Goal: Task Accomplishment & Management: Complete application form

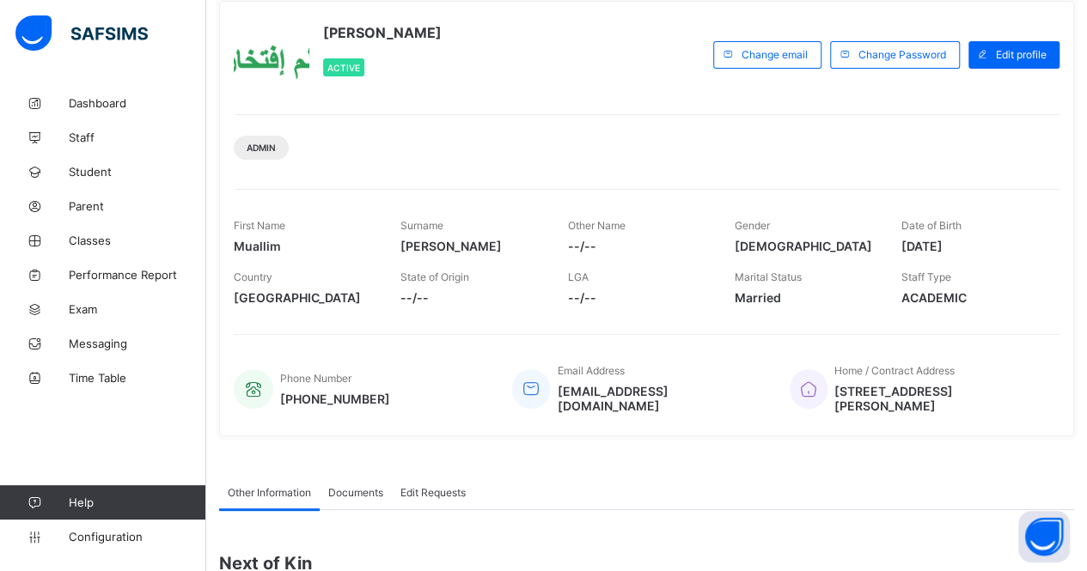
scroll to position [101, 0]
click at [112, 238] on span "Classes" at bounding box center [137, 241] width 137 height 14
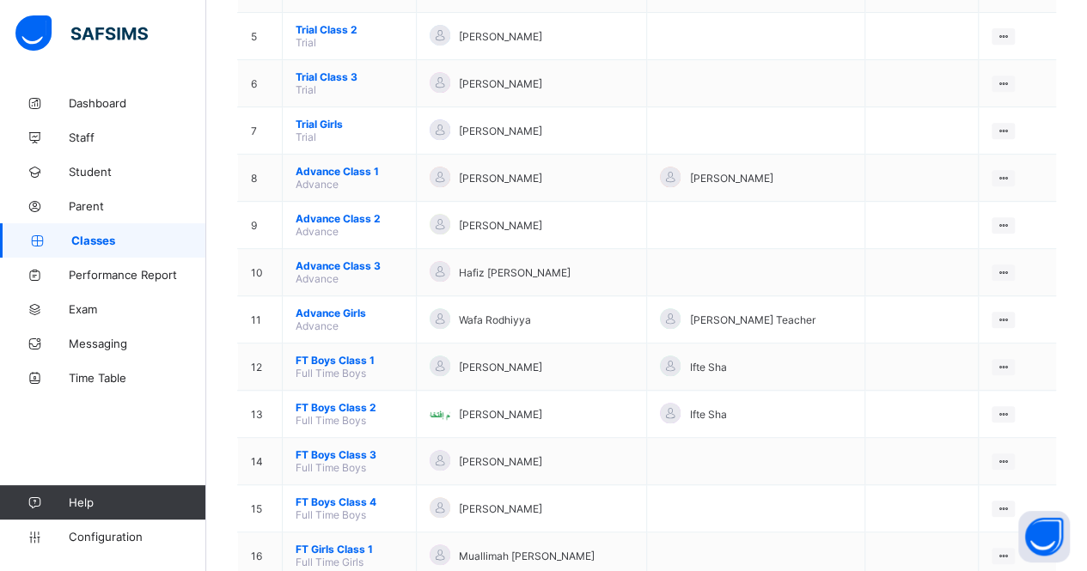
scroll to position [380, 0]
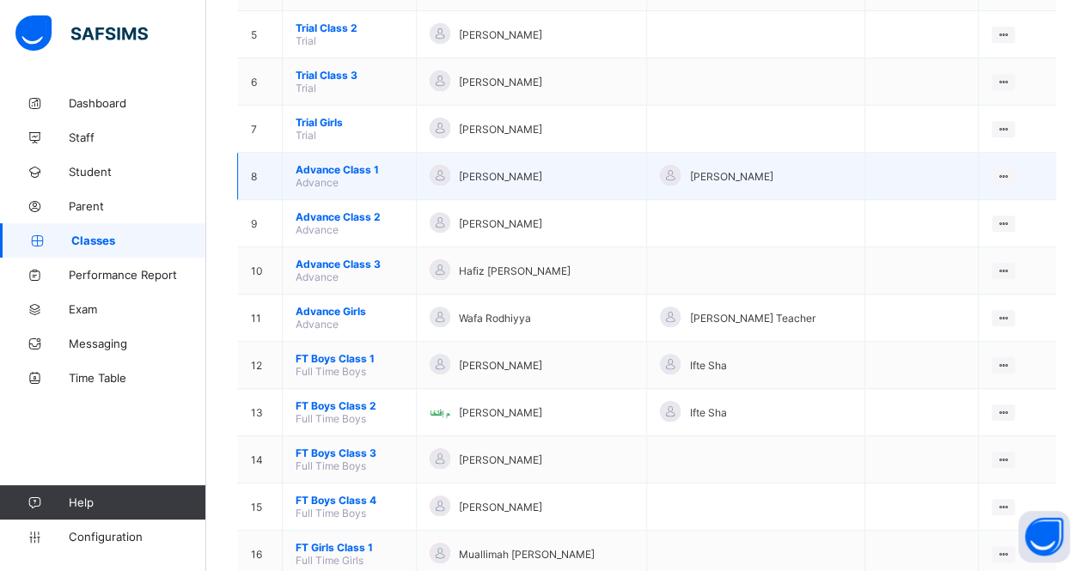
click at [352, 163] on span "Advance Class 1" at bounding box center [349, 169] width 107 height 13
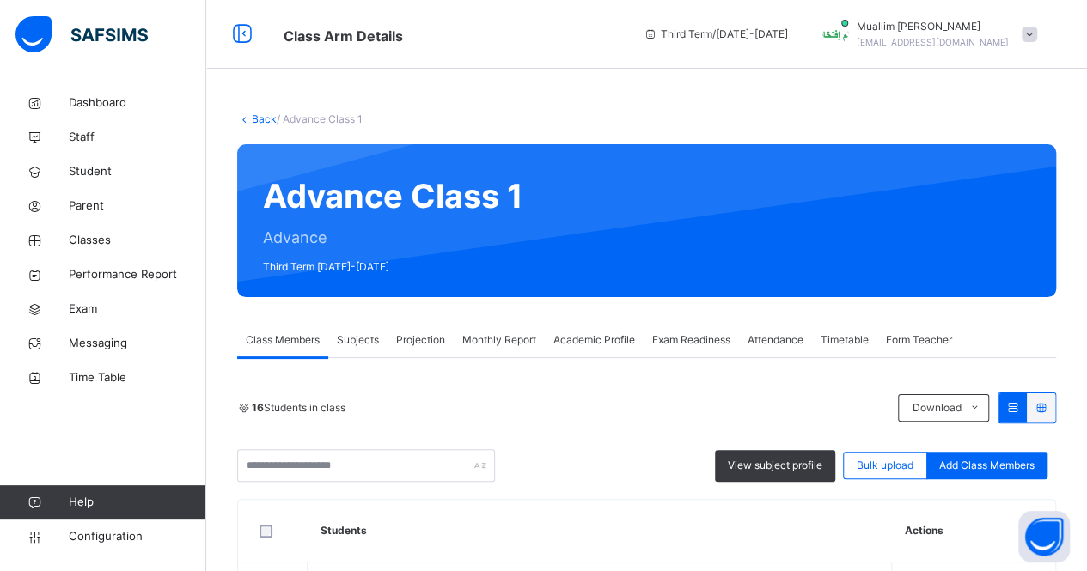
click at [436, 346] on span "Projection" at bounding box center [420, 339] width 49 height 15
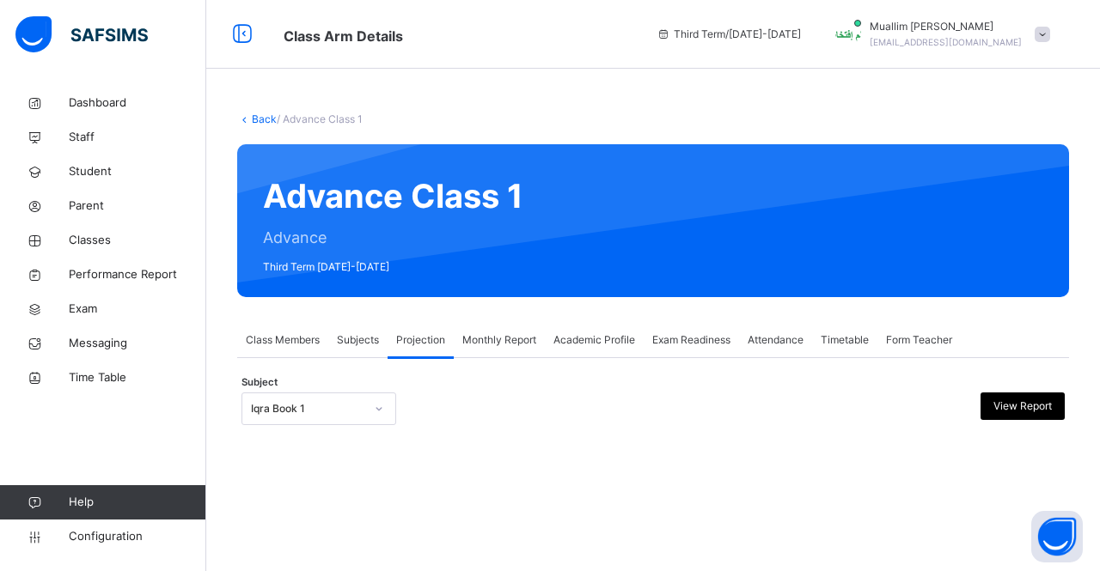
click at [365, 410] on div at bounding box center [378, 408] width 29 height 27
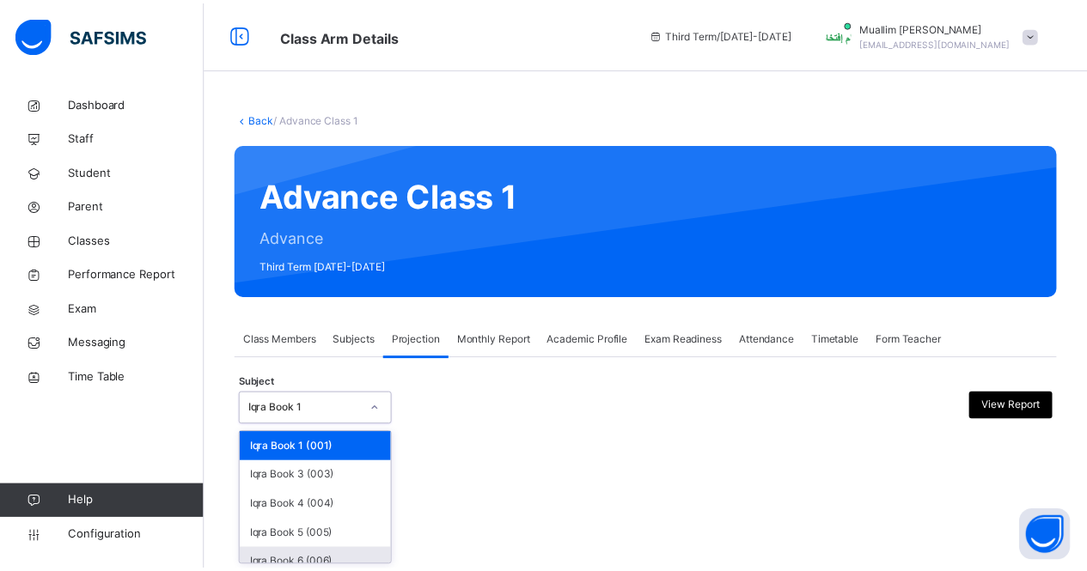
scroll to position [87, 0]
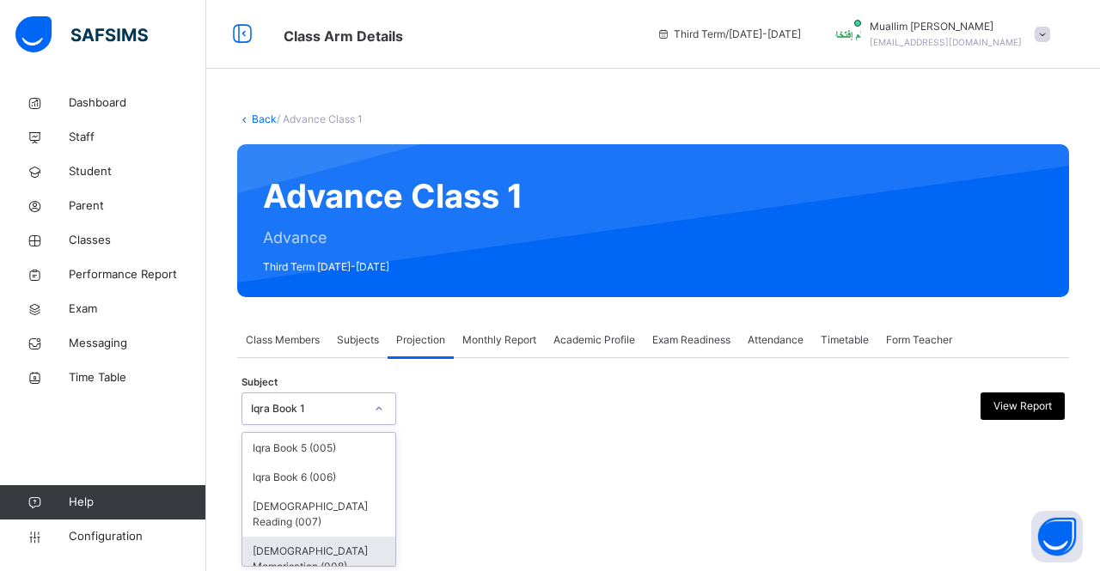
click at [313, 547] on div "[DEMOGRAPHIC_DATA] Memorisation (008)" at bounding box center [318, 559] width 153 height 45
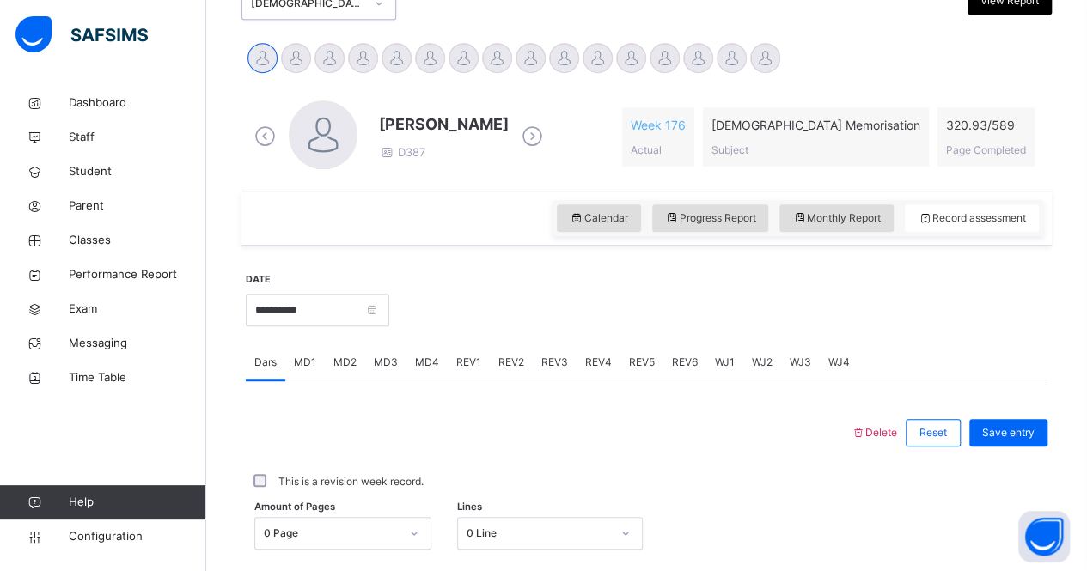
scroll to position [379, 0]
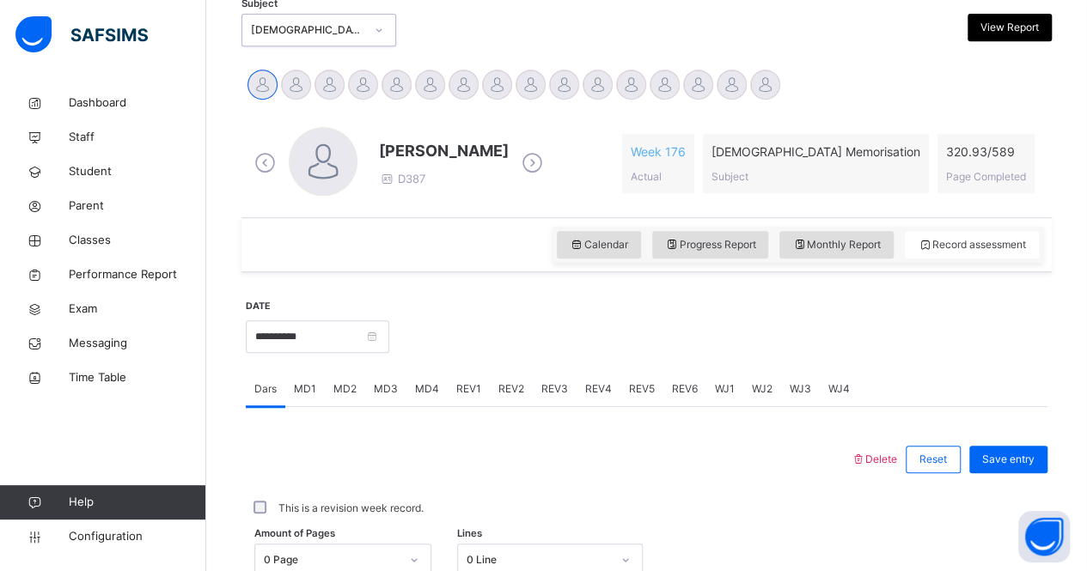
drag, startPoint x: 314, startPoint y: 9, endPoint x: 582, endPoint y: 154, distance: 305.2
click at [582, 154] on div "[PERSON_NAME] salam D387 Week 176 Actual [DEMOGRAPHIC_DATA] Memorisation Subjec…" at bounding box center [646, 163] width 793 height 73
click at [608, 247] on span "Calendar" at bounding box center [599, 244] width 58 height 15
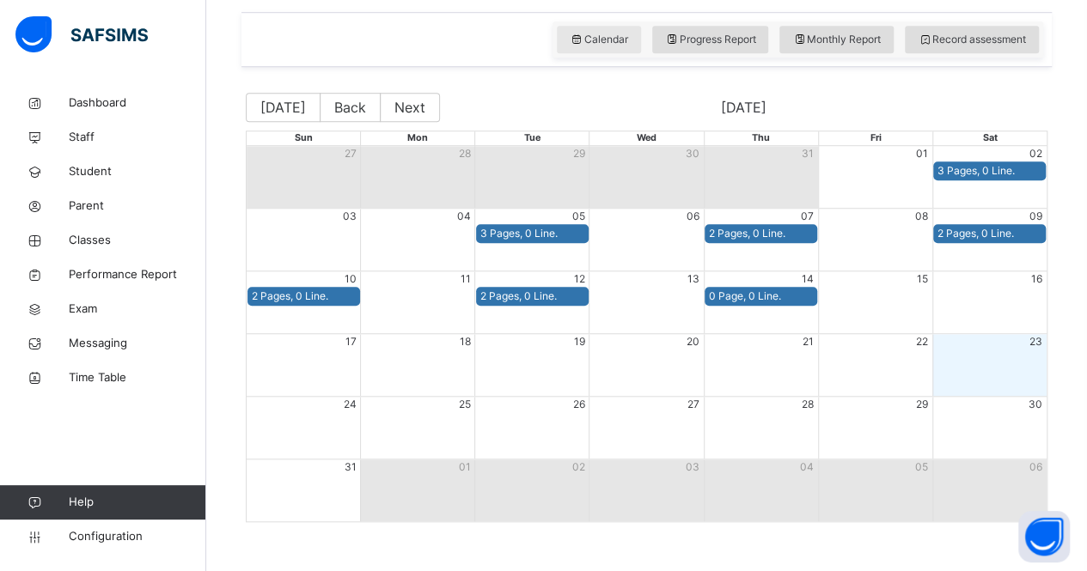
scroll to position [585, 0]
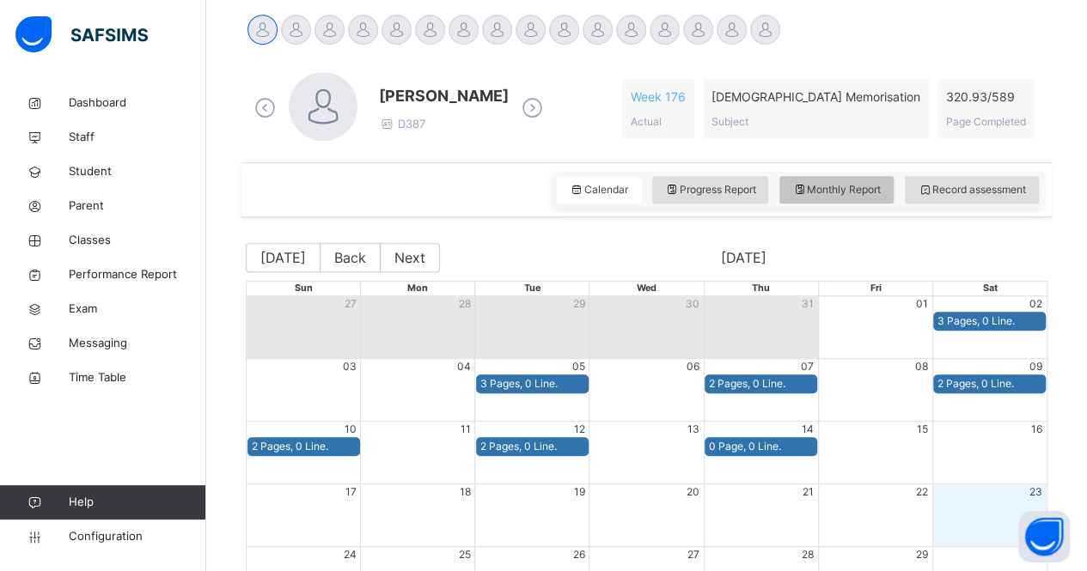
click at [819, 190] on span "Monthly Report" at bounding box center [836, 189] width 88 height 15
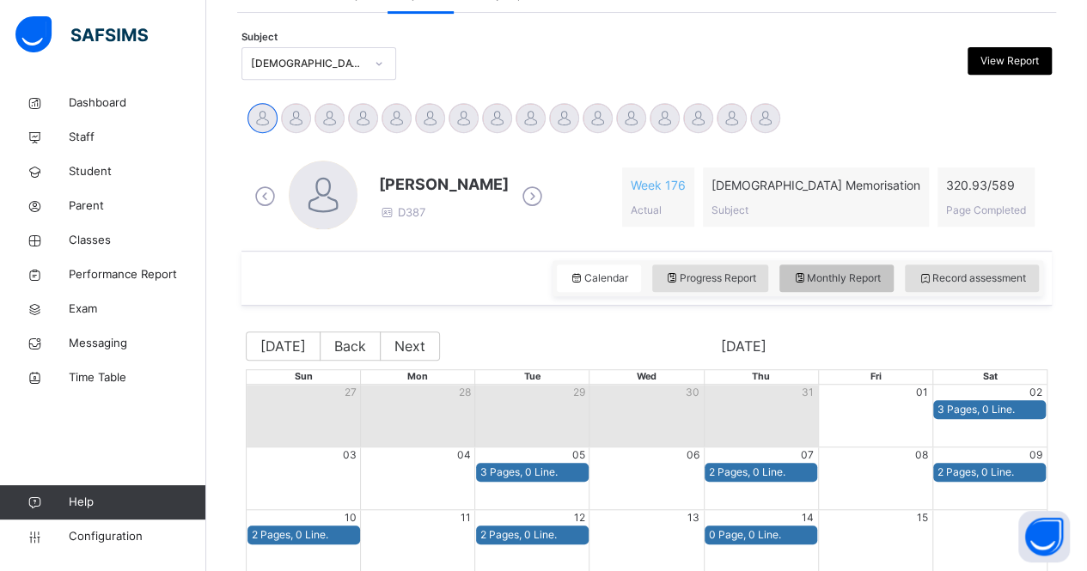
select select "****"
select select "*"
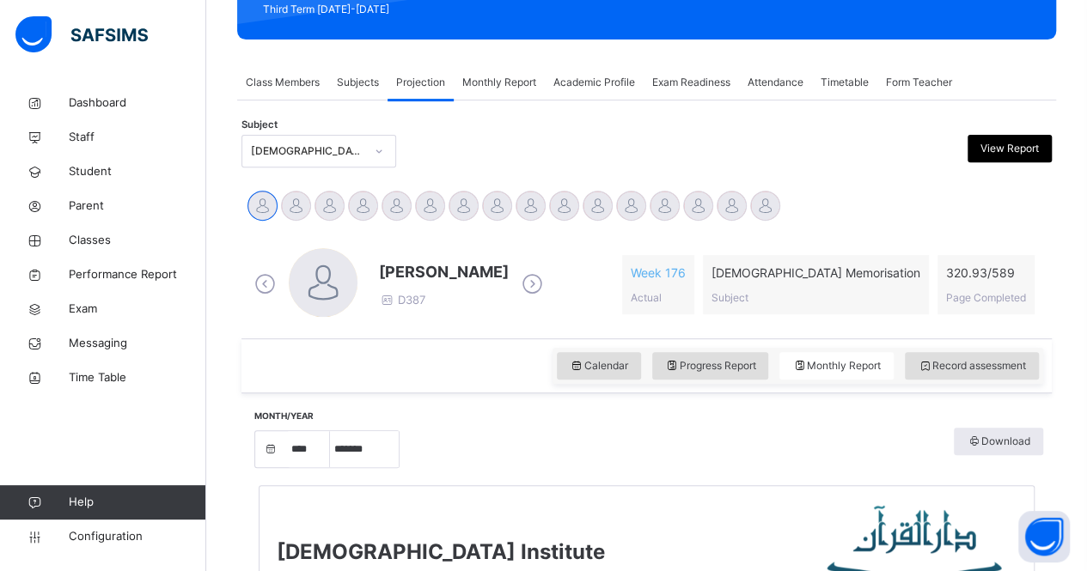
scroll to position [226, 0]
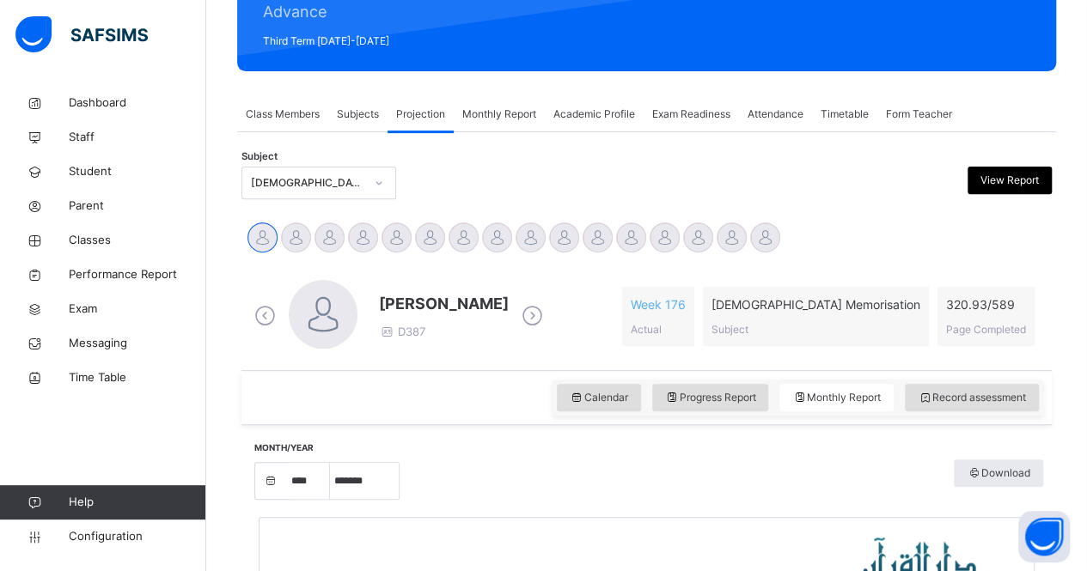
click at [404, 106] on div "Projection" at bounding box center [420, 114] width 66 height 34
click at [625, 390] on span "Calendar" at bounding box center [599, 397] width 58 height 15
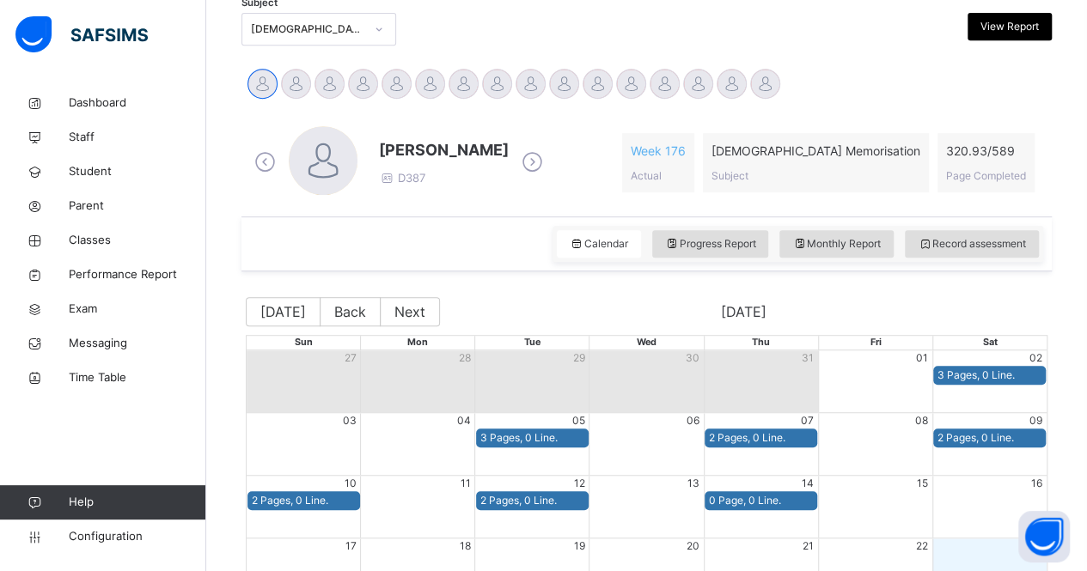
scroll to position [378, 0]
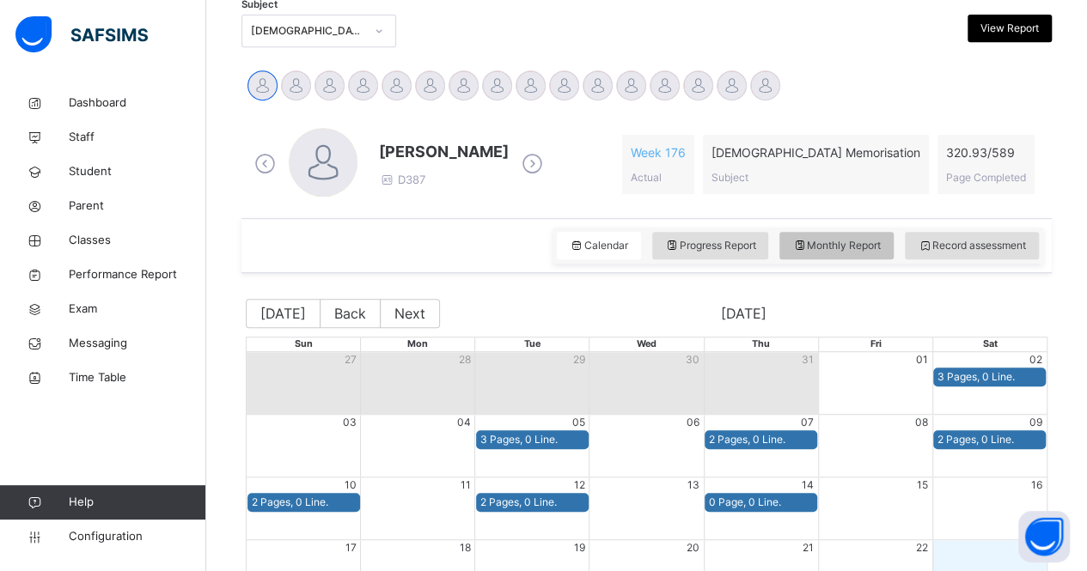
click at [806, 242] on icon at bounding box center [799, 245] width 15 height 15
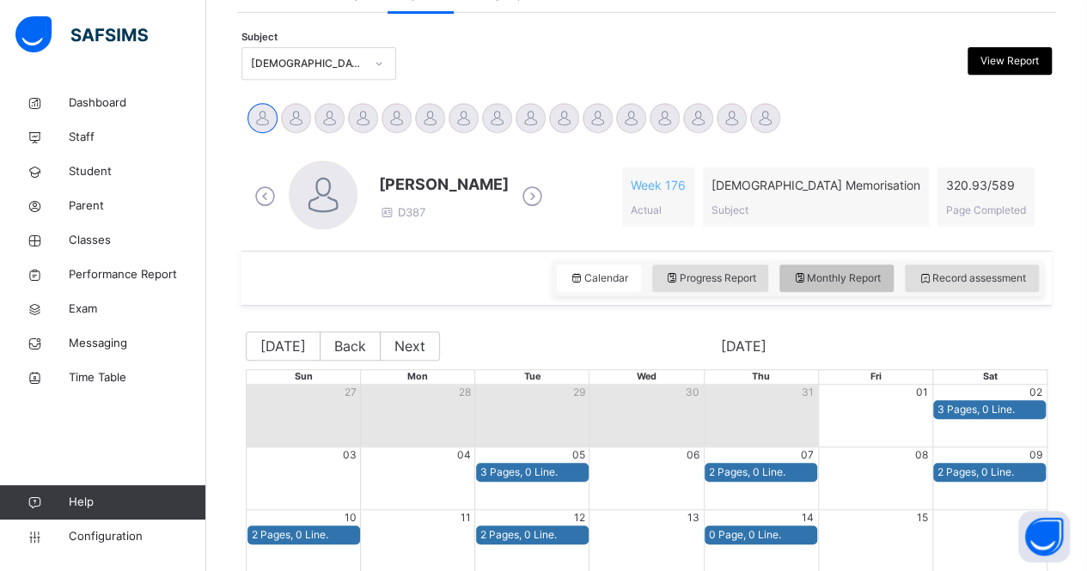
select select "****"
select select "*"
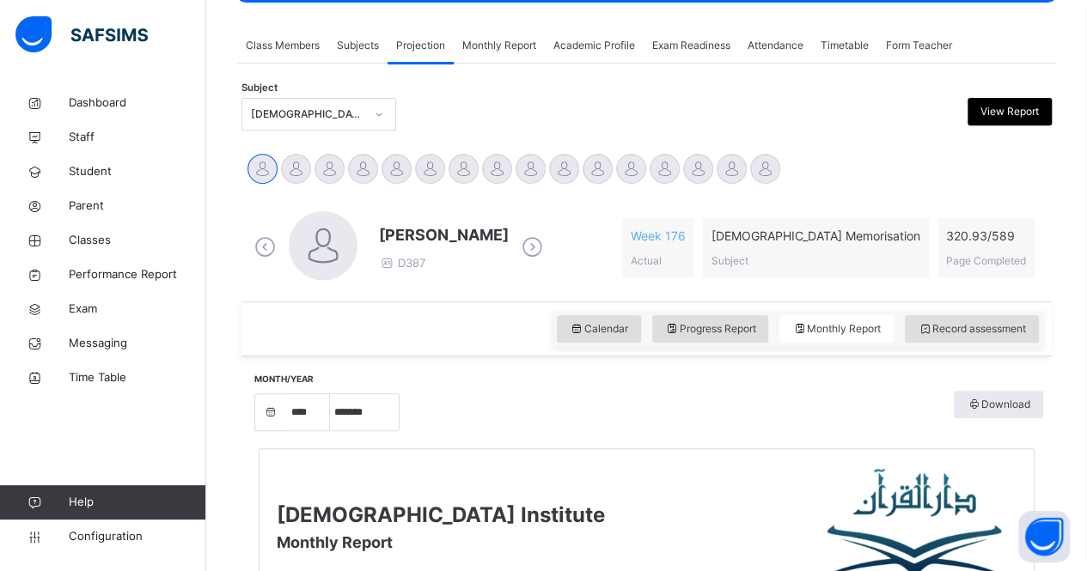
scroll to position [291, 0]
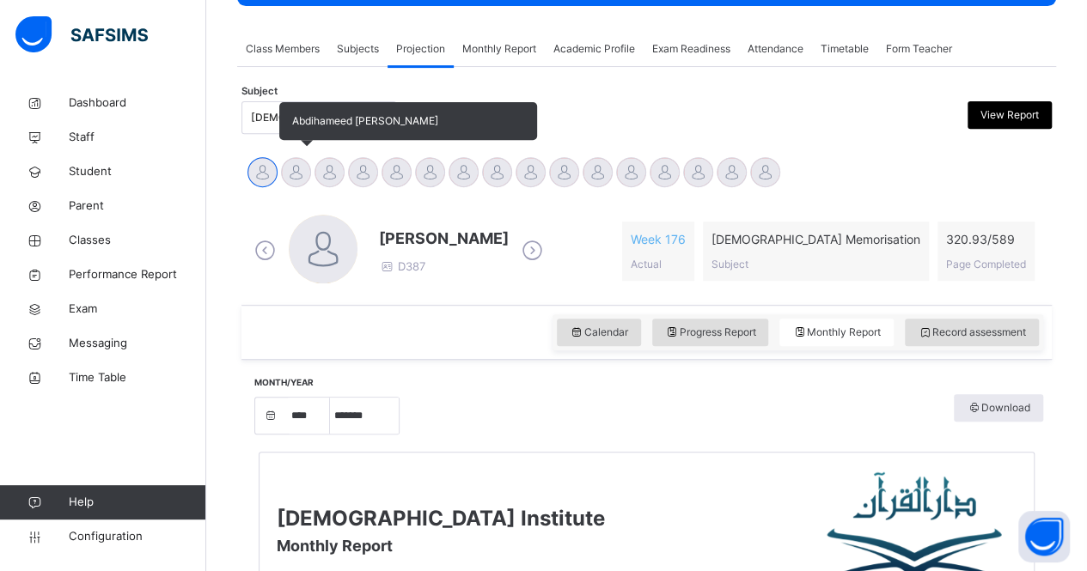
click at [302, 173] on div at bounding box center [296, 172] width 30 height 30
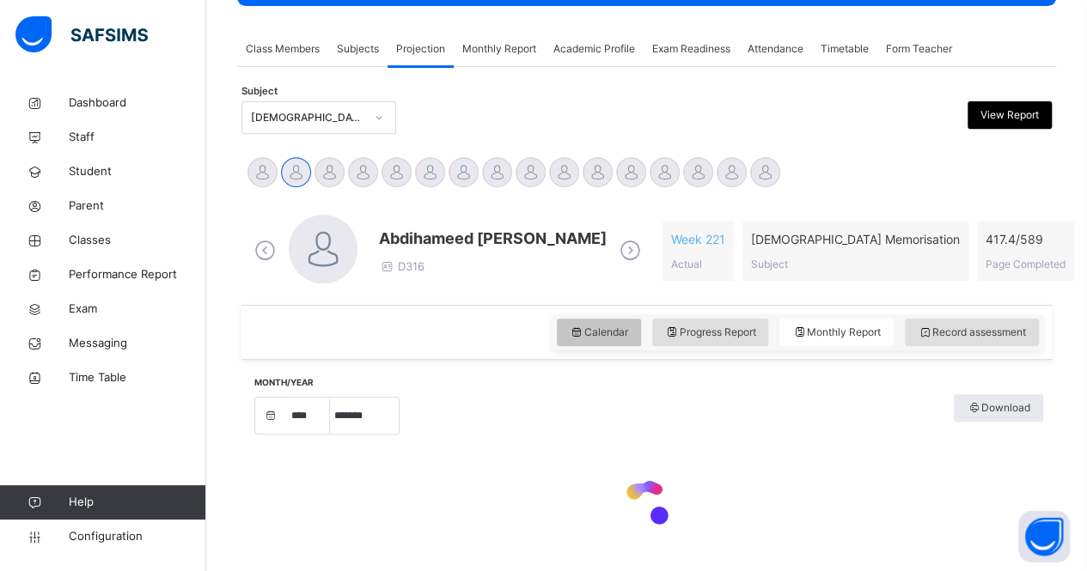
click at [619, 334] on span "Calendar" at bounding box center [599, 332] width 58 height 15
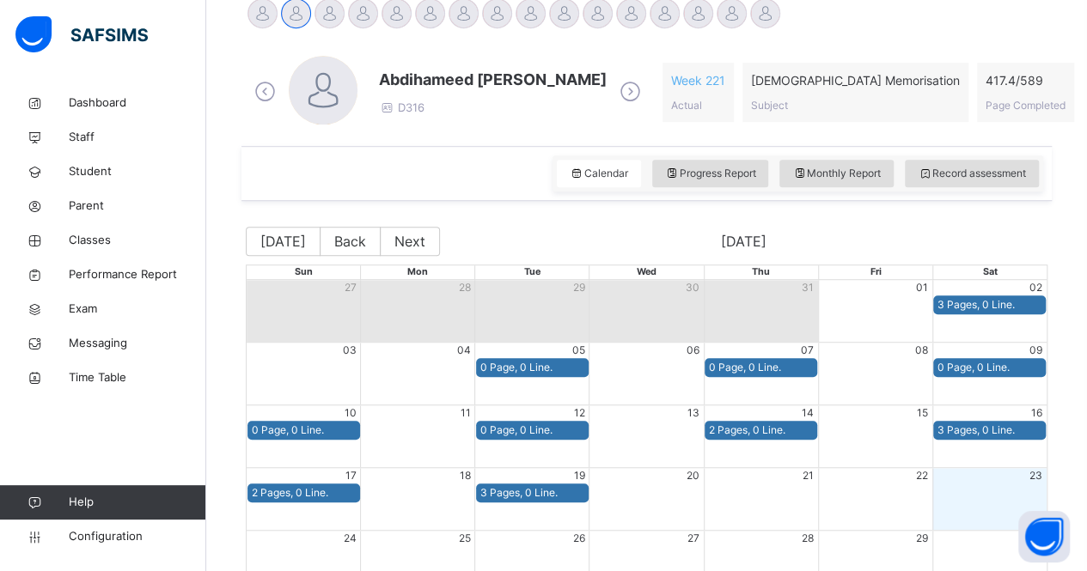
scroll to position [212, 0]
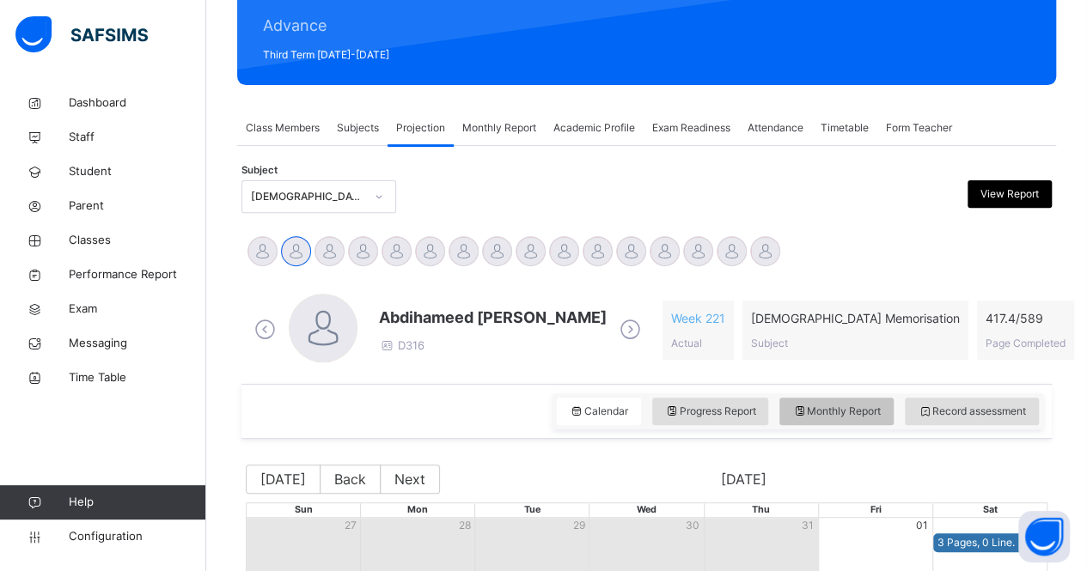
click at [842, 409] on span "Monthly Report" at bounding box center [836, 411] width 88 height 15
select select "****"
select select "*"
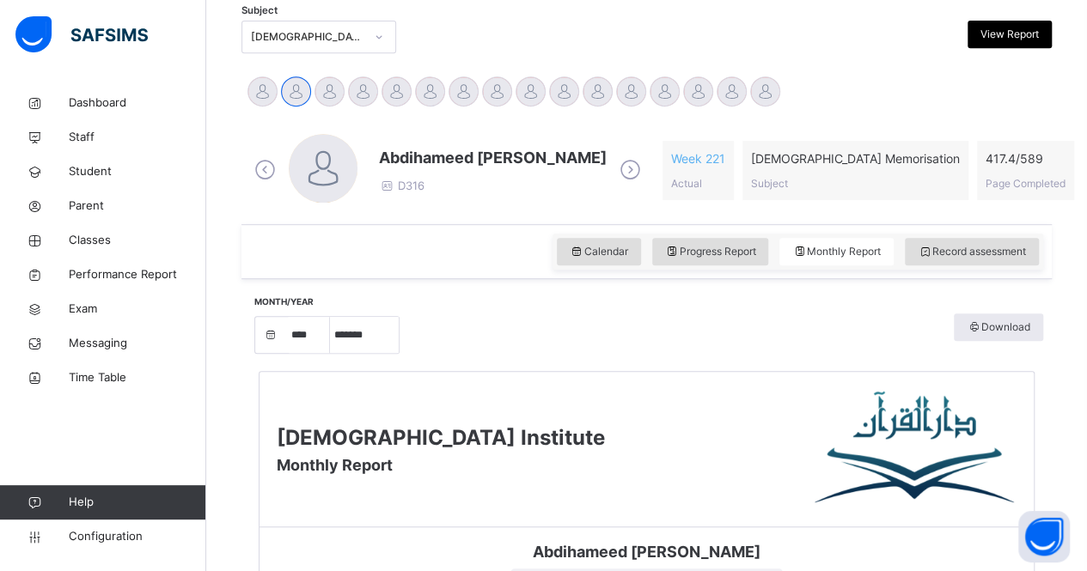
scroll to position [369, 0]
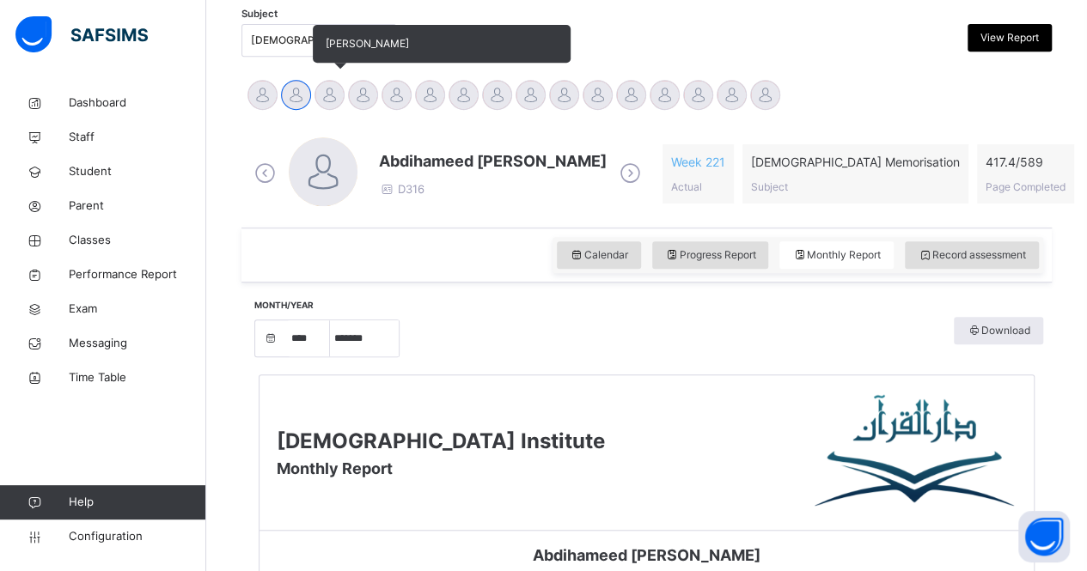
click at [333, 99] on div at bounding box center [329, 95] width 30 height 30
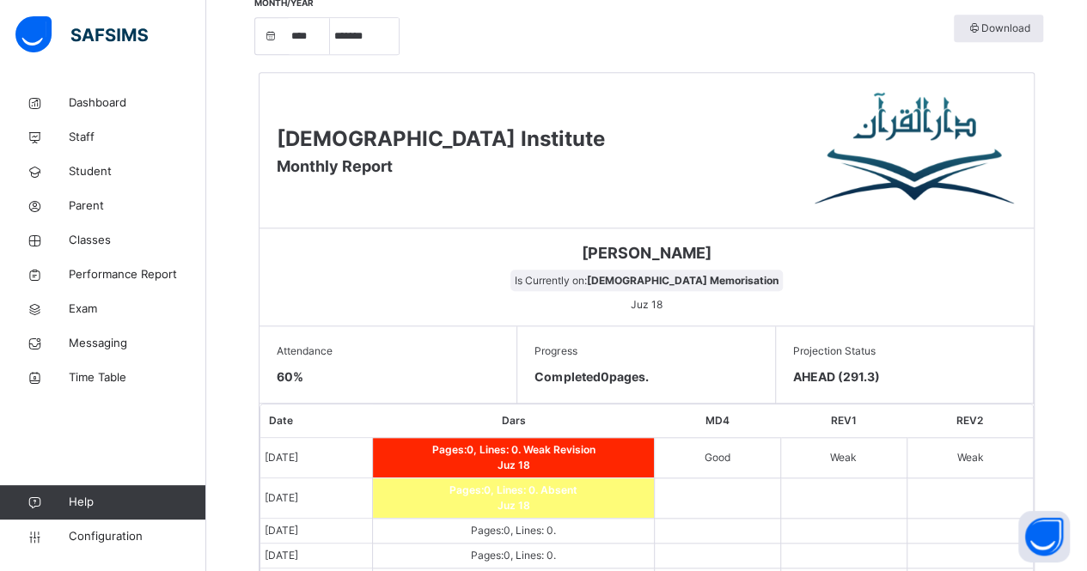
scroll to position [336, 0]
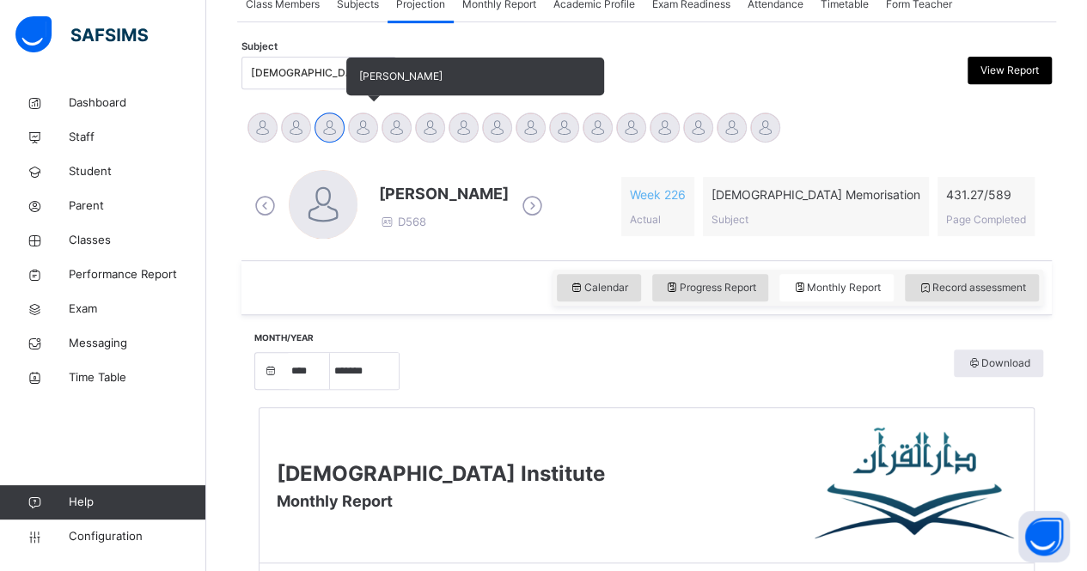
click at [363, 138] on div at bounding box center [363, 128] width 30 height 30
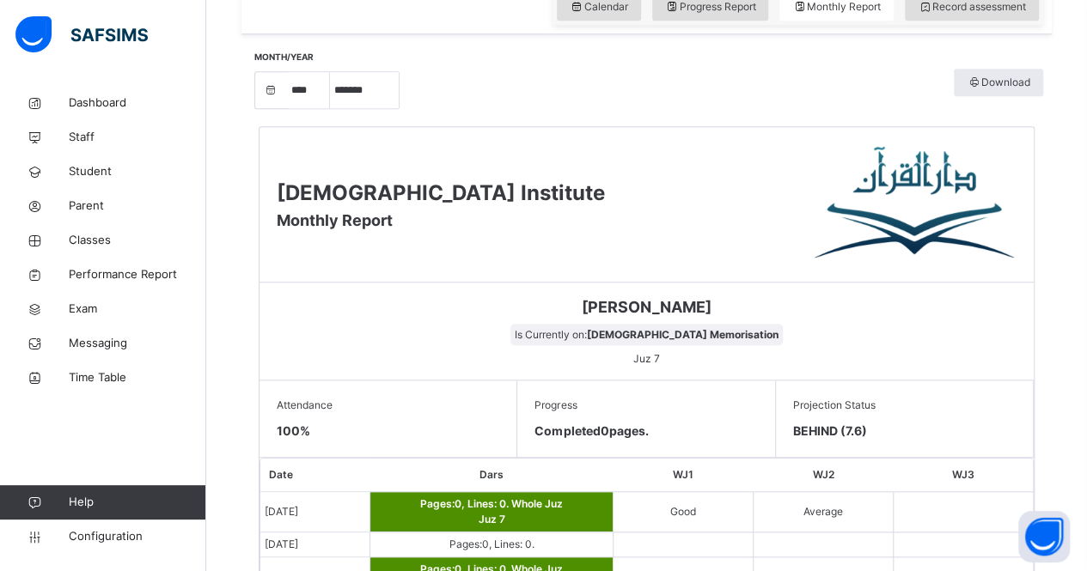
scroll to position [611, 0]
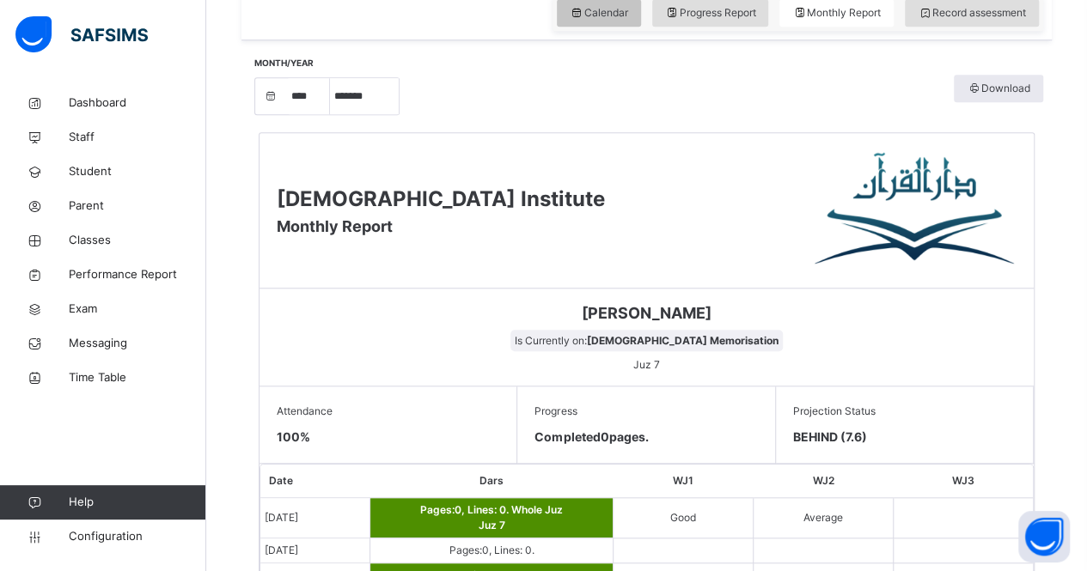
click at [596, 5] on span "Calendar" at bounding box center [599, 12] width 58 height 15
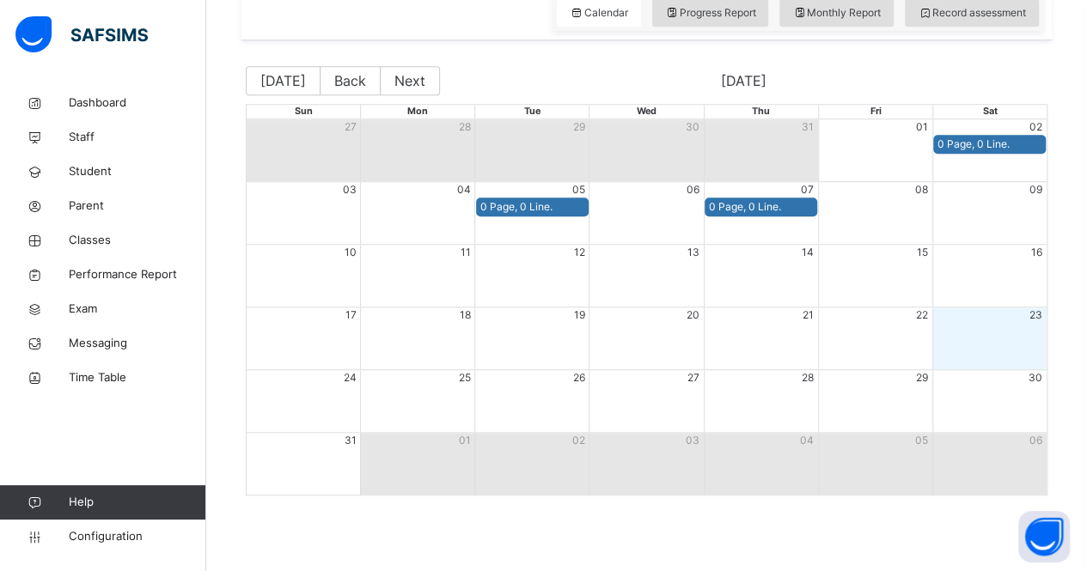
click at [661, 485] on div "Month View" at bounding box center [645, 464] width 114 height 62
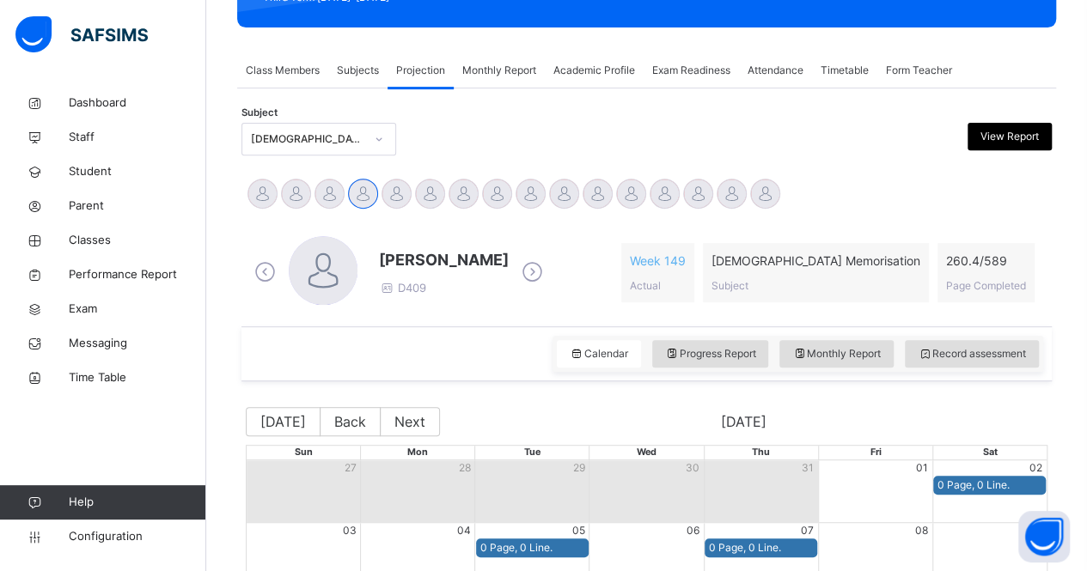
scroll to position [269, 0]
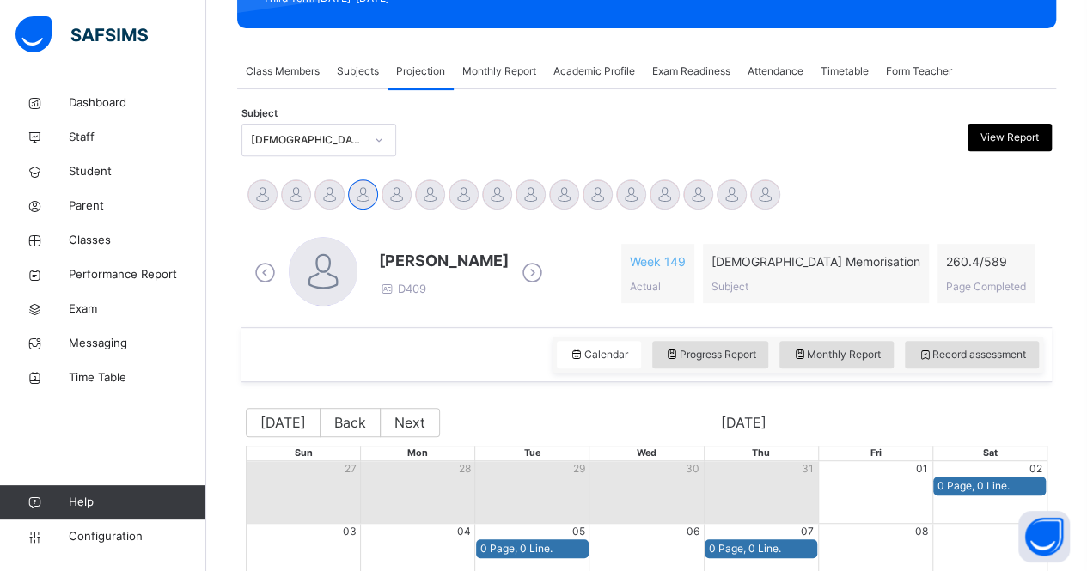
click at [546, 279] on icon at bounding box center [532, 273] width 30 height 26
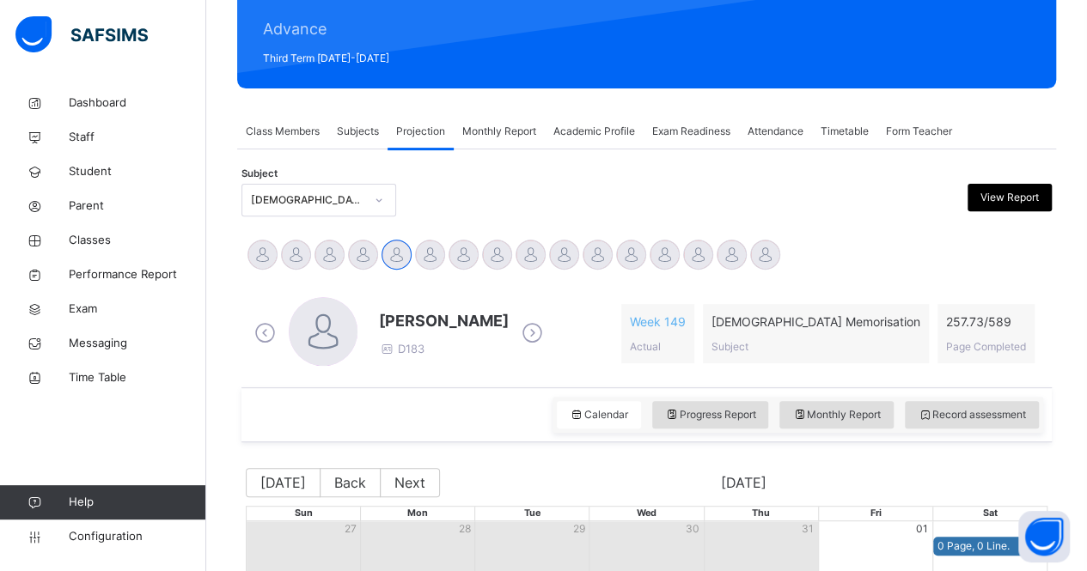
scroll to position [207, 0]
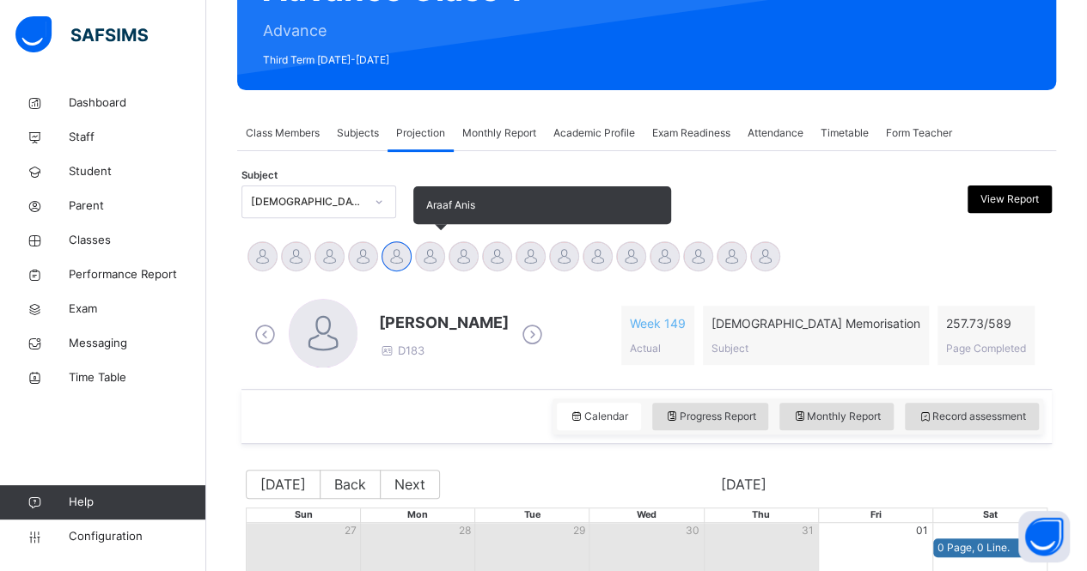
click at [433, 252] on div at bounding box center [430, 256] width 30 height 30
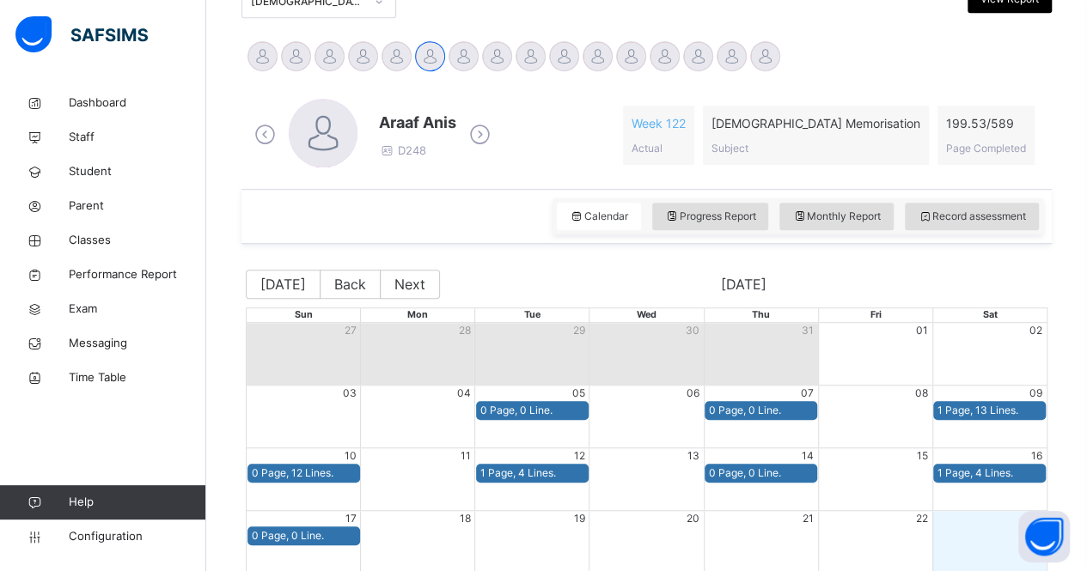
scroll to position [410, 0]
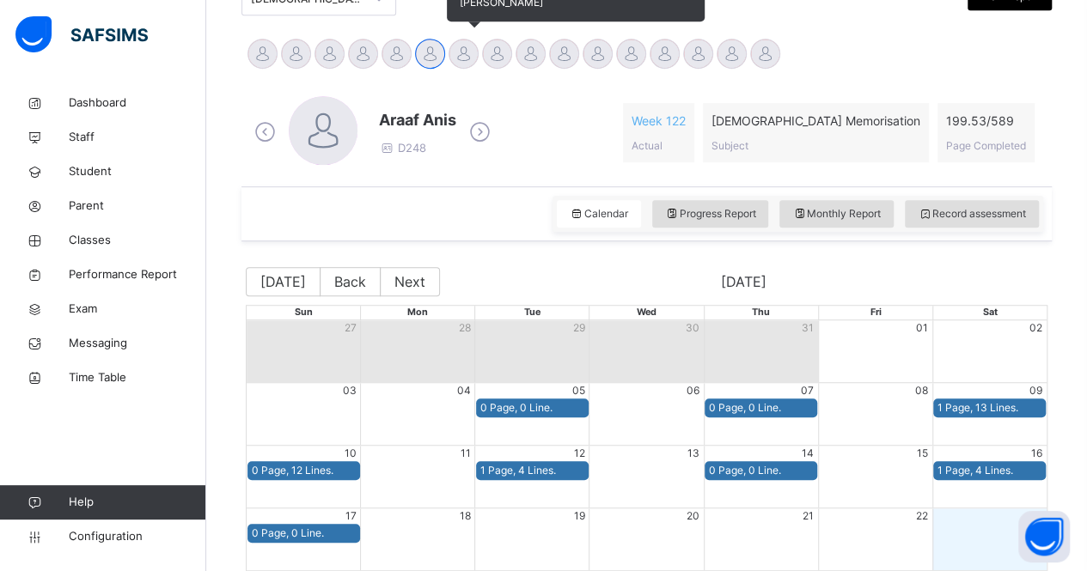
click at [457, 67] on div "[PERSON_NAME]" at bounding box center [464, 56] width 34 height 38
click at [460, 52] on div at bounding box center [463, 54] width 30 height 30
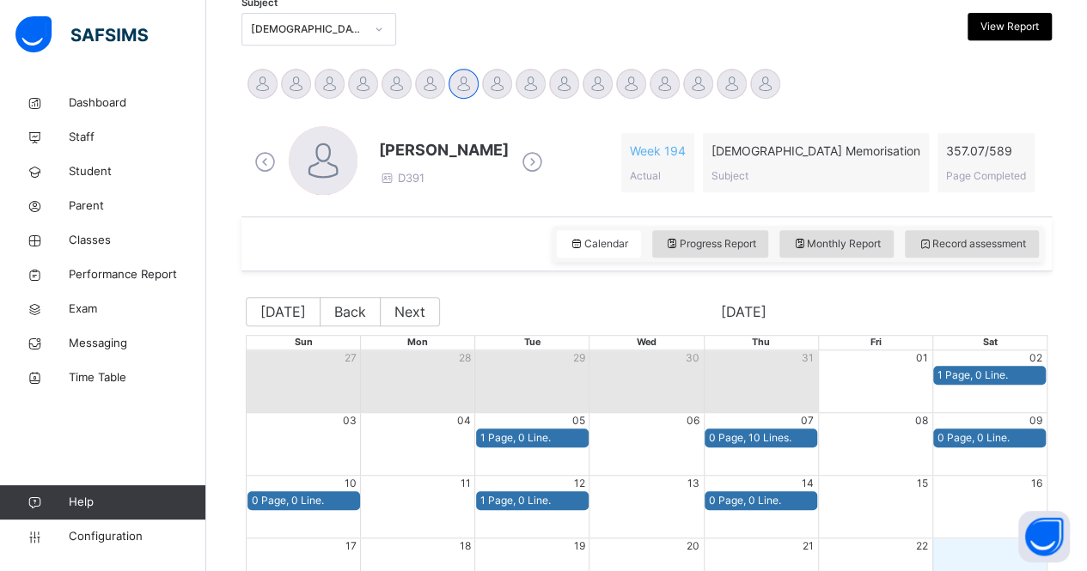
scroll to position [369, 0]
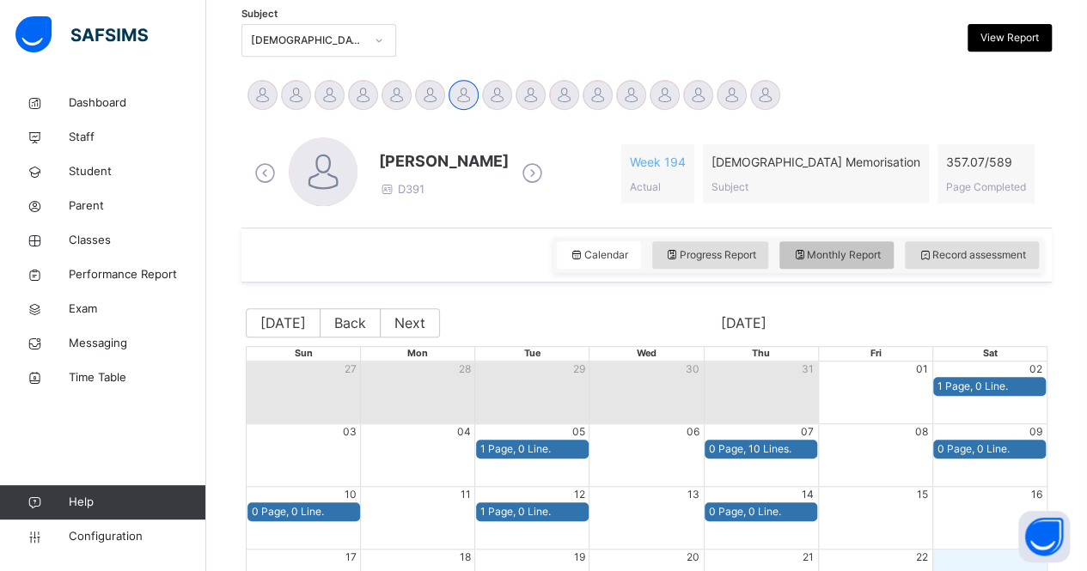
click at [837, 249] on span "Monthly Report" at bounding box center [836, 254] width 88 height 15
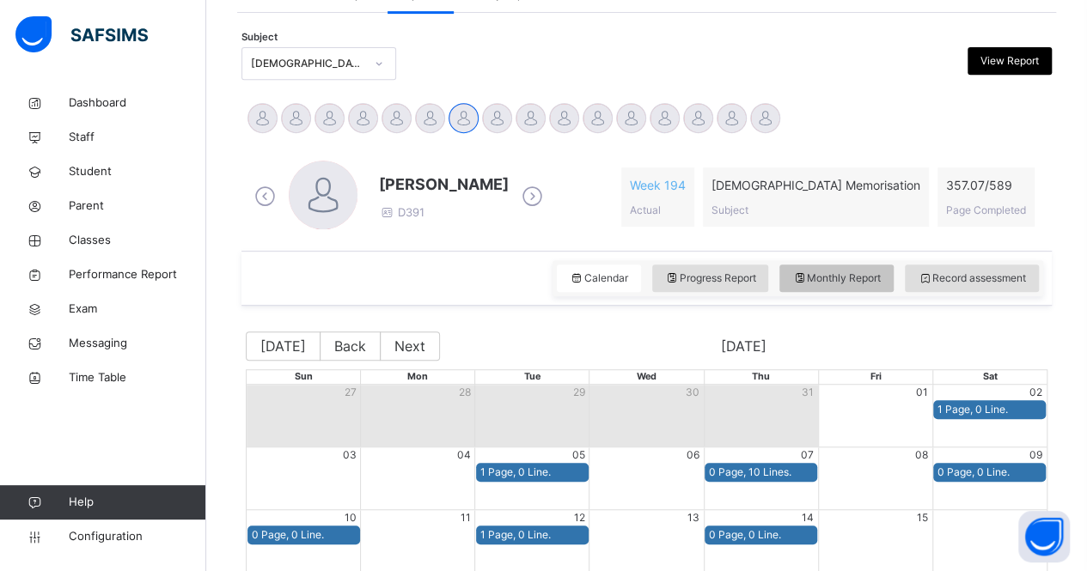
select select "****"
select select "*"
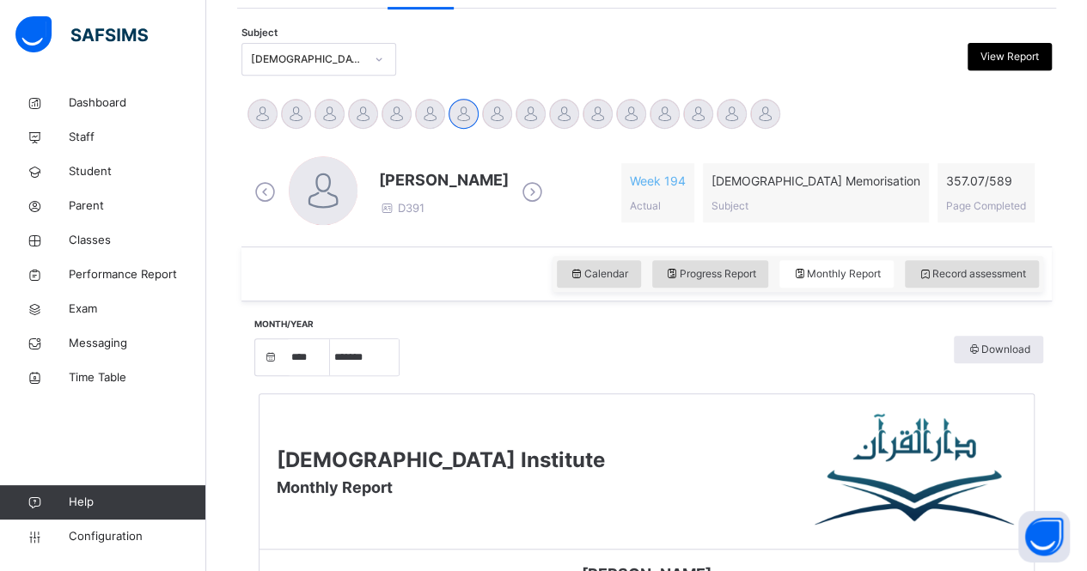
scroll to position [356, 0]
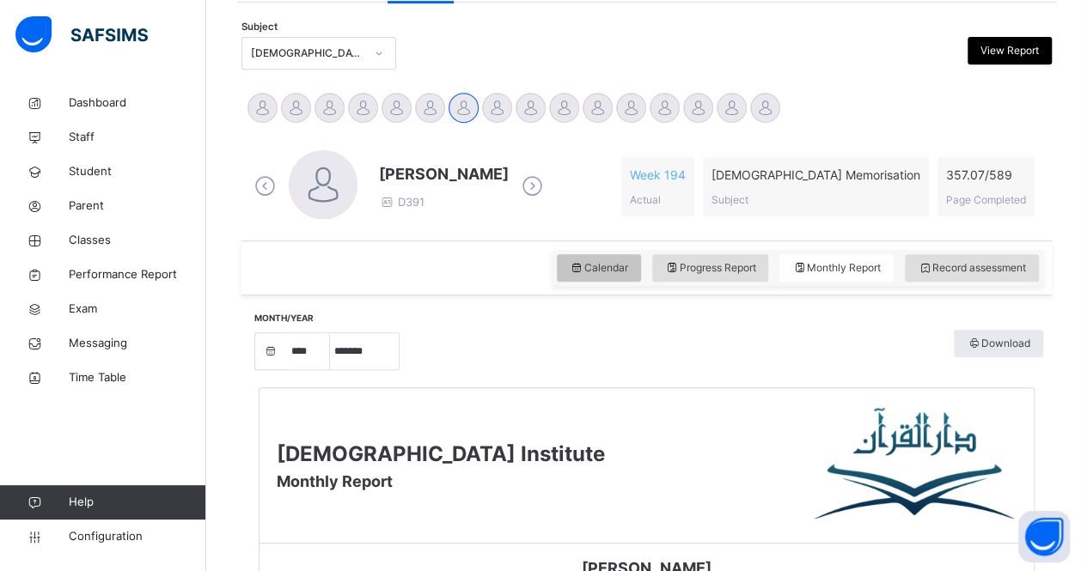
click at [628, 268] on span "Calendar" at bounding box center [599, 267] width 58 height 15
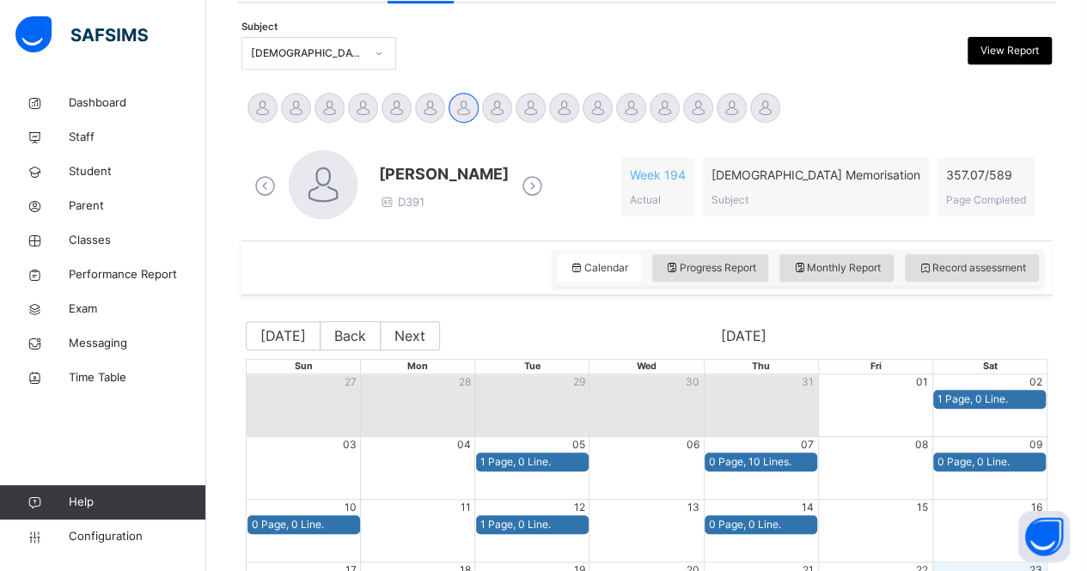
click at [517, 183] on icon at bounding box center [532, 187] width 30 height 26
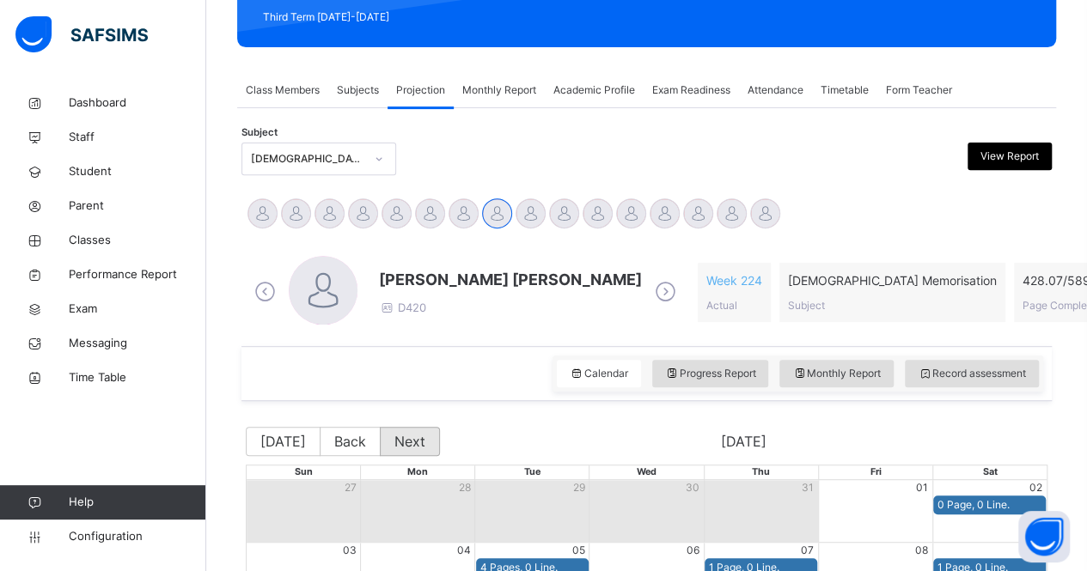
scroll to position [264, 0]
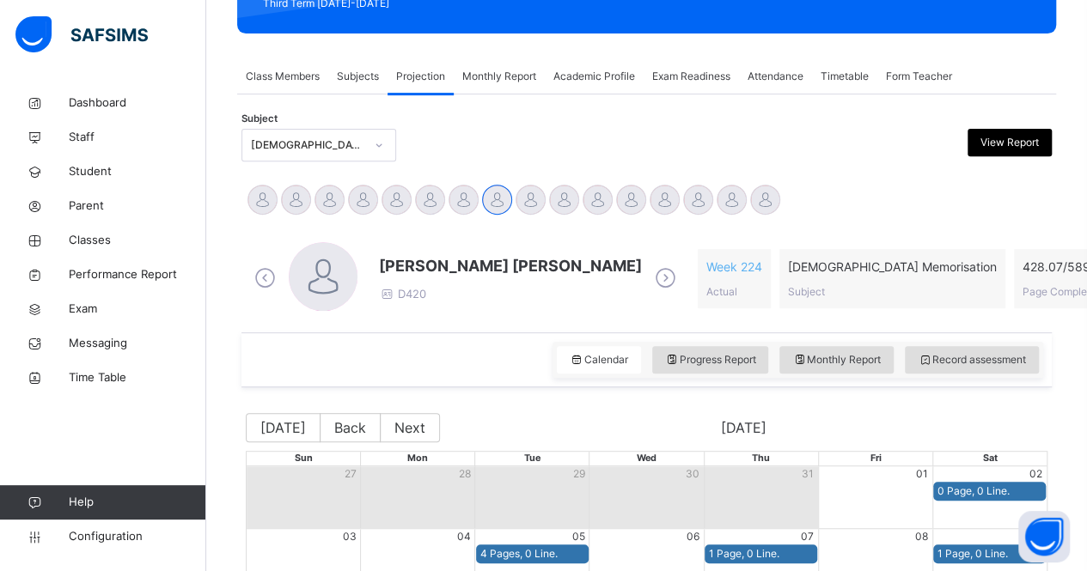
drag, startPoint x: 381, startPoint y: 310, endPoint x: 327, endPoint y: 319, distance: 54.8
click at [327, 319] on div "[PERSON_NAME] [PERSON_NAME] D420 Week 224 Actual [DEMOGRAPHIC_DATA] Memorisatio…" at bounding box center [647, 278] width 802 height 99
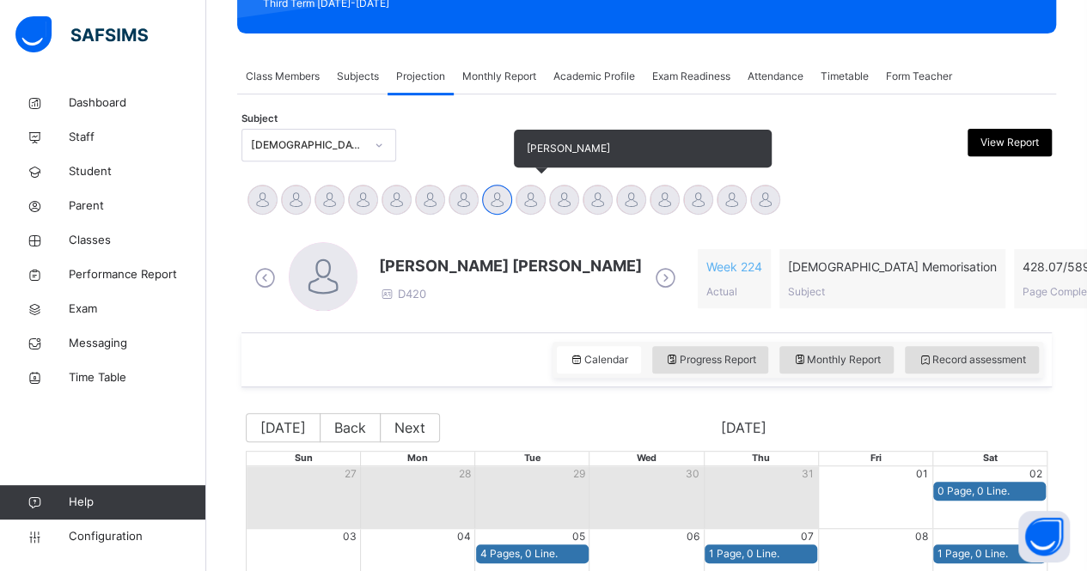
click at [533, 202] on div at bounding box center [530, 200] width 30 height 30
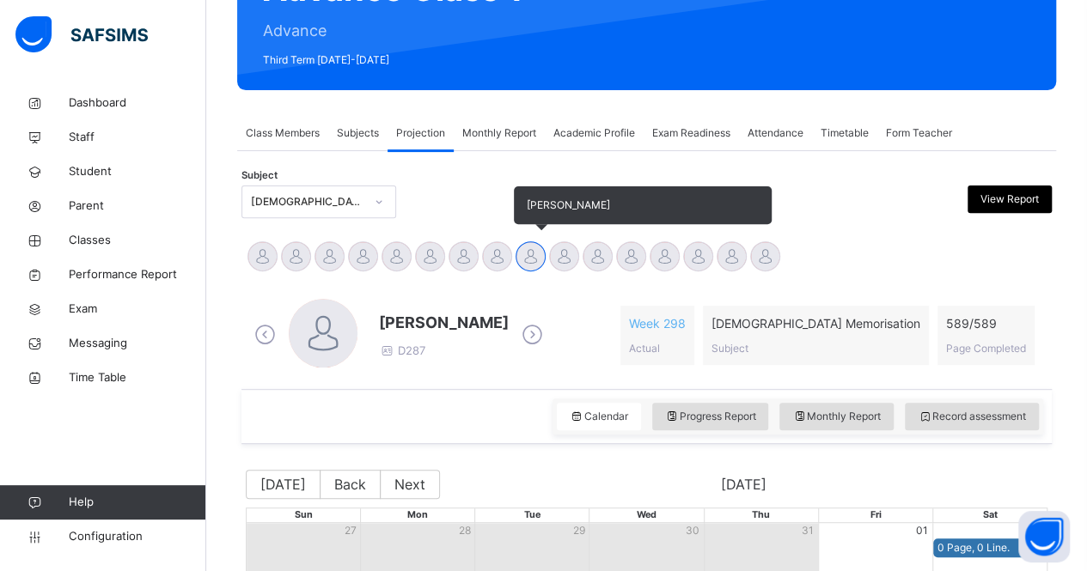
scroll to position [204, 0]
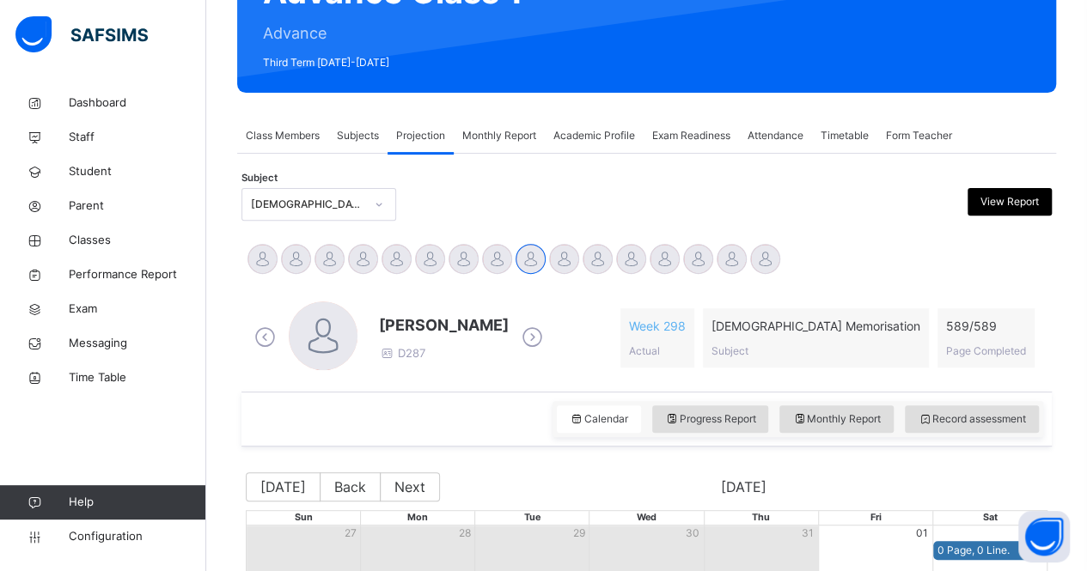
click at [536, 331] on icon at bounding box center [532, 338] width 30 height 26
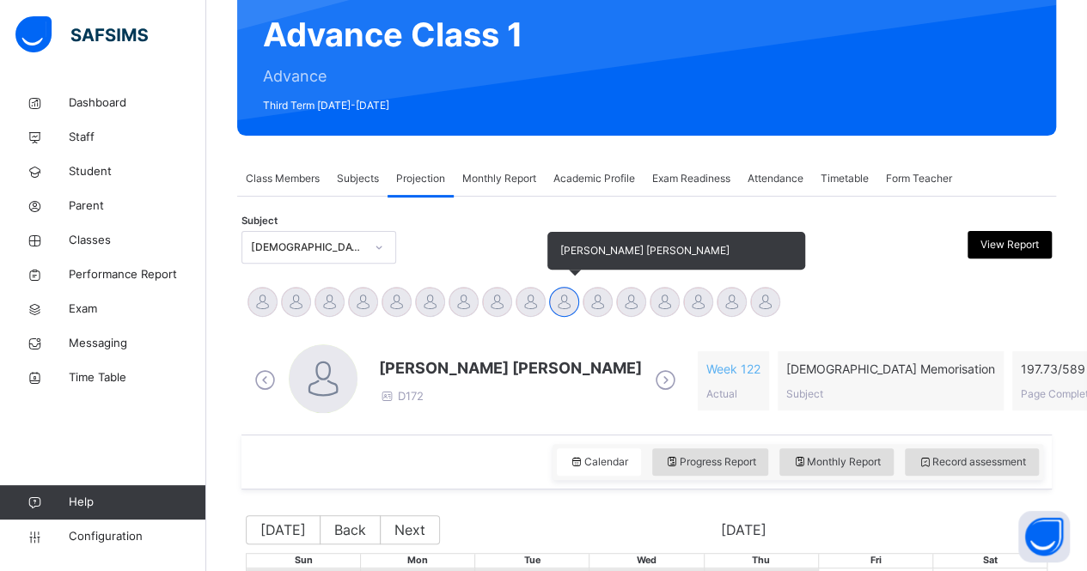
scroll to position [164, 0]
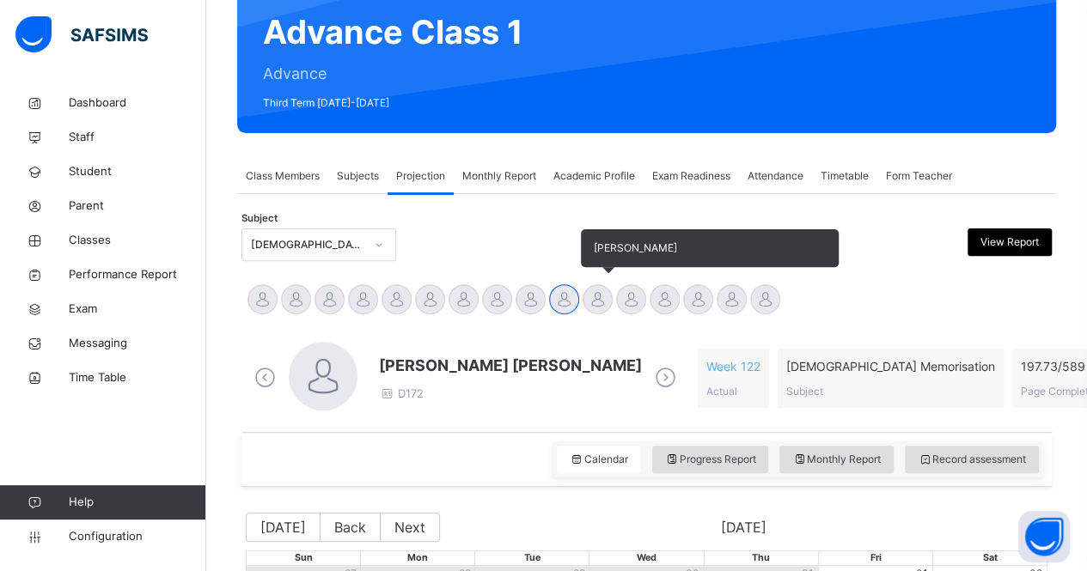
click at [594, 308] on div at bounding box center [597, 299] width 30 height 30
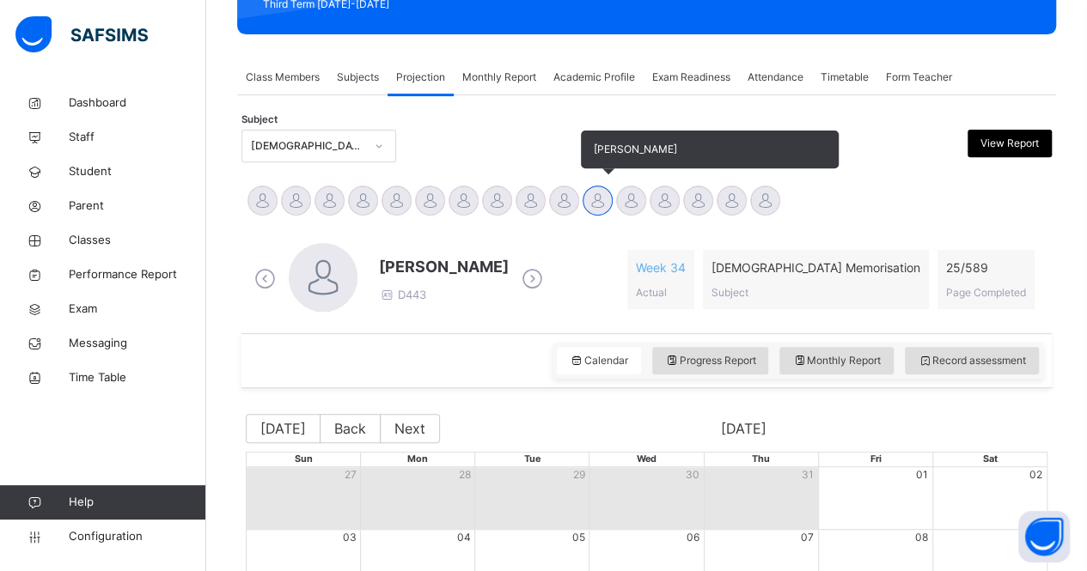
scroll to position [257, 0]
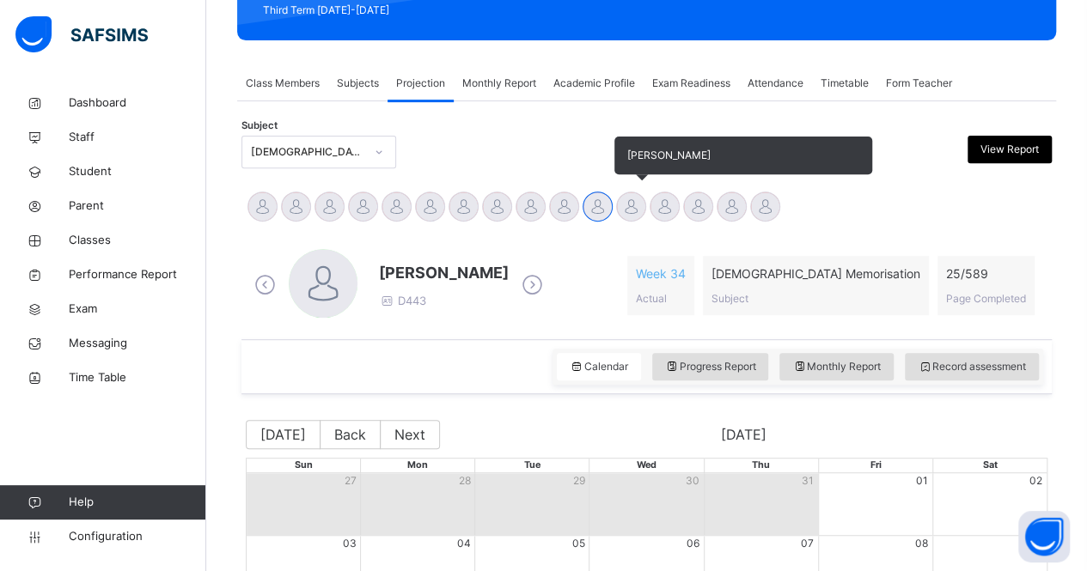
click at [626, 211] on div at bounding box center [631, 207] width 30 height 30
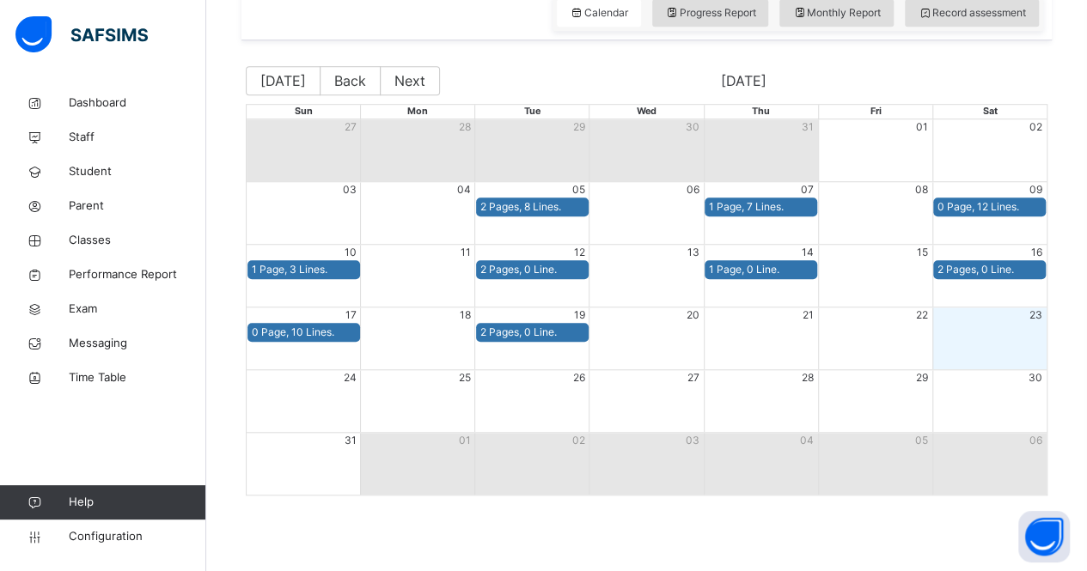
scroll to position [217, 0]
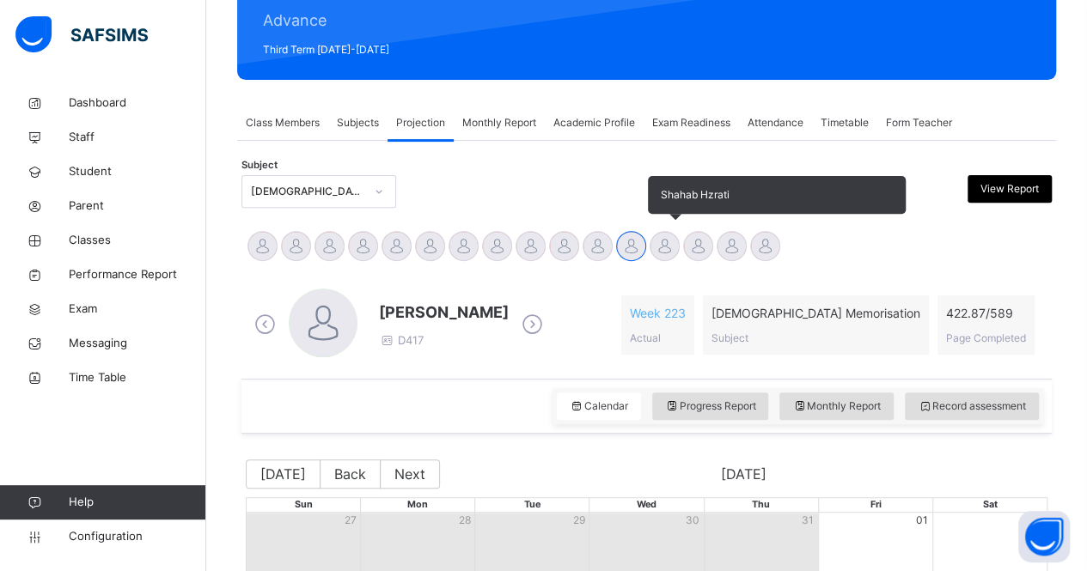
click at [654, 243] on div at bounding box center [664, 246] width 30 height 30
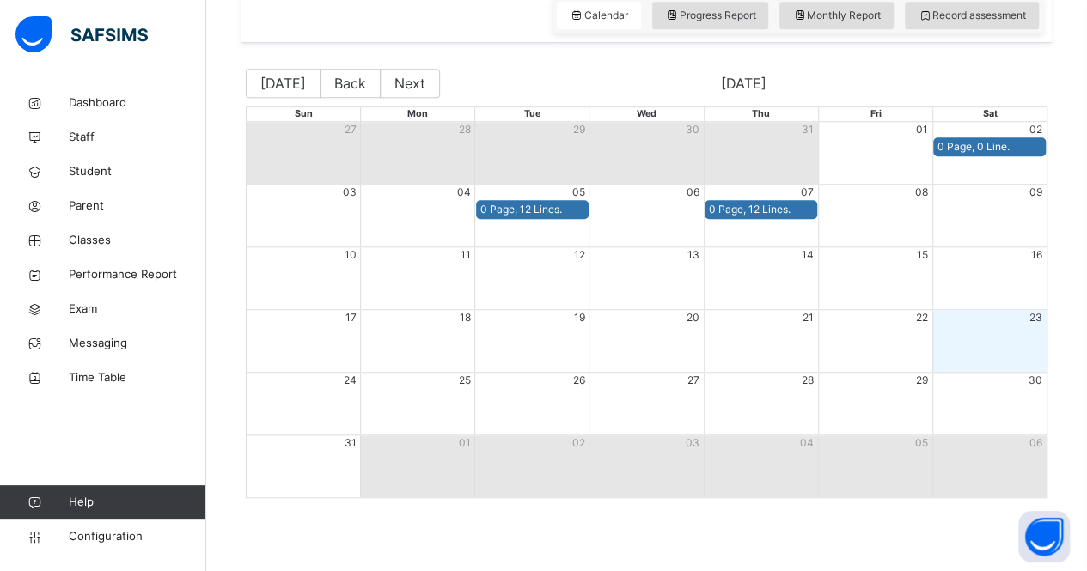
scroll to position [302, 0]
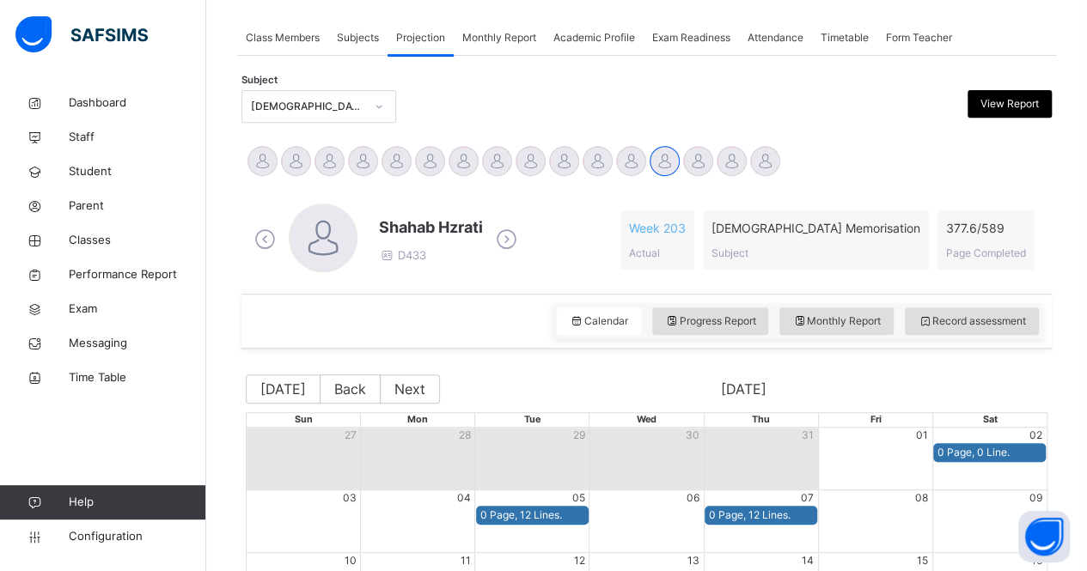
click at [524, 250] on div "Shahab Hzrati D433 Week 203 Actual [DEMOGRAPHIC_DATA] Memorisation Subject 377.…" at bounding box center [646, 240] width 793 height 73
click at [509, 241] on icon at bounding box center [506, 240] width 30 height 26
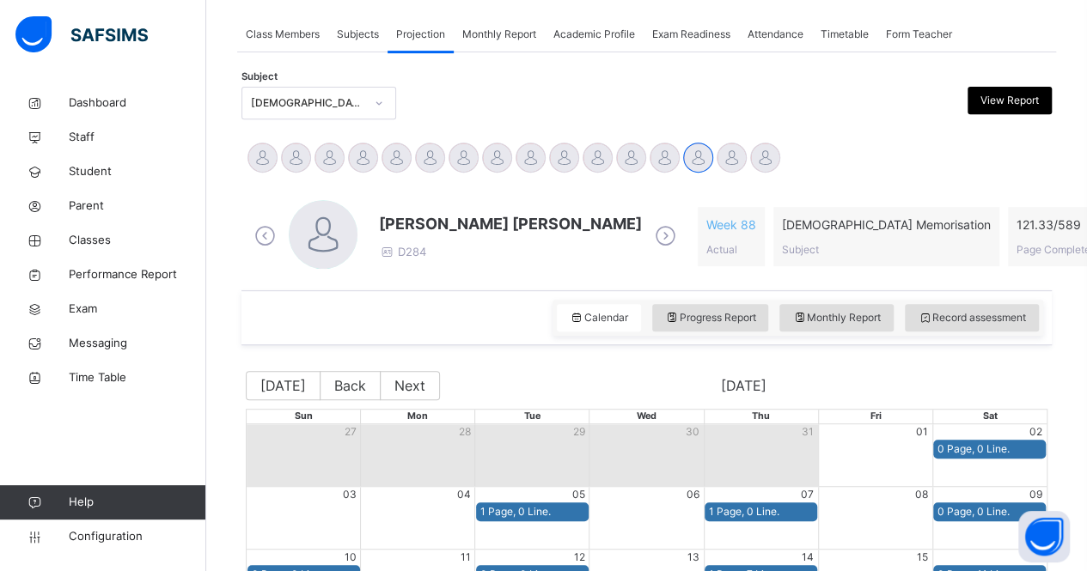
click at [659, 238] on icon at bounding box center [665, 236] width 30 height 26
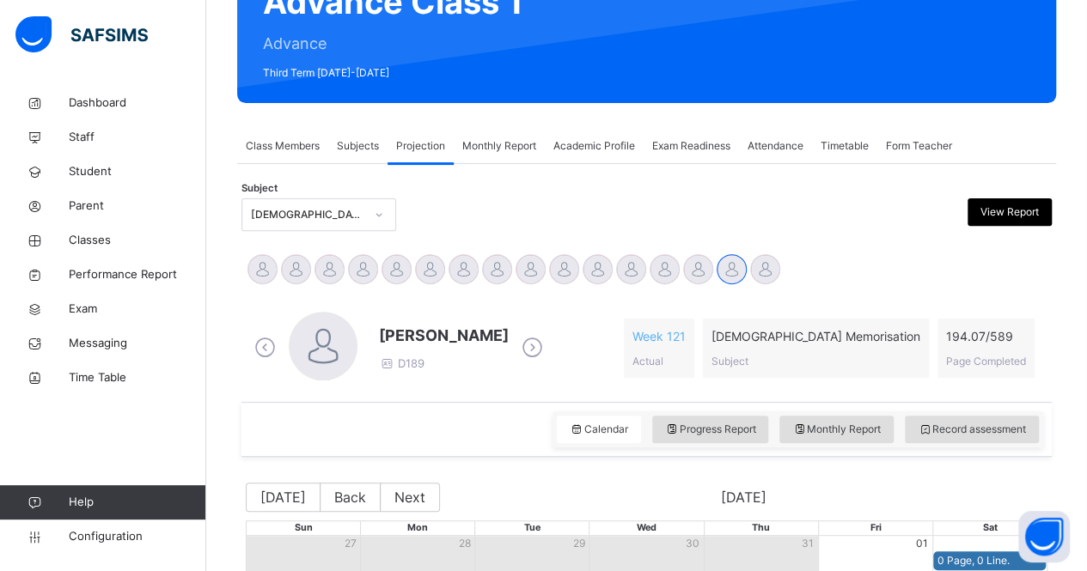
scroll to position [171, 0]
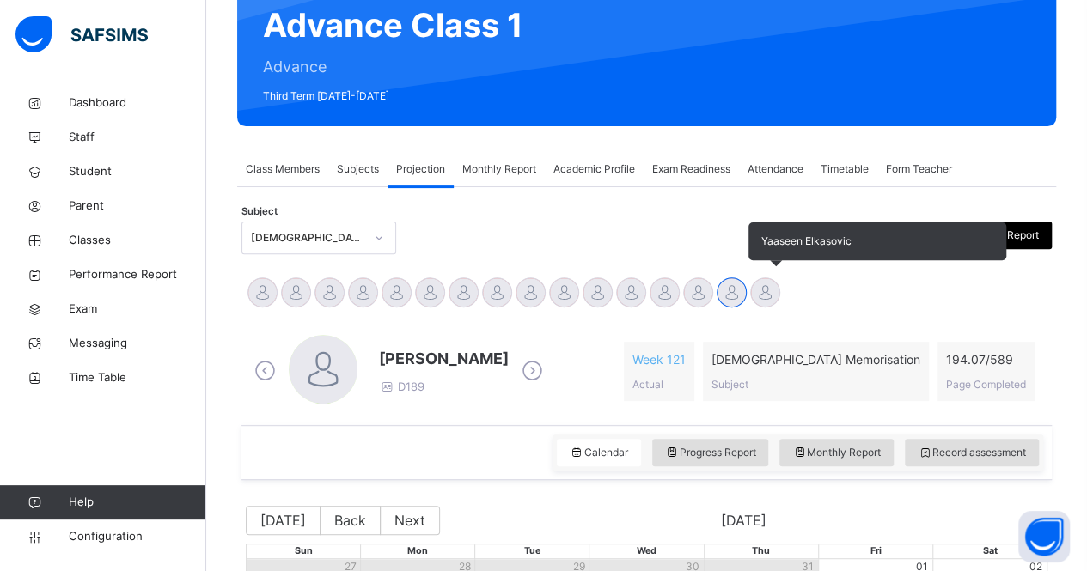
click at [759, 290] on div at bounding box center [765, 292] width 30 height 30
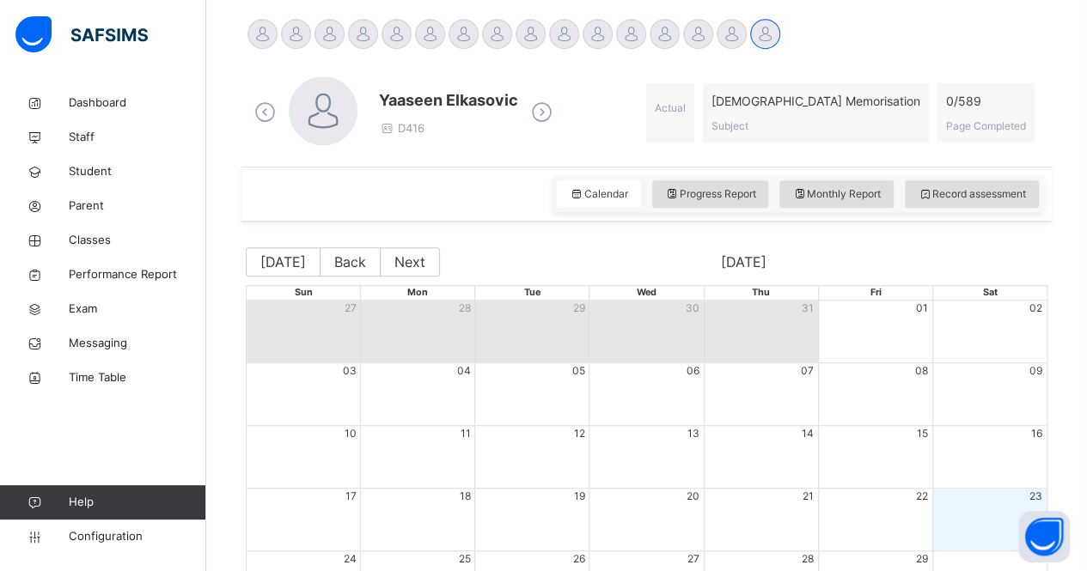
scroll to position [351, 0]
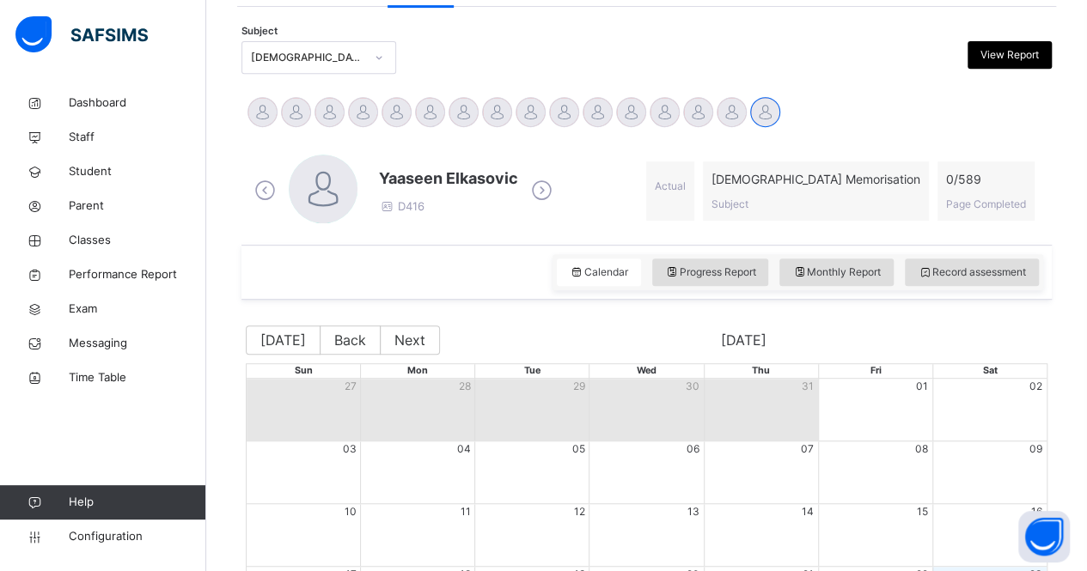
click at [544, 297] on div "Calendar Progress Report Monthly Report Record assessment" at bounding box center [646, 272] width 810 height 55
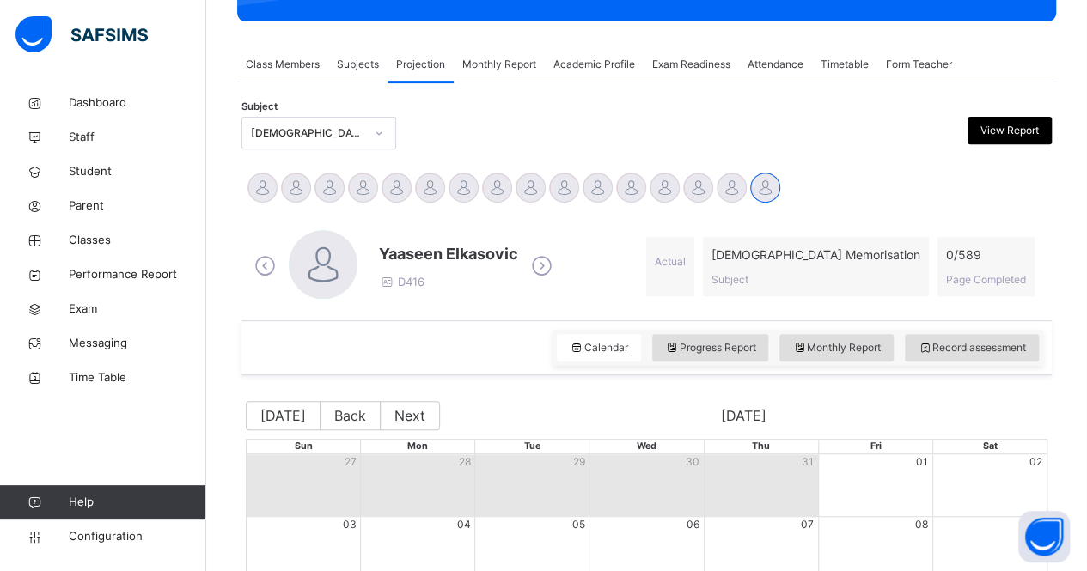
scroll to position [275, 0]
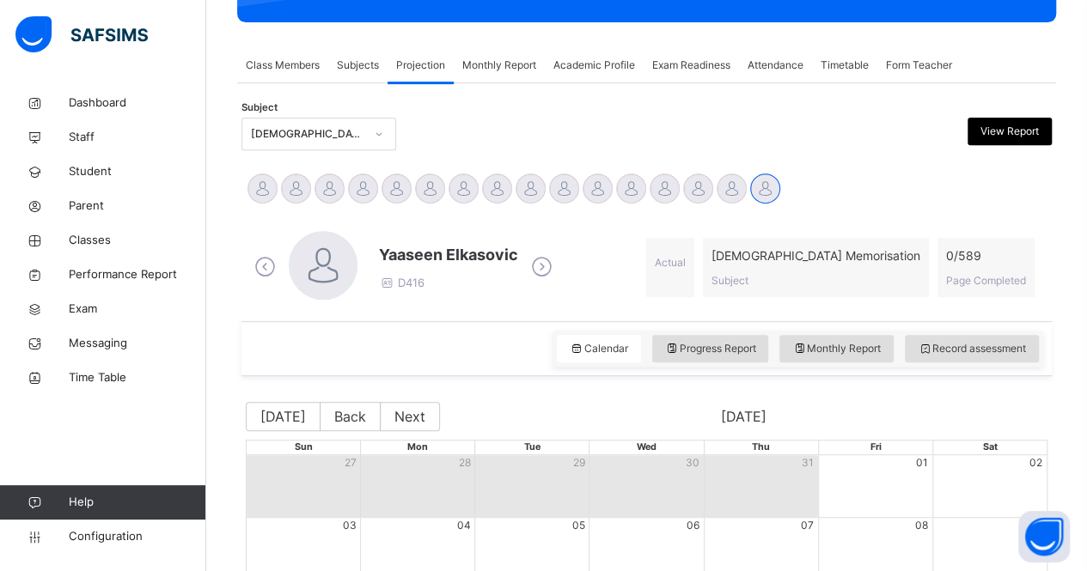
drag, startPoint x: 544, startPoint y: 297, endPoint x: 424, endPoint y: 123, distance: 211.4
click at [424, 123] on div "Subject [DEMOGRAPHIC_DATA] Memorisation (008) View Report" at bounding box center [646, 134] width 810 height 33
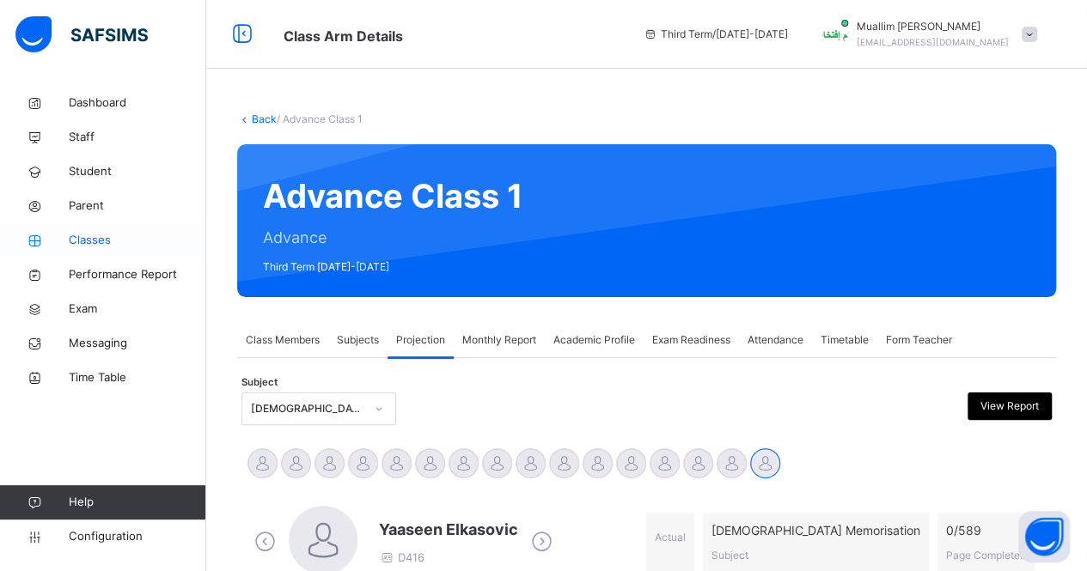
click at [153, 228] on link "Classes" at bounding box center [103, 240] width 206 height 34
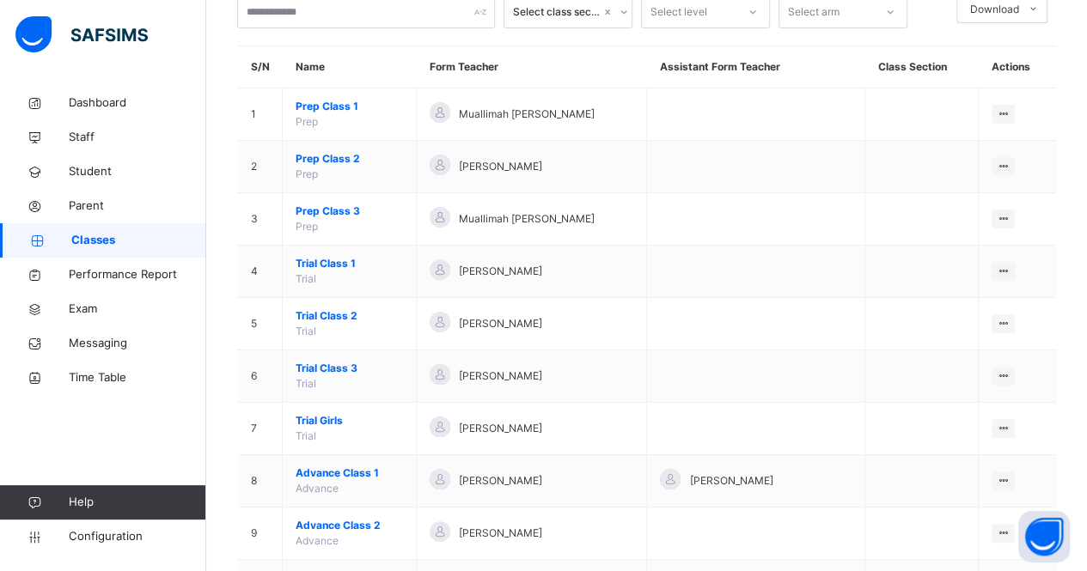
scroll to position [115, 0]
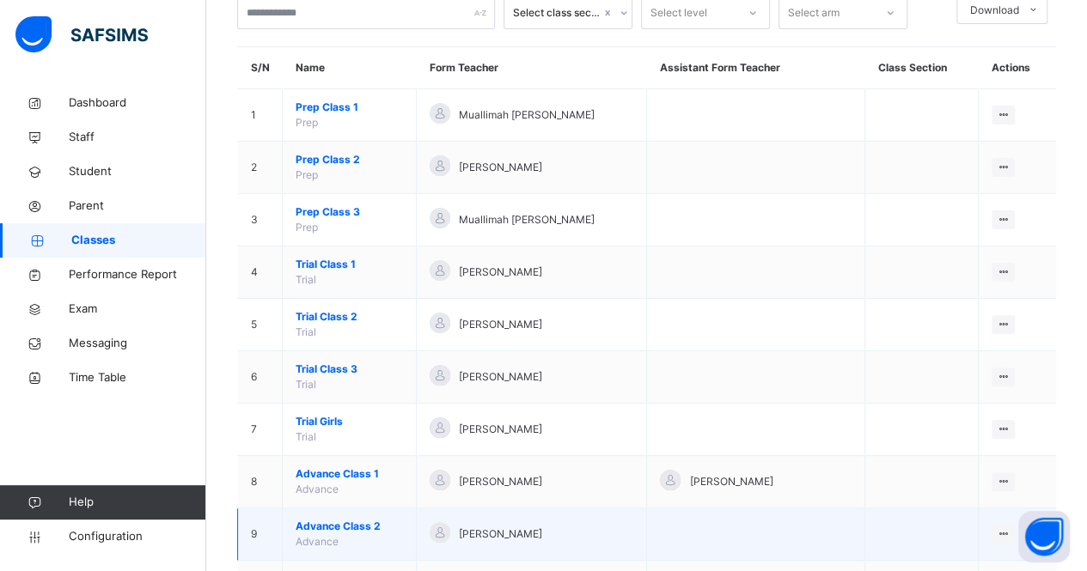
click at [335, 524] on span "Advance Class 2" at bounding box center [349, 526] width 107 height 15
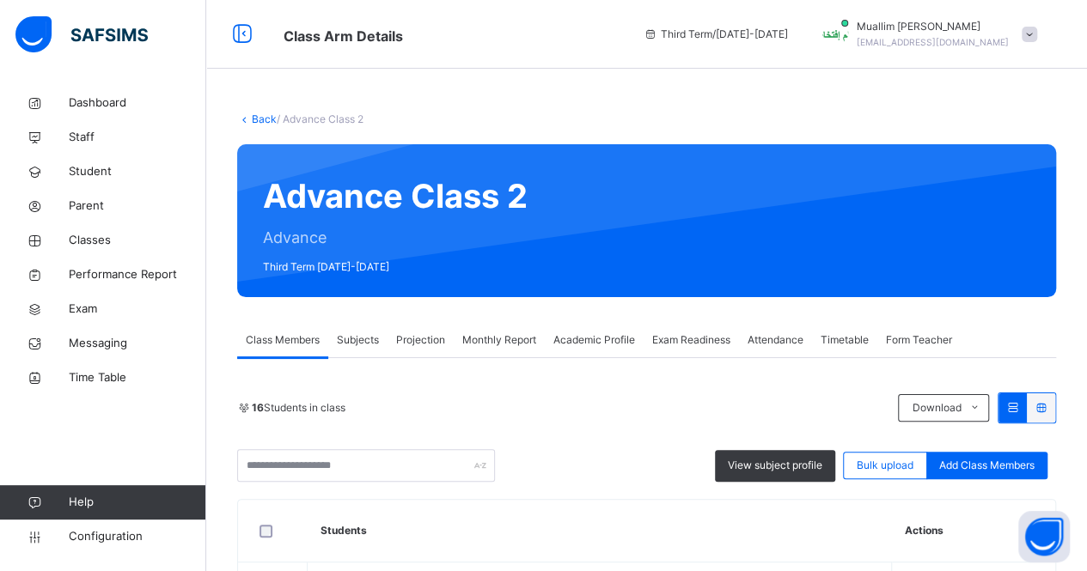
scroll to position [155, 0]
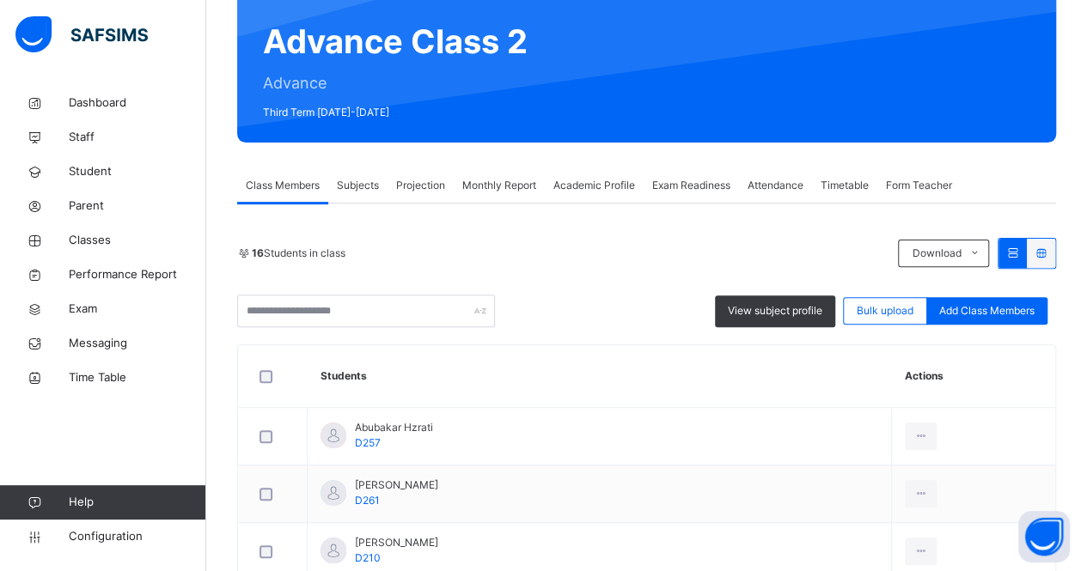
click at [403, 192] on span "Projection" at bounding box center [420, 185] width 49 height 15
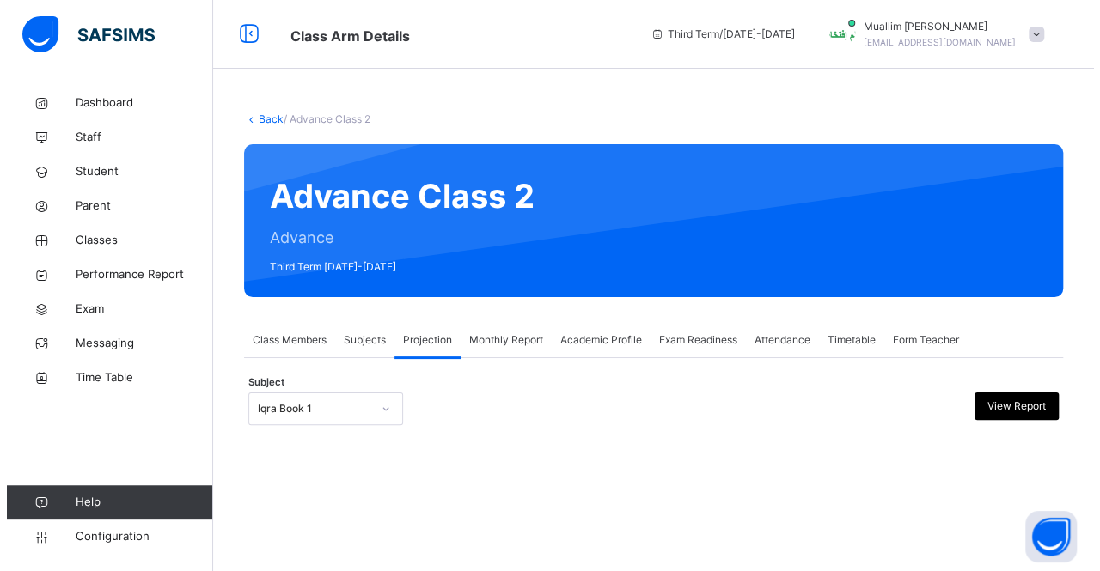
scroll to position [0, 0]
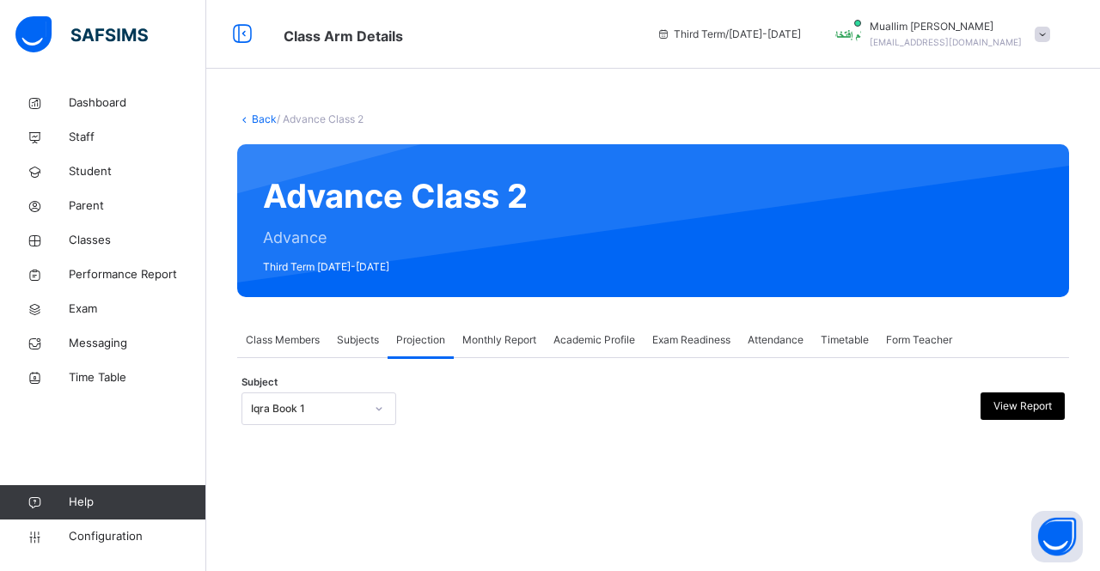
click at [351, 416] on div "Iqra Book 1" at bounding box center [307, 408] width 113 height 15
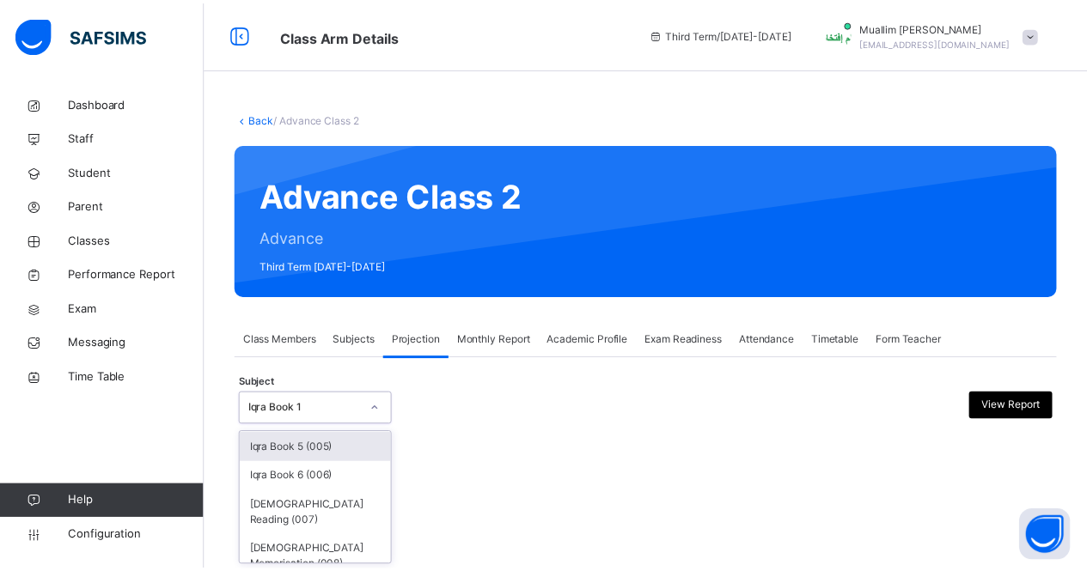
scroll to position [87, 0]
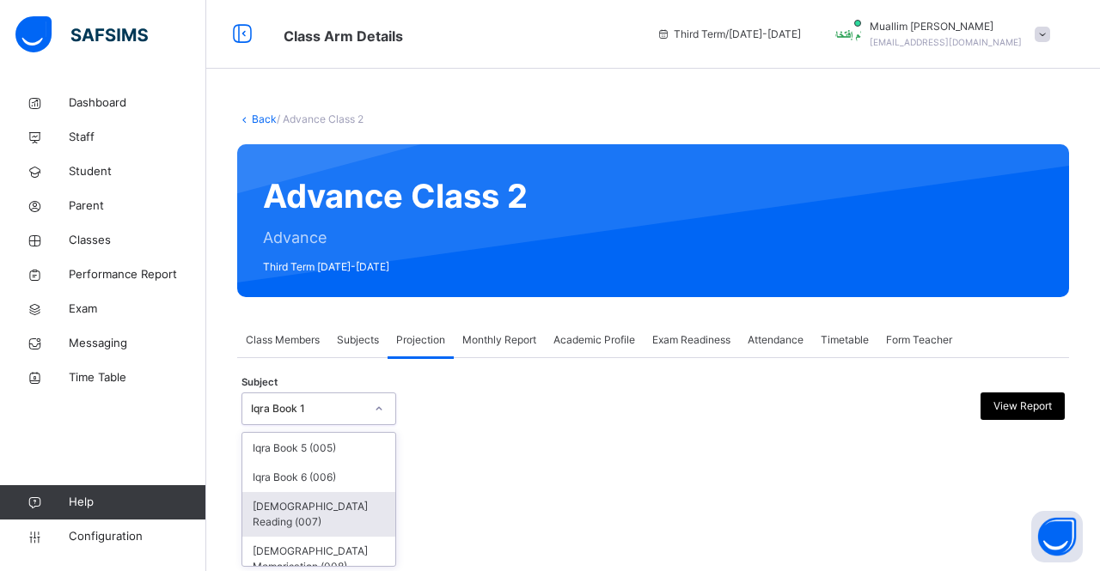
click at [315, 503] on div "[DEMOGRAPHIC_DATA] Reading (007)" at bounding box center [318, 514] width 153 height 45
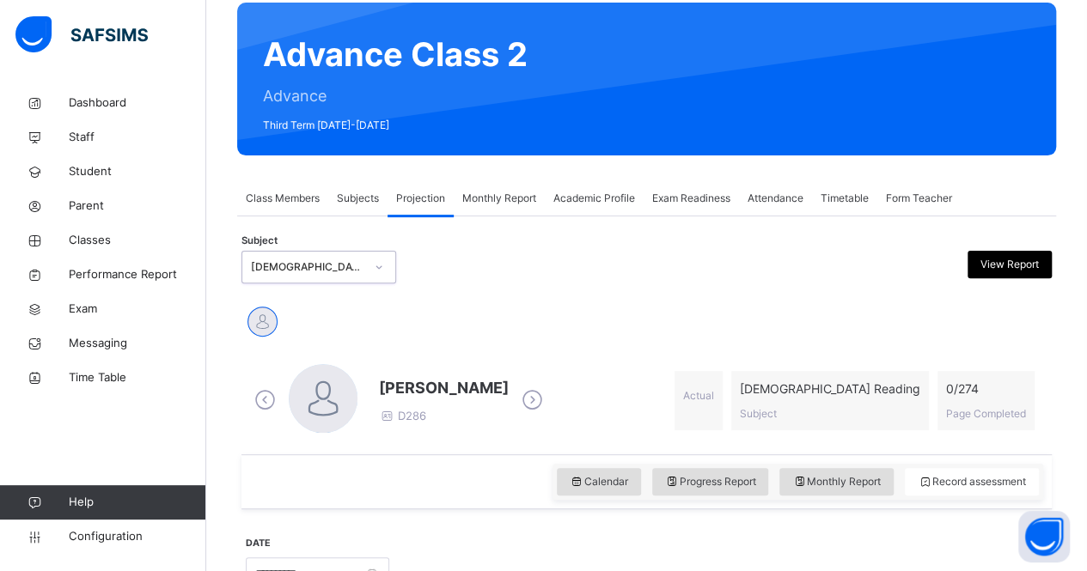
scroll to position [245, 0]
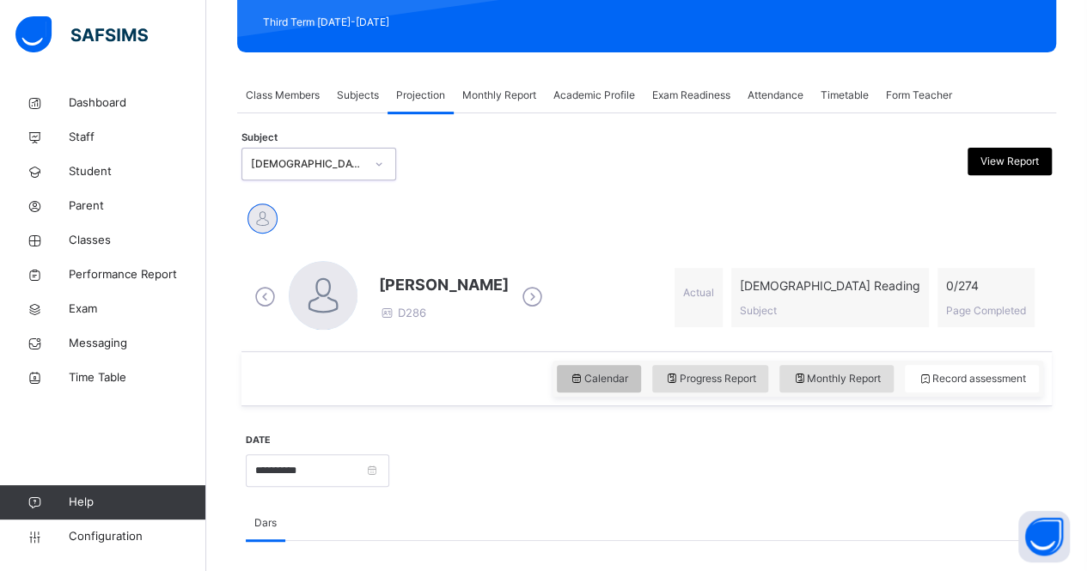
click at [581, 384] on icon at bounding box center [577, 378] width 15 height 15
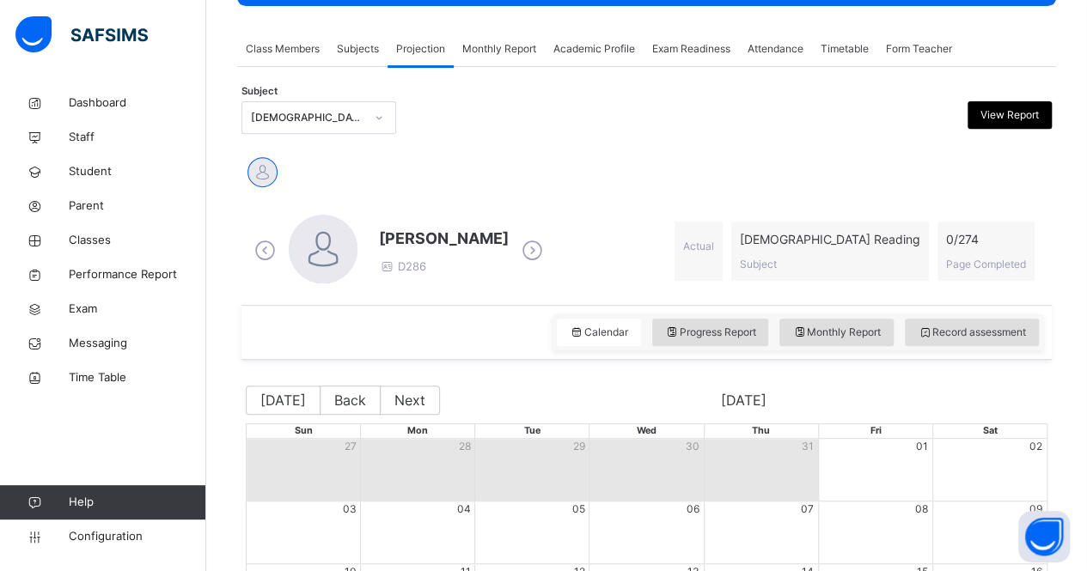
scroll to position [288, 0]
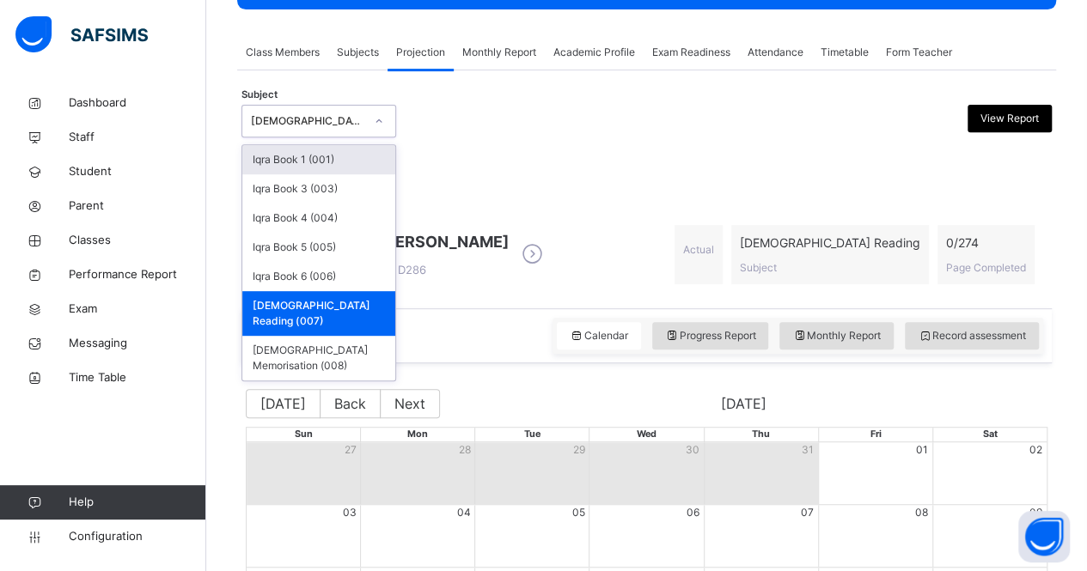
click at [316, 134] on div "[DEMOGRAPHIC_DATA] Reading (007)" at bounding box center [318, 121] width 155 height 33
click at [350, 279] on div "Iqra Book 6 (006)" at bounding box center [318, 276] width 153 height 29
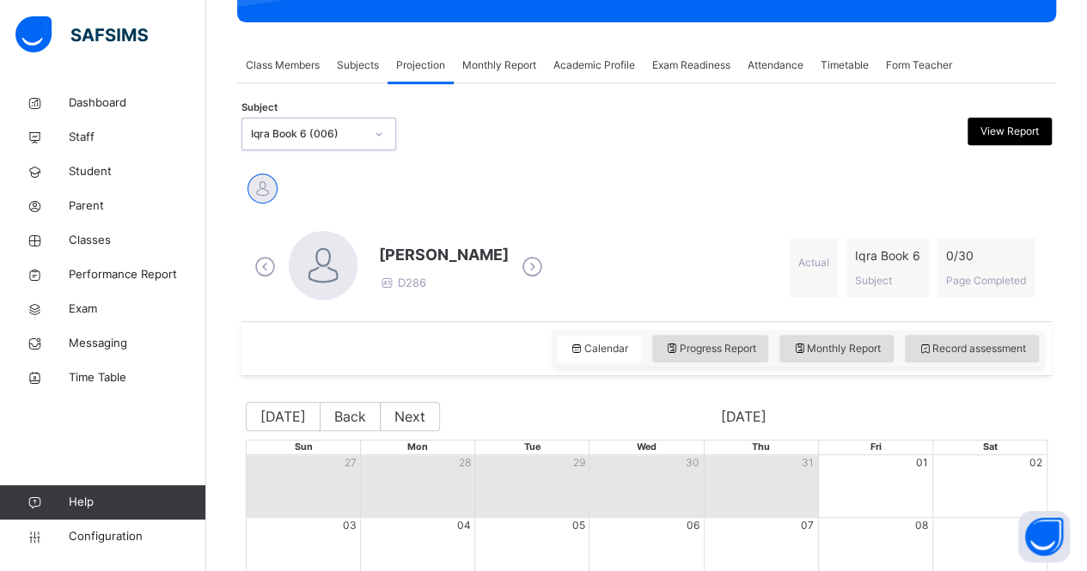
scroll to position [273, 0]
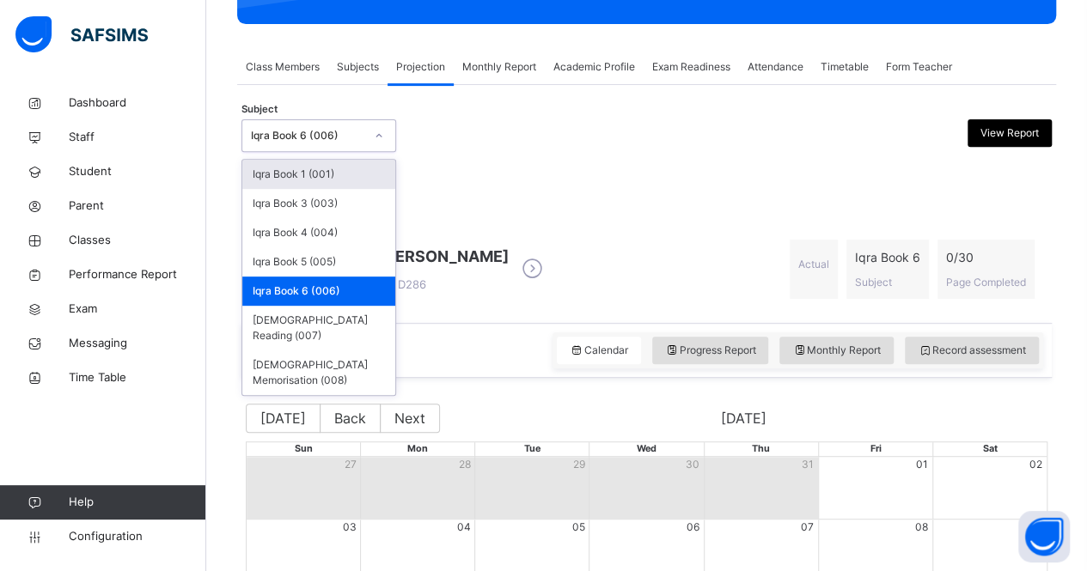
click at [326, 126] on div "Iqra Book 6 (006)" at bounding box center [302, 136] width 120 height 27
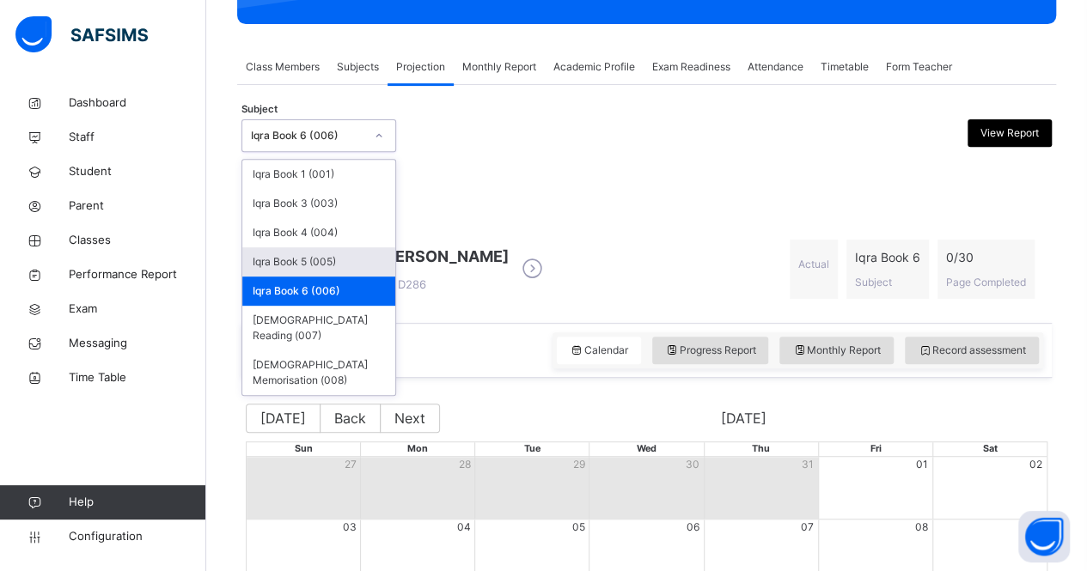
click at [330, 258] on div "Iqra Book 5 (005)" at bounding box center [318, 261] width 153 height 29
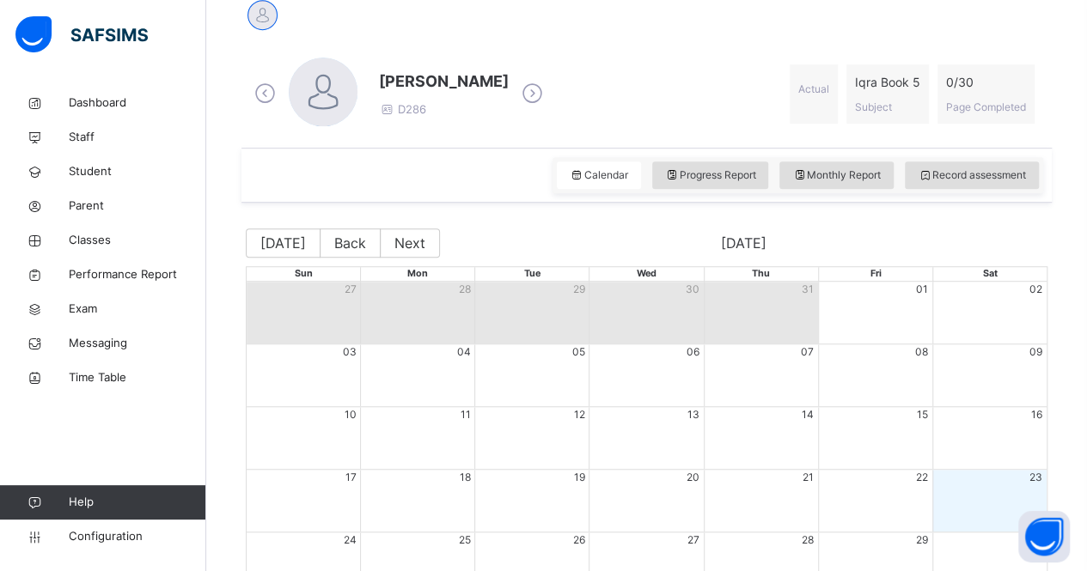
scroll to position [0, 0]
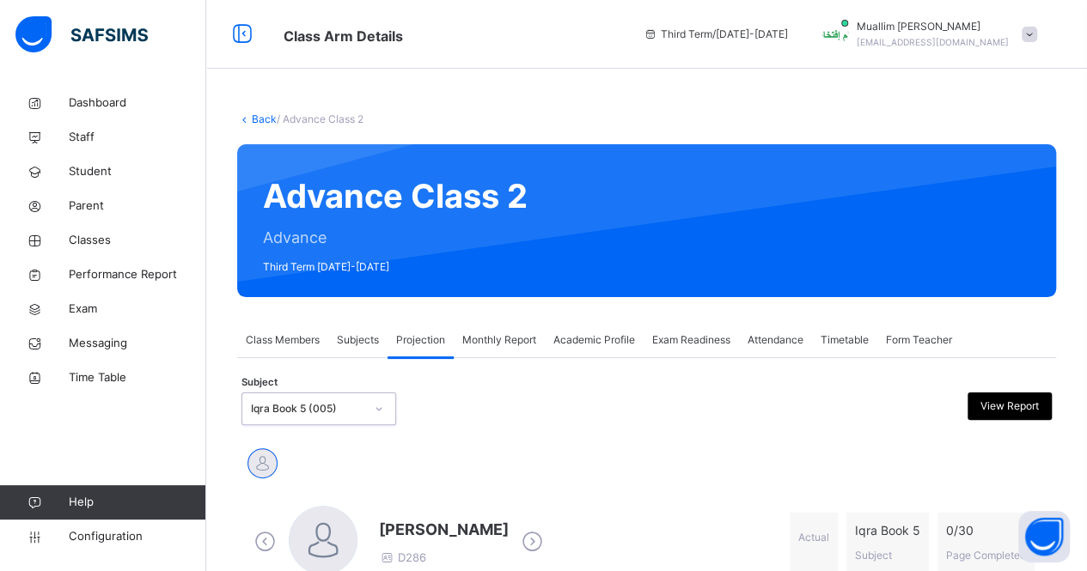
click at [349, 407] on div "option Iqra Book 5 (005), selected. 0 results available. Select is focused ,typ…" at bounding box center [318, 409] width 155 height 33
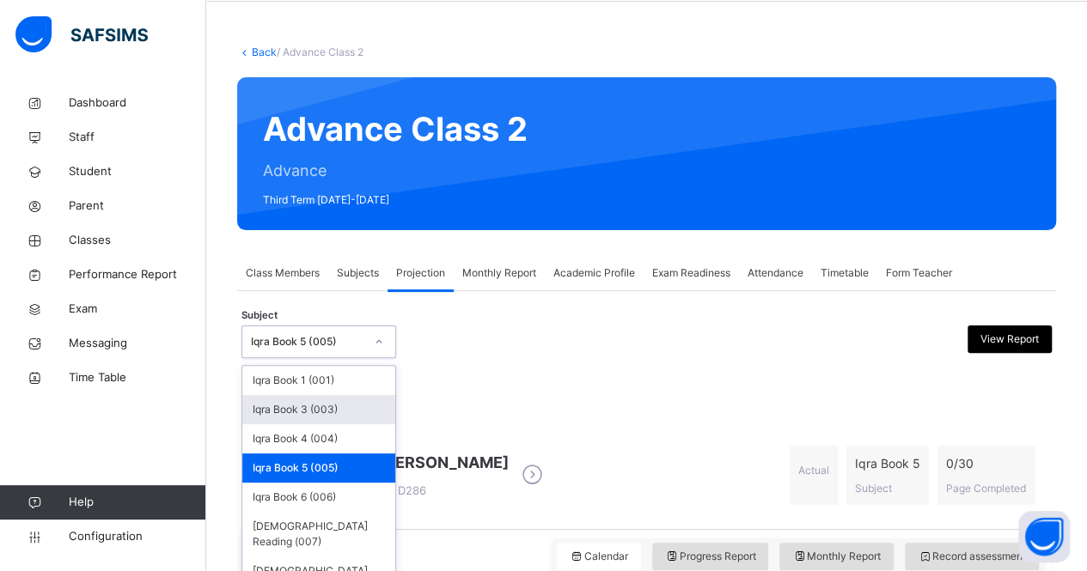
scroll to position [73, 0]
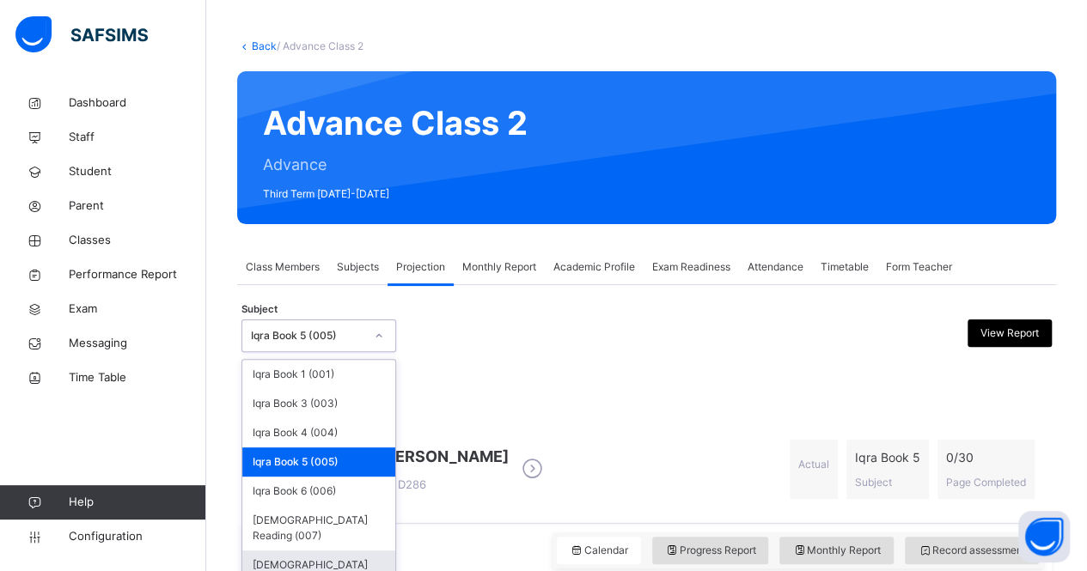
click at [351, 551] on div "[DEMOGRAPHIC_DATA] Memorisation (008)" at bounding box center [318, 573] width 153 height 45
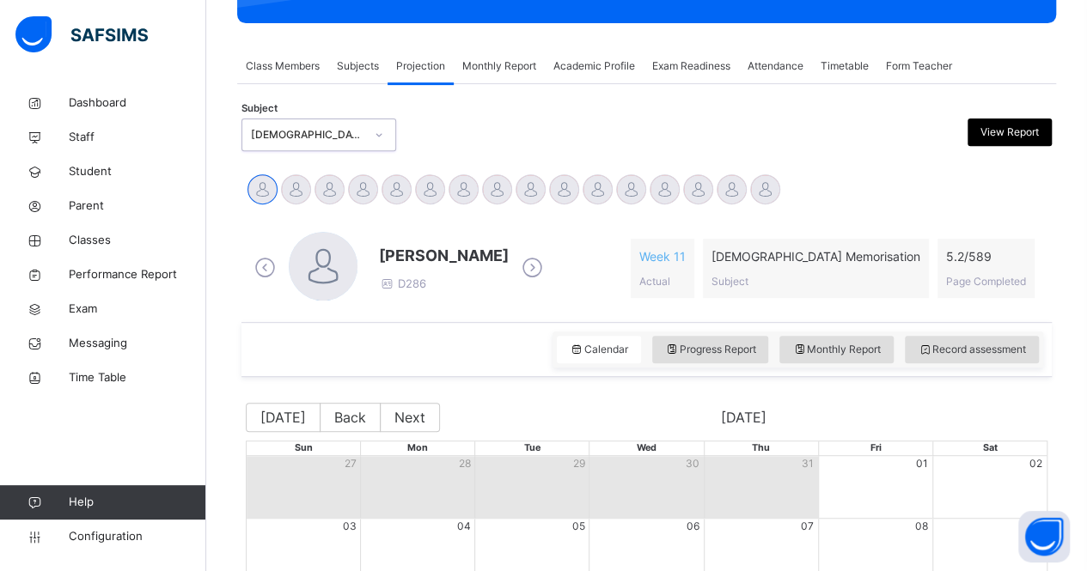
scroll to position [249, 0]
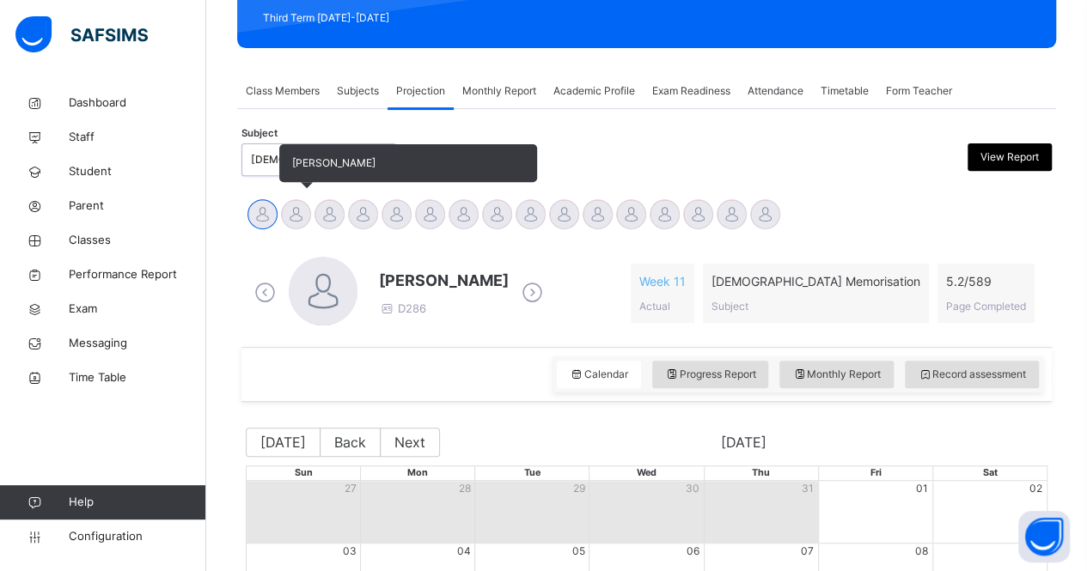
click at [306, 215] on div at bounding box center [296, 214] width 30 height 30
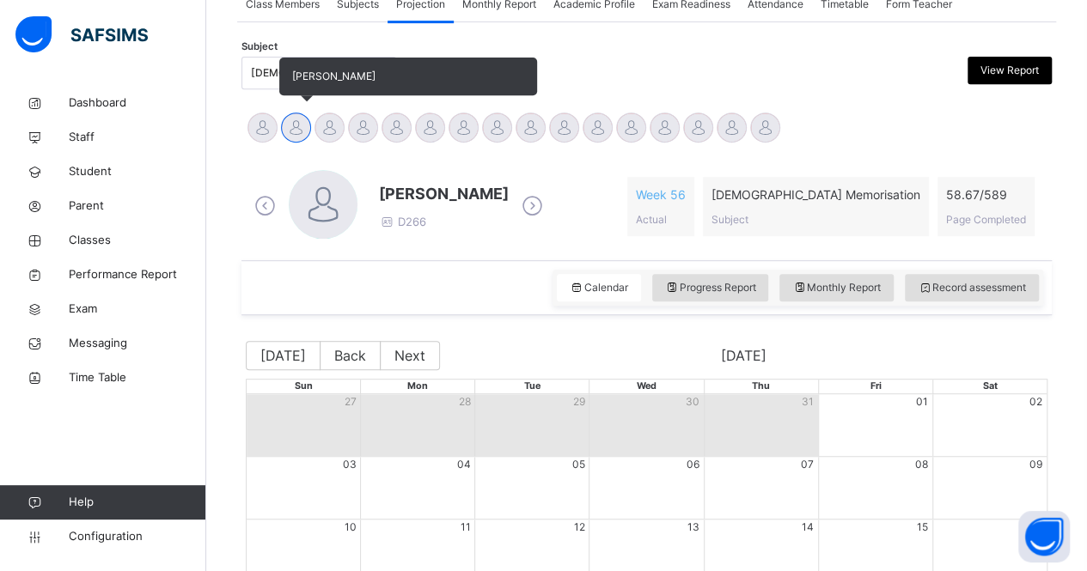
scroll to position [326, 0]
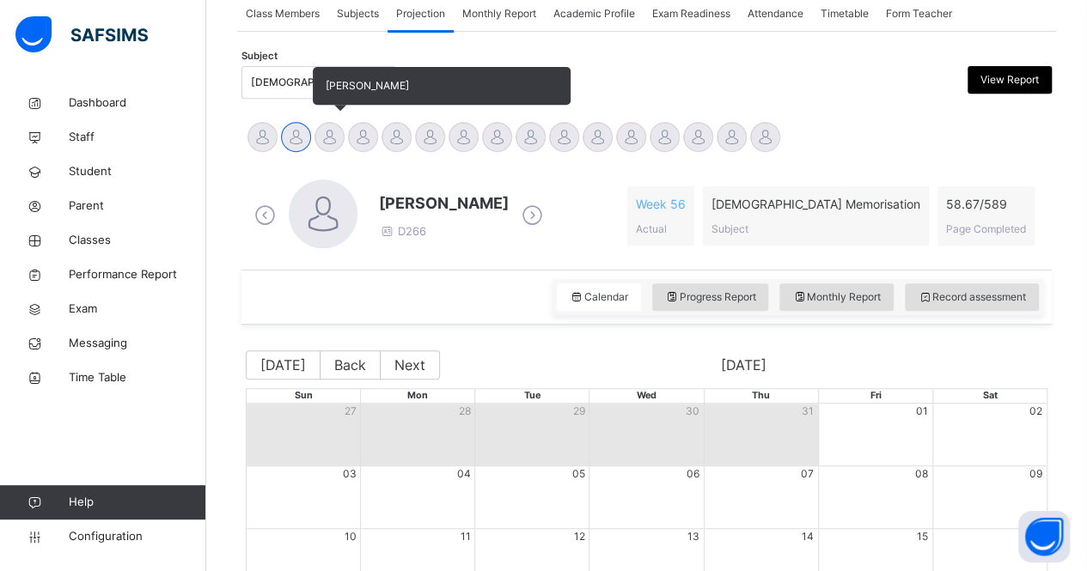
click at [319, 131] on div at bounding box center [329, 137] width 30 height 30
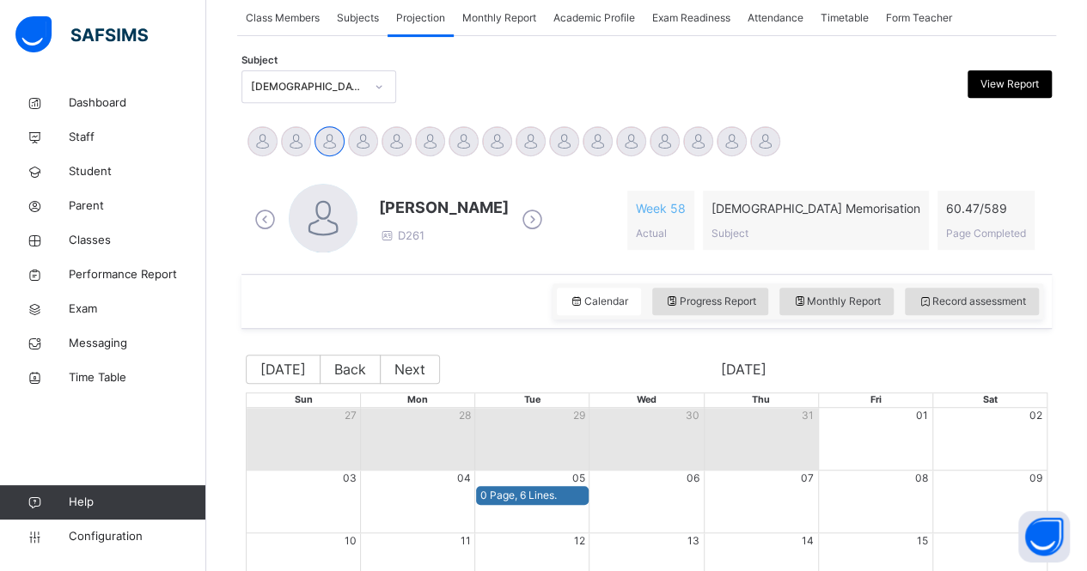
scroll to position [320, 0]
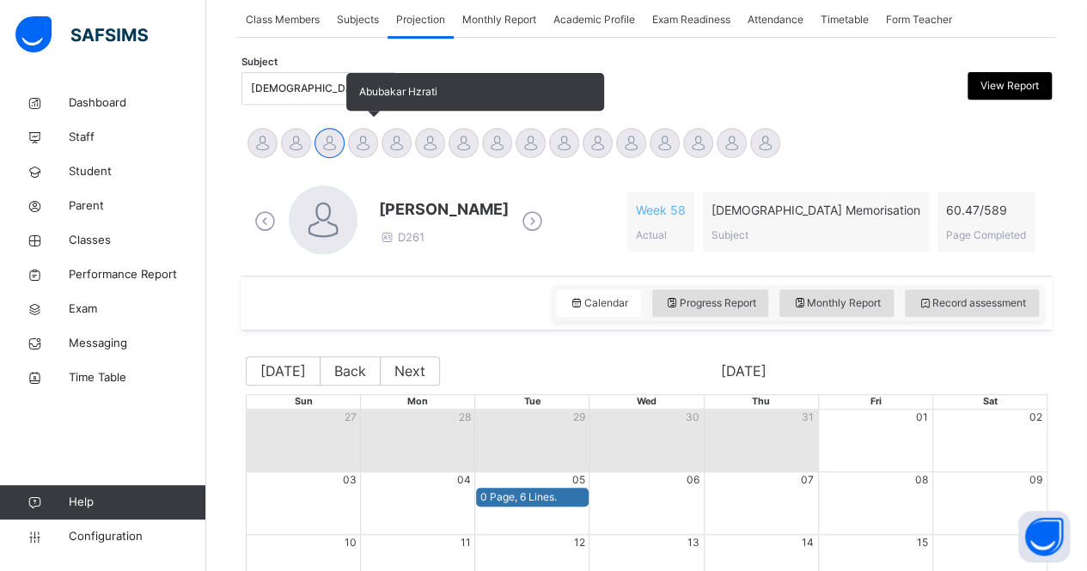
click at [366, 159] on div "Abubakar Hzrati" at bounding box center [363, 145] width 34 height 38
click at [358, 133] on div at bounding box center [363, 143] width 30 height 30
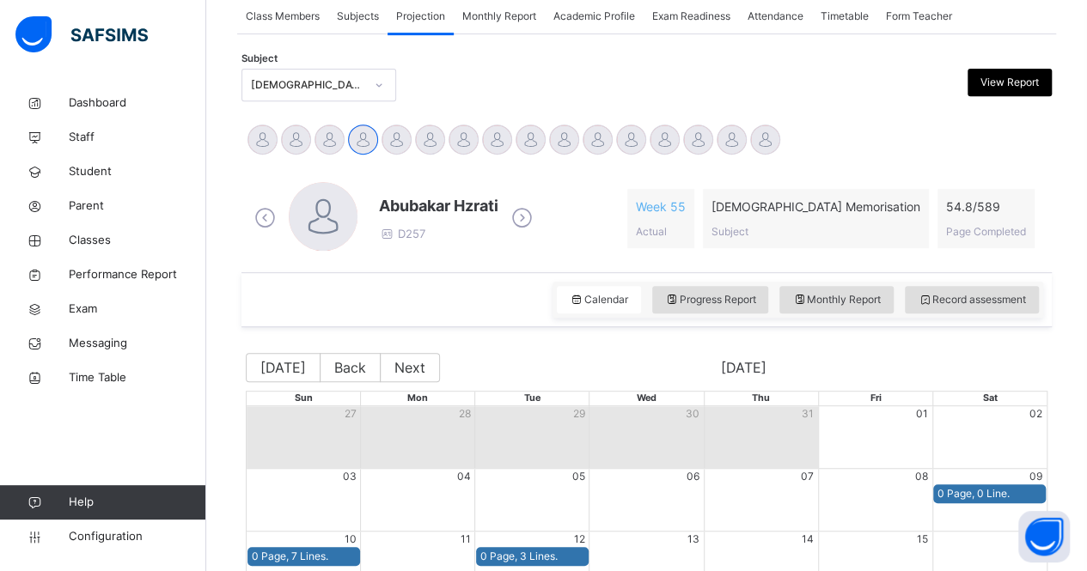
scroll to position [338, 0]
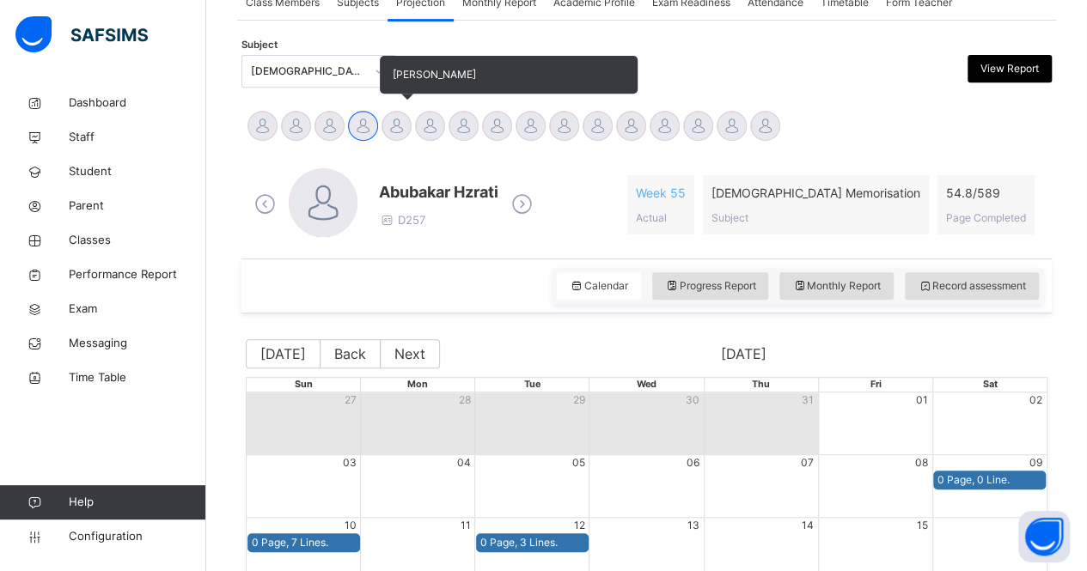
click at [411, 119] on div "[PERSON_NAME]" at bounding box center [397, 128] width 34 height 38
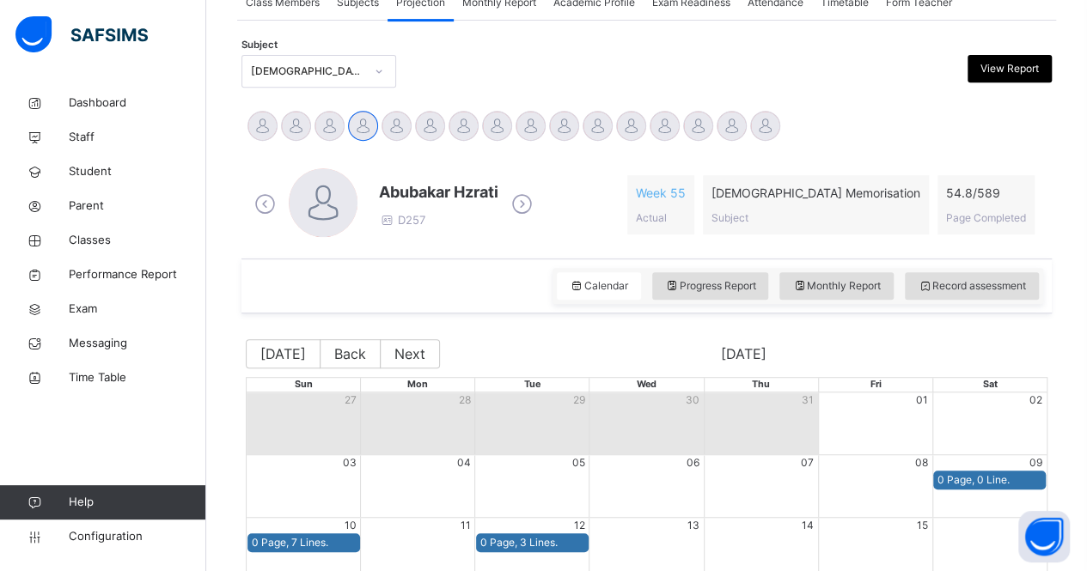
click at [521, 200] on icon at bounding box center [522, 205] width 30 height 26
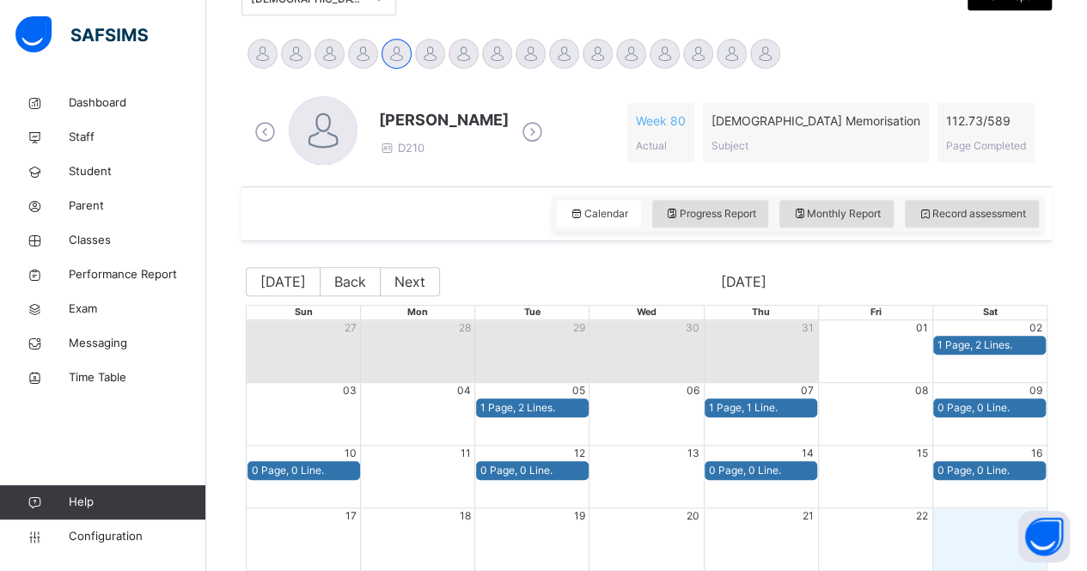
scroll to position [409, 0]
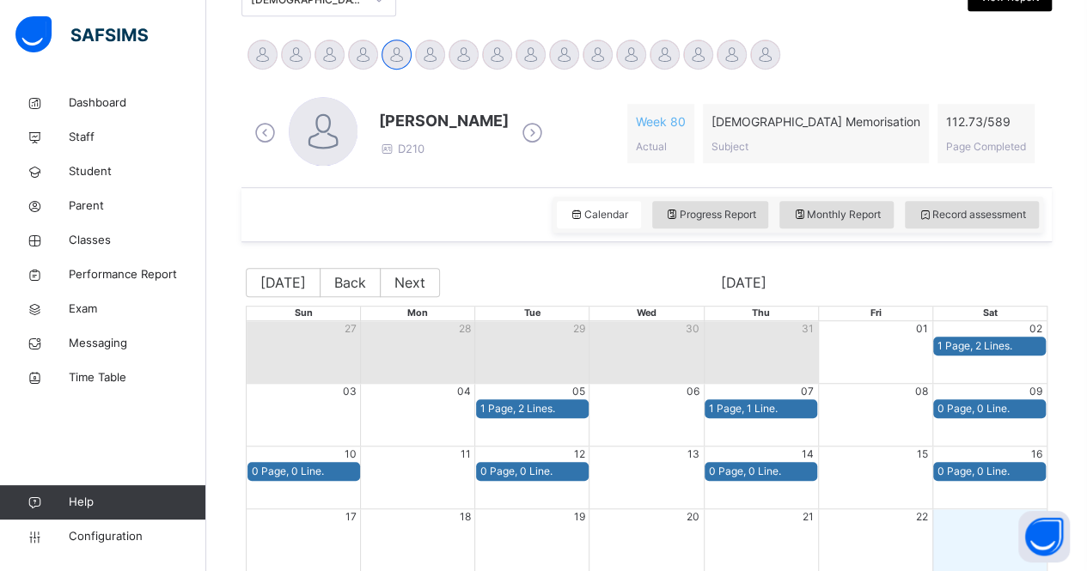
click at [517, 146] on span at bounding box center [532, 134] width 30 height 33
click at [517, 137] on icon at bounding box center [532, 133] width 30 height 26
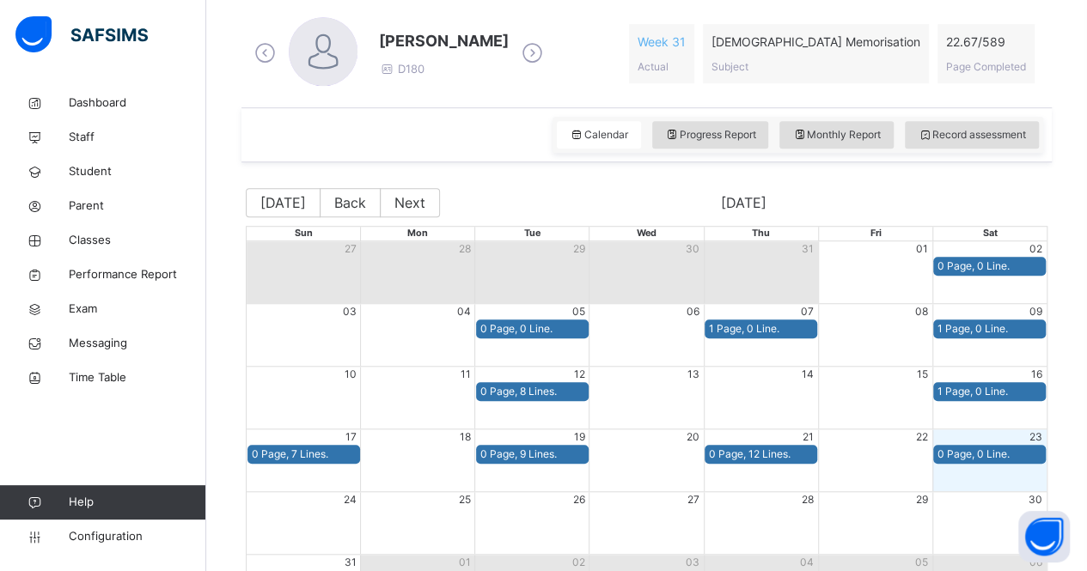
scroll to position [490, 0]
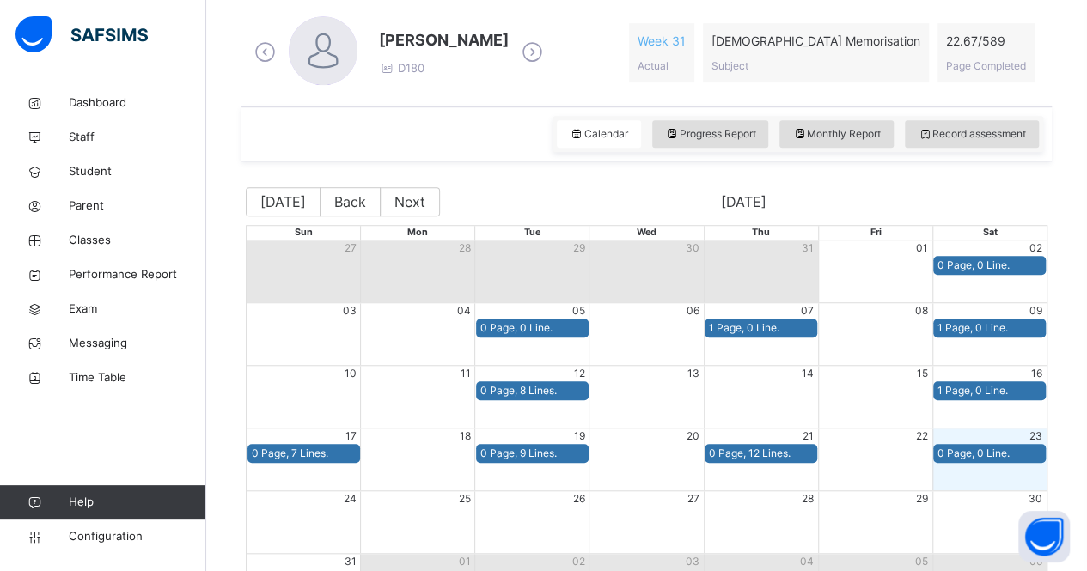
click at [517, 62] on icon at bounding box center [532, 53] width 30 height 26
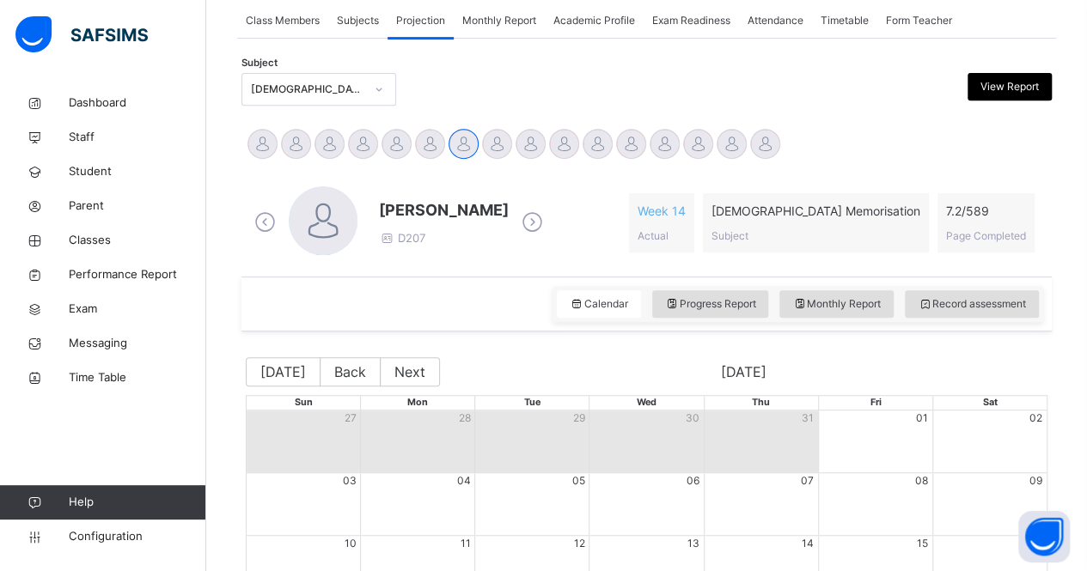
scroll to position [322, 0]
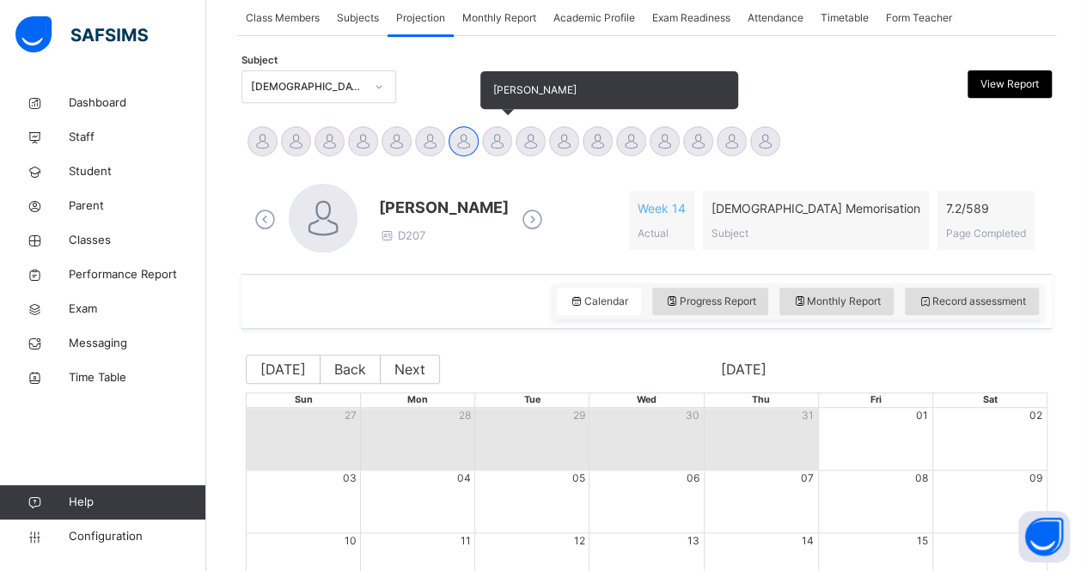
click at [499, 149] on div at bounding box center [497, 141] width 30 height 30
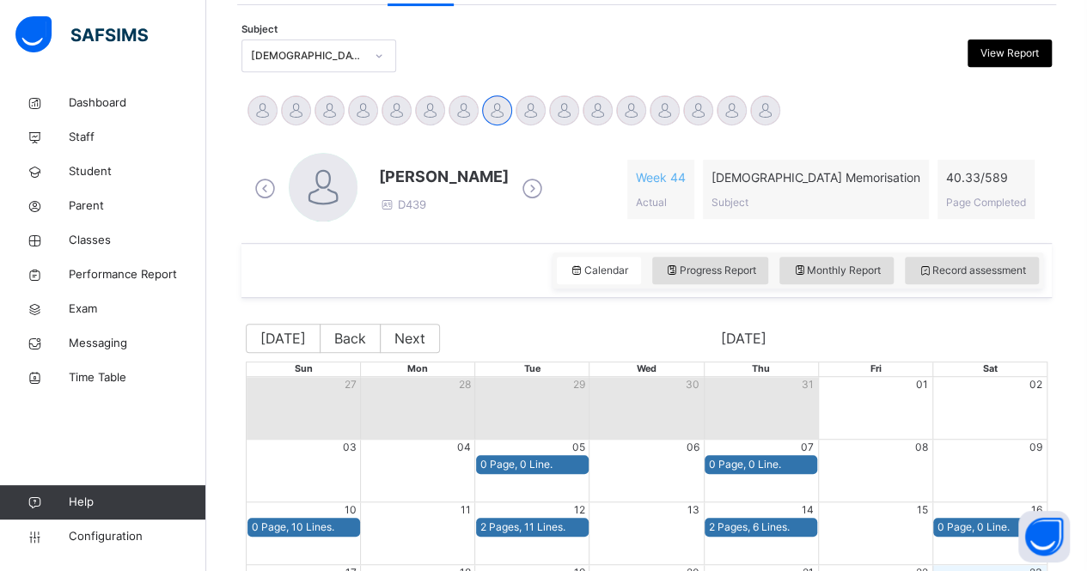
click at [517, 180] on icon at bounding box center [532, 189] width 30 height 26
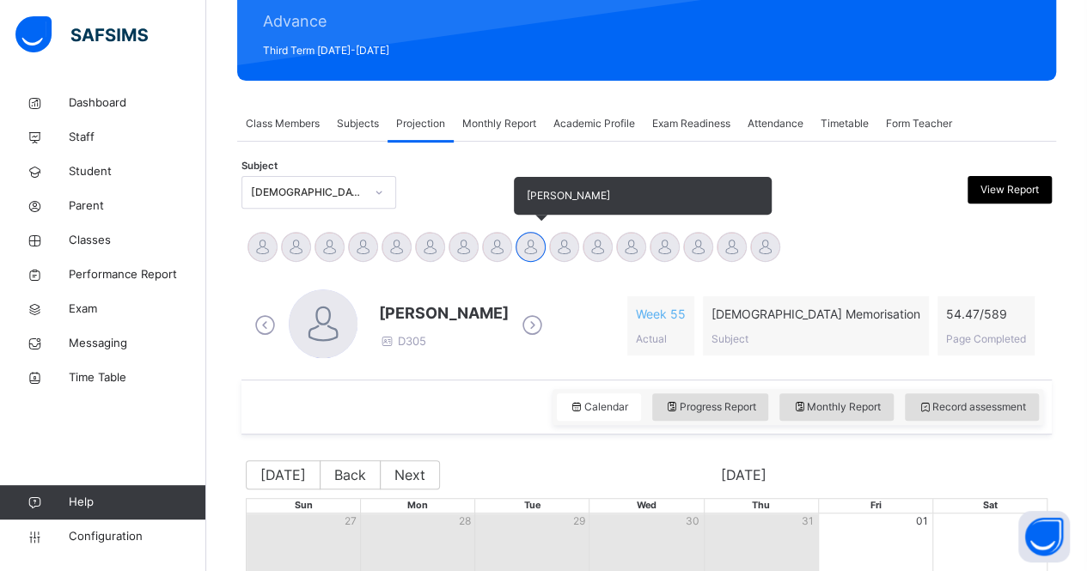
scroll to position [212, 0]
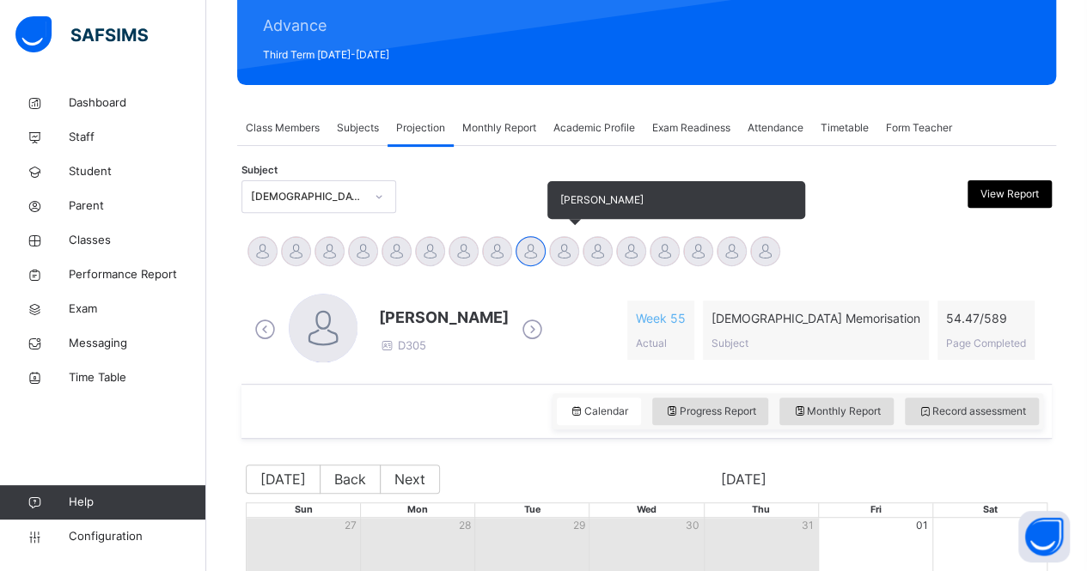
click at [558, 249] on div at bounding box center [564, 251] width 30 height 30
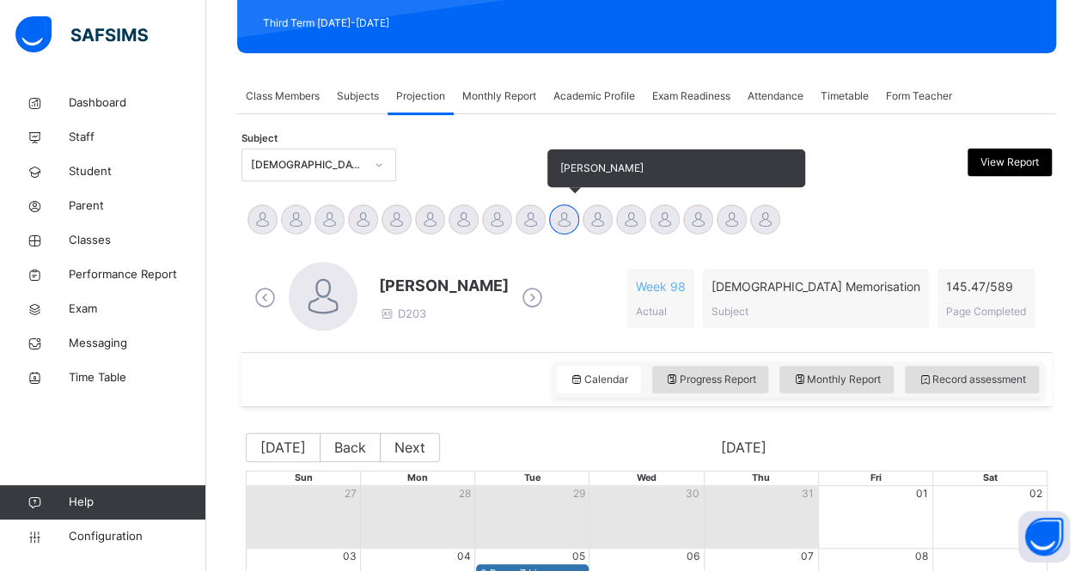
scroll to position [240, 0]
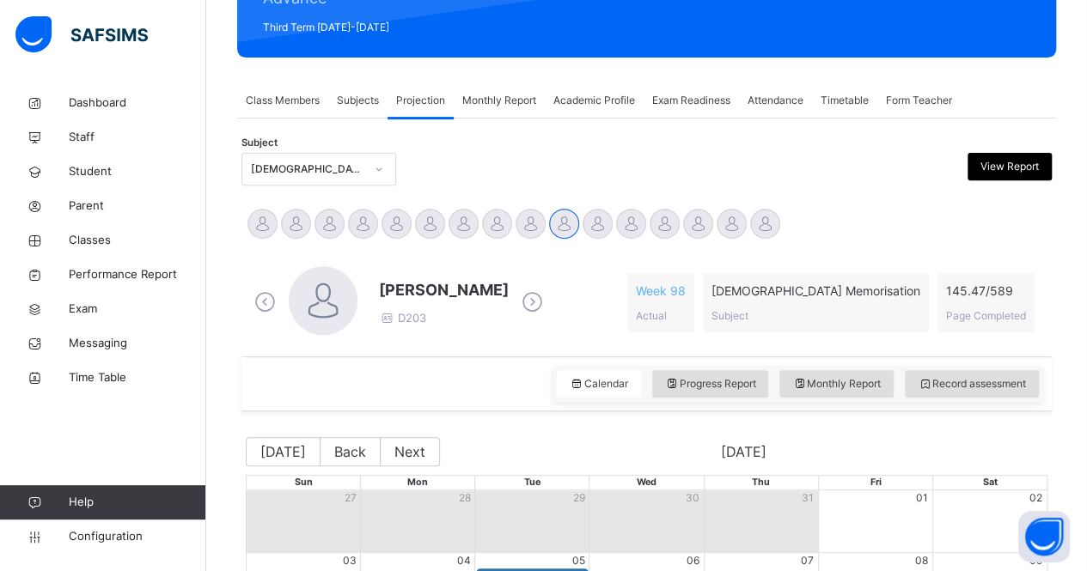
click at [517, 299] on icon at bounding box center [532, 303] width 30 height 26
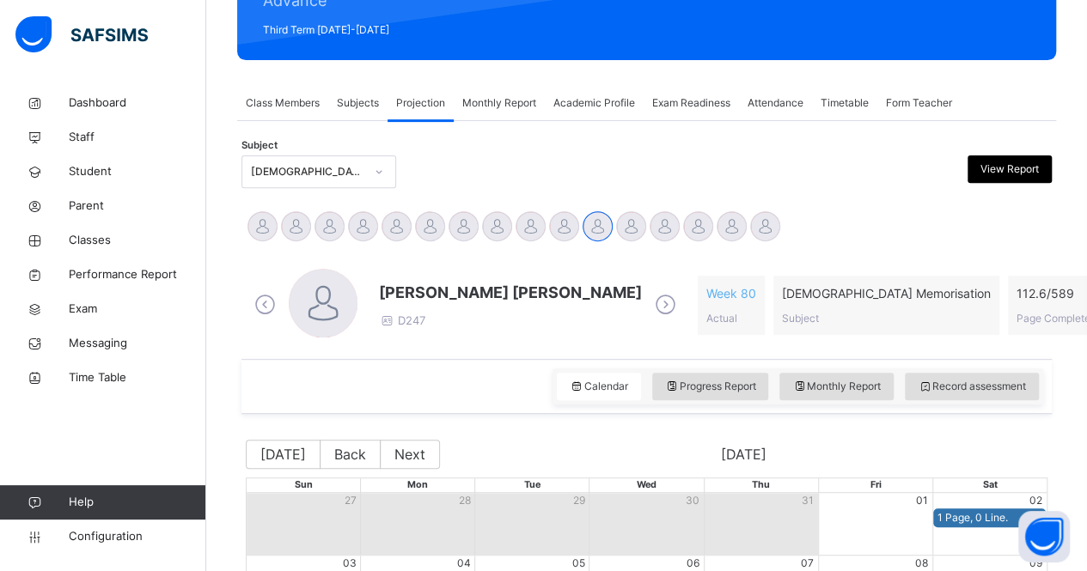
scroll to position [229, 0]
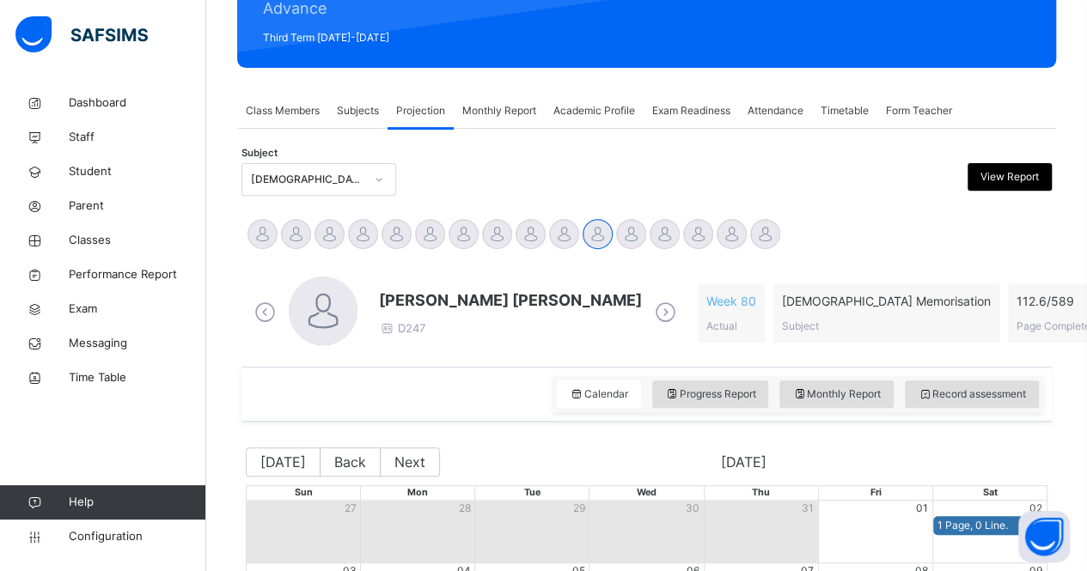
click at [650, 318] on icon at bounding box center [665, 313] width 30 height 26
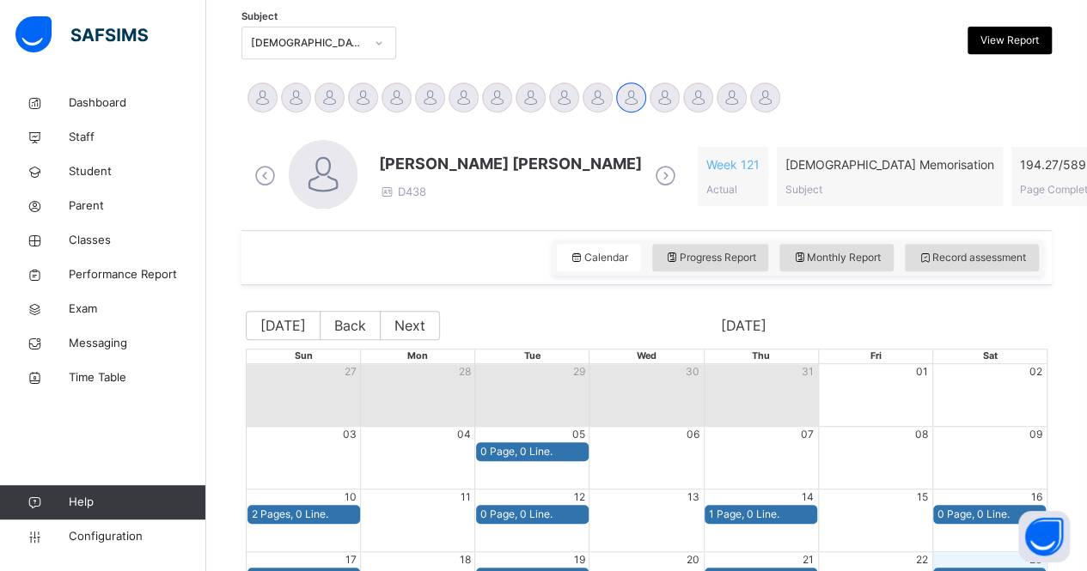
scroll to position [369, 0]
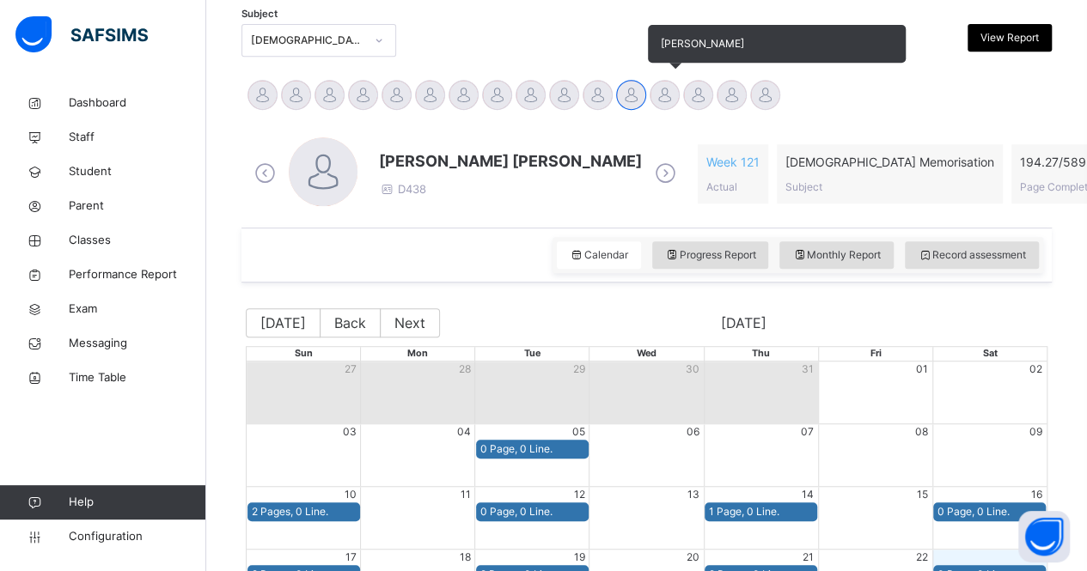
click at [672, 99] on div at bounding box center [664, 95] width 30 height 30
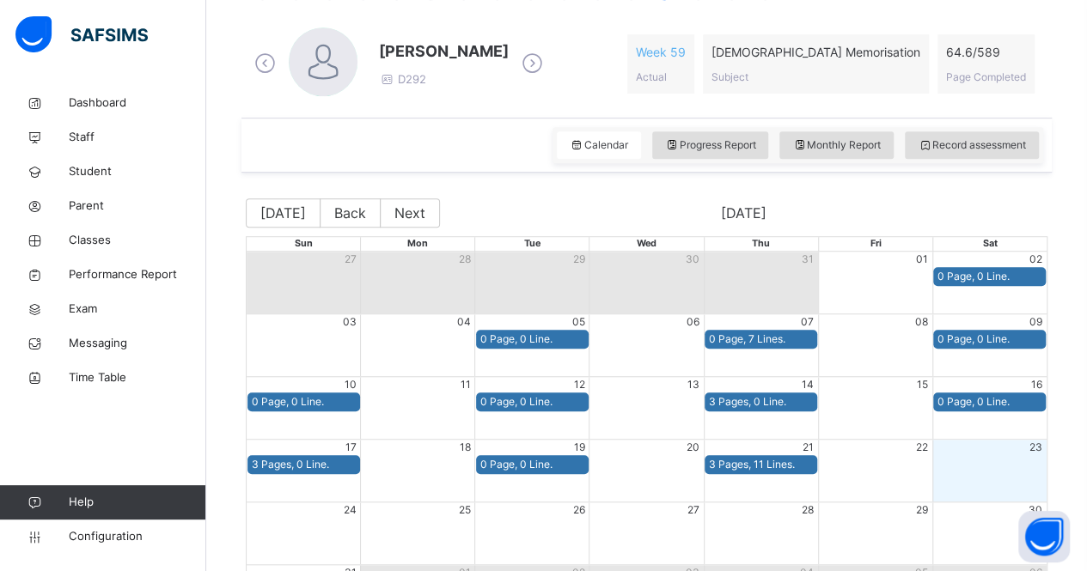
scroll to position [468, 0]
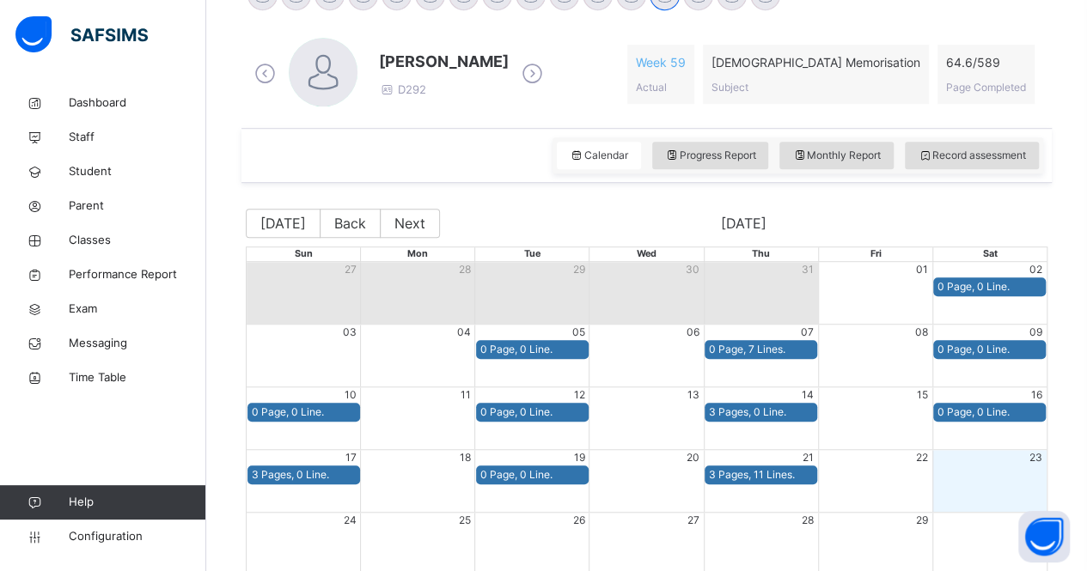
click at [547, 74] on icon at bounding box center [532, 74] width 30 height 26
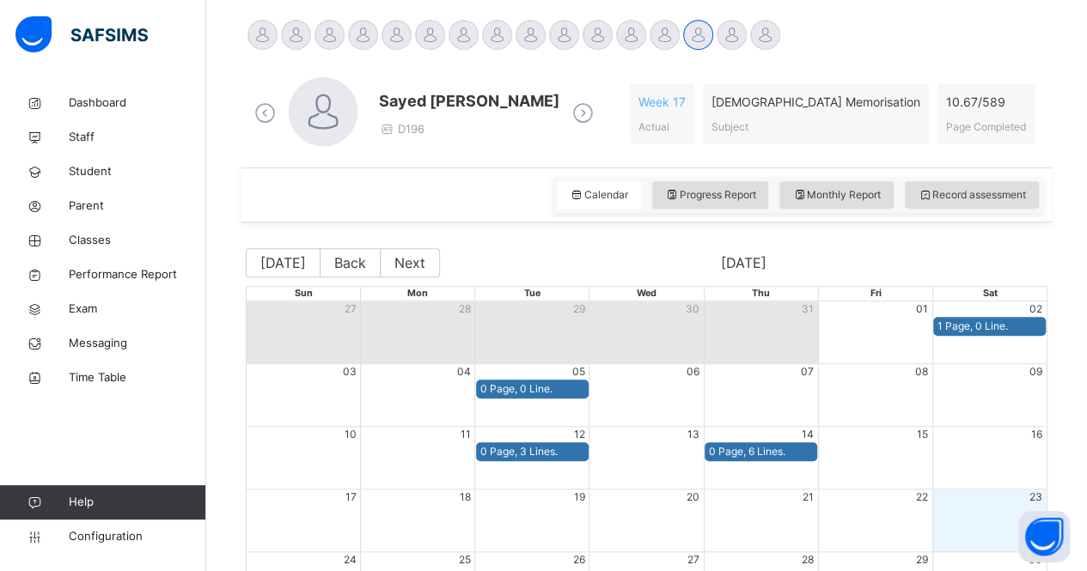
click at [568, 112] on icon at bounding box center [583, 114] width 30 height 26
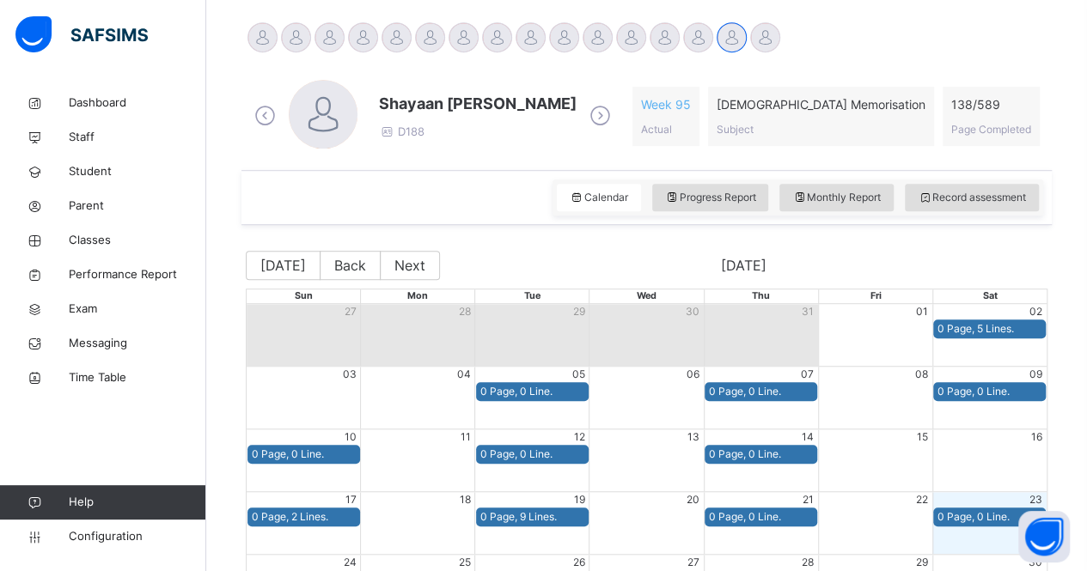
scroll to position [399, 0]
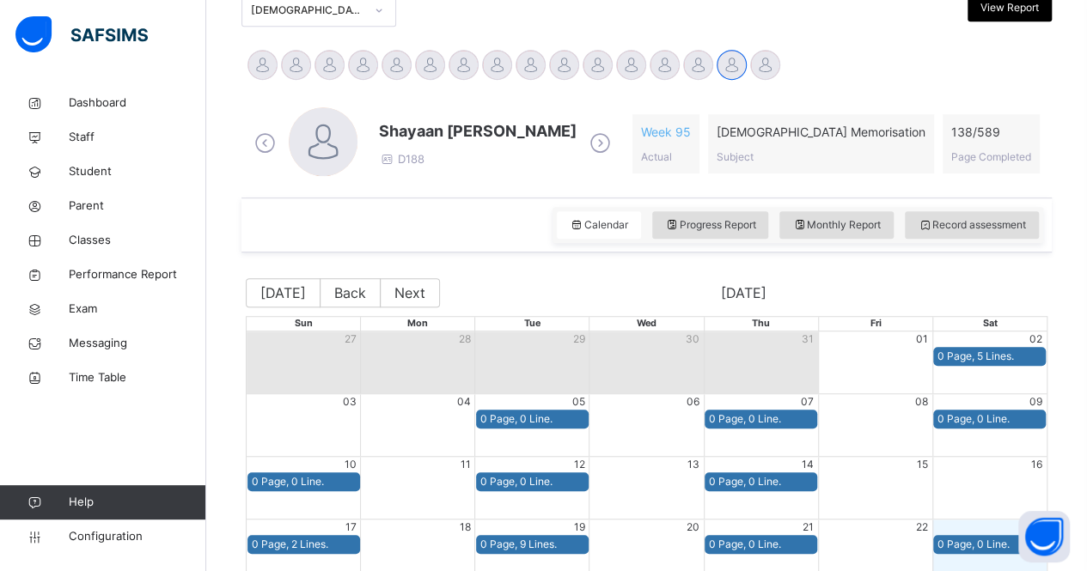
click at [585, 156] on span at bounding box center [600, 144] width 30 height 33
click at [558, 117] on div "Shayaan [PERSON_NAME] D188" at bounding box center [432, 143] width 365 height 73
click at [585, 137] on icon at bounding box center [600, 144] width 30 height 26
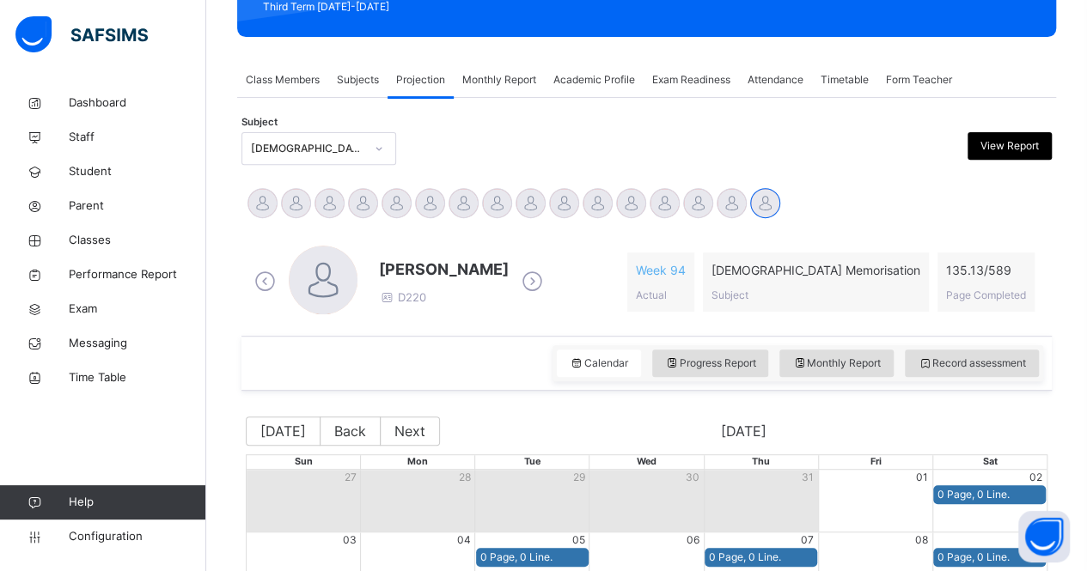
scroll to position [259, 0]
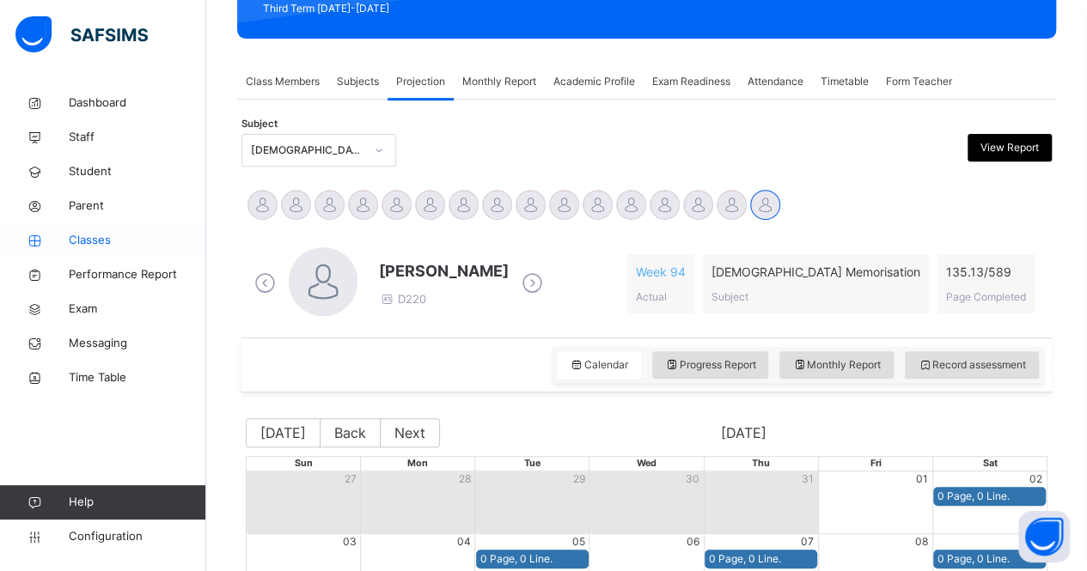
click at [158, 234] on span "Classes" at bounding box center [137, 240] width 137 height 17
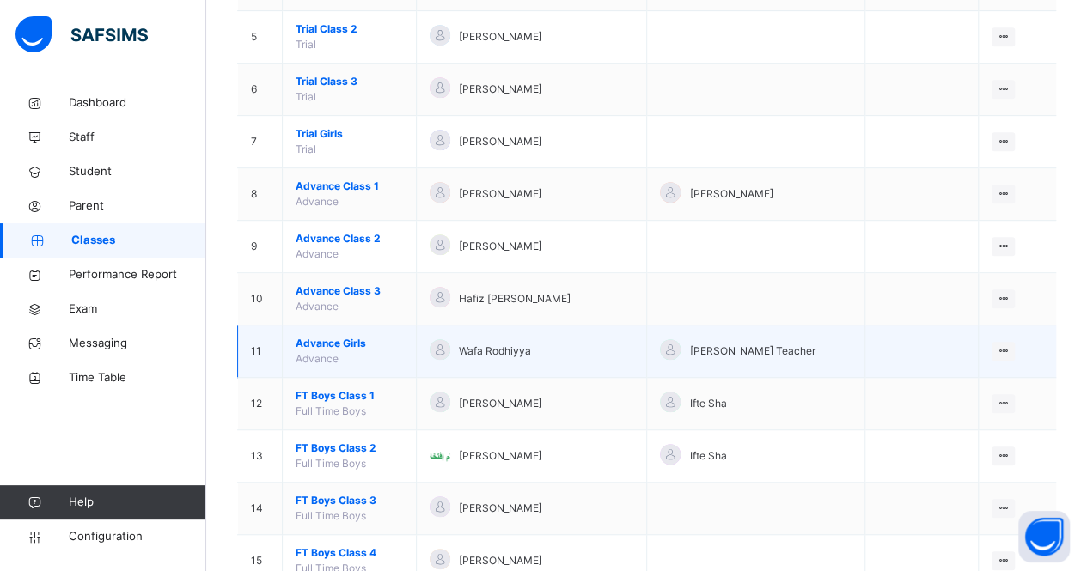
scroll to position [408, 0]
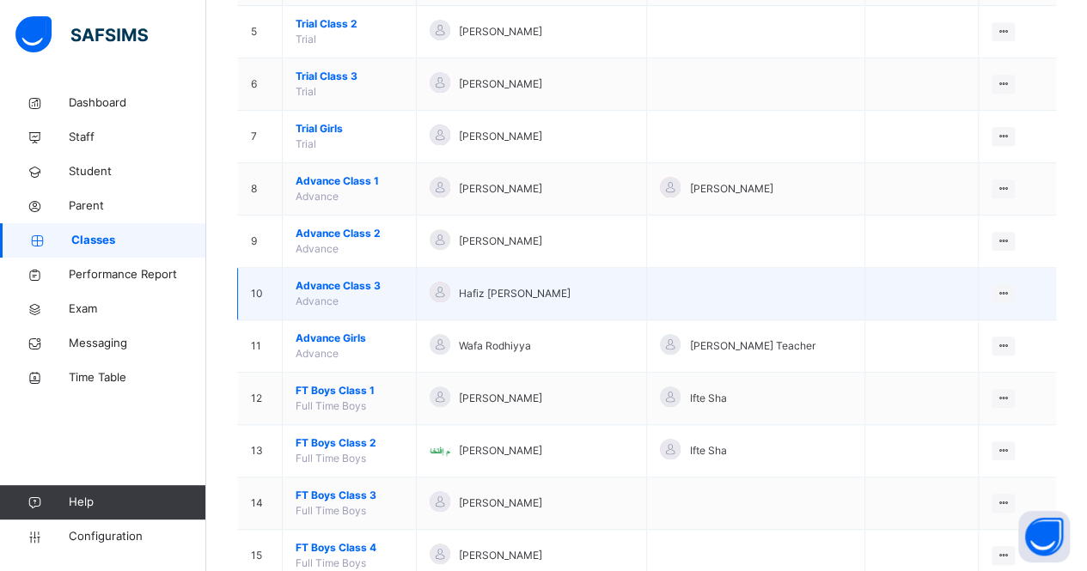
click at [352, 278] on span "Advance Class 3" at bounding box center [349, 285] width 107 height 15
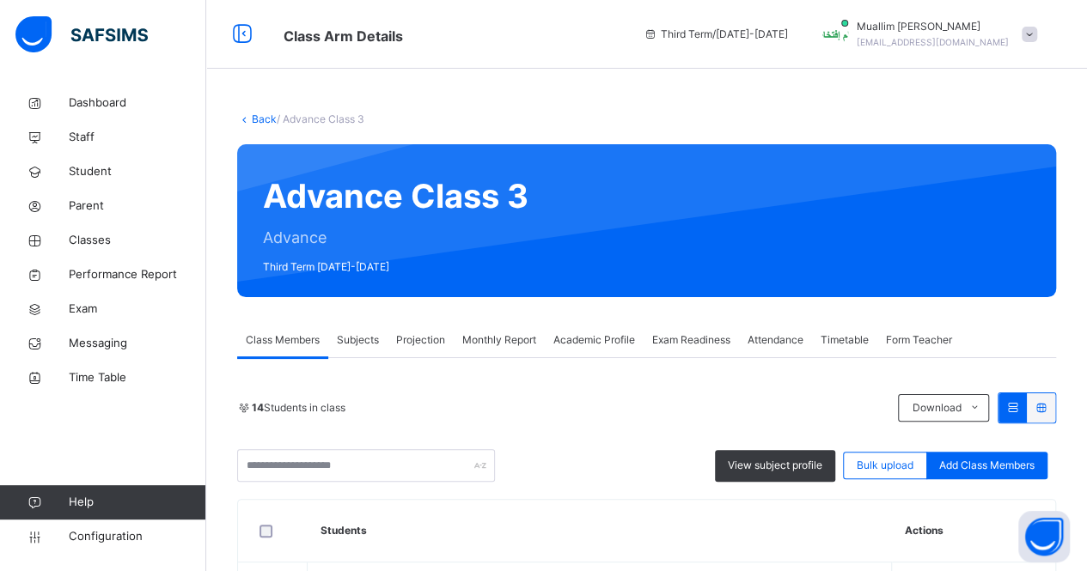
click at [418, 343] on span "Projection" at bounding box center [420, 339] width 49 height 15
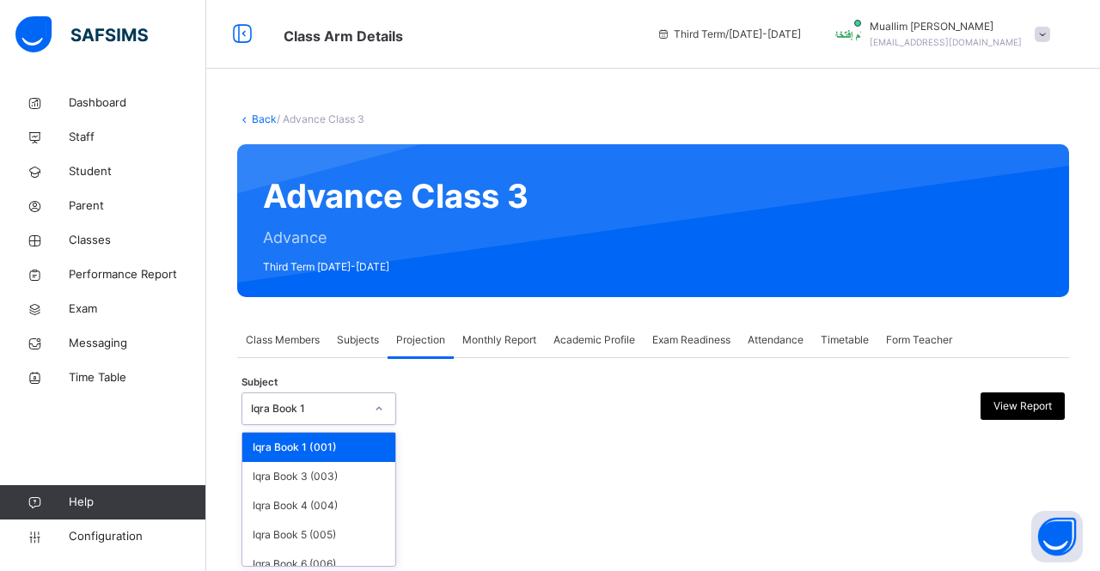
click at [371, 409] on div at bounding box center [378, 408] width 29 height 27
click at [354, 462] on div "Iqra Book 3 (003)" at bounding box center [318, 476] width 153 height 29
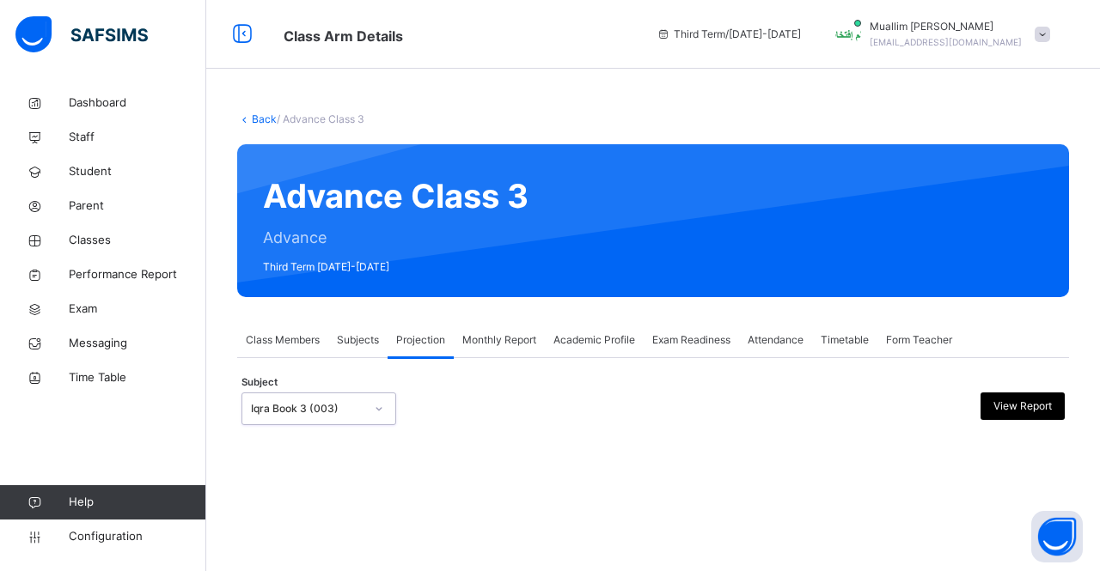
click at [337, 393] on div "Iqra Book 3 (003)" at bounding box center [318, 409] width 155 height 33
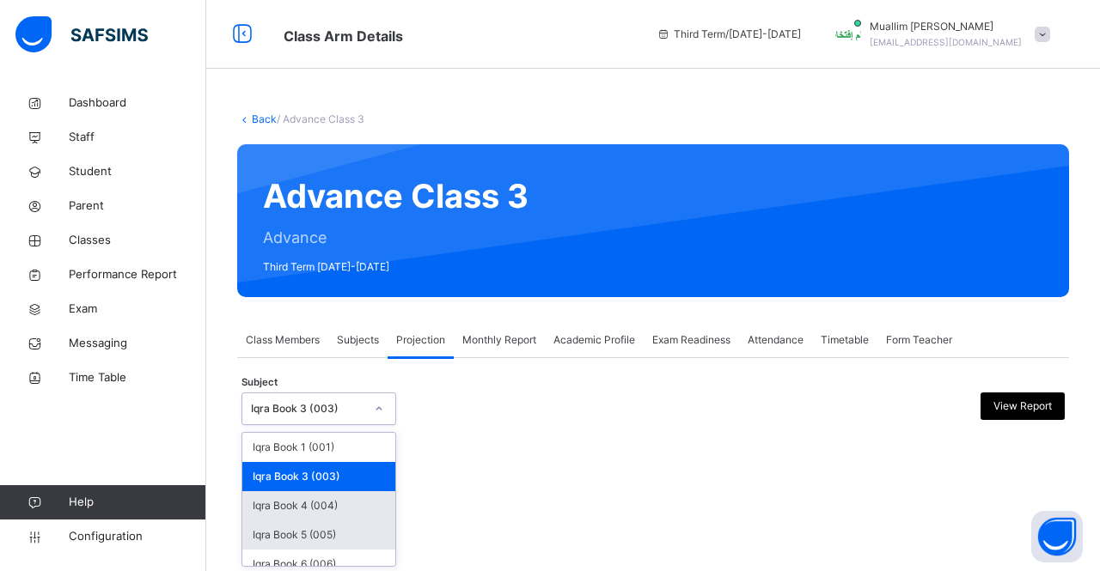
click at [315, 507] on div "Iqra Book 4 (004)" at bounding box center [318, 505] width 153 height 29
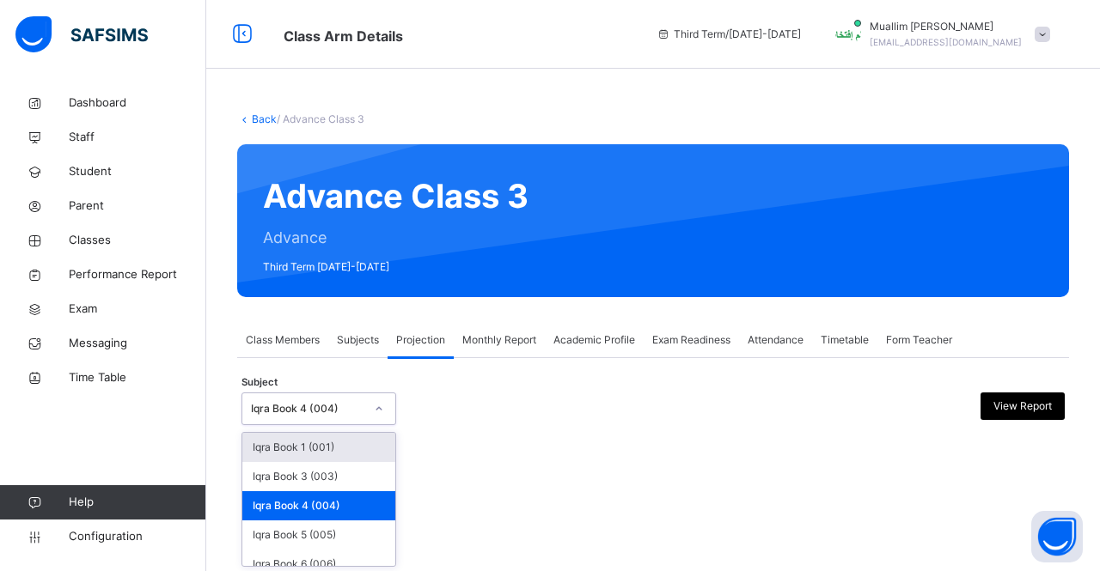
click at [302, 415] on div "Iqra Book 4 (004)" at bounding box center [307, 408] width 113 height 15
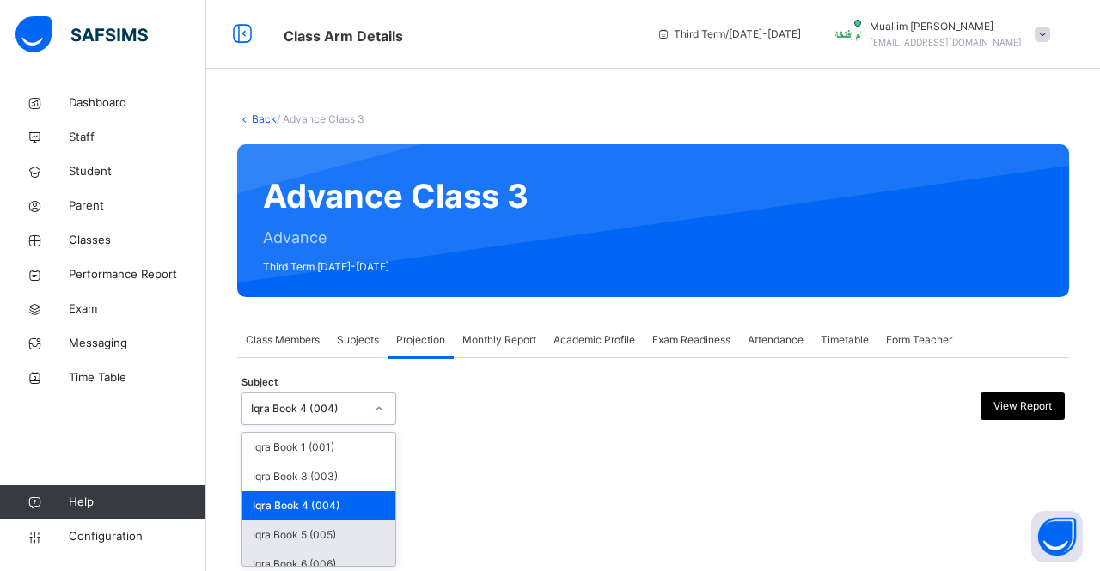
click at [314, 532] on div "Iqra Book 5 (005)" at bounding box center [318, 535] width 153 height 29
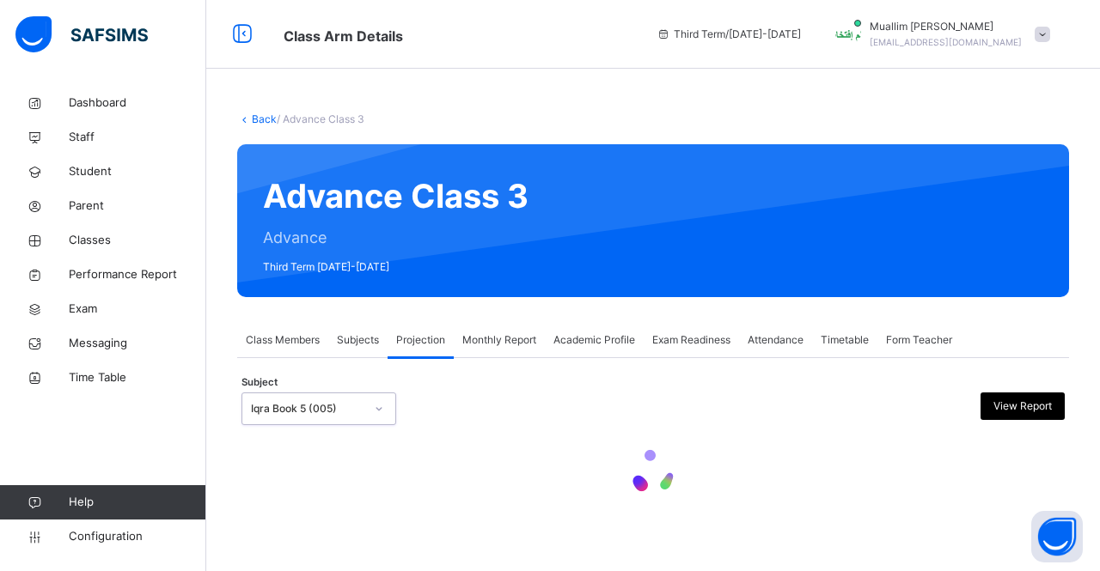
click at [309, 413] on div "Iqra Book 5 (005)" at bounding box center [307, 408] width 113 height 15
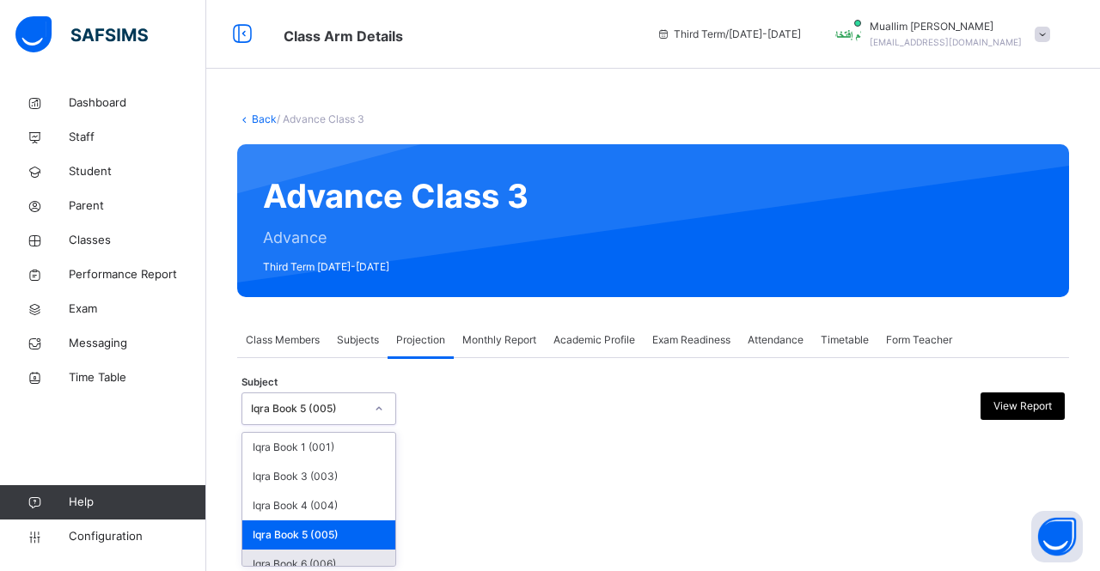
click at [314, 561] on div "Iqra Book 6 (006)" at bounding box center [318, 564] width 153 height 29
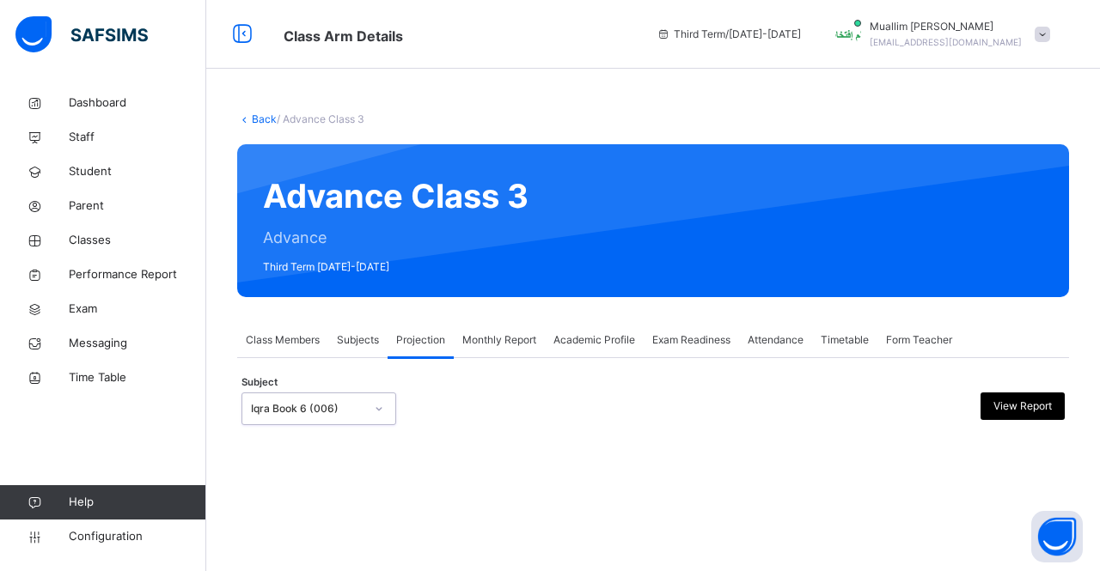
click at [327, 410] on div "Iqra Book 6 (006)" at bounding box center [307, 408] width 113 height 15
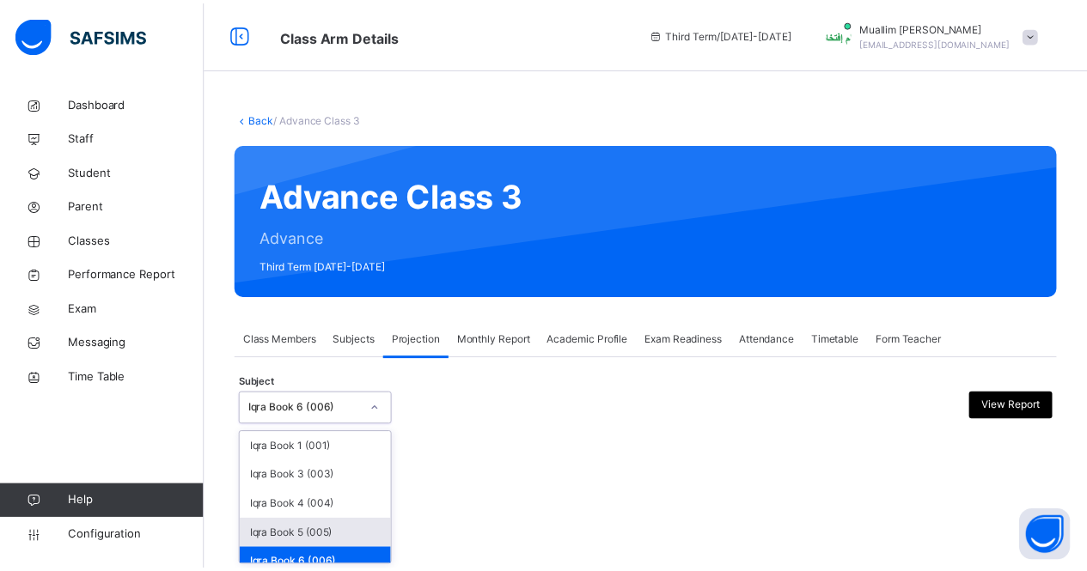
scroll to position [87, 0]
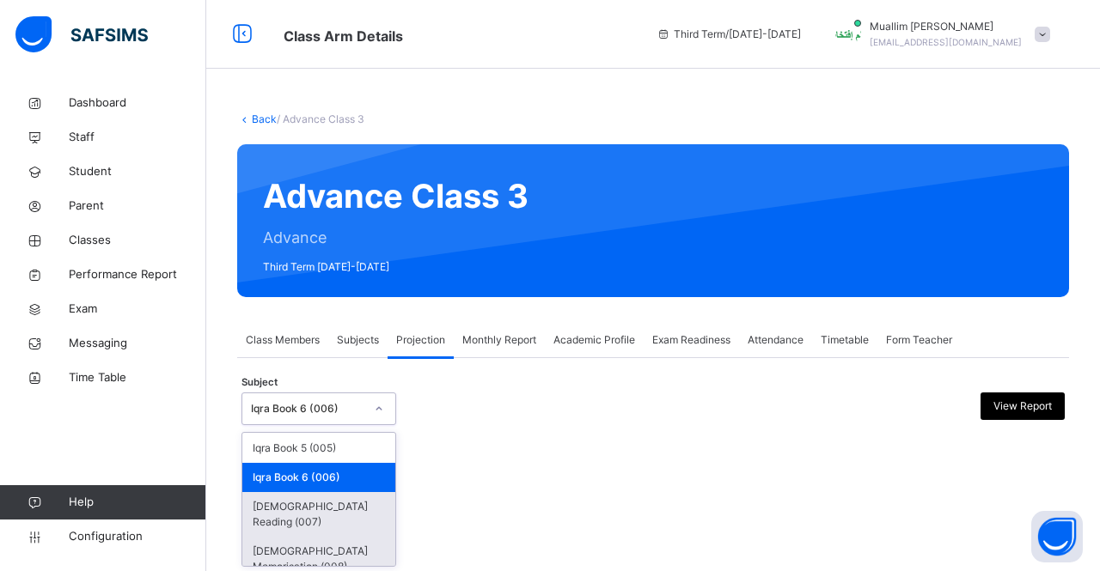
click at [316, 510] on div "[DEMOGRAPHIC_DATA] Reading (007)" at bounding box center [318, 514] width 153 height 45
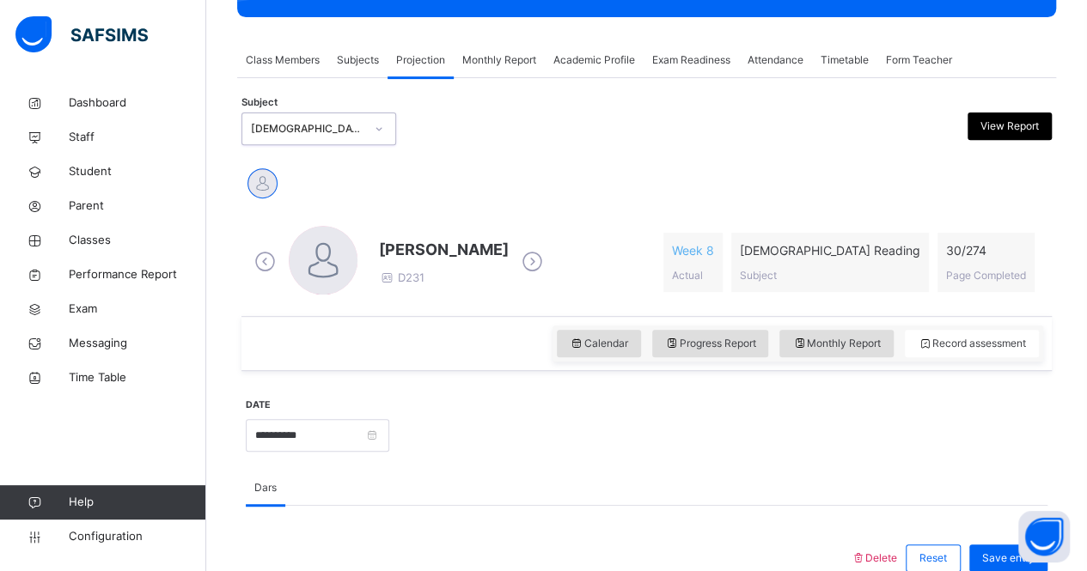
scroll to position [336, 0]
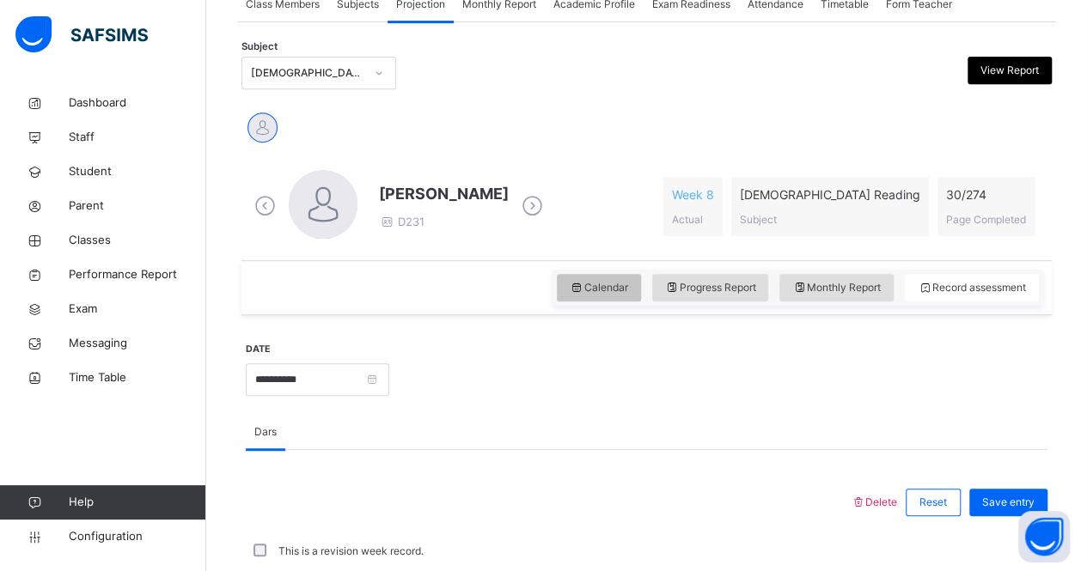
click at [584, 280] on icon at bounding box center [577, 287] width 15 height 15
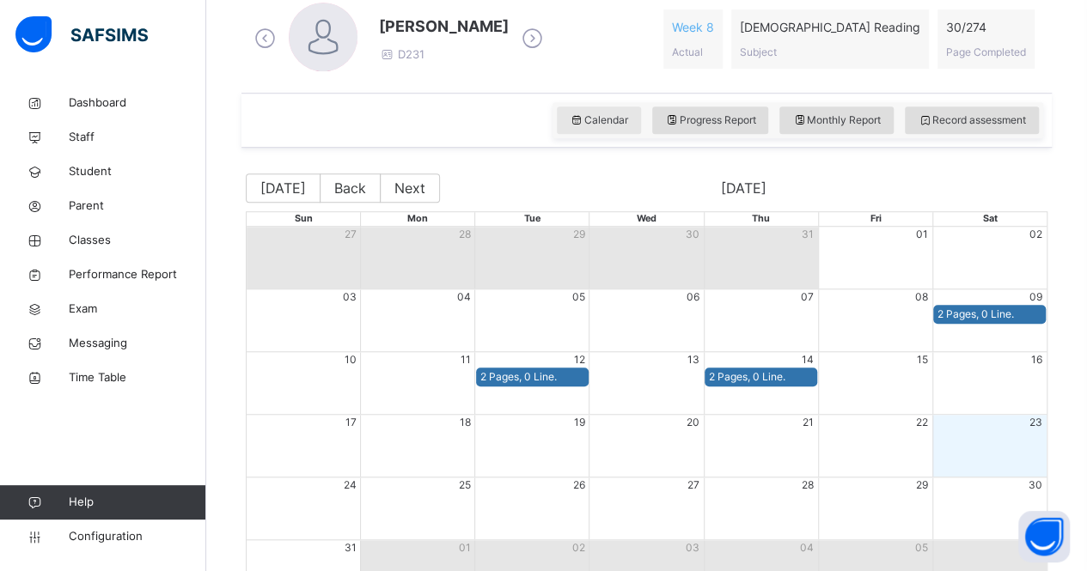
scroll to position [579, 0]
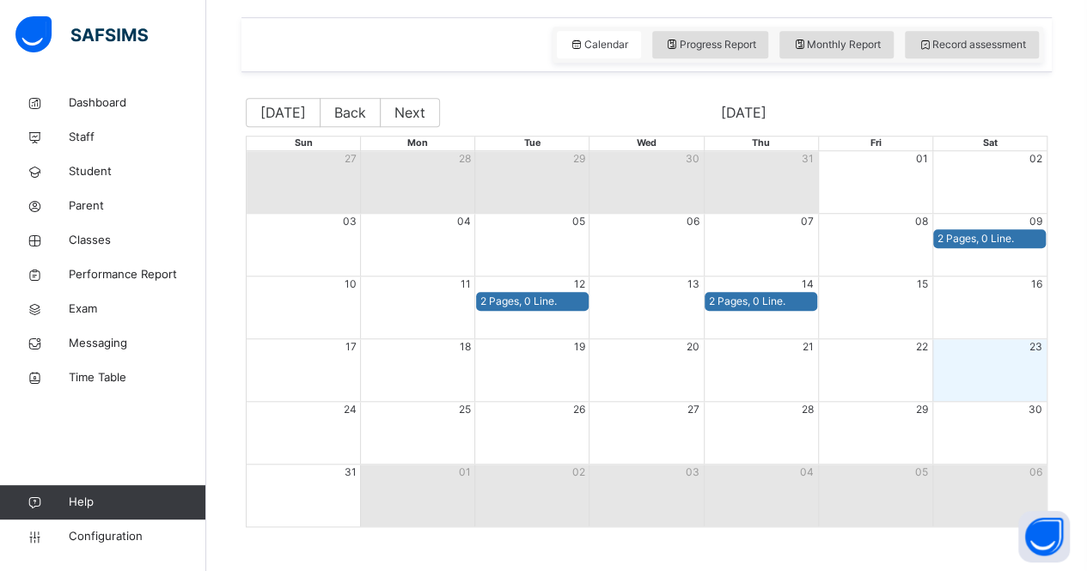
click at [605, 107] on span "[DATE]" at bounding box center [743, 112] width 607 height 21
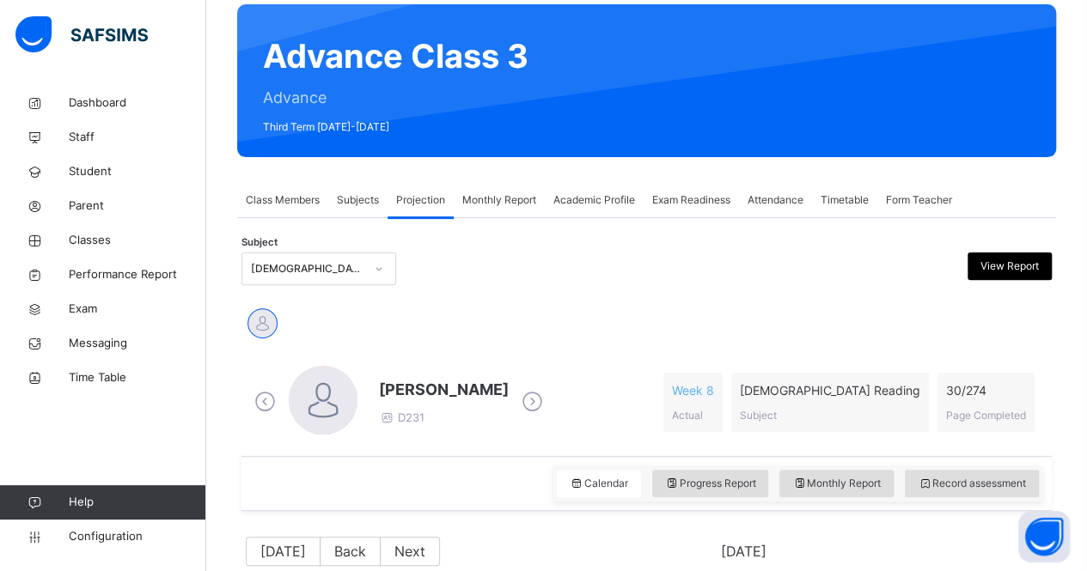
scroll to position [137, 0]
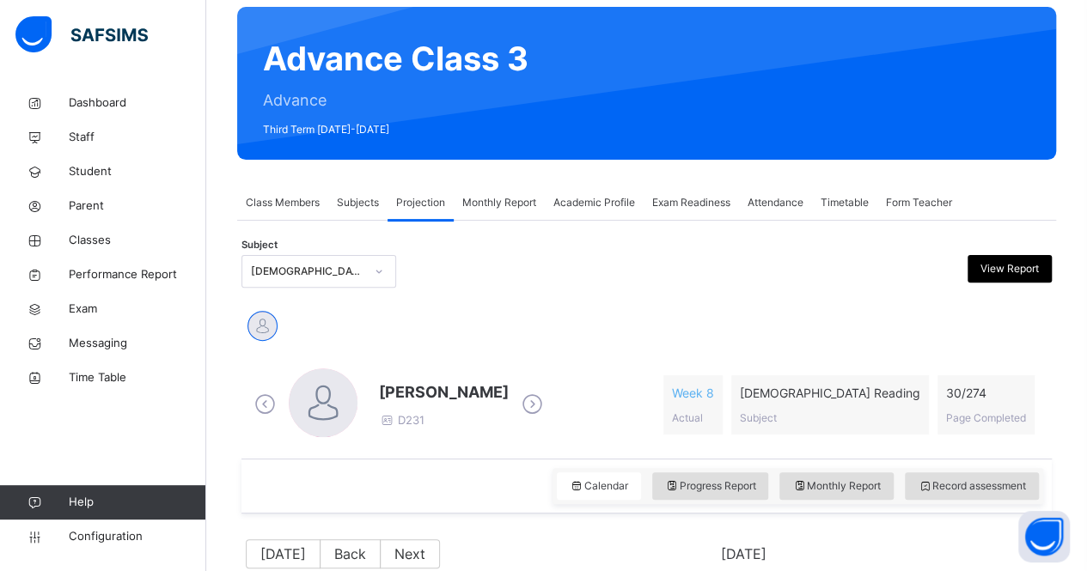
click at [326, 288] on div "Subject [DEMOGRAPHIC_DATA] Reading (007) View Report" at bounding box center [646, 272] width 810 height 50
click at [325, 280] on div "[DEMOGRAPHIC_DATA] Reading (007)" at bounding box center [302, 272] width 120 height 27
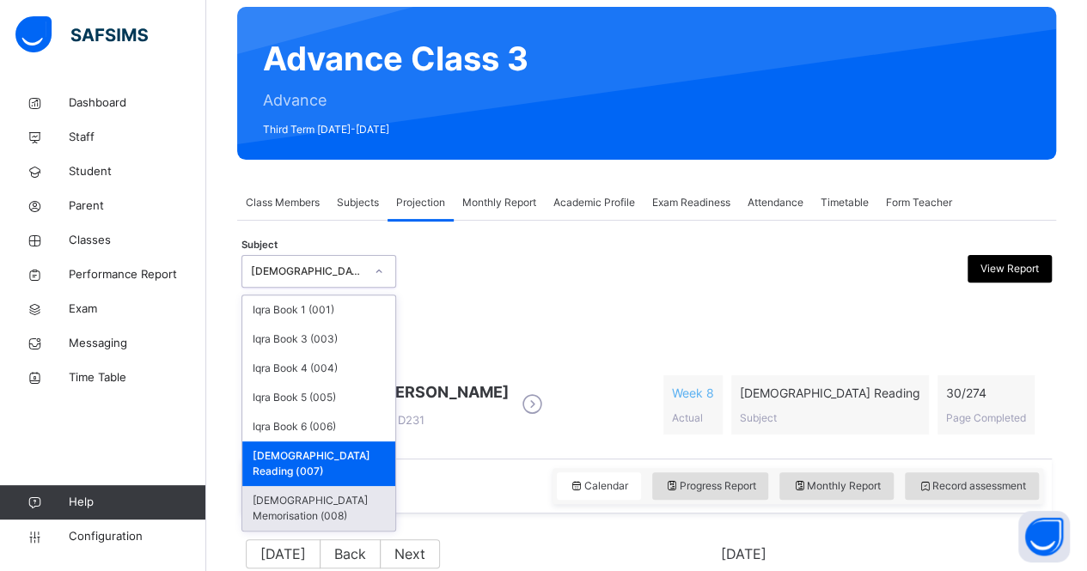
click at [305, 490] on div "[DEMOGRAPHIC_DATA] Memorisation (008)" at bounding box center [318, 508] width 153 height 45
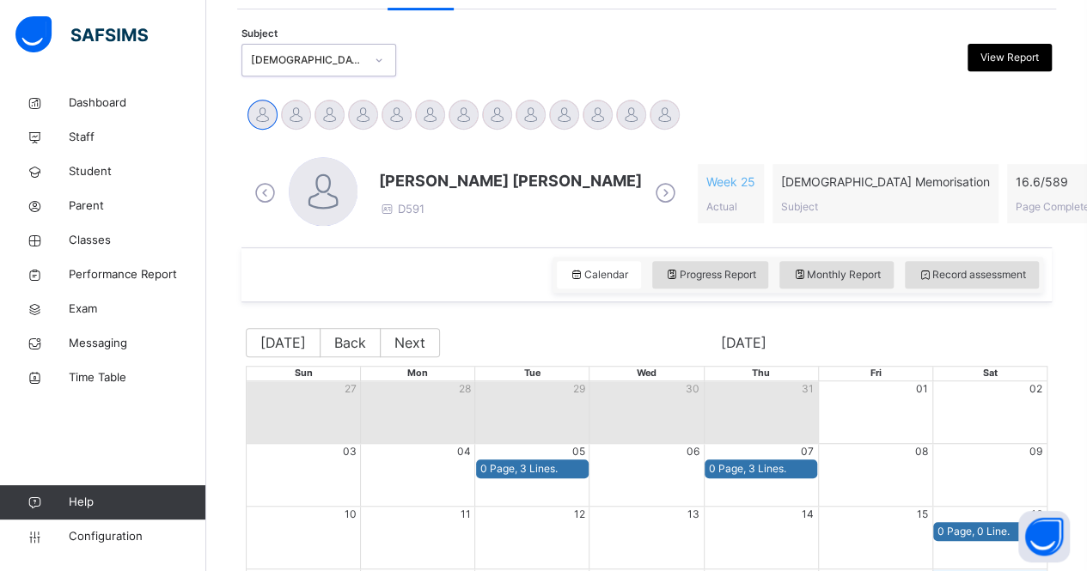
scroll to position [333, 0]
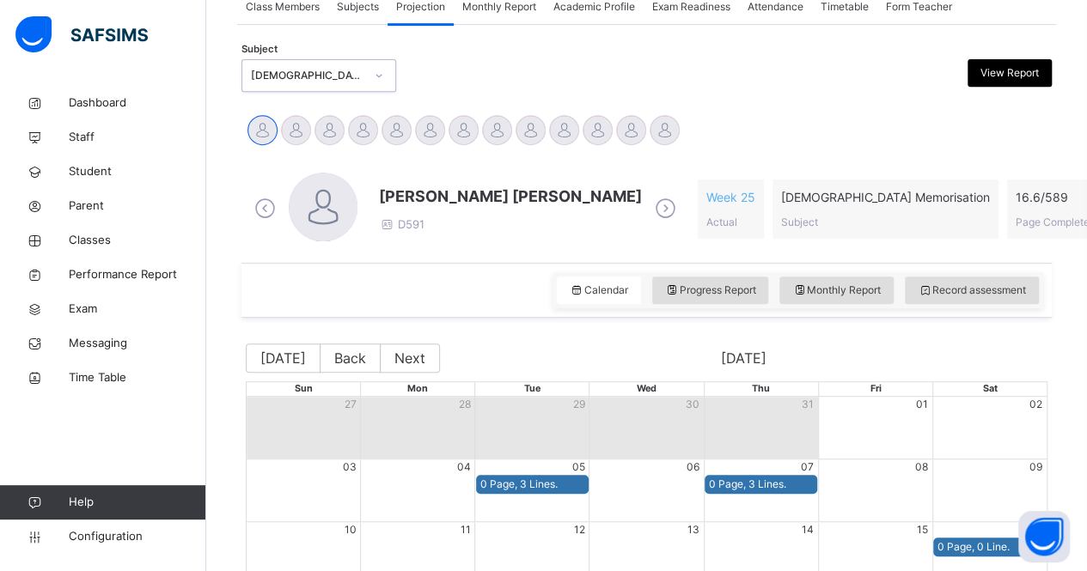
click at [650, 207] on icon at bounding box center [665, 209] width 30 height 26
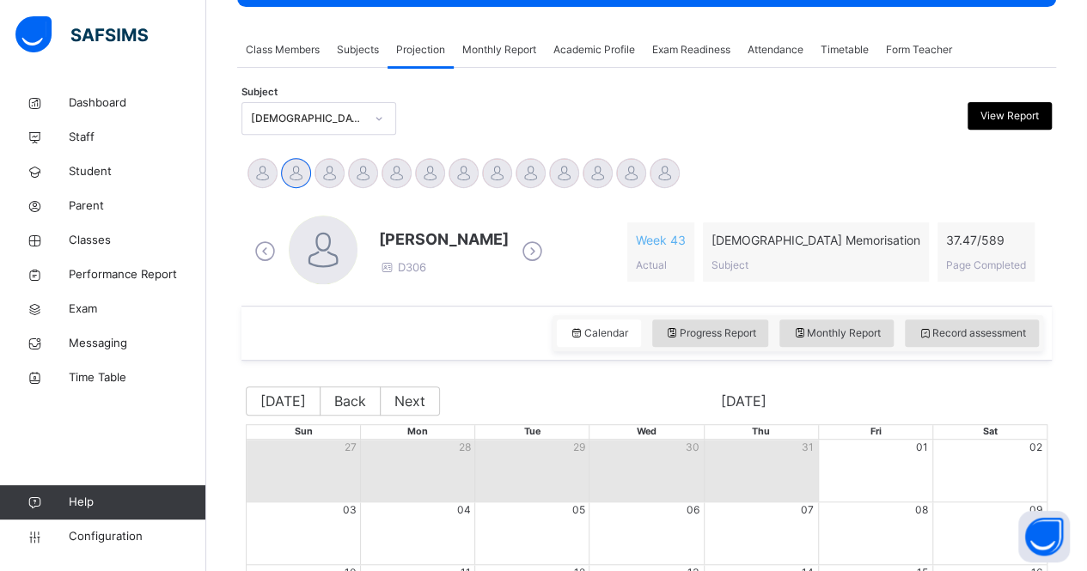
scroll to position [210, 0]
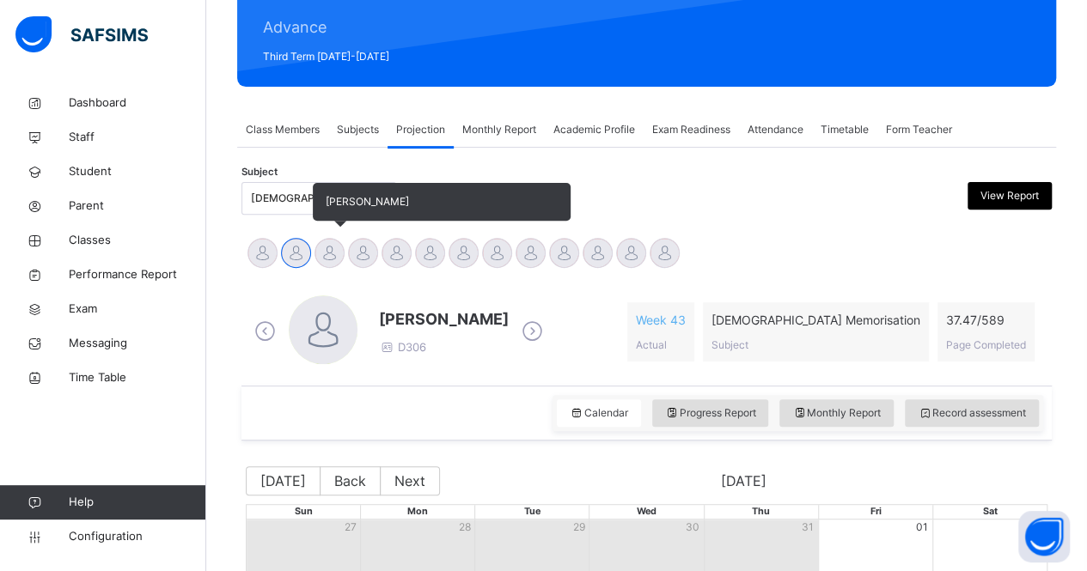
click at [325, 255] on div at bounding box center [329, 253] width 30 height 30
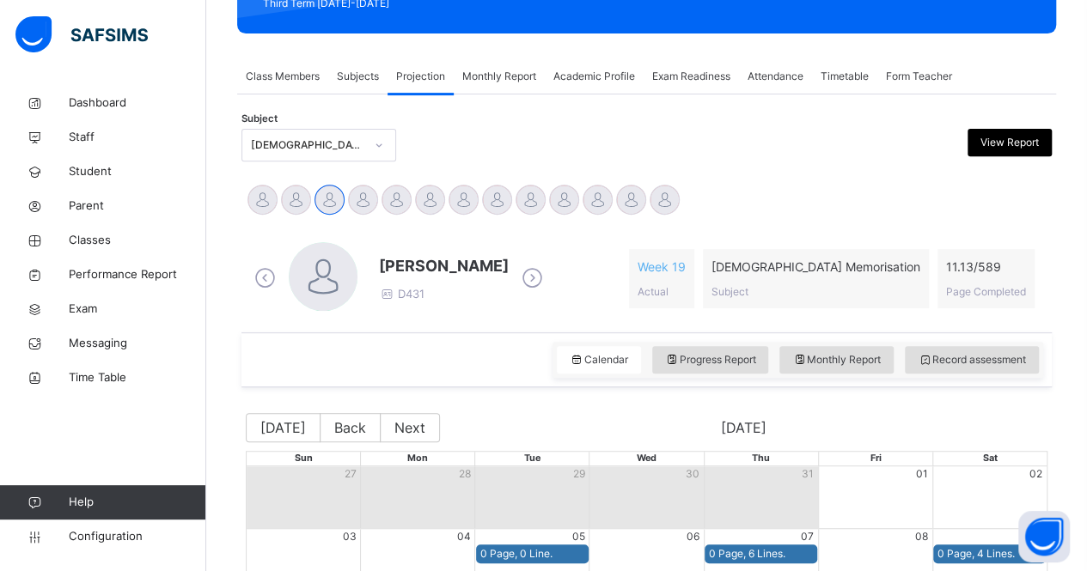
click at [547, 263] on span at bounding box center [532, 279] width 30 height 33
click at [547, 275] on icon at bounding box center [532, 278] width 30 height 26
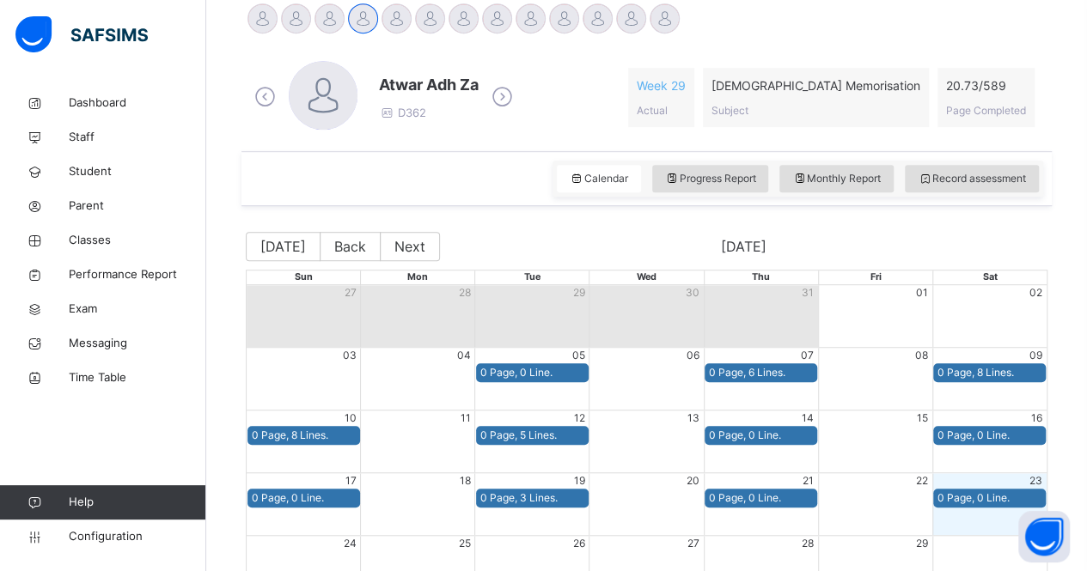
scroll to position [397, 0]
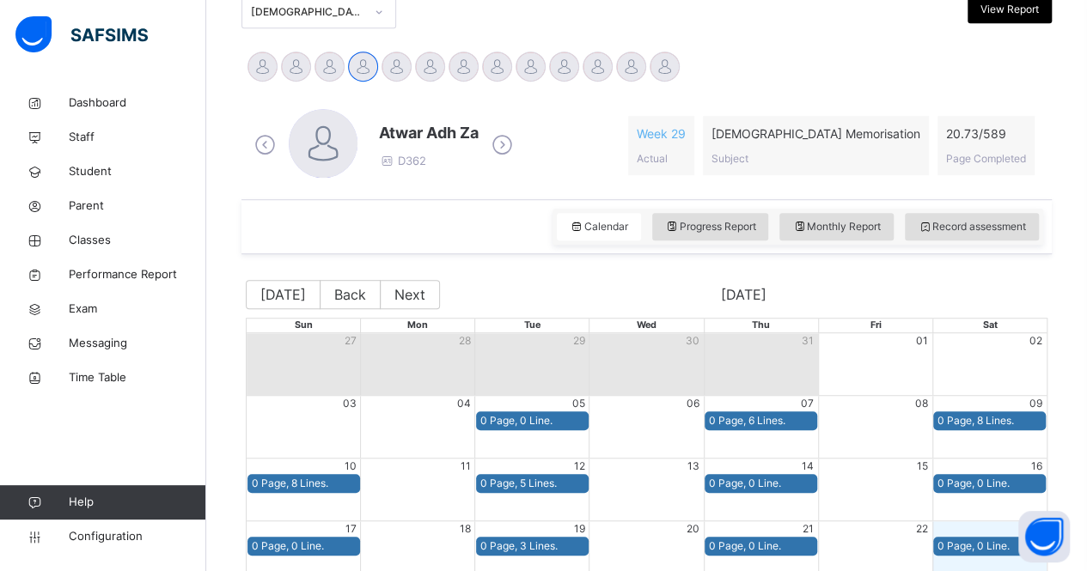
click at [491, 132] on icon at bounding box center [502, 145] width 30 height 26
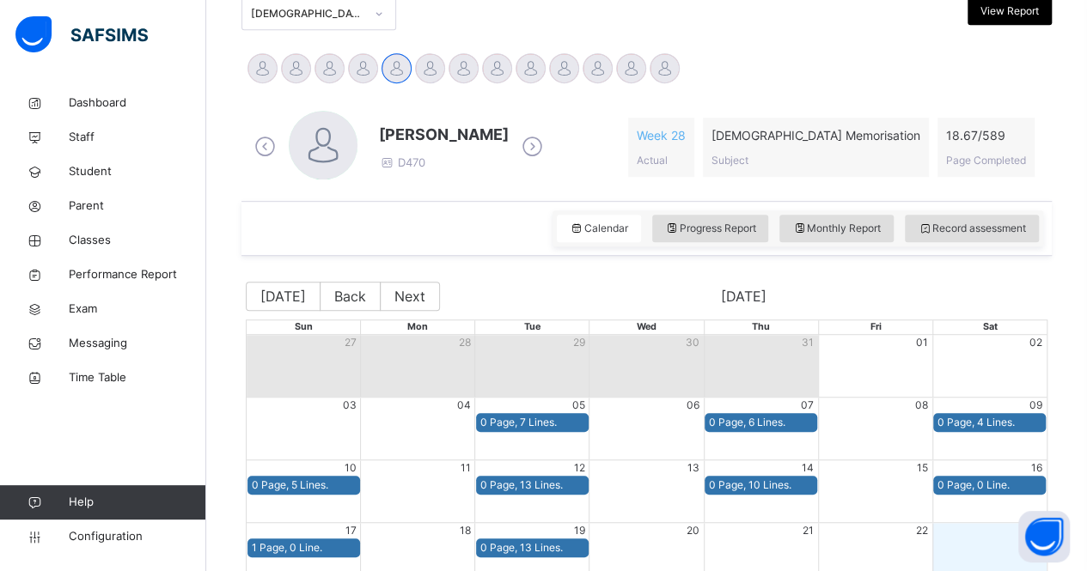
scroll to position [385, 0]
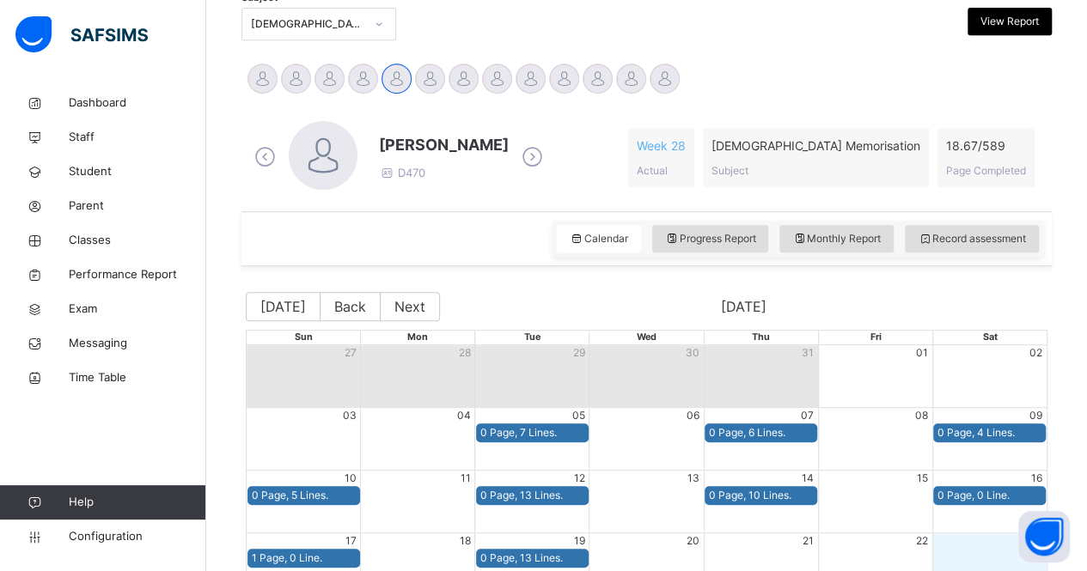
click at [547, 159] on icon at bounding box center [532, 157] width 30 height 26
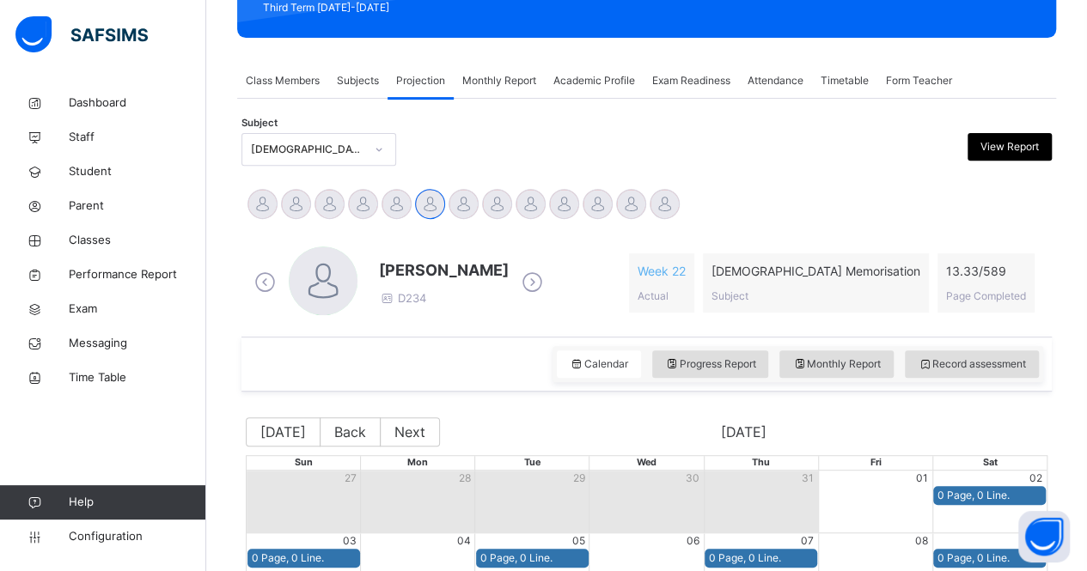
scroll to position [247, 0]
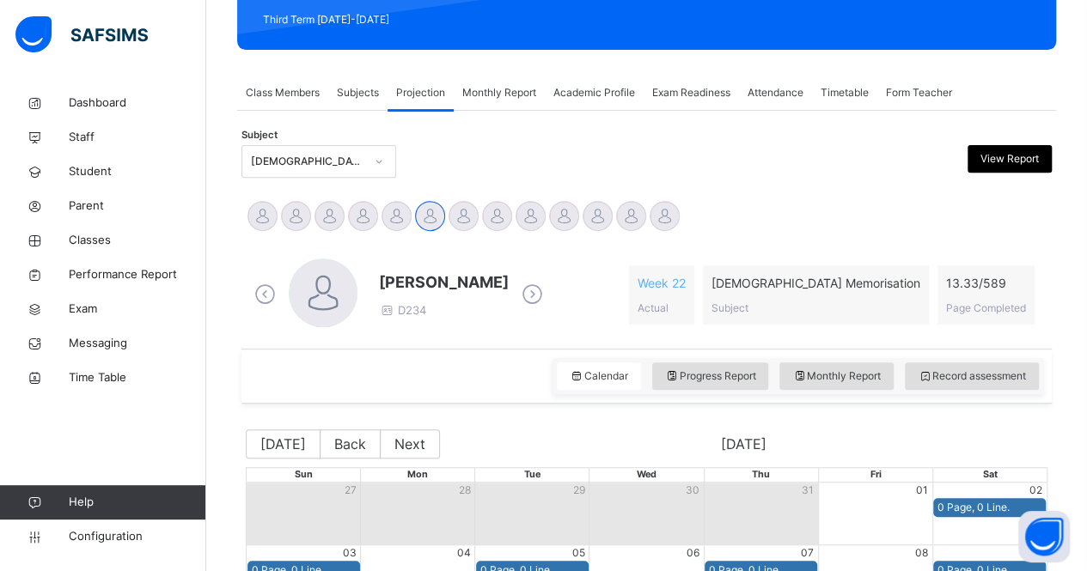
click at [518, 298] on icon at bounding box center [532, 295] width 30 height 26
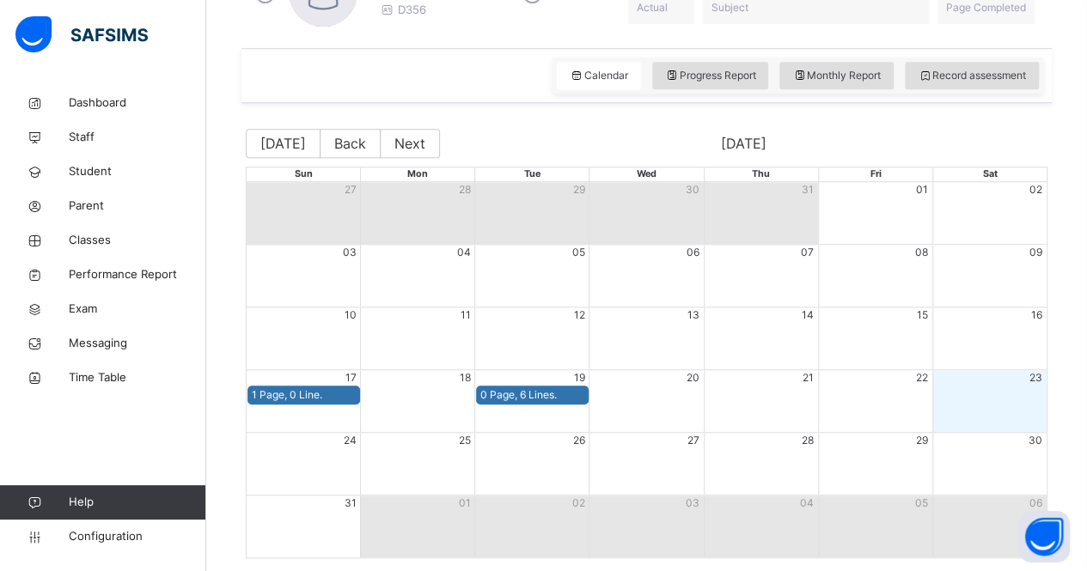
scroll to position [347, 0]
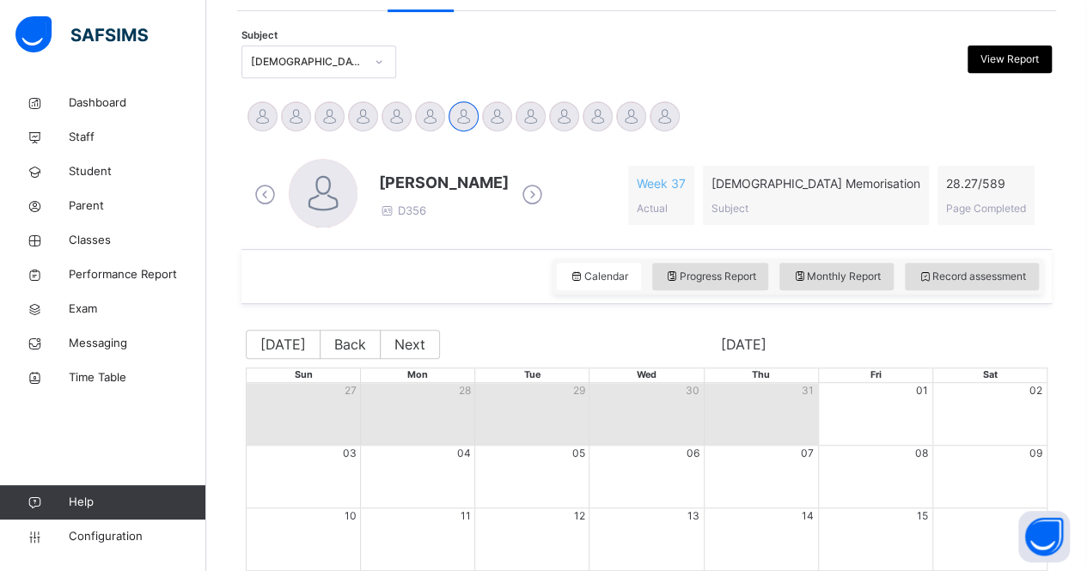
drag, startPoint x: 522, startPoint y: 195, endPoint x: 510, endPoint y: 188, distance: 13.9
click at [517, 188] on icon at bounding box center [532, 195] width 30 height 26
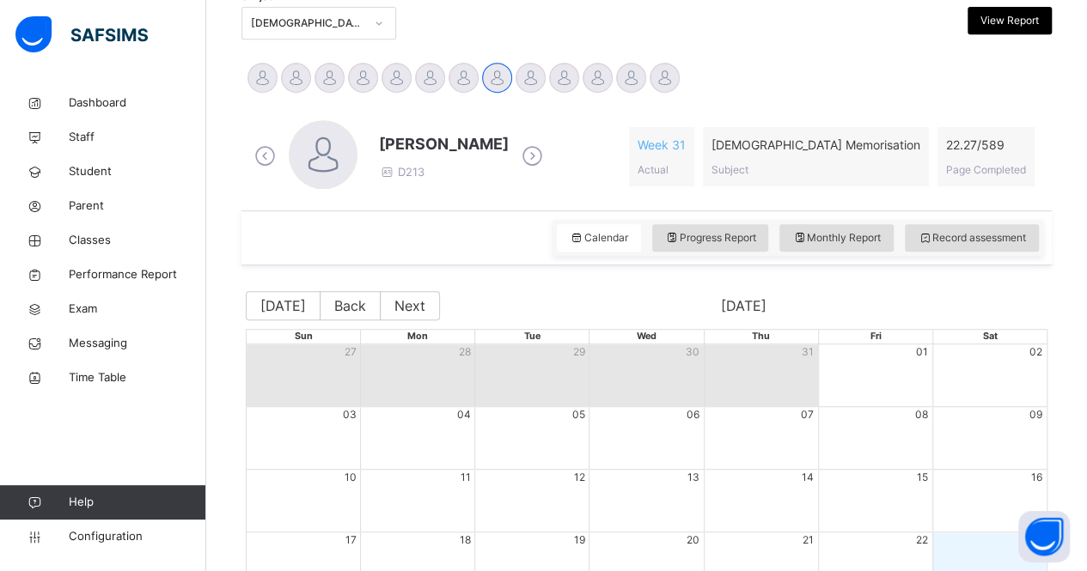
scroll to position [392, 0]
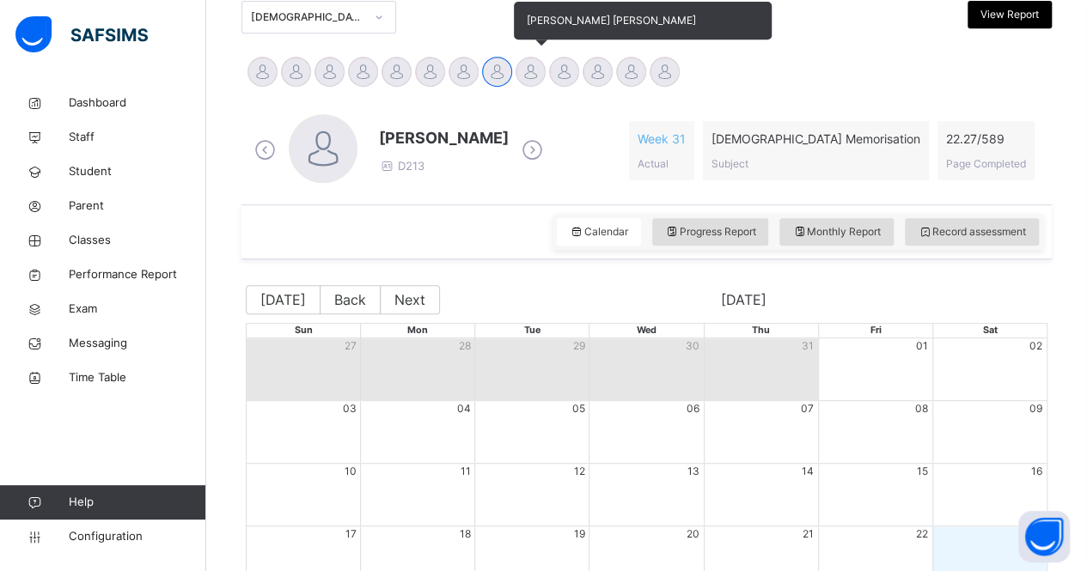
click at [528, 64] on div at bounding box center [530, 72] width 30 height 30
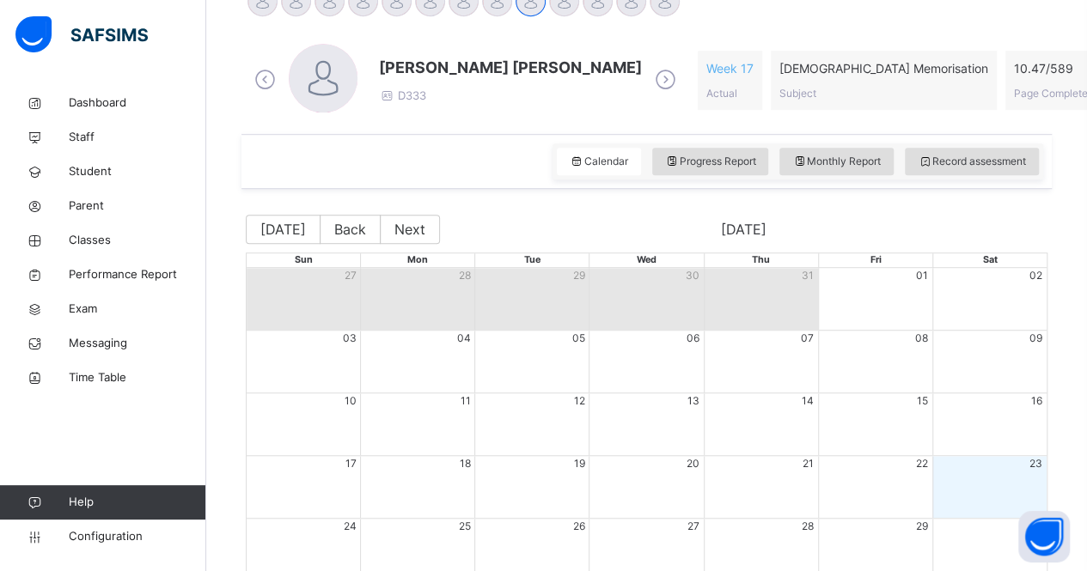
scroll to position [460, 0]
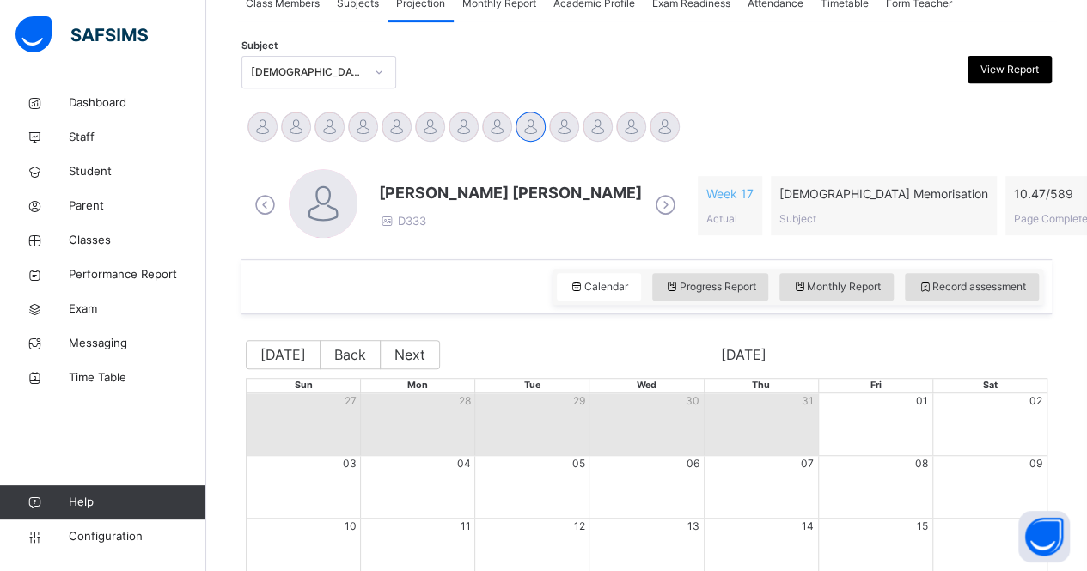
click at [650, 202] on icon at bounding box center [665, 205] width 30 height 26
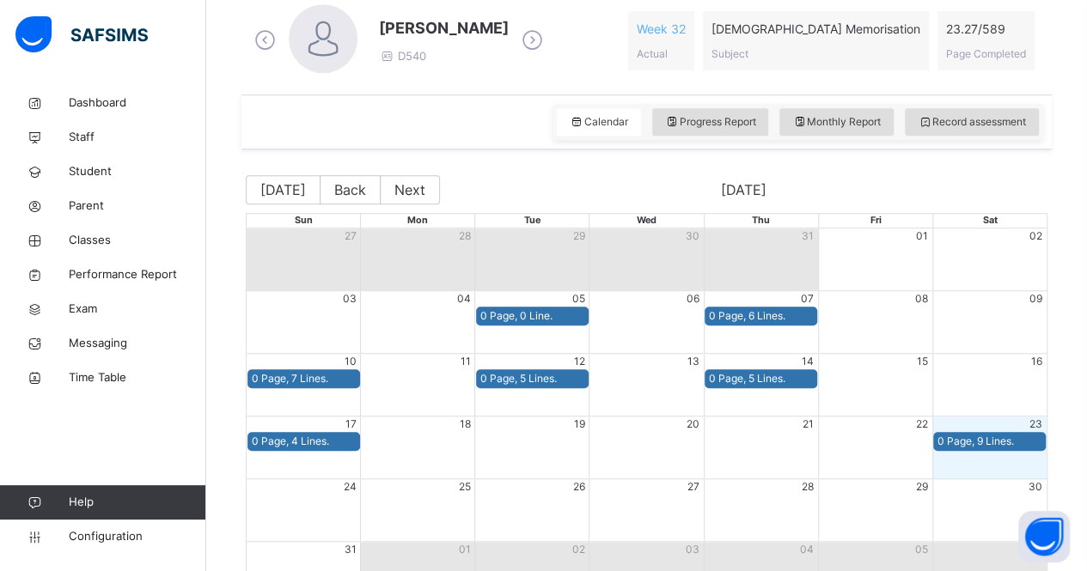
scroll to position [498, 0]
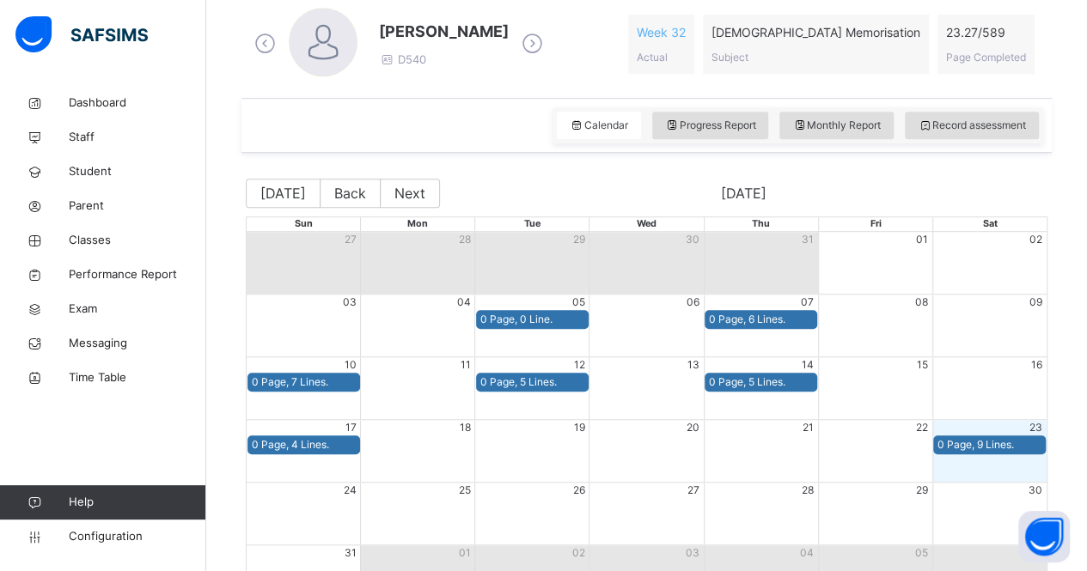
drag, startPoint x: 543, startPoint y: 204, endPoint x: 527, endPoint y: 34, distance: 170.8
click at [527, 34] on icon at bounding box center [532, 44] width 30 height 26
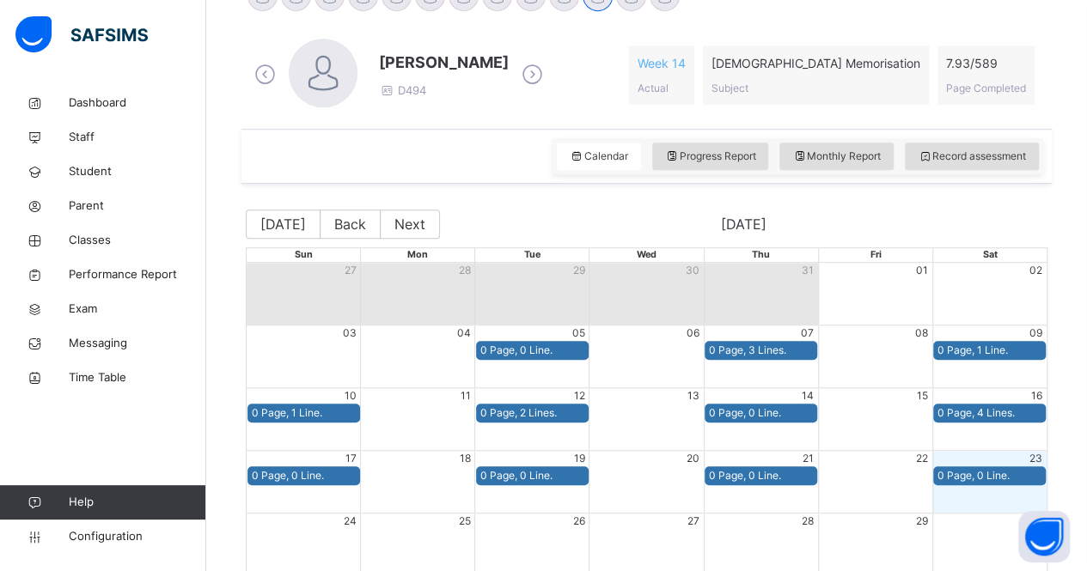
click at [517, 80] on icon at bounding box center [532, 75] width 30 height 26
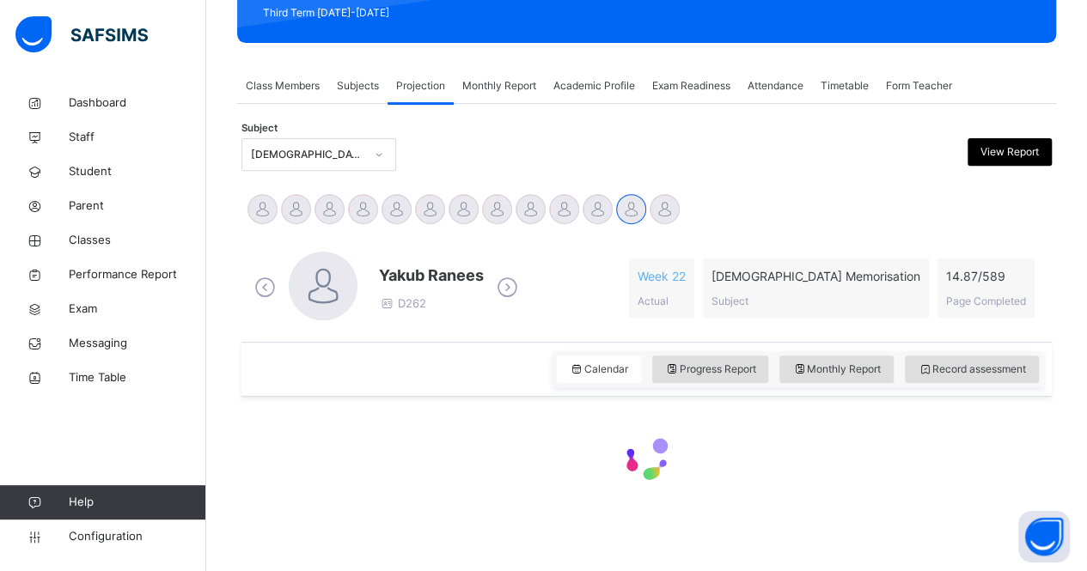
scroll to position [467, 0]
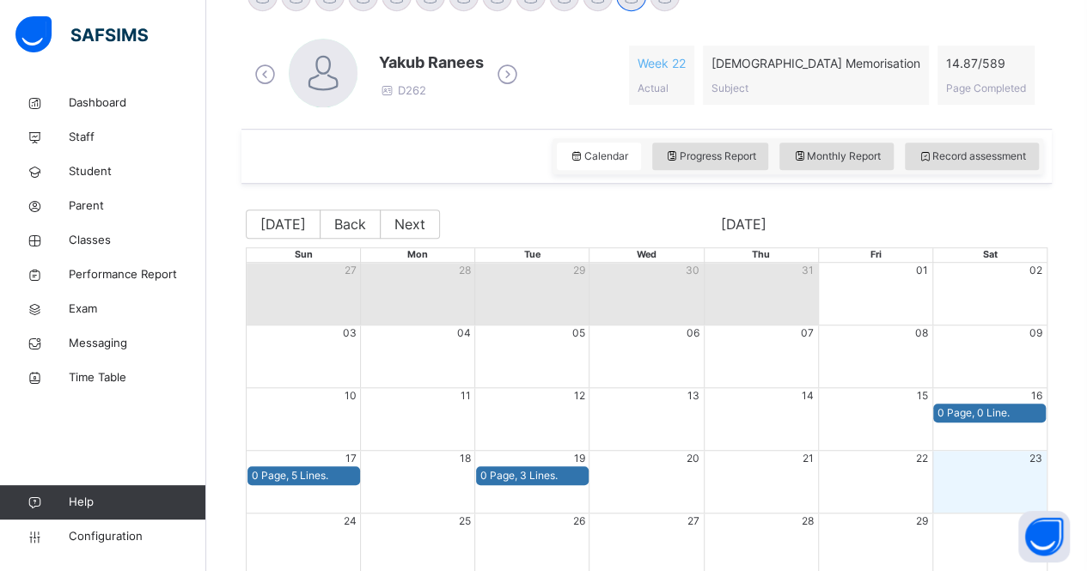
click at [481, 82] on div "Yakub Ranees D262" at bounding box center [431, 75] width 105 height 49
click at [497, 75] on icon at bounding box center [507, 75] width 30 height 26
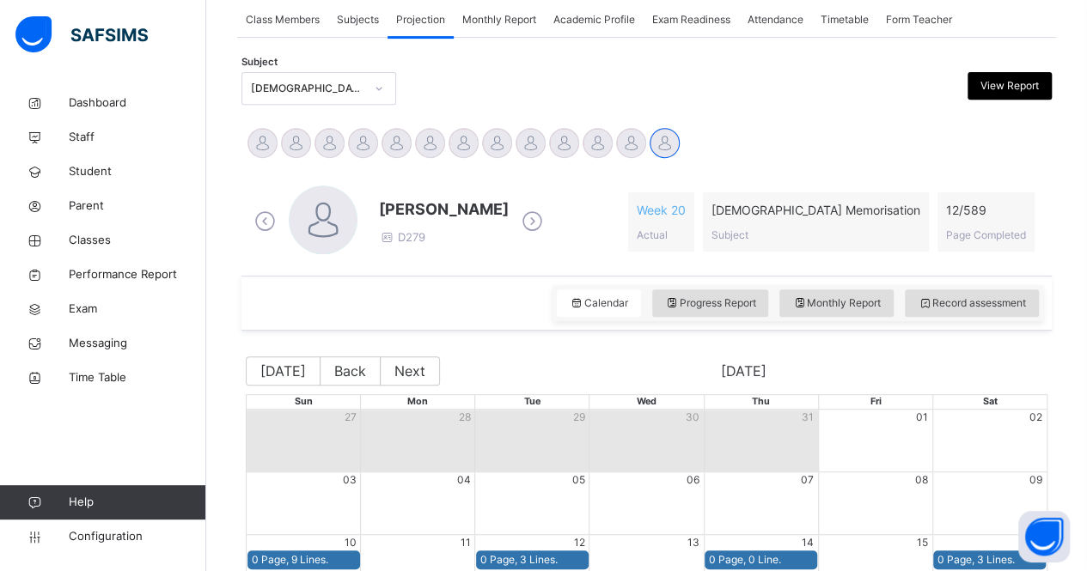
scroll to position [218, 0]
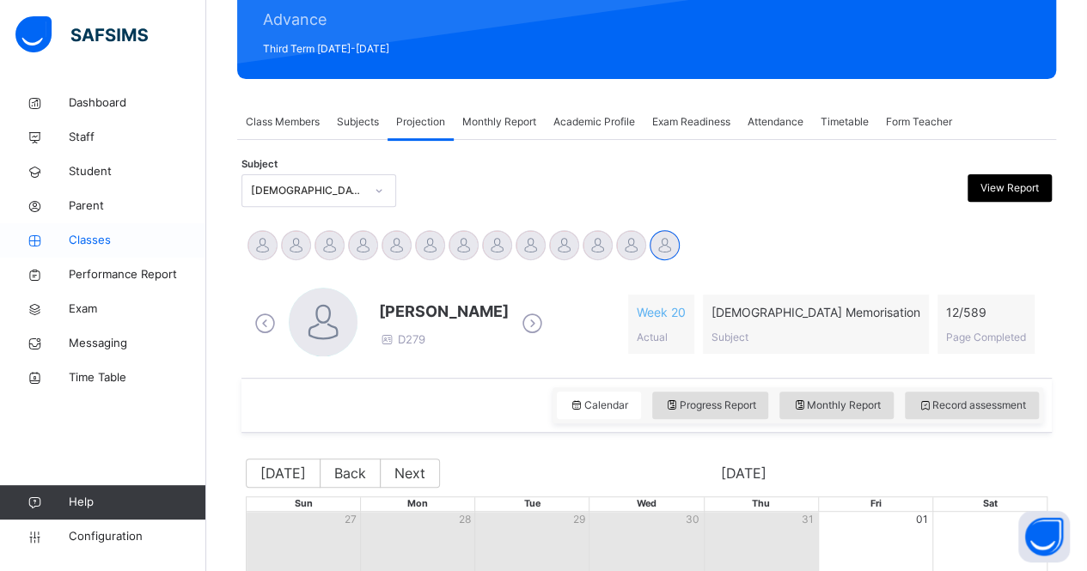
click at [120, 255] on link "Classes" at bounding box center [103, 240] width 206 height 34
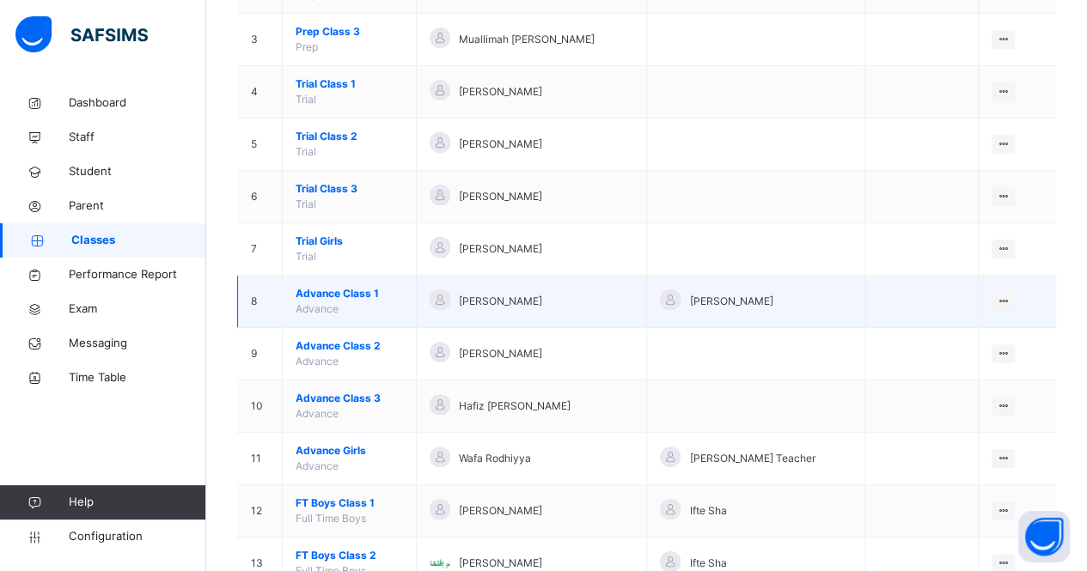
scroll to position [295, 0]
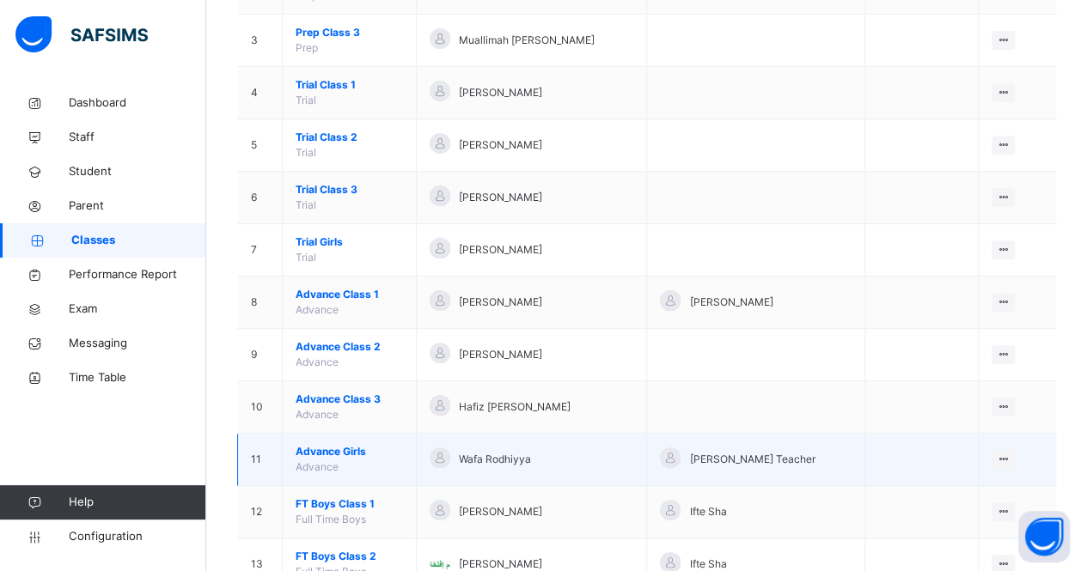
click at [341, 444] on span "Advance Girls" at bounding box center [349, 451] width 107 height 15
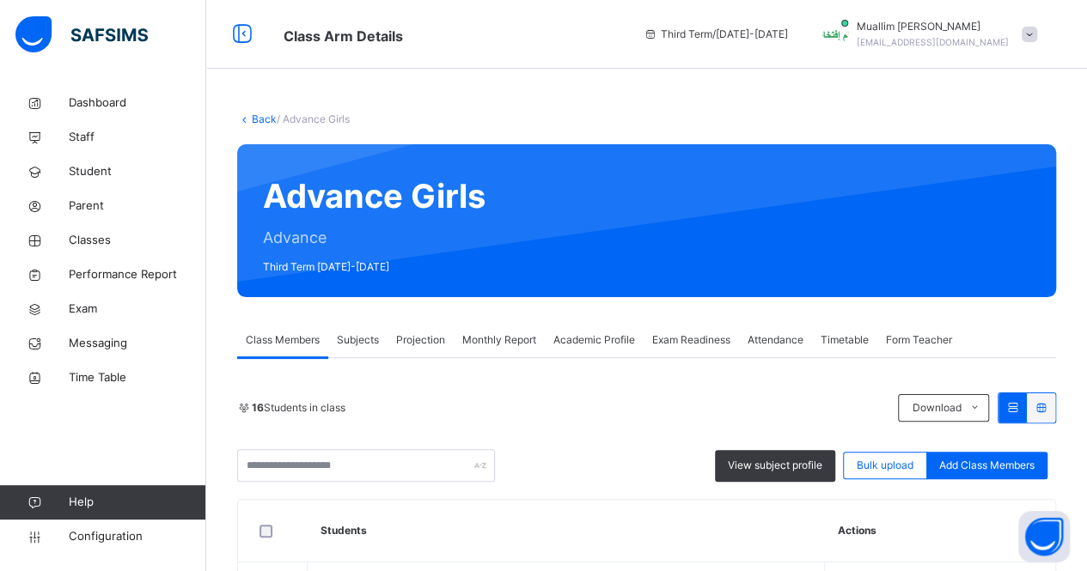
click at [413, 333] on span "Projection" at bounding box center [420, 339] width 49 height 15
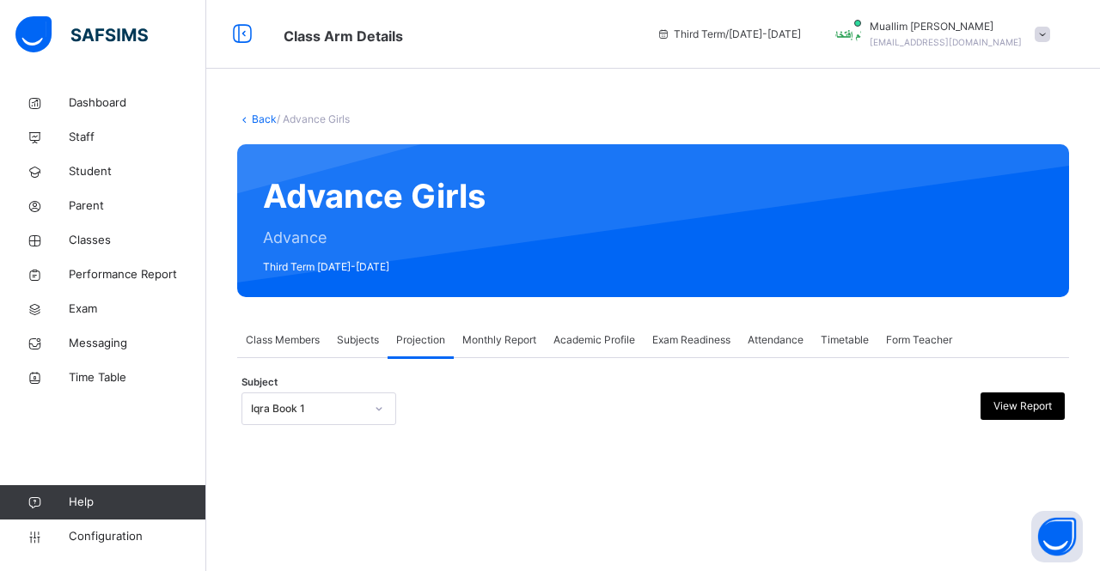
click at [356, 394] on div "Iqra Book 1" at bounding box center [318, 409] width 155 height 33
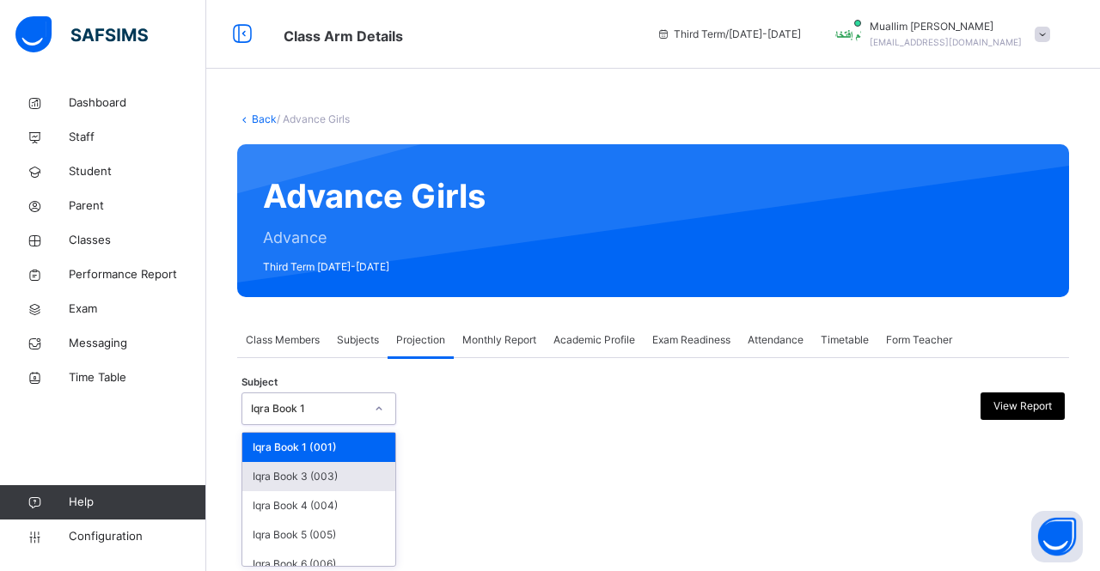
click at [332, 479] on div "Iqra Book 3 (003)" at bounding box center [318, 476] width 153 height 29
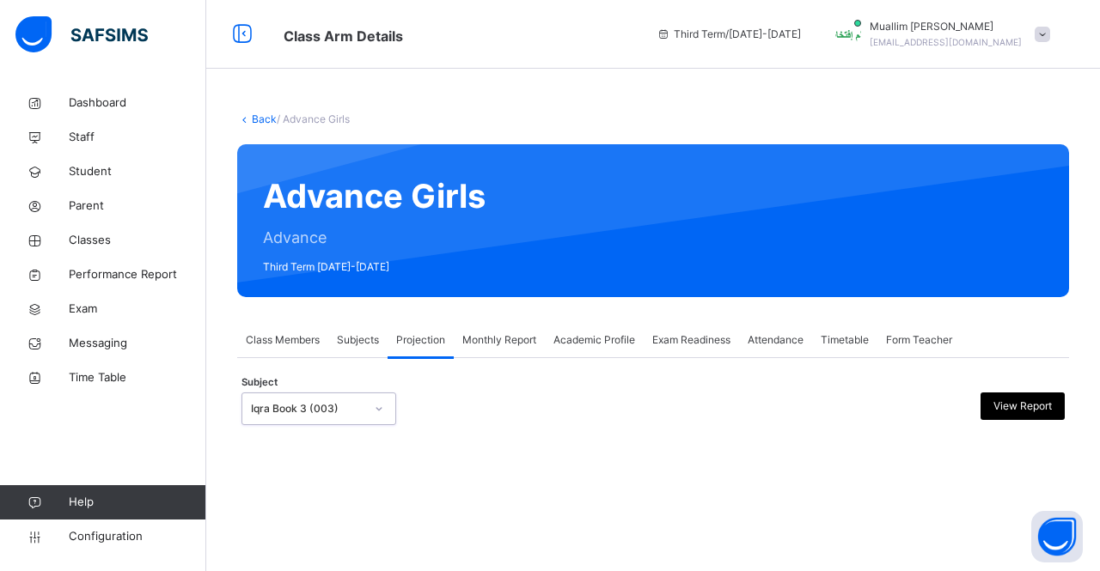
click at [315, 412] on div "Iqra Book 3 (003)" at bounding box center [307, 408] width 113 height 15
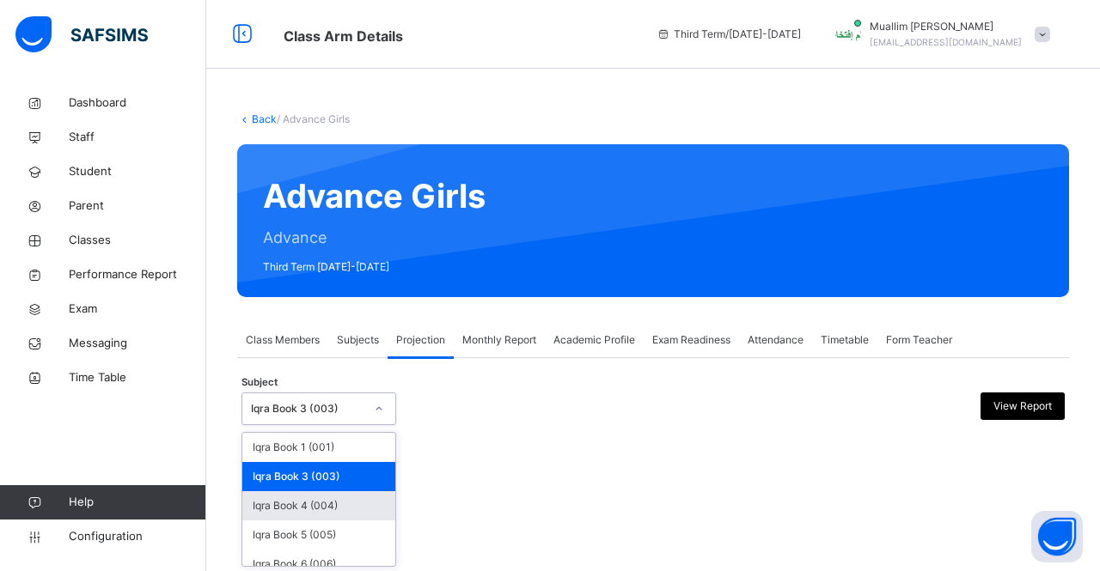
click at [316, 508] on div "Iqra Book 4 (004)" at bounding box center [318, 505] width 153 height 29
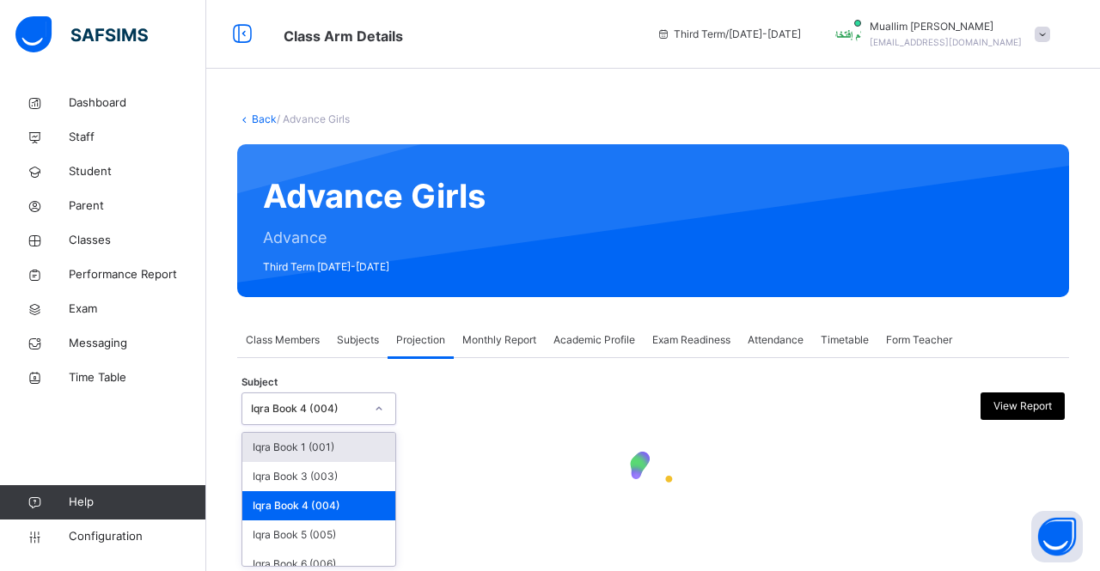
click at [296, 406] on div "Iqra Book 4 (004)" at bounding box center [307, 408] width 113 height 15
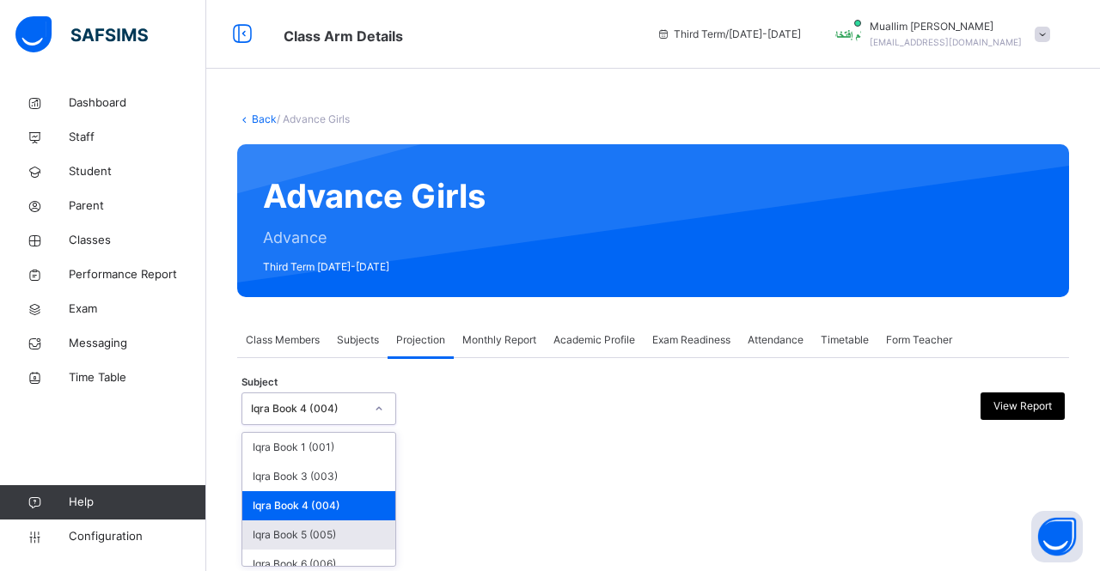
click at [302, 530] on div "Iqra Book 5 (005)" at bounding box center [318, 535] width 153 height 29
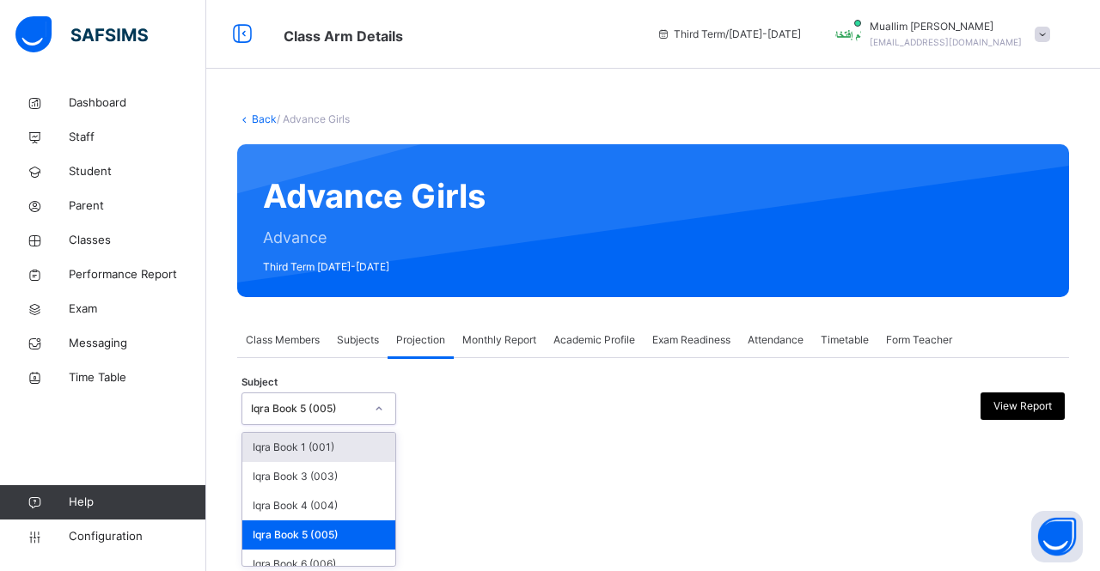
click at [300, 412] on div "Iqra Book 5 (005)" at bounding box center [307, 408] width 113 height 15
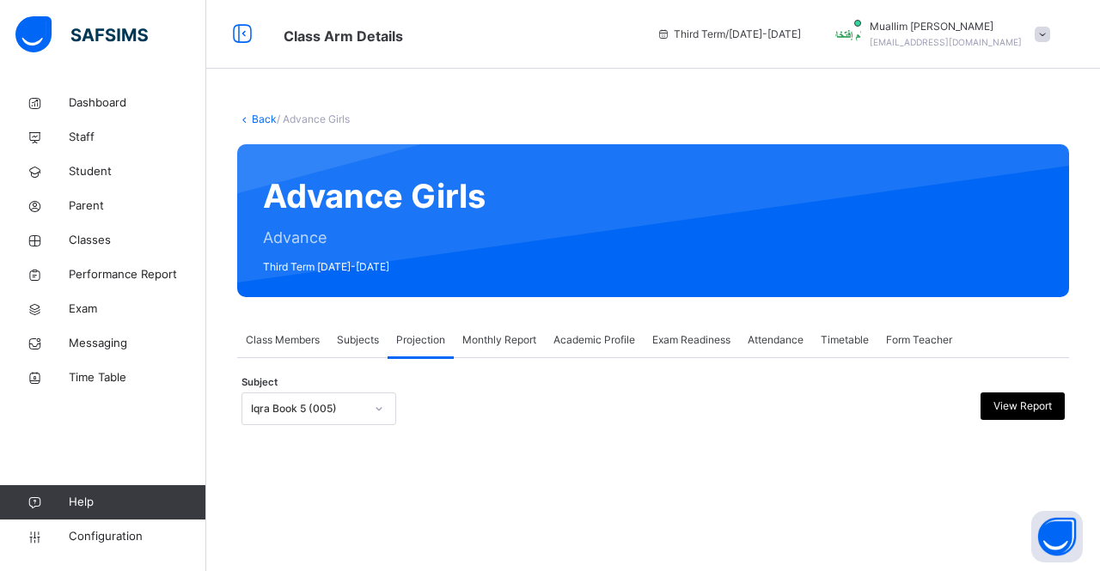
click at [311, 569] on div "Back / Advance Girls Advance Girls Advance Third Term [DATE]-[DATE] Class Membe…" at bounding box center [652, 285] width 893 height 571
click at [295, 432] on div "Subject Iqra Book 5 (005) View Report" at bounding box center [652, 409] width 823 height 50
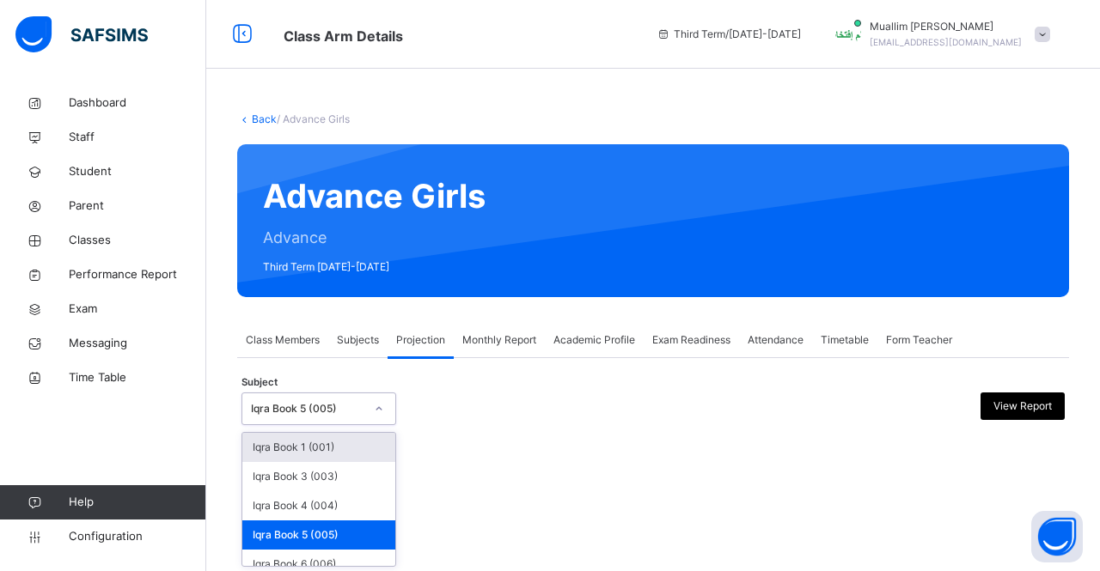
click at [292, 419] on div "Iqra Book 5 (005)" at bounding box center [302, 409] width 120 height 27
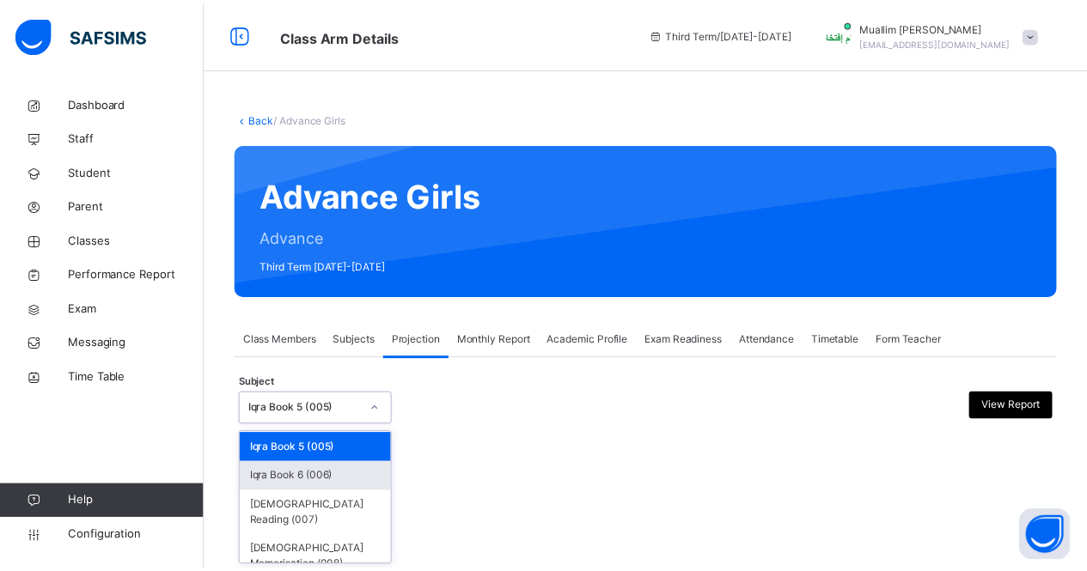
scroll to position [86, 0]
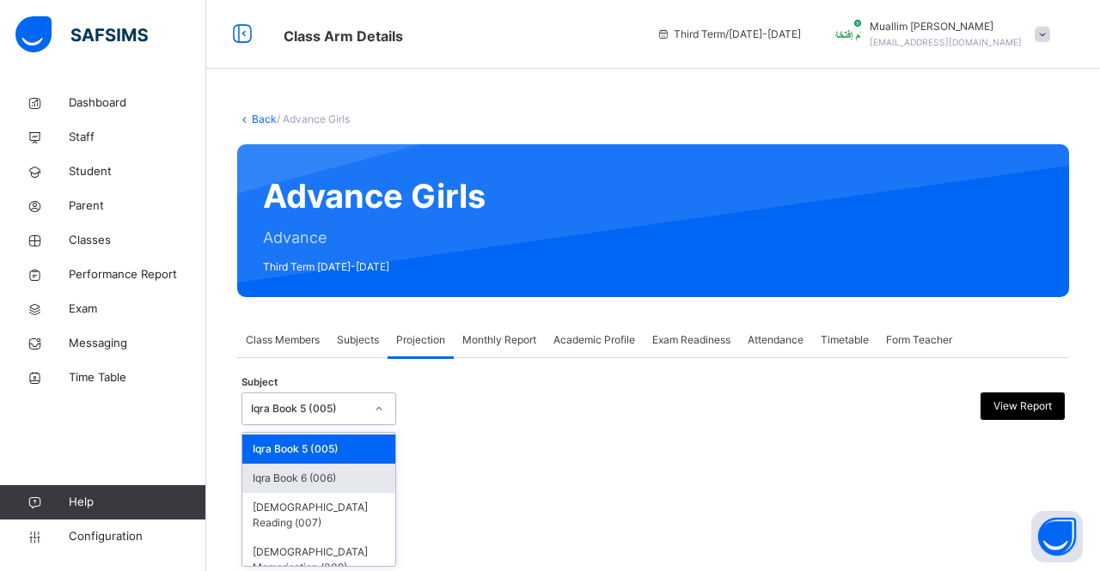
click at [298, 486] on div "Iqra Book 6 (006)" at bounding box center [318, 478] width 153 height 29
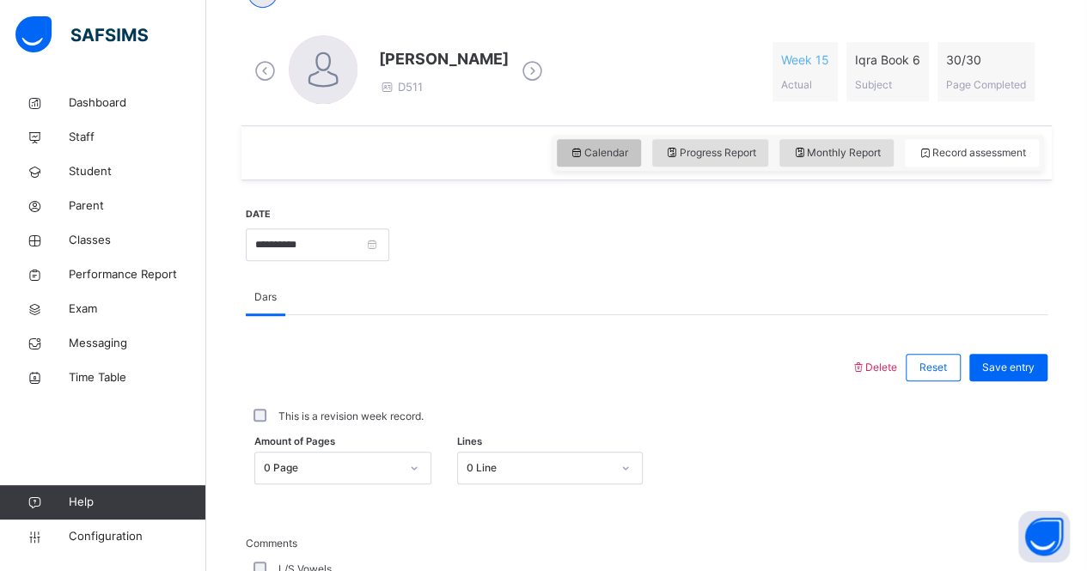
click at [608, 149] on span "Calendar" at bounding box center [599, 152] width 58 height 15
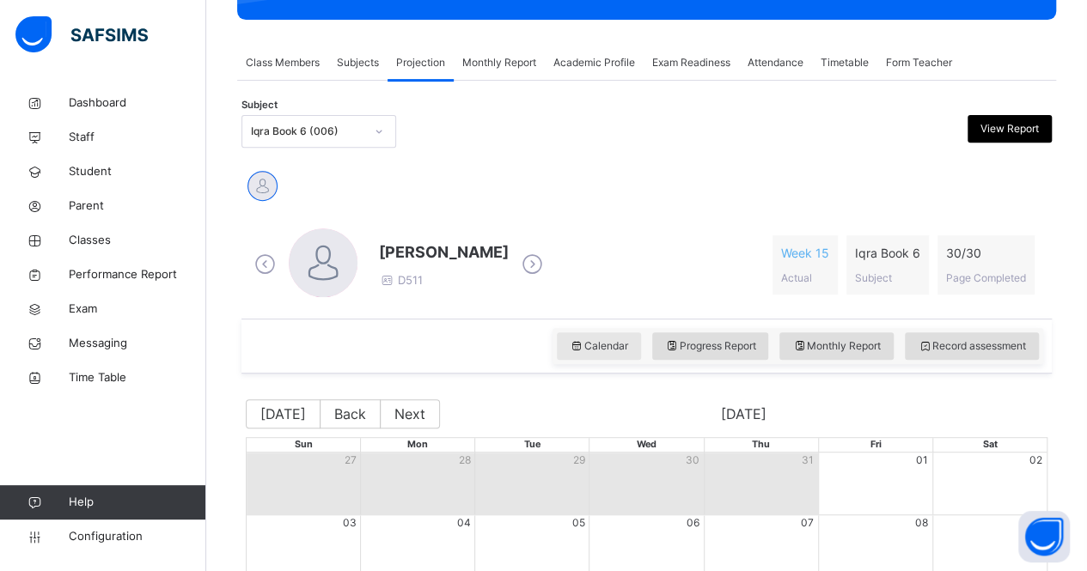
scroll to position [277, 0]
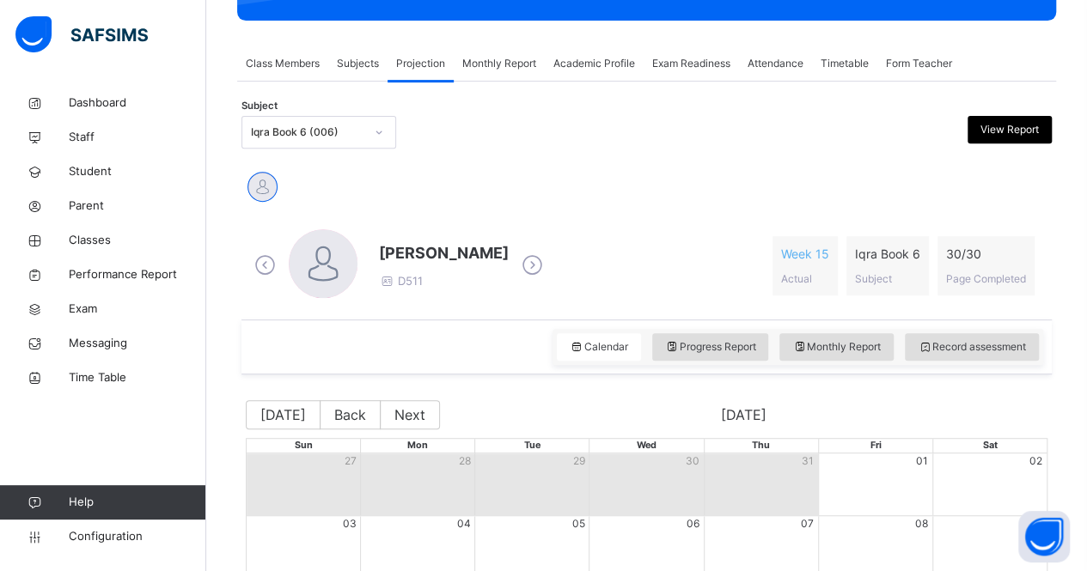
click at [308, 134] on div "Iqra Book 6 (006)" at bounding box center [307, 132] width 113 height 15
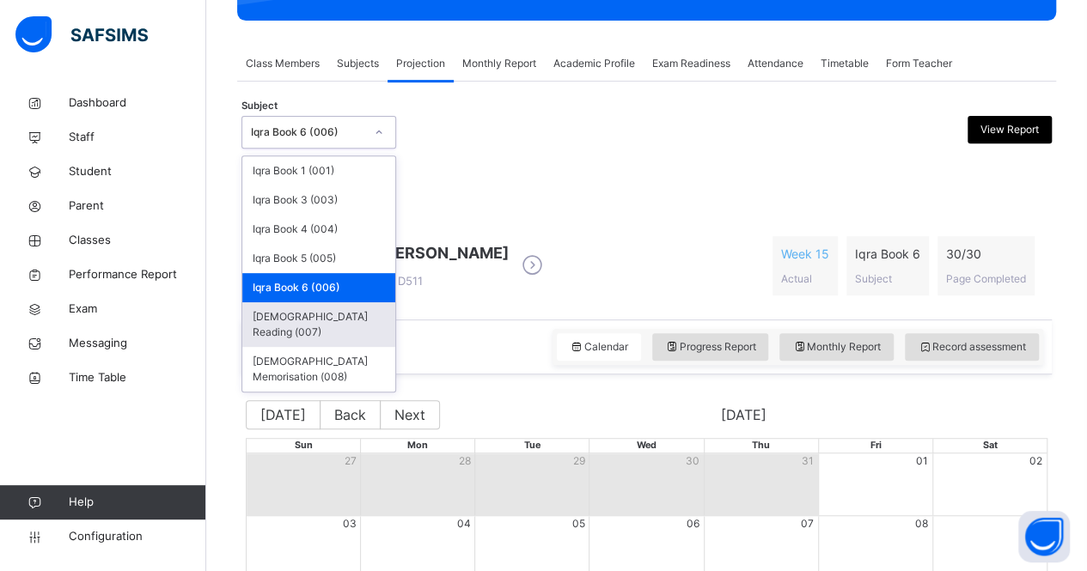
click at [319, 317] on div "[DEMOGRAPHIC_DATA] Reading (007)" at bounding box center [318, 324] width 153 height 45
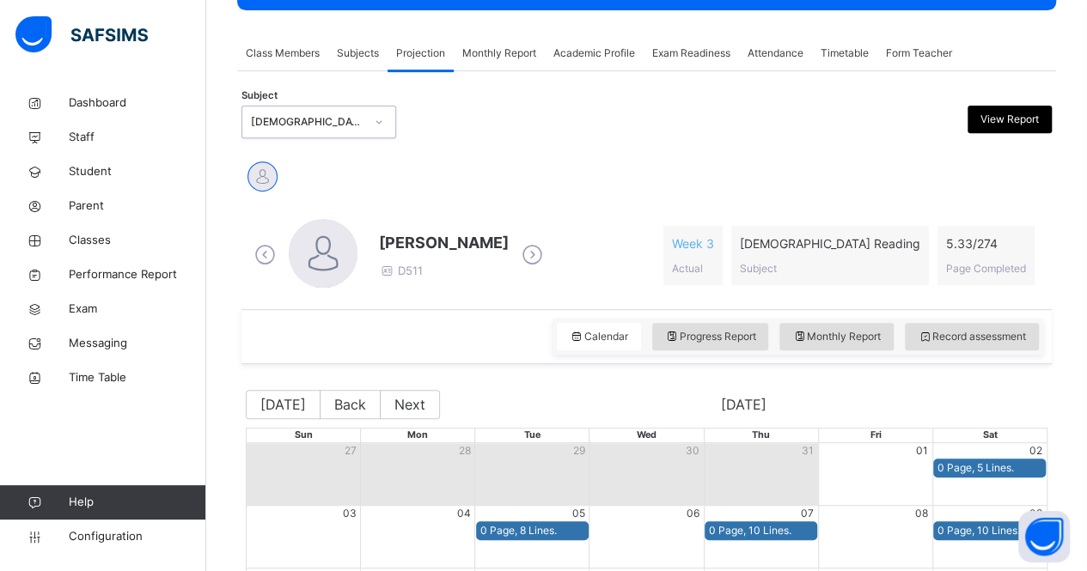
scroll to position [285, 0]
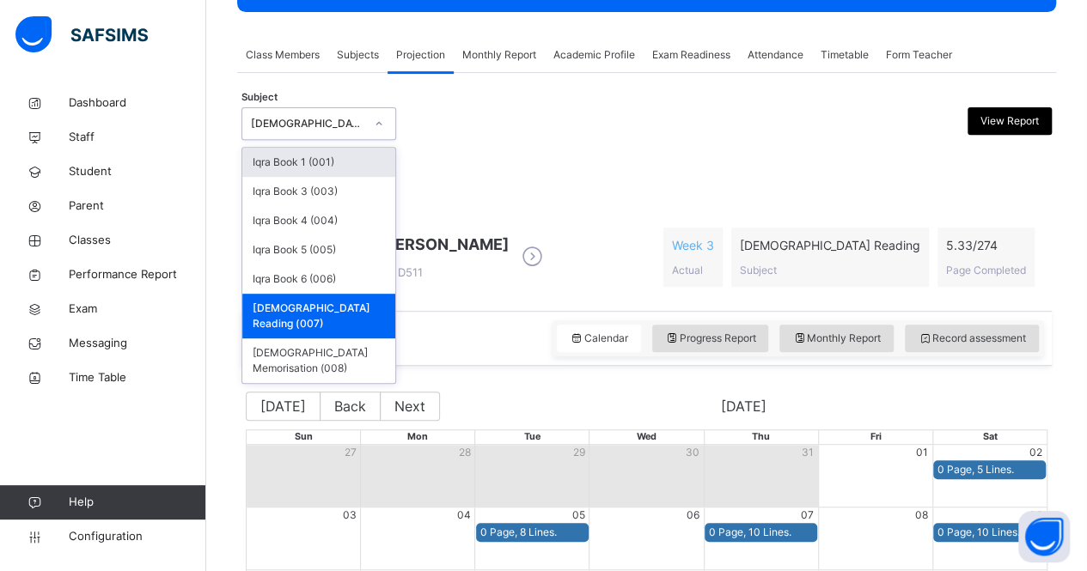
click at [321, 118] on div "[DEMOGRAPHIC_DATA] Reading (007)" at bounding box center [307, 123] width 113 height 15
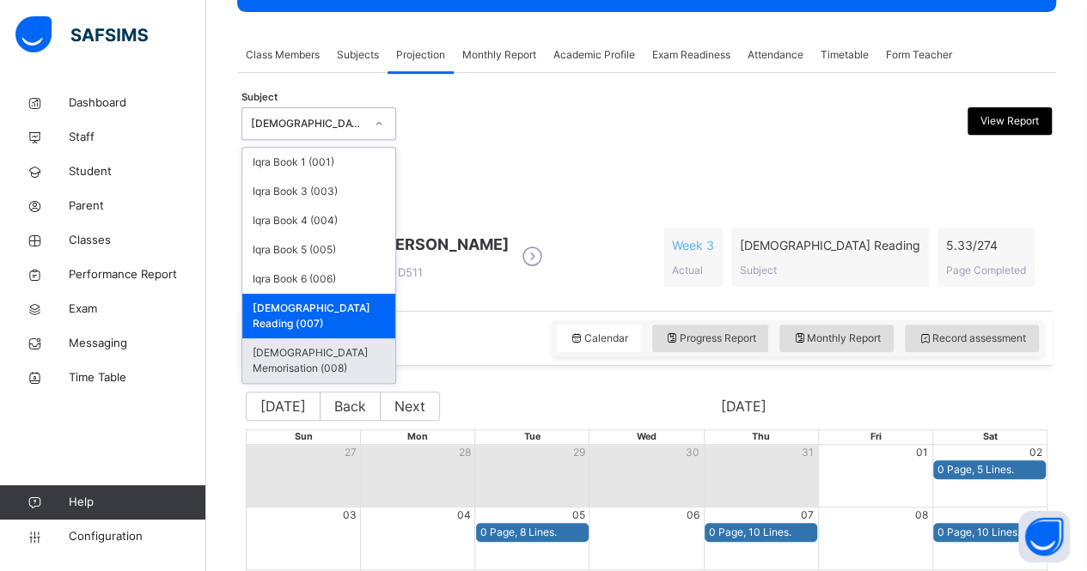
click at [331, 338] on div "[DEMOGRAPHIC_DATA] Memorisation (008)" at bounding box center [318, 360] width 153 height 45
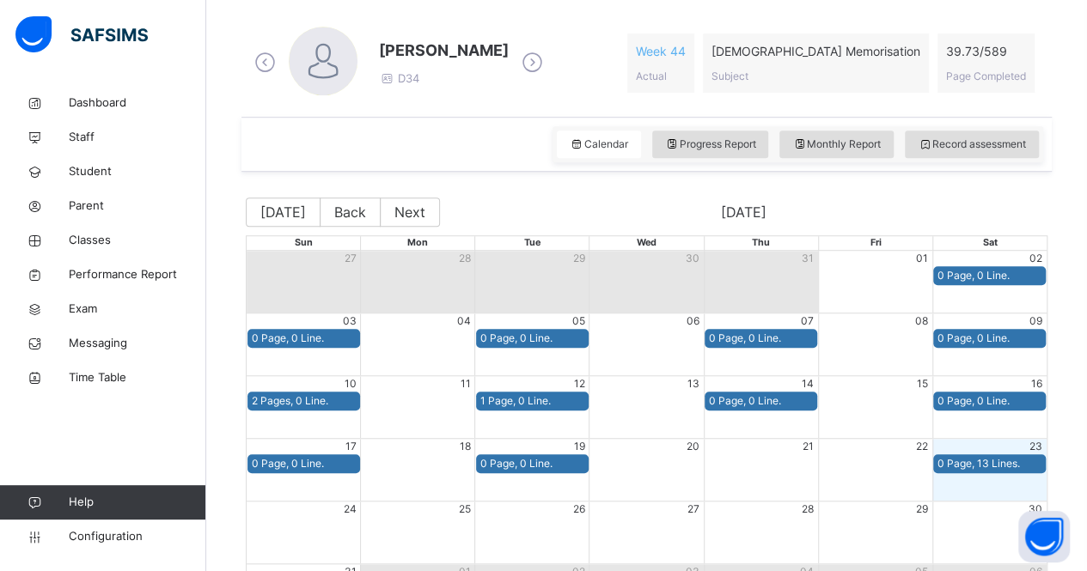
scroll to position [479, 0]
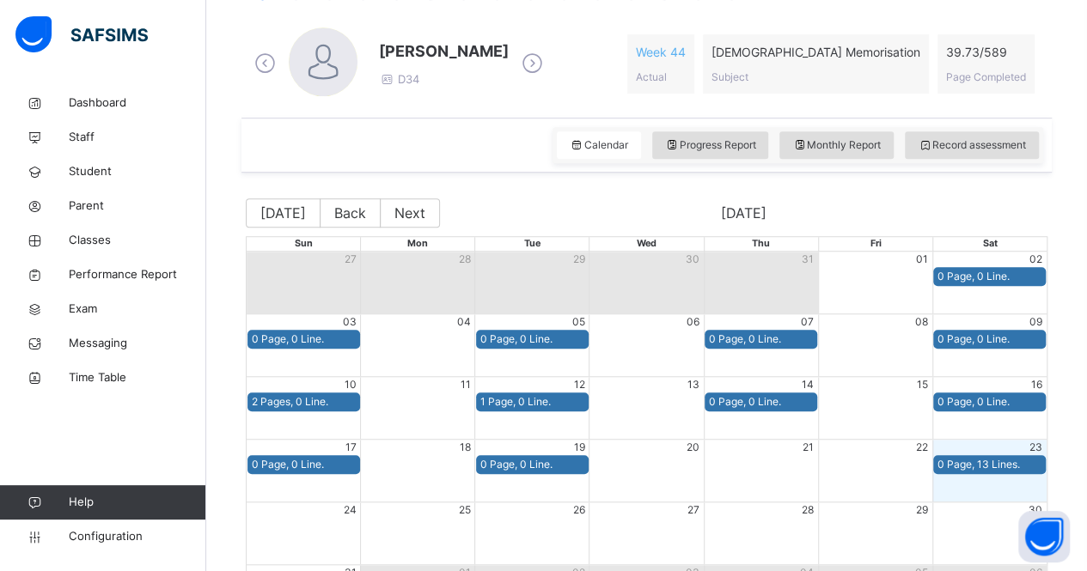
click at [528, 73] on icon at bounding box center [532, 64] width 30 height 26
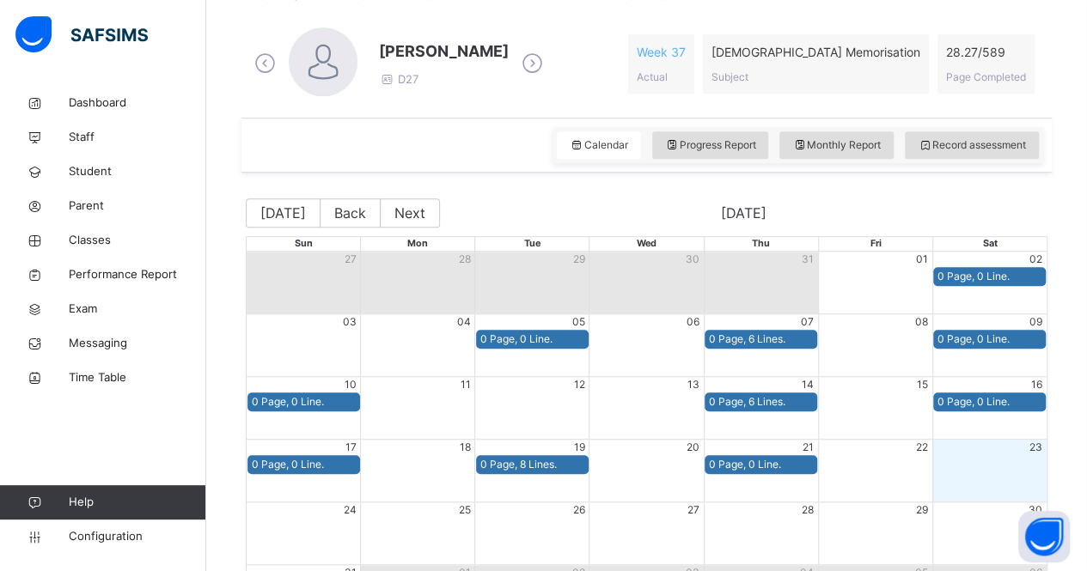
click at [534, 67] on icon at bounding box center [532, 64] width 30 height 26
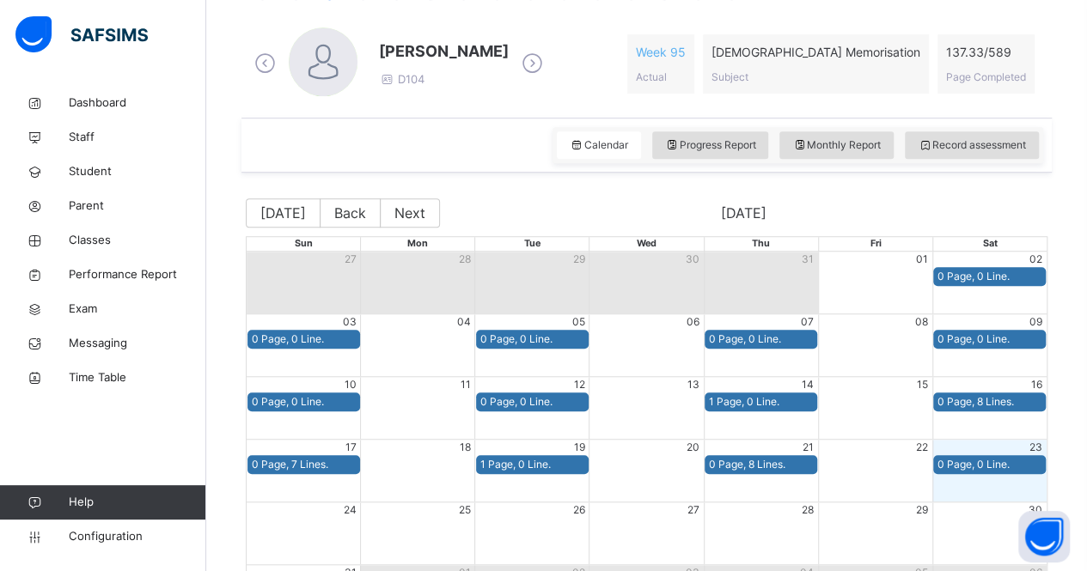
click at [517, 60] on icon at bounding box center [532, 64] width 30 height 26
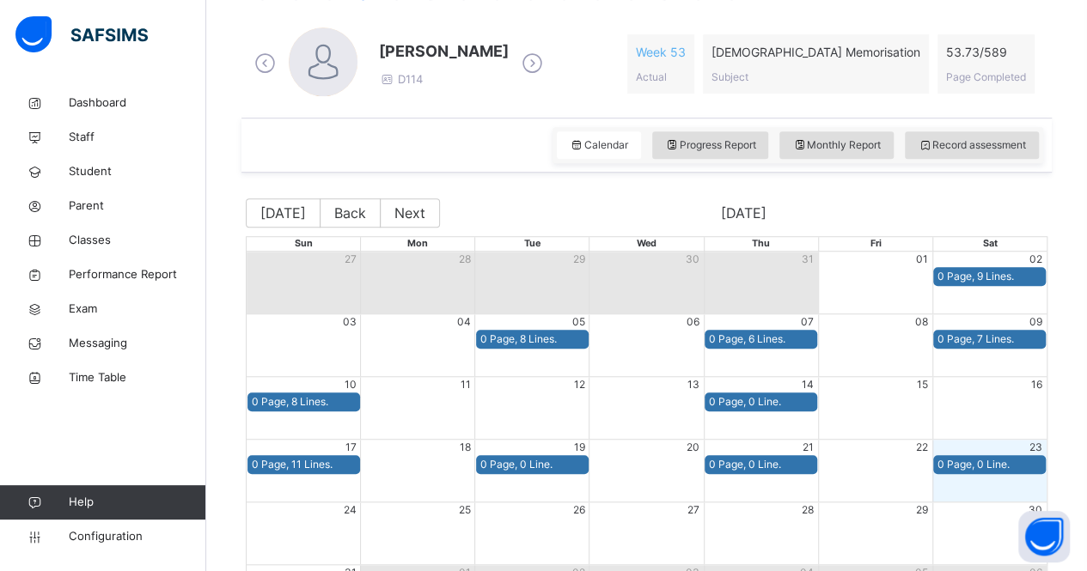
click at [517, 61] on icon at bounding box center [532, 64] width 30 height 26
click at [500, 61] on span "[PERSON_NAME]" at bounding box center [444, 51] width 130 height 23
click at [533, 61] on icon at bounding box center [532, 64] width 30 height 26
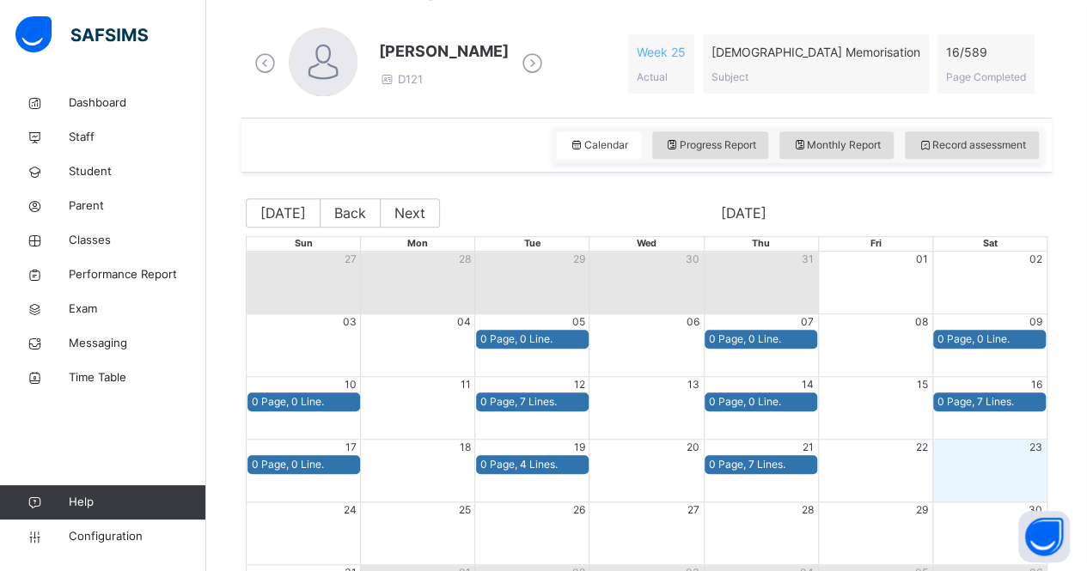
click at [517, 62] on icon at bounding box center [532, 64] width 30 height 26
click at [547, 58] on icon at bounding box center [532, 64] width 30 height 26
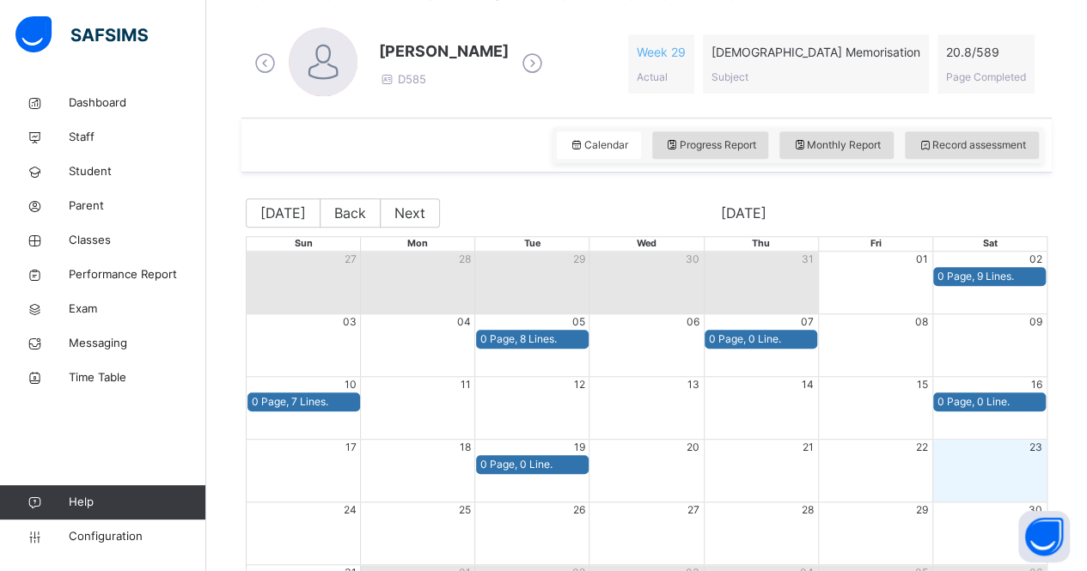
click at [527, 74] on icon at bounding box center [532, 64] width 30 height 26
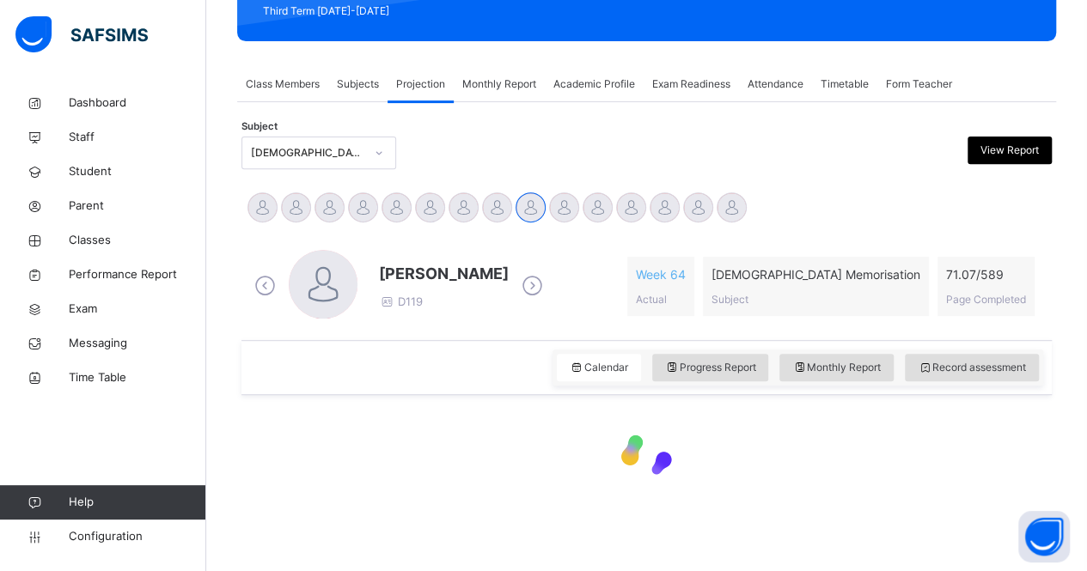
scroll to position [254, 0]
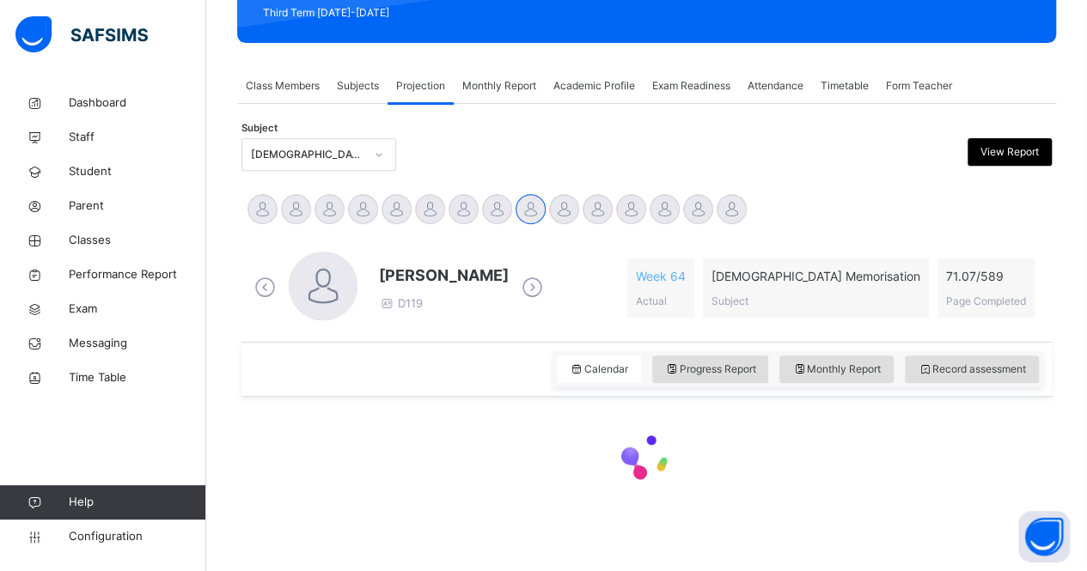
click at [531, 79] on span "Monthly Report" at bounding box center [499, 85] width 74 height 15
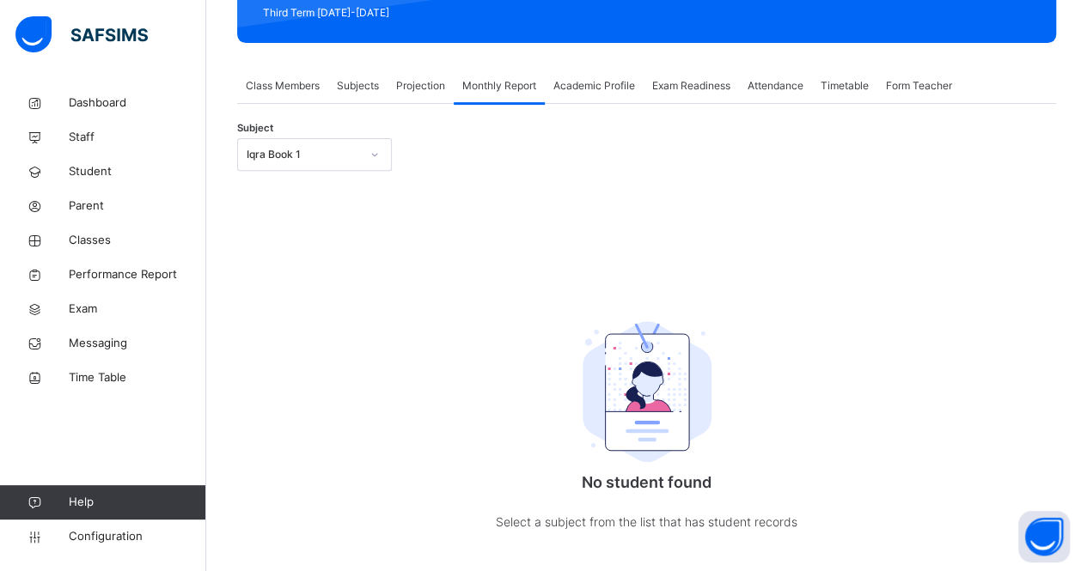
click at [380, 78] on div "Subjects" at bounding box center [357, 86] width 59 height 34
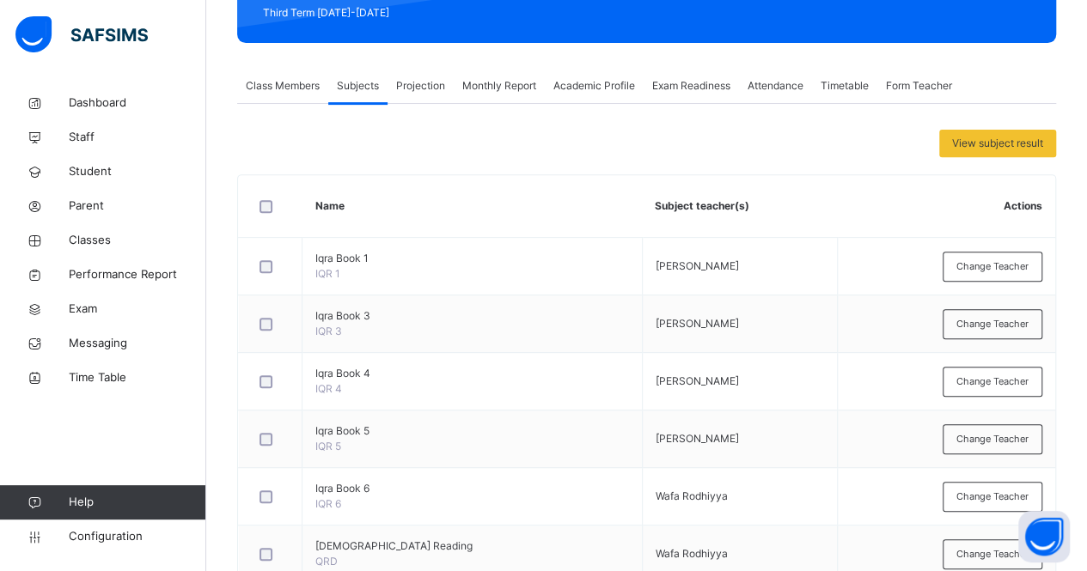
click at [429, 85] on span "Projection" at bounding box center [420, 85] width 49 height 15
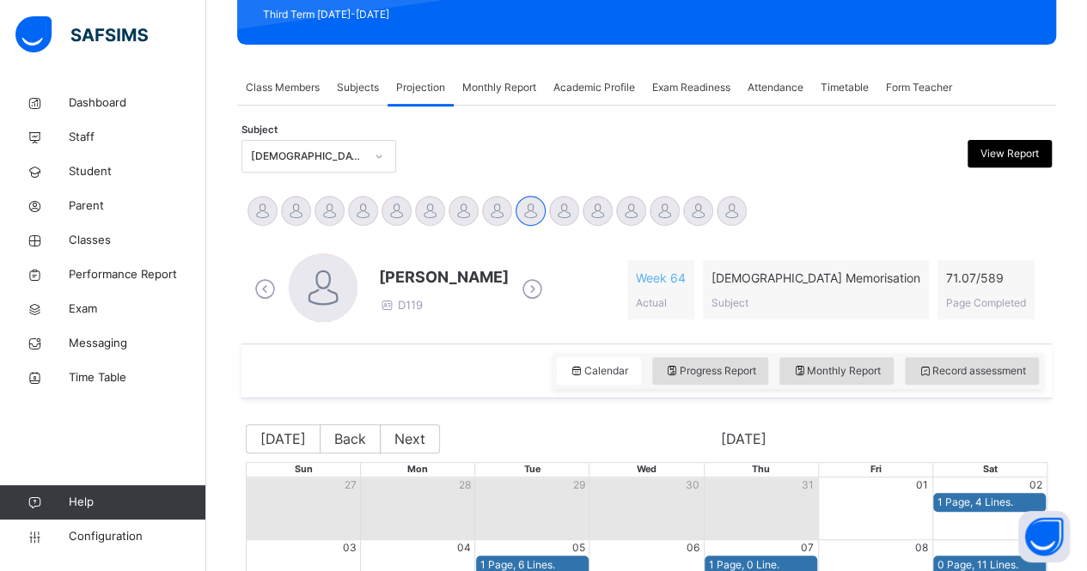
scroll to position [253, 0]
click at [545, 281] on icon at bounding box center [532, 290] width 30 height 26
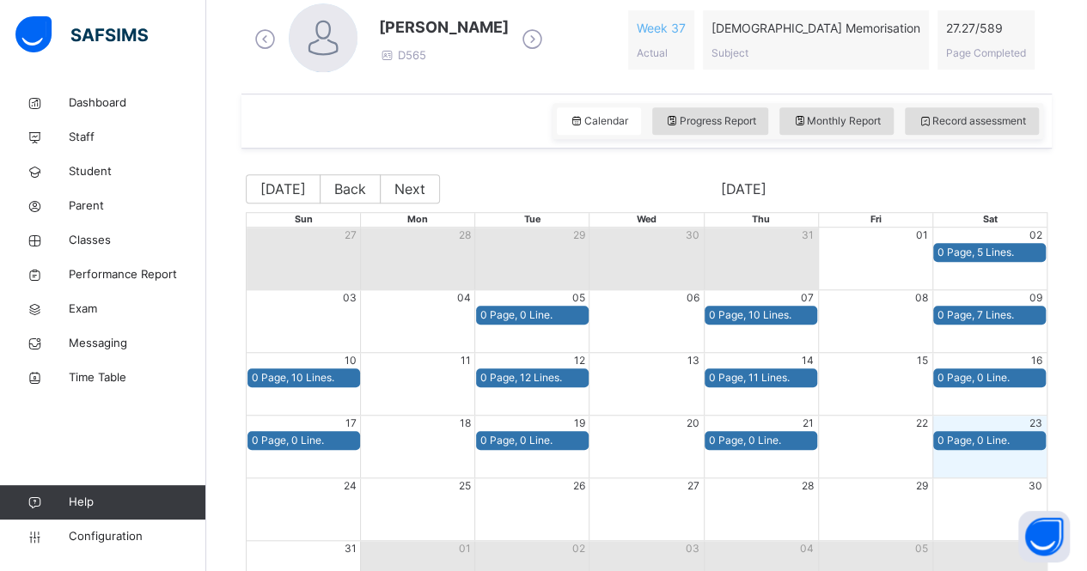
scroll to position [485, 0]
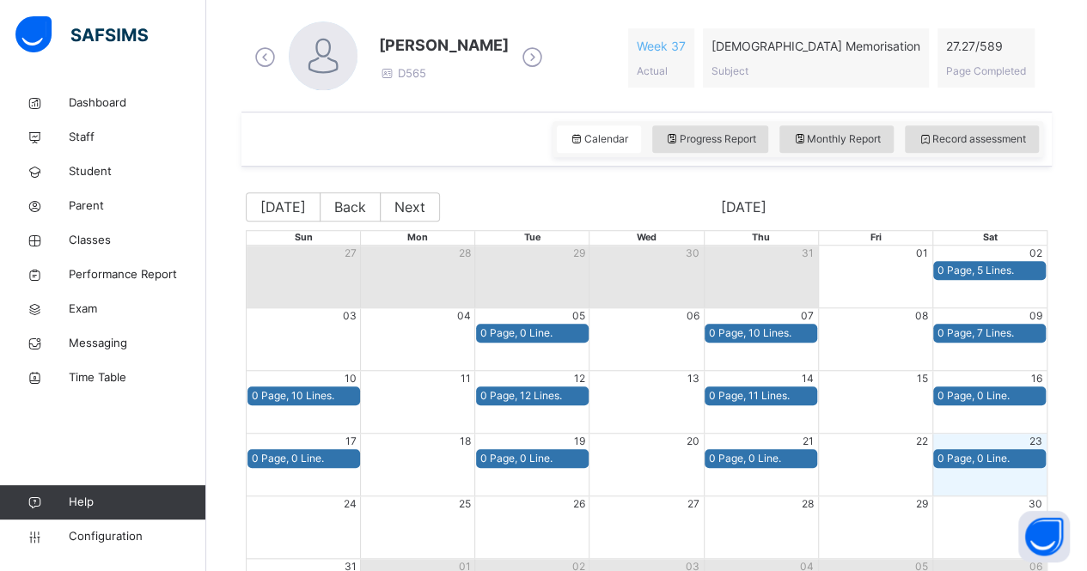
click at [520, 58] on icon at bounding box center [532, 58] width 30 height 26
click at [520, 58] on div "Rafidah Nur D57 Week 86 Actual [DEMOGRAPHIC_DATA] Memorisation Subject 117.6 / …" at bounding box center [646, 57] width 793 height 73
click at [491, 52] on icon at bounding box center [489, 58] width 30 height 26
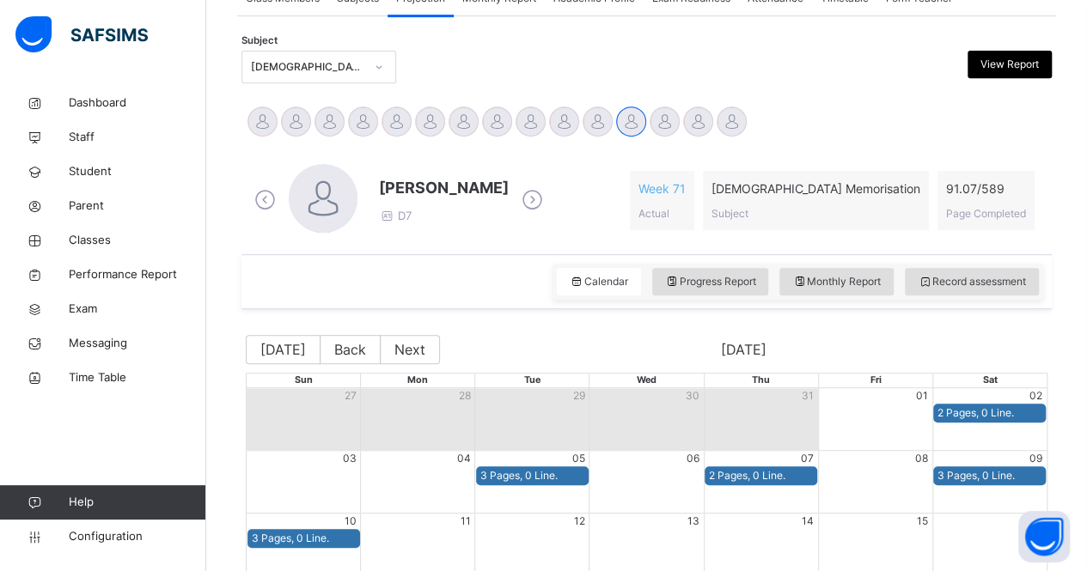
click at [547, 200] on icon at bounding box center [532, 200] width 30 height 26
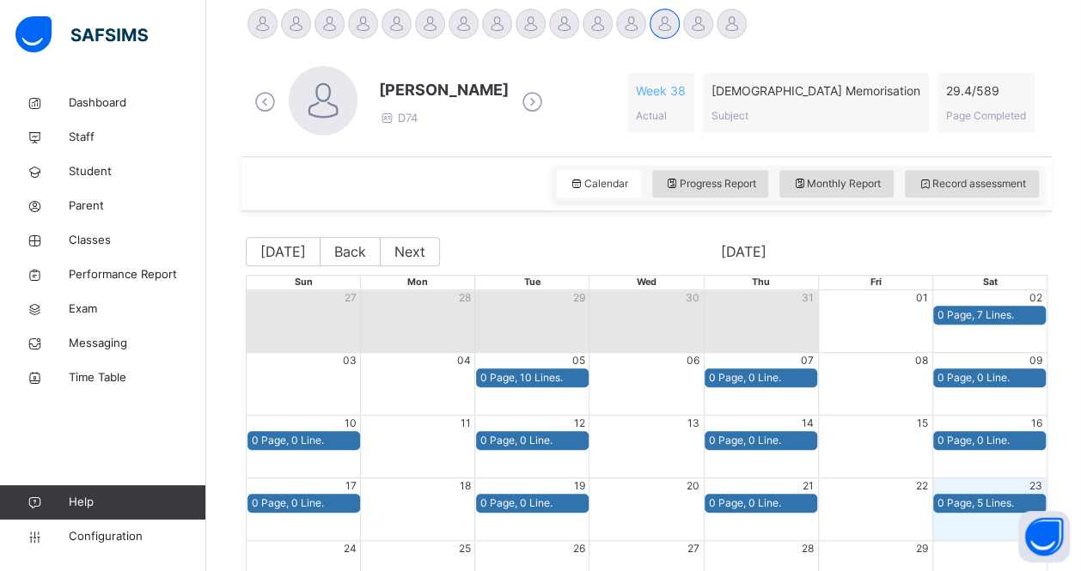
scroll to position [441, 0]
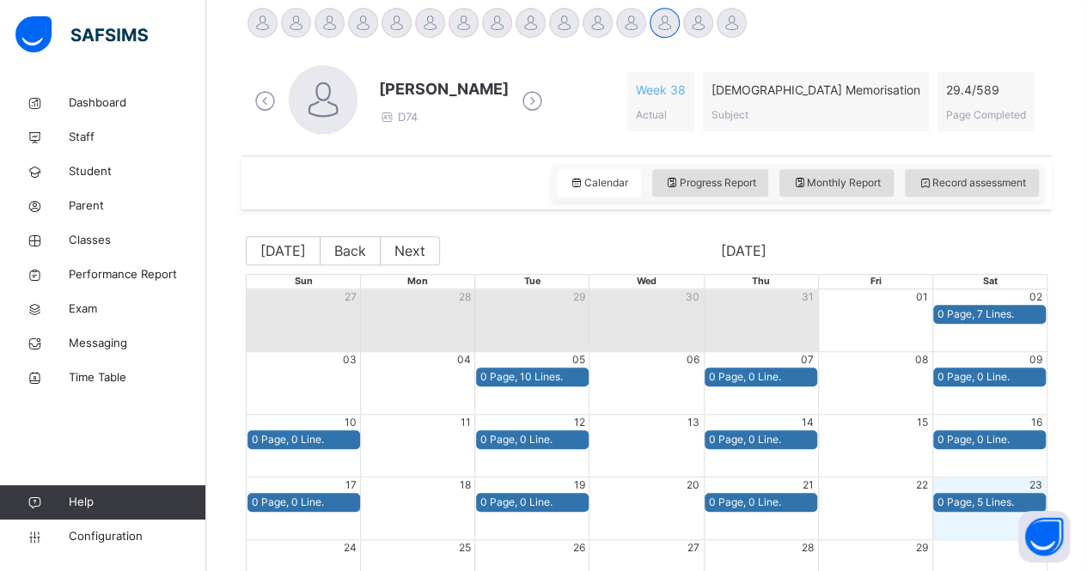
click at [547, 95] on icon at bounding box center [532, 101] width 30 height 26
click at [547, 95] on div "[PERSON_NAME] D59 Week 76 Actual [DEMOGRAPHIC_DATA] Memorisation Subject 99.6 /…" at bounding box center [646, 101] width 793 height 73
click at [517, 94] on icon at bounding box center [532, 101] width 30 height 26
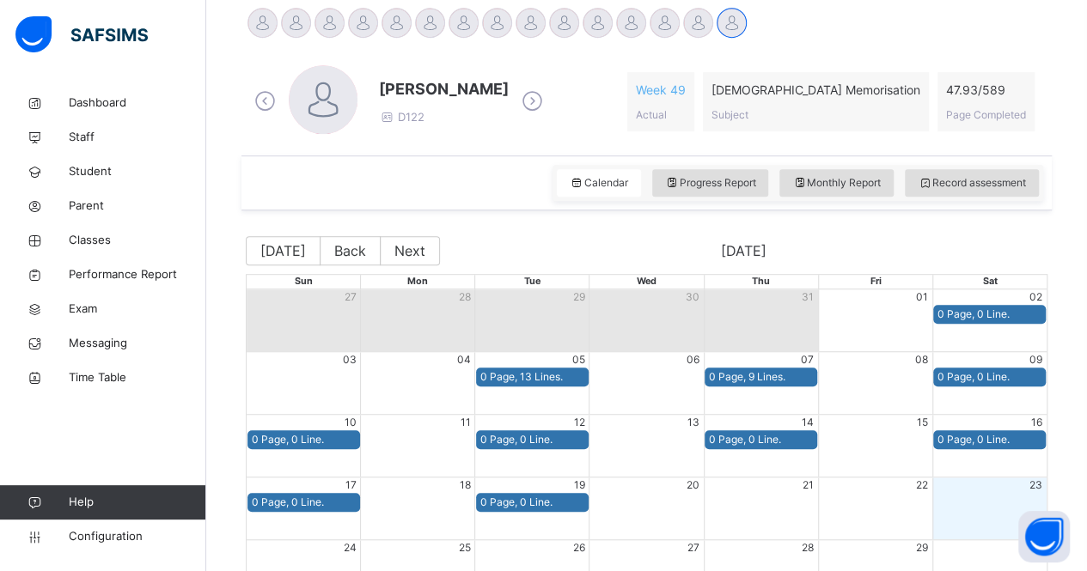
click at [517, 101] on icon at bounding box center [532, 101] width 30 height 26
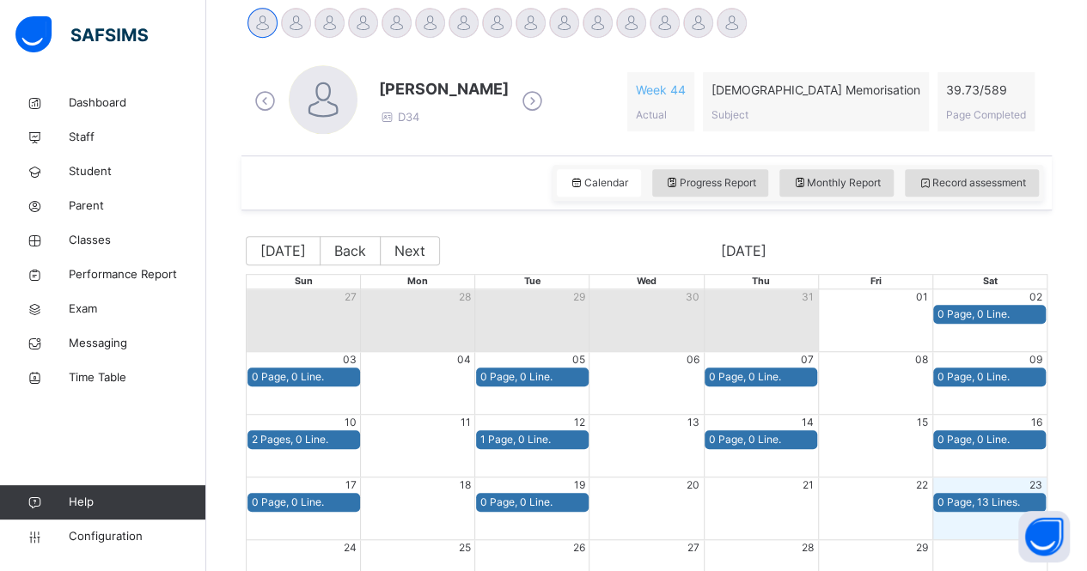
click at [509, 108] on div "[PERSON_NAME] D34" at bounding box center [398, 101] width 297 height 73
click at [525, 94] on icon at bounding box center [532, 101] width 30 height 26
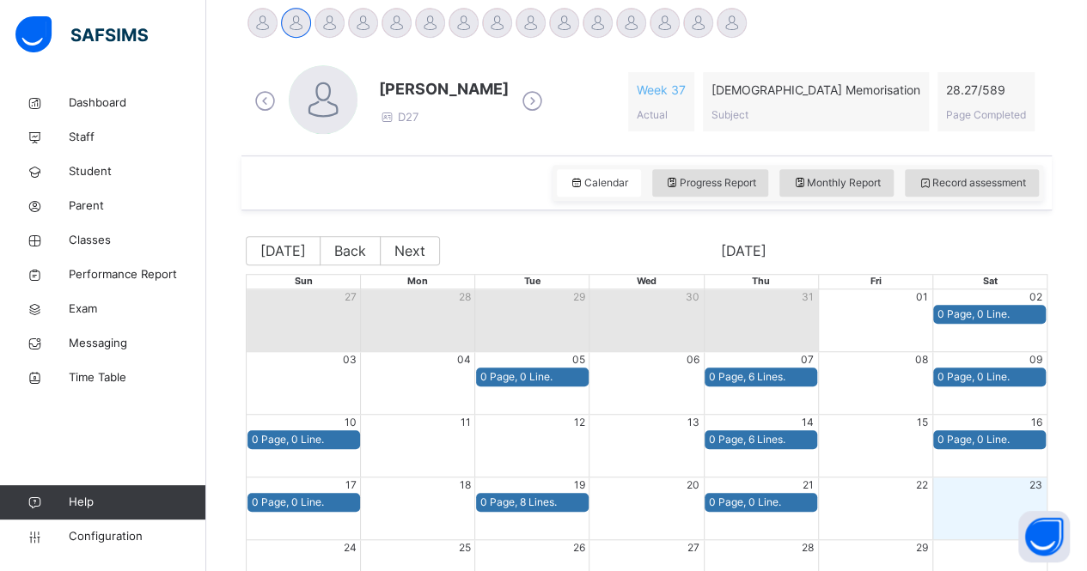
click at [524, 97] on icon at bounding box center [532, 101] width 30 height 26
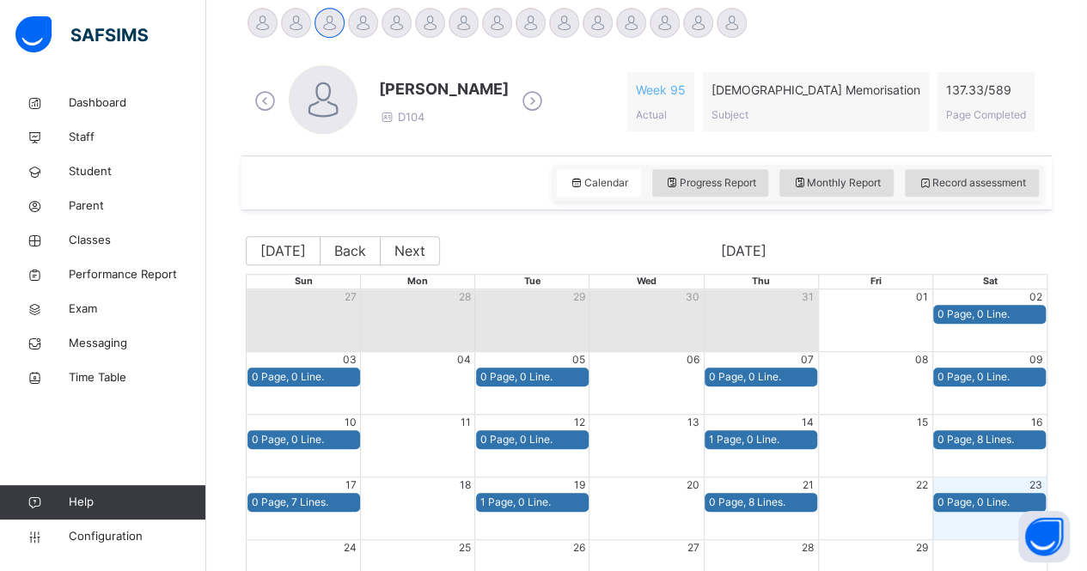
click at [524, 97] on div "[PERSON_NAME] D104 Week 95 Actual [DEMOGRAPHIC_DATA] Memorisation Subject 137.3…" at bounding box center [646, 101] width 793 height 73
click at [517, 107] on icon at bounding box center [532, 101] width 30 height 26
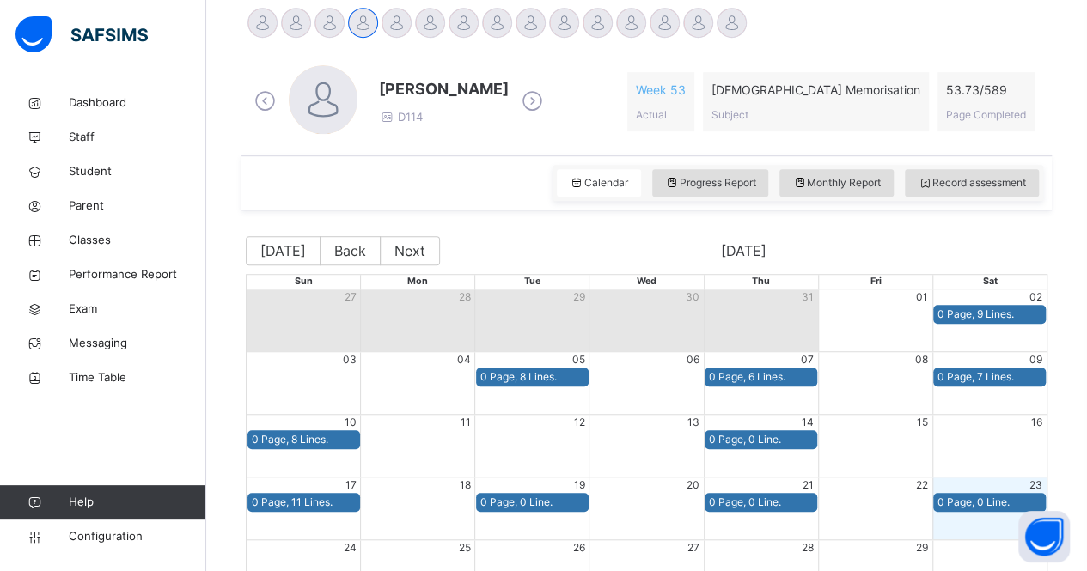
click at [517, 107] on icon at bounding box center [532, 101] width 30 height 26
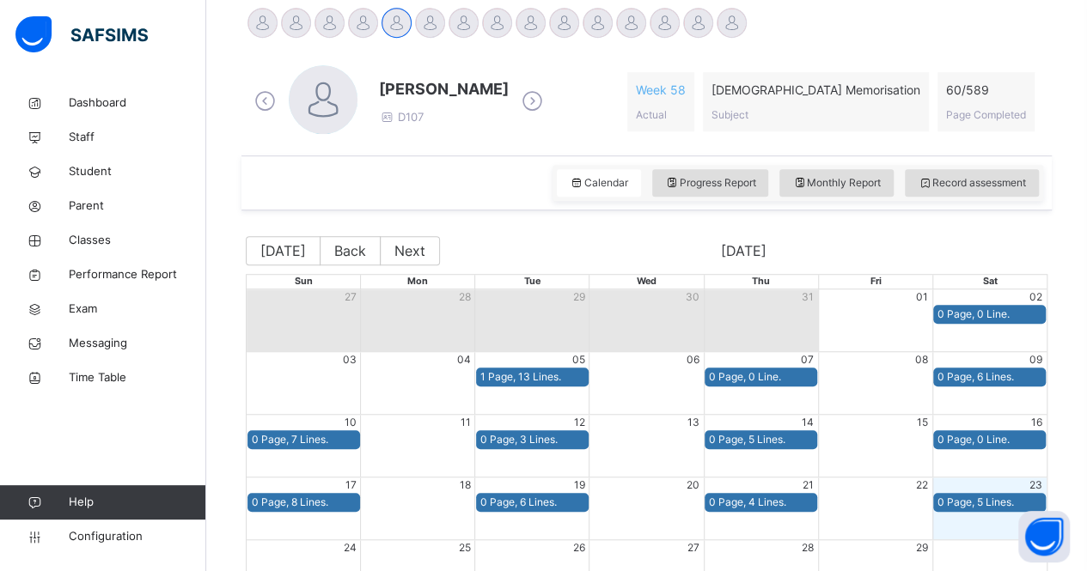
click at [509, 102] on span at bounding box center [444, 105] width 130 height 9
click at [535, 91] on icon at bounding box center [532, 101] width 30 height 26
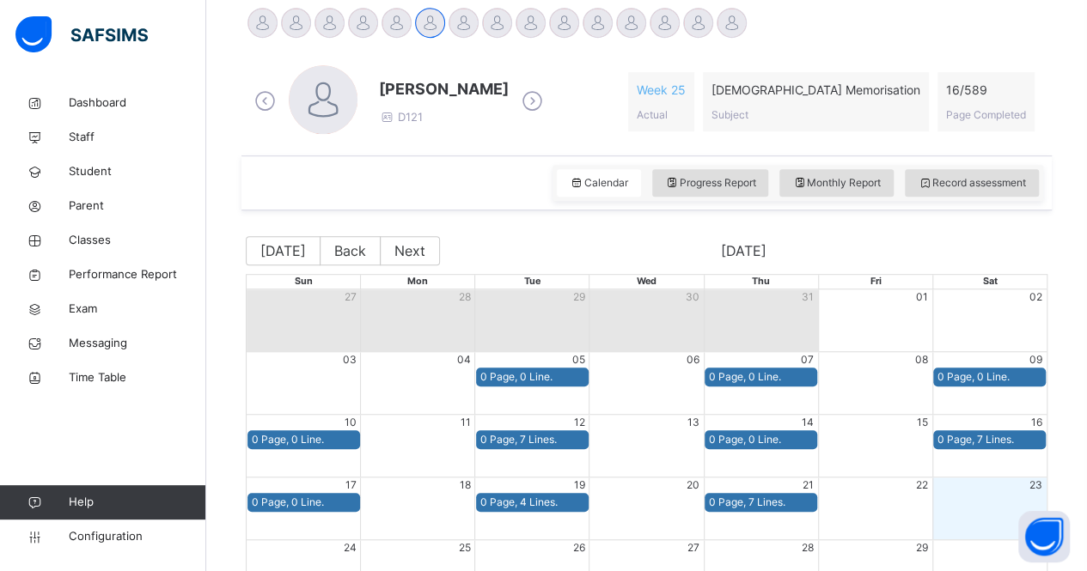
click at [517, 110] on icon at bounding box center [532, 101] width 30 height 26
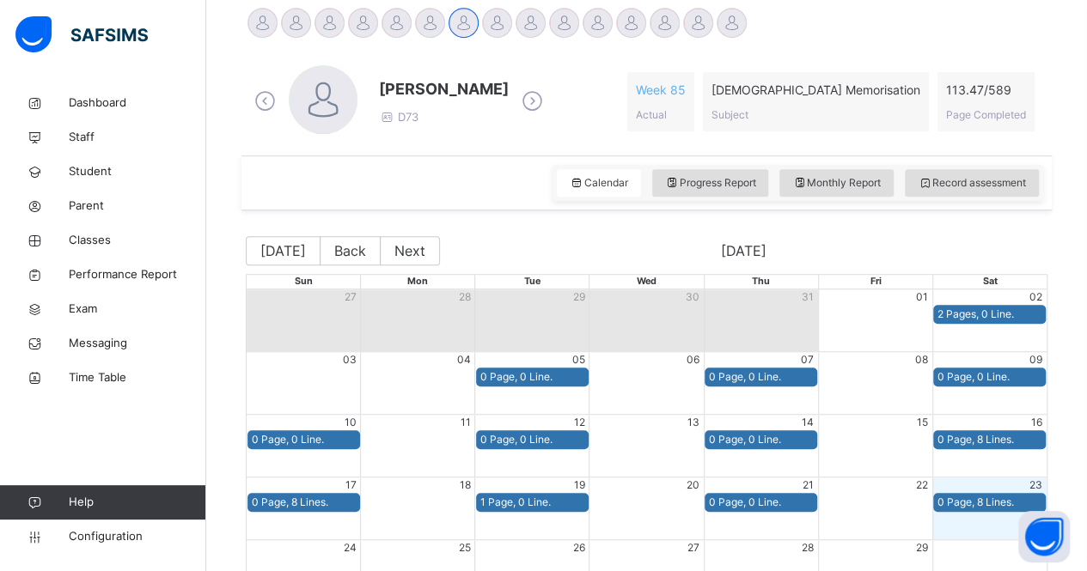
click at [547, 102] on icon at bounding box center [532, 101] width 30 height 26
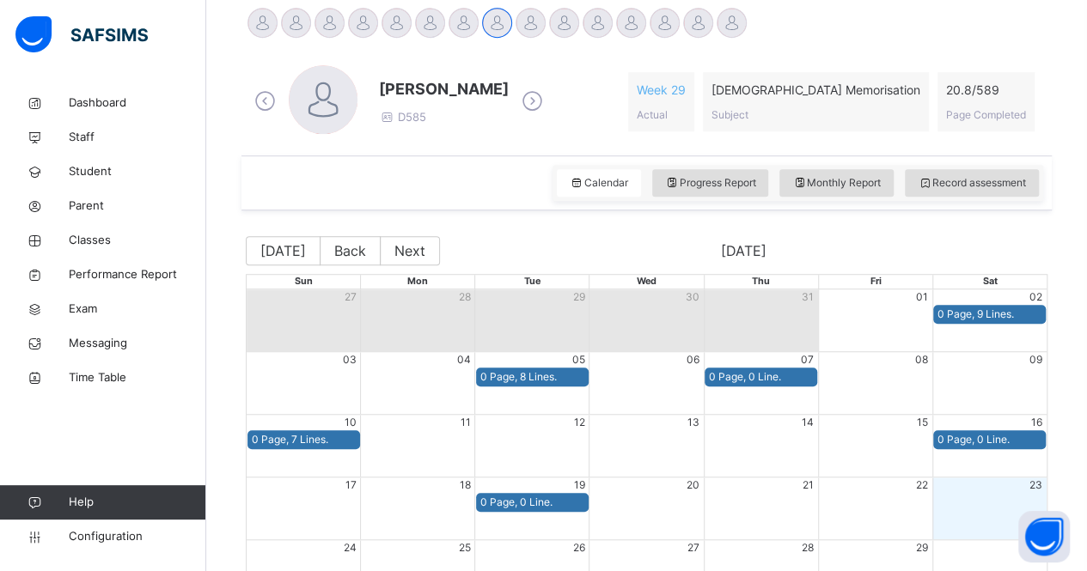
click at [527, 95] on icon at bounding box center [532, 101] width 30 height 26
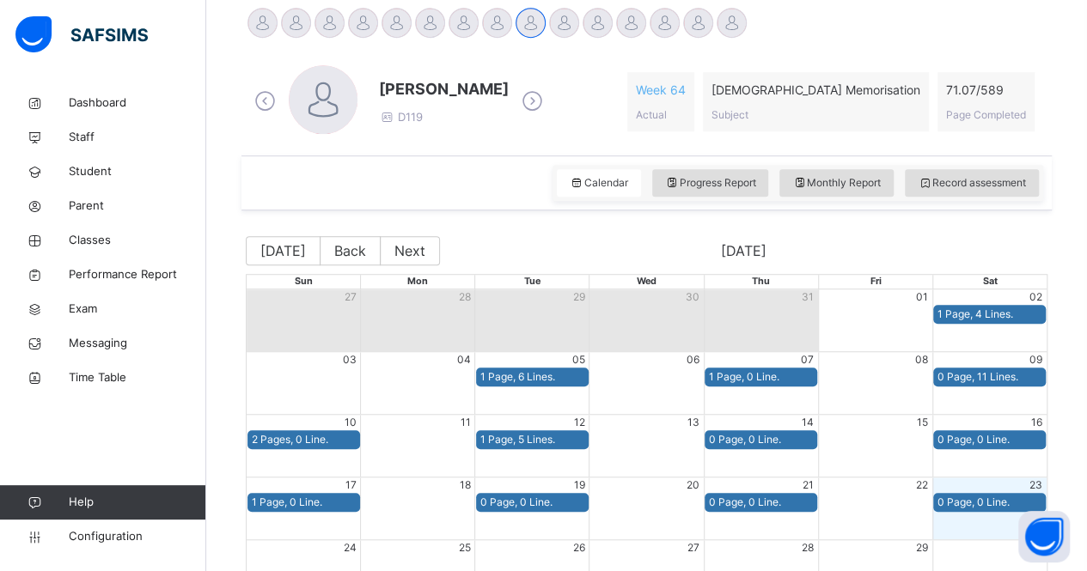
click at [547, 109] on icon at bounding box center [532, 101] width 30 height 26
click at [521, 109] on icon at bounding box center [532, 101] width 30 height 26
click at [497, 106] on icon at bounding box center [489, 101] width 30 height 26
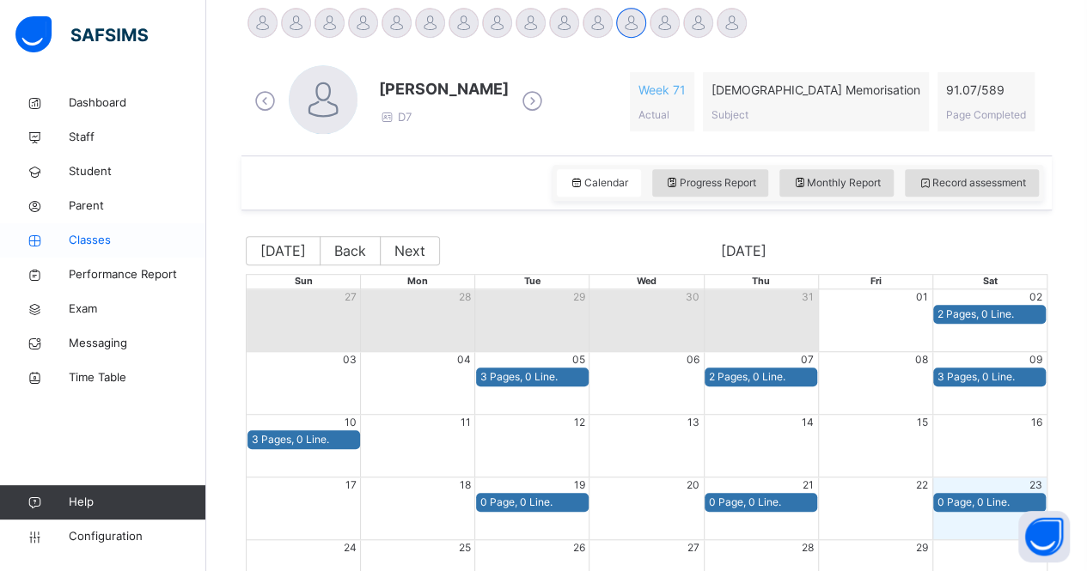
click at [180, 238] on span "Classes" at bounding box center [137, 240] width 137 height 17
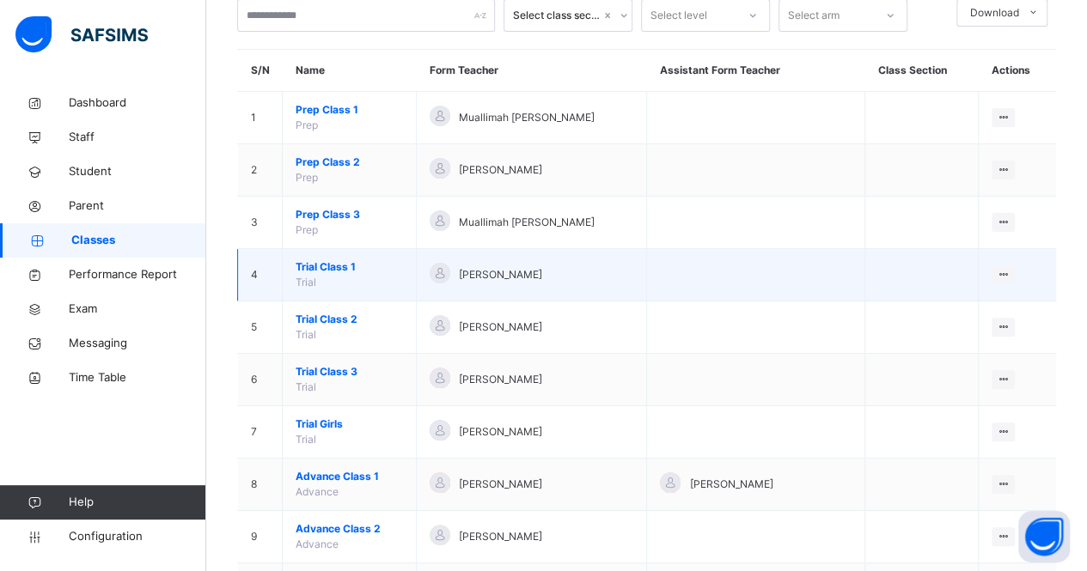
scroll to position [141, 0]
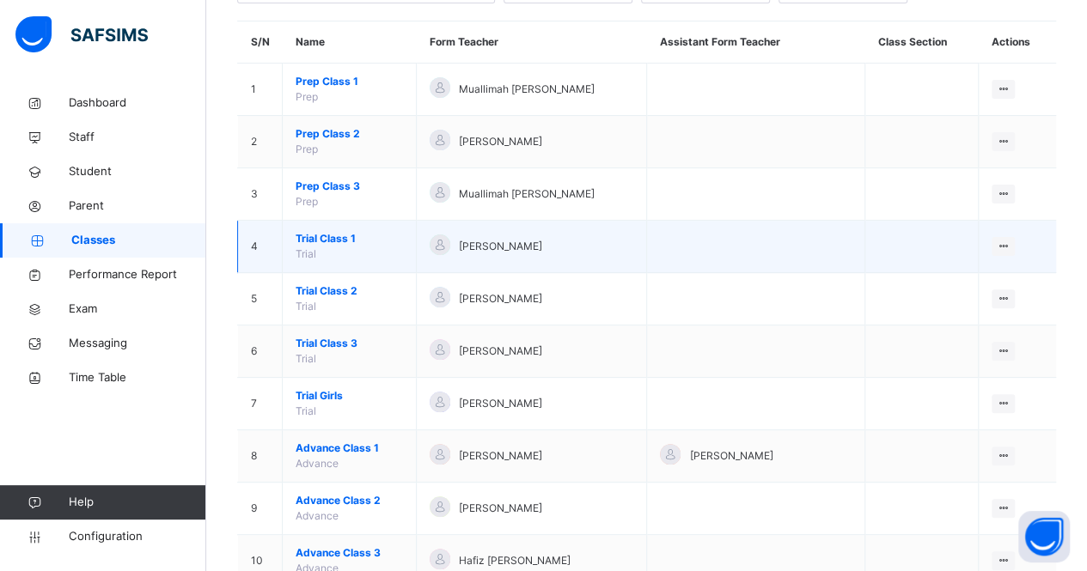
click at [333, 236] on span "Trial Class 1" at bounding box center [349, 238] width 107 height 15
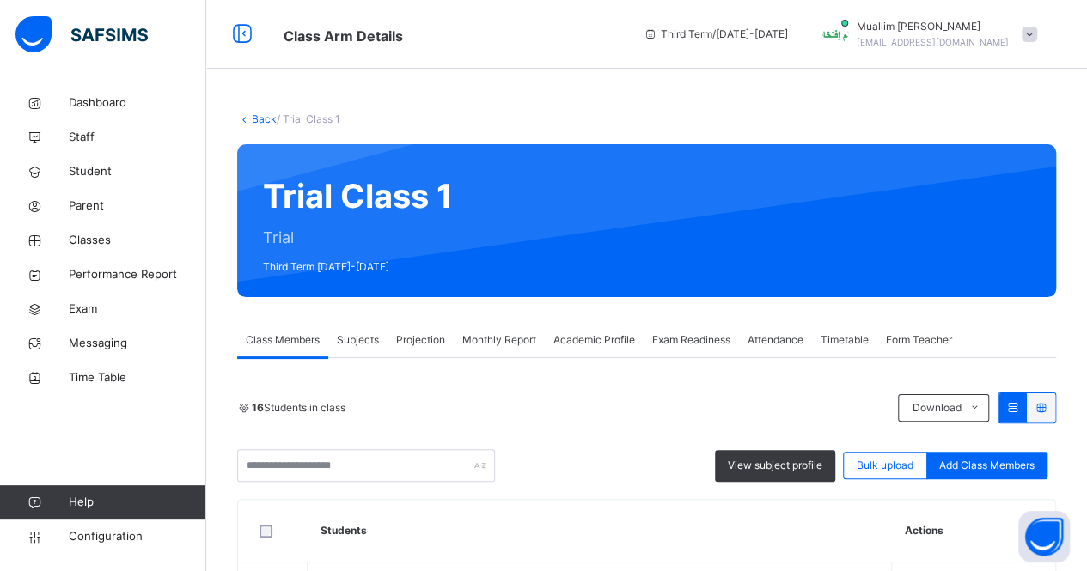
click at [401, 351] on div "Projection" at bounding box center [420, 340] width 66 height 34
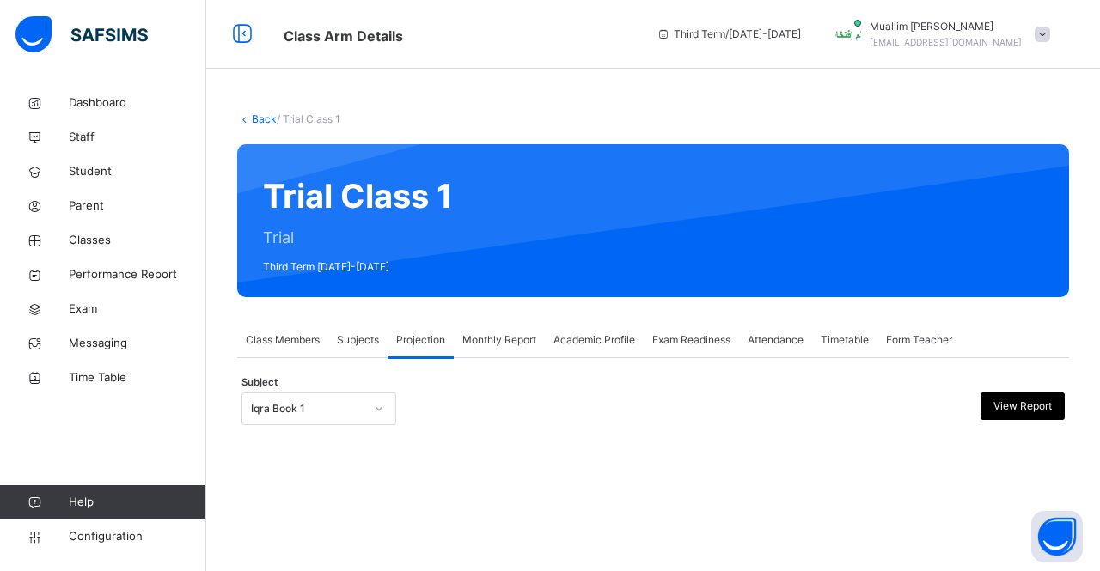
click at [394, 375] on div "**********" at bounding box center [653, 400] width 832 height 84
click at [340, 448] on div "Back / Trial Class 1 Trial Class 1 Trial Third Term [DATE]-[DATE] Class Members…" at bounding box center [652, 285] width 893 height 399
click at [321, 381] on div "**********" at bounding box center [653, 400] width 832 height 84
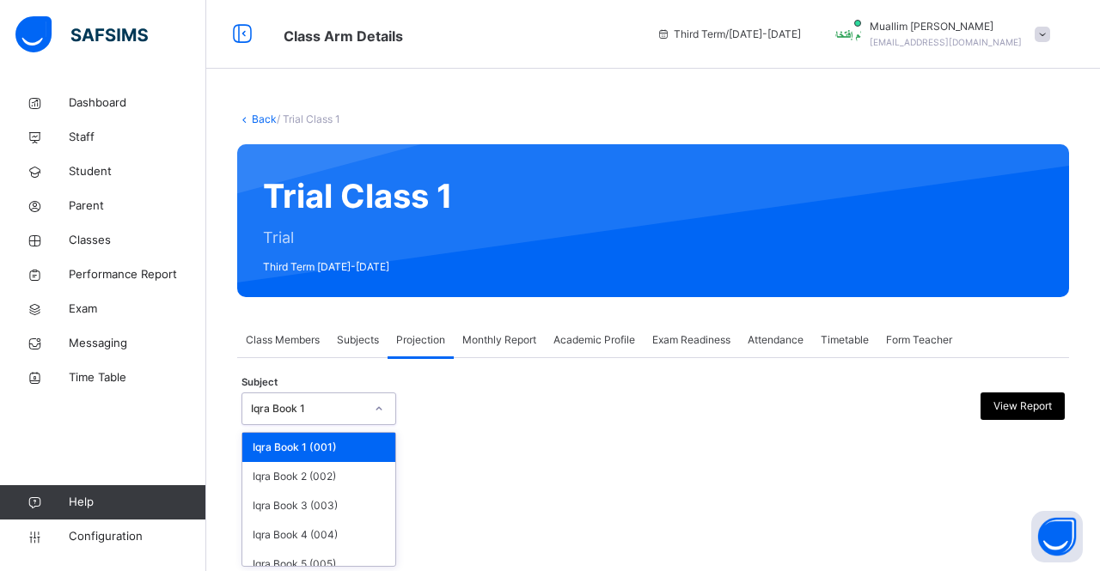
click at [323, 393] on div "Iqra Book 1" at bounding box center [318, 409] width 155 height 33
click at [306, 521] on div "Iqra Book 4 (004)" at bounding box center [318, 535] width 153 height 29
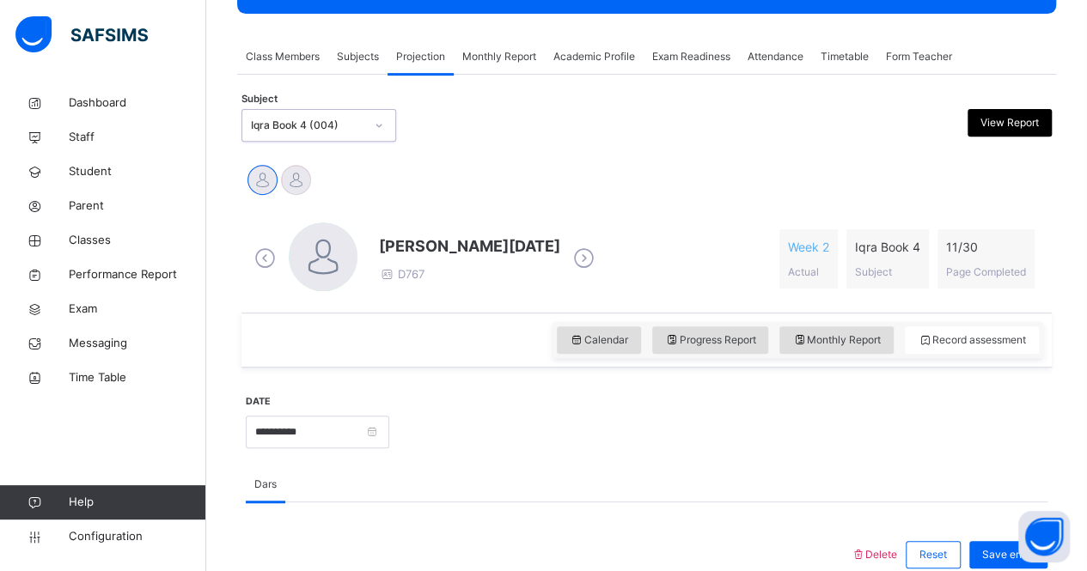
scroll to position [286, 0]
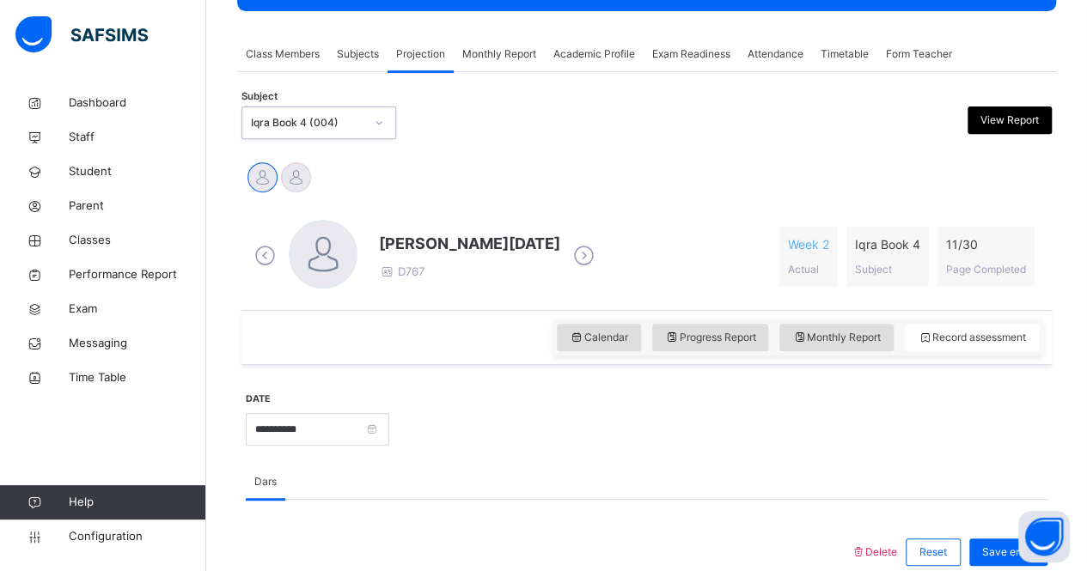
click at [617, 317] on div "Calendar Progress Report Monthly Report Record assessment" at bounding box center [646, 337] width 810 height 55
click at [617, 327] on div "Calendar" at bounding box center [599, 337] width 84 height 27
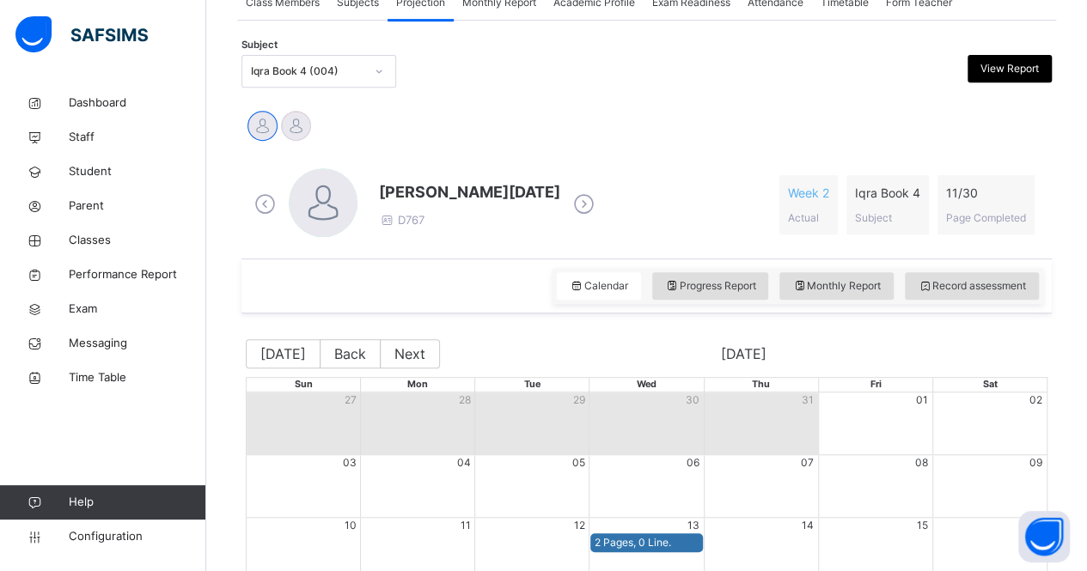
scroll to position [337, 0]
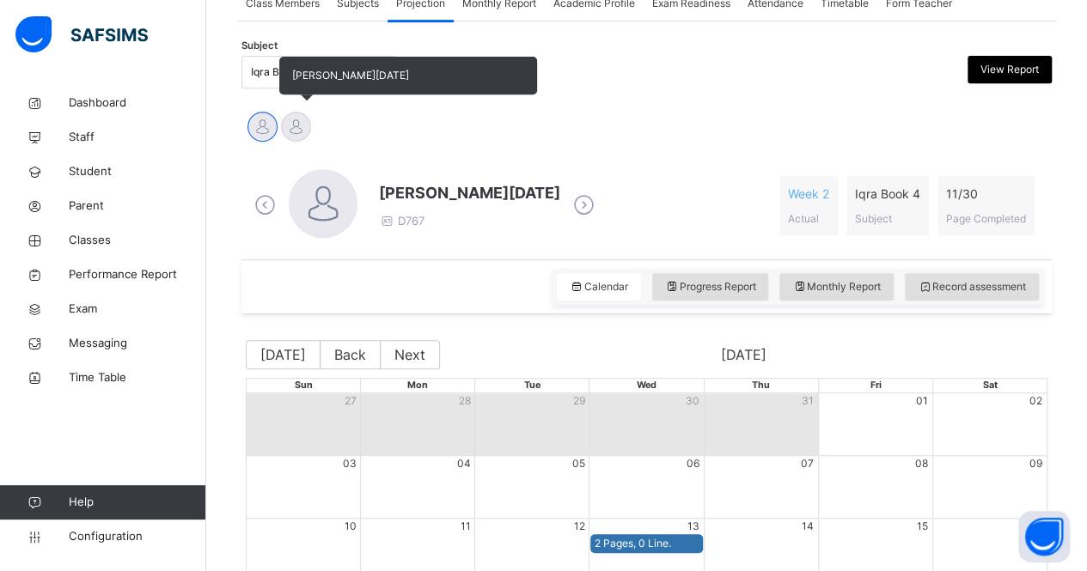
click at [289, 128] on div at bounding box center [296, 127] width 30 height 30
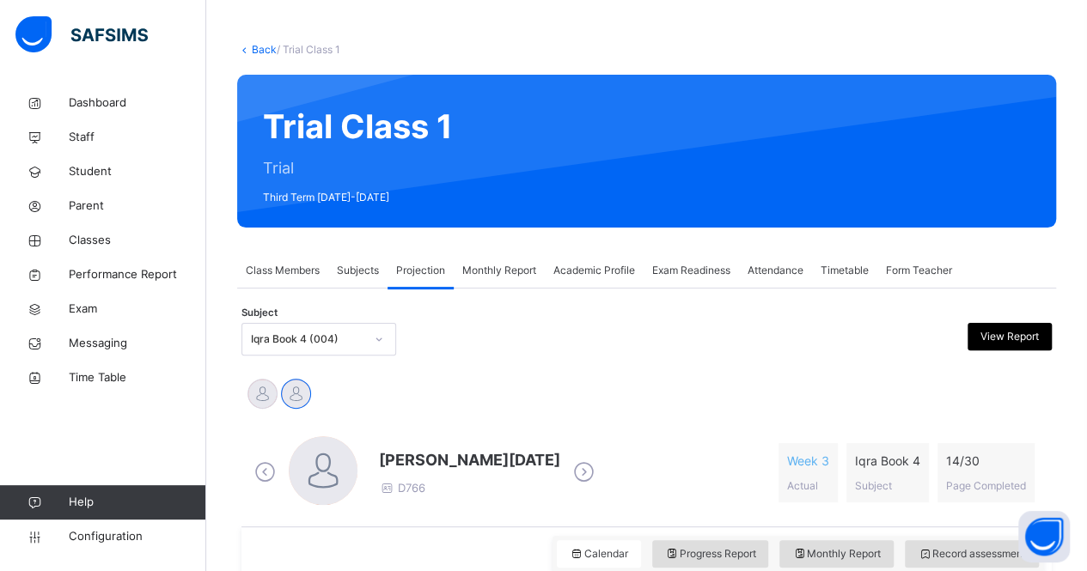
scroll to position [14, 0]
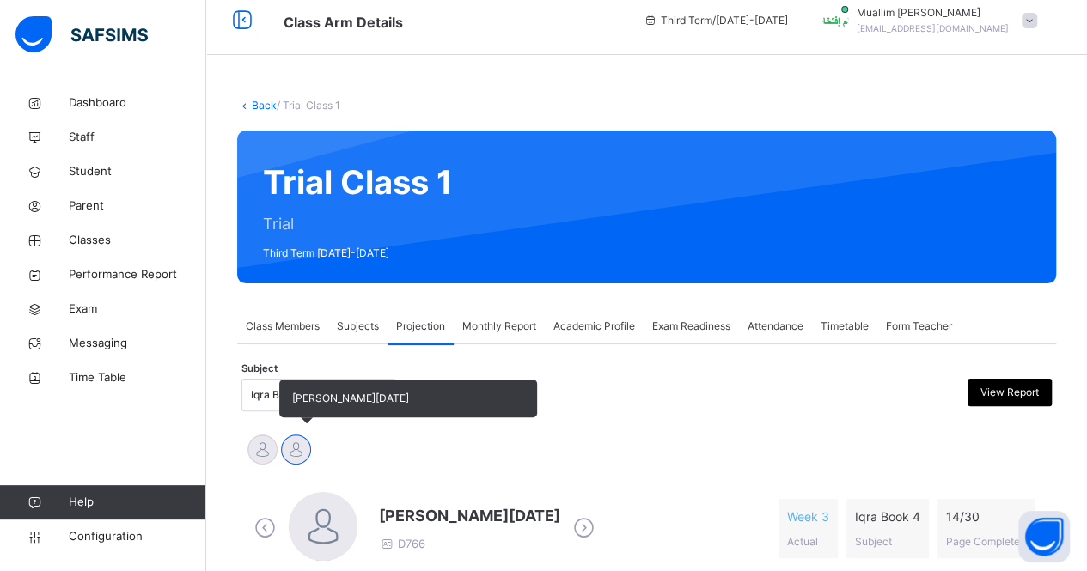
click at [294, 388] on span "[PERSON_NAME][DATE]" at bounding box center [408, 399] width 258 height 38
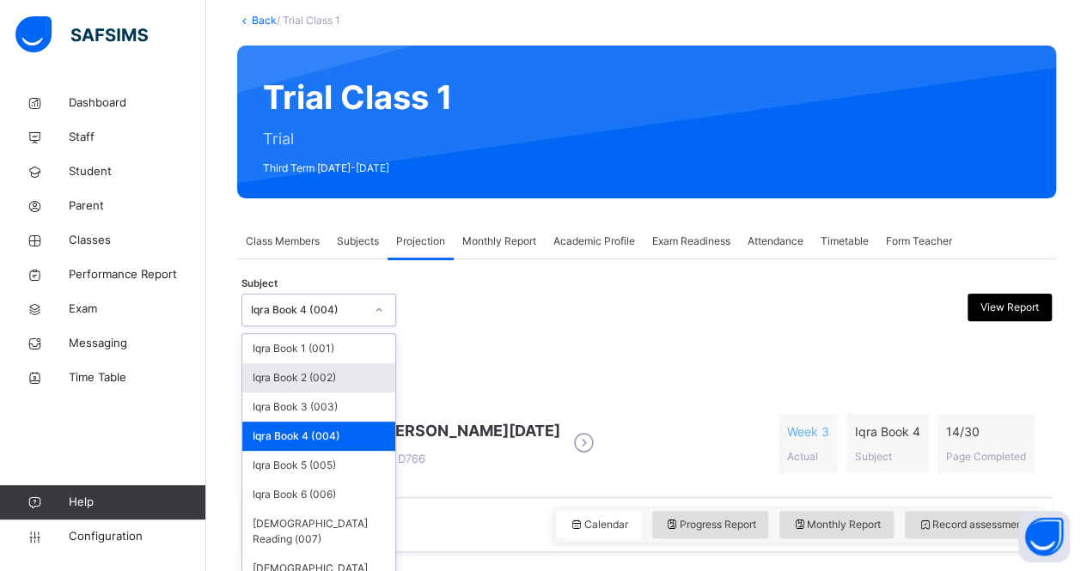
click at [275, 326] on div "option Iqra Book 4 (004), selected. option Iqra Book 2 (002) focused, 2 of 8. 8…" at bounding box center [318, 310] width 155 height 33
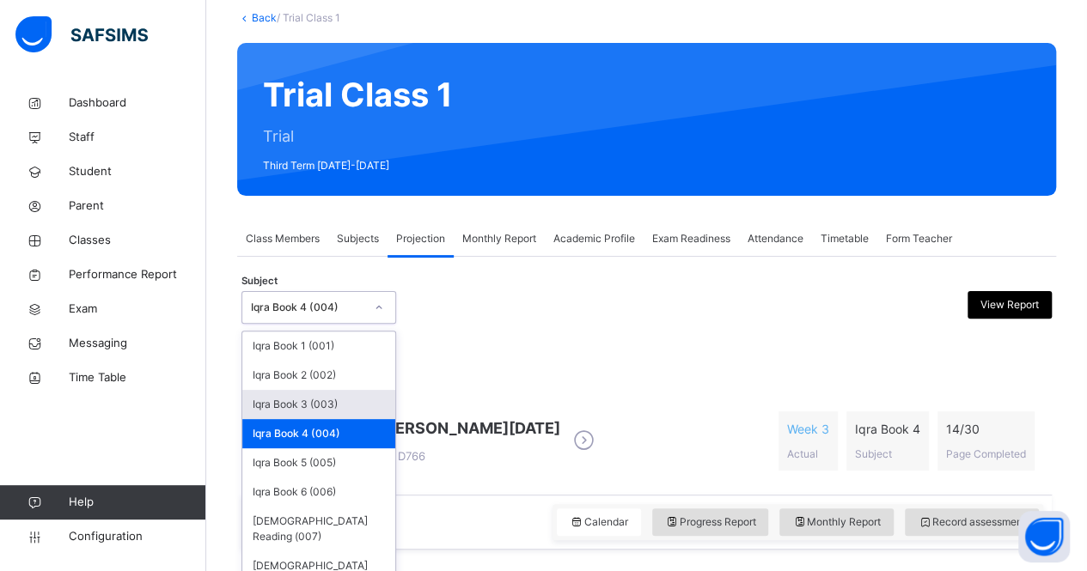
scroll to position [102, 0]
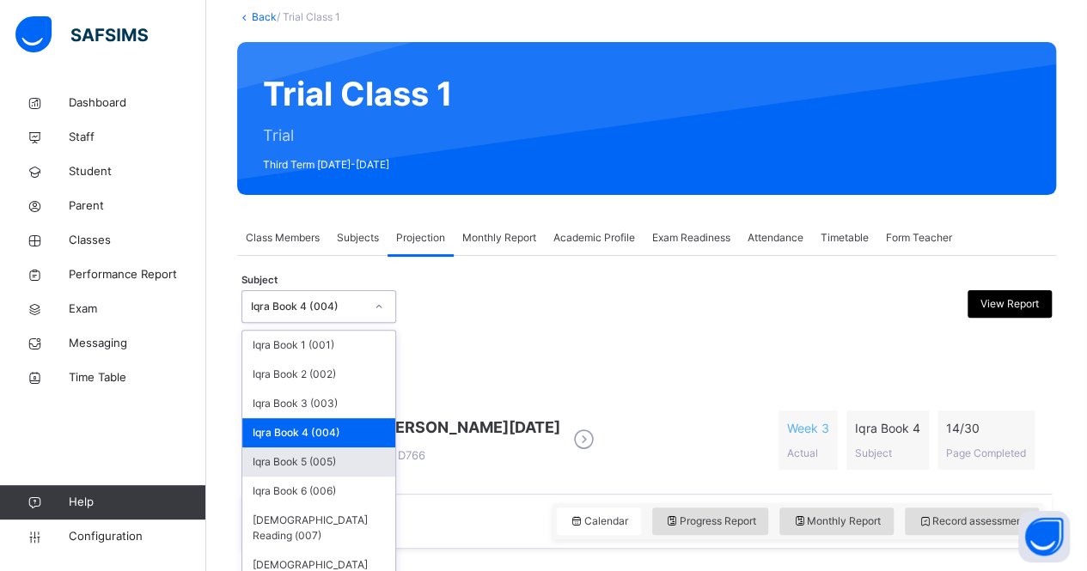
click at [279, 457] on div "Iqra Book 5 (005)" at bounding box center [318, 462] width 153 height 29
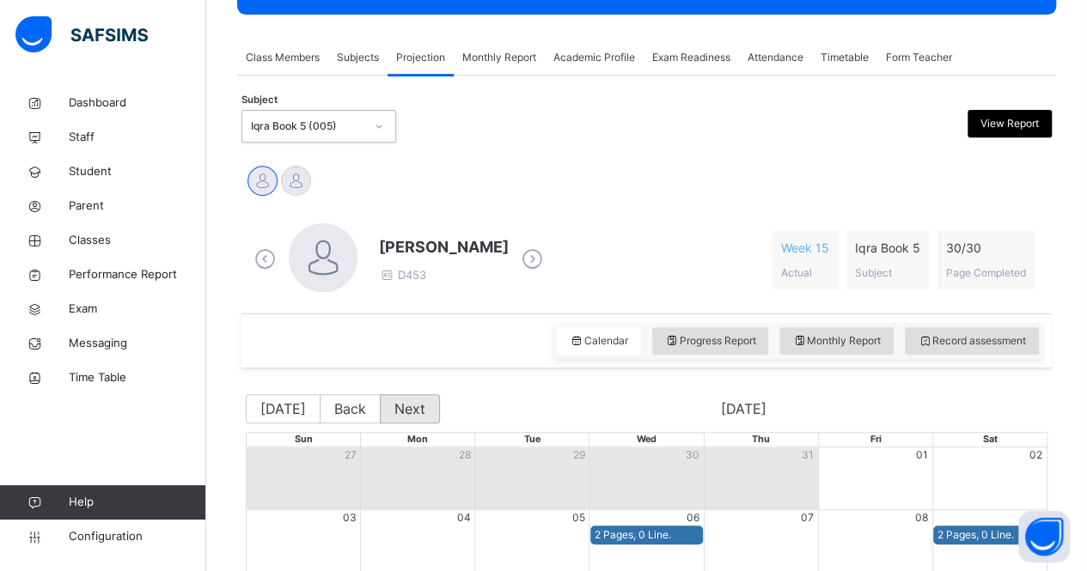
scroll to position [271, 0]
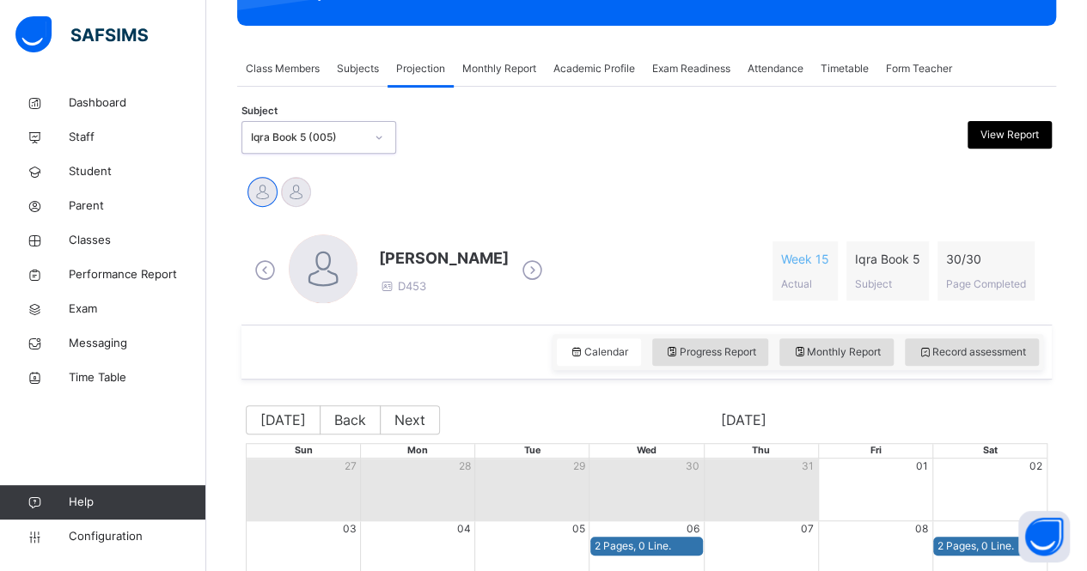
click at [543, 279] on icon at bounding box center [532, 271] width 30 height 26
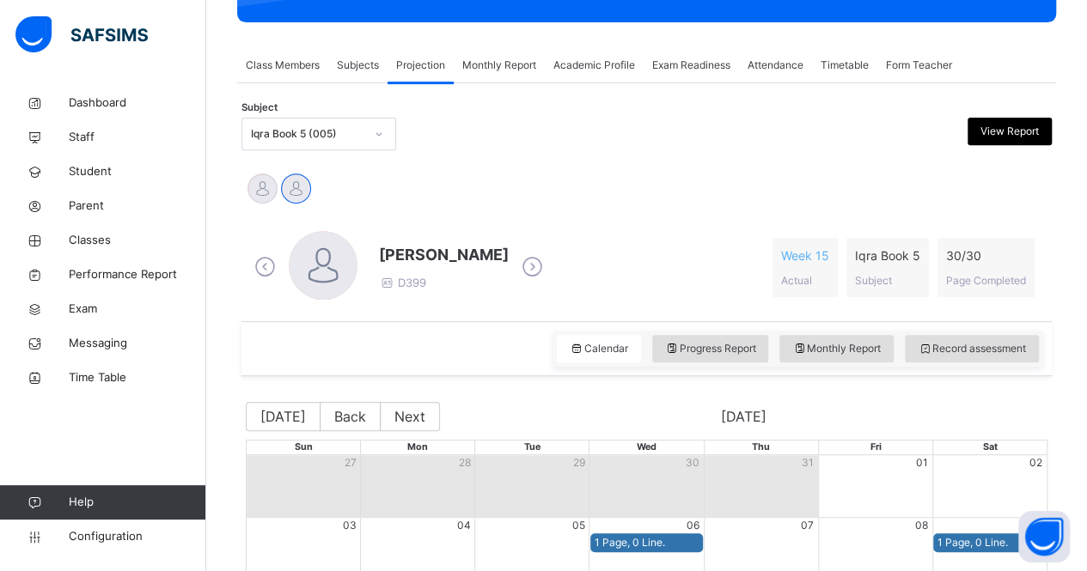
scroll to position [274, 0]
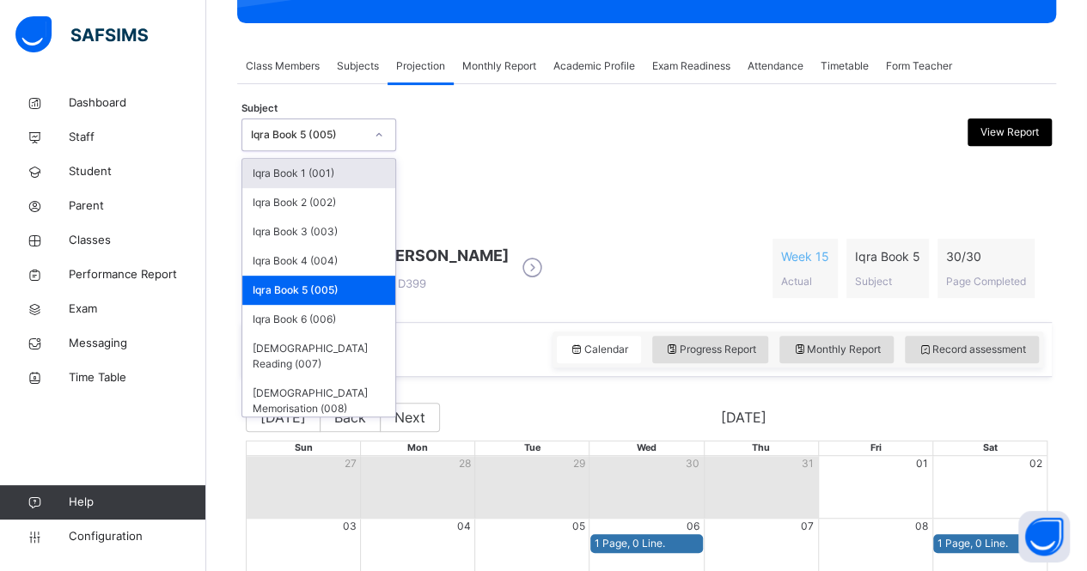
click at [359, 133] on div "Iqra Book 5 (005)" at bounding box center [307, 134] width 113 height 15
click at [338, 312] on div "Iqra Book 6 (006)" at bounding box center [318, 319] width 153 height 29
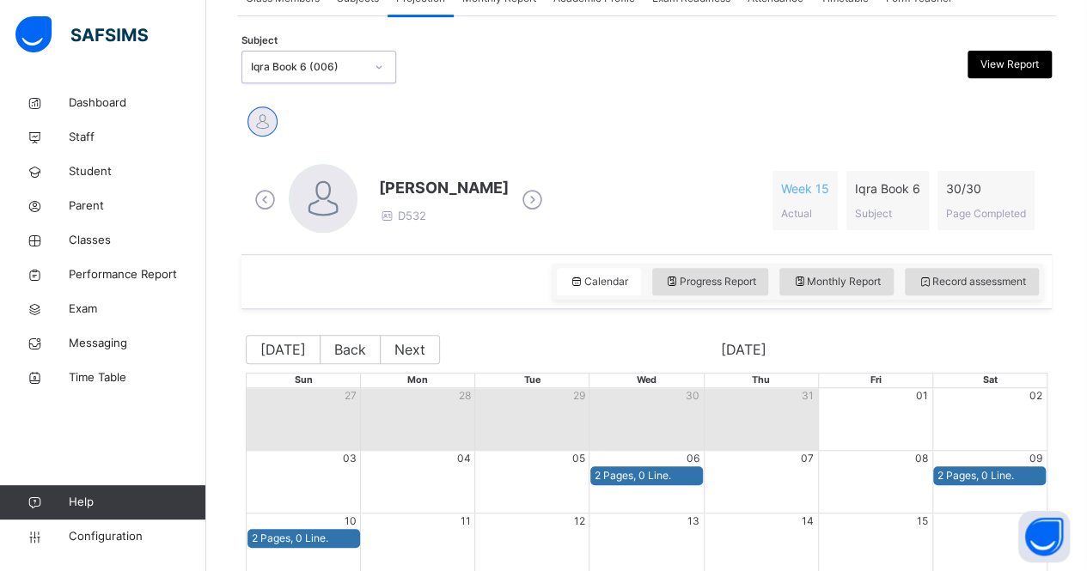
scroll to position [257, 0]
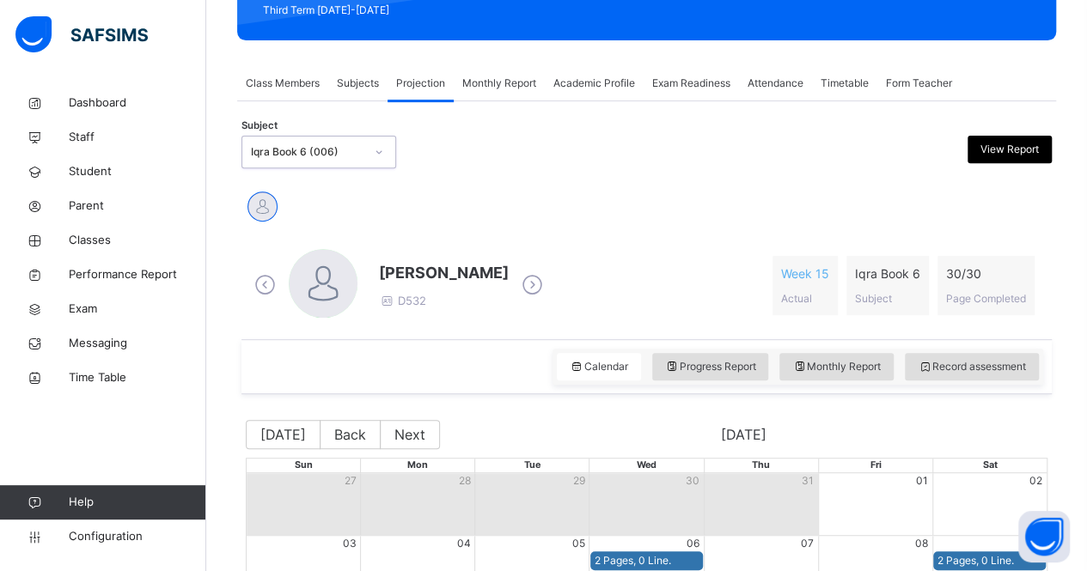
click at [301, 152] on div "Iqra Book 6 (006)" at bounding box center [307, 151] width 113 height 15
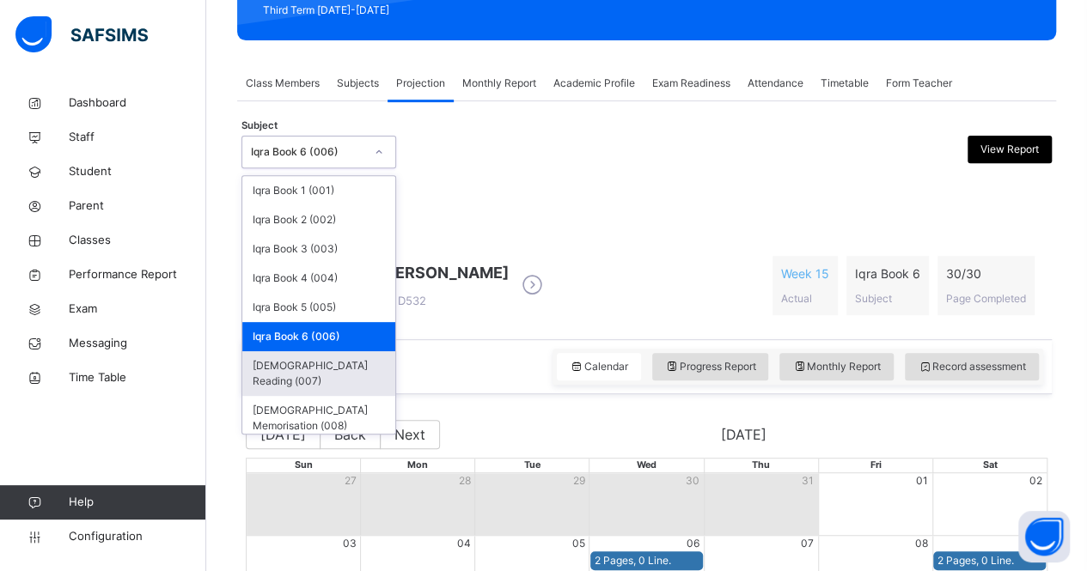
click at [330, 363] on div "[DEMOGRAPHIC_DATA] Reading (007)" at bounding box center [318, 373] width 153 height 45
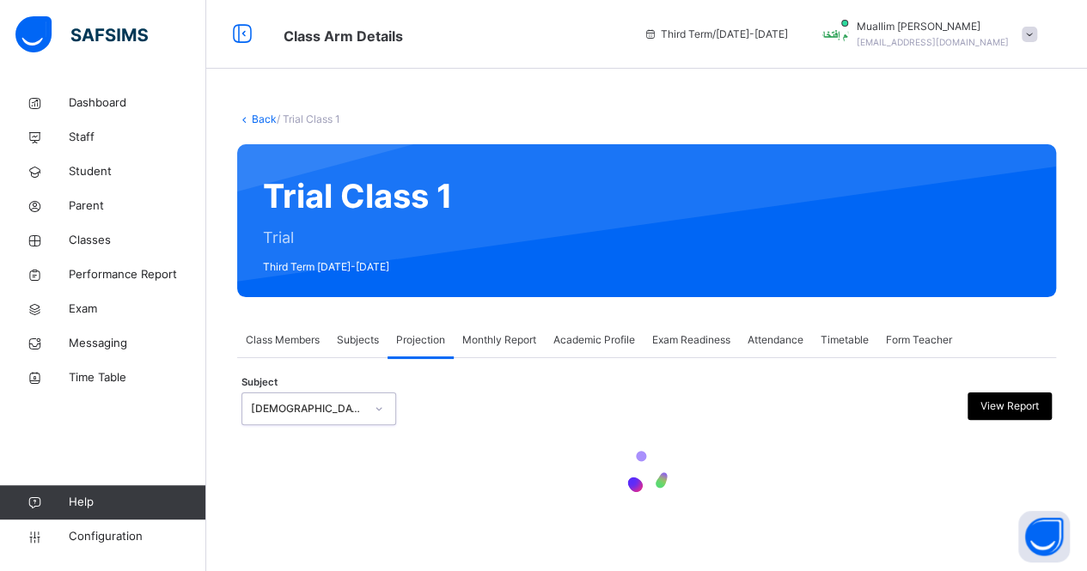
scroll to position [0, 0]
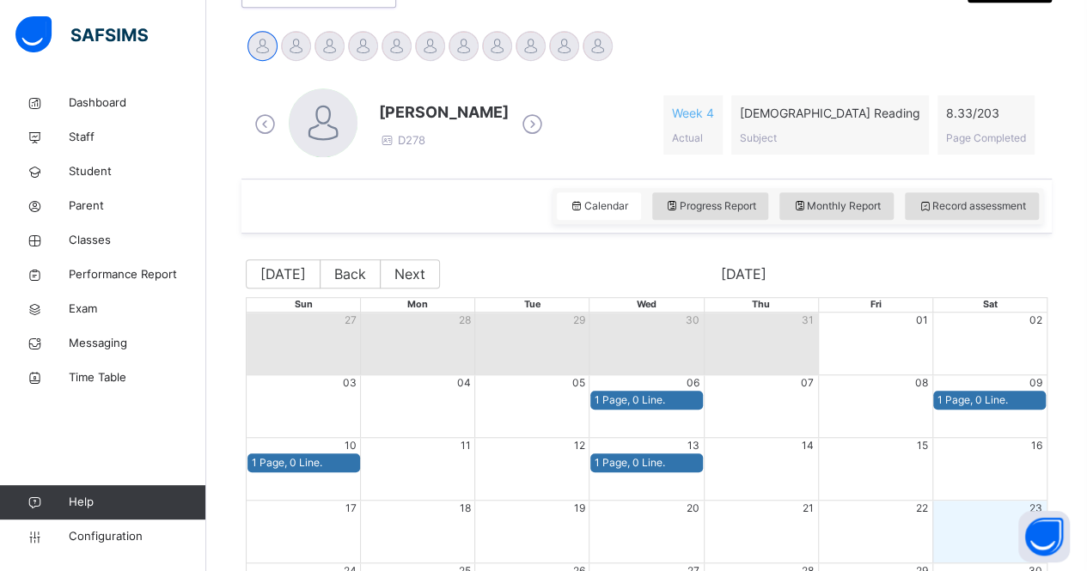
click at [547, 124] on icon at bounding box center [532, 125] width 30 height 26
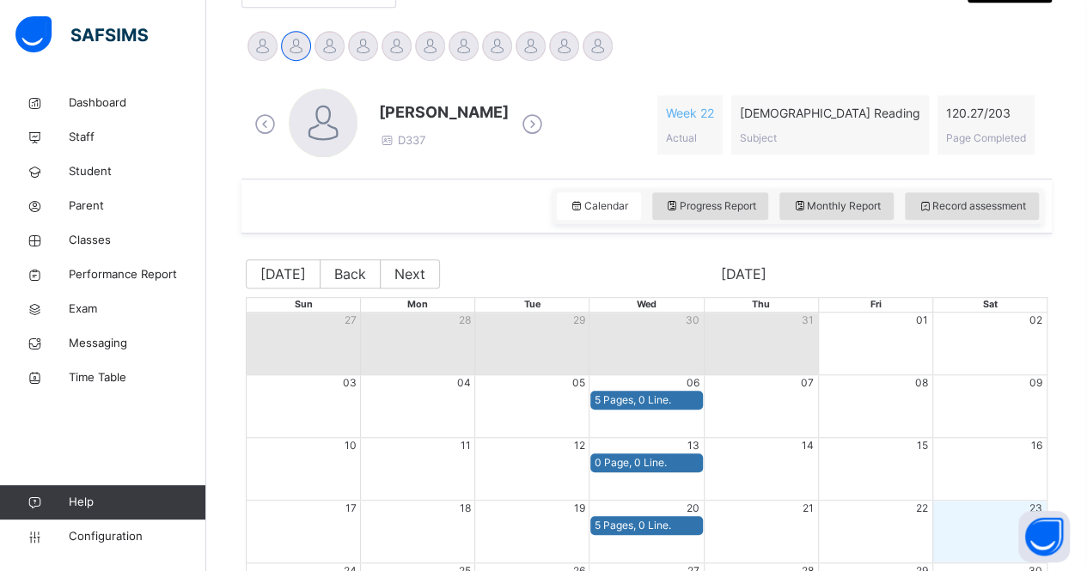
scroll to position [516, 0]
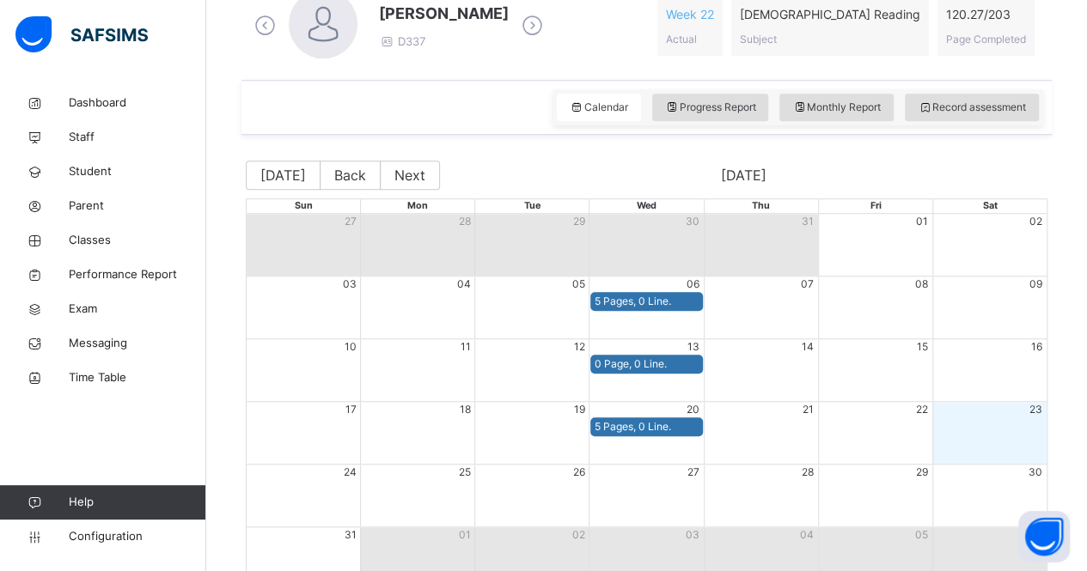
click at [517, 27] on icon at bounding box center [532, 26] width 30 height 26
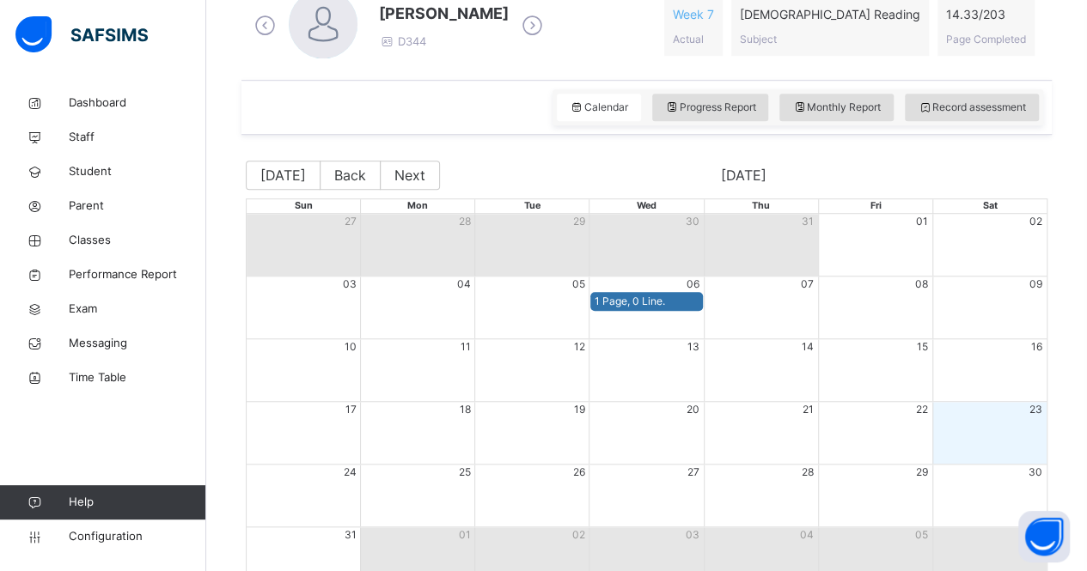
click at [517, 31] on icon at bounding box center [532, 26] width 30 height 26
click at [502, 31] on div "[PERSON_NAME] D466 Week 3 Actual [DEMOGRAPHIC_DATA] Reading Subject 4 / 203 Pag…" at bounding box center [646, 26] width 793 height 73
click at [517, 30] on icon at bounding box center [532, 26] width 30 height 26
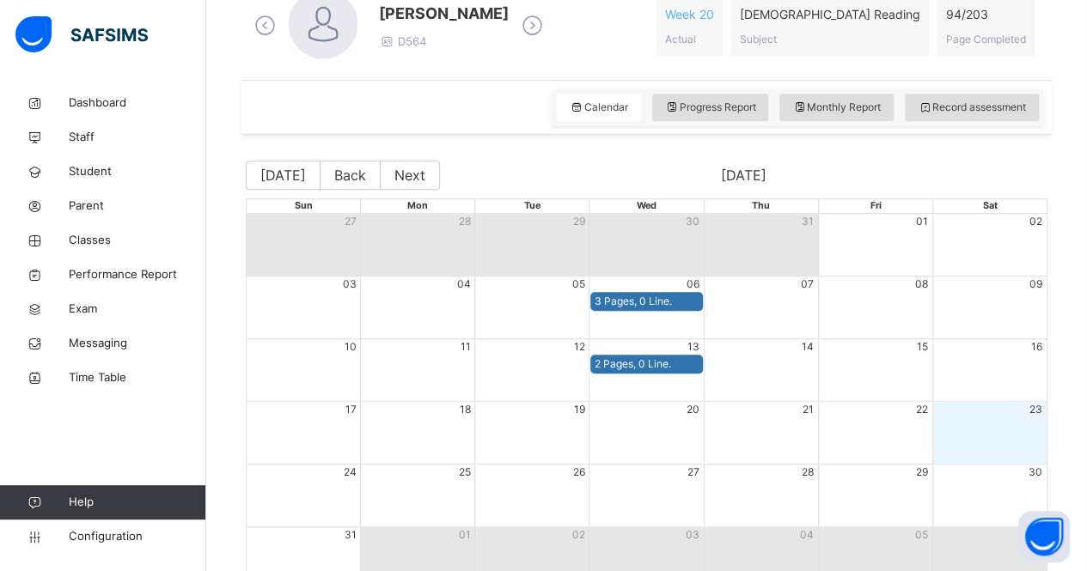
click at [517, 34] on icon at bounding box center [532, 26] width 30 height 26
click at [547, 34] on icon at bounding box center [532, 26] width 30 height 26
click at [547, 31] on icon at bounding box center [532, 26] width 30 height 26
click at [493, 20] on div "[PERSON_NAME] D365" at bounding box center [398, 26] width 297 height 73
click at [517, 22] on icon at bounding box center [532, 26] width 30 height 26
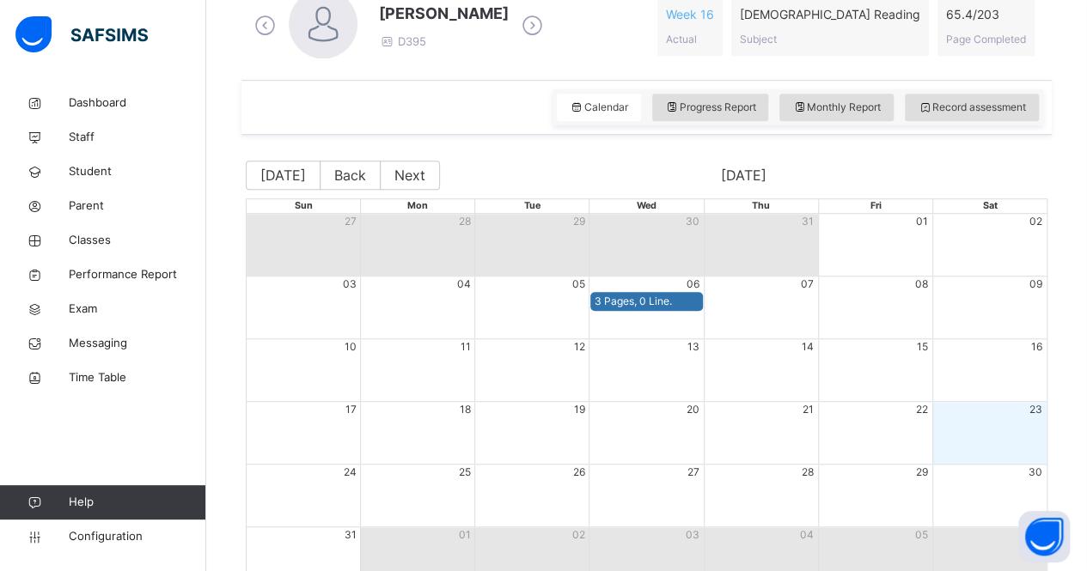
click at [529, 21] on icon at bounding box center [532, 26] width 30 height 26
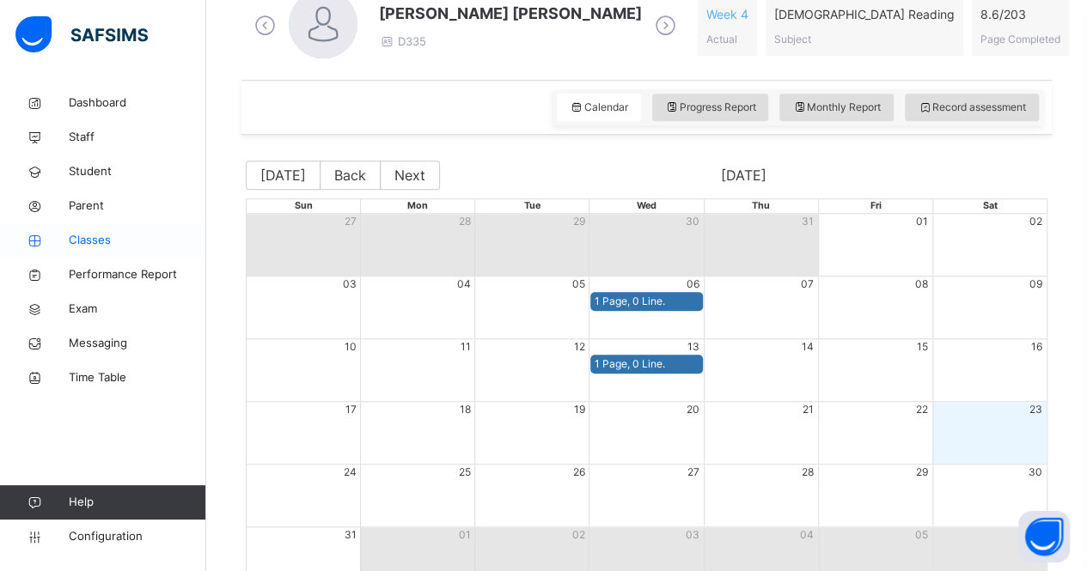
click at [106, 241] on span "Classes" at bounding box center [137, 240] width 137 height 17
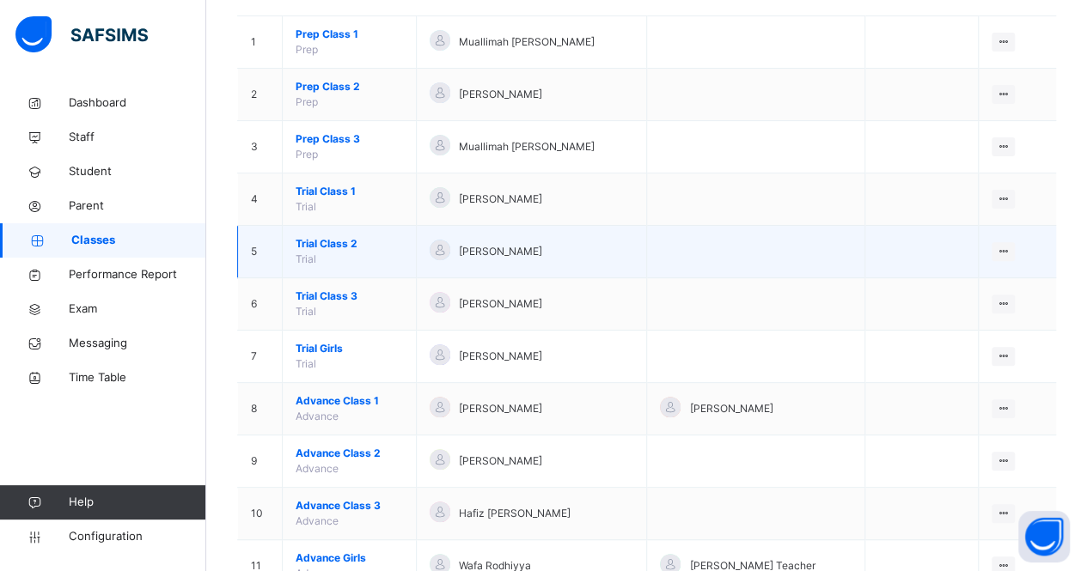
scroll to position [191, 0]
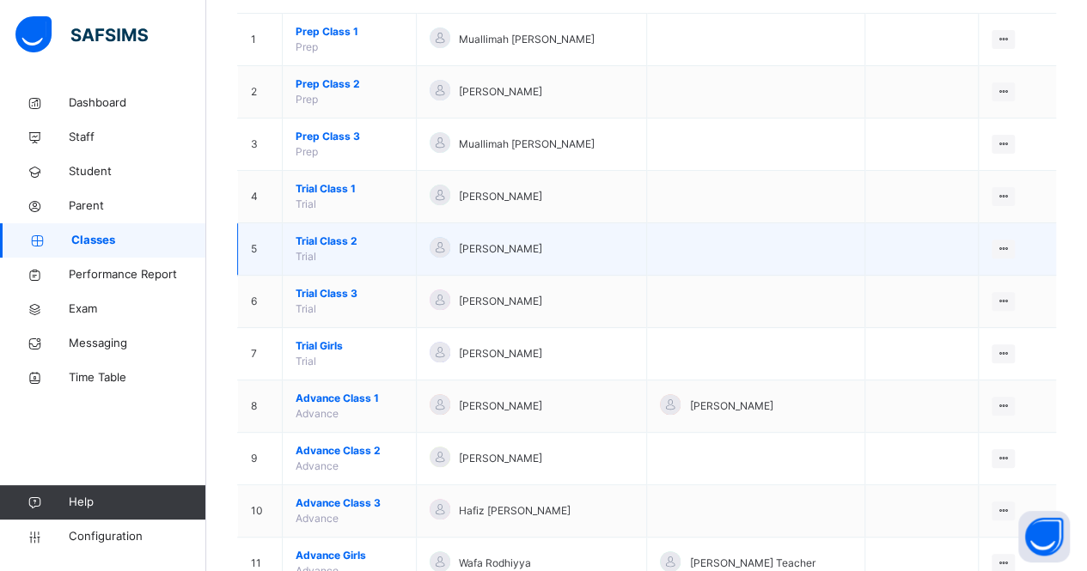
click at [313, 241] on span "Trial Class 2" at bounding box center [349, 241] width 107 height 15
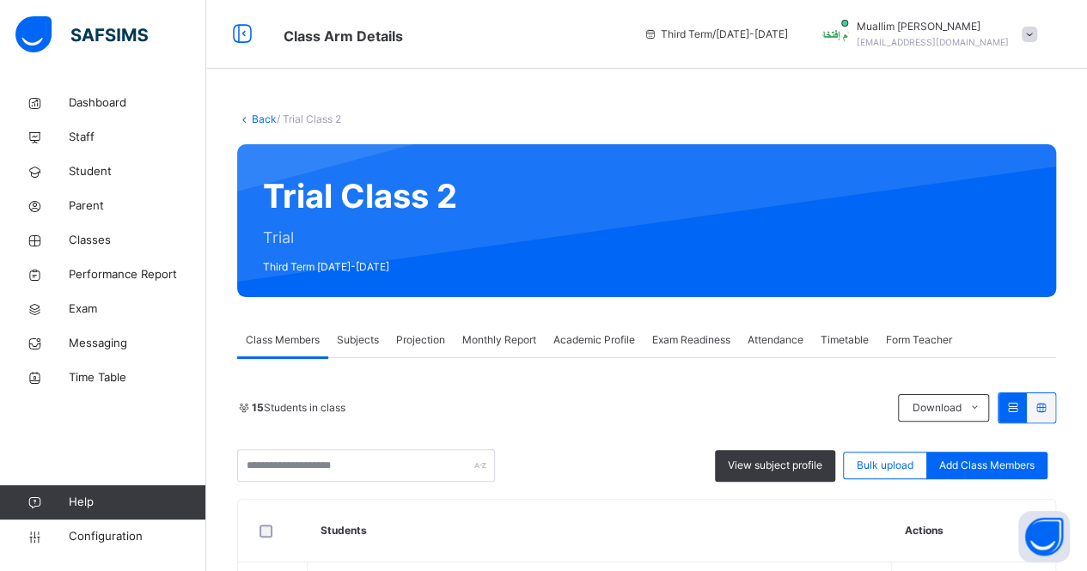
click at [418, 332] on span "Projection" at bounding box center [420, 339] width 49 height 15
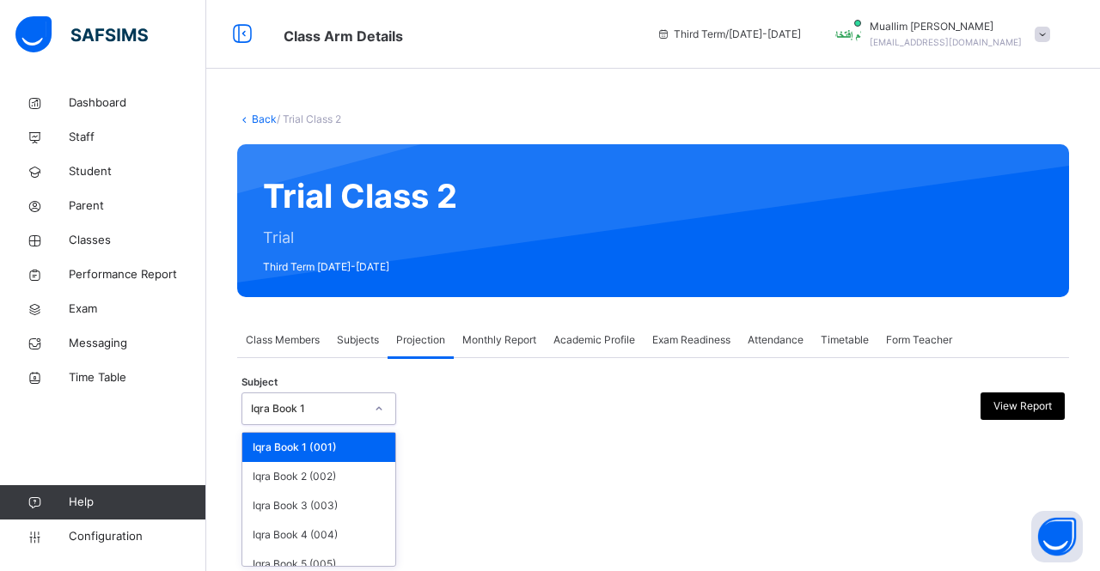
click at [300, 406] on div "Iqra Book 1" at bounding box center [307, 408] width 113 height 15
click at [313, 477] on div "Iqra Book 2 (002)" at bounding box center [318, 476] width 153 height 29
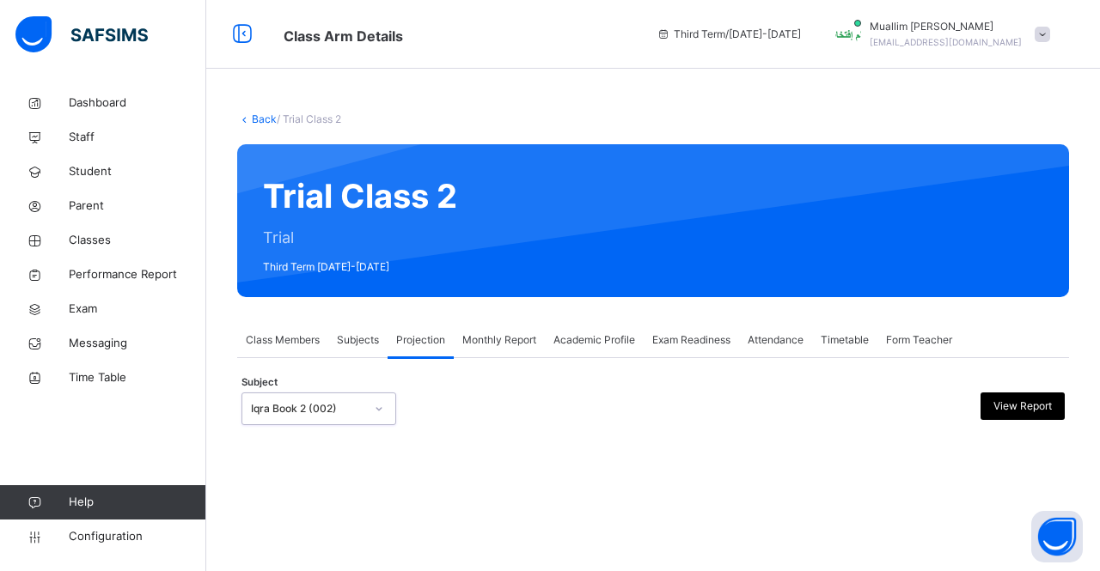
click at [299, 404] on div "Iqra Book 2 (002)" at bounding box center [307, 408] width 113 height 15
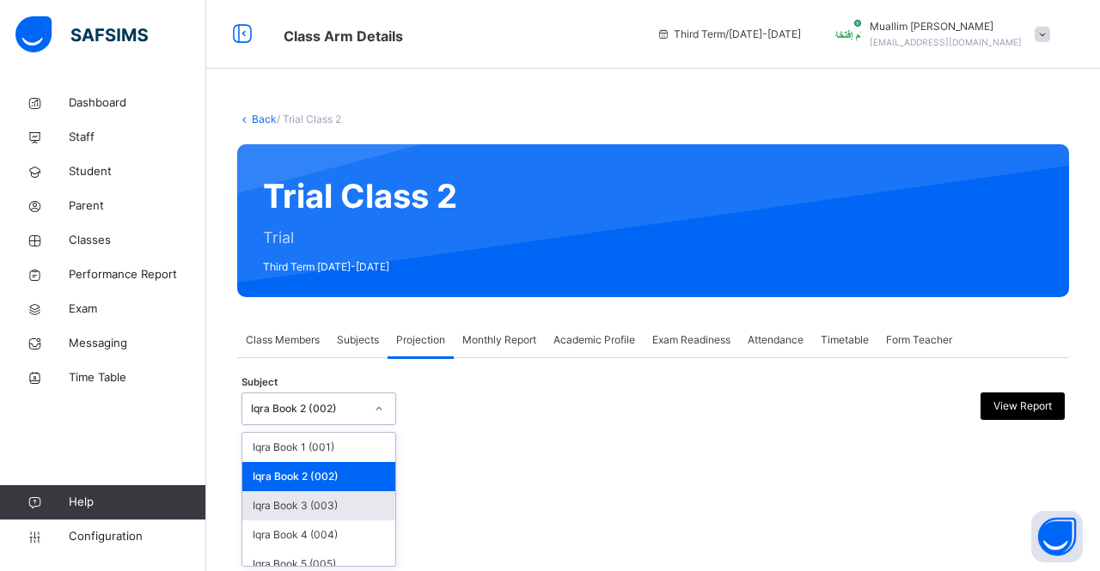
click at [326, 517] on div "Iqra Book 3 (003)" at bounding box center [318, 505] width 153 height 29
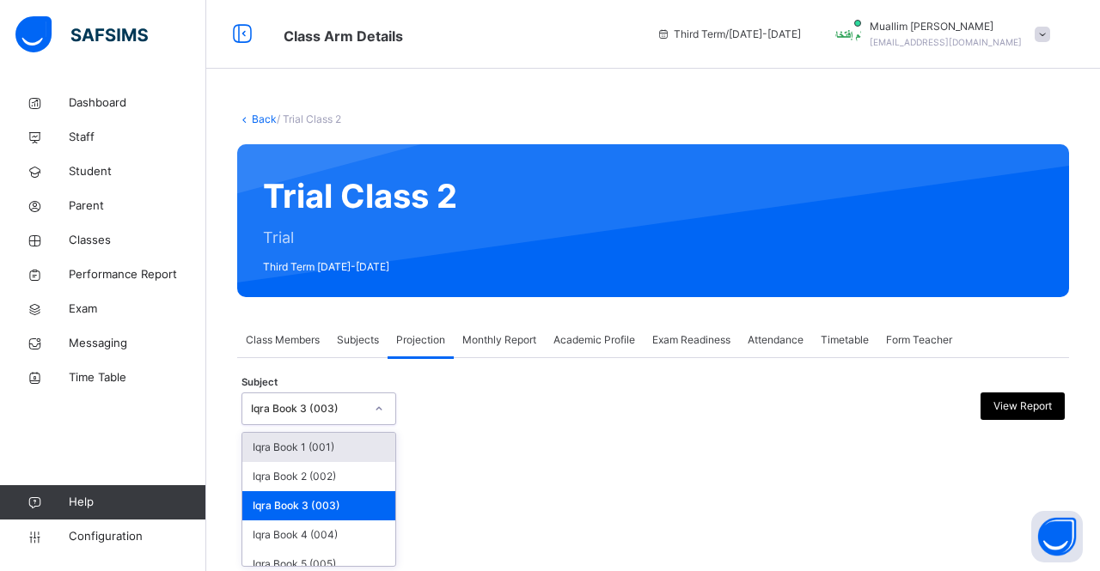
click at [314, 401] on div "Iqra Book 3 (003)" at bounding box center [307, 408] width 113 height 15
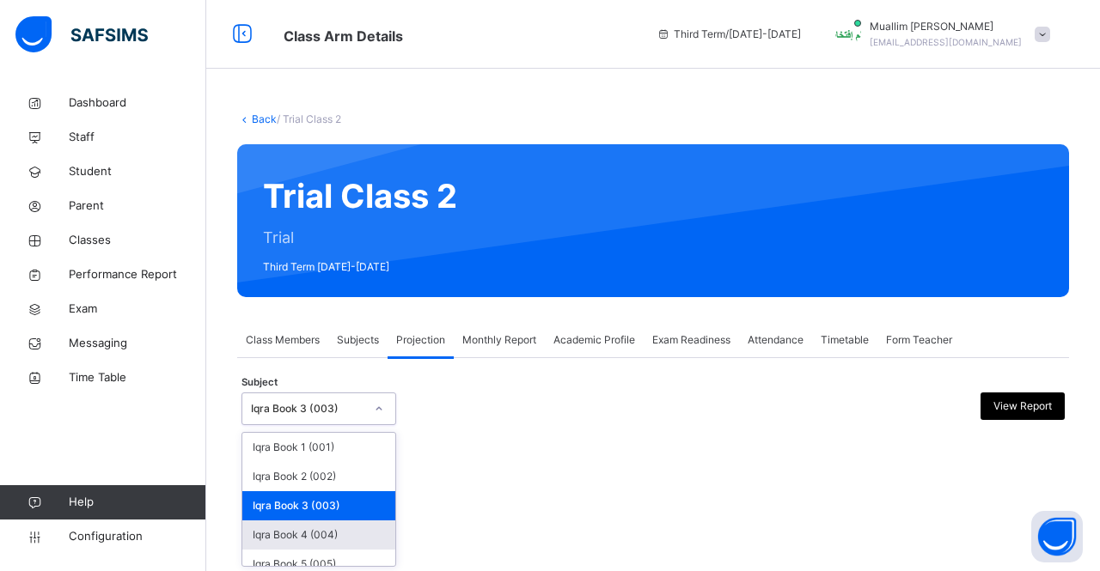
click at [320, 532] on div "Iqra Book 4 (004)" at bounding box center [318, 535] width 153 height 29
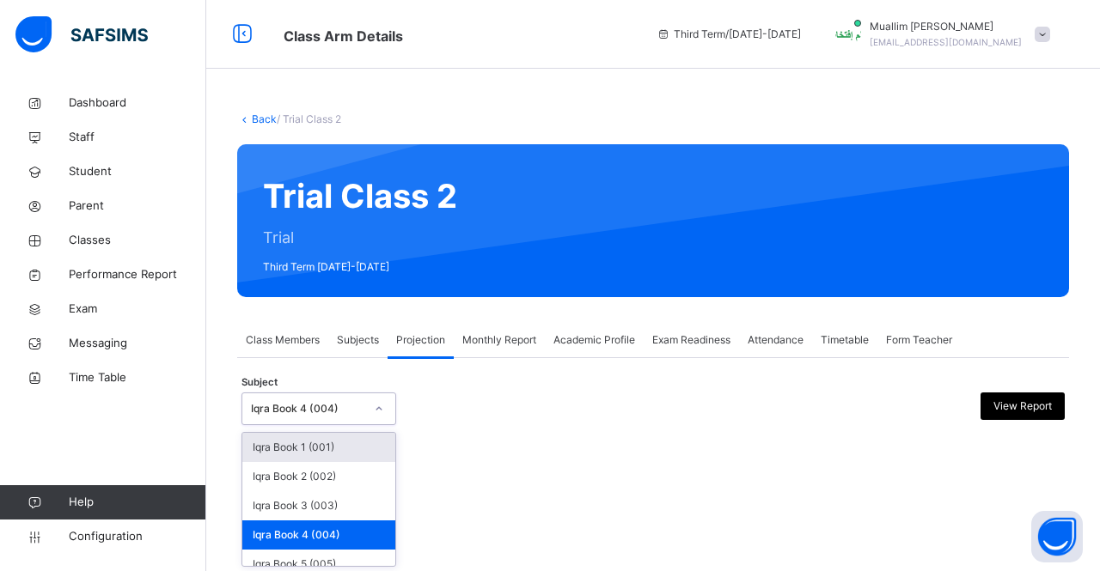
click at [316, 412] on div "Iqra Book 4 (004)" at bounding box center [307, 408] width 113 height 15
click at [336, 562] on div "Iqra Book 5 (005)" at bounding box center [318, 564] width 153 height 29
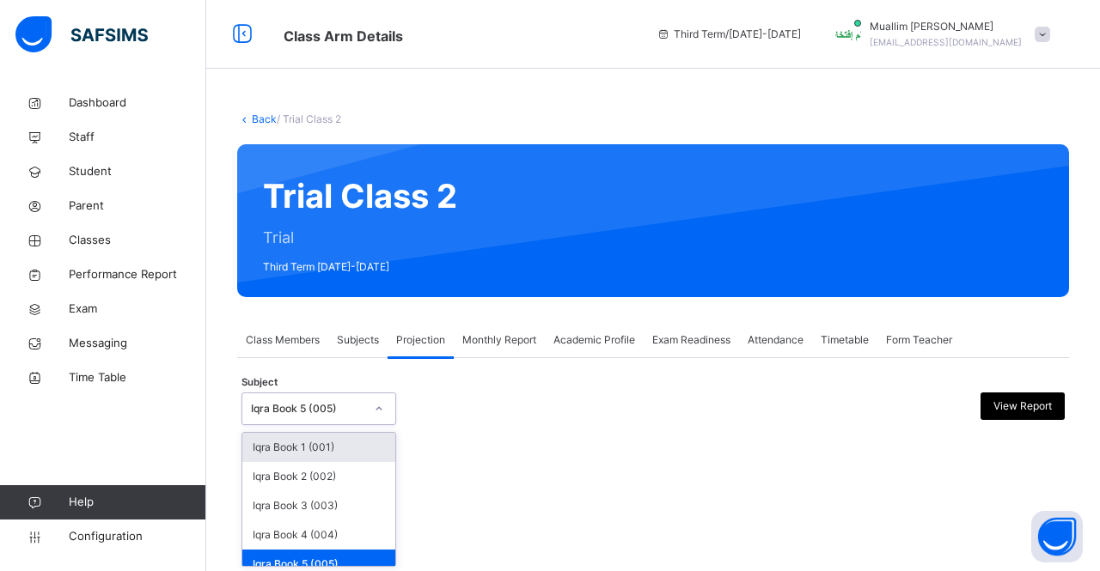
click at [334, 413] on div "Iqra Book 5 (005)" at bounding box center [307, 408] width 113 height 15
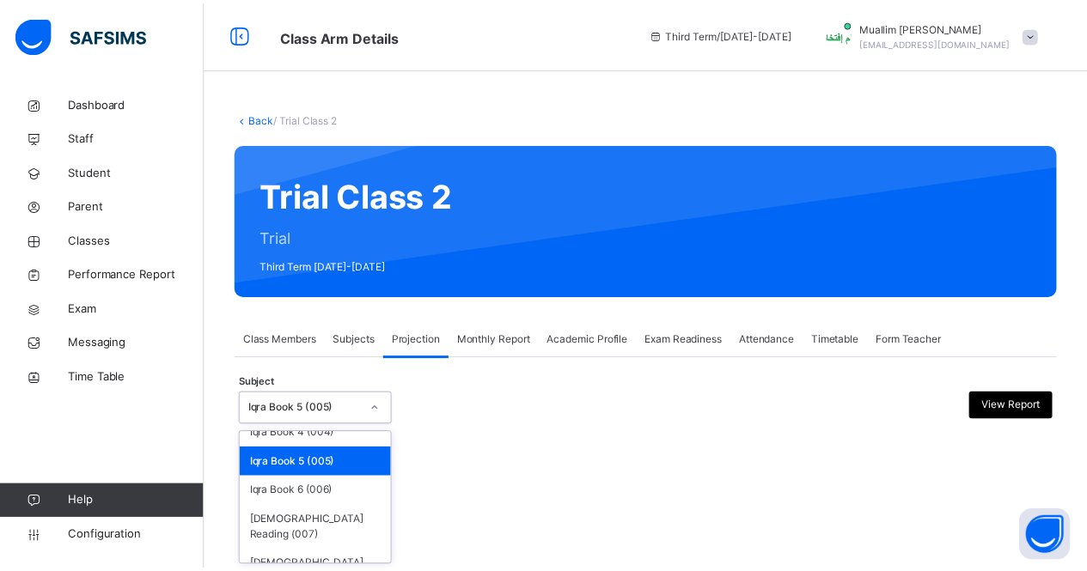
scroll to position [116, 0]
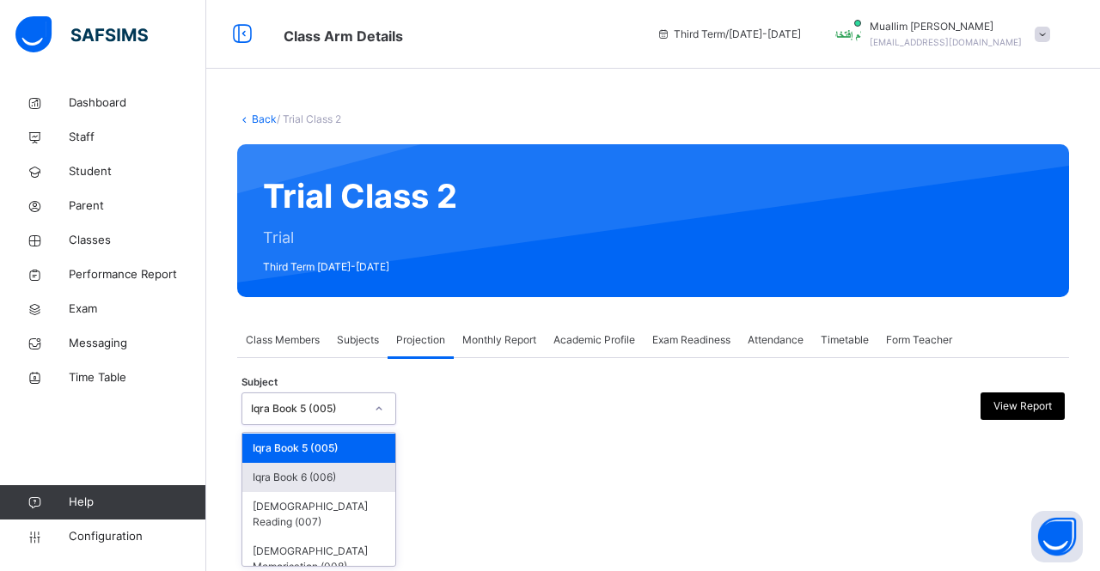
click at [343, 484] on div "Iqra Book 6 (006)" at bounding box center [318, 477] width 153 height 29
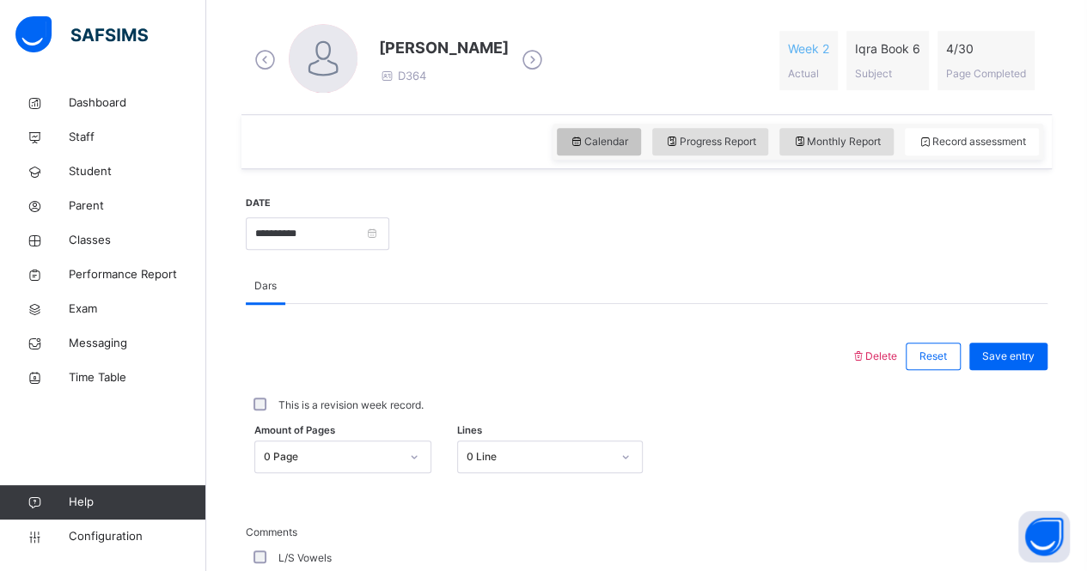
click at [564, 141] on div "Calendar" at bounding box center [599, 141] width 84 height 27
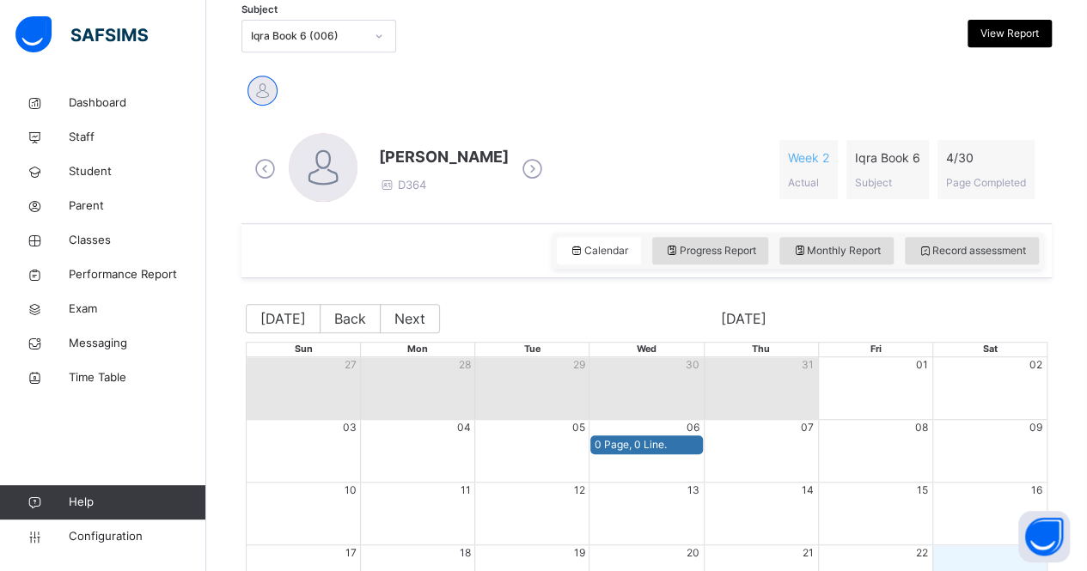
scroll to position [313, 0]
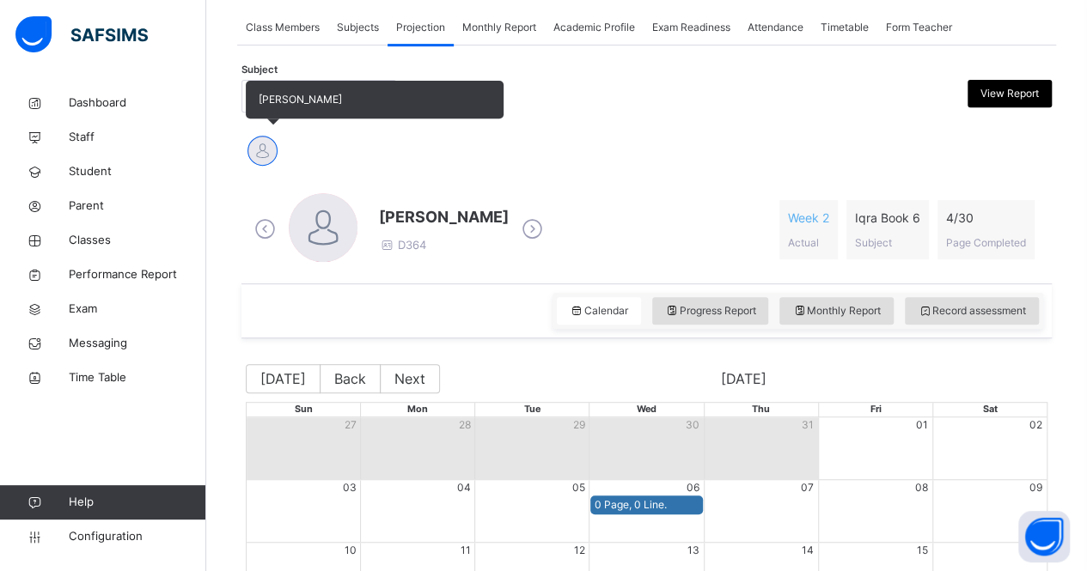
click at [271, 99] on span "[PERSON_NAME]" at bounding box center [300, 99] width 83 height 13
click at [357, 83] on span "[PERSON_NAME]" at bounding box center [375, 100] width 258 height 38
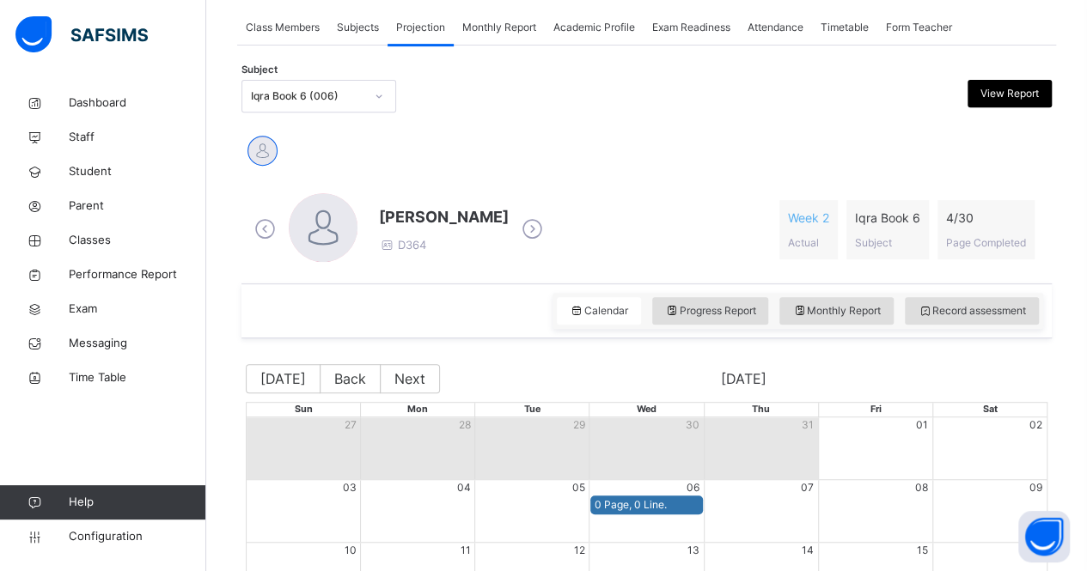
click at [330, 114] on div "Subject Iqra Book 6 (006) View Report" at bounding box center [646, 96] width 810 height 50
click at [330, 92] on div "Iqra Book 6 (006)" at bounding box center [307, 95] width 113 height 15
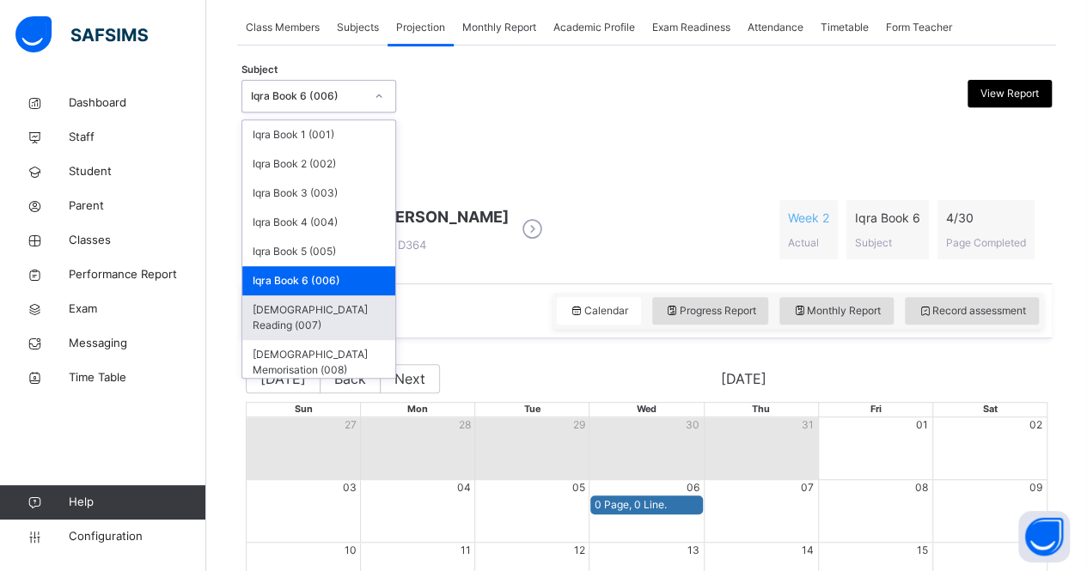
click at [335, 314] on div "[DEMOGRAPHIC_DATA] Reading (007)" at bounding box center [318, 318] width 153 height 45
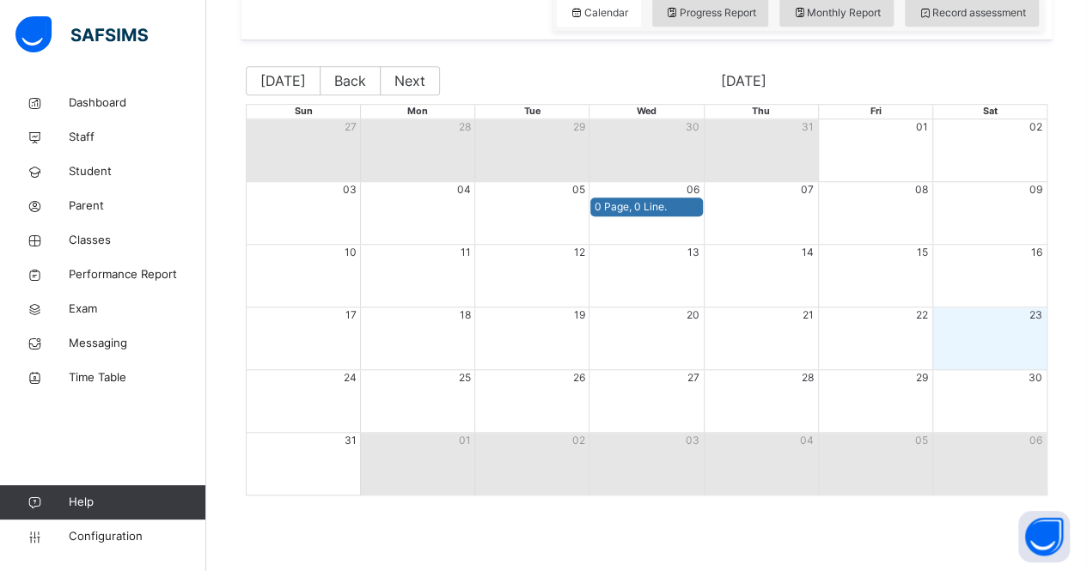
scroll to position [609, 0]
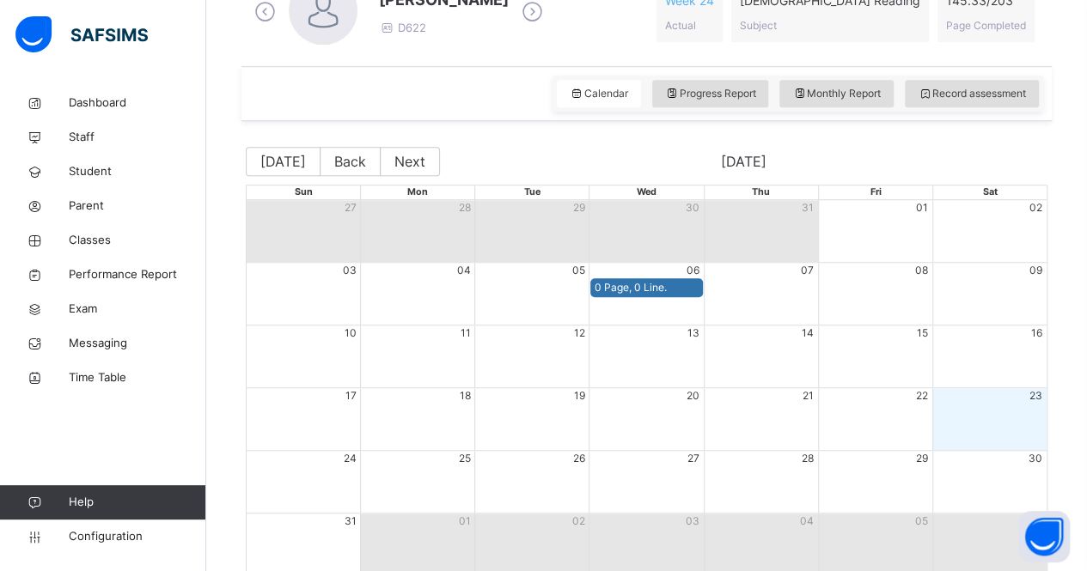
click at [518, 15] on icon at bounding box center [532, 12] width 30 height 26
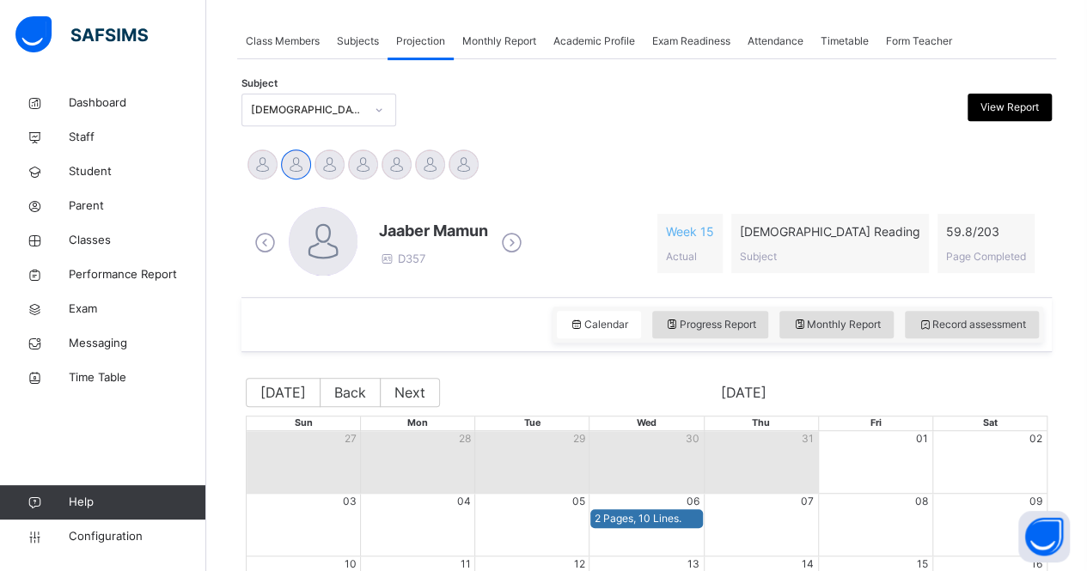
scroll to position [297, 0]
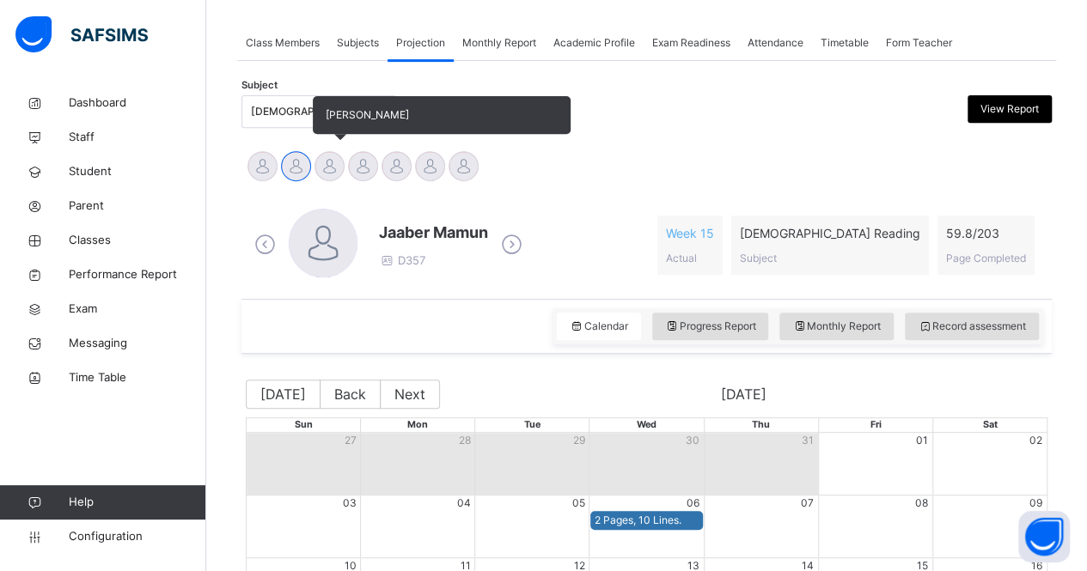
click at [338, 164] on div at bounding box center [329, 166] width 30 height 30
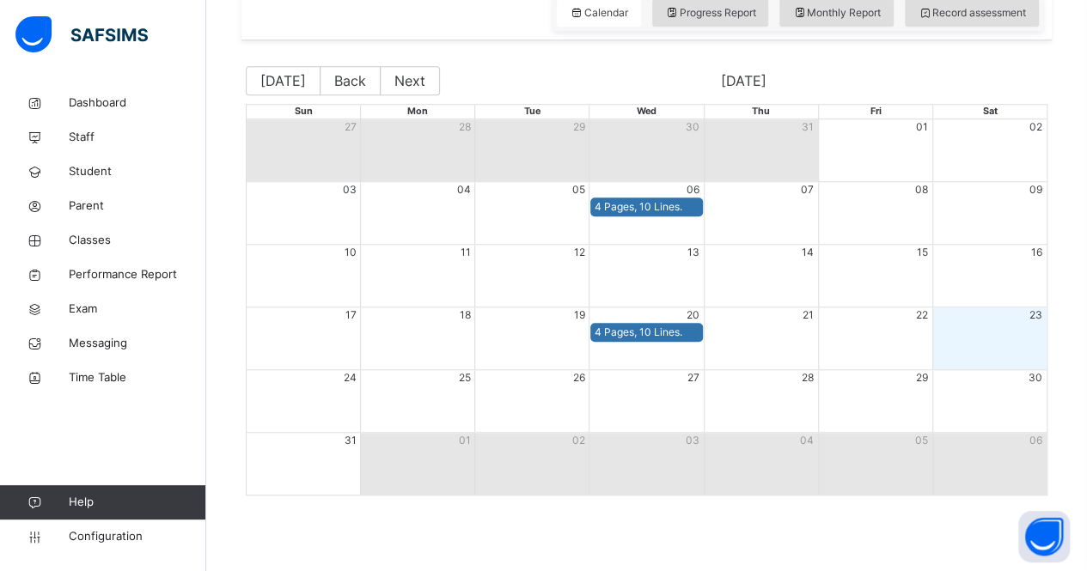
scroll to position [610, 0]
click at [376, 207] on div "Month View" at bounding box center [418, 208] width 343 height 20
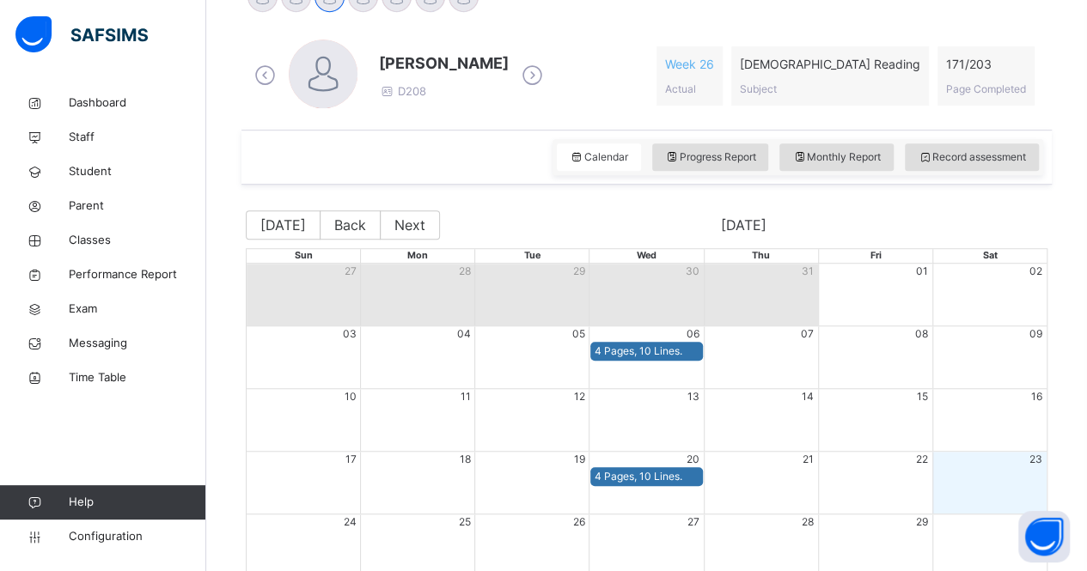
scroll to position [431, 0]
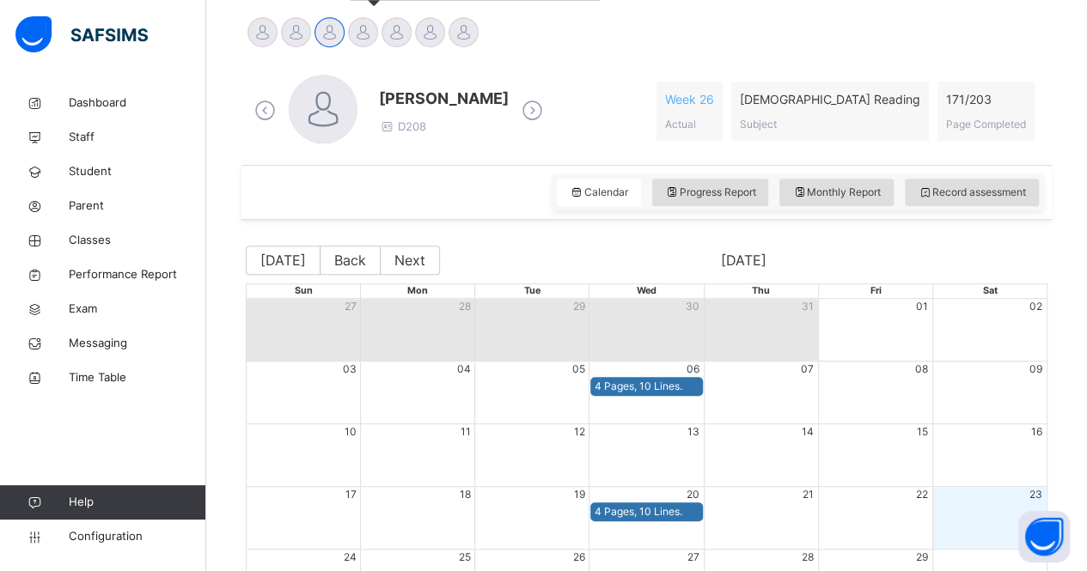
click at [352, 28] on div at bounding box center [363, 32] width 30 height 30
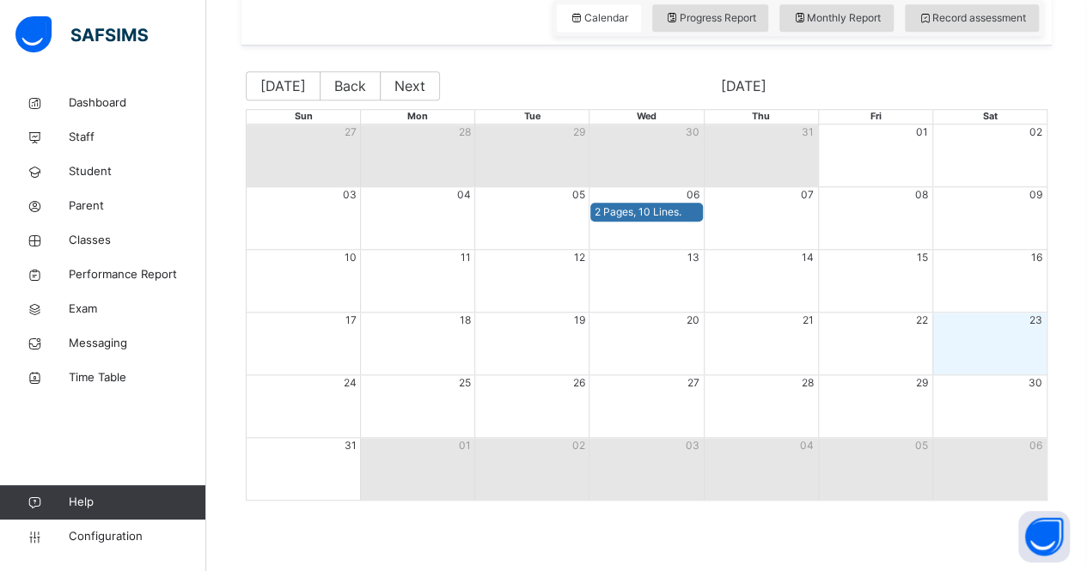
scroll to position [363, 0]
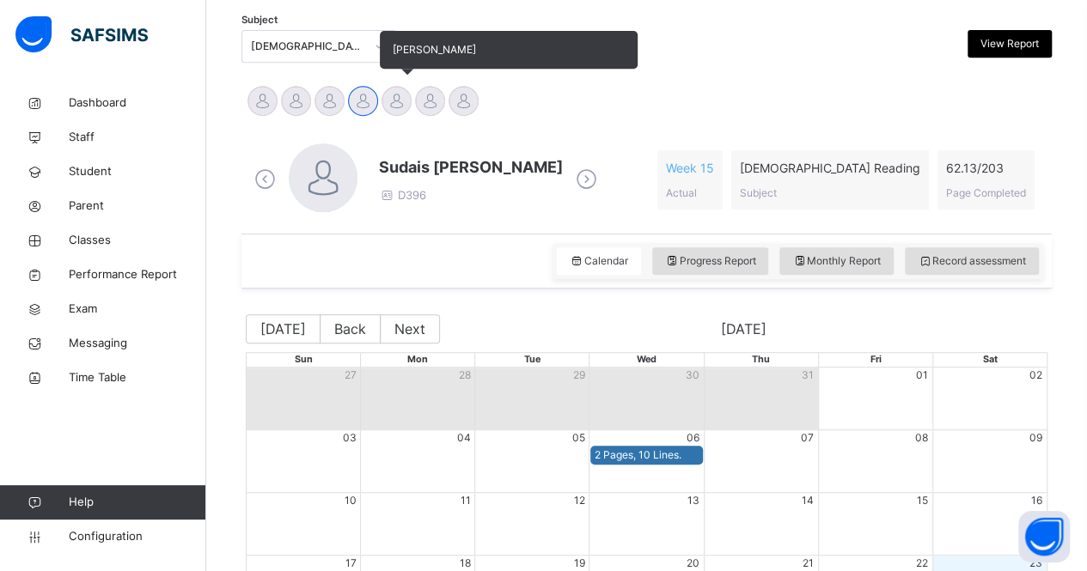
click at [409, 107] on div "[PERSON_NAME]" at bounding box center [397, 103] width 34 height 38
click at [409, 107] on div at bounding box center [396, 101] width 30 height 30
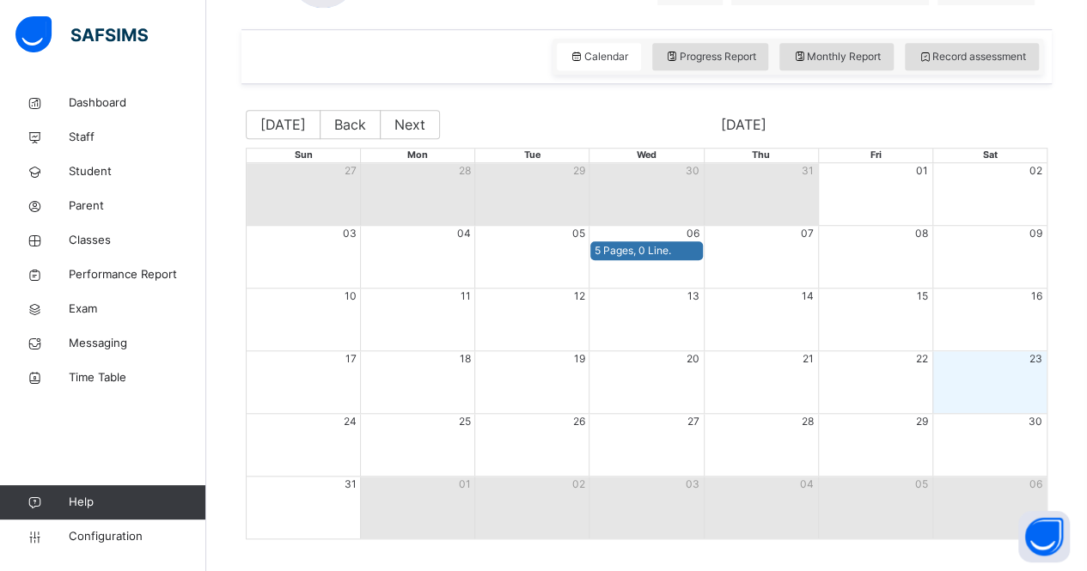
scroll to position [565, 0]
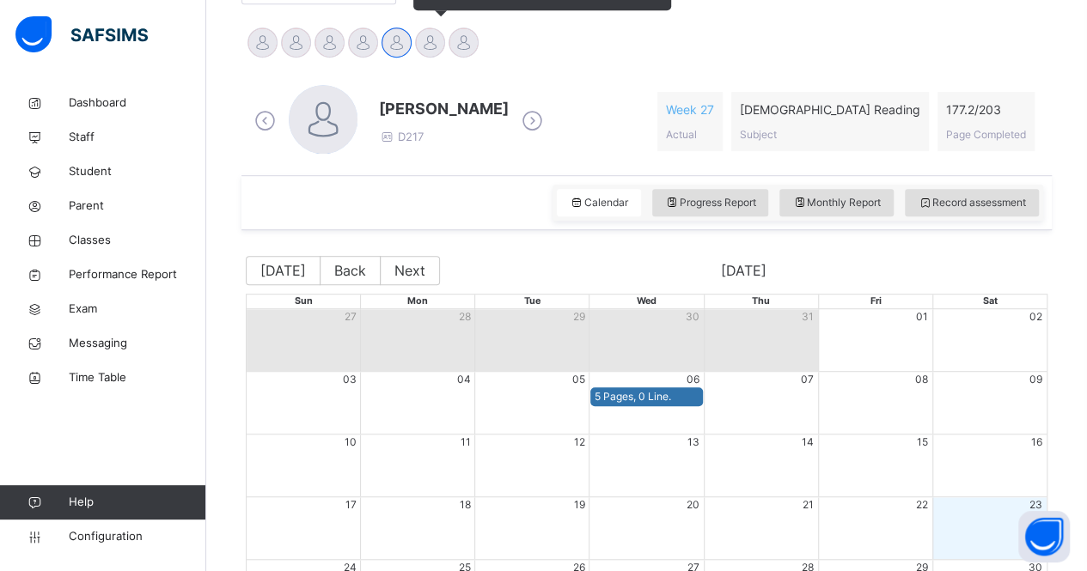
click at [420, 35] on div at bounding box center [430, 42] width 30 height 30
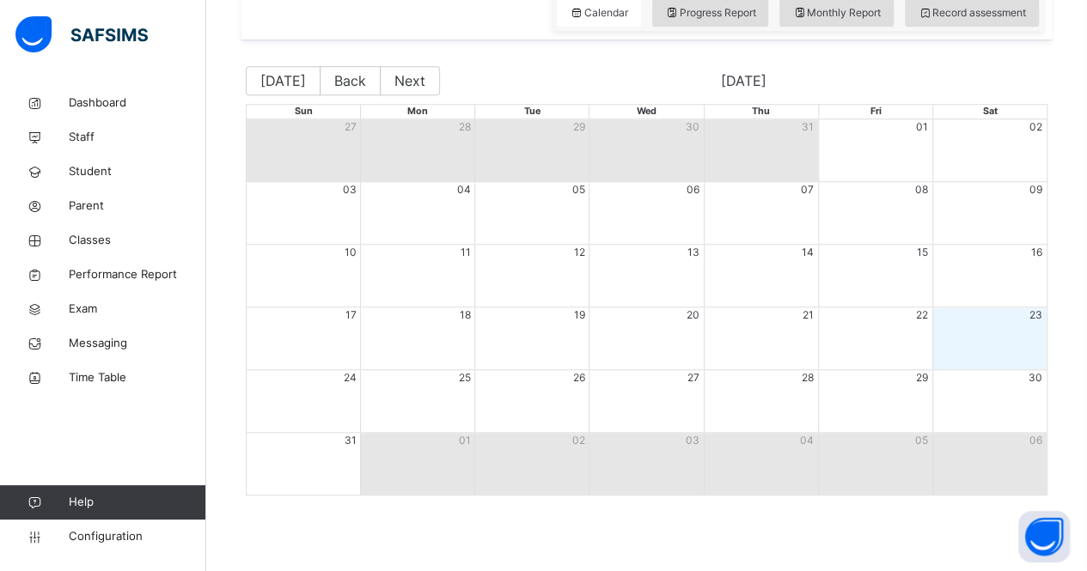
scroll to position [403, 0]
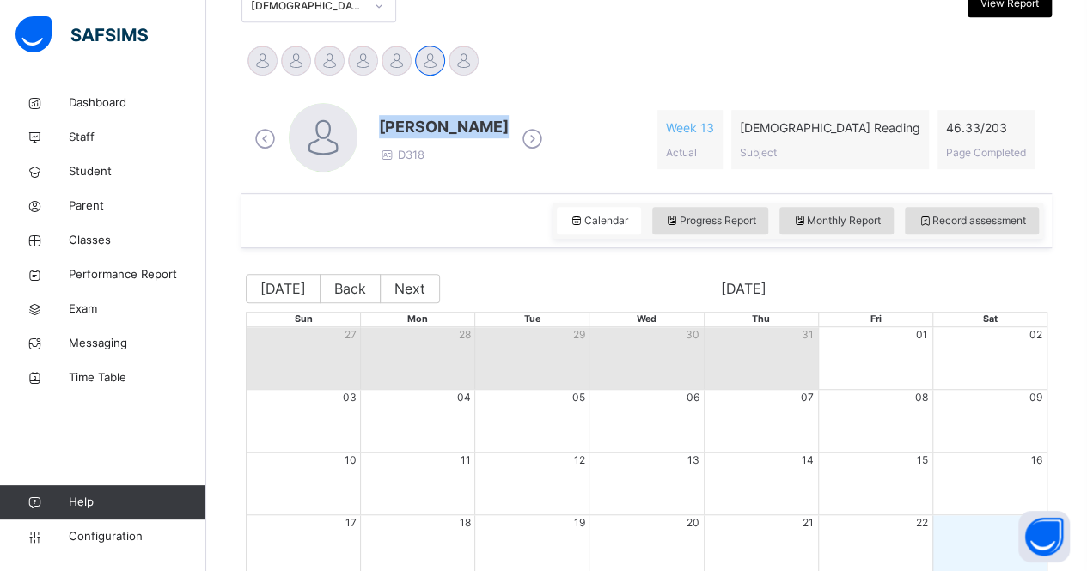
drag, startPoint x: 459, startPoint y: 64, endPoint x: 483, endPoint y: 142, distance: 81.0
click at [483, 142] on div "[PERSON_NAME] Jaaber Mamun [PERSON_NAME] Sudais [PERSON_NAME] Trabaz Talhah Bin…" at bounding box center [646, 384] width 810 height 698
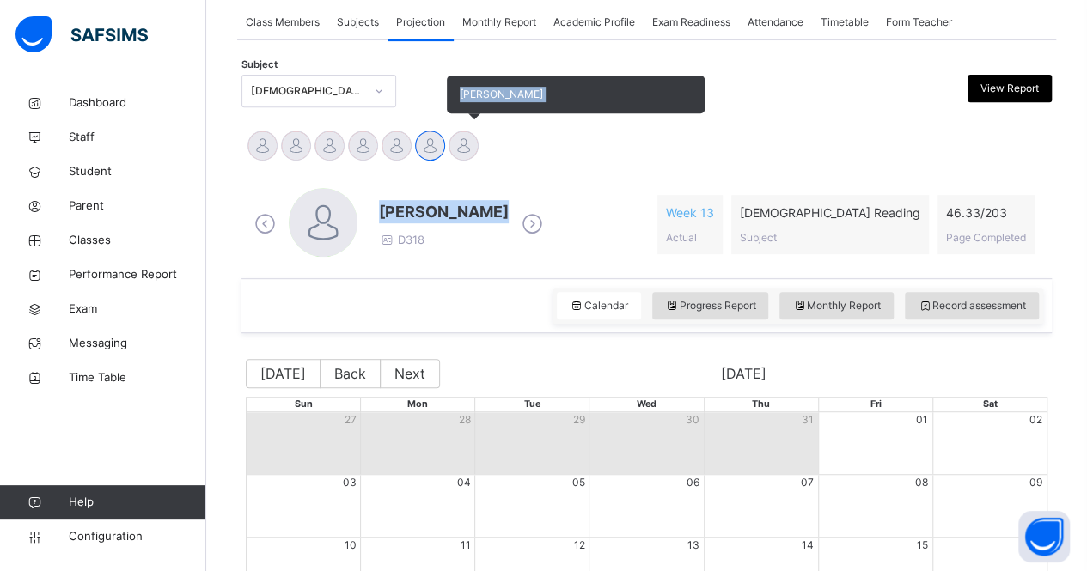
click at [476, 142] on div at bounding box center [463, 146] width 30 height 30
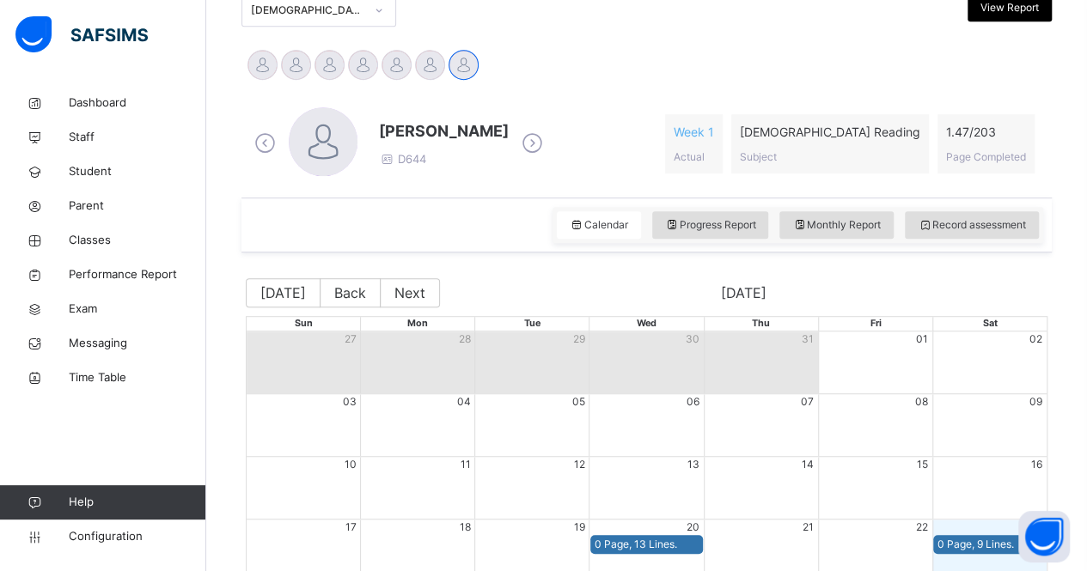
scroll to position [397, 0]
click at [279, 5] on div "[DEMOGRAPHIC_DATA] Reading (007)" at bounding box center [307, 11] width 113 height 15
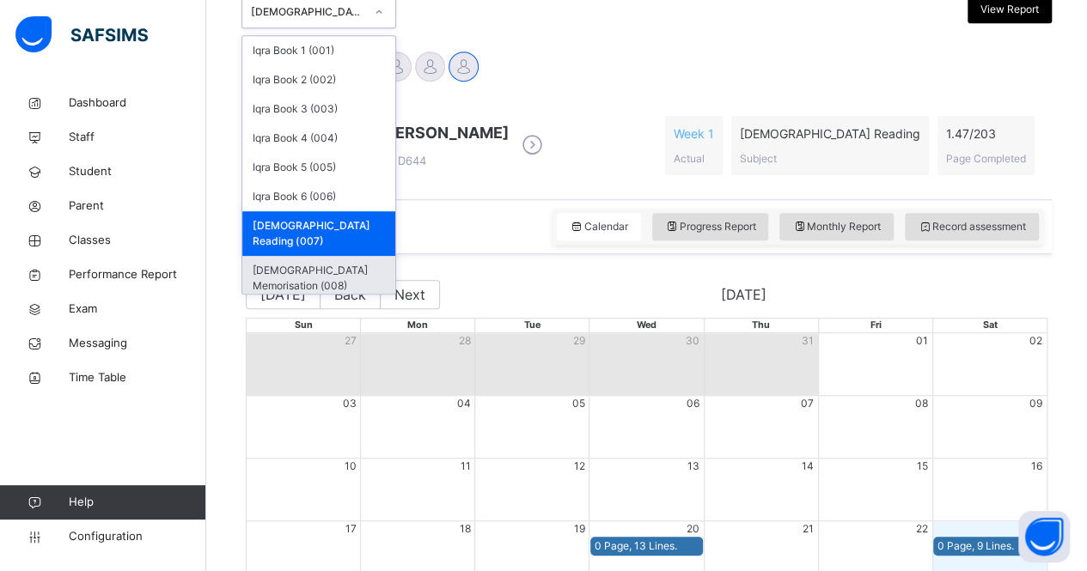
click at [310, 256] on div "[DEMOGRAPHIC_DATA] Memorisation (008)" at bounding box center [318, 278] width 153 height 45
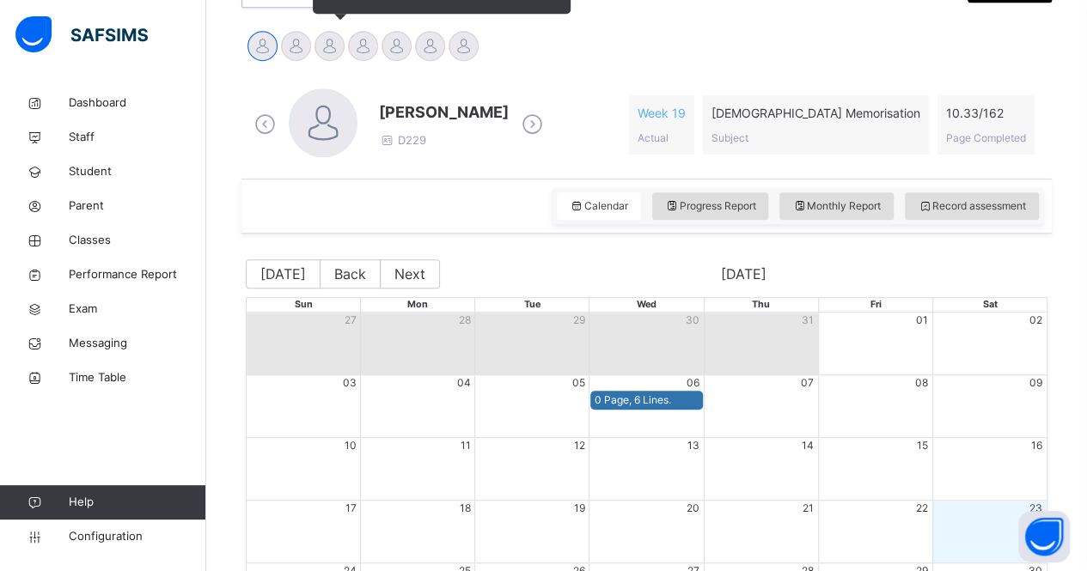
scroll to position [414, 0]
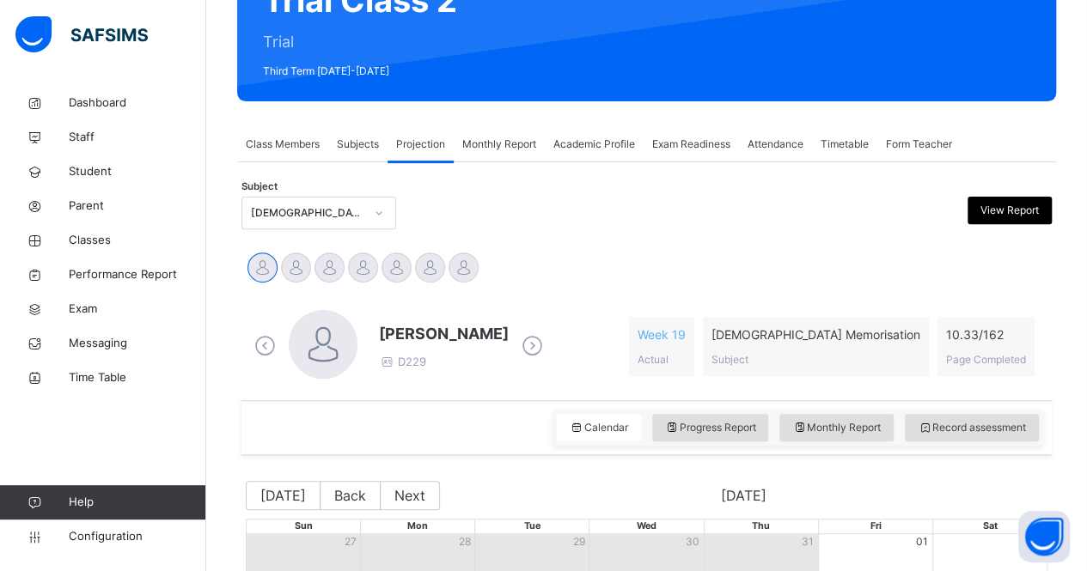
scroll to position [195, 0]
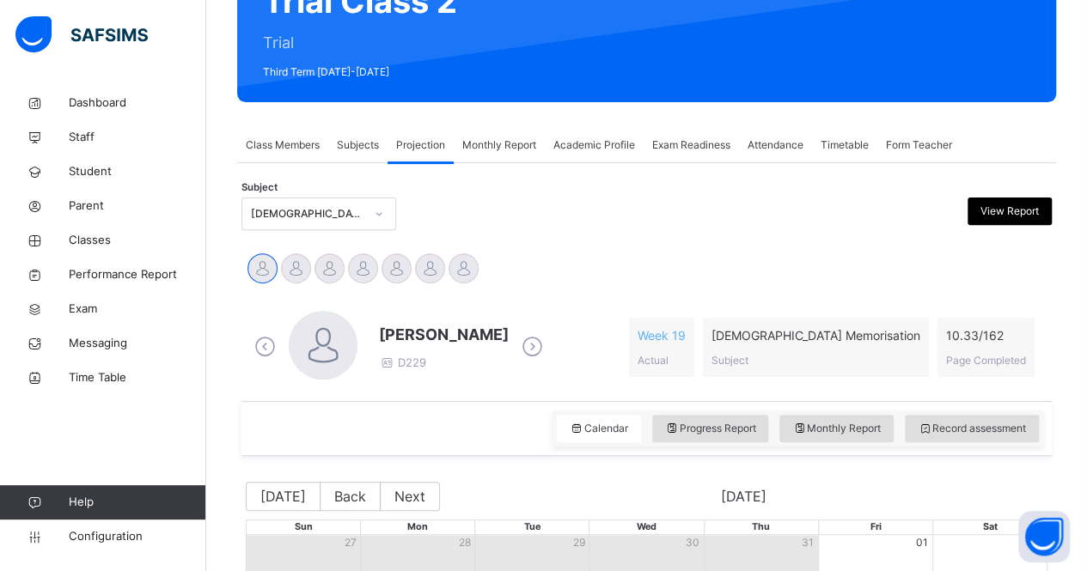
click at [517, 344] on icon at bounding box center [532, 347] width 30 height 26
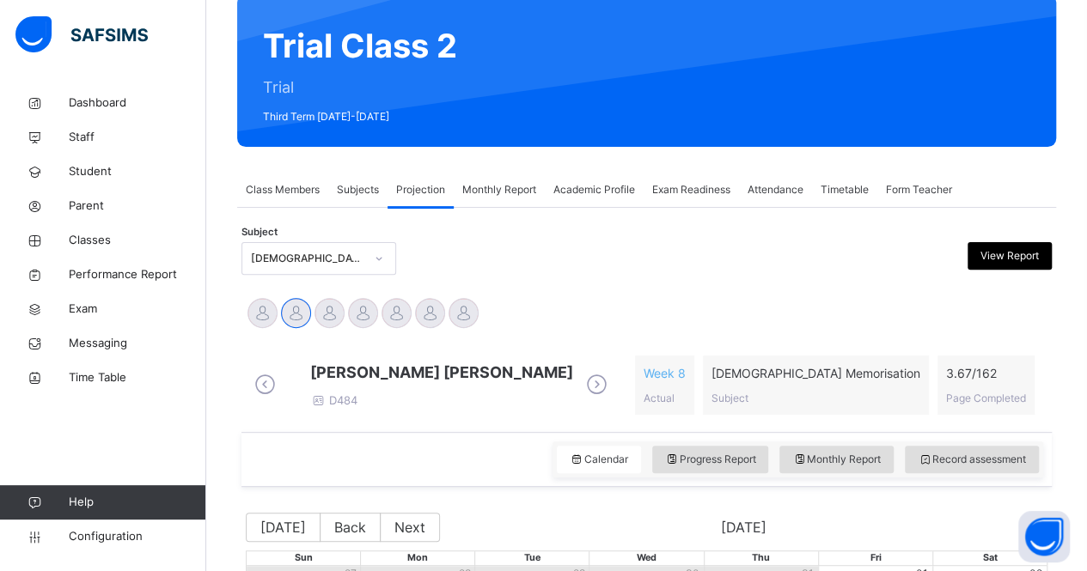
scroll to position [149, 0]
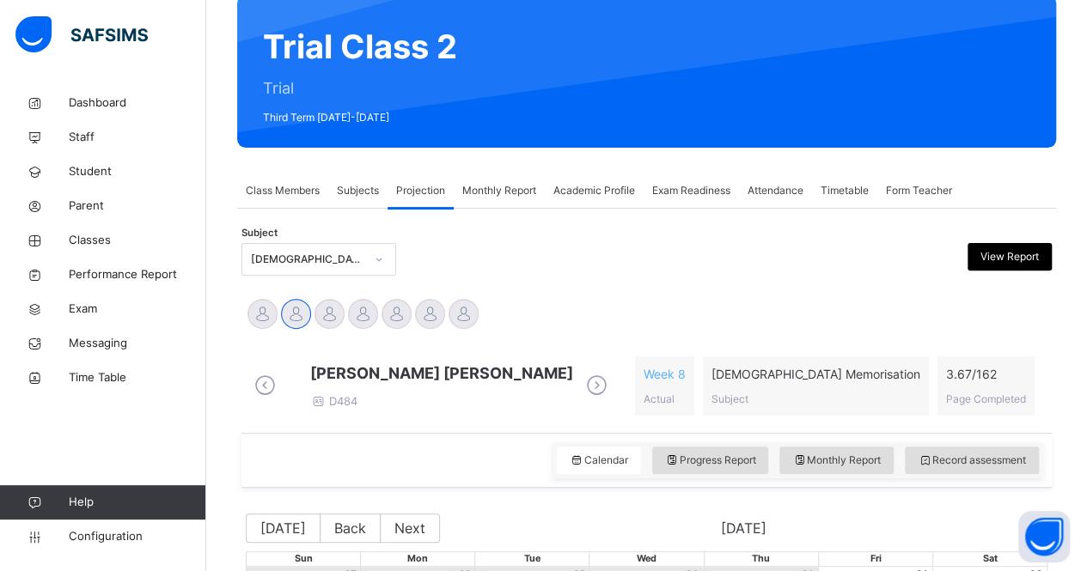
click at [582, 391] on icon at bounding box center [597, 386] width 30 height 26
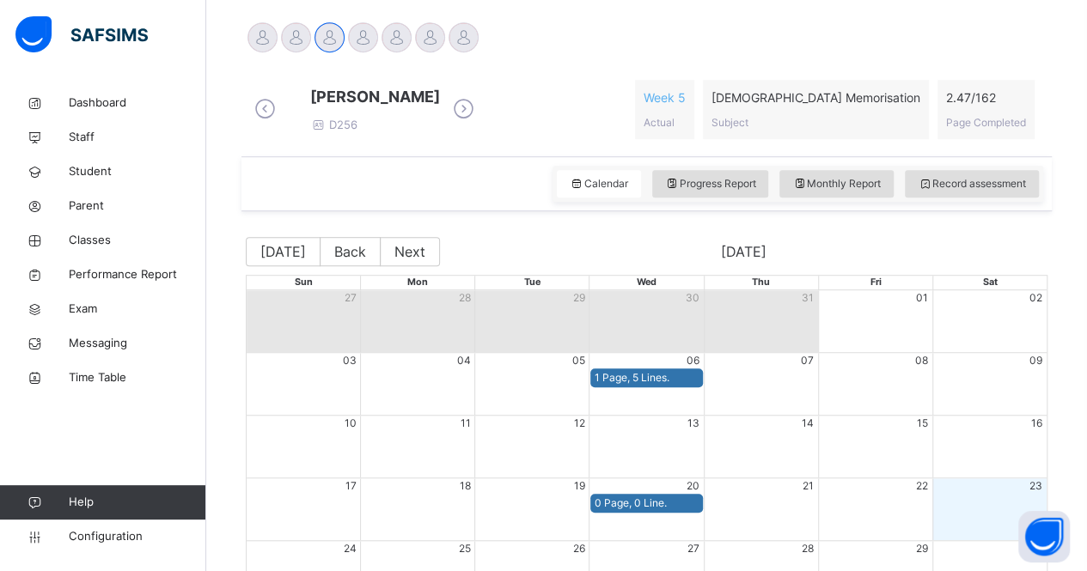
scroll to position [451, 0]
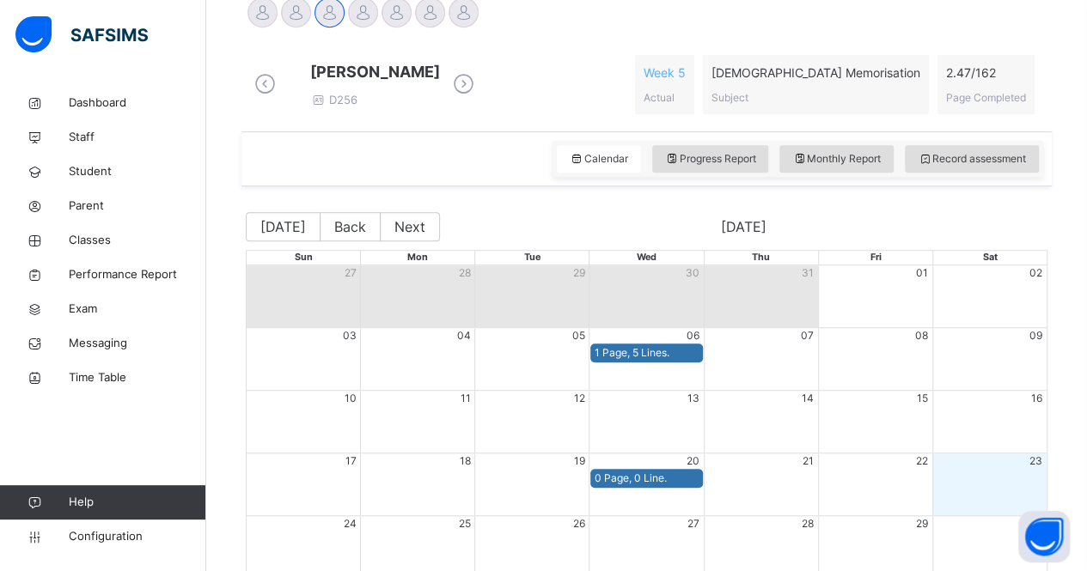
click at [479, 94] on icon at bounding box center [463, 84] width 30 height 26
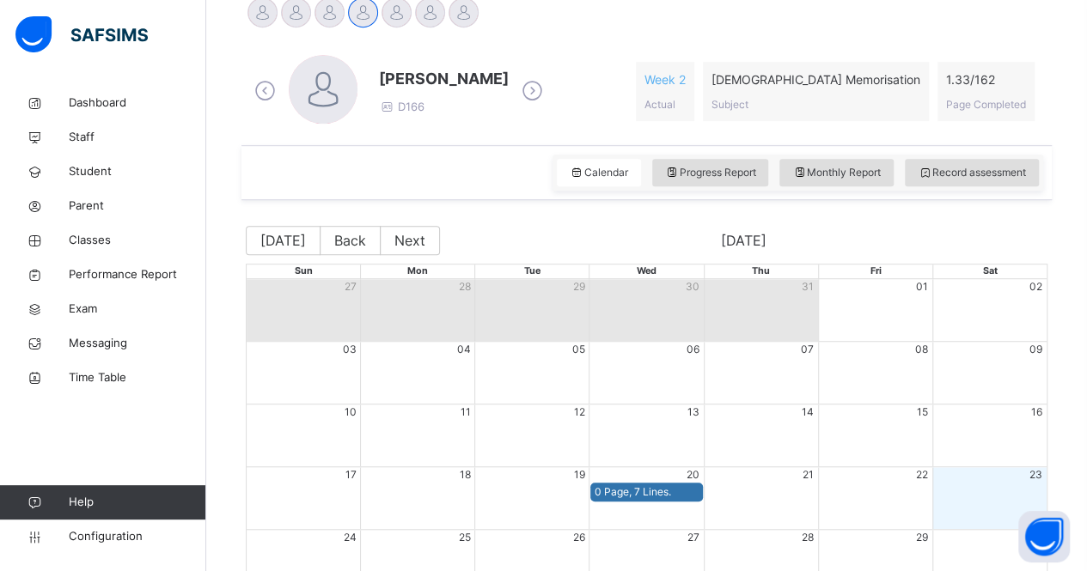
click at [529, 94] on div "[PERSON_NAME] D166 Week 2 Actual [DEMOGRAPHIC_DATA] Memorisation Subject 1.33 /…" at bounding box center [646, 91] width 793 height 73
click at [517, 85] on icon at bounding box center [532, 91] width 30 height 26
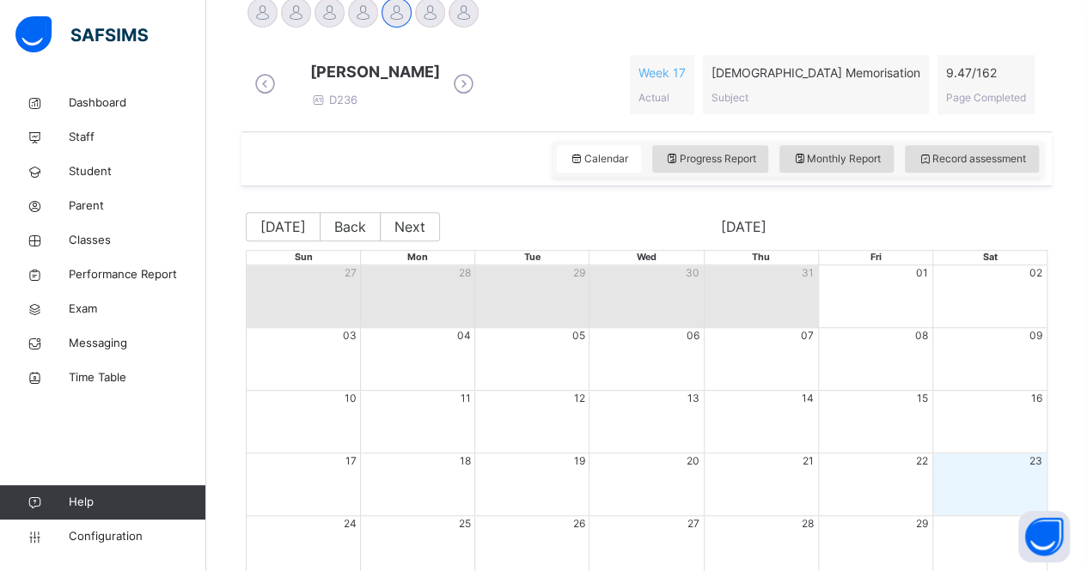
click at [479, 97] on icon at bounding box center [463, 84] width 30 height 26
click at [479, 94] on icon at bounding box center [463, 84] width 30 height 26
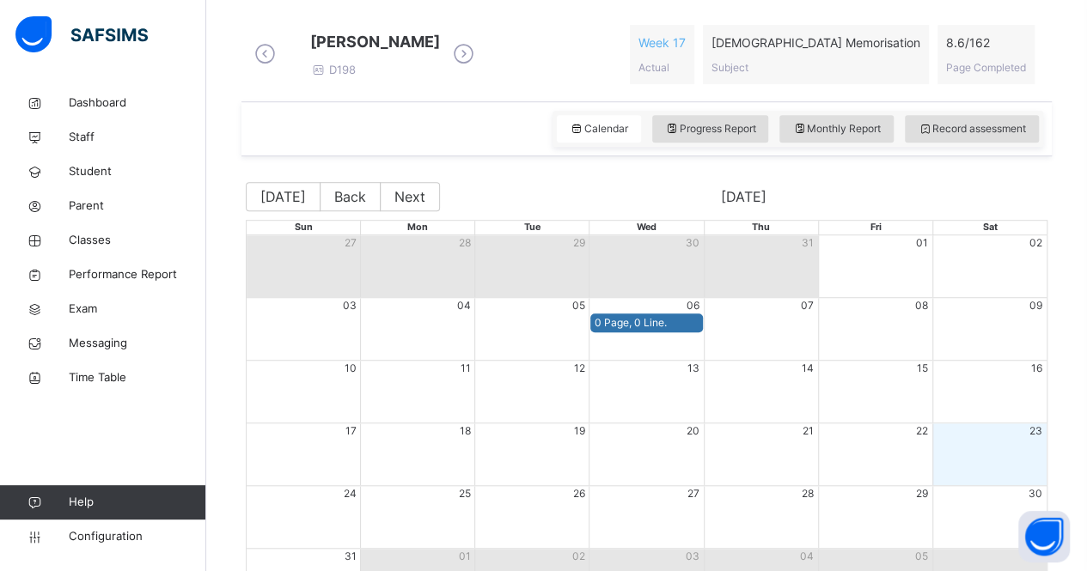
scroll to position [480, 0]
click at [125, 241] on span "Classes" at bounding box center [137, 240] width 137 height 17
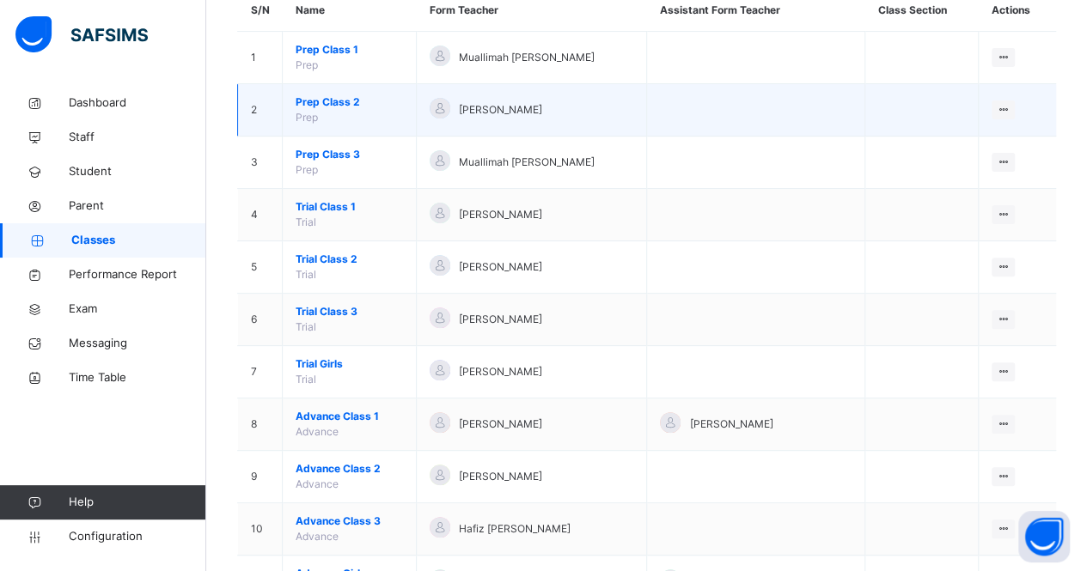
scroll to position [174, 0]
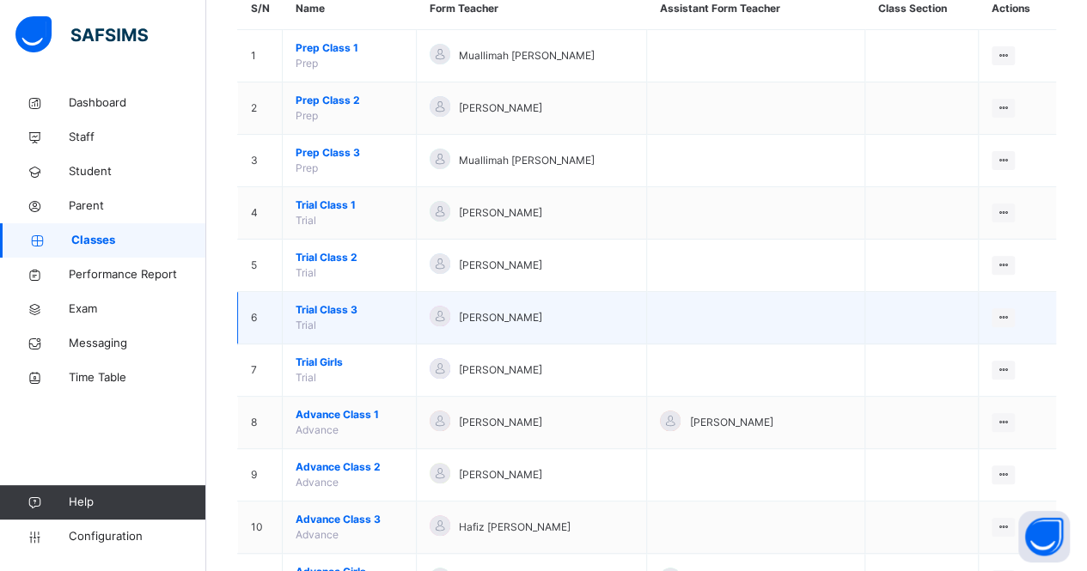
click at [338, 305] on span "Trial Class 3" at bounding box center [349, 309] width 107 height 15
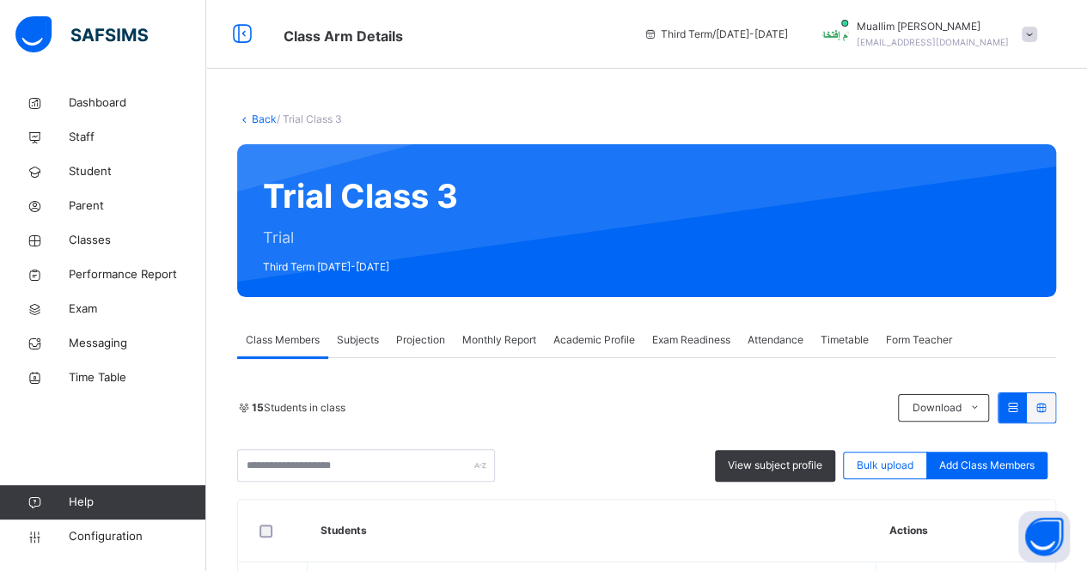
click at [413, 344] on span "Projection" at bounding box center [420, 339] width 49 height 15
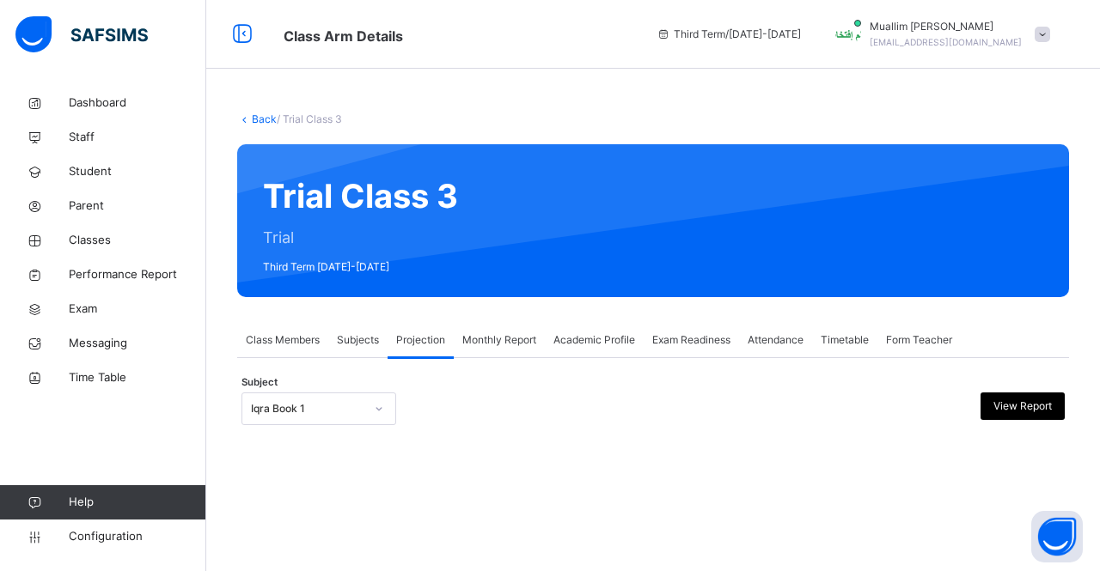
click at [332, 394] on div "Iqra Book 1" at bounding box center [318, 409] width 155 height 33
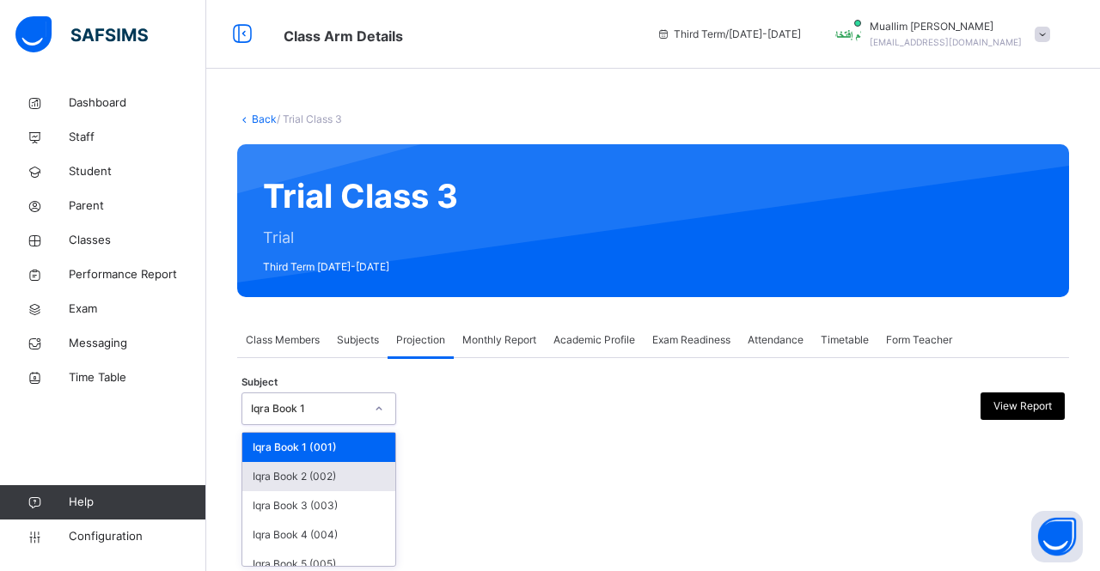
click at [337, 476] on div "Iqra Book 2 (002)" at bounding box center [318, 476] width 153 height 29
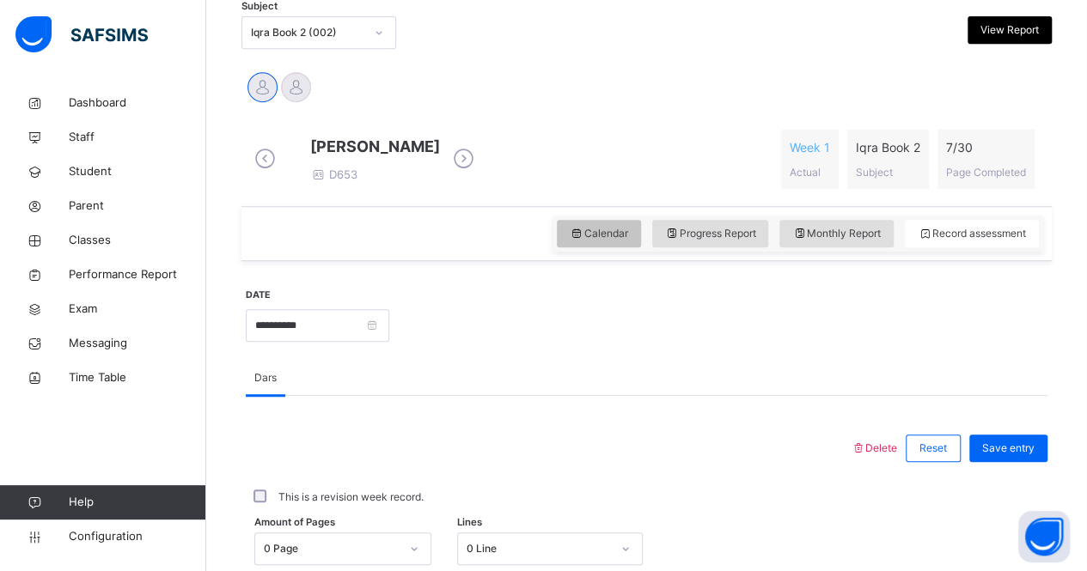
click at [607, 241] on span "Calendar" at bounding box center [599, 233] width 58 height 15
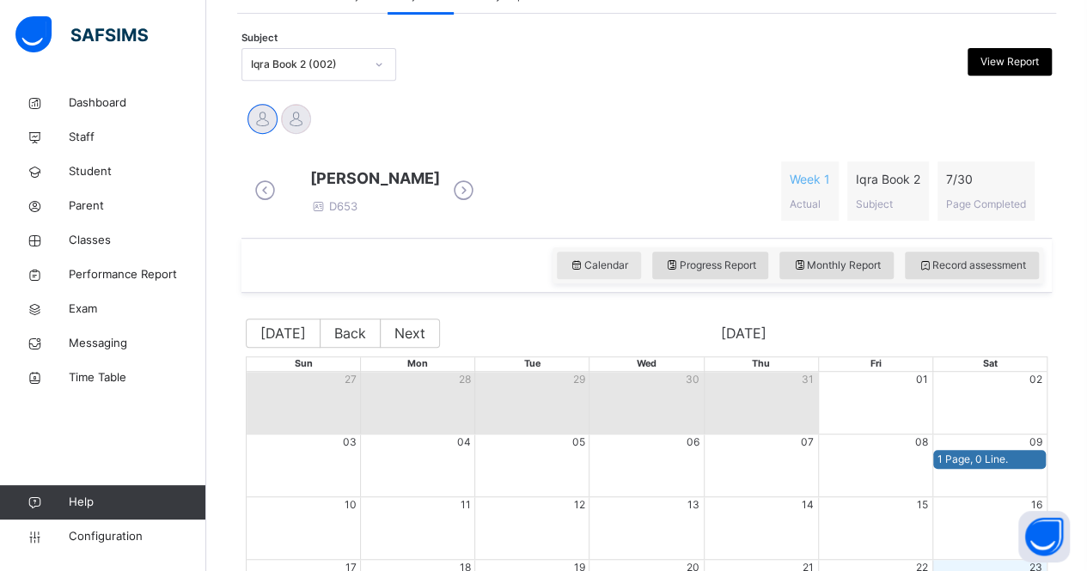
scroll to position [344, 0]
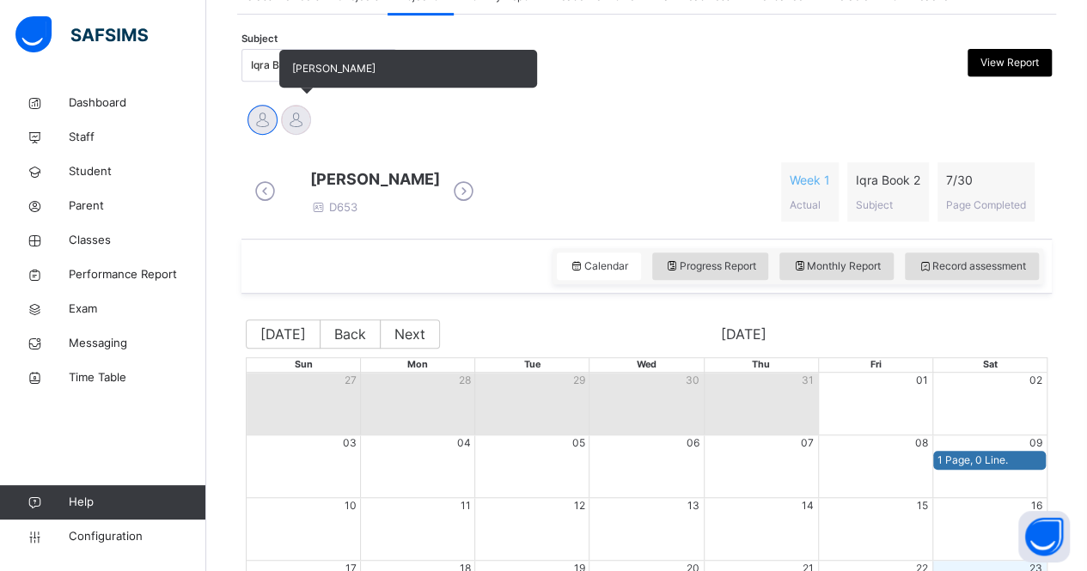
click at [308, 103] on div "[PERSON_NAME]" at bounding box center [296, 122] width 34 height 38
click at [305, 116] on div at bounding box center [296, 120] width 30 height 30
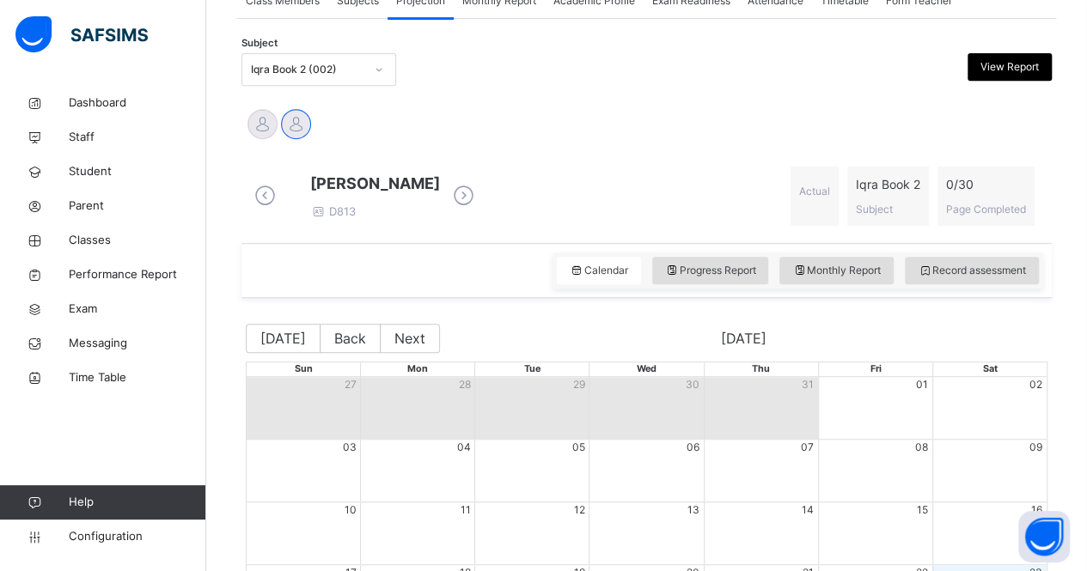
scroll to position [335, 0]
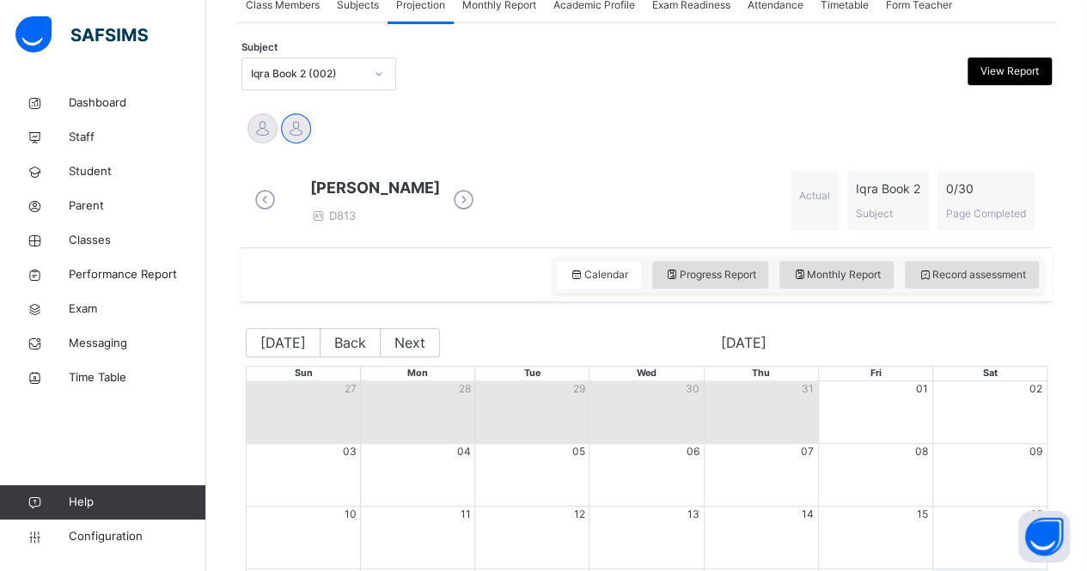
click at [309, 89] on div "Subject Iqra Book 2 (002) View Report" at bounding box center [646, 74] width 810 height 50
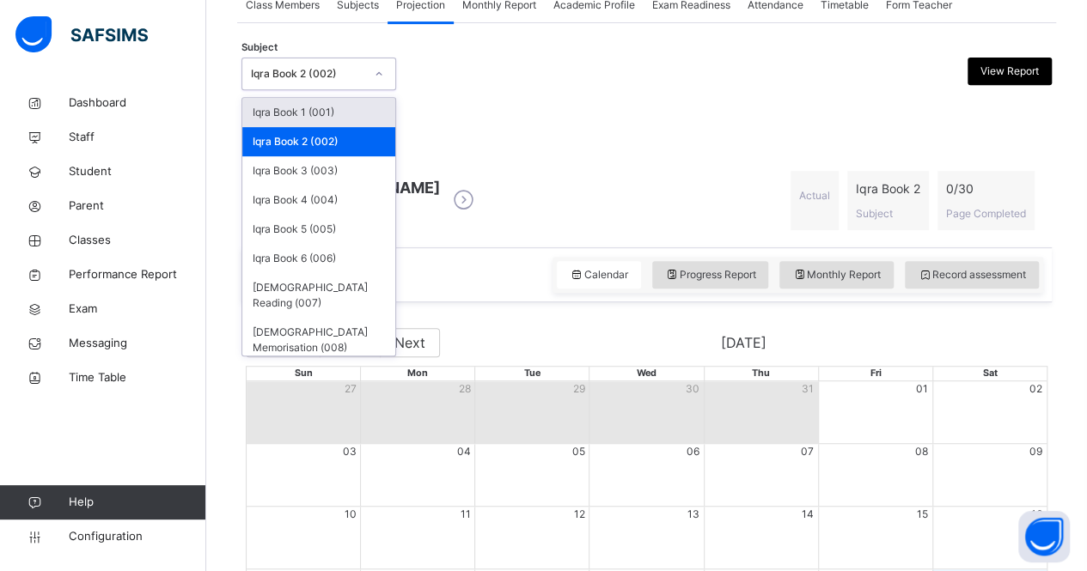
click at [309, 69] on div "Iqra Book 2 (002)" at bounding box center [307, 73] width 113 height 15
click at [283, 168] on div "Iqra Book 3 (003)" at bounding box center [318, 170] width 153 height 29
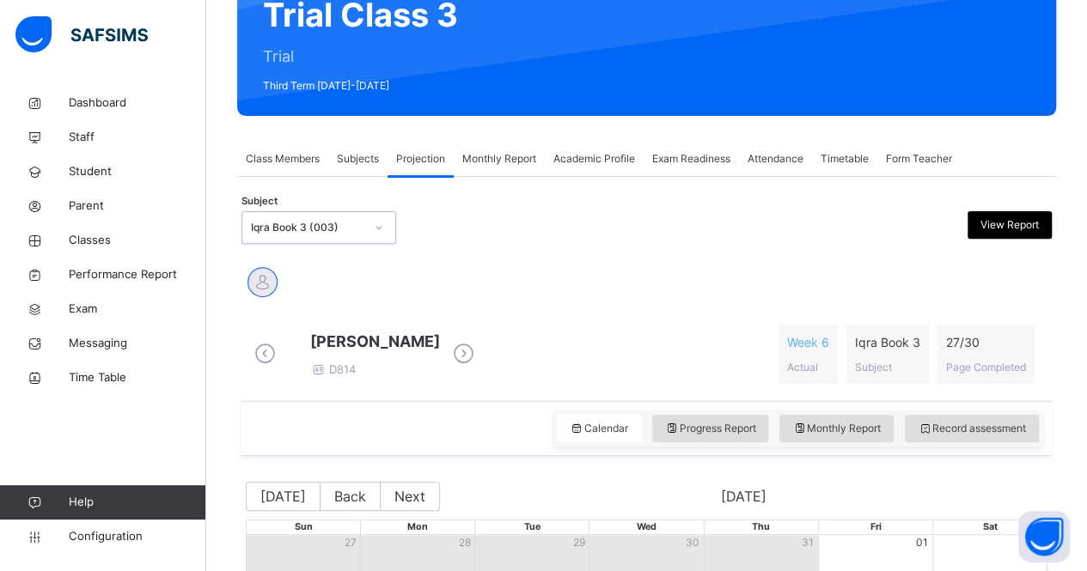
scroll to position [102, 0]
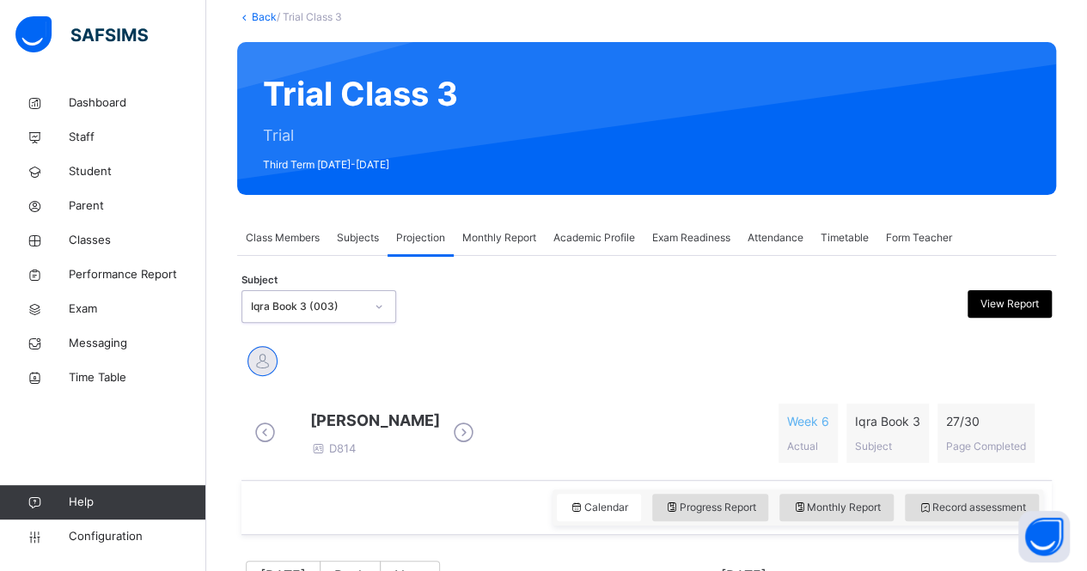
click at [326, 308] on div "Iqra Book 3 (003)" at bounding box center [307, 306] width 113 height 15
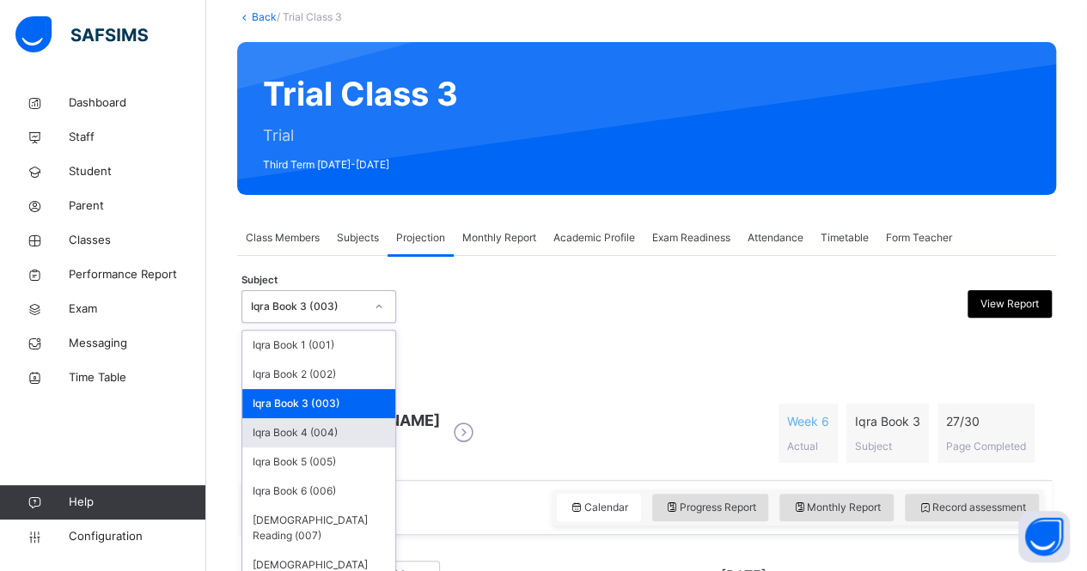
click at [285, 430] on div "Iqra Book 4 (004)" at bounding box center [318, 432] width 153 height 29
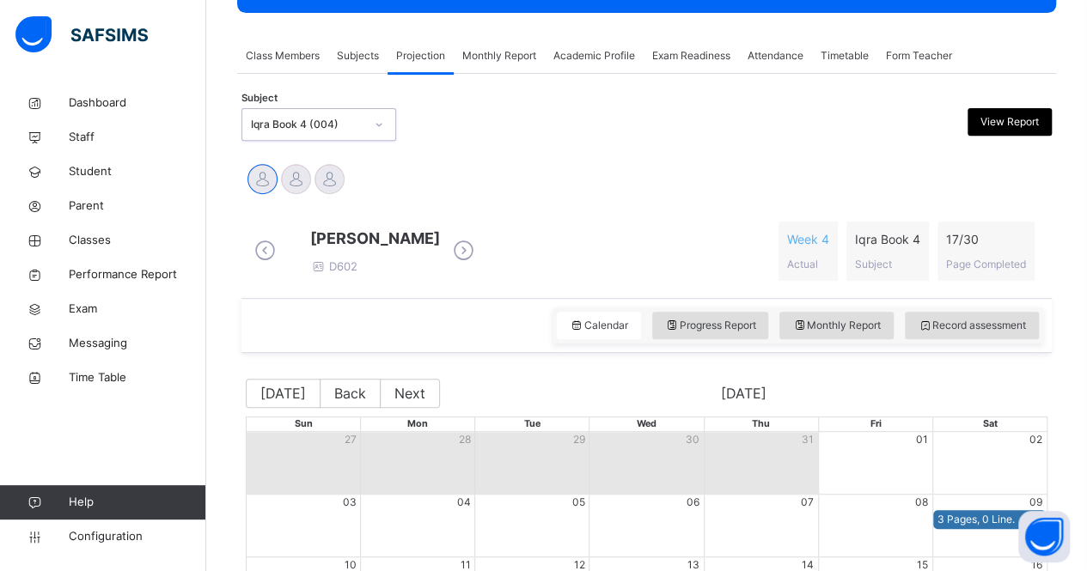
scroll to position [207, 0]
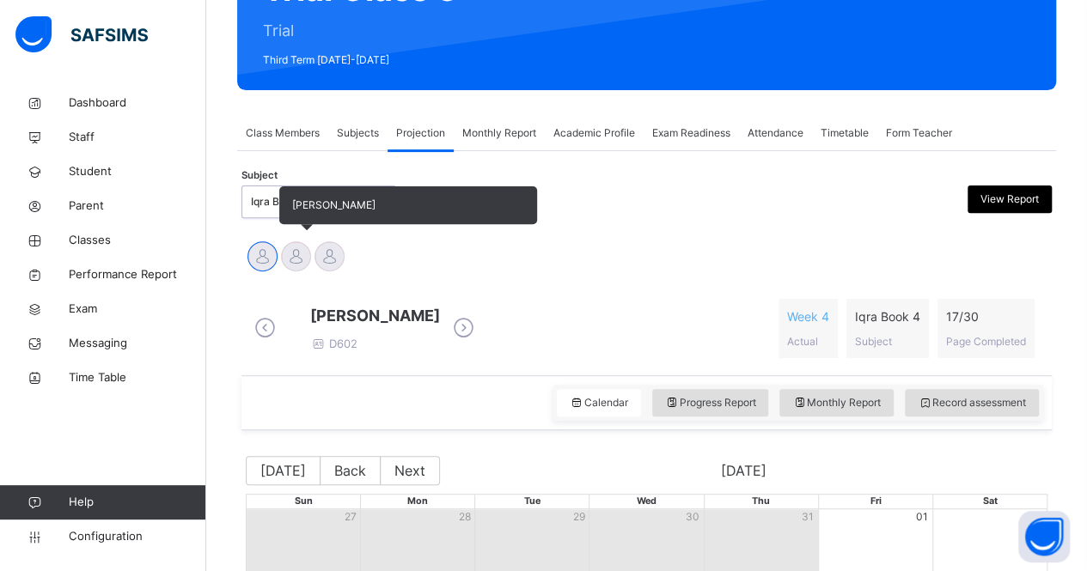
click at [284, 256] on div at bounding box center [296, 256] width 30 height 30
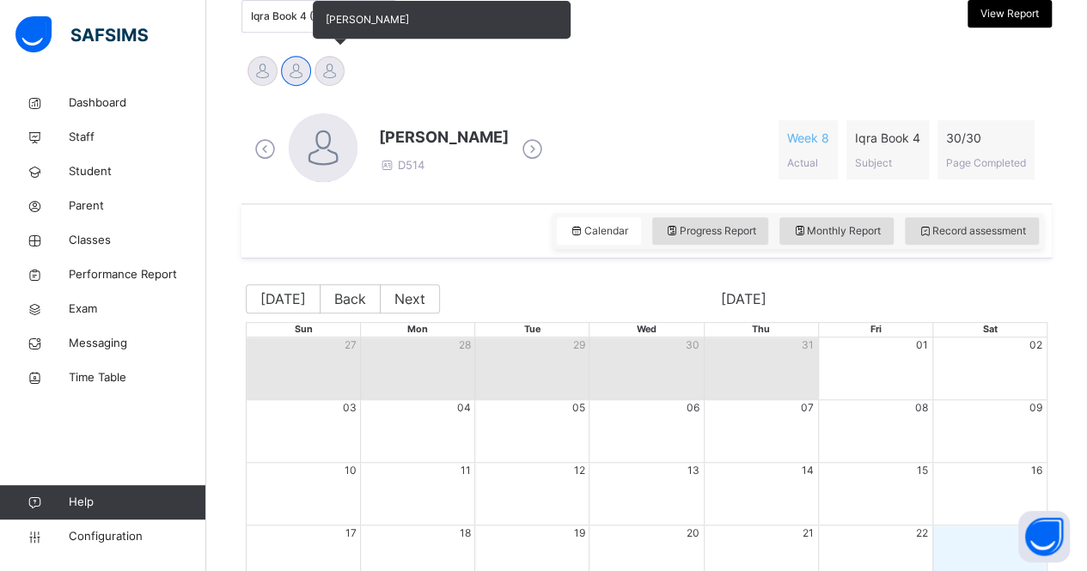
click at [333, 66] on div at bounding box center [329, 71] width 30 height 30
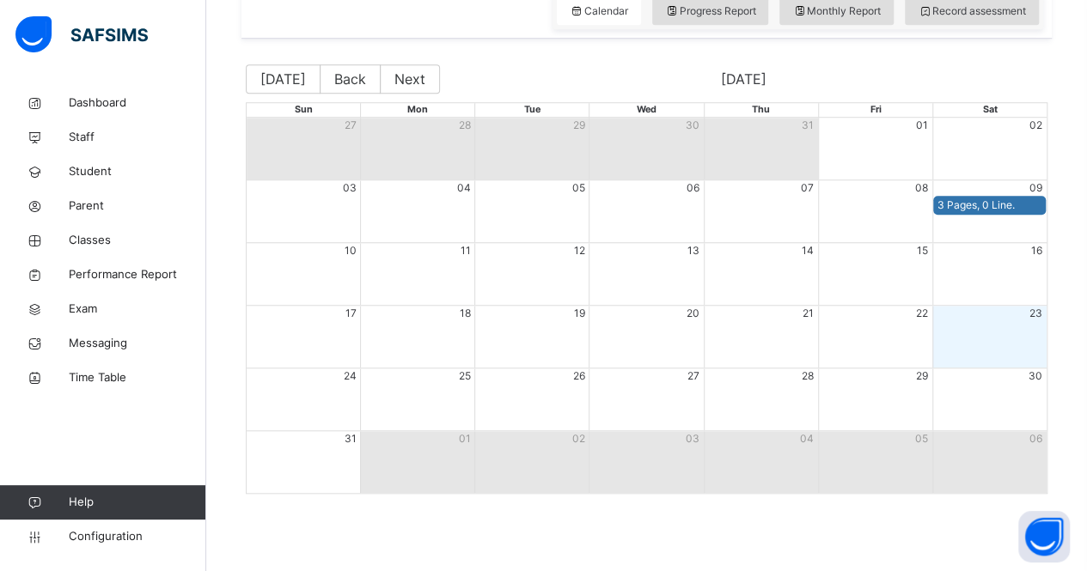
scroll to position [298, 0]
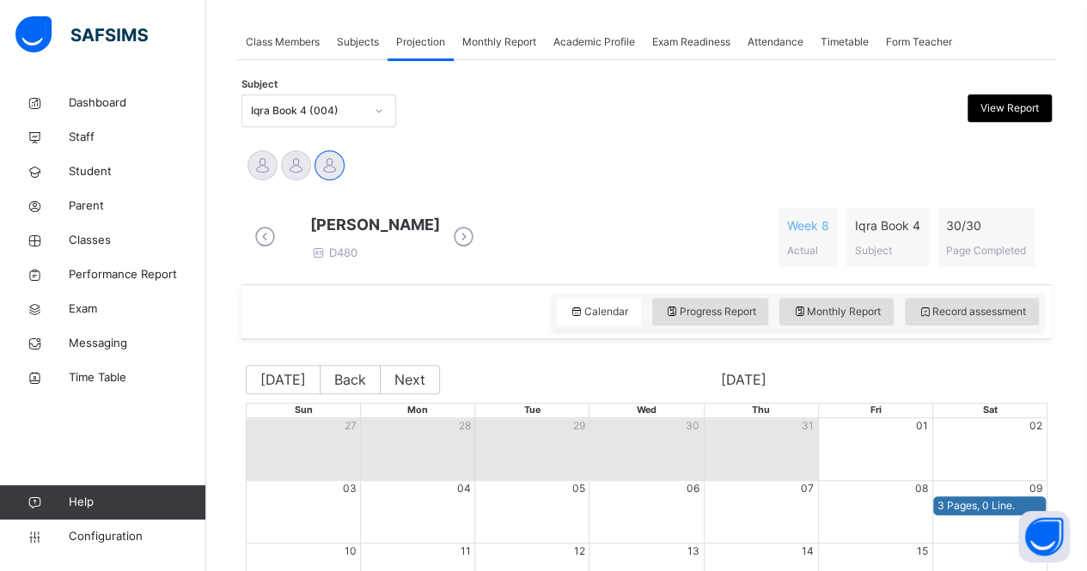
click at [310, 109] on div "Iqra Book 4 (004)" at bounding box center [307, 110] width 113 height 15
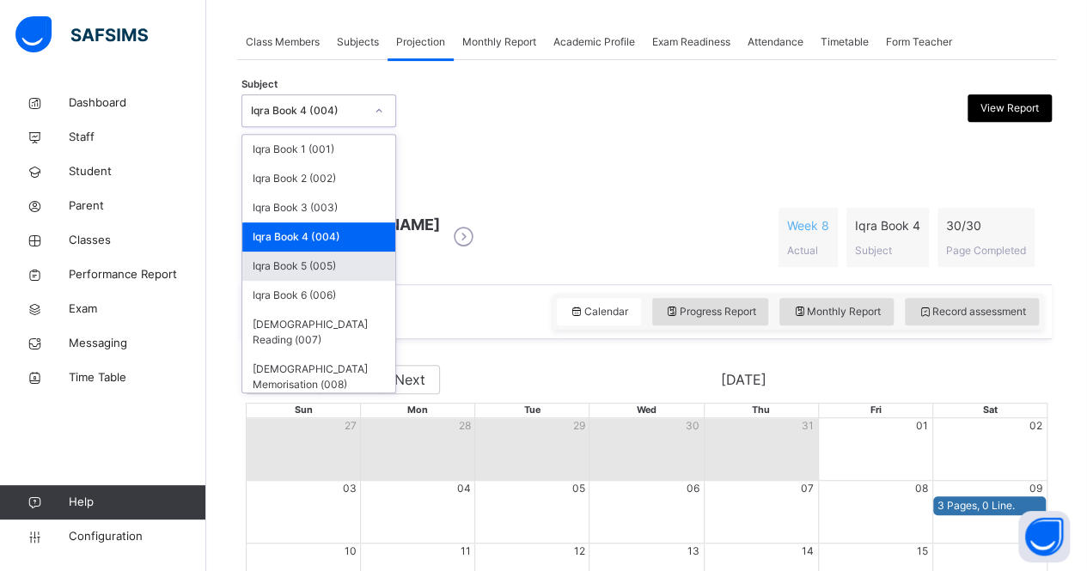
click at [316, 267] on div "Iqra Book 5 (005)" at bounding box center [318, 266] width 153 height 29
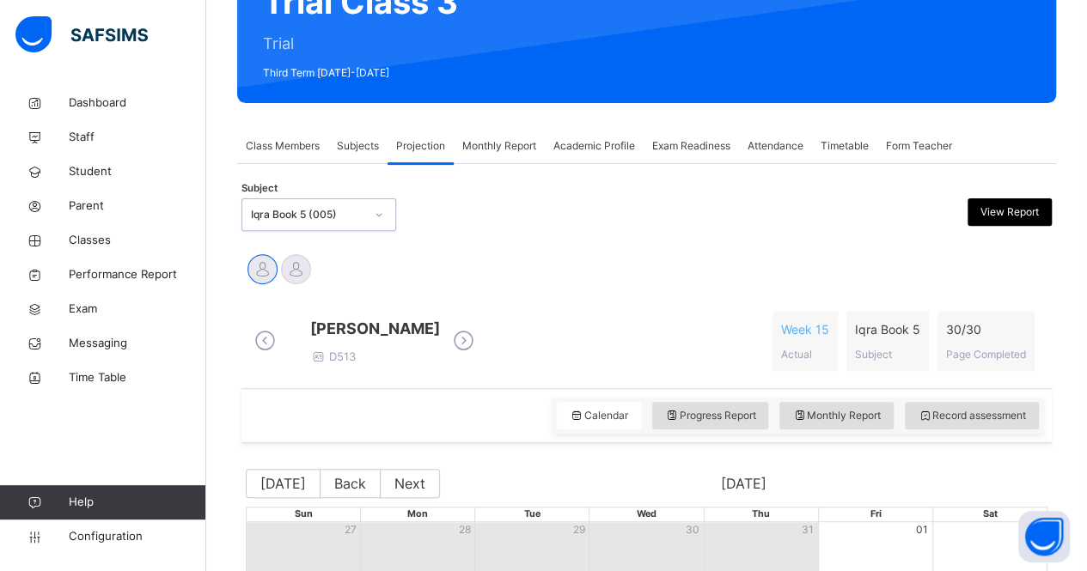
scroll to position [146, 0]
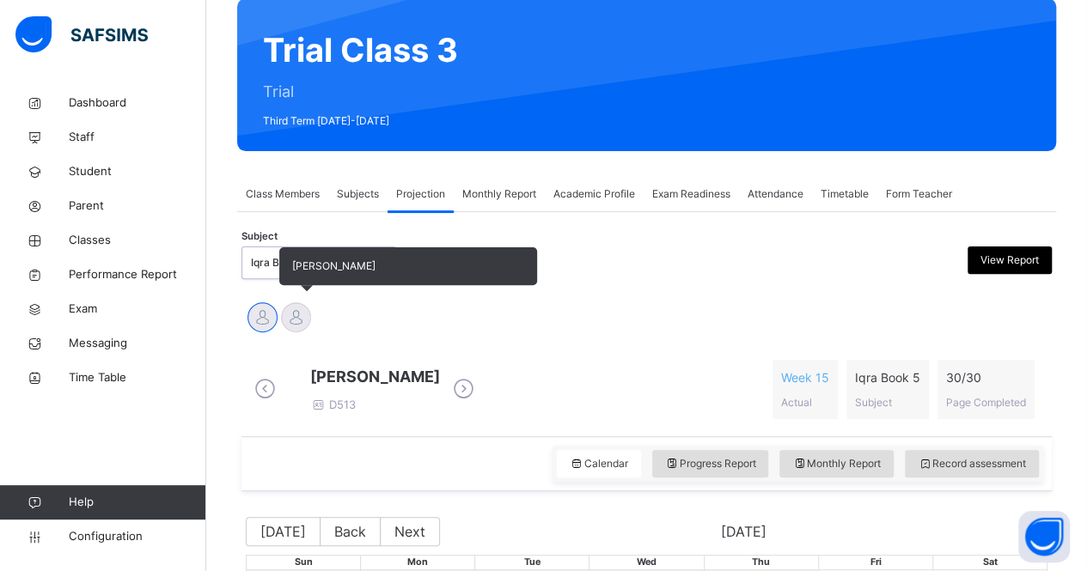
click at [309, 322] on div at bounding box center [296, 317] width 30 height 30
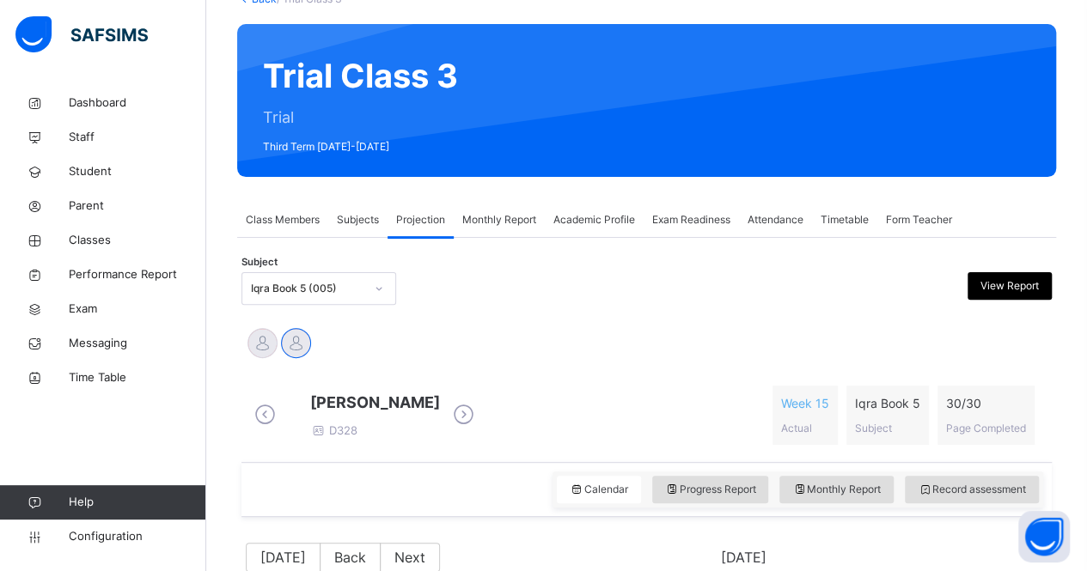
scroll to position [0, 0]
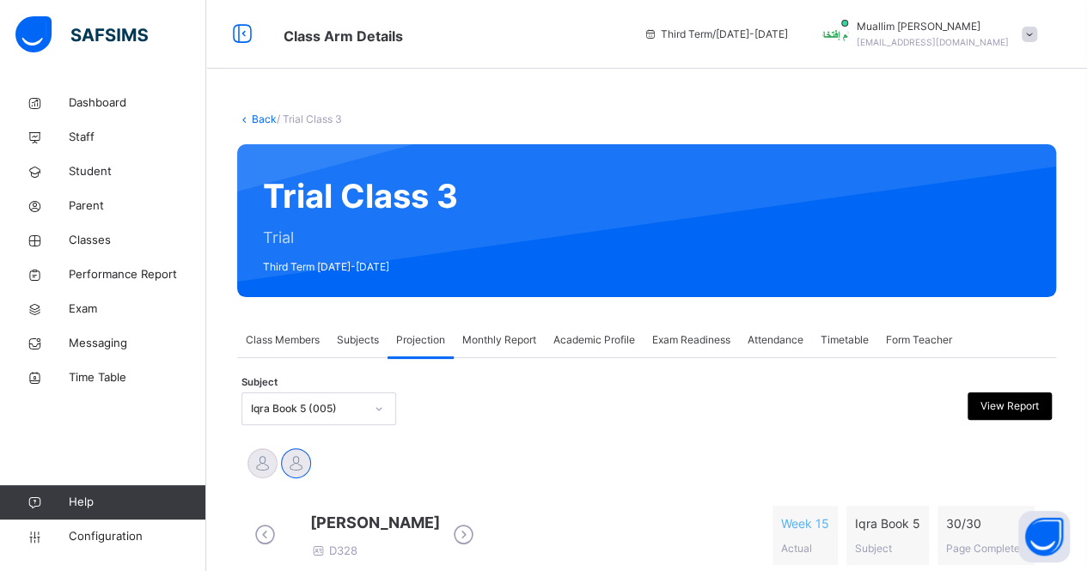
click at [344, 399] on div "Iqra Book 5 (005)" at bounding box center [318, 409] width 155 height 33
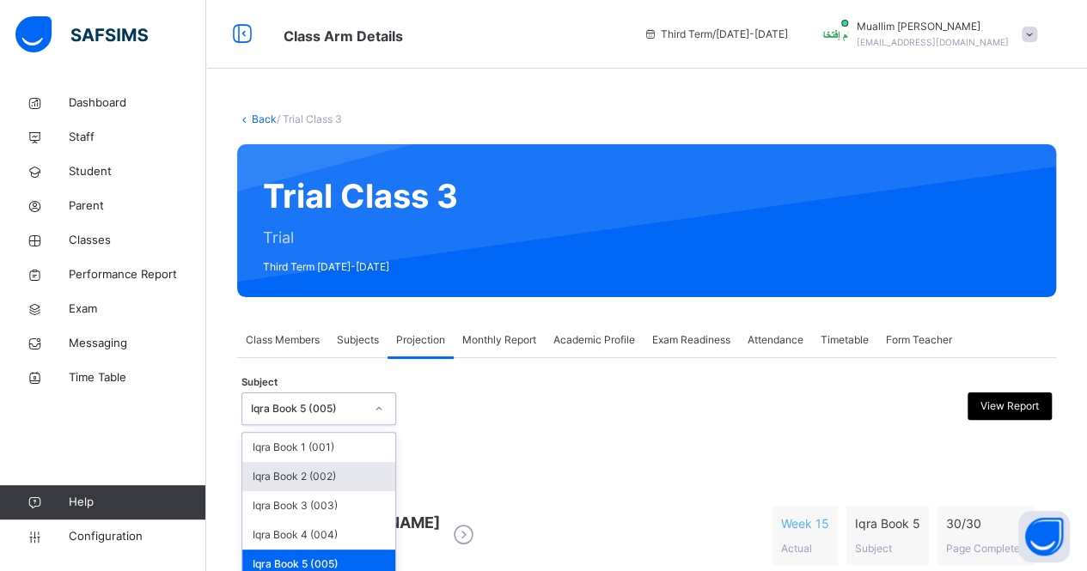
scroll to position [102, 0]
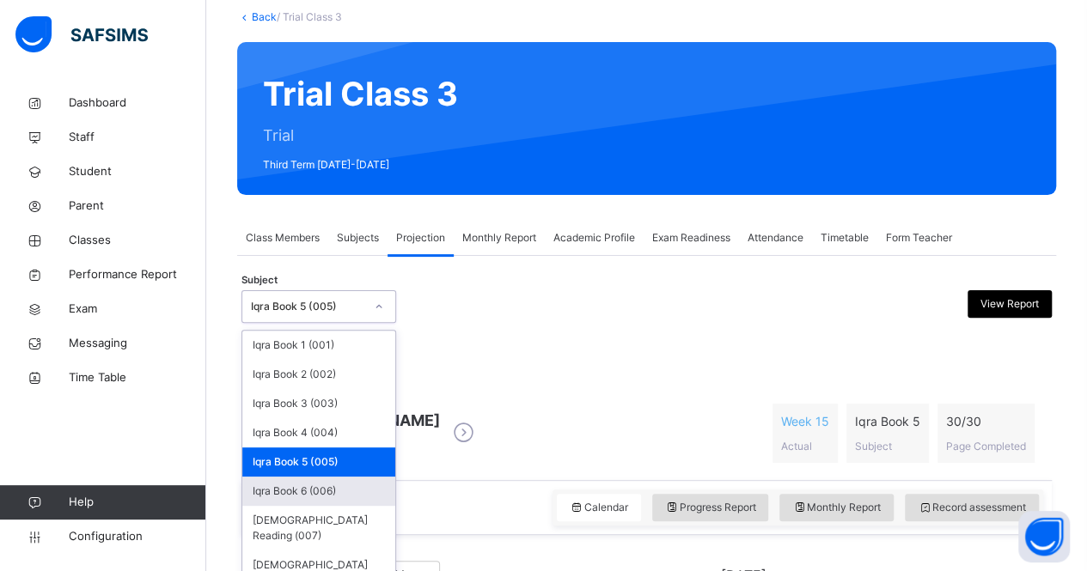
click at [332, 485] on div "Iqra Book 6 (006)" at bounding box center [318, 491] width 153 height 29
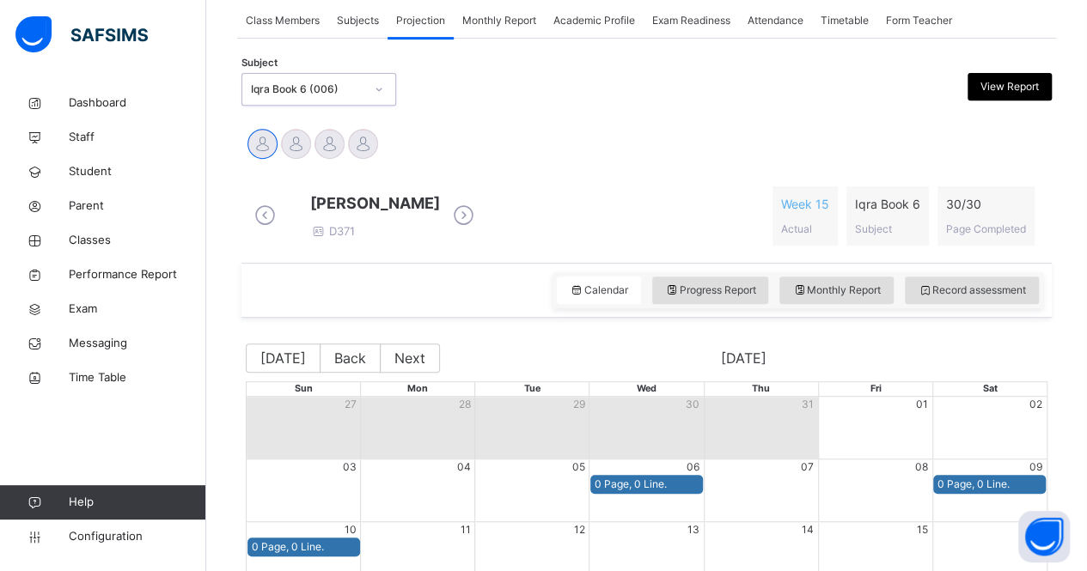
scroll to position [319, 0]
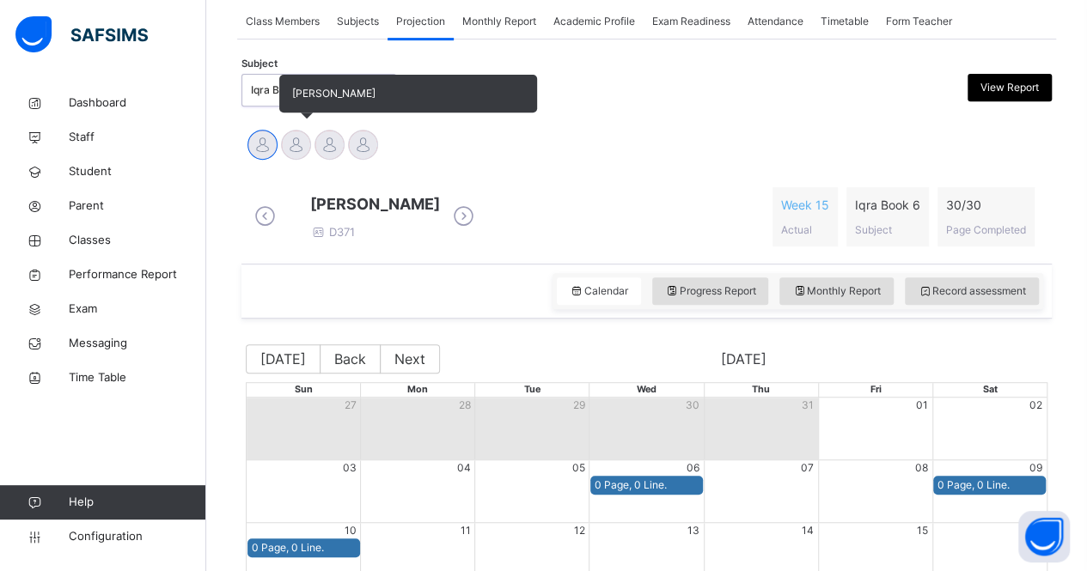
click at [293, 140] on div at bounding box center [296, 145] width 30 height 30
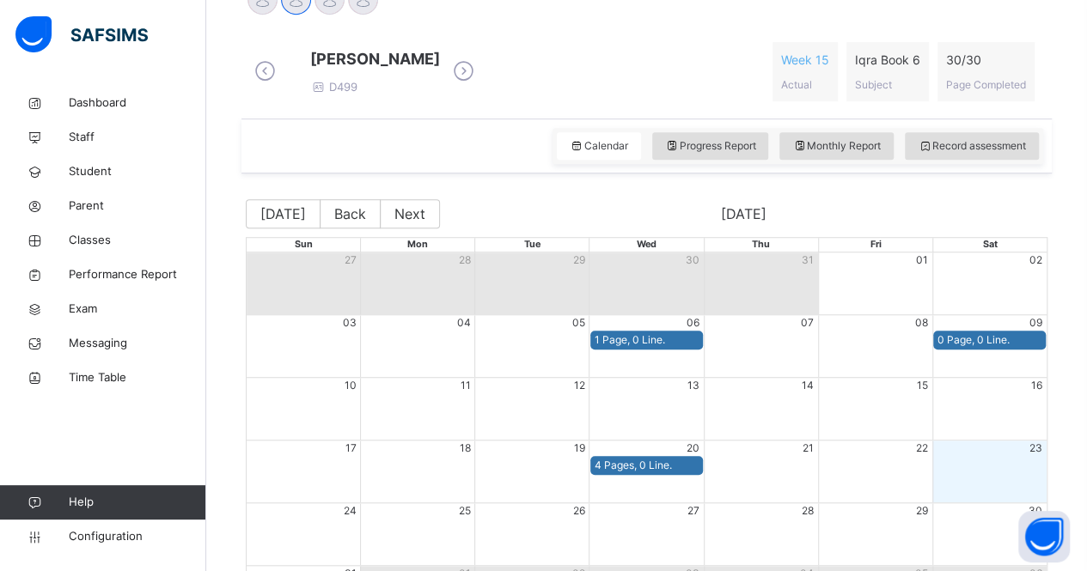
scroll to position [463, 0]
click at [326, 14] on div at bounding box center [329, 0] width 30 height 30
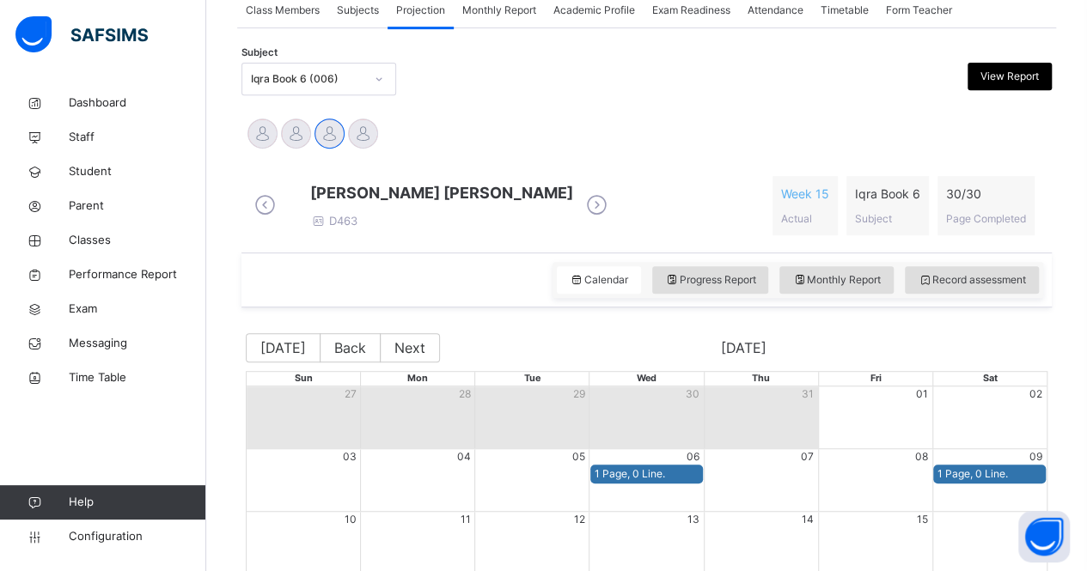
scroll to position [153, 0]
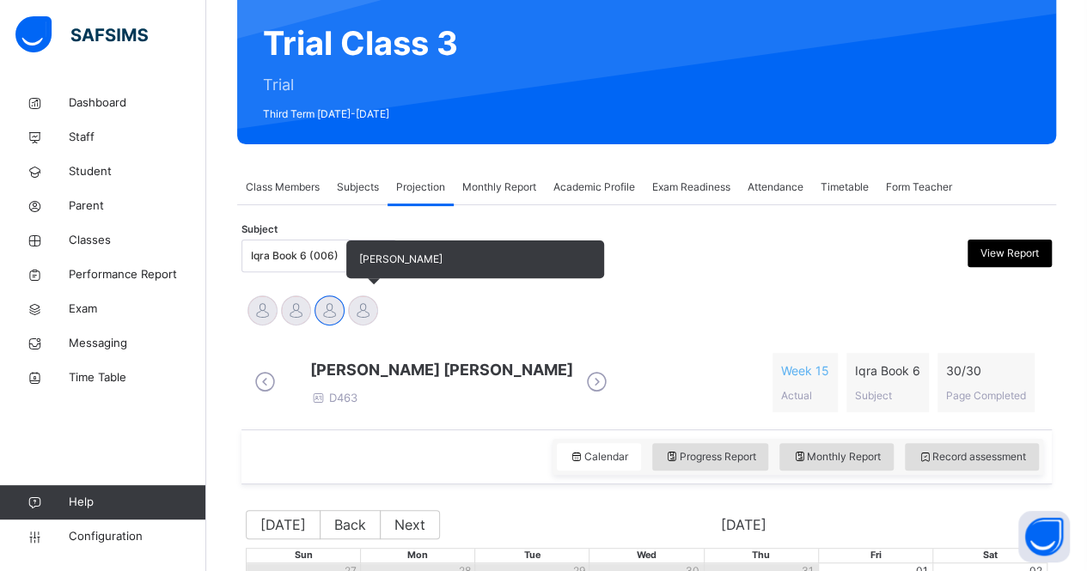
click at [354, 320] on div at bounding box center [363, 311] width 30 height 30
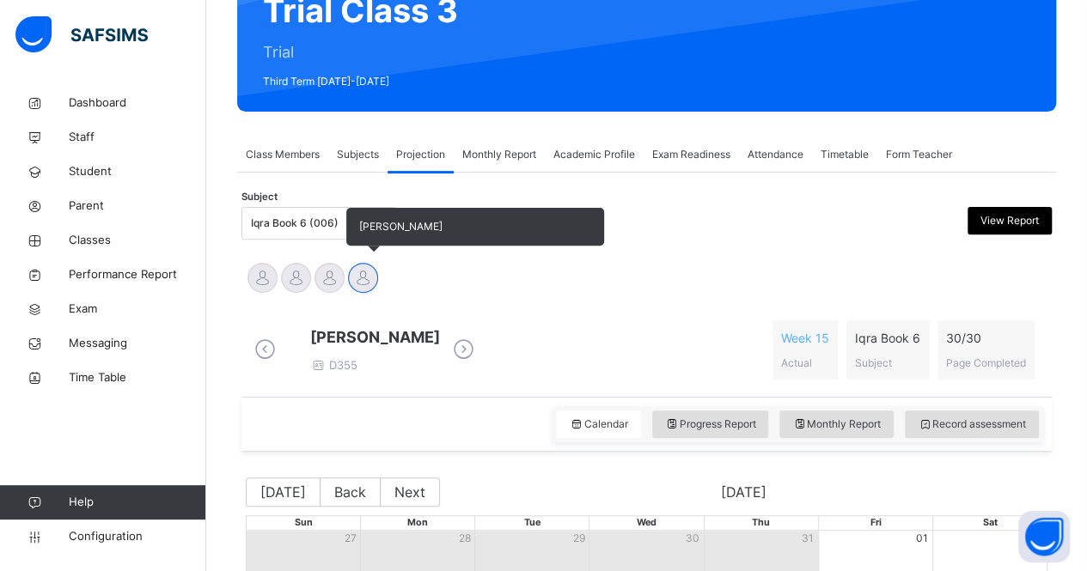
scroll to position [134, 0]
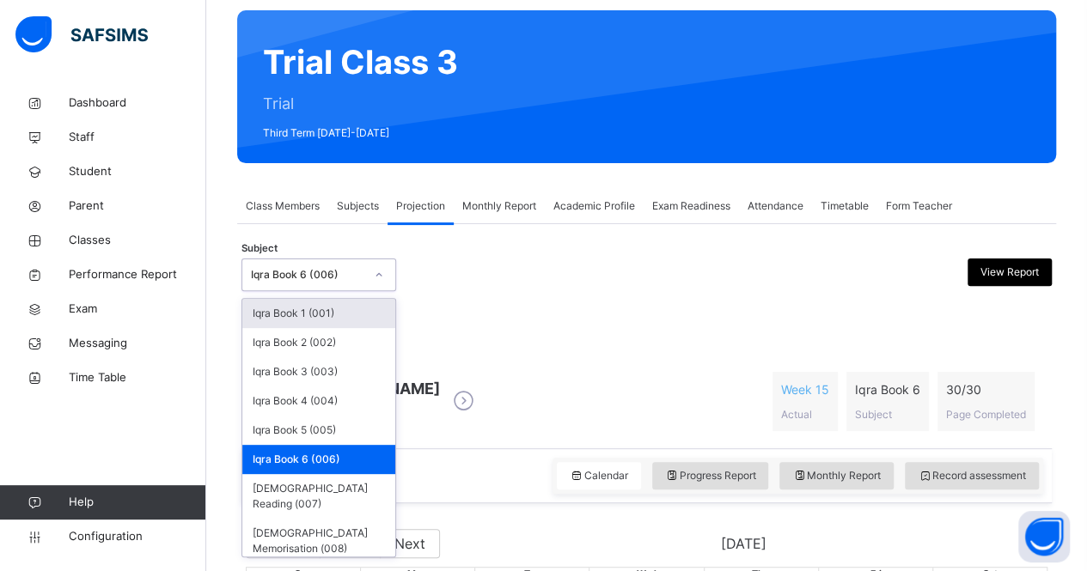
click at [317, 281] on div "Iqra Book 6 (006)" at bounding box center [307, 274] width 113 height 15
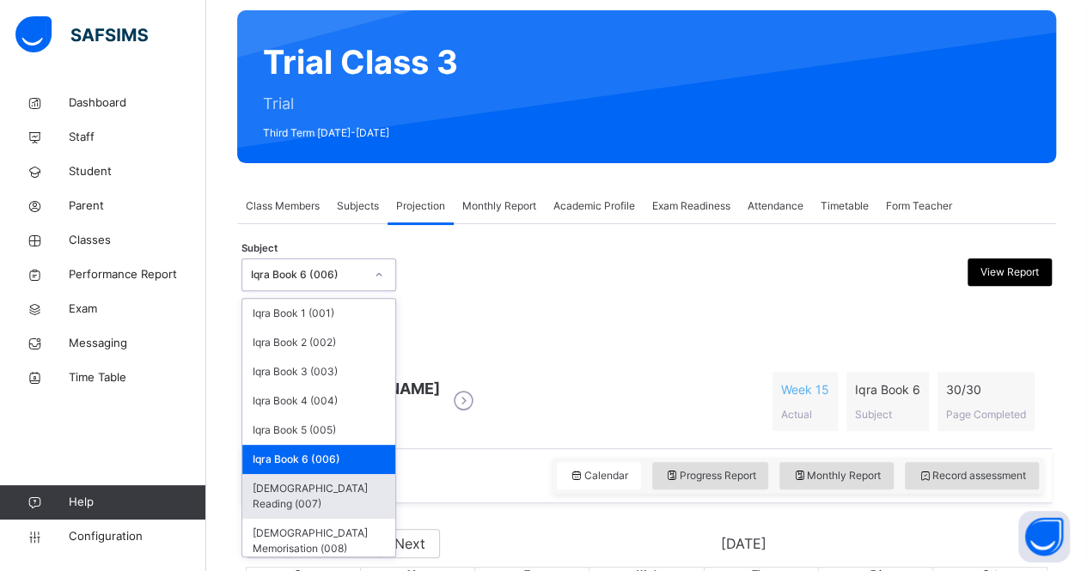
click at [301, 499] on div "[DEMOGRAPHIC_DATA] Reading (007)" at bounding box center [318, 496] width 153 height 45
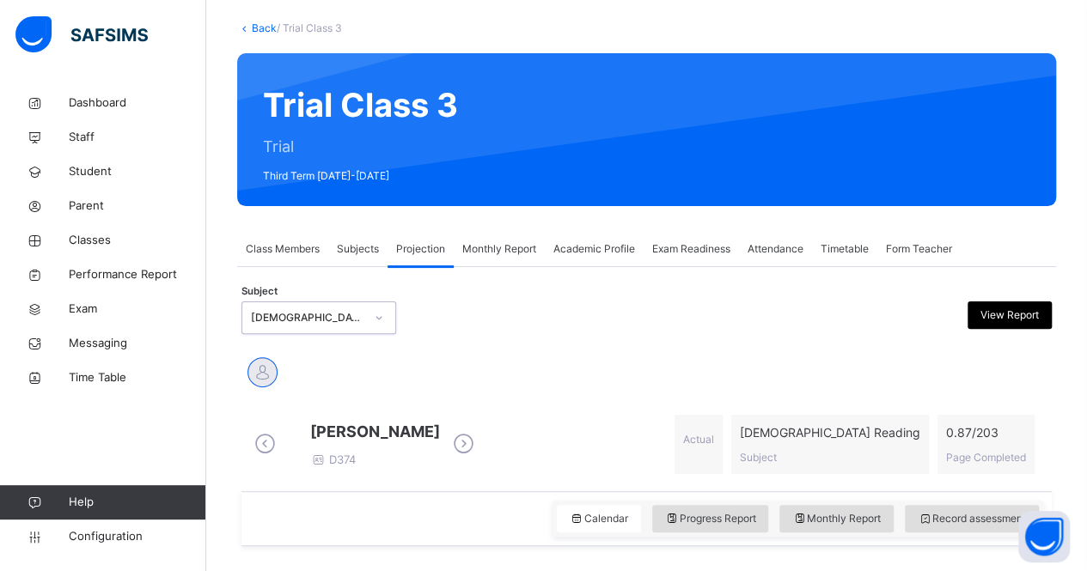
click at [316, 315] on div "[DEMOGRAPHIC_DATA] Reading (007)" at bounding box center [307, 317] width 113 height 15
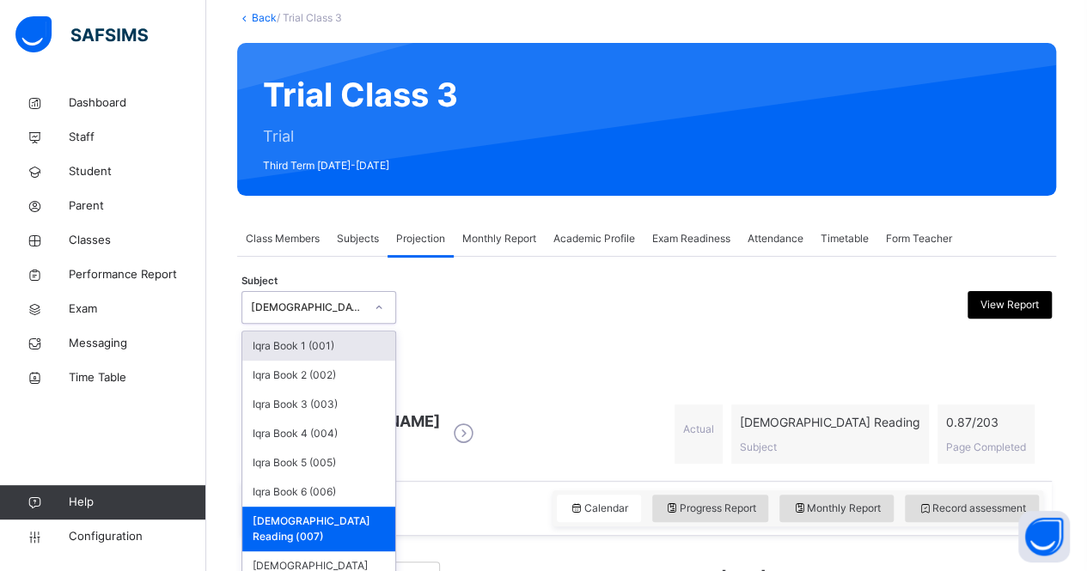
scroll to position [102, 0]
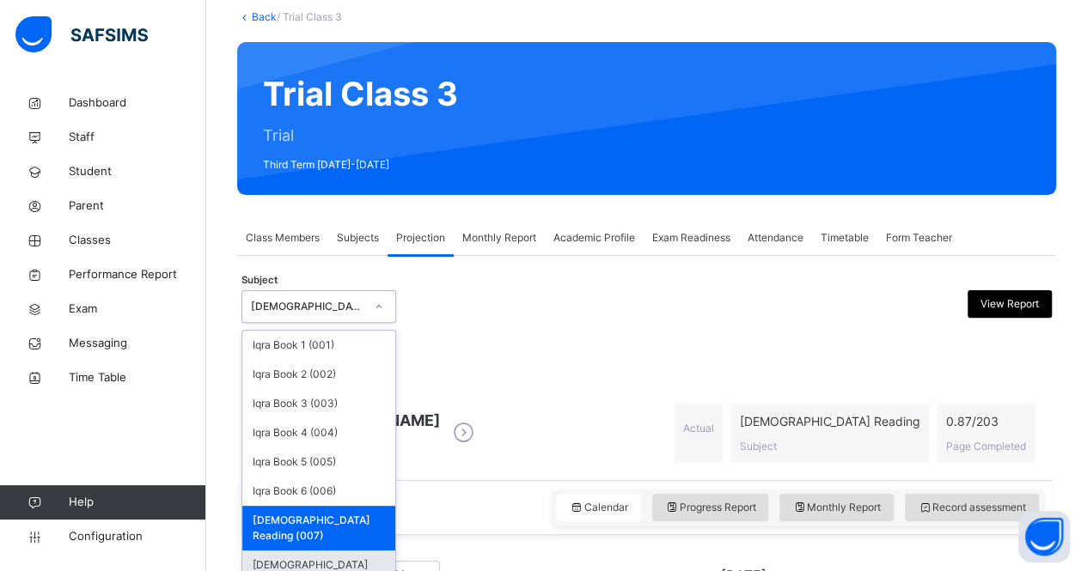
click at [341, 551] on div "[DEMOGRAPHIC_DATA] Memorisation (008)" at bounding box center [318, 573] width 153 height 45
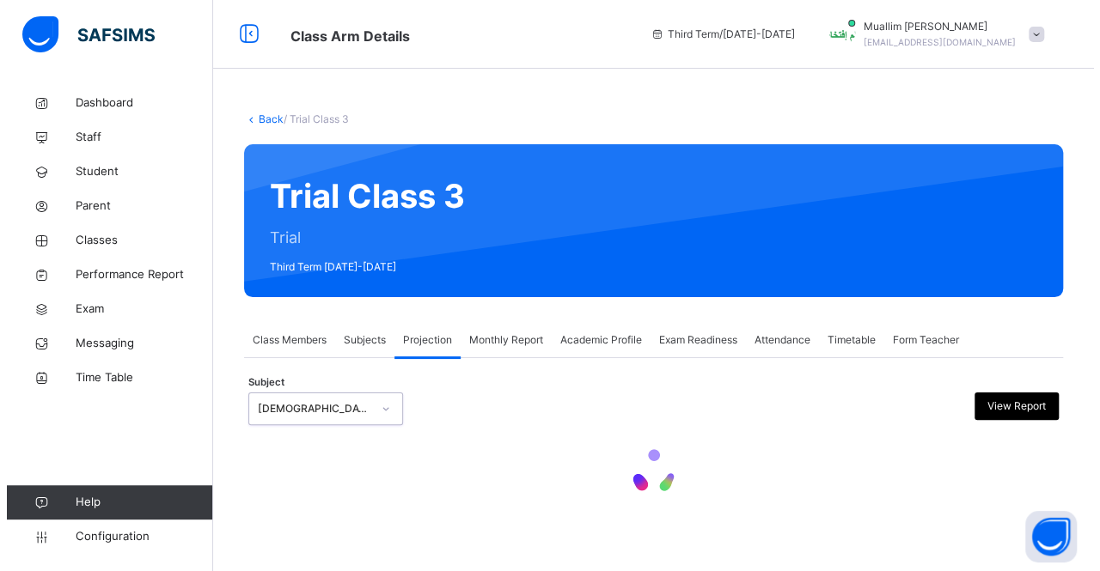
scroll to position [0, 0]
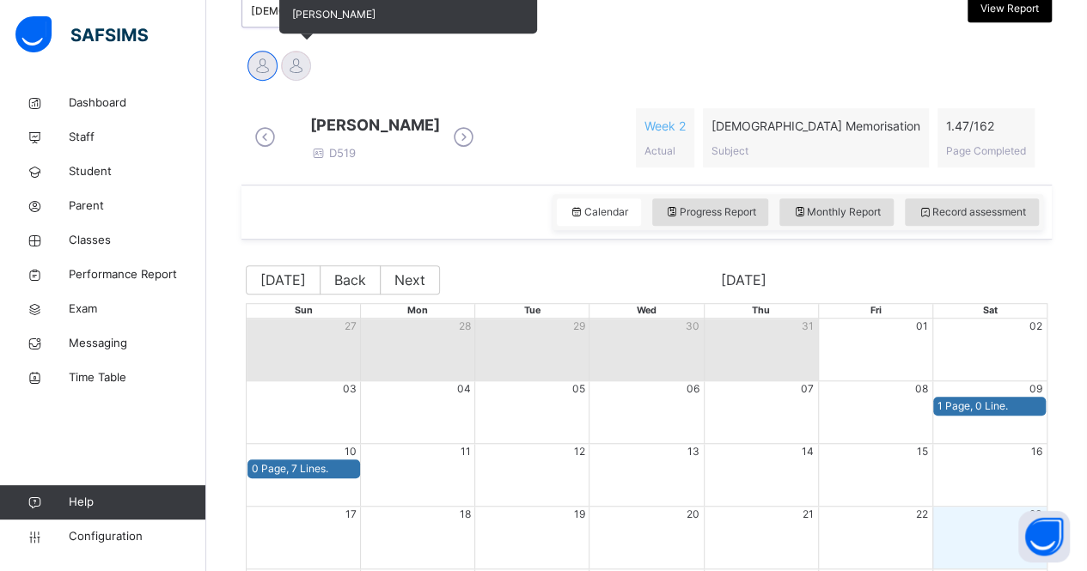
click at [290, 68] on div at bounding box center [296, 66] width 30 height 30
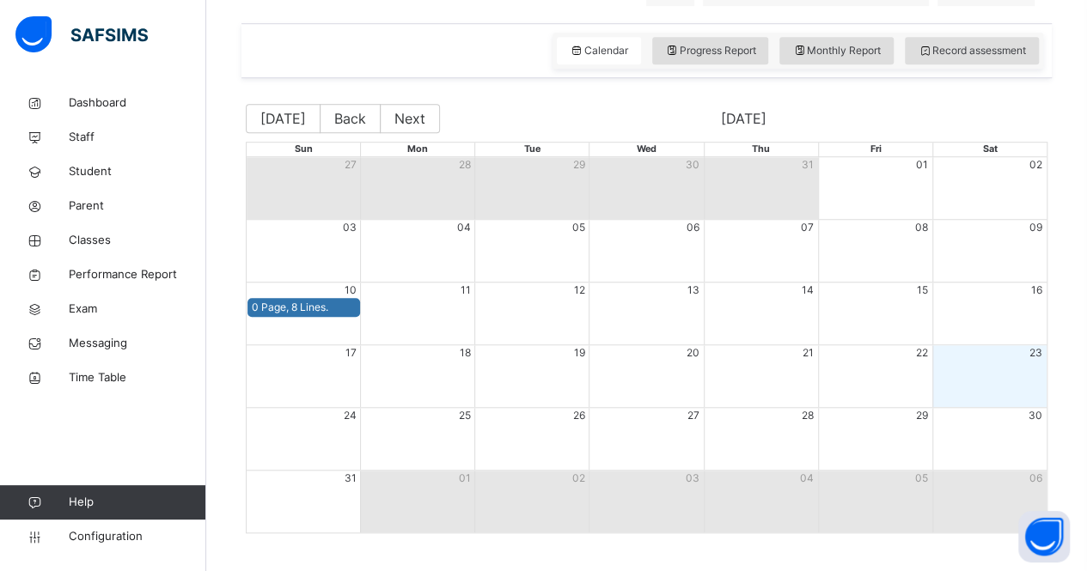
scroll to position [611, 0]
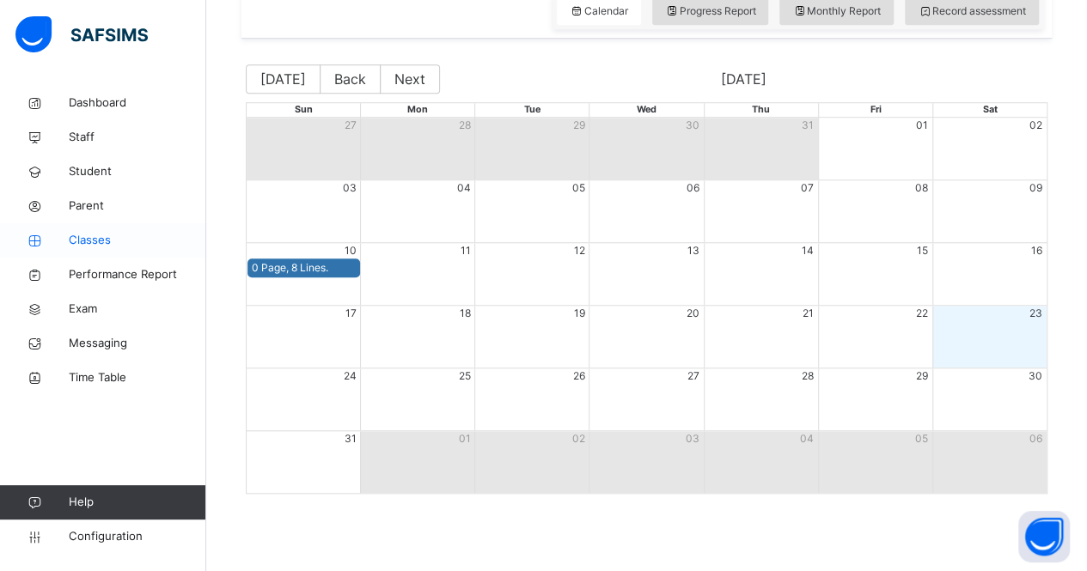
click at [86, 235] on span "Classes" at bounding box center [137, 240] width 137 height 17
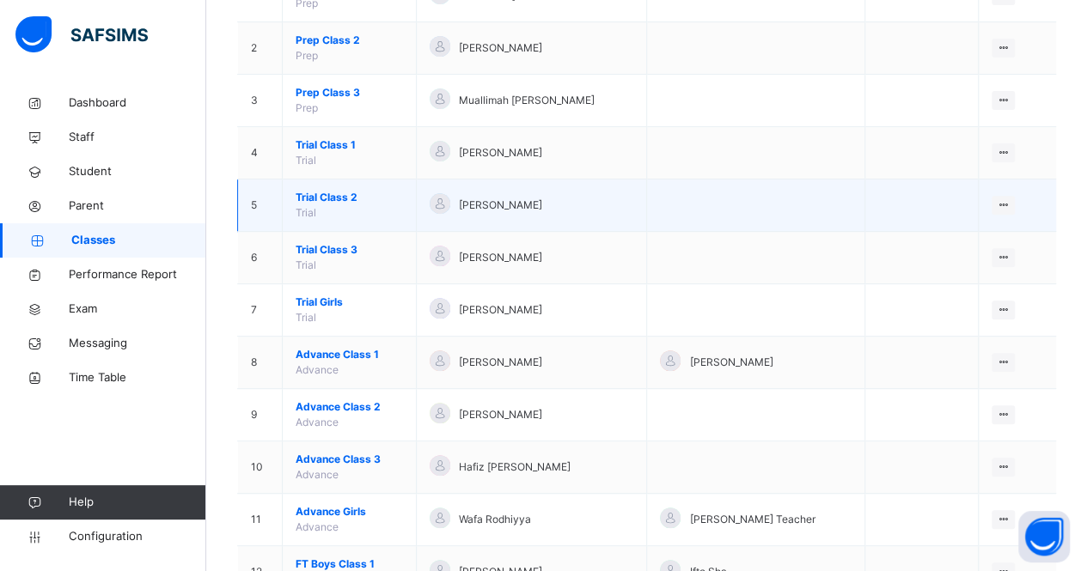
scroll to position [231, 0]
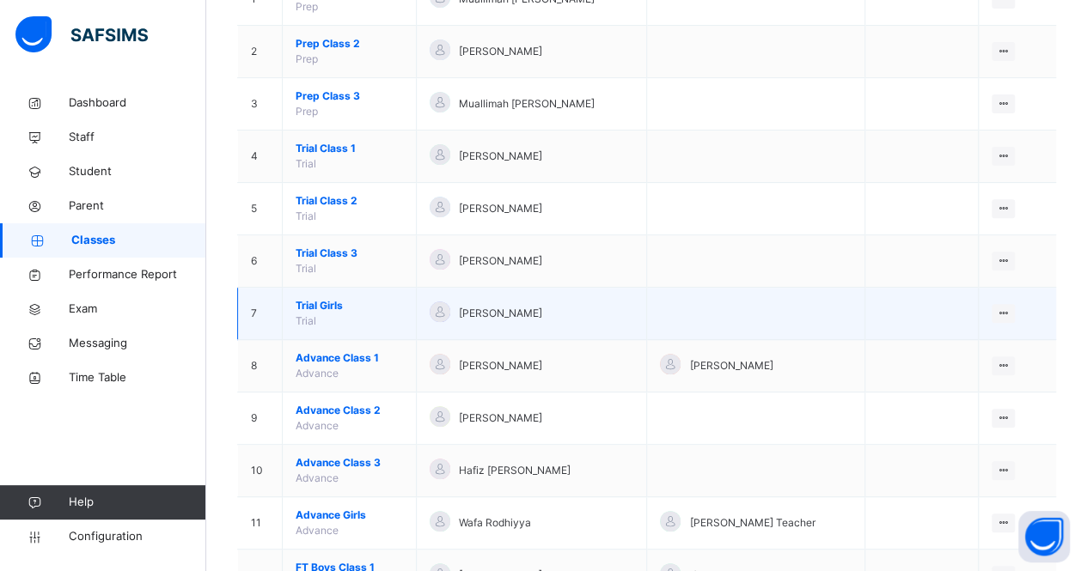
click at [314, 298] on span "Trial Girls" at bounding box center [349, 305] width 107 height 15
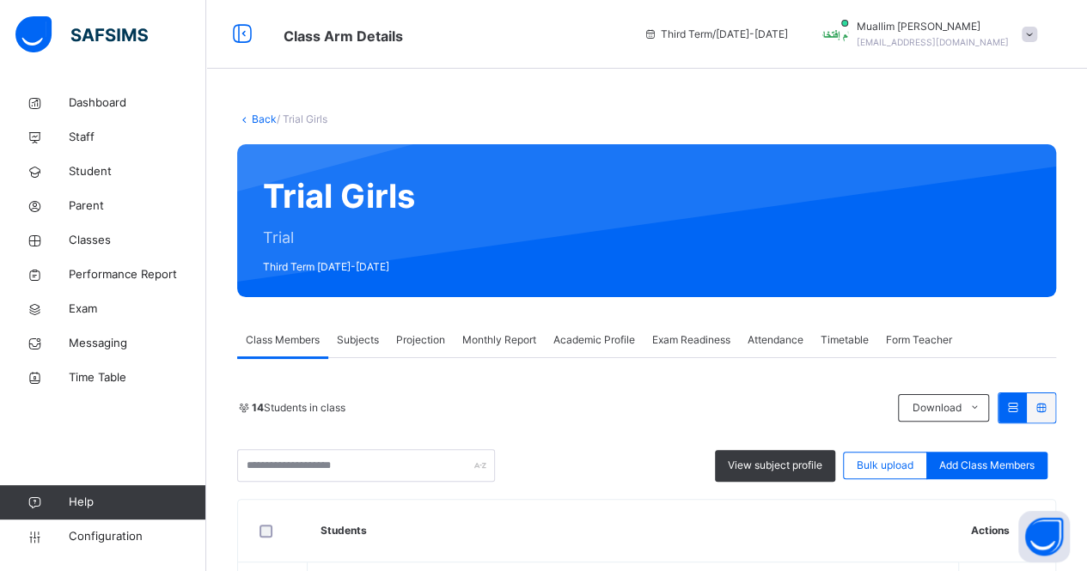
click at [436, 347] on span "Projection" at bounding box center [420, 339] width 49 height 15
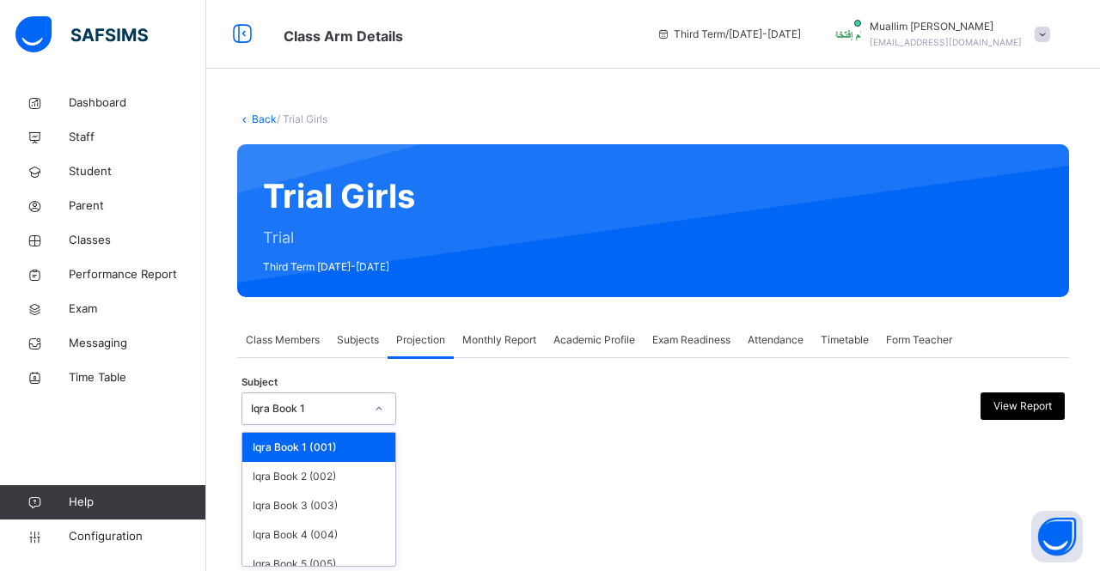
click at [354, 405] on div "Iqra Book 1" at bounding box center [307, 408] width 113 height 15
click at [347, 462] on div "Iqra Book 2 (002)" at bounding box center [318, 476] width 153 height 29
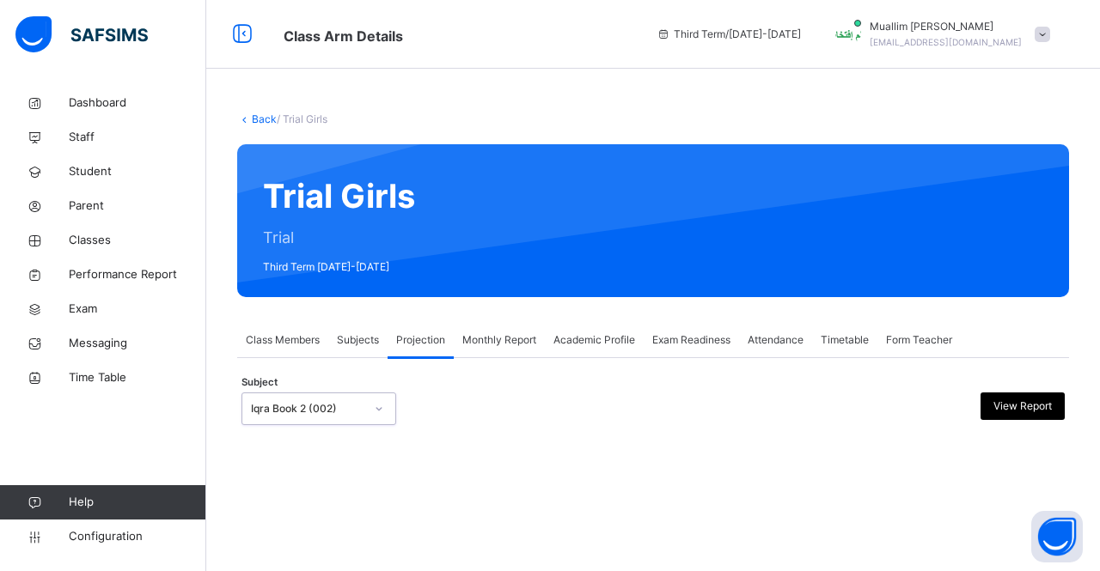
click at [348, 401] on div "Iqra Book 2 (002)" at bounding box center [307, 408] width 113 height 15
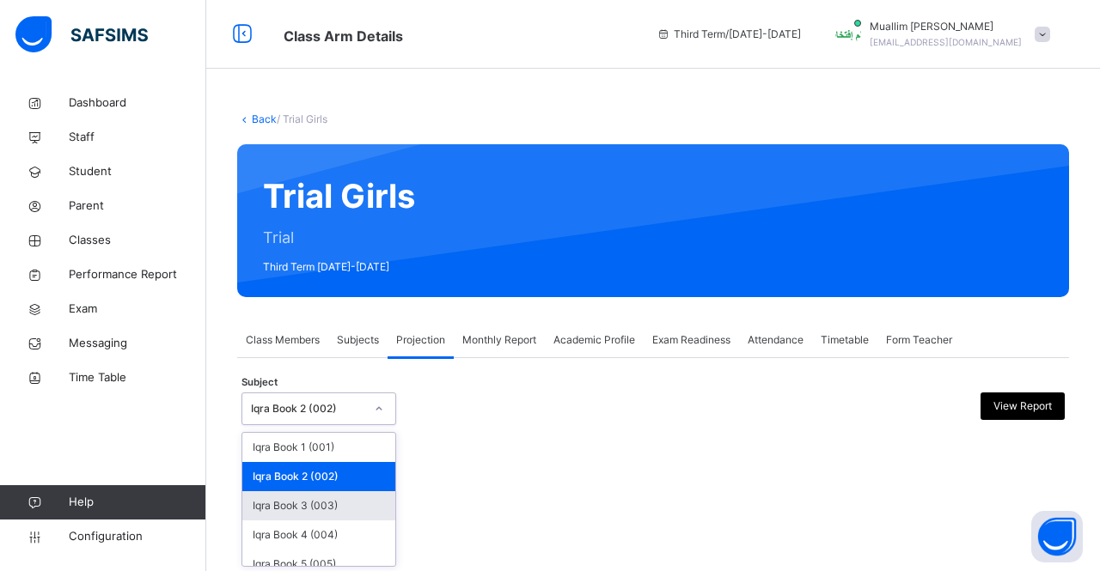
click at [333, 509] on div "Iqra Book 3 (003)" at bounding box center [318, 505] width 153 height 29
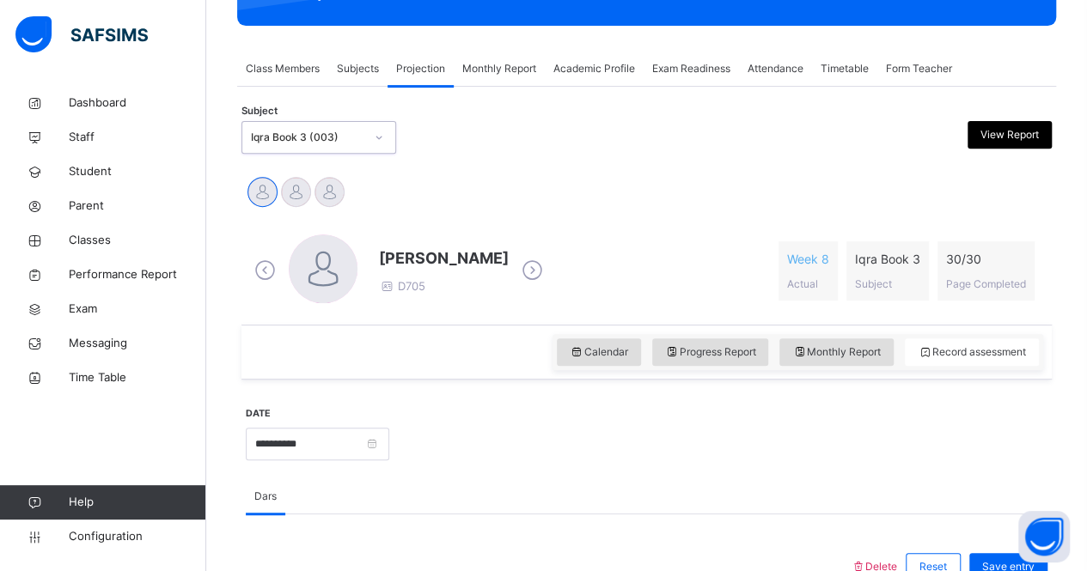
scroll to position [333, 0]
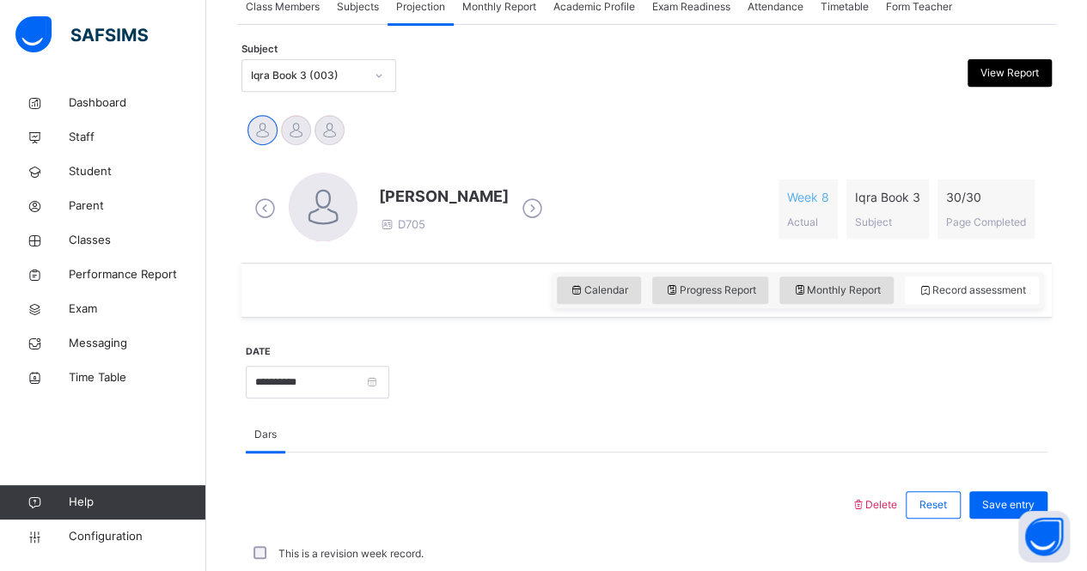
click at [601, 303] on div "Calendar Progress Report Monthly Report Record assessment" at bounding box center [797, 290] width 491 height 36
click at [596, 291] on span "Calendar" at bounding box center [599, 290] width 58 height 15
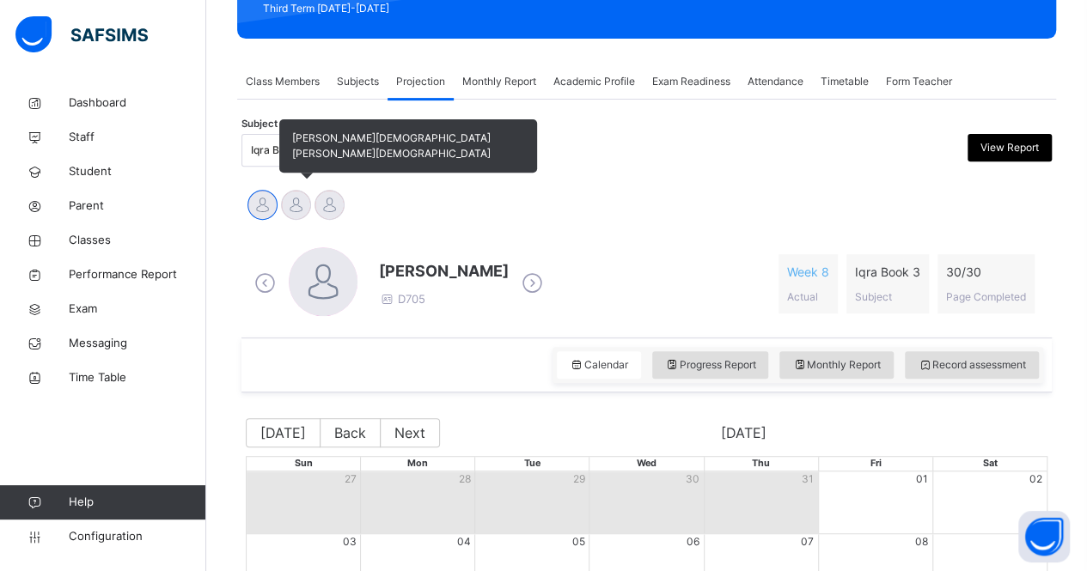
click at [297, 194] on div at bounding box center [296, 205] width 30 height 30
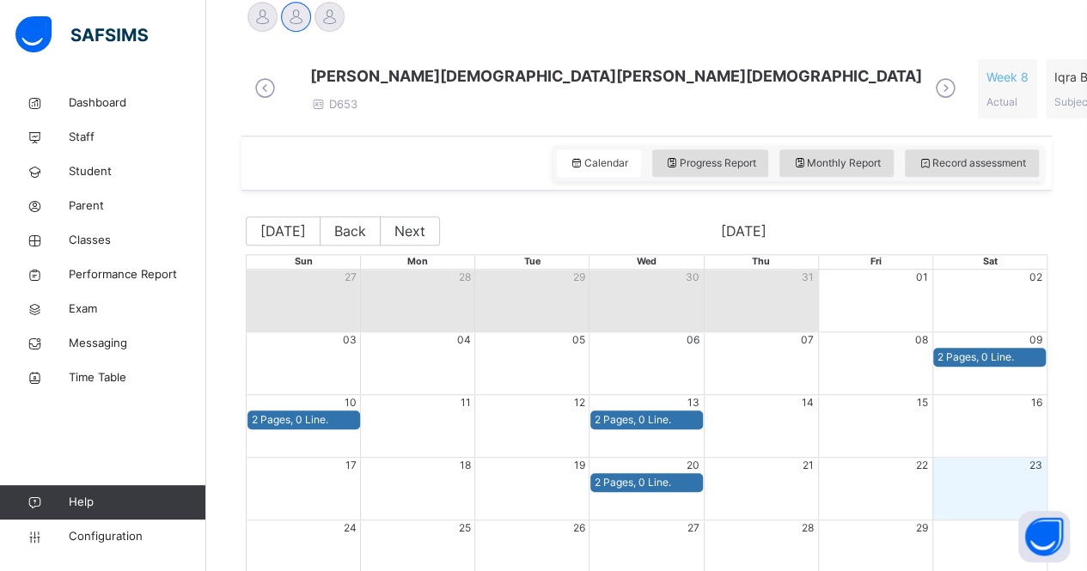
scroll to position [358, 0]
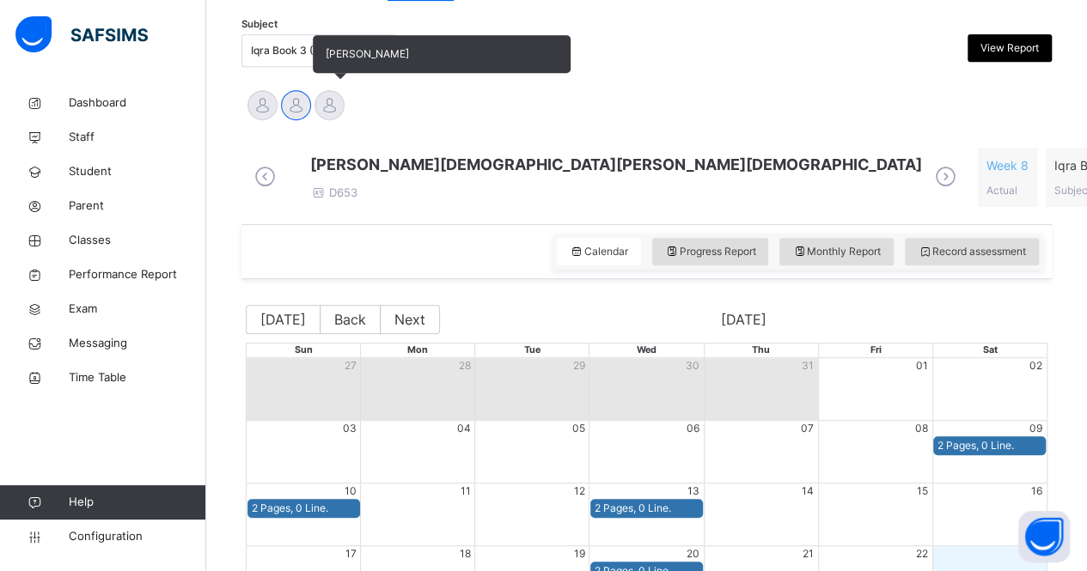
click at [335, 99] on div at bounding box center [329, 105] width 30 height 30
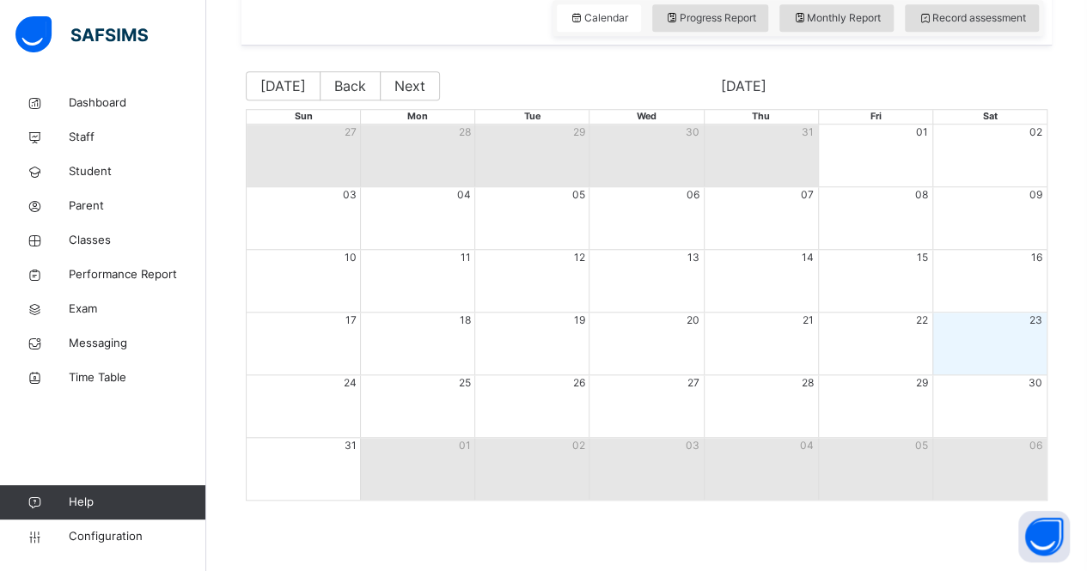
scroll to position [243, 0]
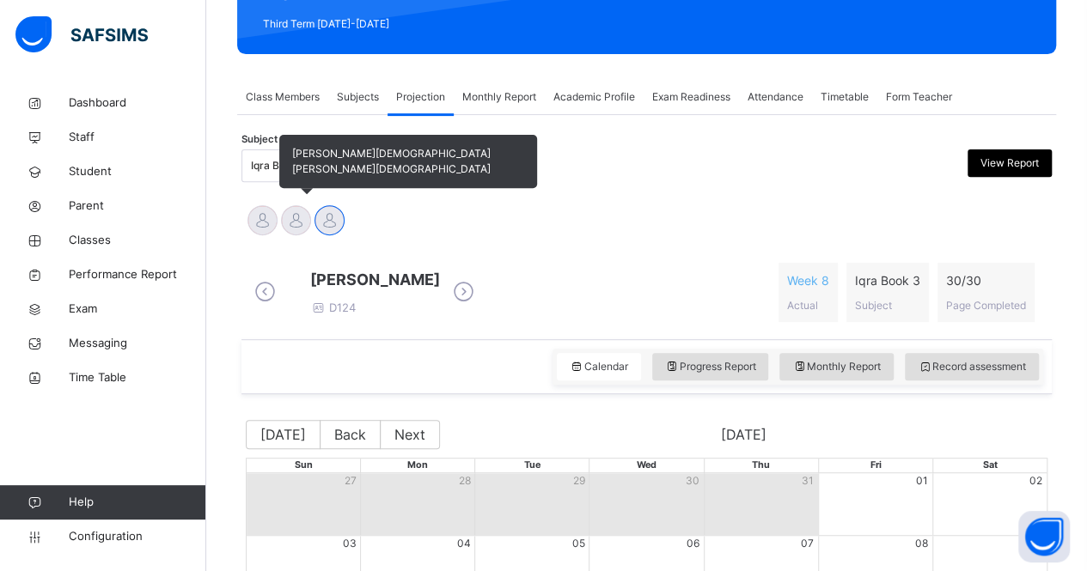
click at [284, 217] on div at bounding box center [296, 220] width 30 height 30
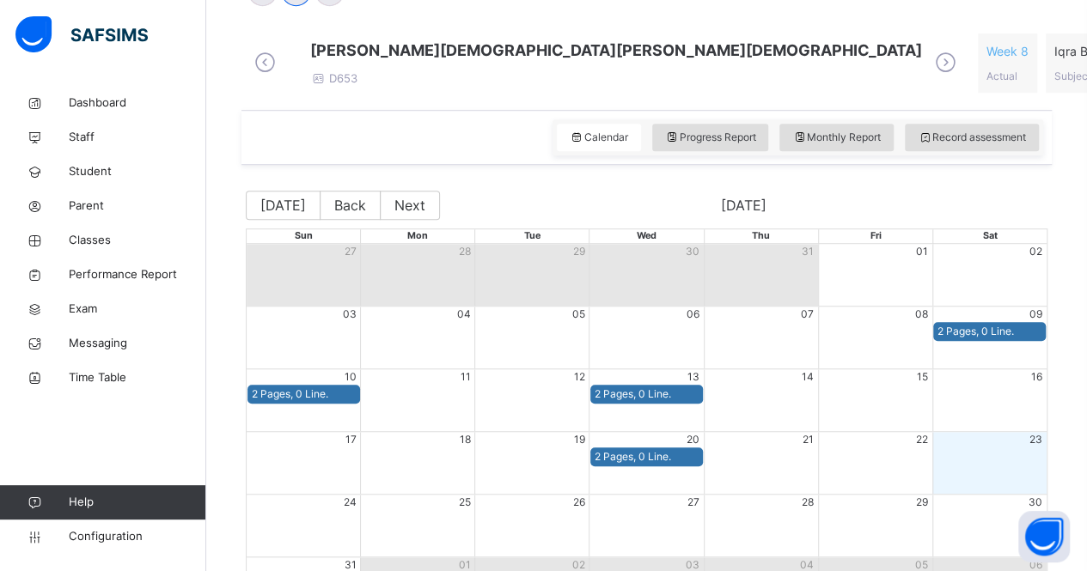
scroll to position [369, 0]
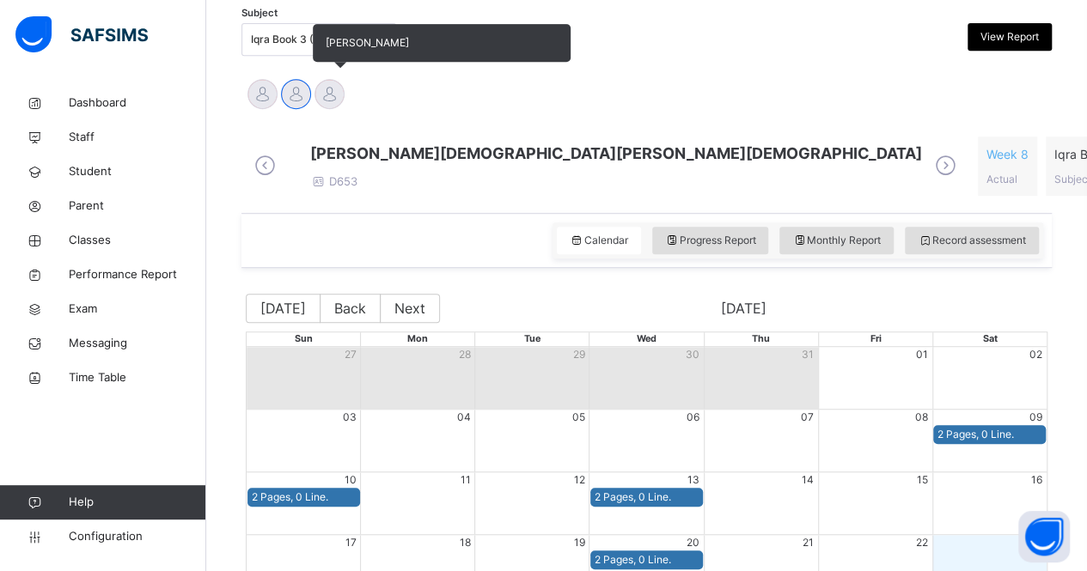
click at [334, 98] on div at bounding box center [329, 94] width 30 height 30
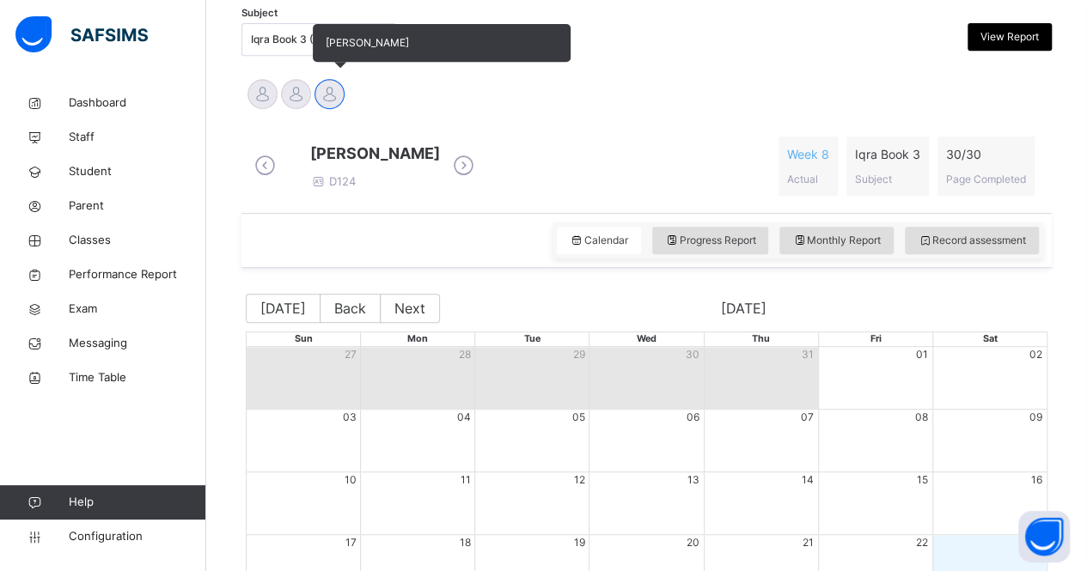
scroll to position [126, 0]
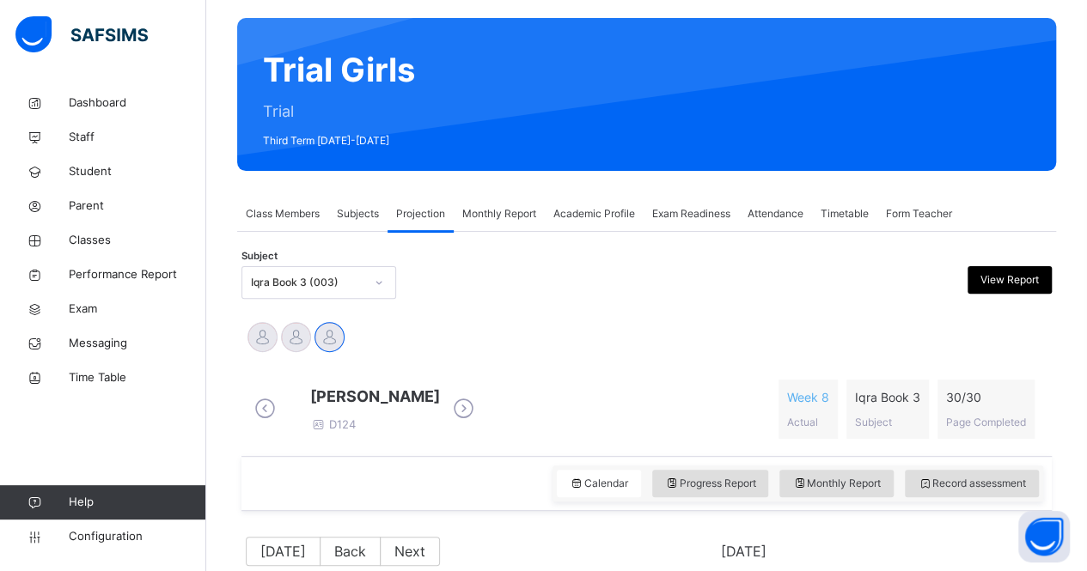
click at [282, 281] on div "Iqra Book 3 (003)" at bounding box center [307, 282] width 113 height 15
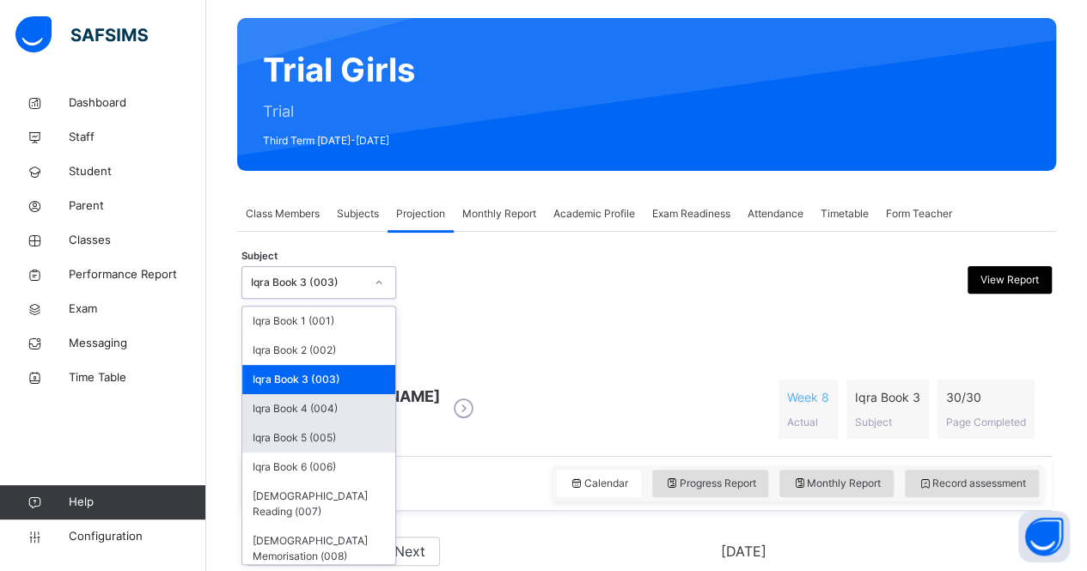
click at [306, 415] on div "Iqra Book 4 (004)" at bounding box center [318, 408] width 153 height 29
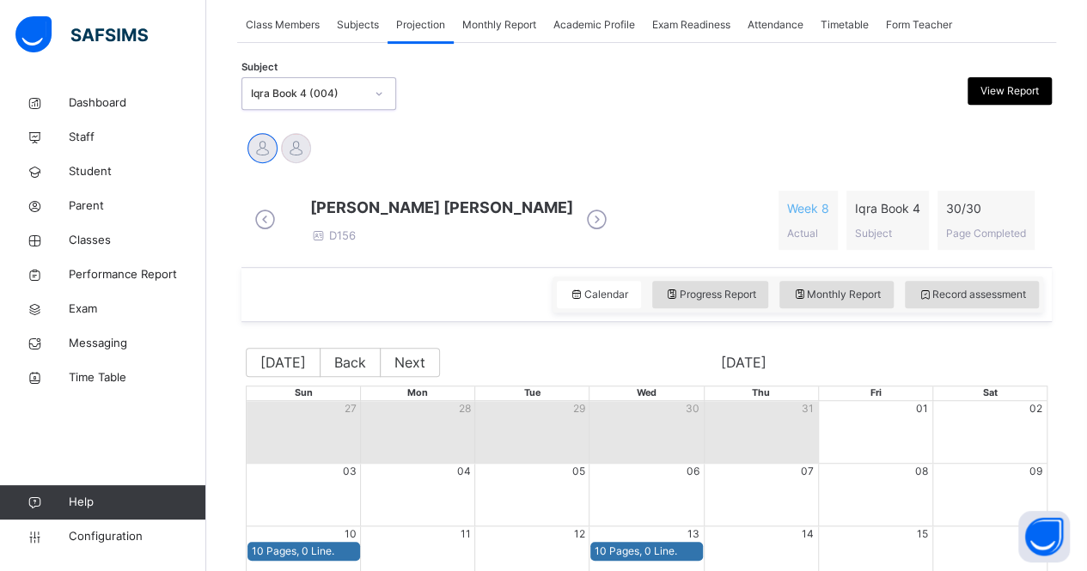
scroll to position [280, 0]
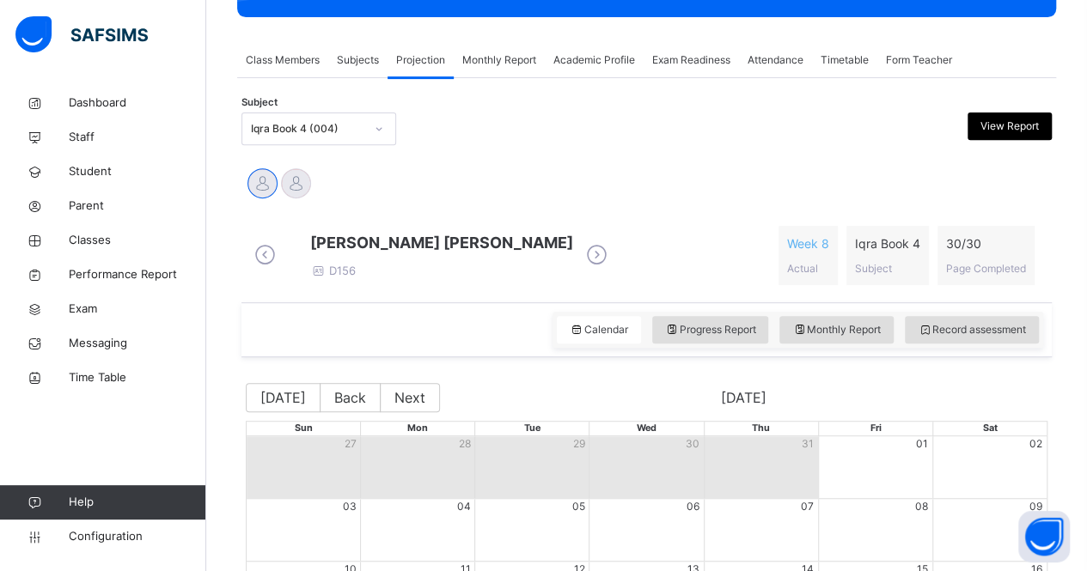
click at [290, 162] on div "[PERSON_NAME] [PERSON_NAME] Zaha [PERSON_NAME]" at bounding box center [646, 185] width 810 height 46
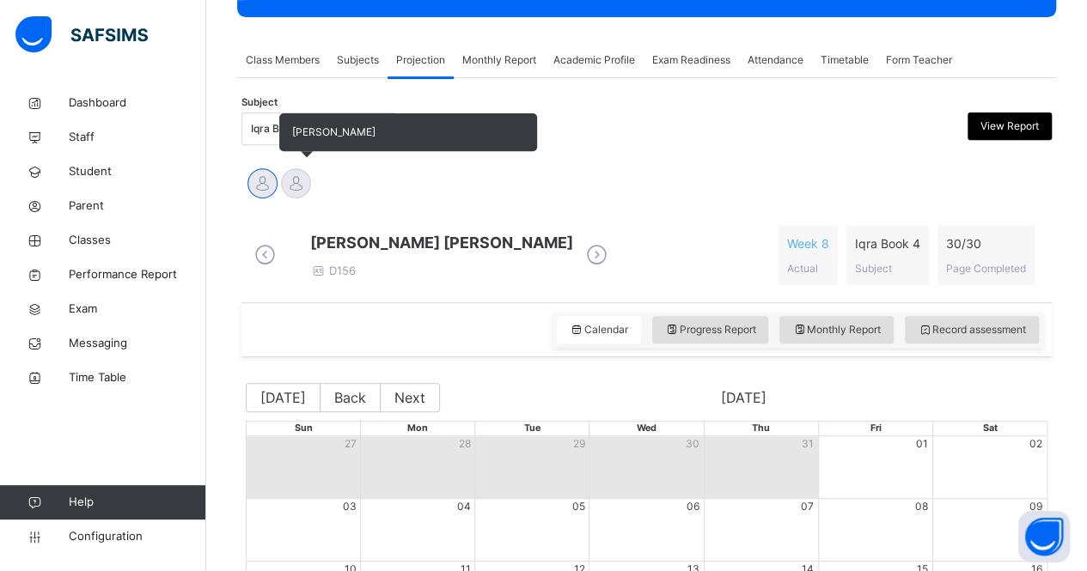
click at [302, 193] on div at bounding box center [296, 183] width 30 height 30
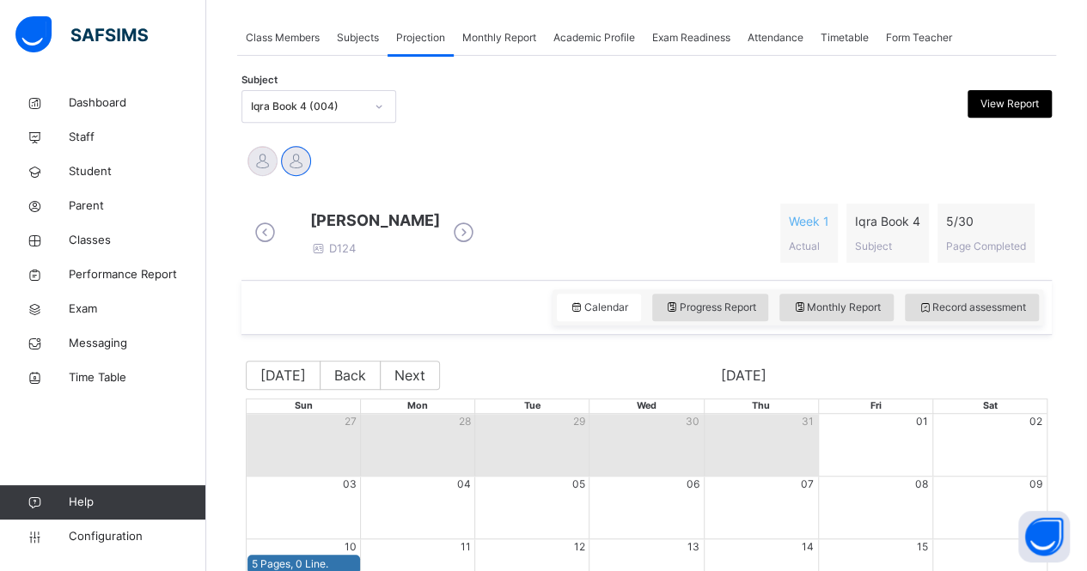
scroll to position [302, 0]
click at [311, 105] on div "Iqra Book 4 (004)" at bounding box center [307, 107] width 113 height 15
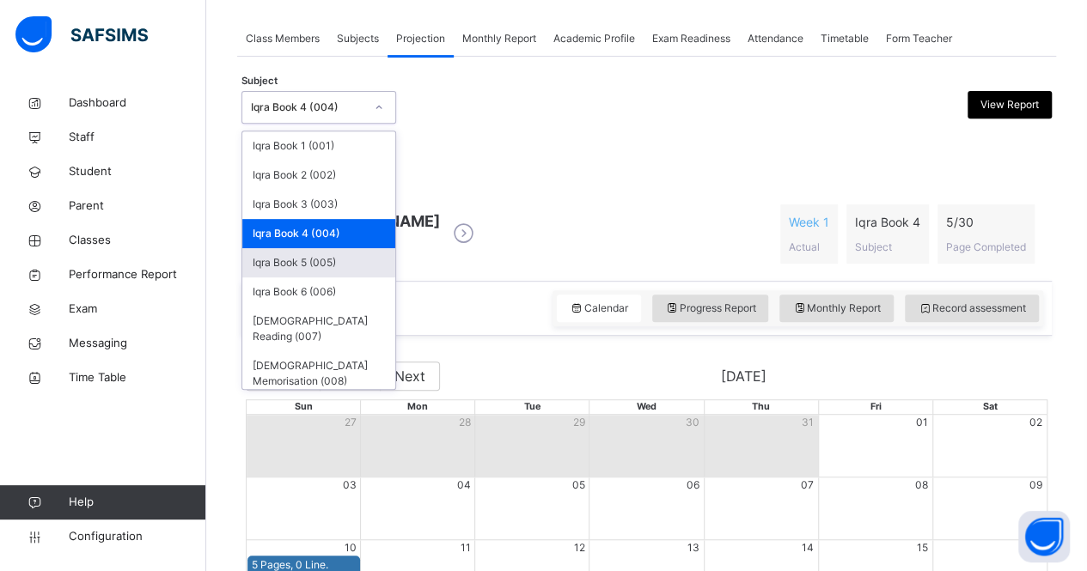
click at [328, 259] on div "Iqra Book 5 (005)" at bounding box center [318, 262] width 153 height 29
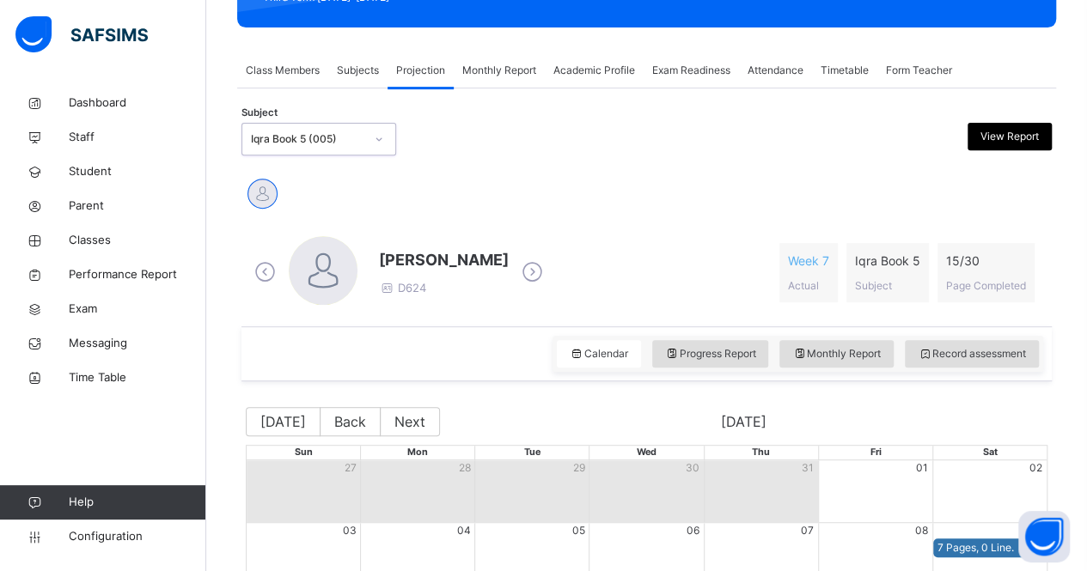
scroll to position [268, 0]
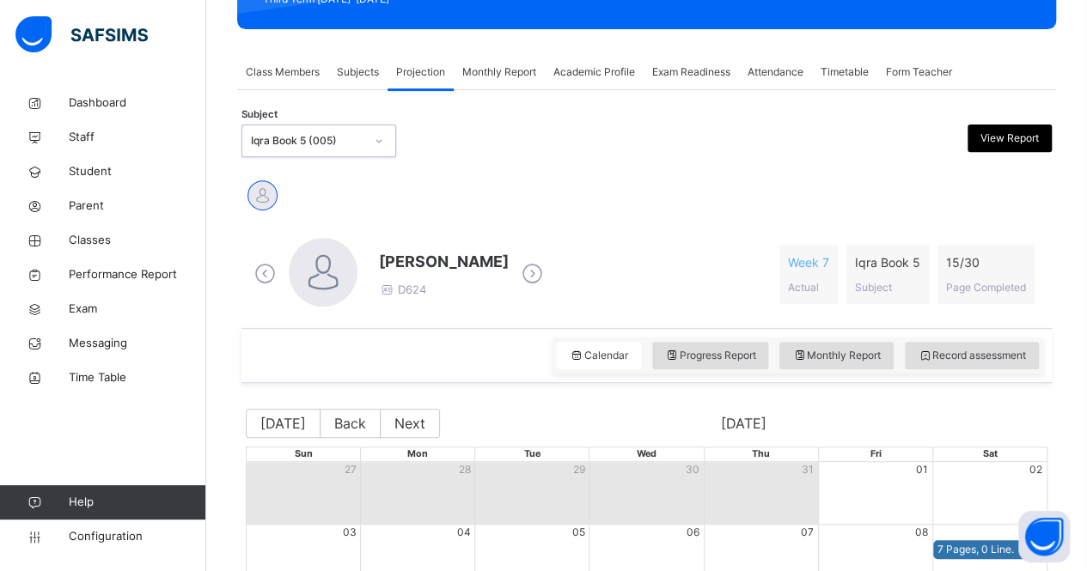
click at [318, 133] on div "Iqra Book 5 (005)" at bounding box center [307, 140] width 113 height 15
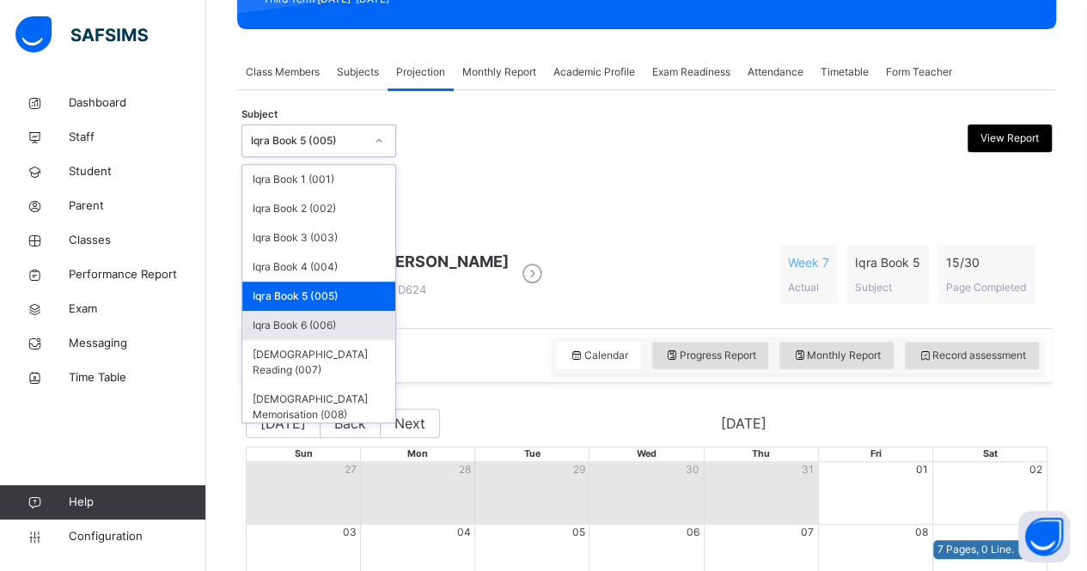
click at [325, 321] on div "Iqra Book 6 (006)" at bounding box center [318, 325] width 153 height 29
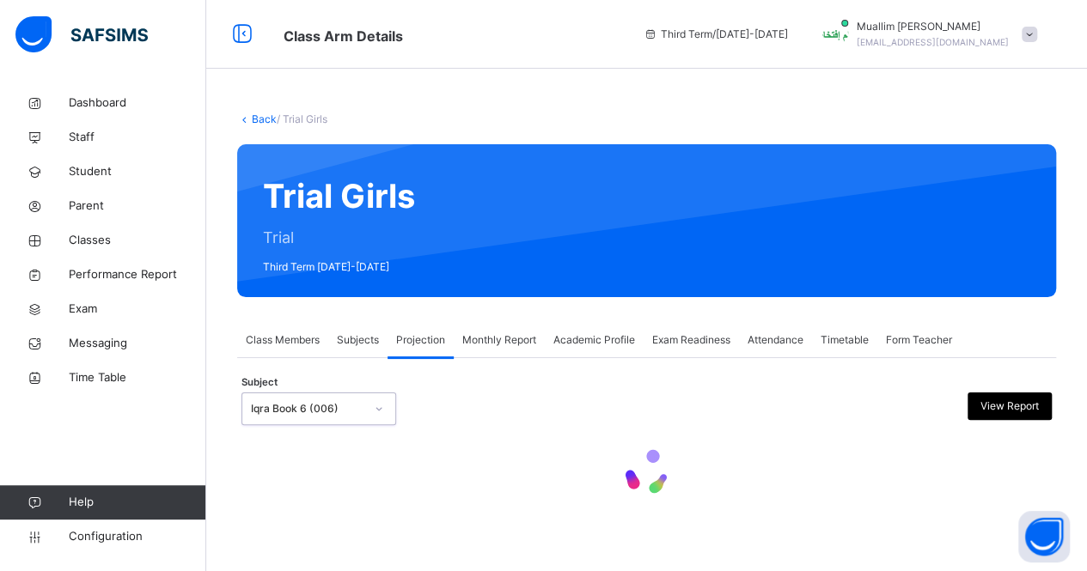
scroll to position [0, 0]
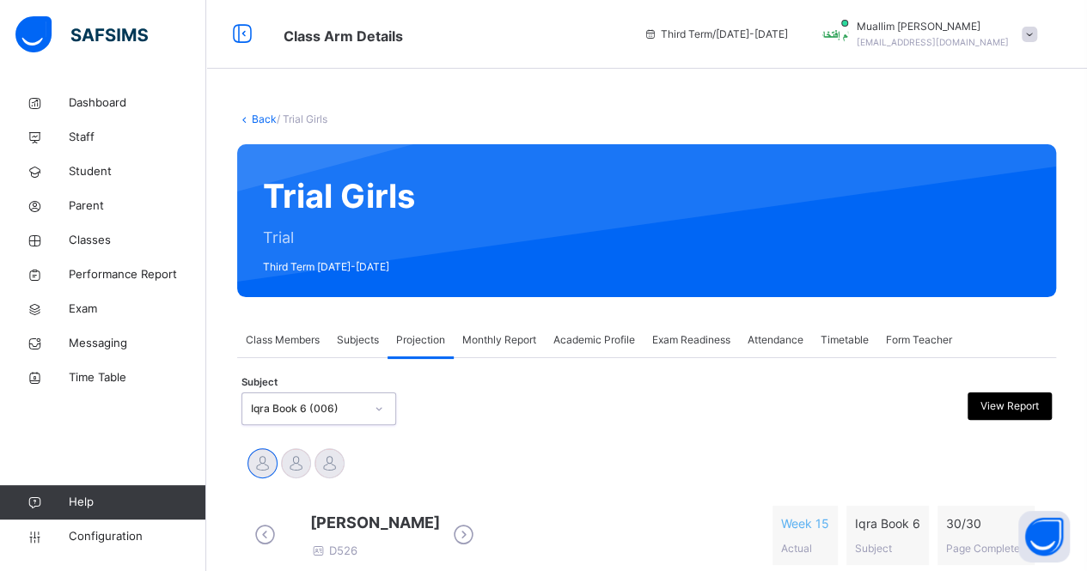
click at [302, 429] on div "Subject option Iqra Book 6 (006), selected. 0 results available. Select is focu…" at bounding box center [646, 409] width 810 height 50
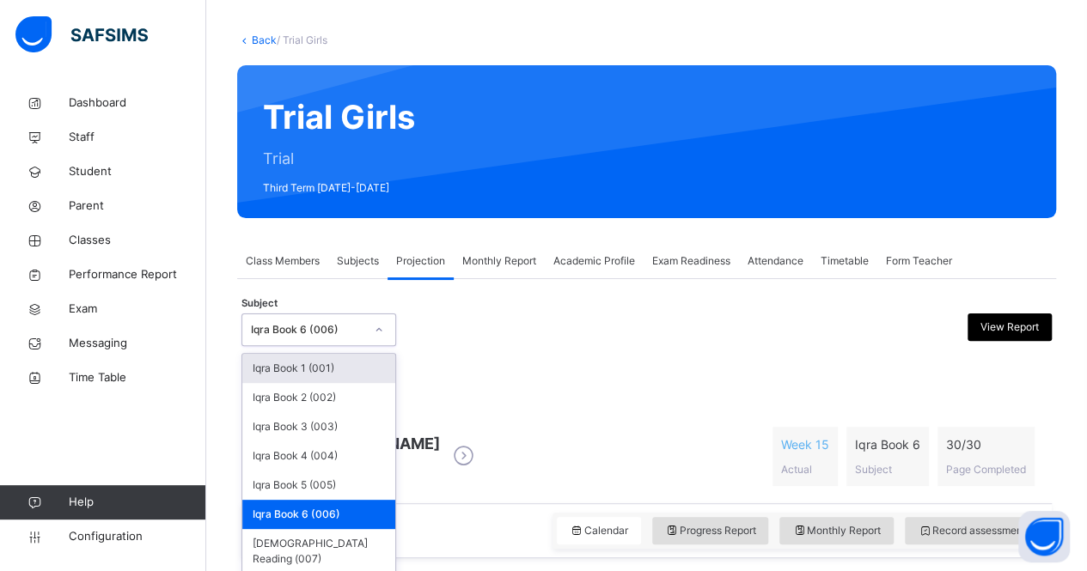
click at [297, 346] on div "option Iqra Book 6 (006), selected. option Iqra Book 1 (001) focused, 1 of 8. 8…" at bounding box center [318, 330] width 155 height 33
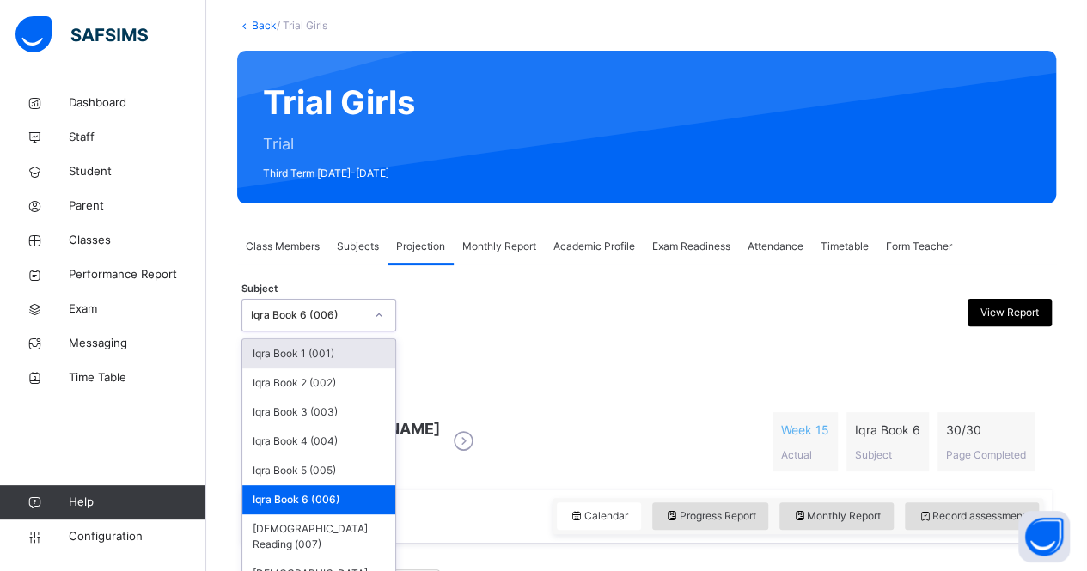
scroll to position [102, 0]
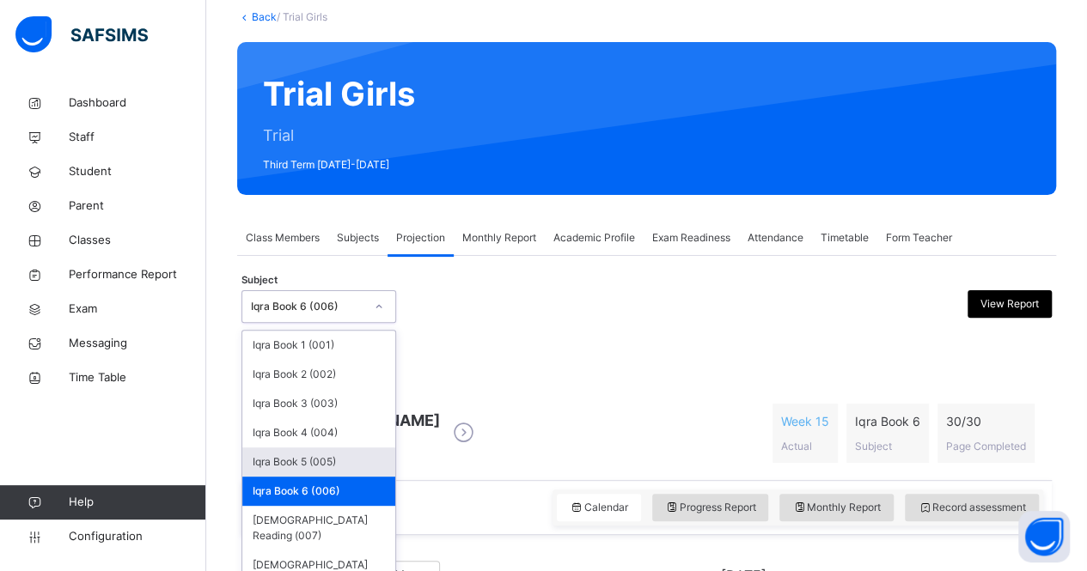
click at [356, 458] on div "Iqra Book 5 (005)" at bounding box center [318, 462] width 153 height 29
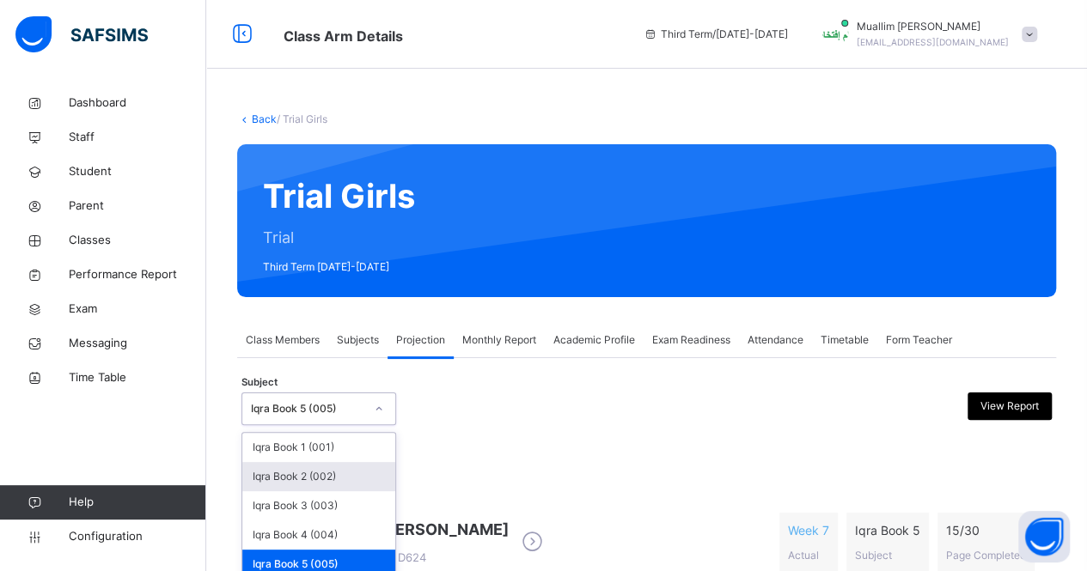
click at [308, 415] on div "option Iqra Book 5 (005), selected. option Iqra Book 2 (002) focused, 2 of 8. 8…" at bounding box center [318, 409] width 155 height 33
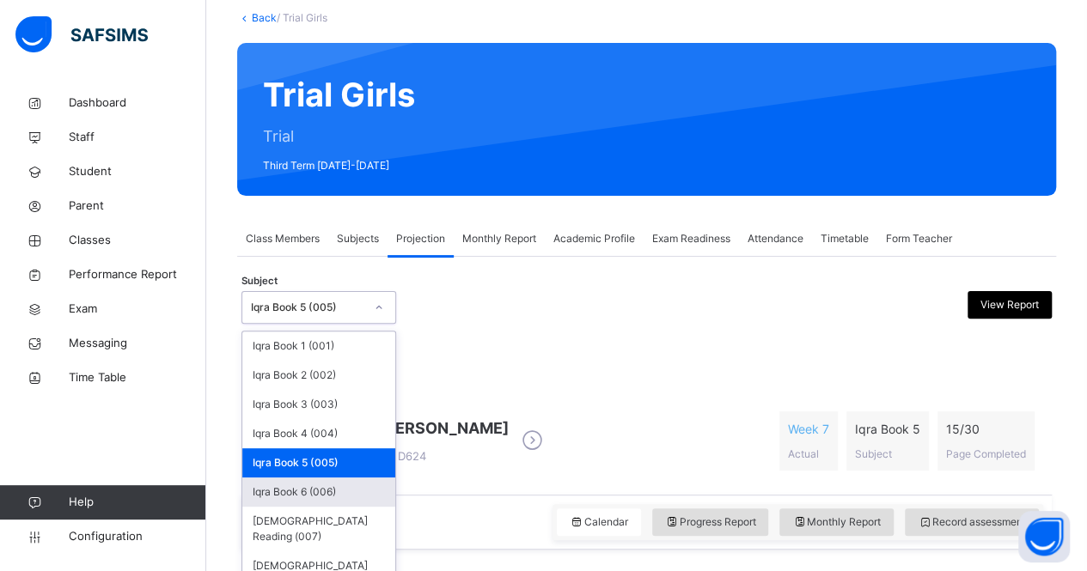
scroll to position [102, 0]
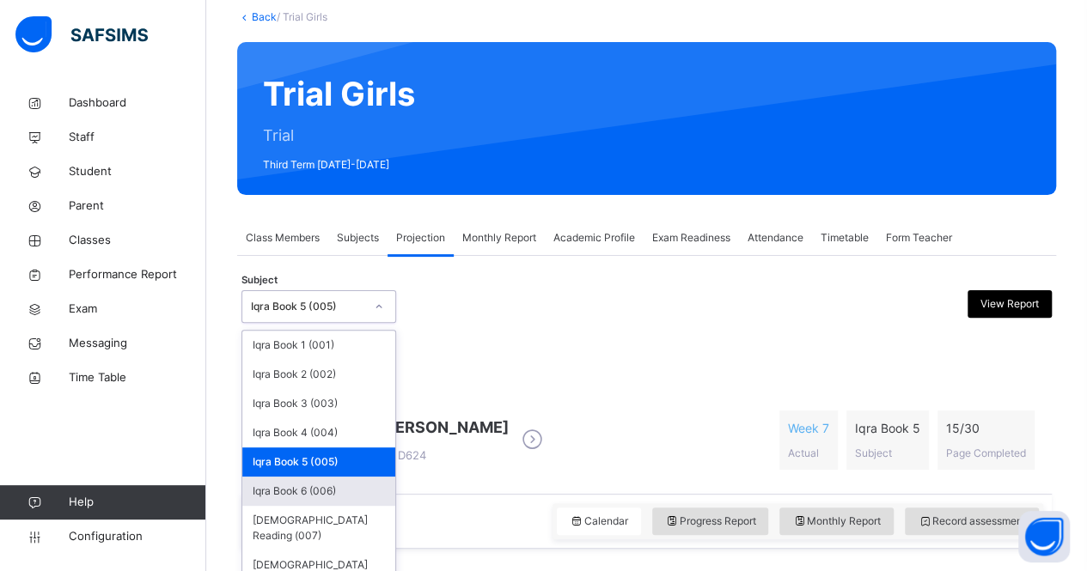
click at [302, 495] on div "Iqra Book 6 (006)" at bounding box center [318, 491] width 153 height 29
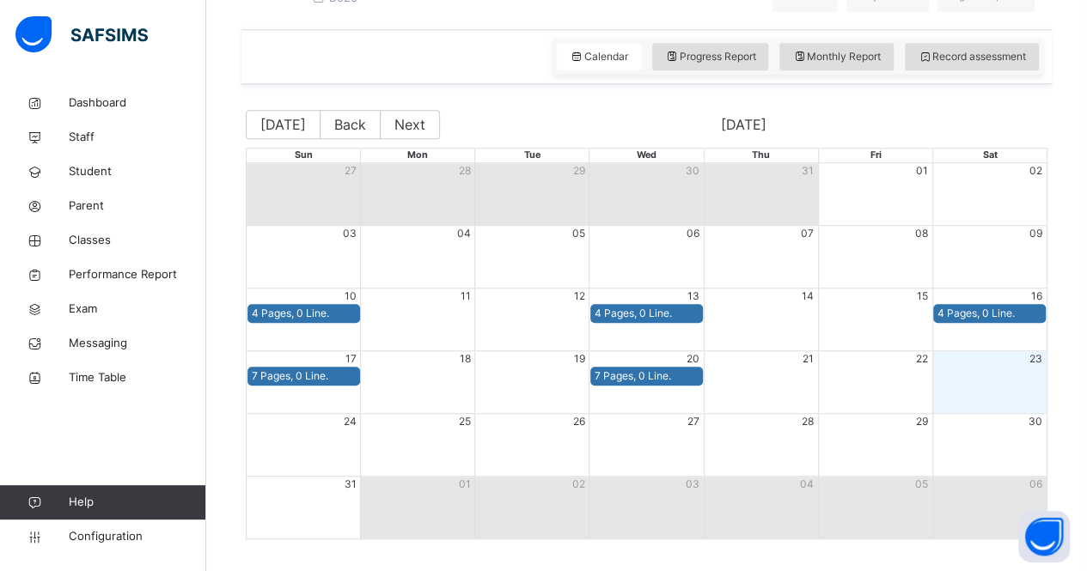
scroll to position [535, 0]
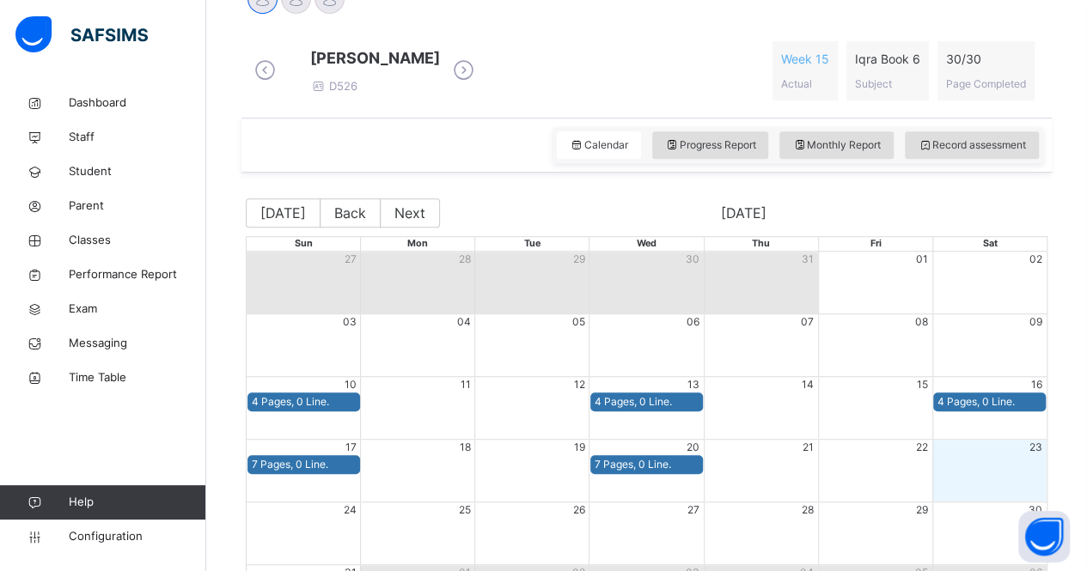
click at [479, 82] on icon at bounding box center [463, 71] width 30 height 26
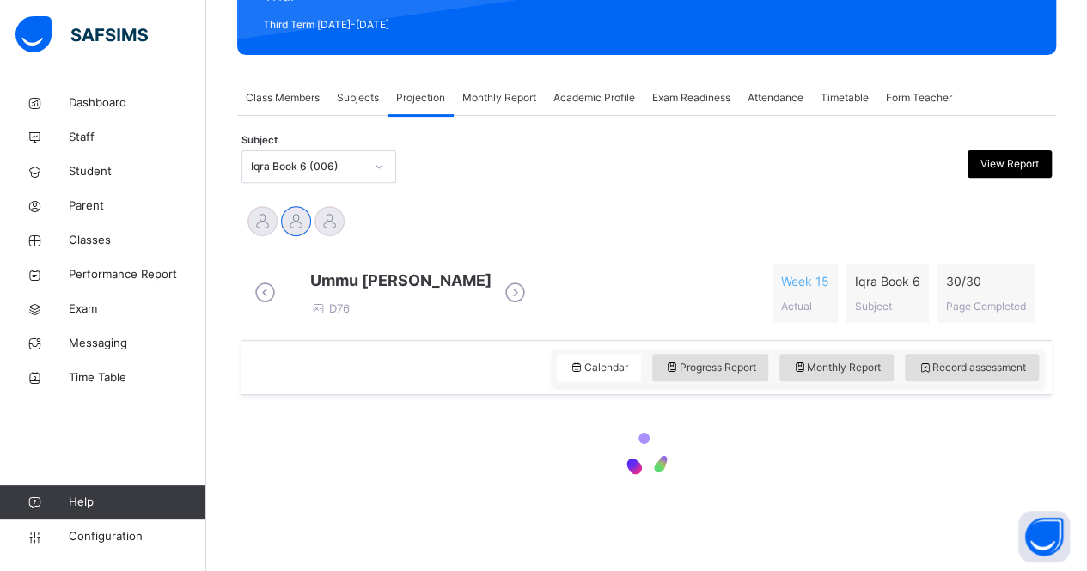
scroll to position [465, 0]
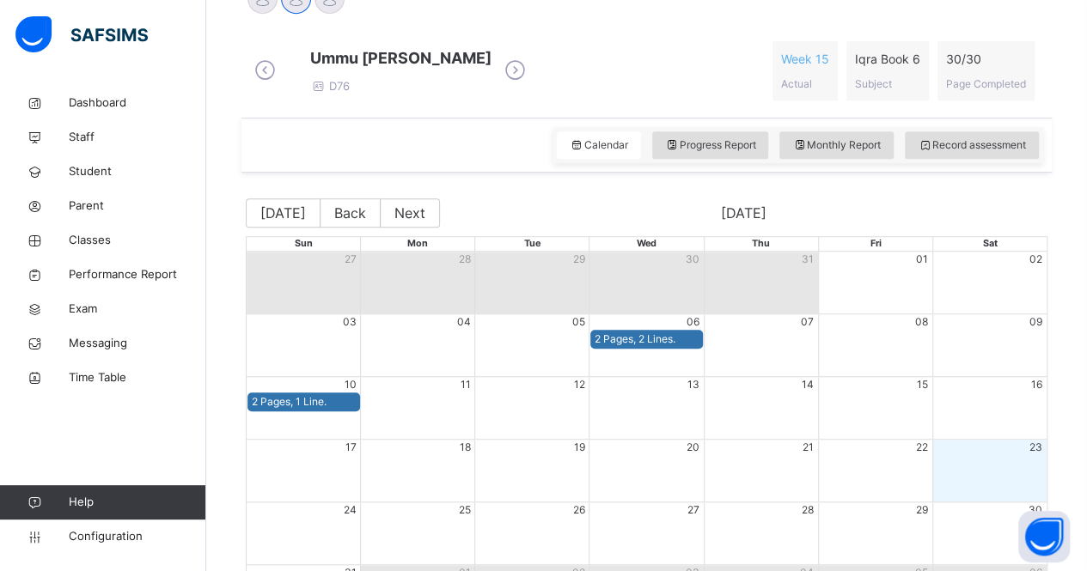
click at [530, 83] on icon at bounding box center [515, 71] width 30 height 26
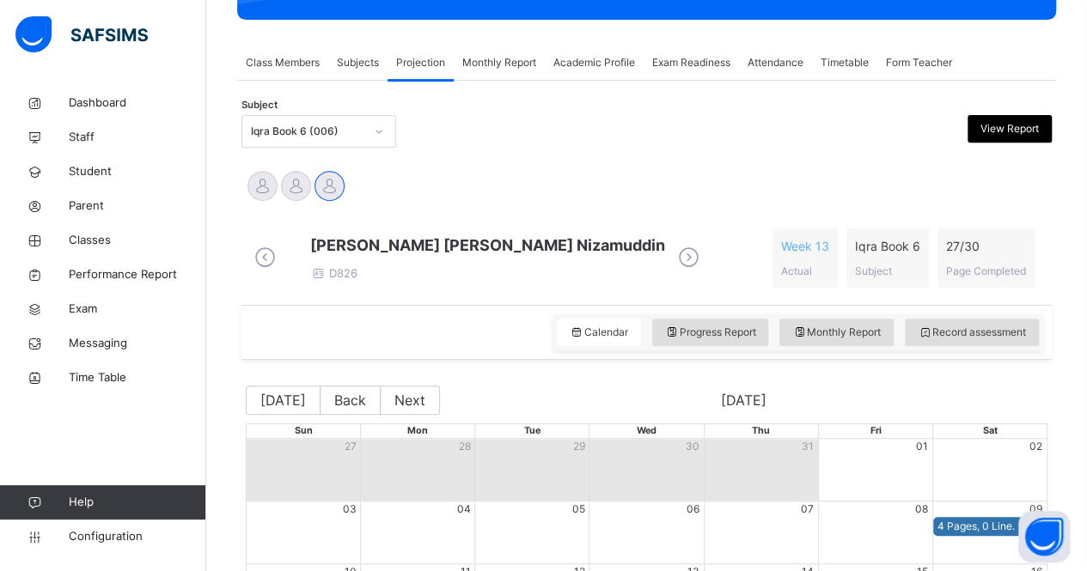
scroll to position [228, 0]
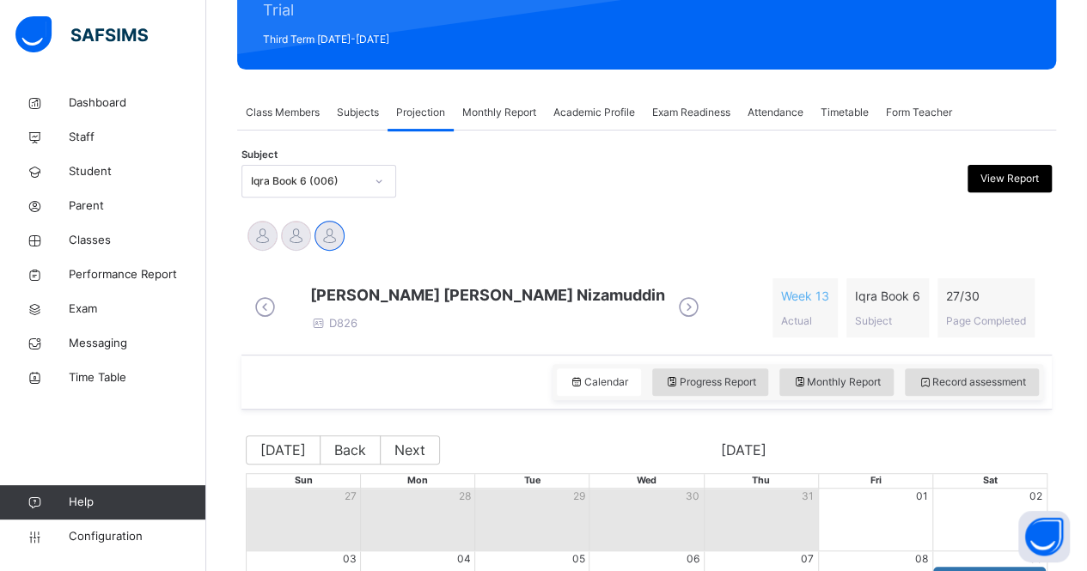
click at [326, 174] on div "Iqra Book 6 (006)" at bounding box center [307, 181] width 113 height 15
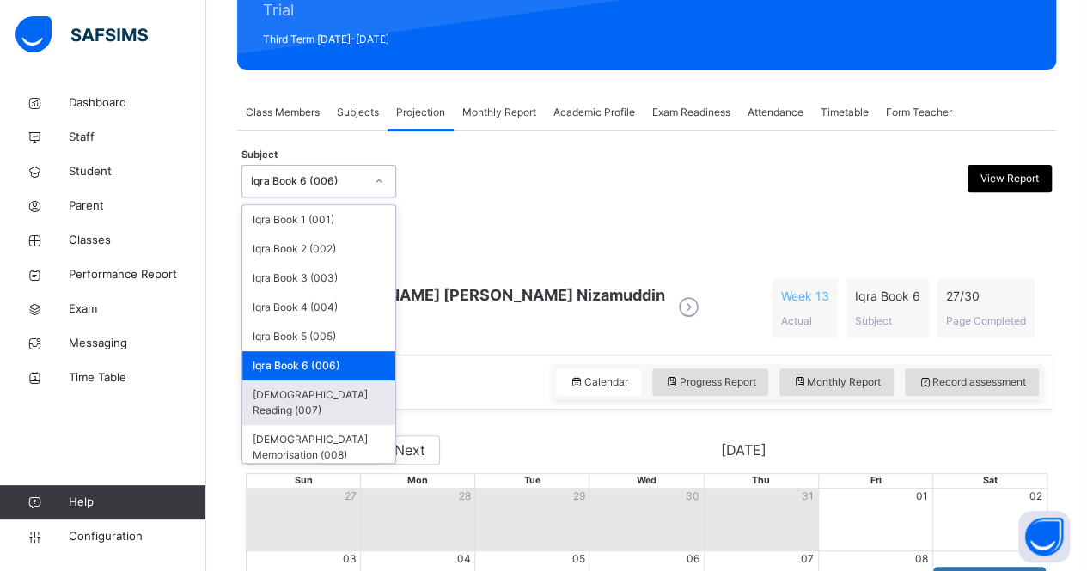
click at [333, 391] on div "[DEMOGRAPHIC_DATA] Reading (007)" at bounding box center [318, 403] width 153 height 45
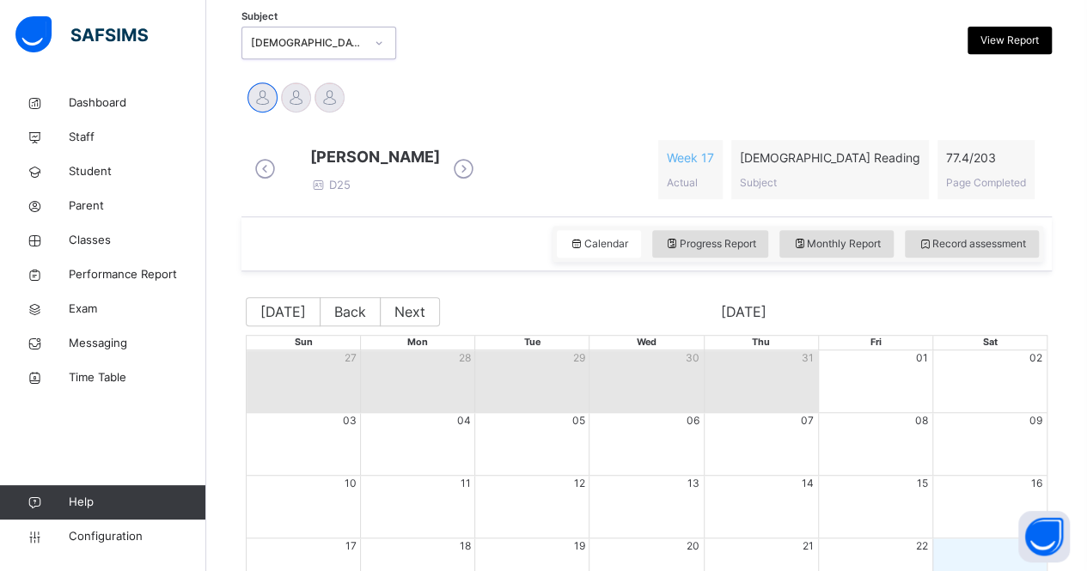
click at [466, 178] on icon at bounding box center [463, 169] width 30 height 26
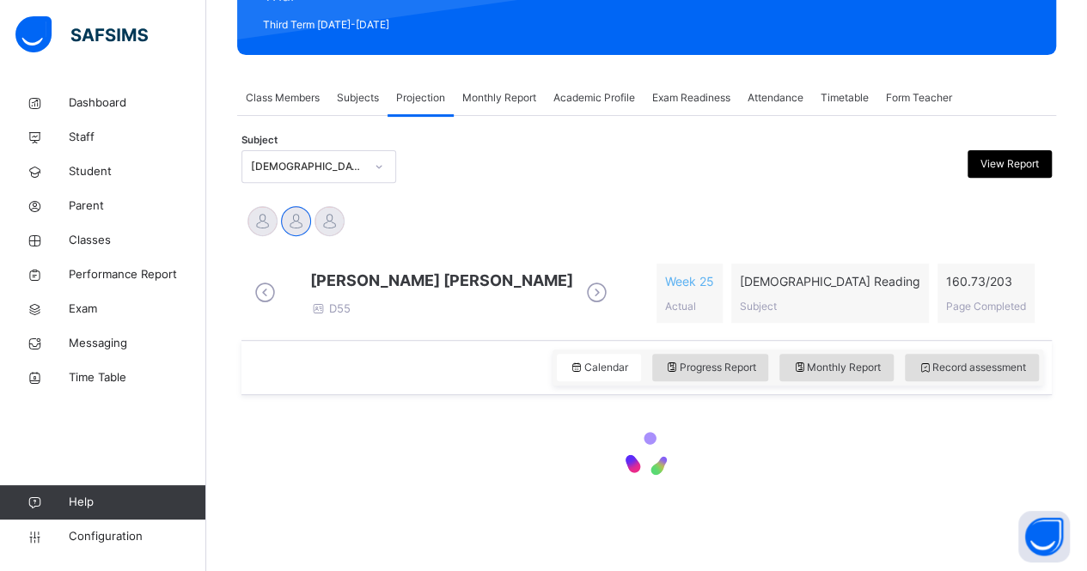
scroll to position [366, 0]
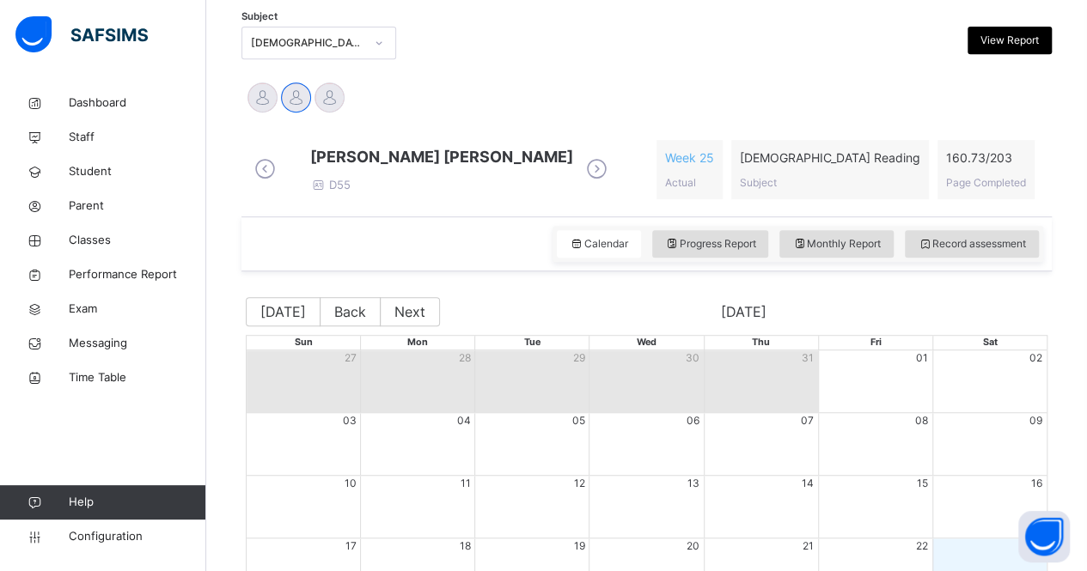
click at [582, 180] on icon at bounding box center [597, 169] width 30 height 26
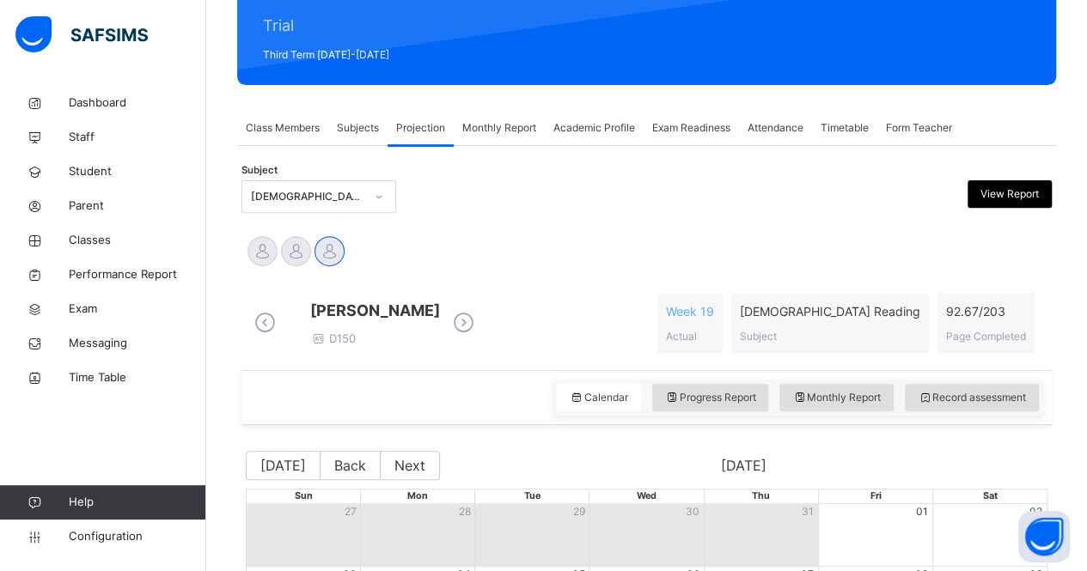
scroll to position [211, 0]
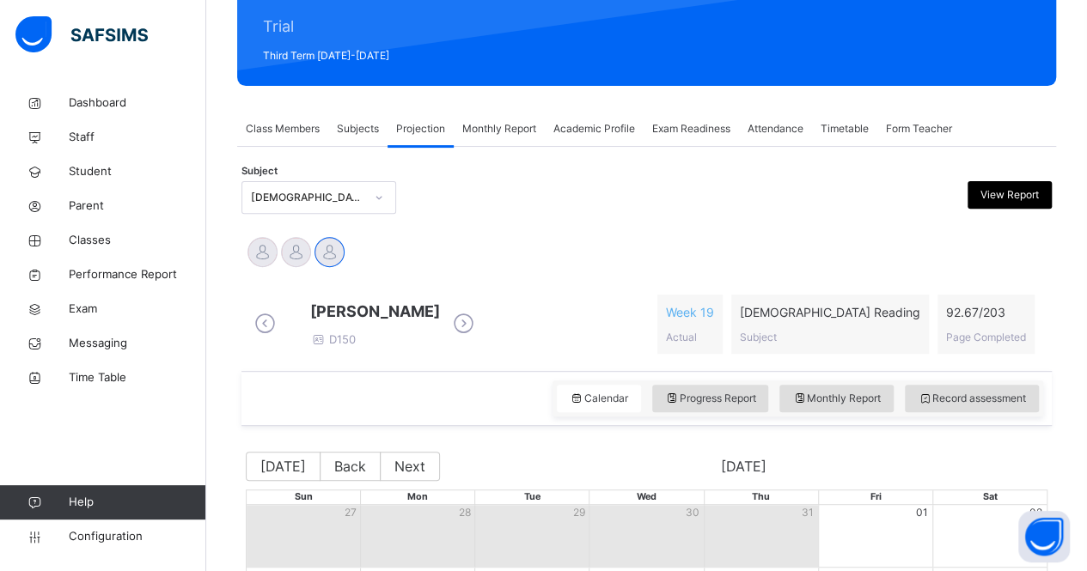
click at [325, 225] on div "[PERSON_NAME] [PERSON_NAME] [PERSON_NAME] [PERSON_NAME] D150 Week 19 Actual [DE…" at bounding box center [646, 569] width 810 height 693
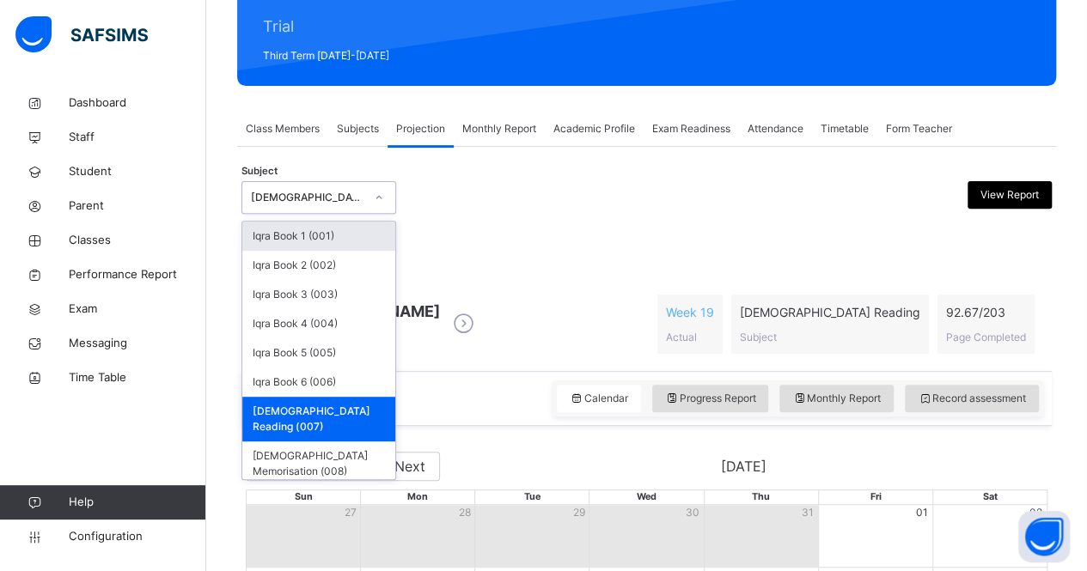
click at [324, 186] on div "[DEMOGRAPHIC_DATA] Reading (007)" at bounding box center [302, 198] width 120 height 27
click at [342, 442] on div "[DEMOGRAPHIC_DATA] Memorisation (008)" at bounding box center [318, 464] width 153 height 45
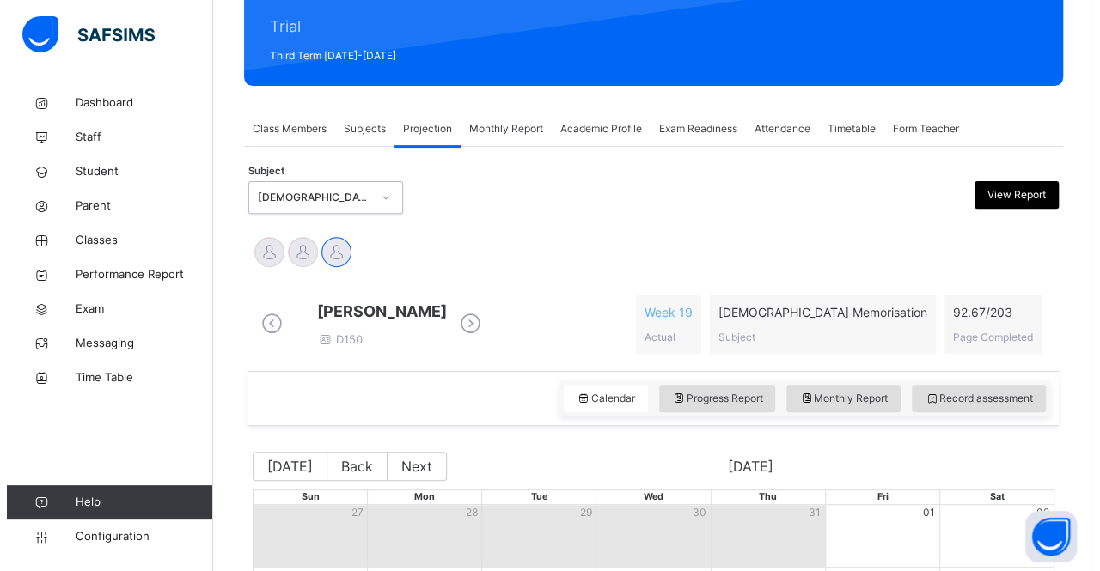
scroll to position [0, 0]
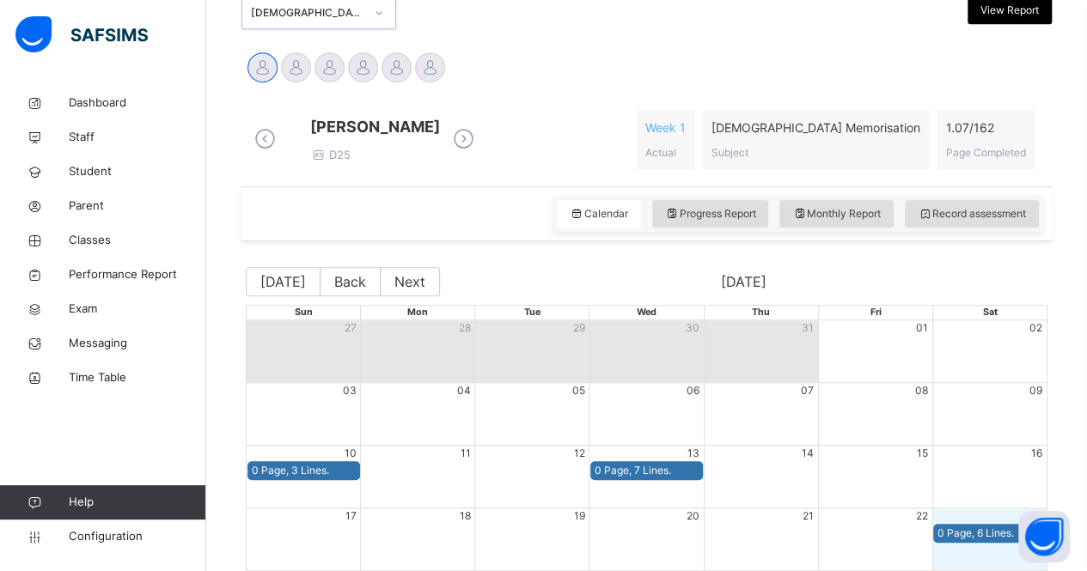
click at [479, 143] on icon at bounding box center [463, 139] width 30 height 26
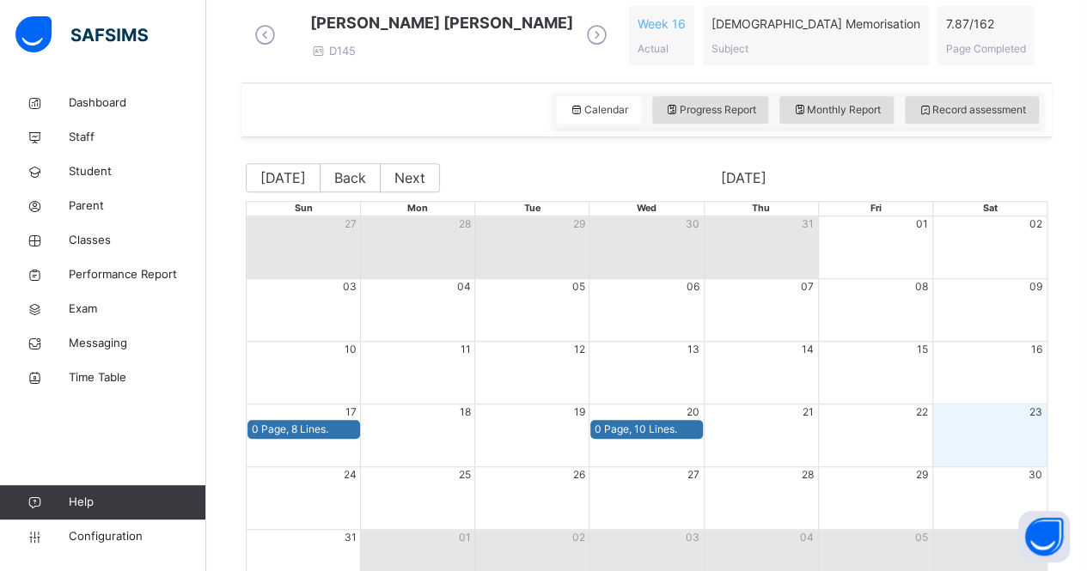
click at [594, 42] on icon at bounding box center [597, 35] width 30 height 26
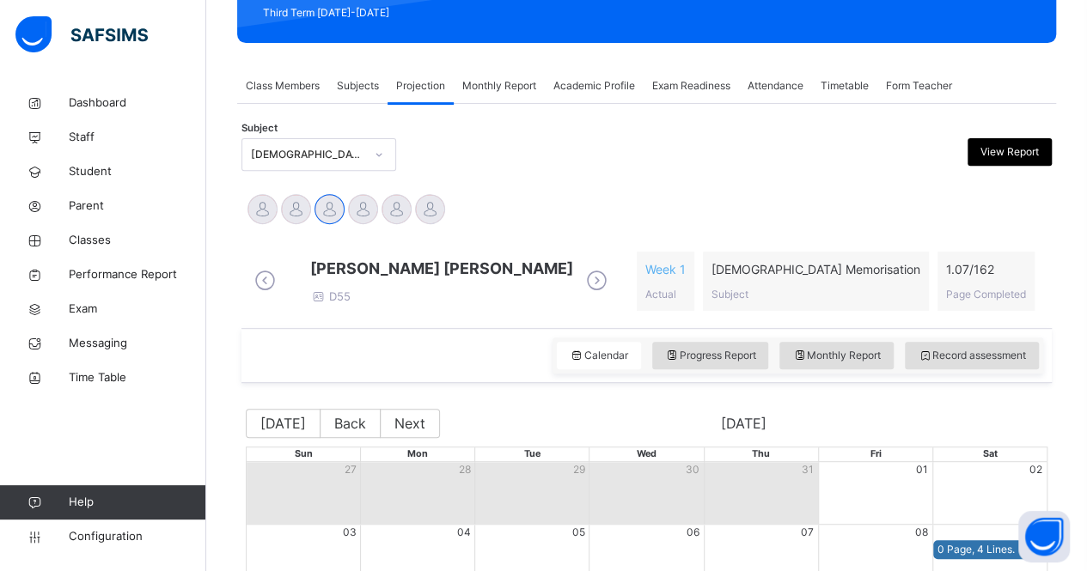
scroll to position [500, 0]
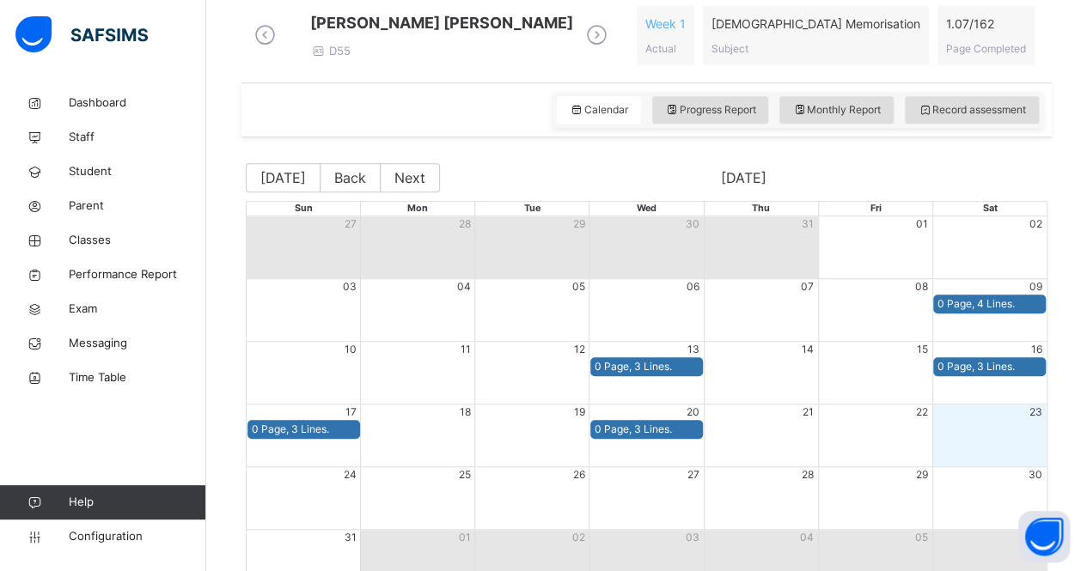
click at [582, 44] on icon at bounding box center [597, 35] width 30 height 26
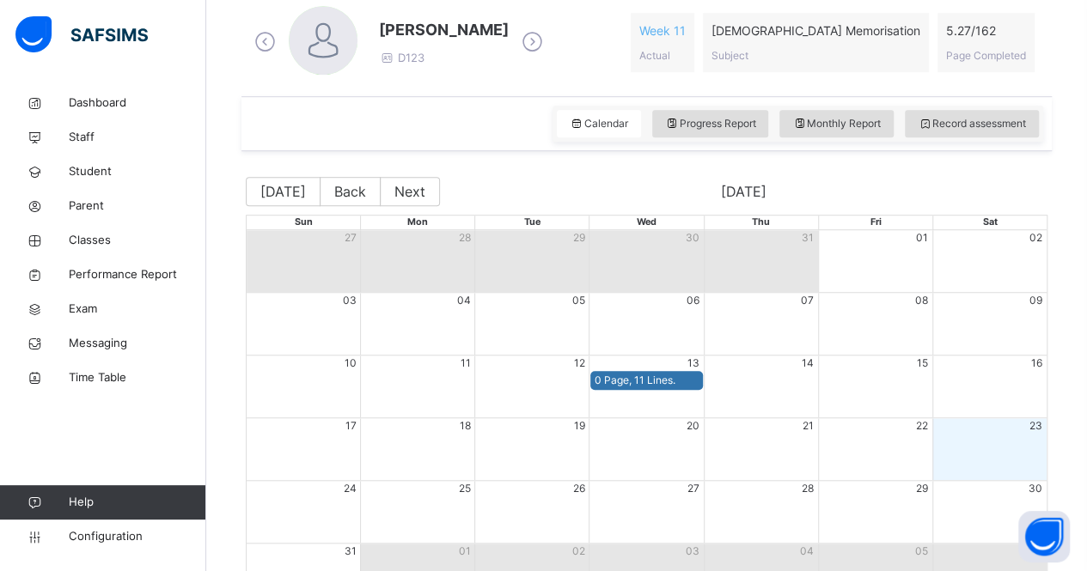
click at [570, 44] on div "[PERSON_NAME] D123 Week 11 Actual [DEMOGRAPHIC_DATA] Memorisation Subject 5.27 …" at bounding box center [646, 42] width 793 height 73
click at [547, 48] on icon at bounding box center [532, 42] width 30 height 26
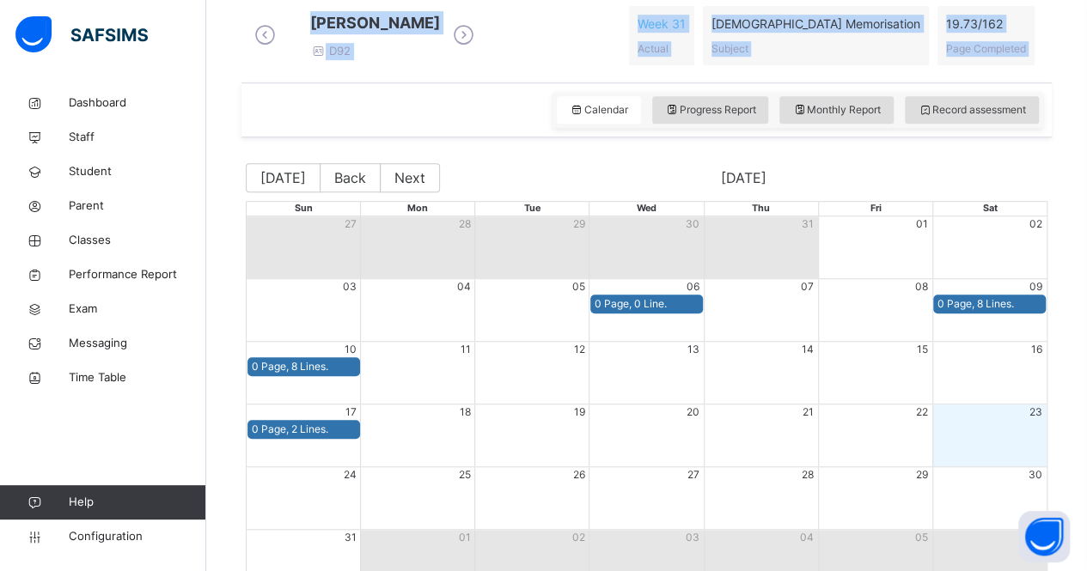
drag, startPoint x: 549, startPoint y: 48, endPoint x: 562, endPoint y: 77, distance: 31.9
click at [562, 77] on div "Back / Trial Girls Trial Girls Trial Third Term [DATE]-[DATE] Class Members Sub…" at bounding box center [646, 128] width 881 height 1084
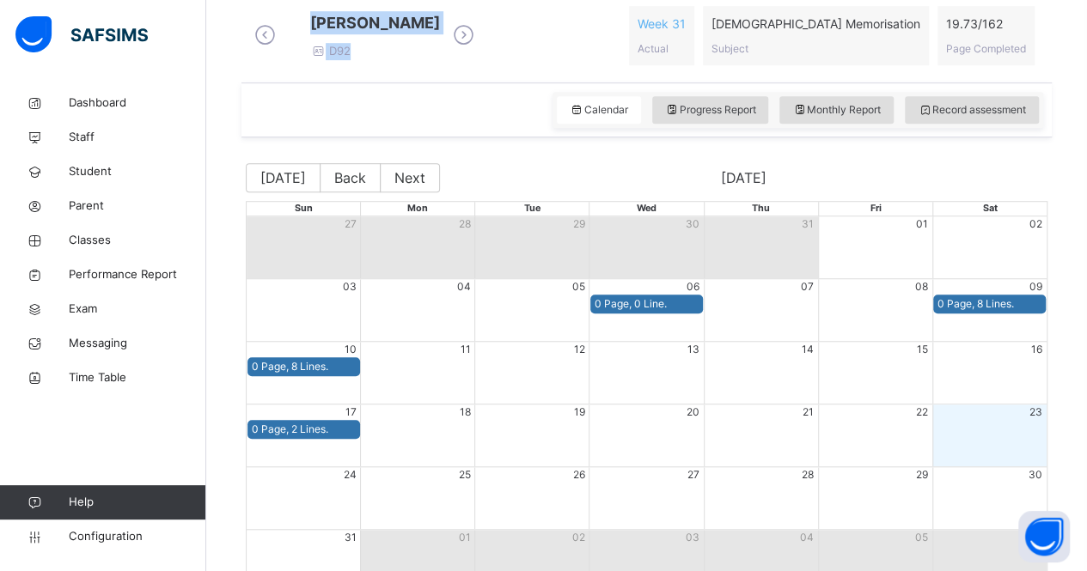
click at [479, 60] on div "[PERSON_NAME] D92" at bounding box center [364, 35] width 229 height 49
click at [479, 46] on icon at bounding box center [463, 35] width 30 height 26
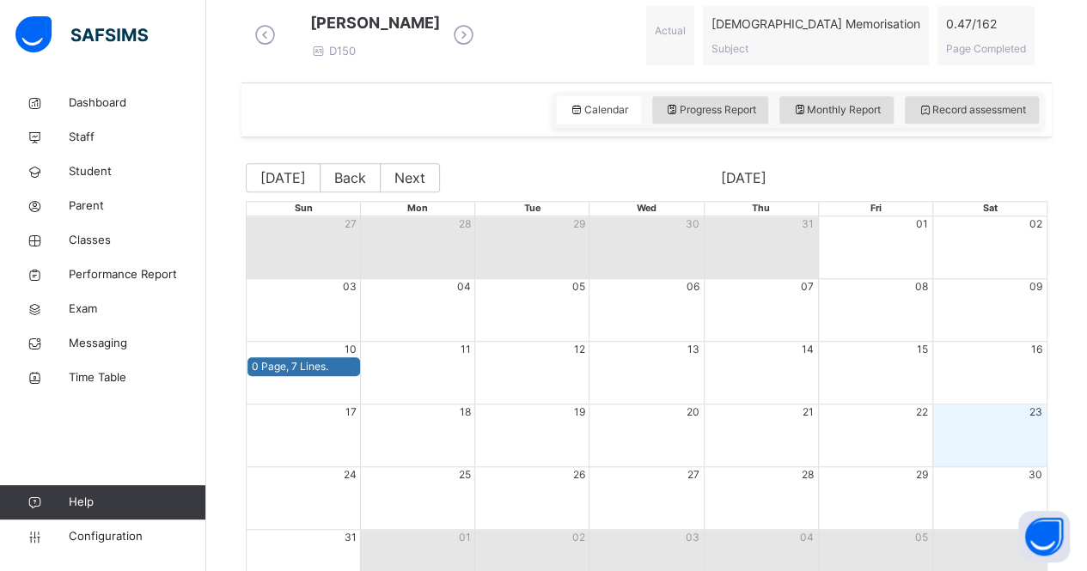
click at [479, 41] on icon at bounding box center [463, 35] width 30 height 26
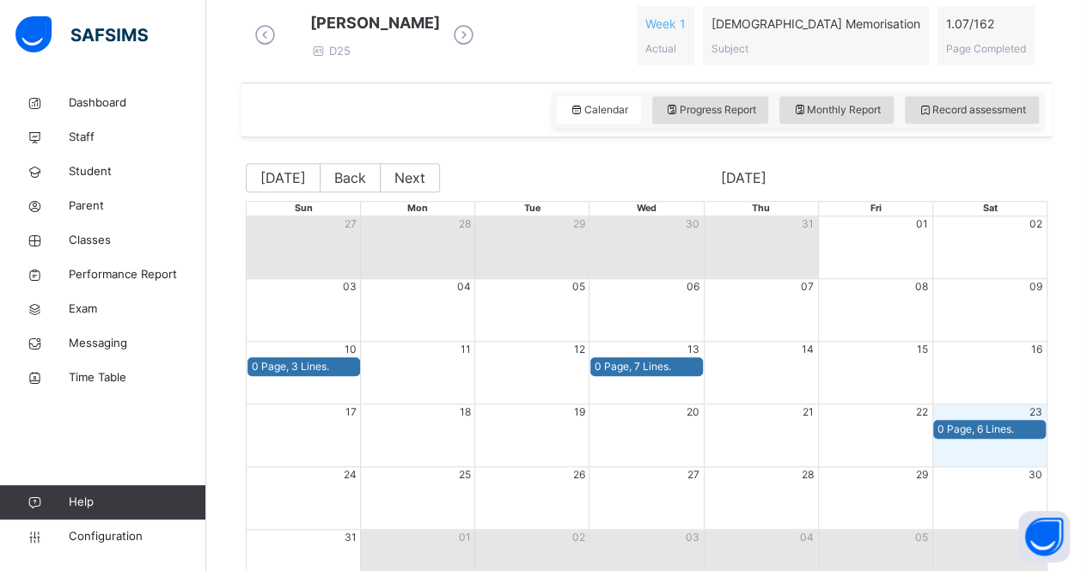
scroll to position [377, 0]
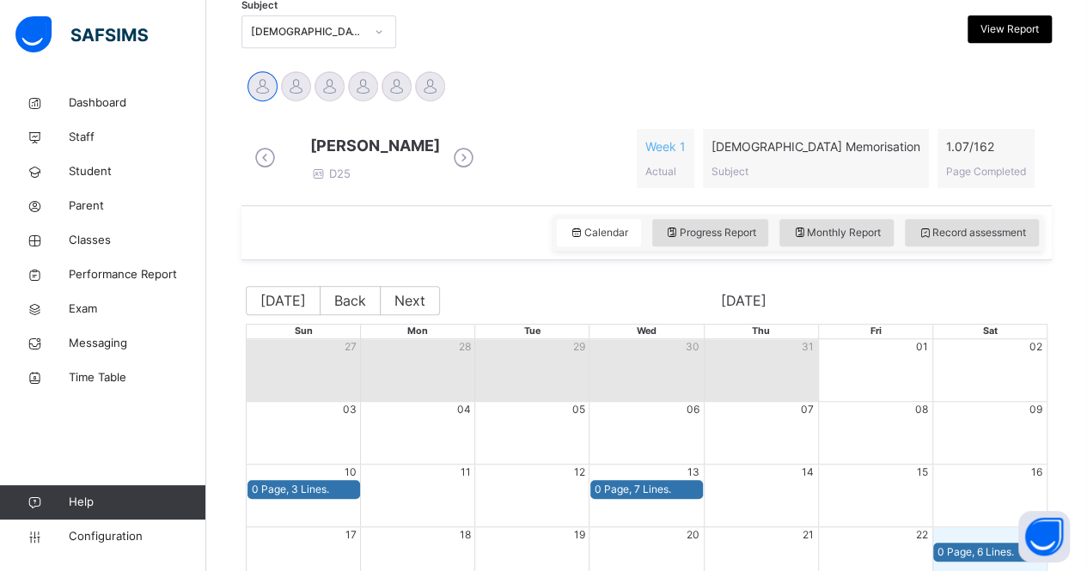
click at [538, 41] on div at bounding box center [544, 31] width 196 height 33
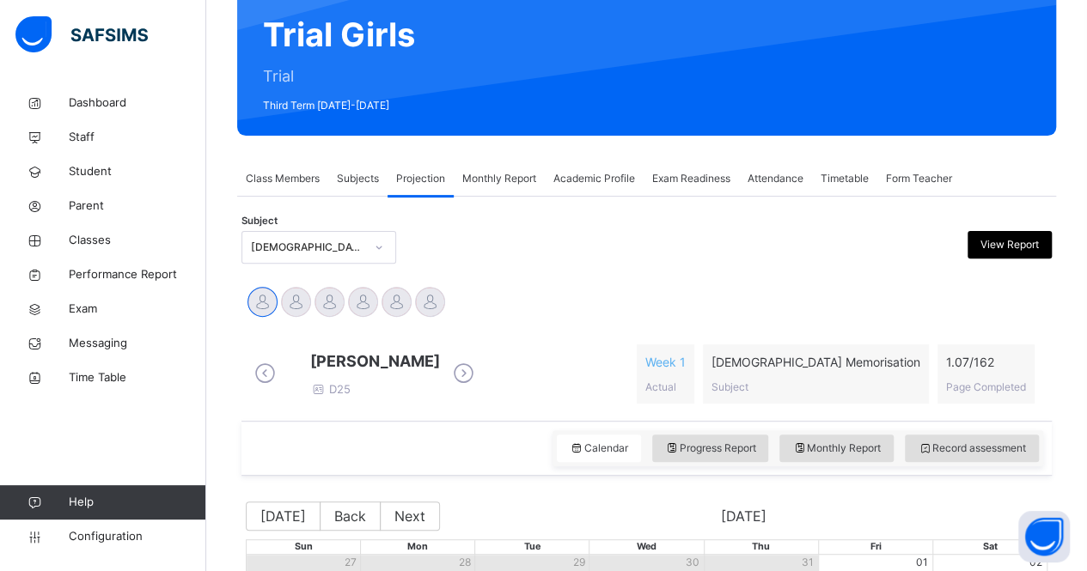
scroll to position [0, 0]
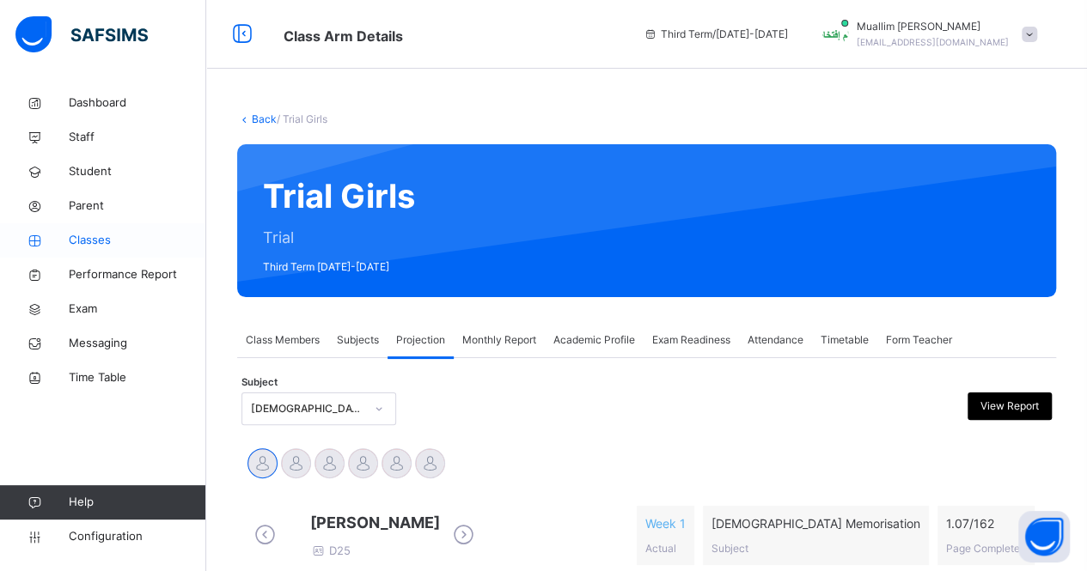
click at [64, 235] on icon at bounding box center [34, 241] width 69 height 13
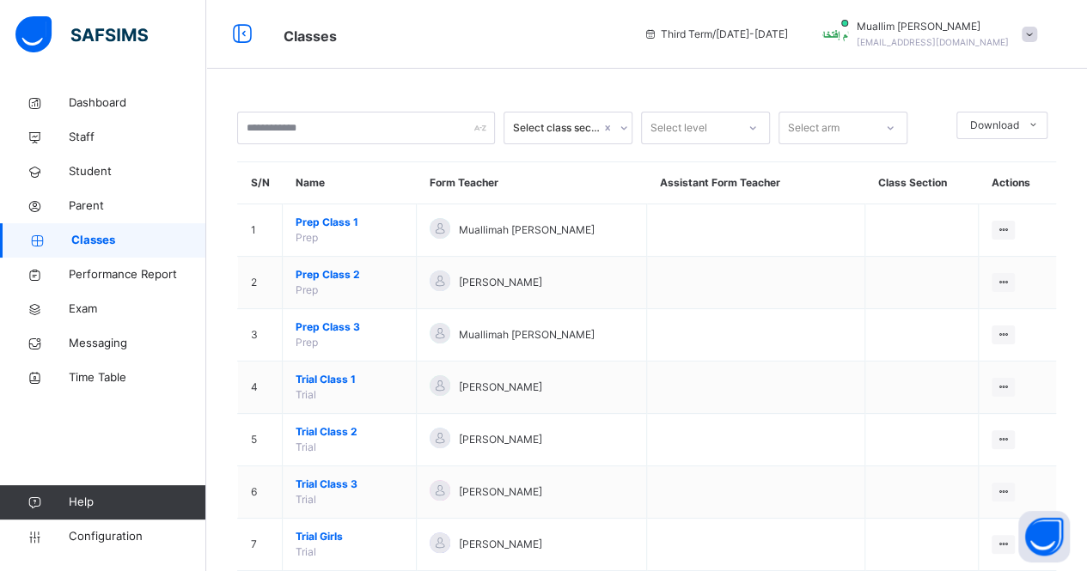
scroll to position [100, 0]
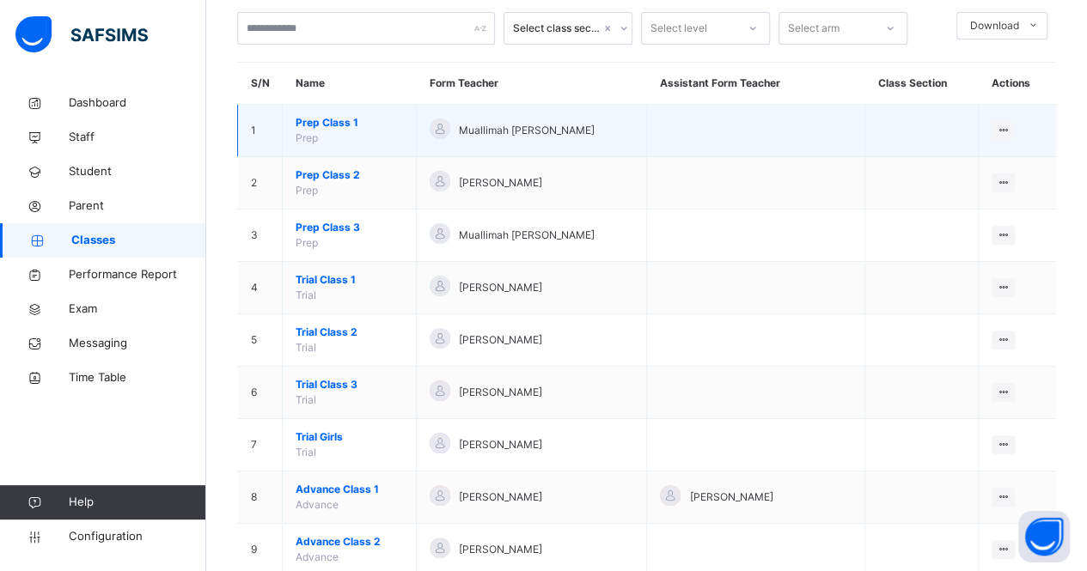
click at [338, 128] on span "Prep Class 1" at bounding box center [349, 122] width 107 height 15
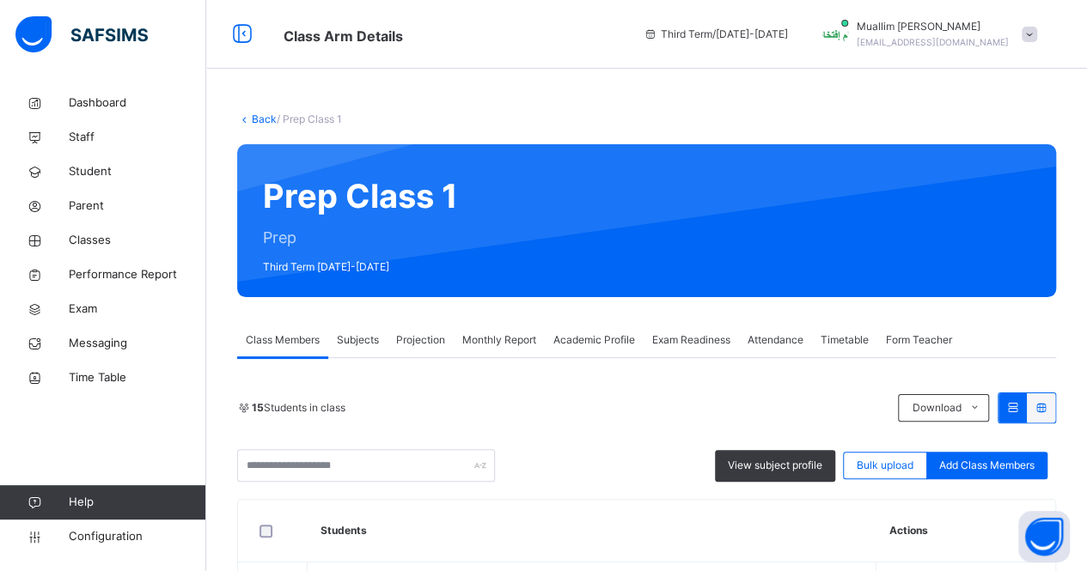
click at [428, 341] on span "Projection" at bounding box center [420, 339] width 49 height 15
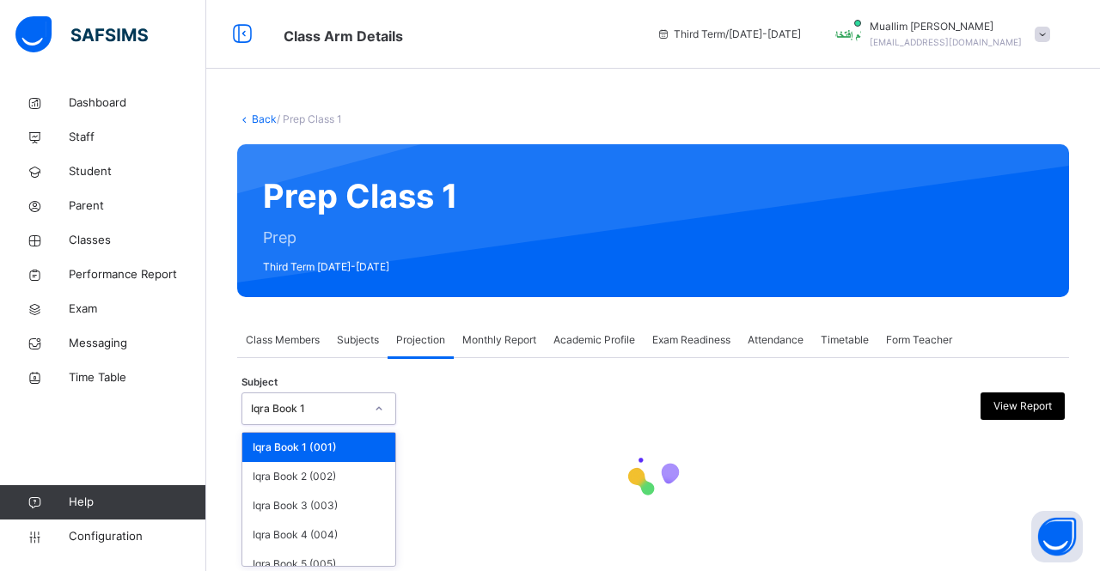
click at [363, 405] on div at bounding box center [379, 408] width 33 height 31
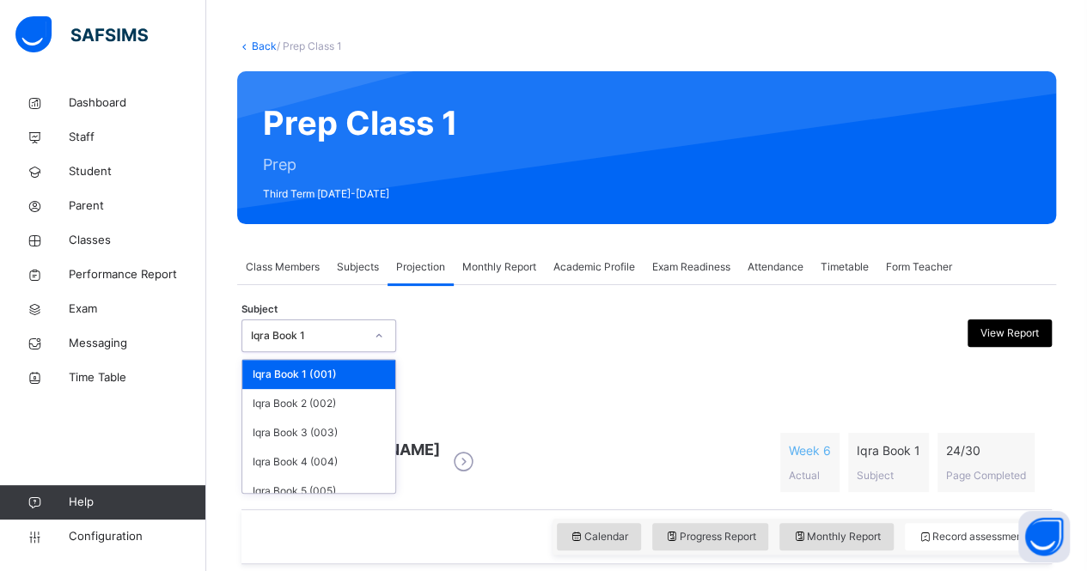
click at [591, 436] on div "[PERSON_NAME] D816 Week 6 Actual Iqra Book 1 Subject 24 / 30 Page Completed" at bounding box center [646, 462] width 793 height 59
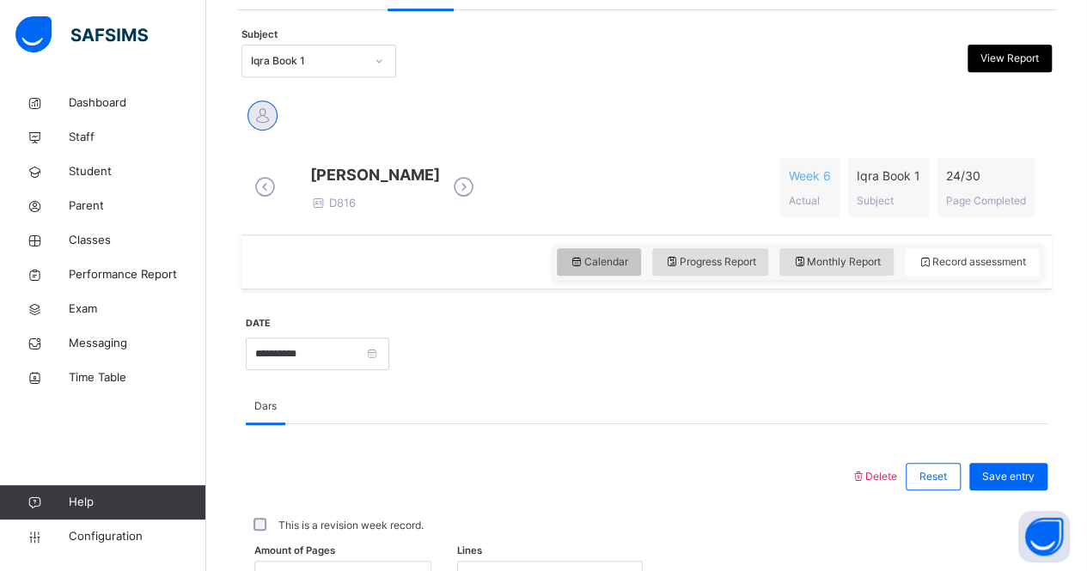
click at [605, 270] on span "Calendar" at bounding box center [599, 261] width 58 height 15
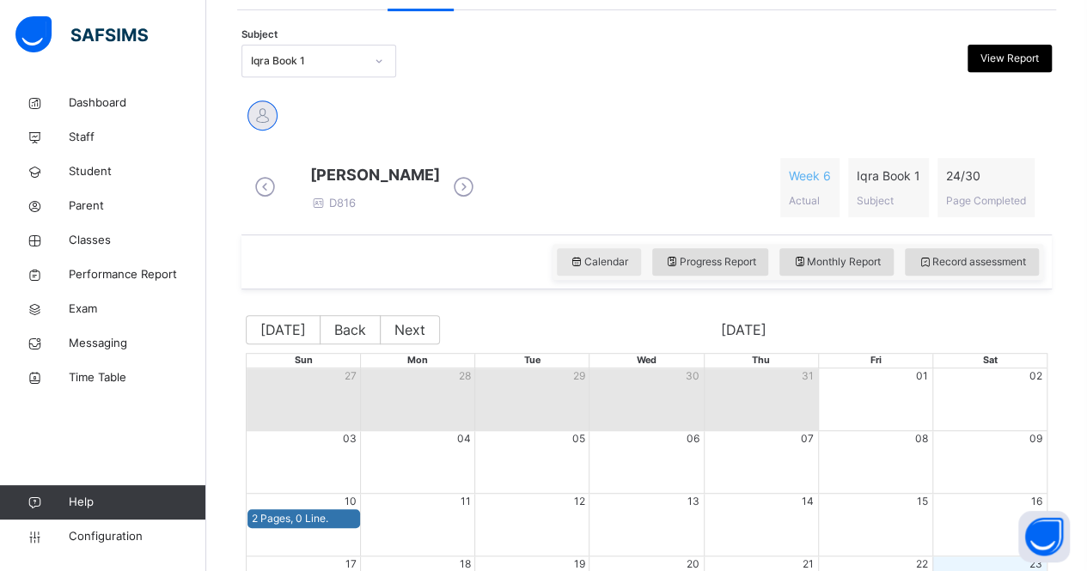
scroll to position [611, 0]
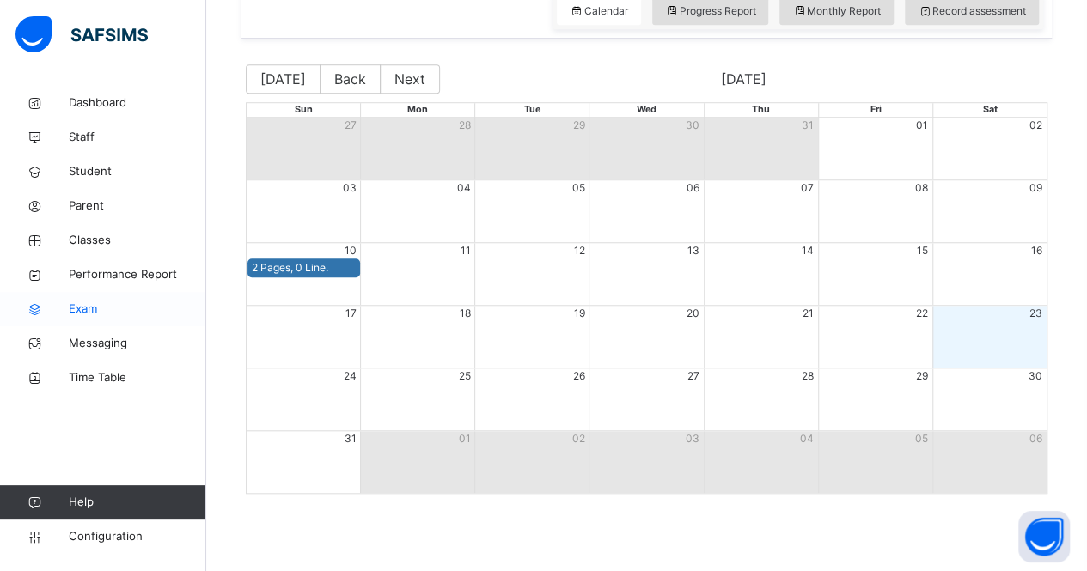
click at [84, 315] on span "Exam" at bounding box center [137, 309] width 137 height 17
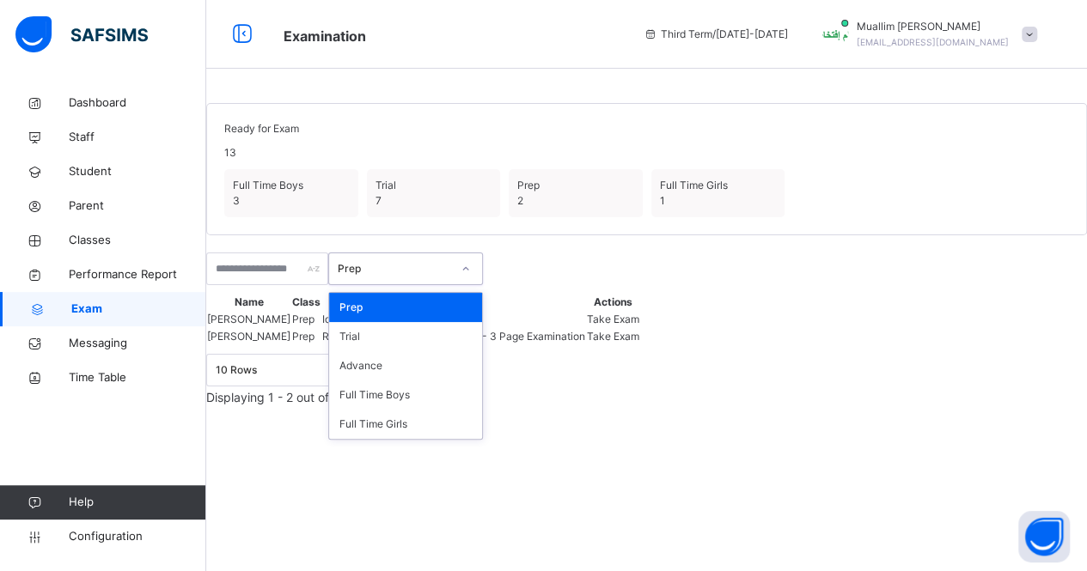
click at [449, 283] on div "Prep" at bounding box center [389, 269] width 120 height 27
click at [451, 351] on div "Trial" at bounding box center [405, 336] width 153 height 29
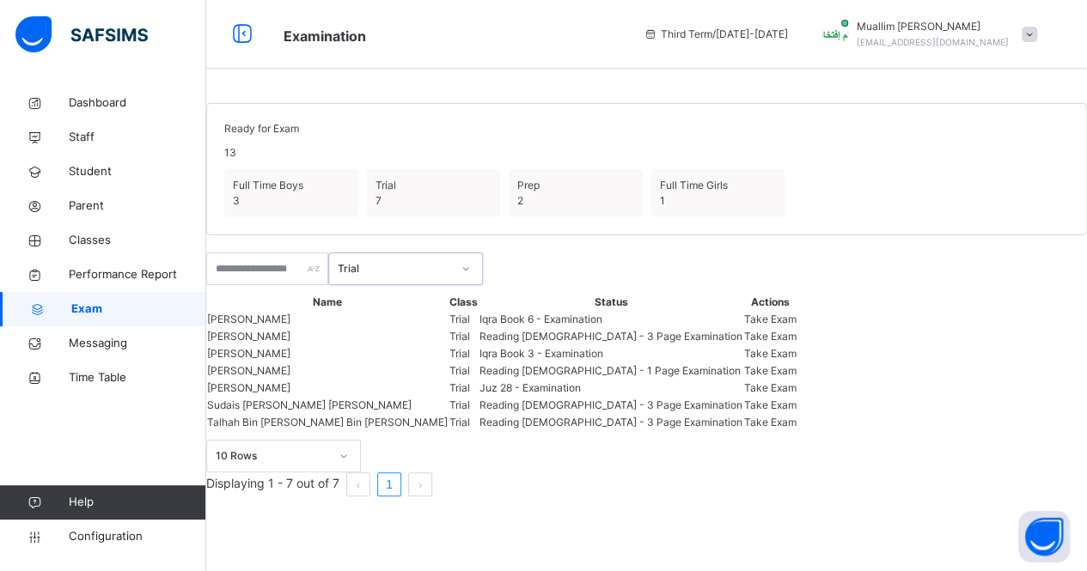
scroll to position [272, 0]
click at [796, 413] on div "Take Exam" at bounding box center [770, 405] width 52 height 15
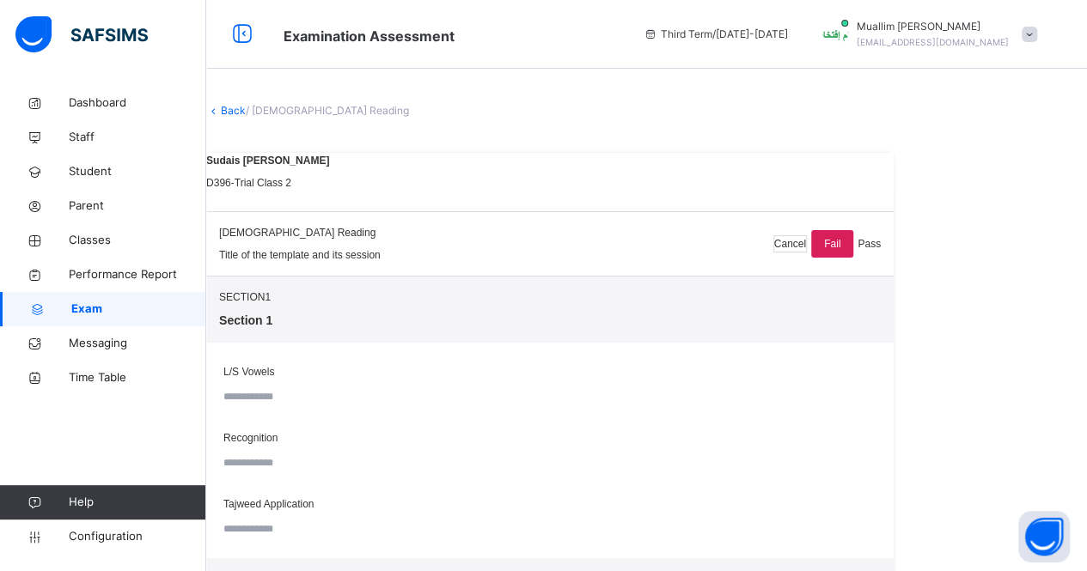
click at [326, 405] on input "text" at bounding box center [274, 396] width 103 height 15
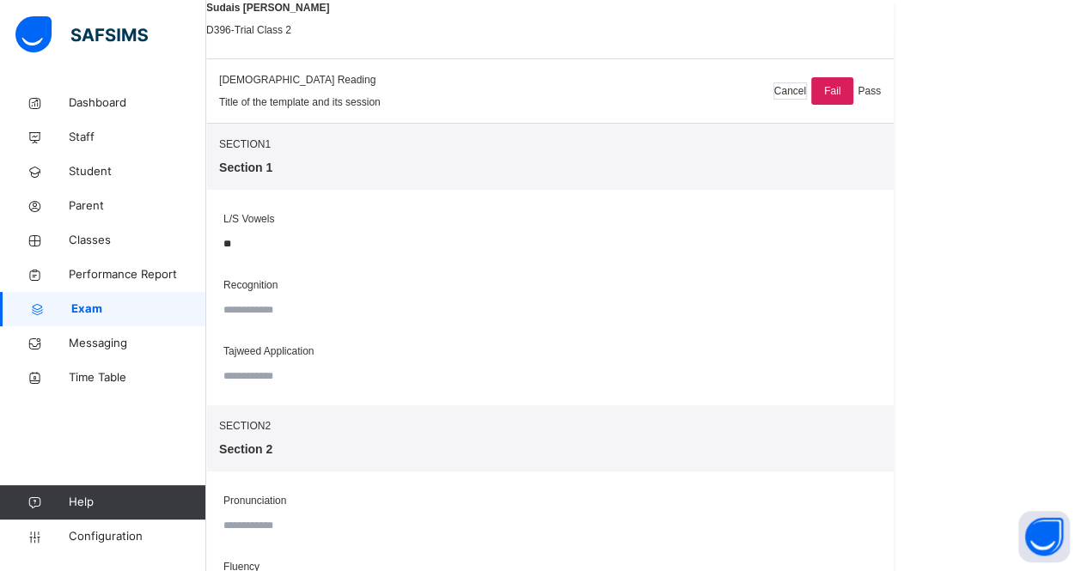
scroll to position [278, 0]
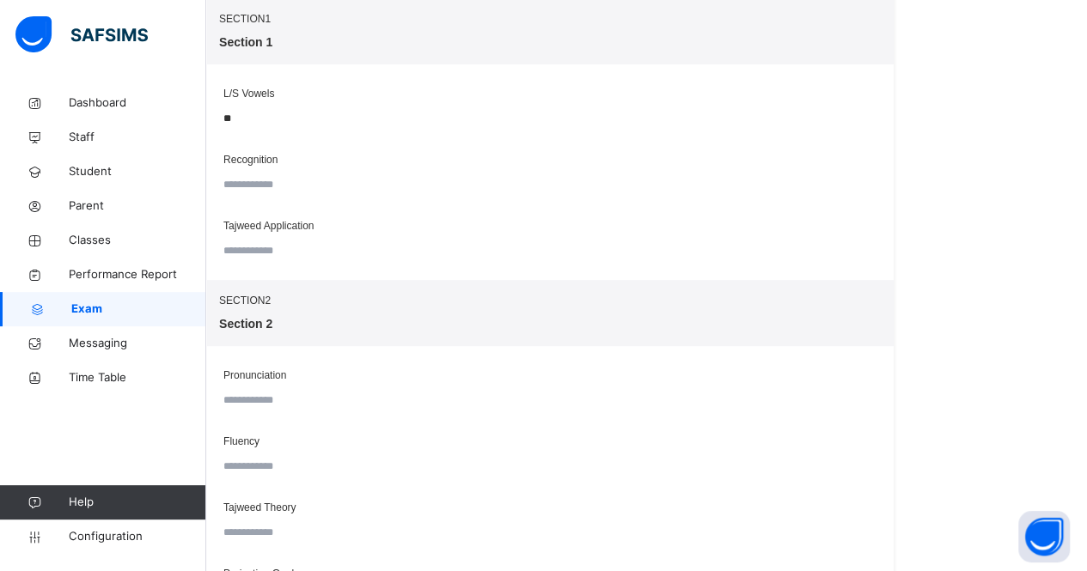
type input "**"
click at [326, 192] on input "text" at bounding box center [274, 184] width 103 height 15
click at [326, 408] on input "text" at bounding box center [274, 400] width 103 height 15
type input "**"
click at [326, 192] on input "text" at bounding box center [274, 184] width 103 height 15
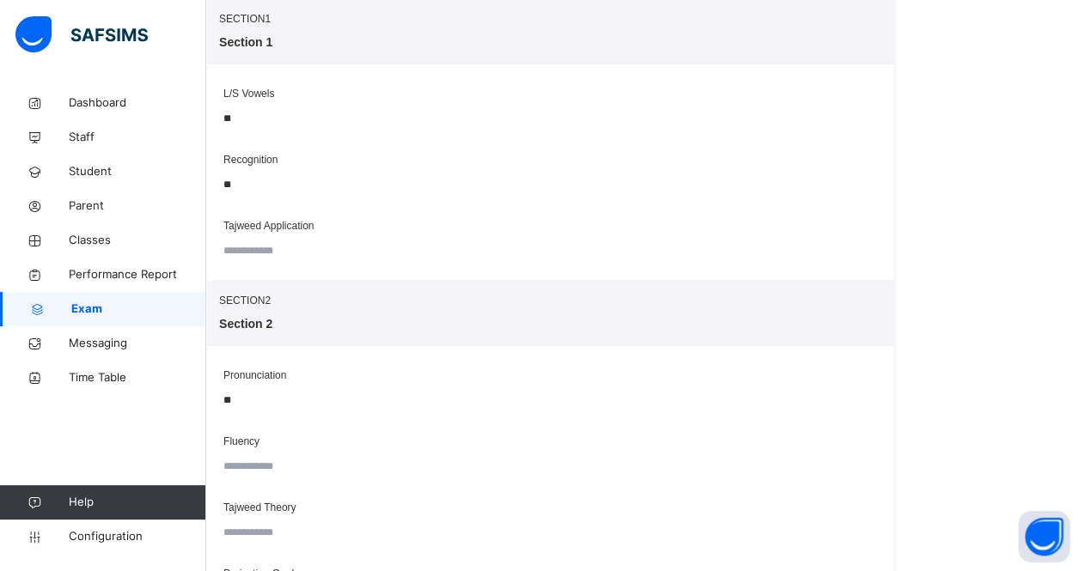
type input "**"
click at [326, 474] on input "text" at bounding box center [274, 466] width 103 height 15
type input "**"
click at [729, 545] on div at bounding box center [550, 532] width 662 height 25
click at [326, 540] on input "text" at bounding box center [274, 532] width 103 height 15
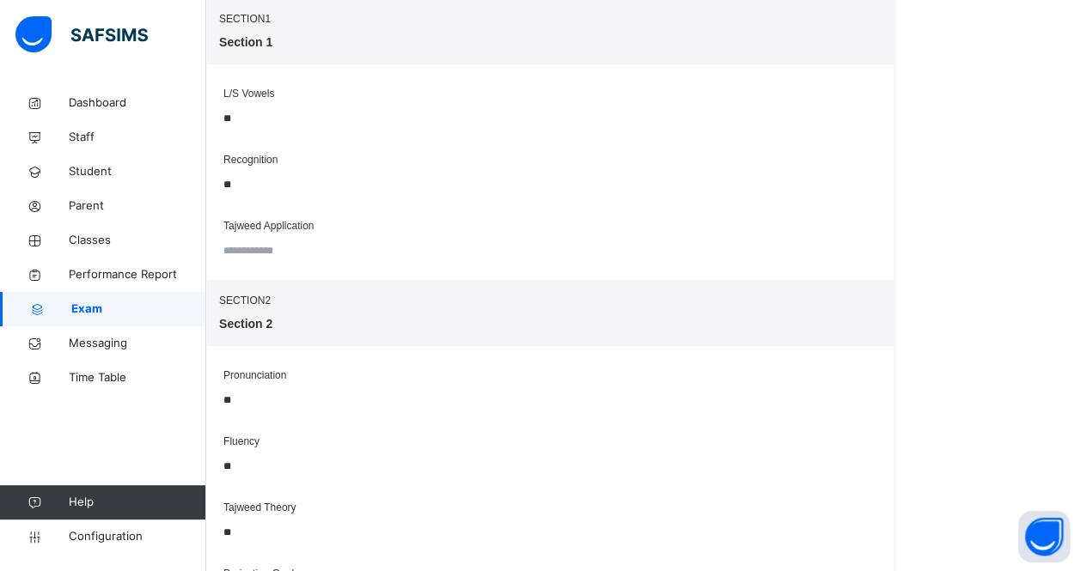
type input "**"
click at [326, 259] on input "text" at bounding box center [274, 250] width 103 height 15
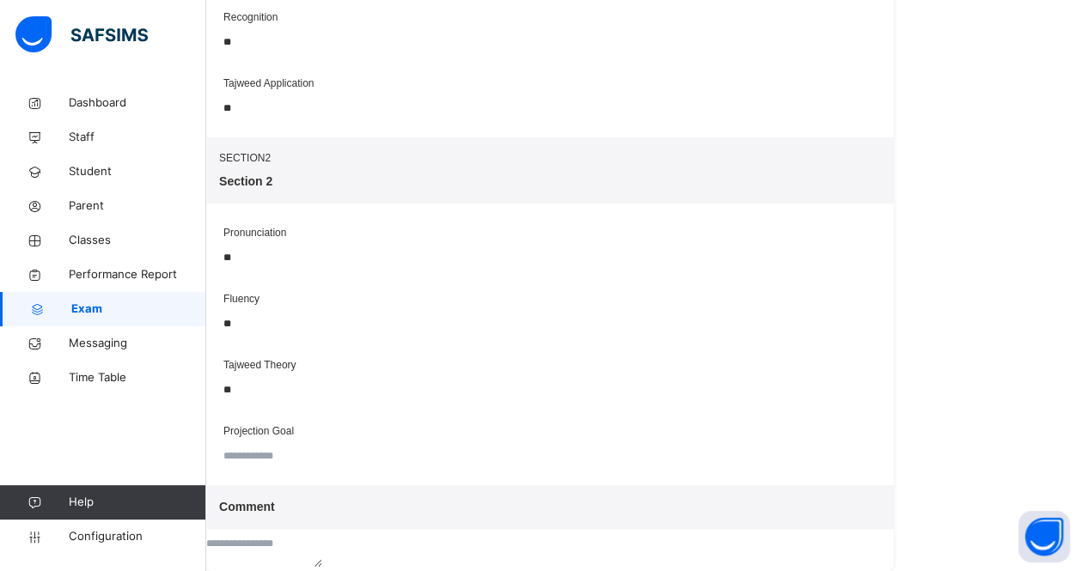
type input "**"
click at [322, 536] on textarea at bounding box center [264, 551] width 116 height 31
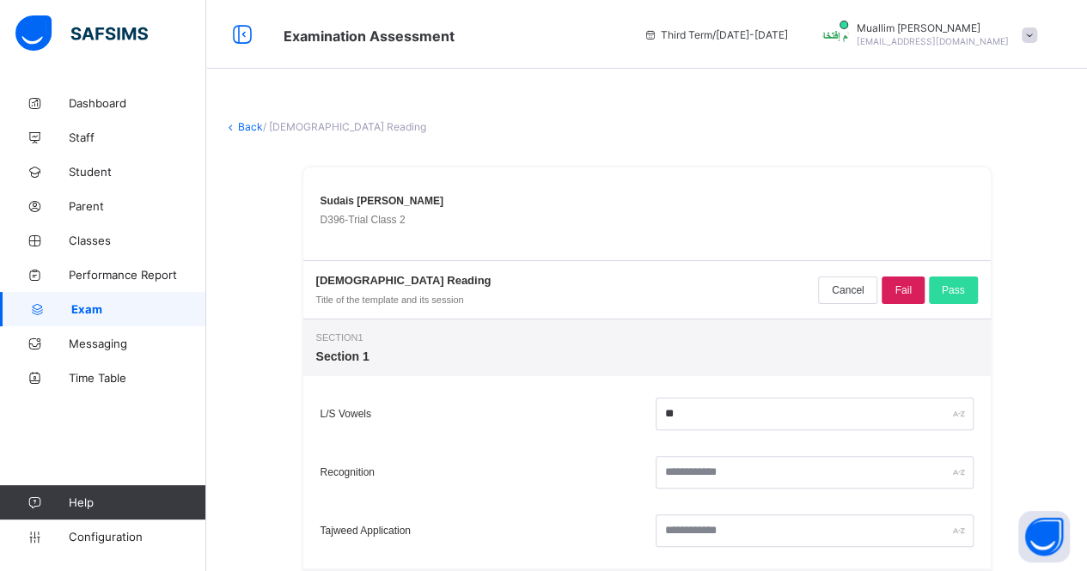
type input "**"
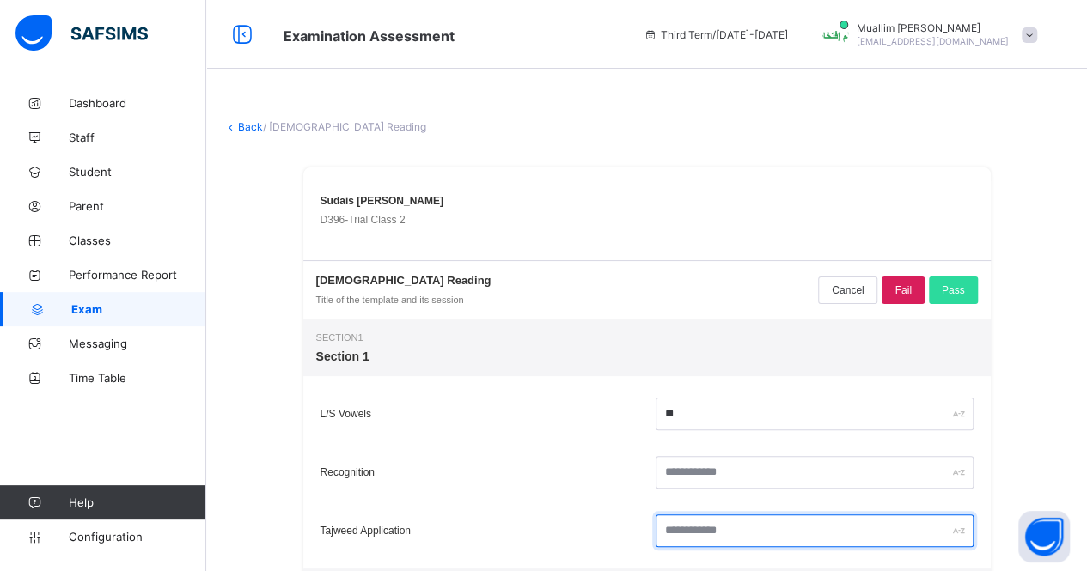
click at [720, 527] on input "text" at bounding box center [814, 531] width 318 height 33
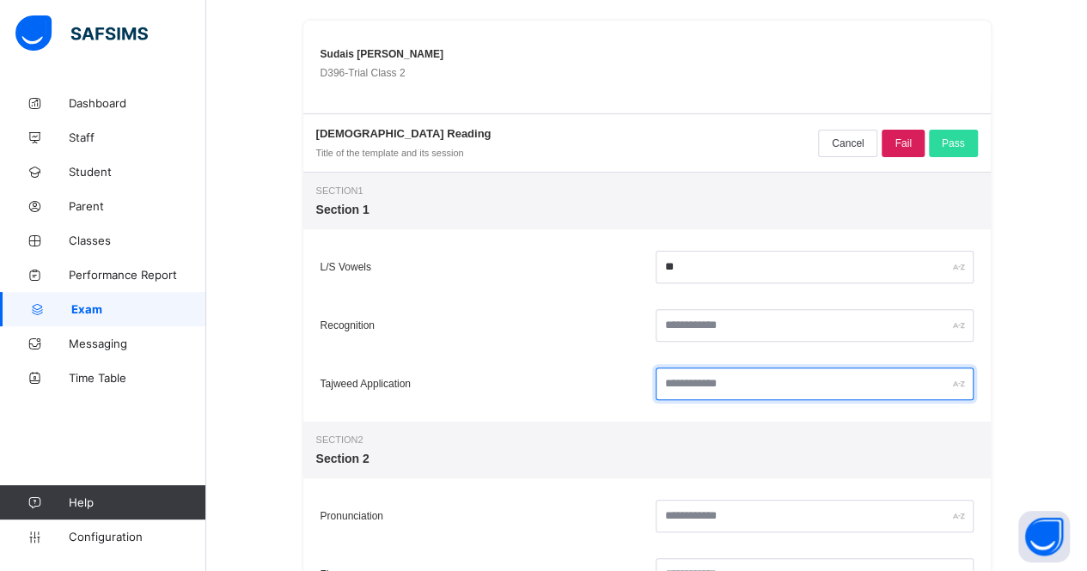
scroll to position [230, 0]
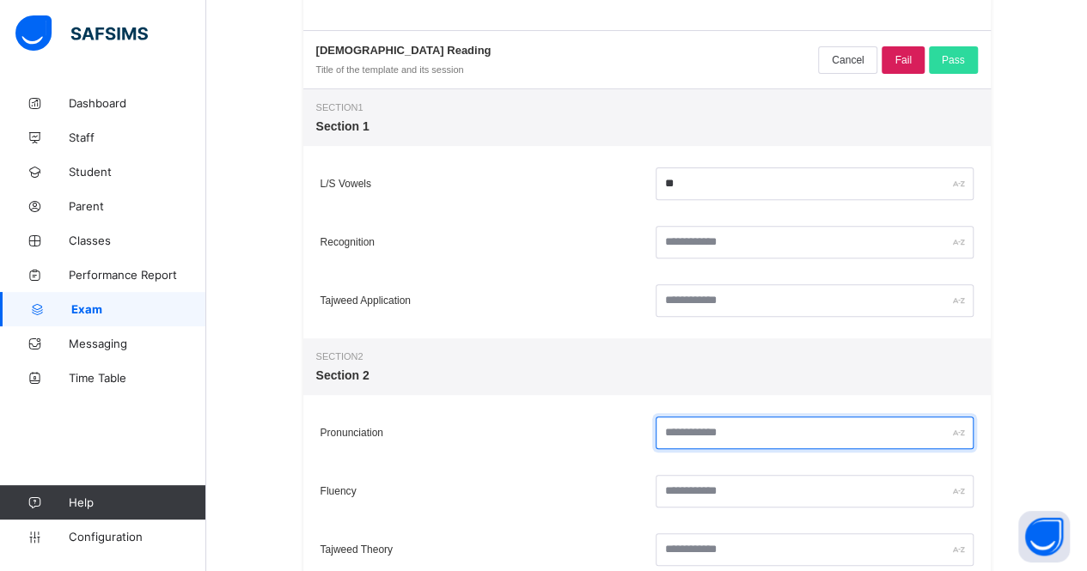
click at [693, 442] on input "text" at bounding box center [814, 433] width 318 height 33
type input "**"
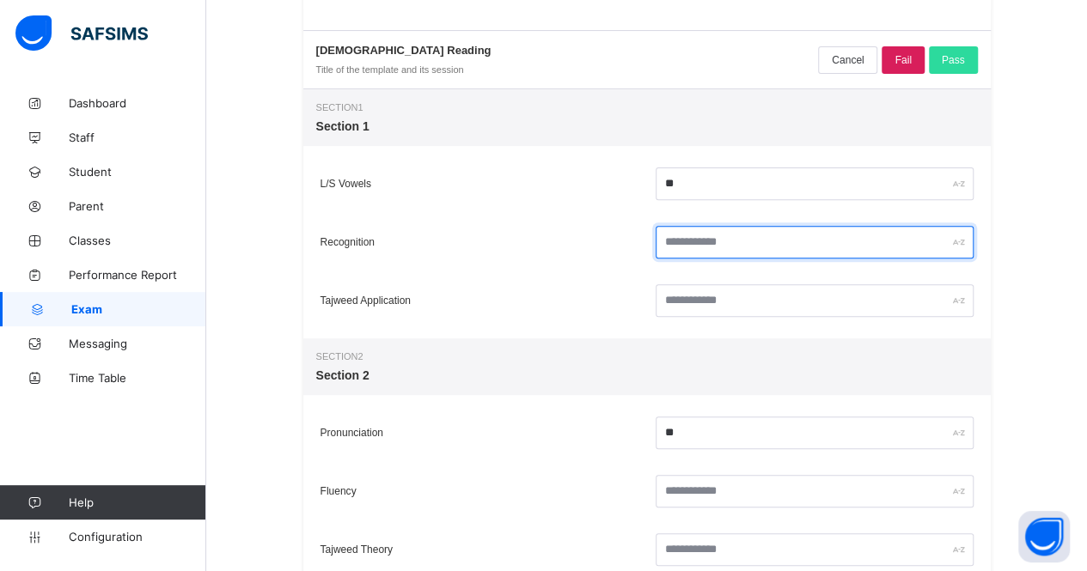
click at [701, 250] on input "text" at bounding box center [814, 242] width 318 height 33
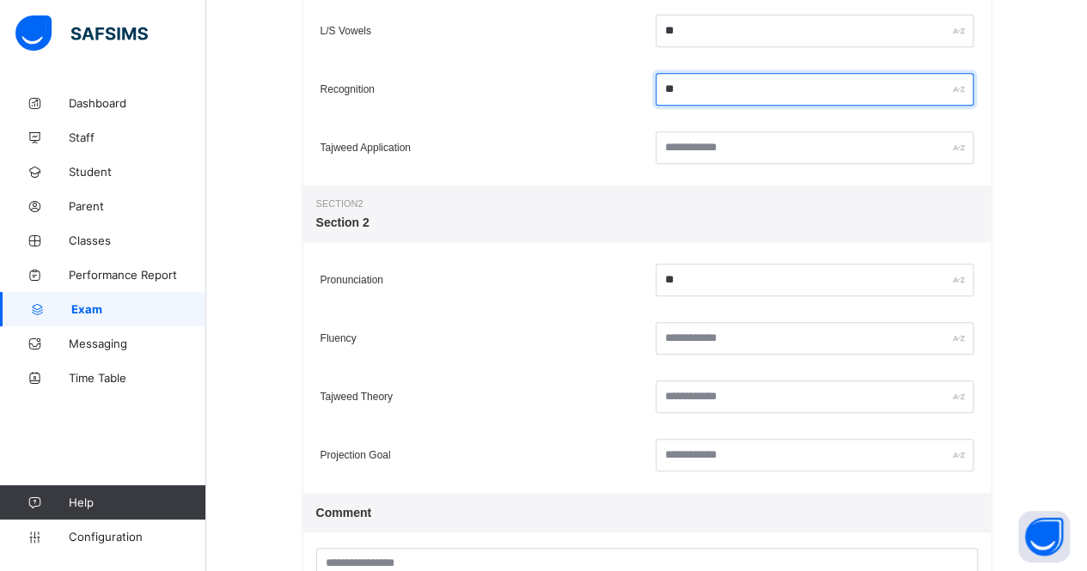
type input "**"
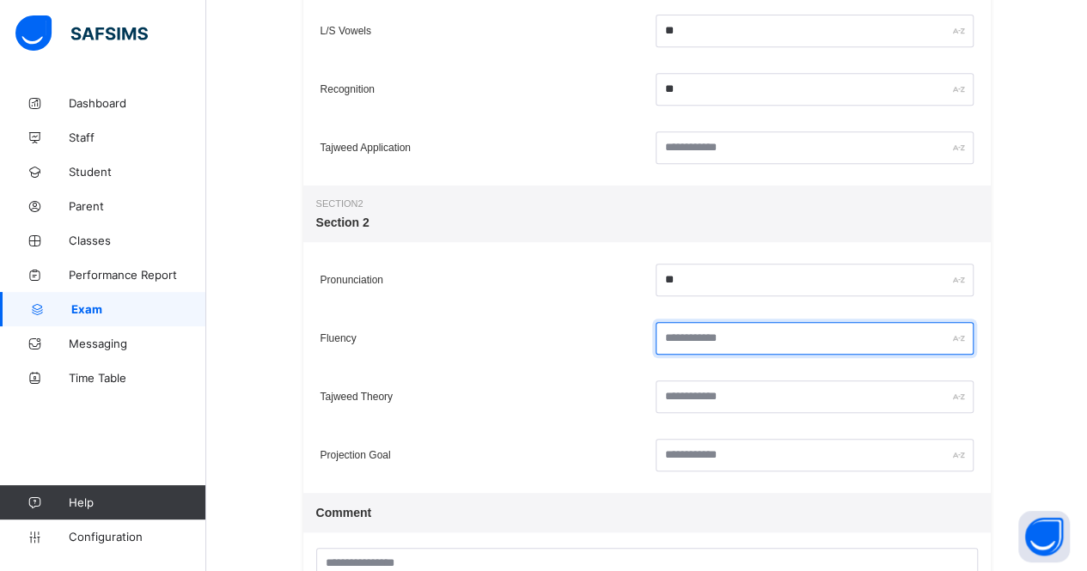
click at [685, 343] on input "text" at bounding box center [814, 338] width 318 height 33
type input "**"
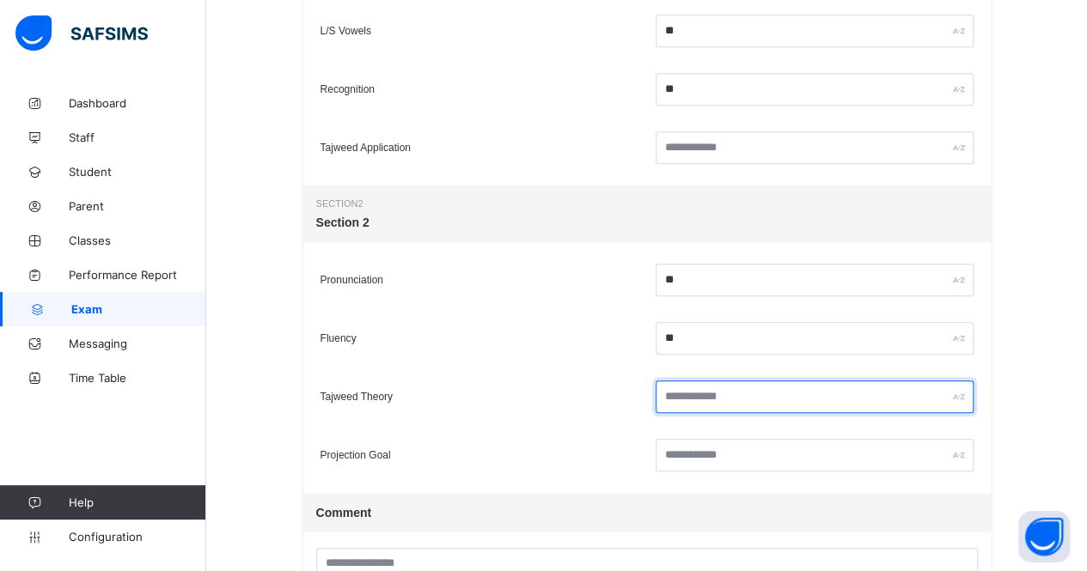
click at [694, 402] on input "text" at bounding box center [814, 397] width 318 height 33
type input "**"
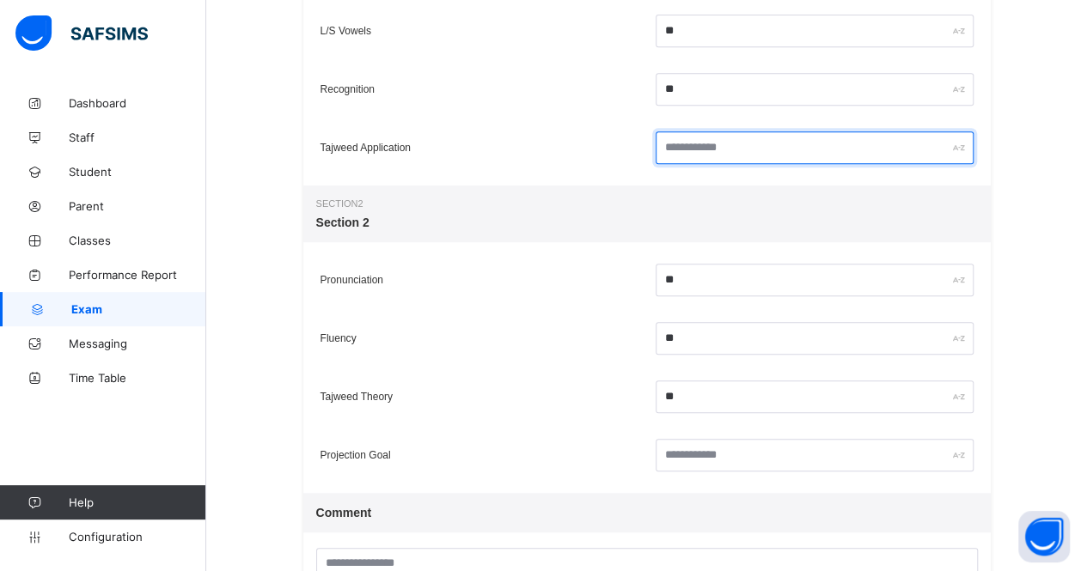
click at [726, 145] on input "text" at bounding box center [814, 147] width 318 height 33
type input "**"
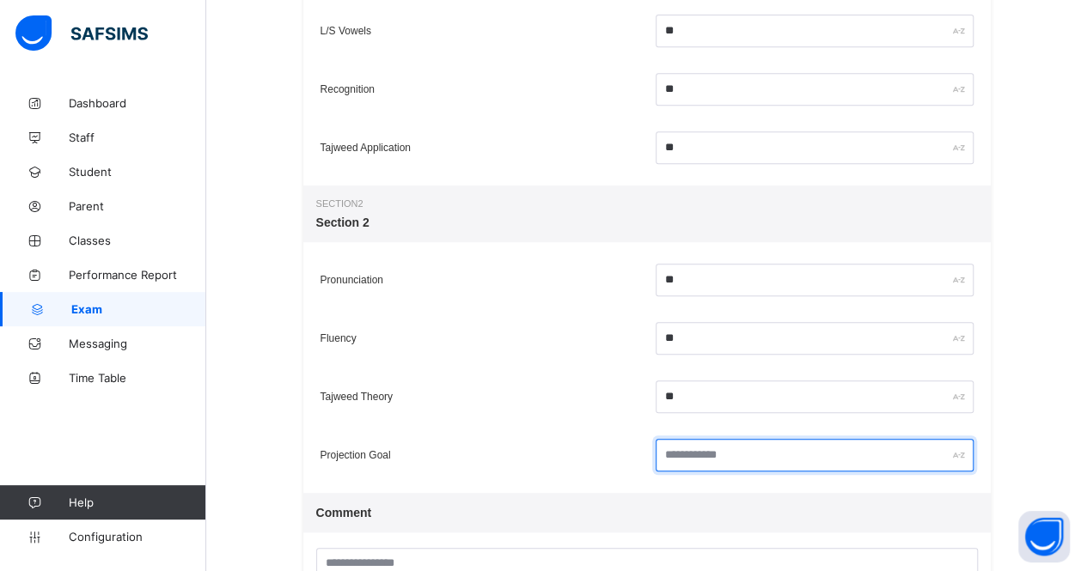
click at [729, 454] on input "text" at bounding box center [814, 455] width 318 height 33
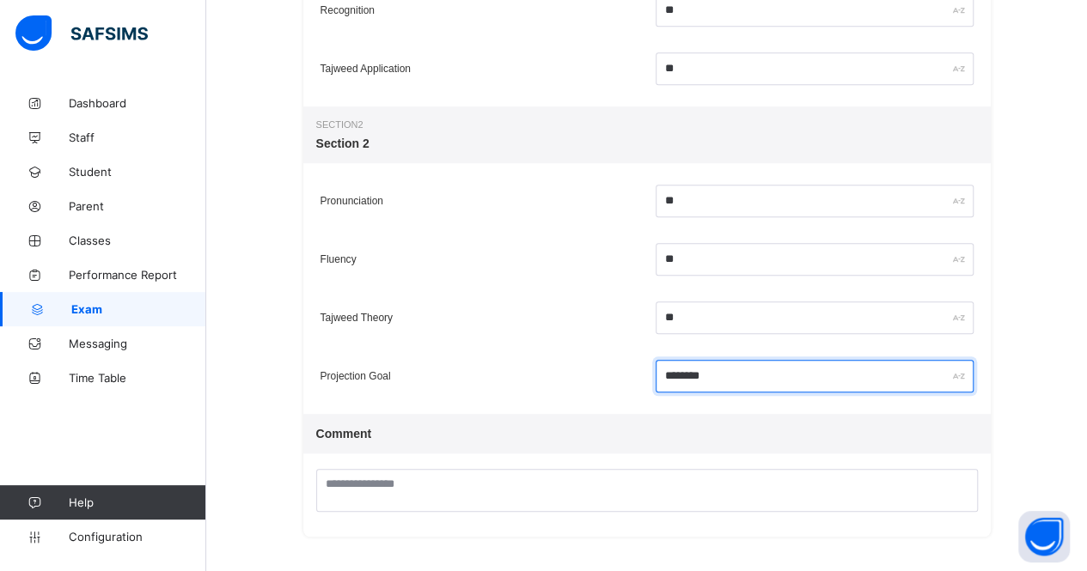
type input "********"
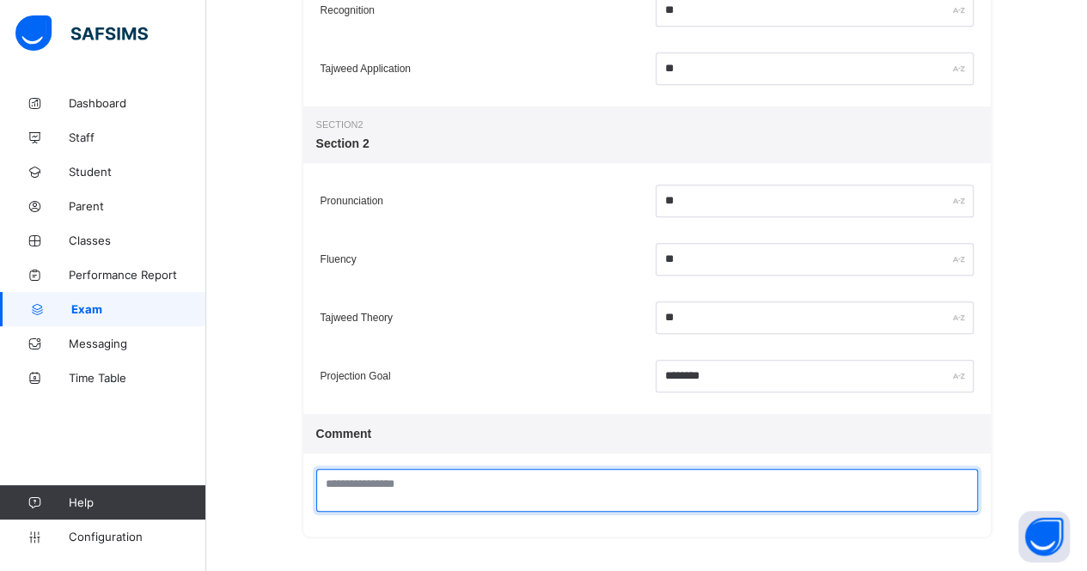
click at [587, 488] on textarea at bounding box center [647, 490] width 662 height 43
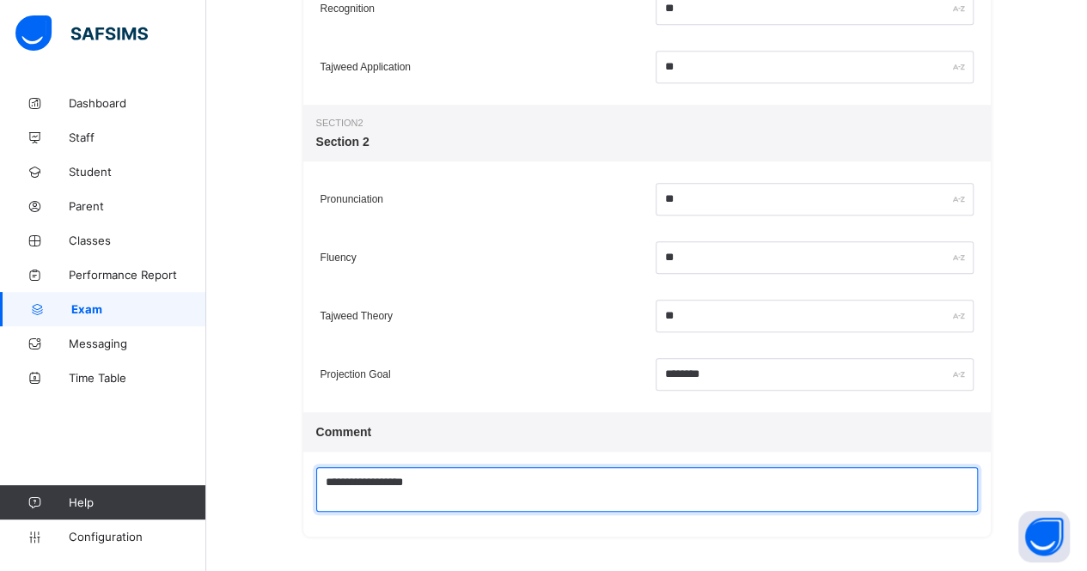
paste textarea "**"
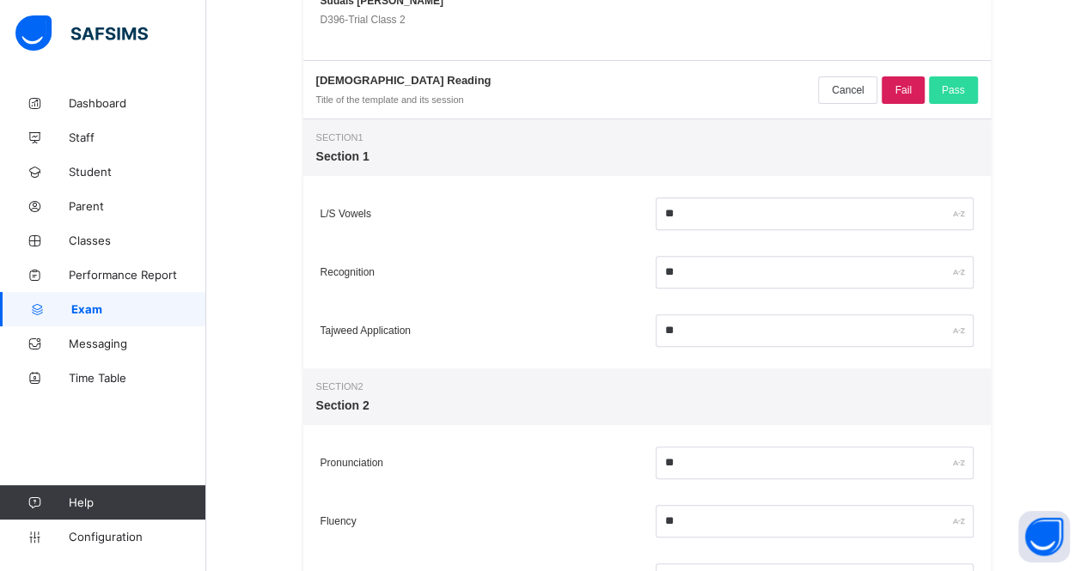
scroll to position [194, 0]
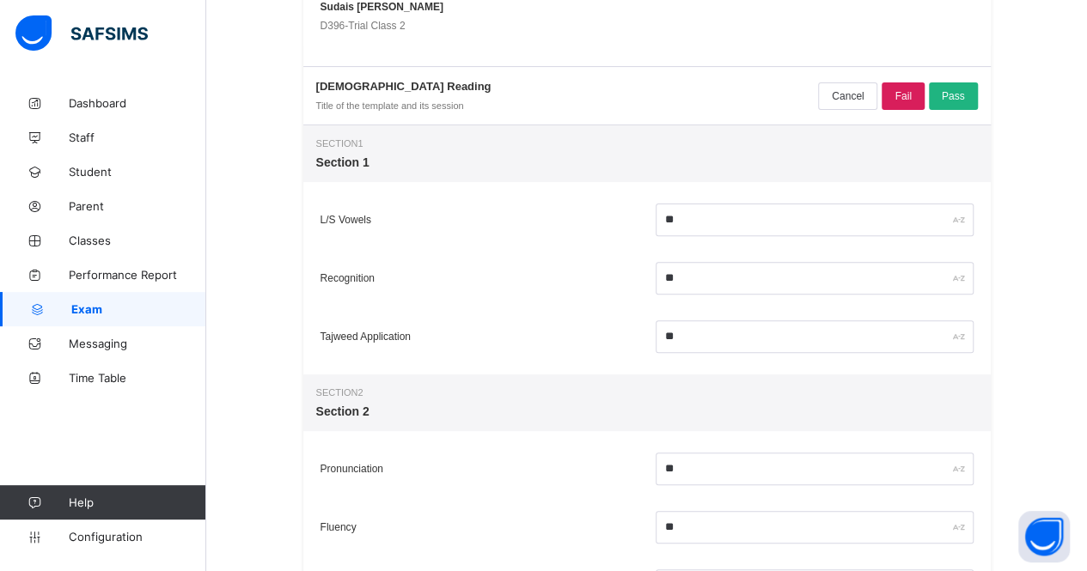
type textarea "**********"
click at [940, 98] on div "Pass" at bounding box center [953, 95] width 49 height 27
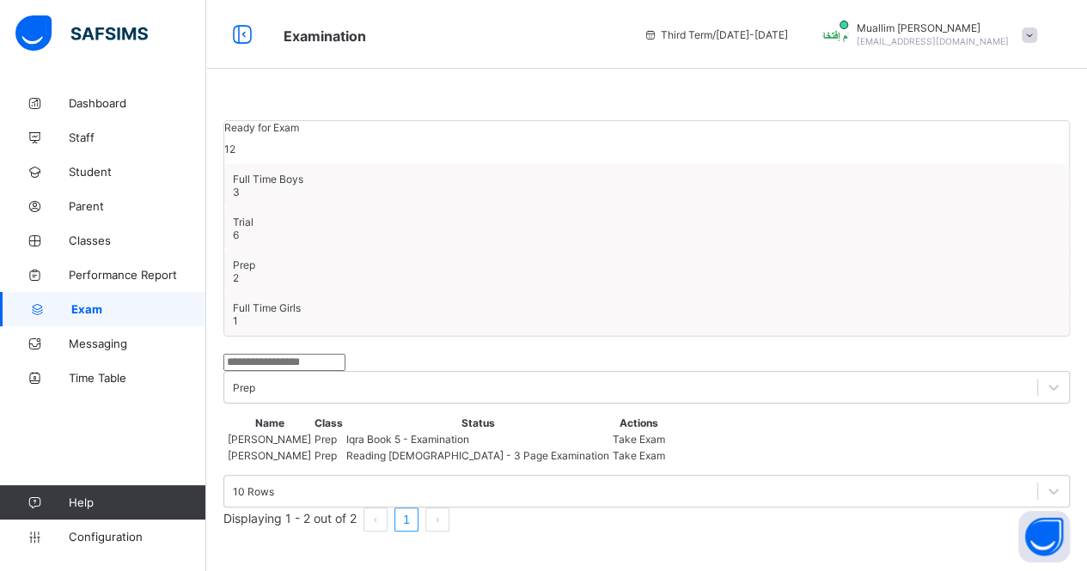
scroll to position [48, 0]
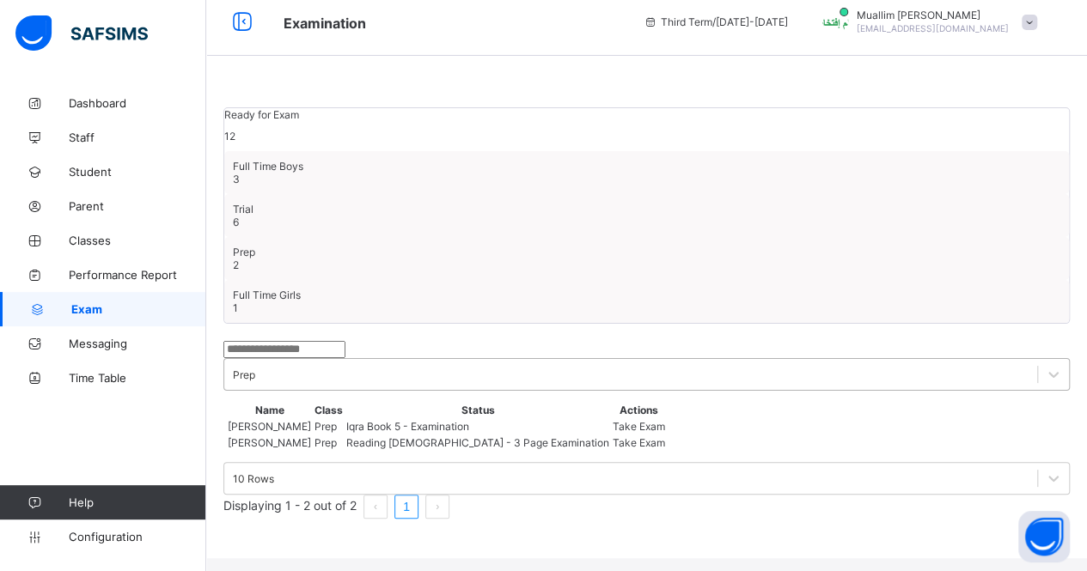
click at [255, 369] on div "Prep" at bounding box center [244, 375] width 22 height 13
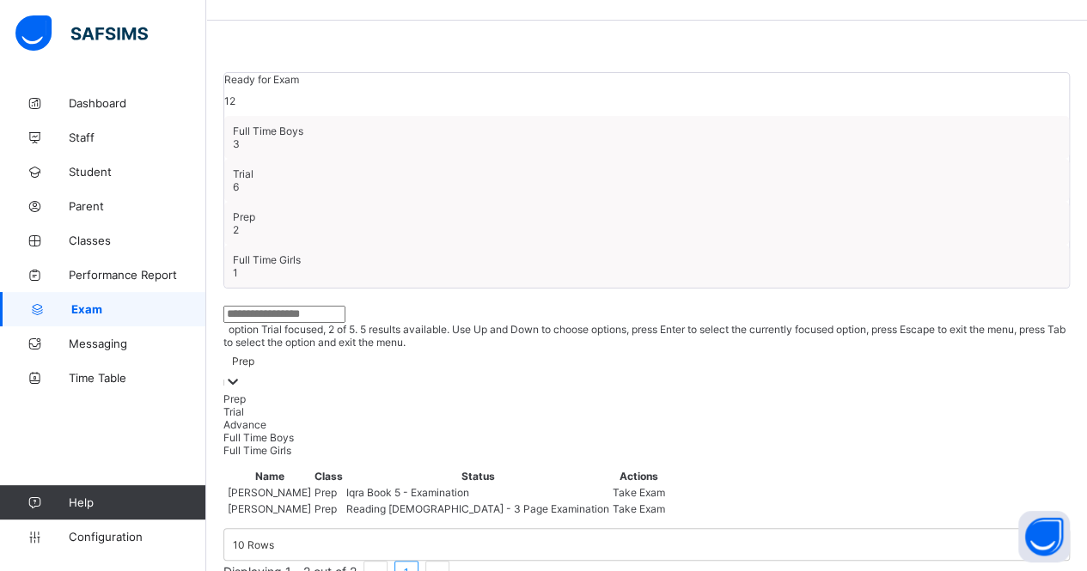
click at [440, 405] on div "Trial" at bounding box center [646, 411] width 846 height 13
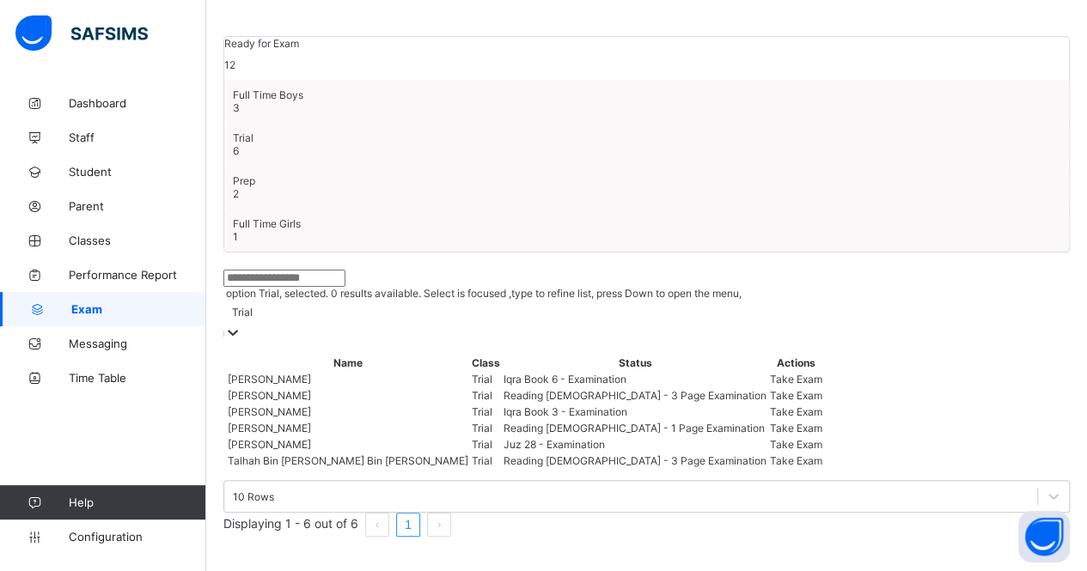
scroll to position [242, 0]
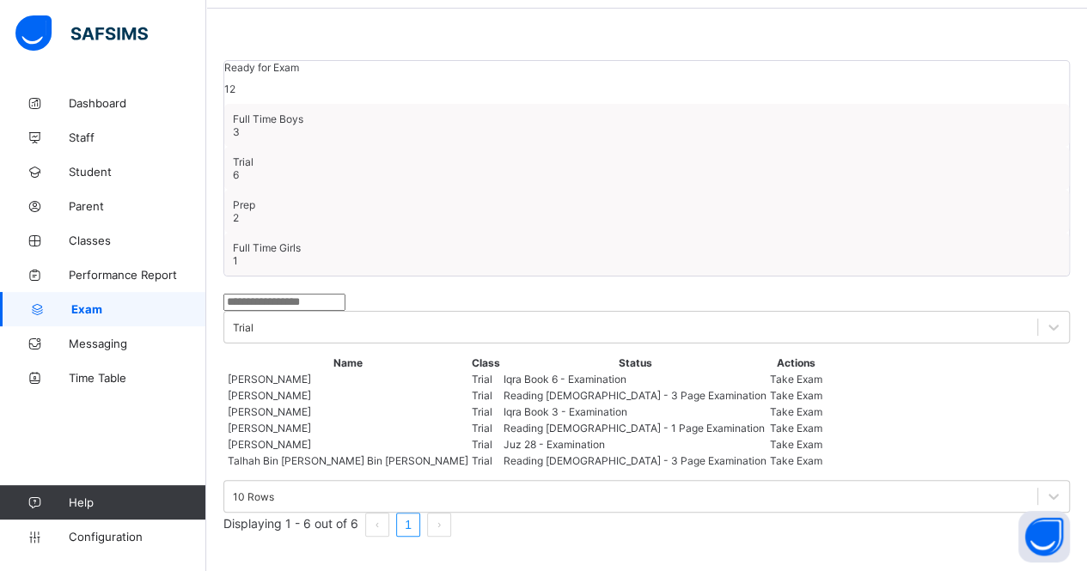
click at [822, 389] on span "Take Exam" at bounding box center [796, 395] width 52 height 13
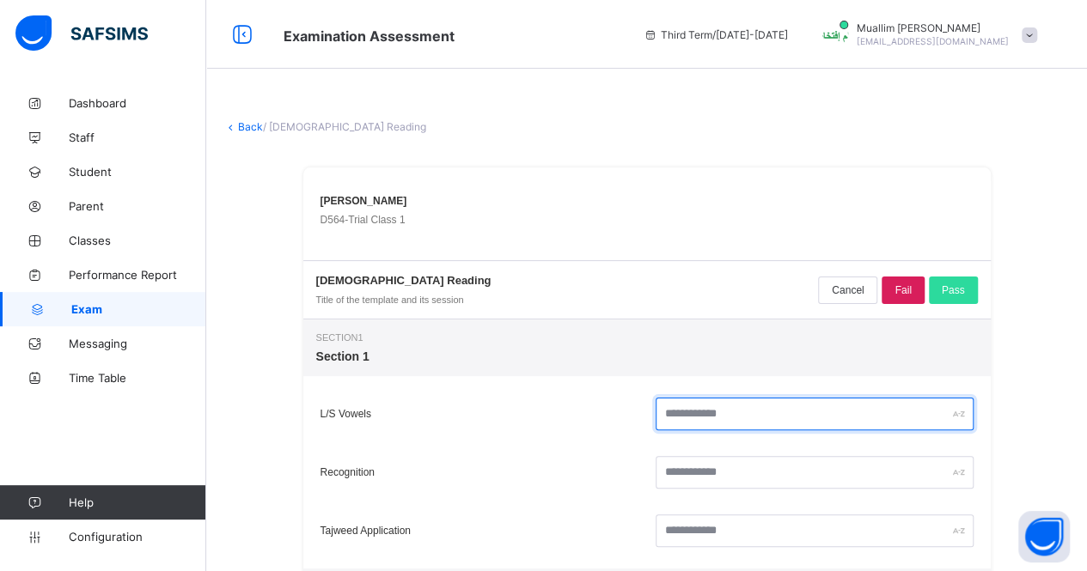
click at [821, 424] on input "text" at bounding box center [814, 414] width 318 height 33
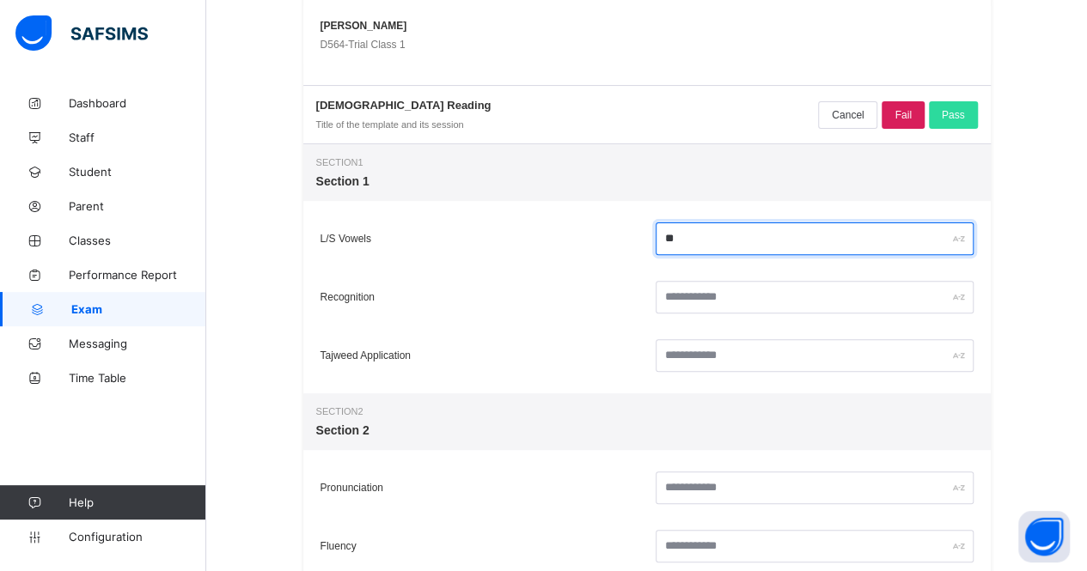
scroll to position [176, 0]
type input "**"
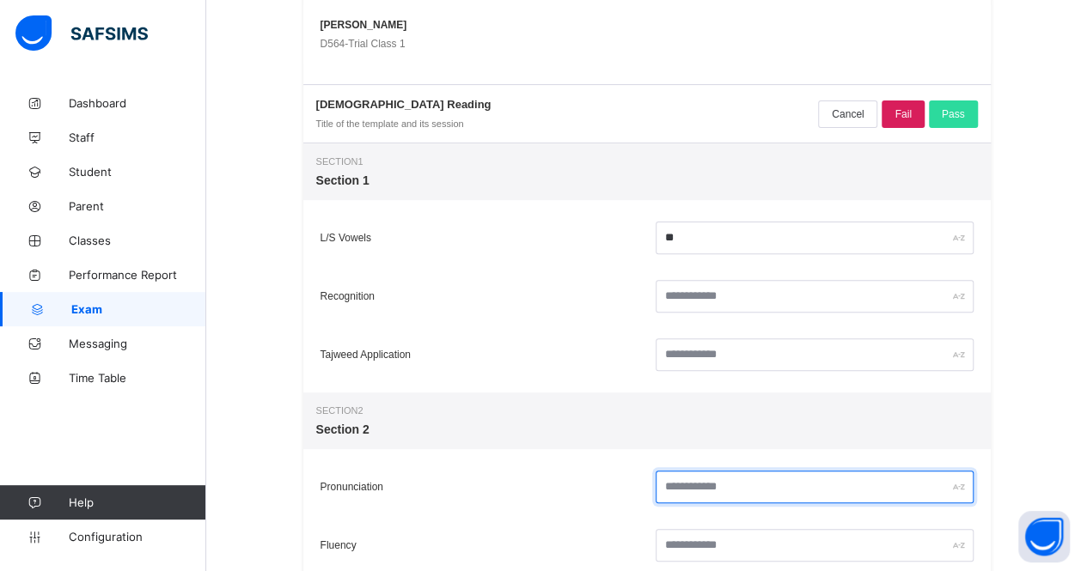
click at [735, 477] on input "text" at bounding box center [814, 487] width 318 height 33
type input "**"
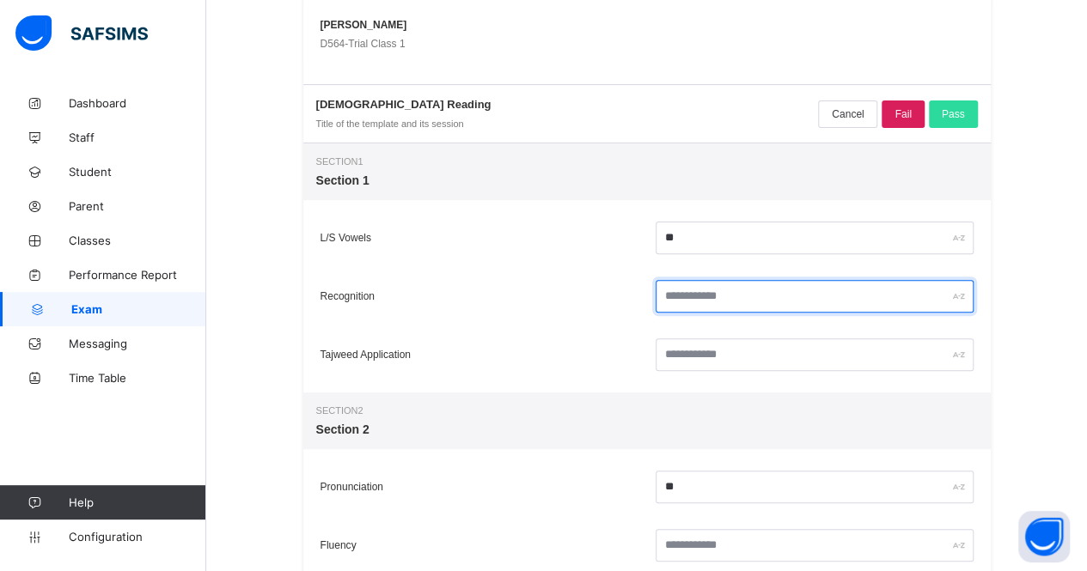
click at [707, 284] on input "text" at bounding box center [814, 296] width 318 height 33
type input "**"
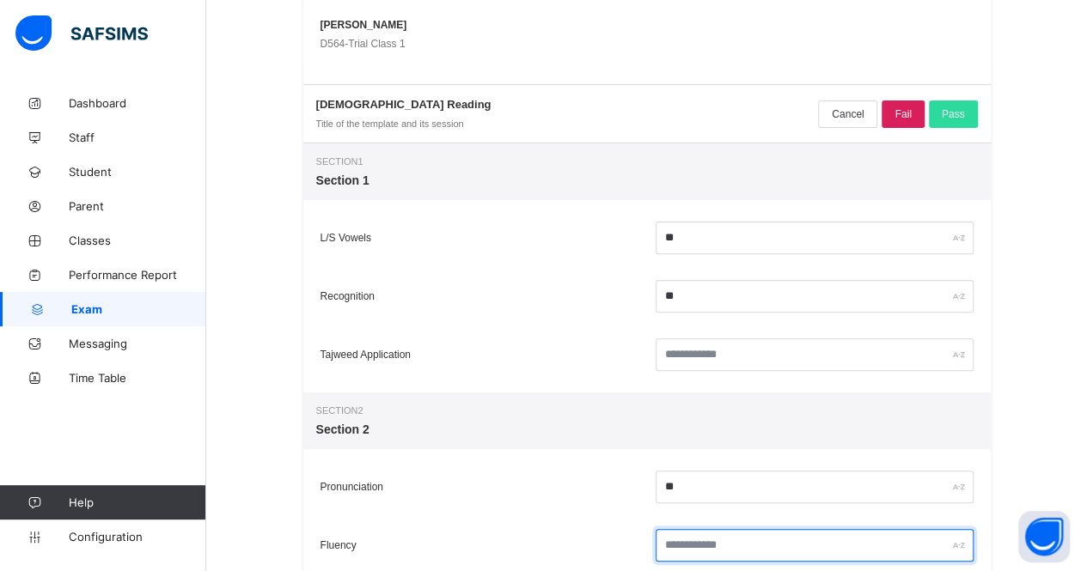
click at [729, 546] on input "text" at bounding box center [814, 545] width 318 height 33
type input "**"
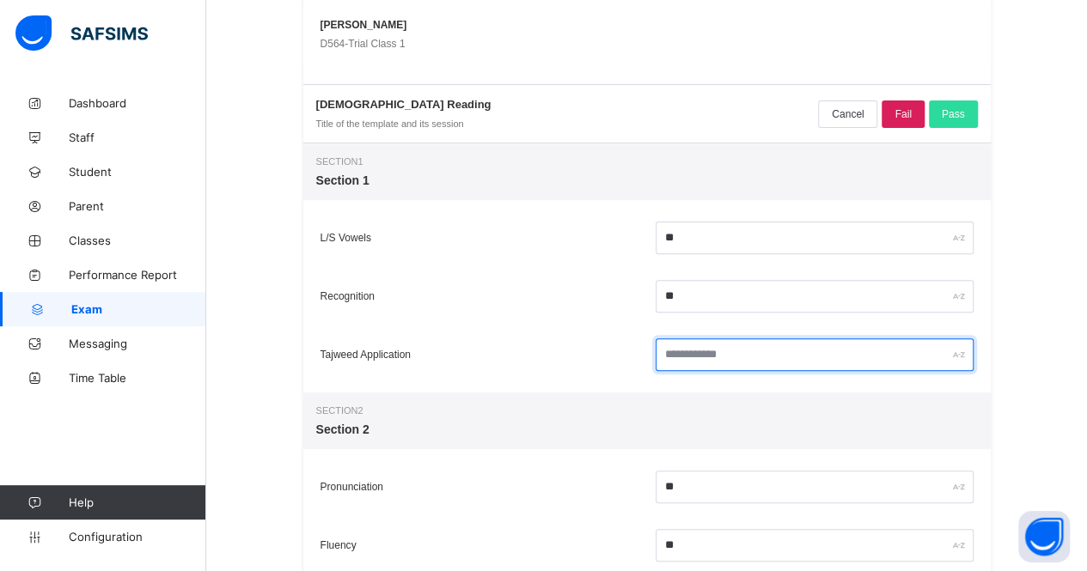
click at [704, 352] on input "text" at bounding box center [814, 354] width 318 height 33
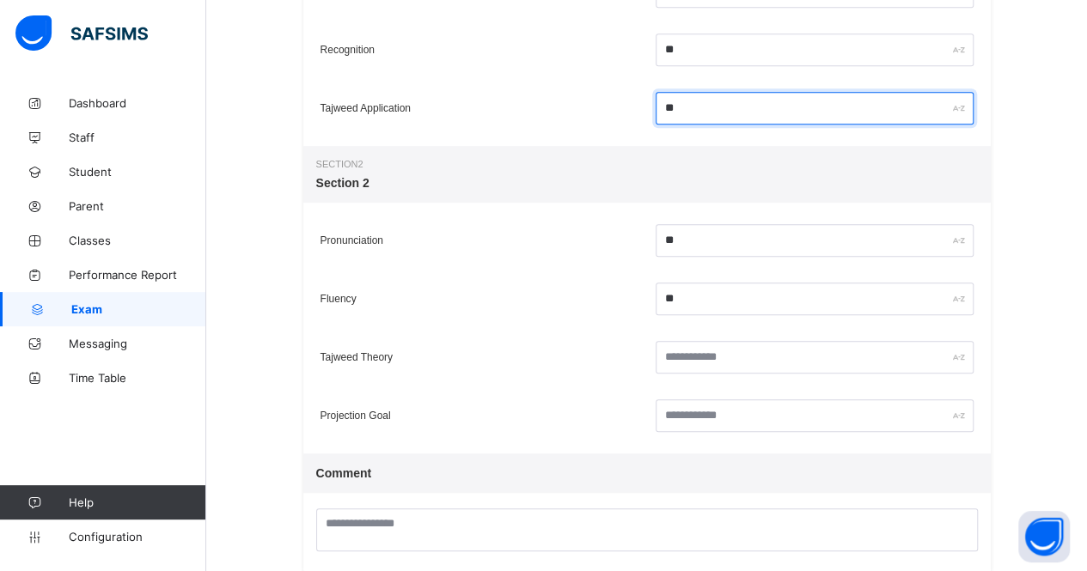
scroll to position [426, 0]
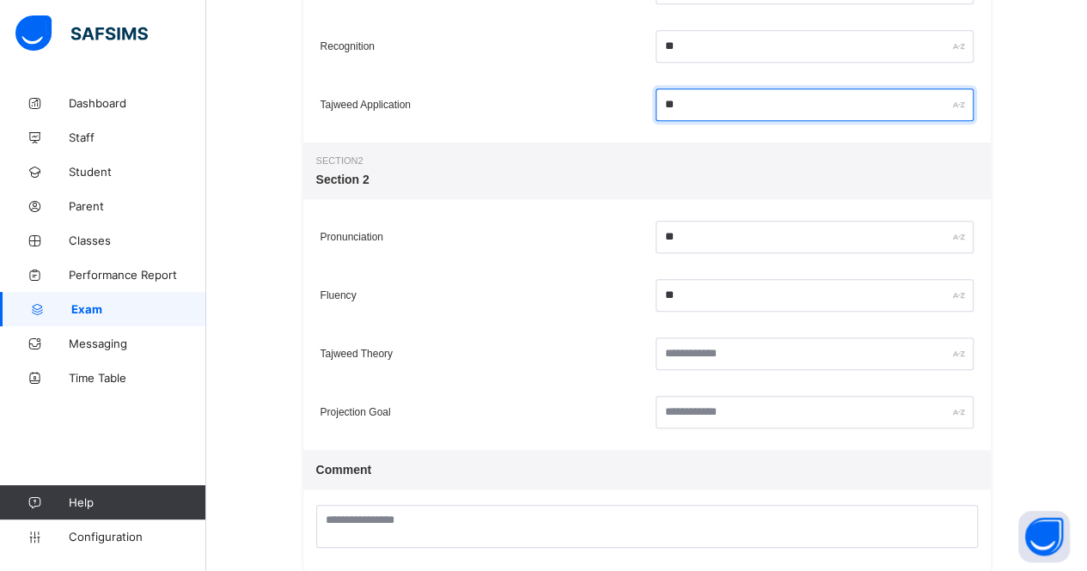
type input "**"
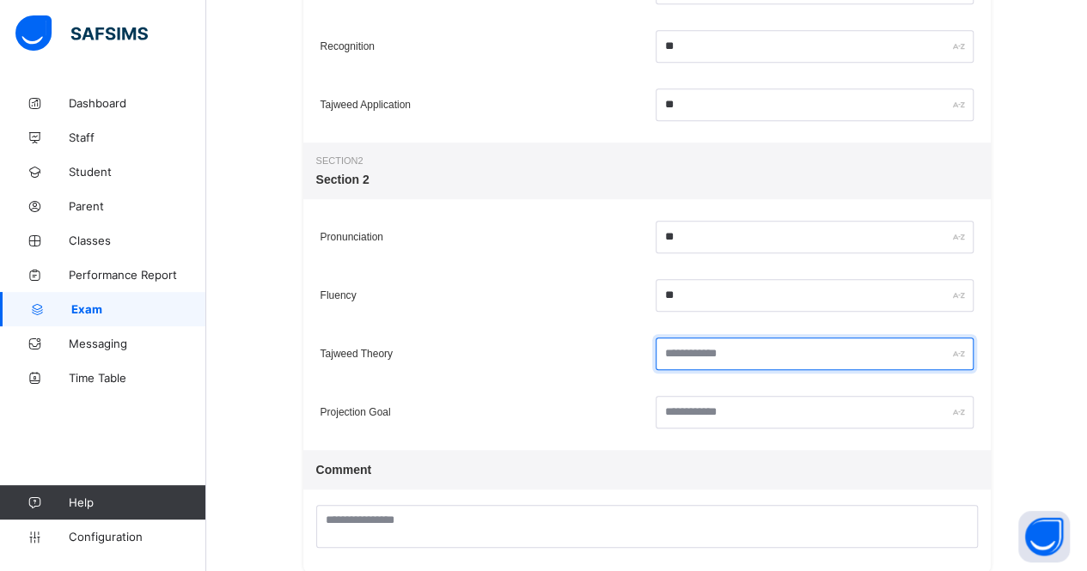
click at [670, 348] on input "text" at bounding box center [814, 354] width 318 height 33
type input "**"
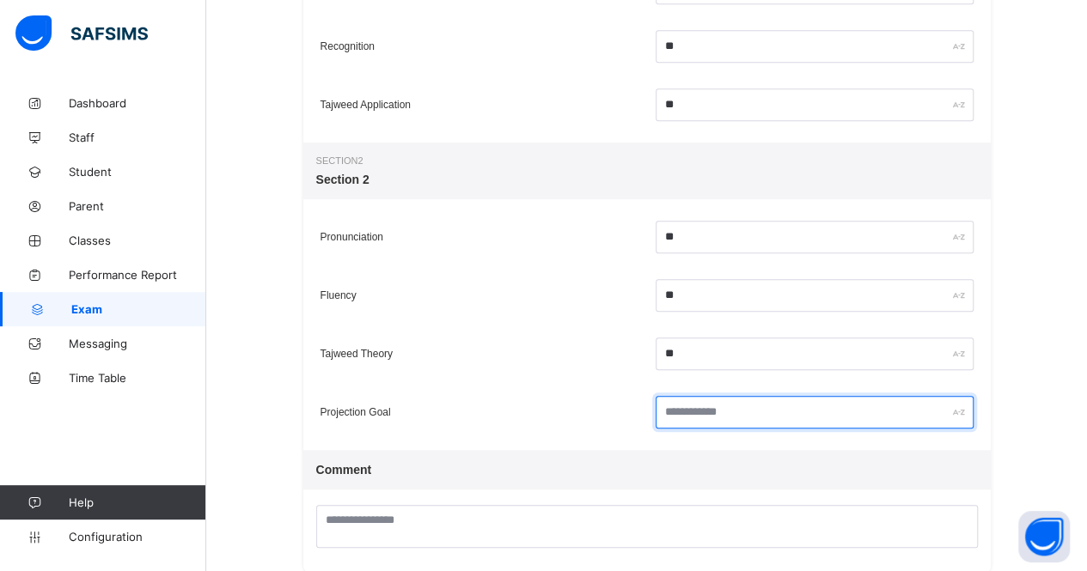
click at [714, 428] on input "text" at bounding box center [814, 412] width 318 height 33
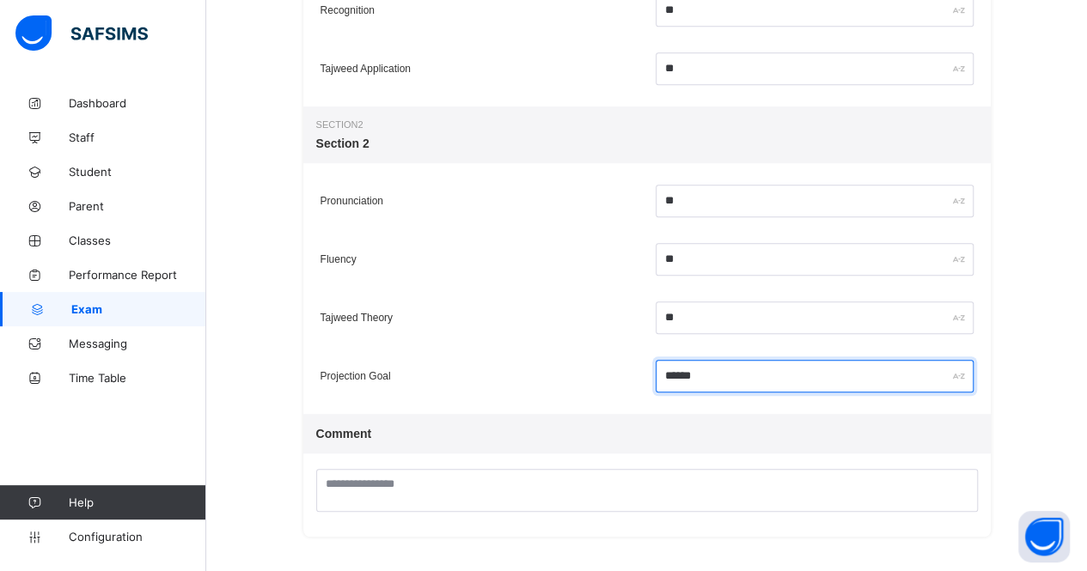
scroll to position [463, 0]
type input "******"
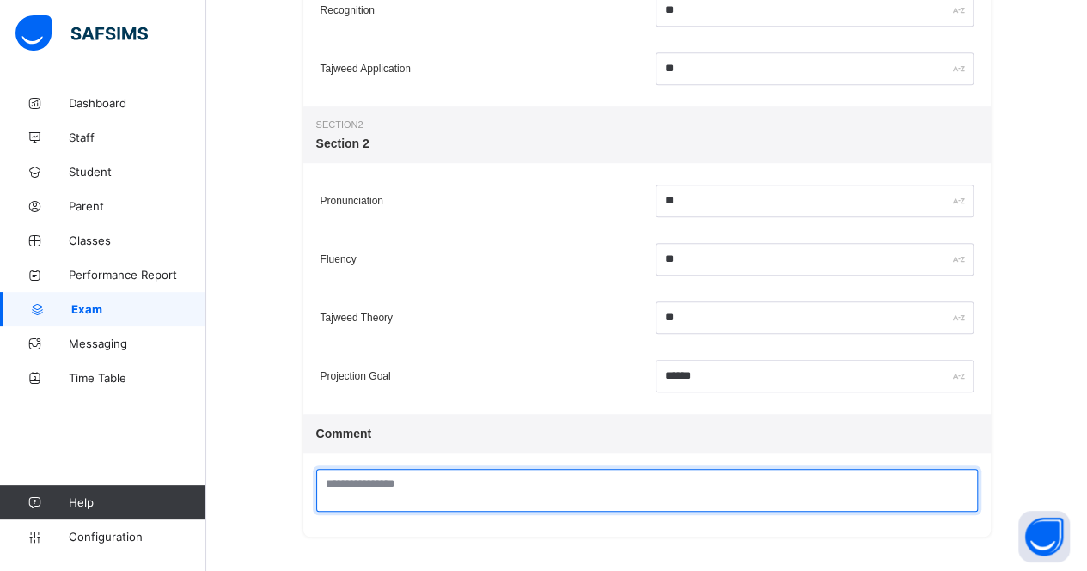
click at [549, 496] on textarea at bounding box center [647, 490] width 662 height 43
paste textarea "**"
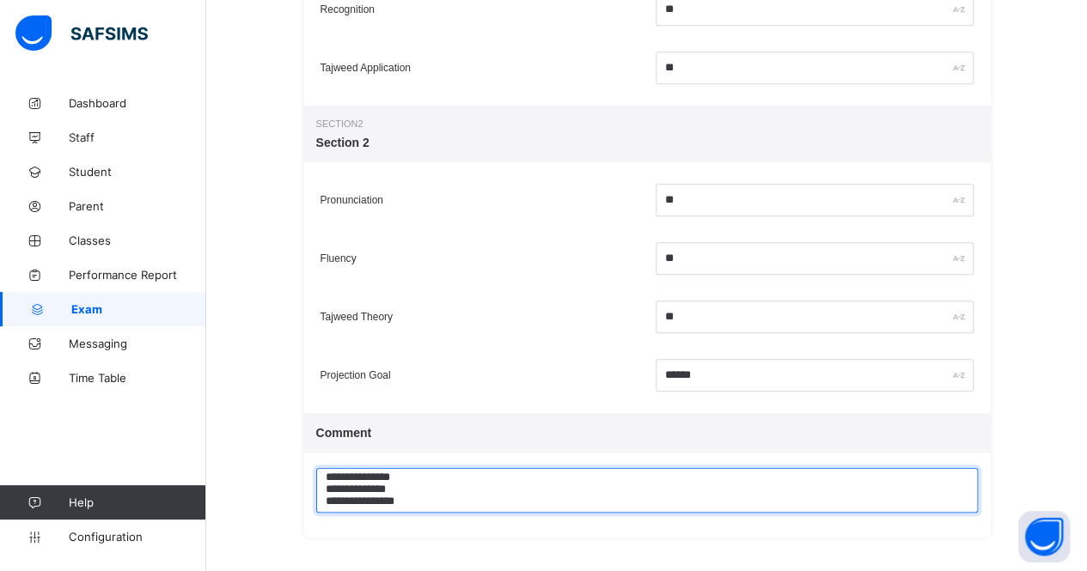
scroll to position [43, 0]
paste textarea "**"
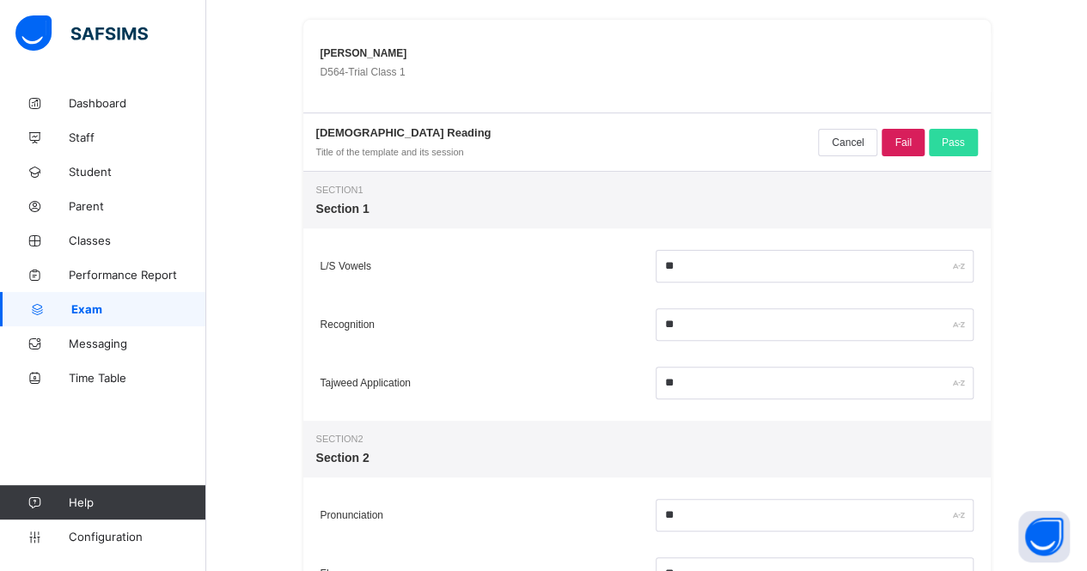
scroll to position [63, 0]
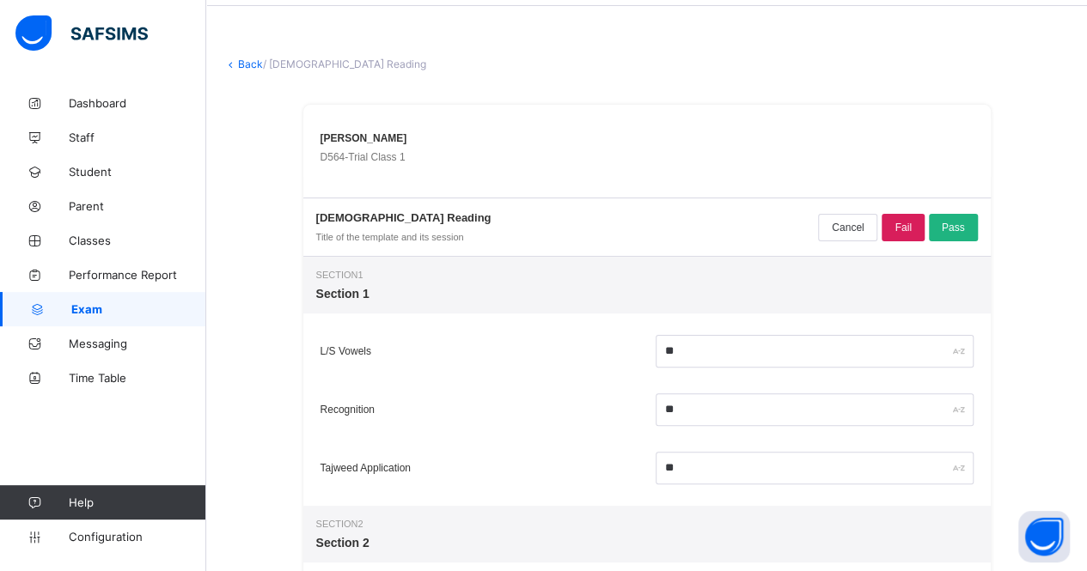
type textarea "**********"
click at [957, 222] on span "Pass" at bounding box center [953, 228] width 23 height 12
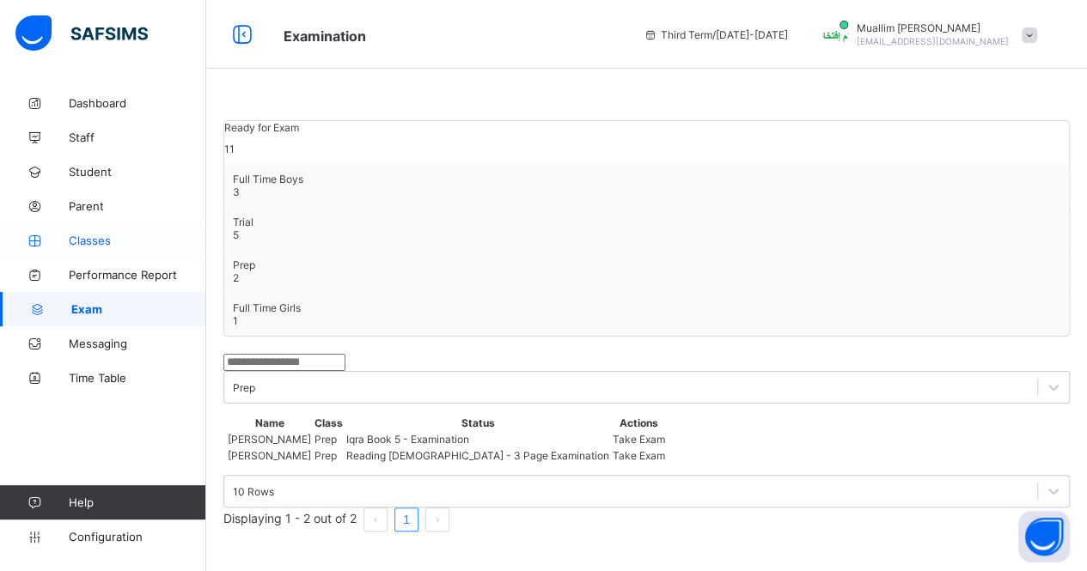
click at [93, 239] on span "Classes" at bounding box center [137, 241] width 137 height 14
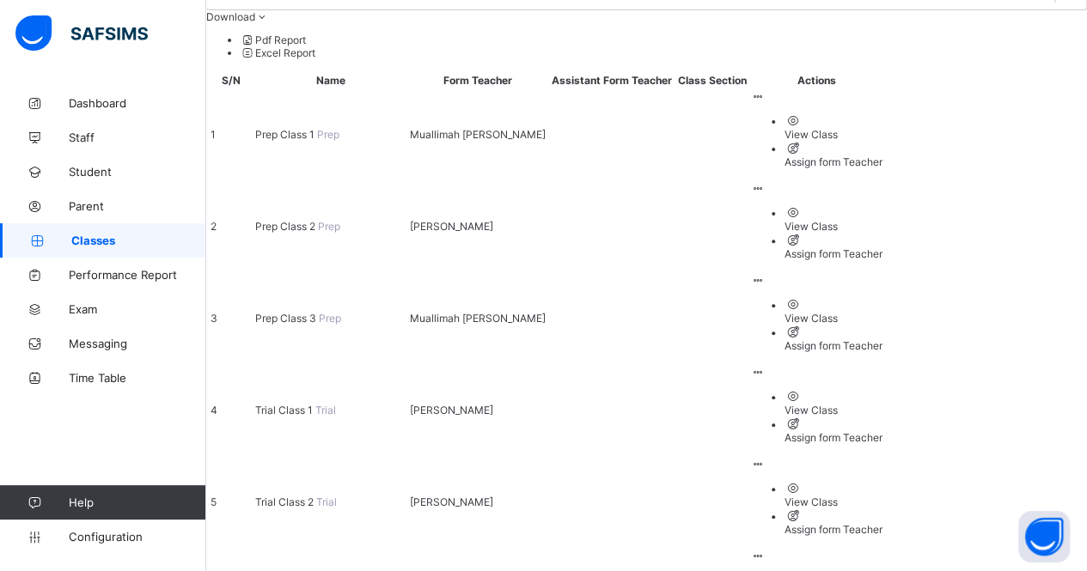
scroll to position [188, 0]
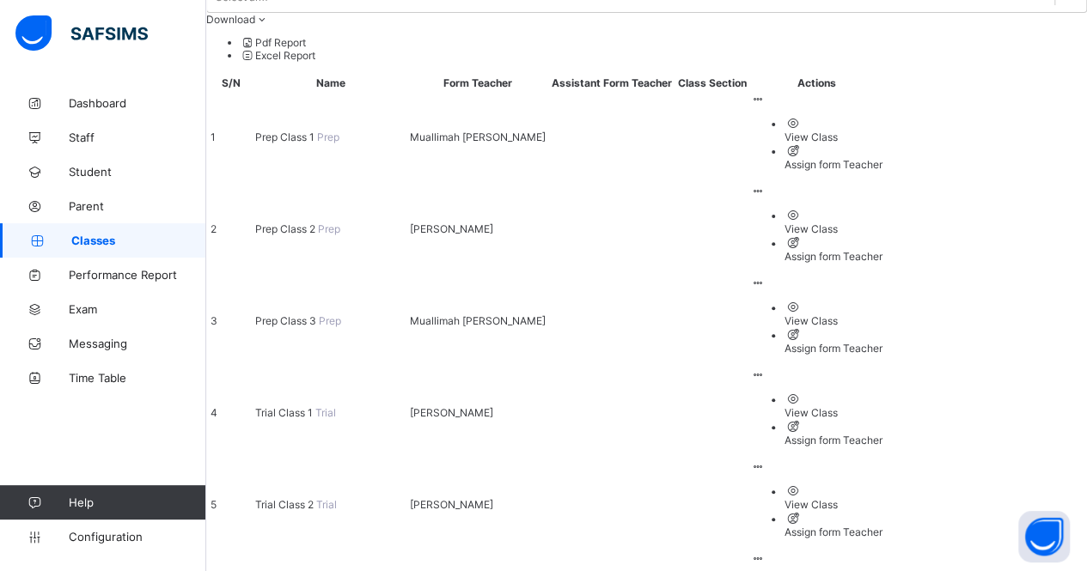
click at [317, 131] on span "Prep Class 1" at bounding box center [286, 137] width 62 height 13
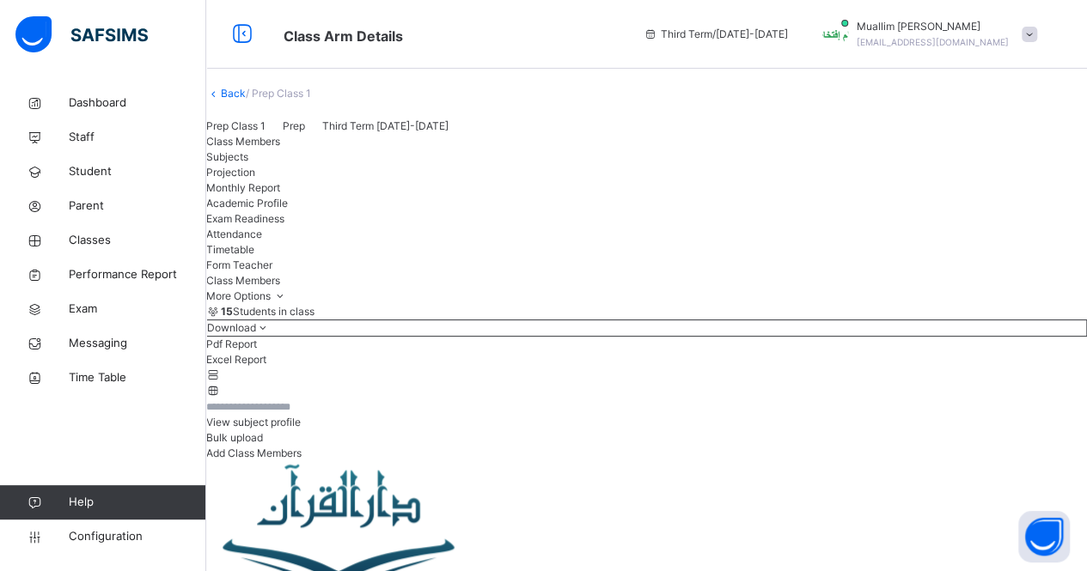
click at [419, 180] on div "Projection" at bounding box center [646, 172] width 881 height 15
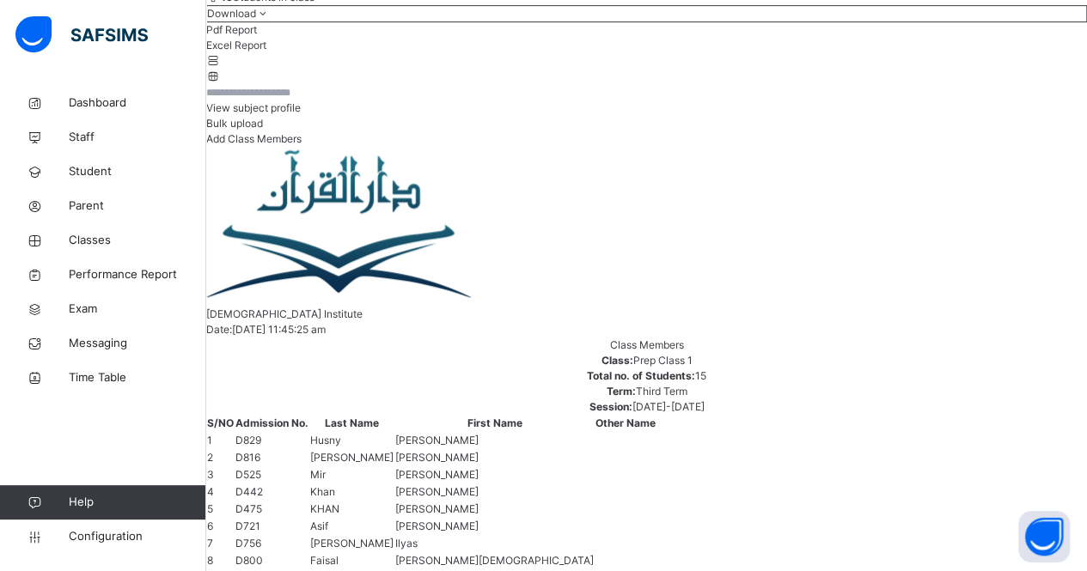
scroll to position [249, 0]
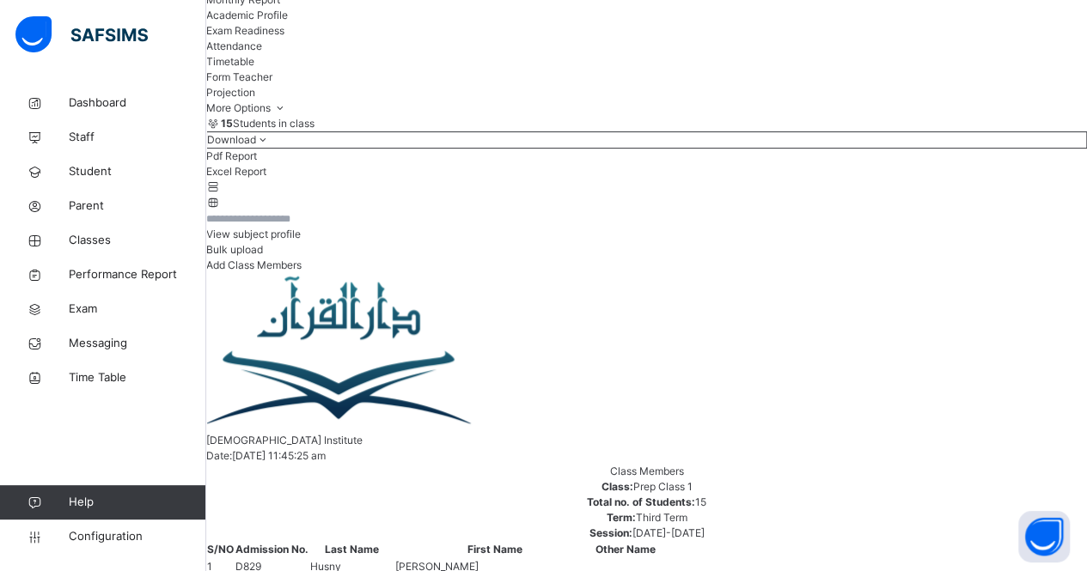
scroll to position [186, 0]
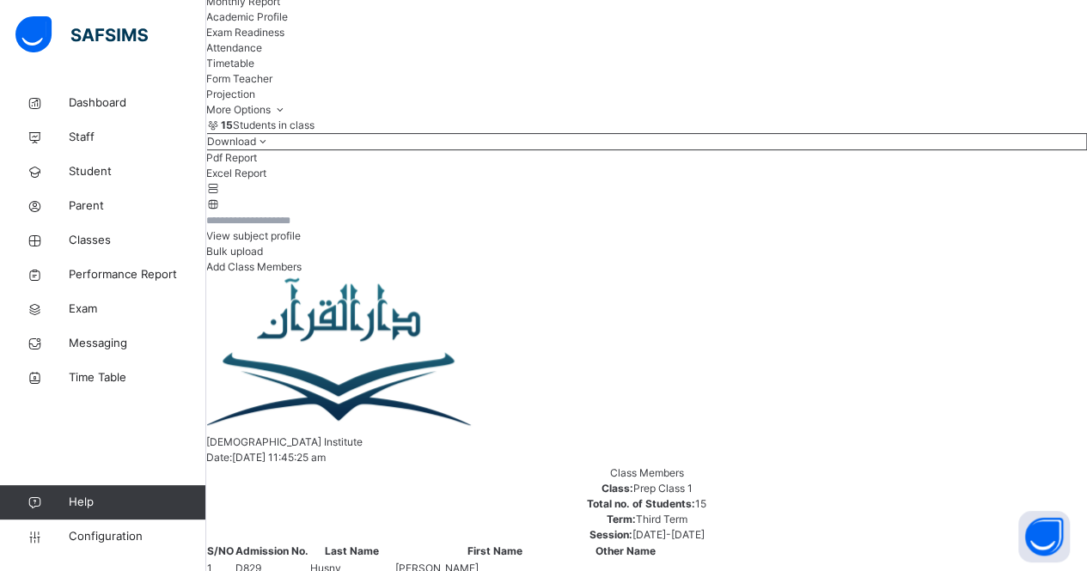
drag, startPoint x: 584, startPoint y: 379, endPoint x: 326, endPoint y: 231, distance: 297.1
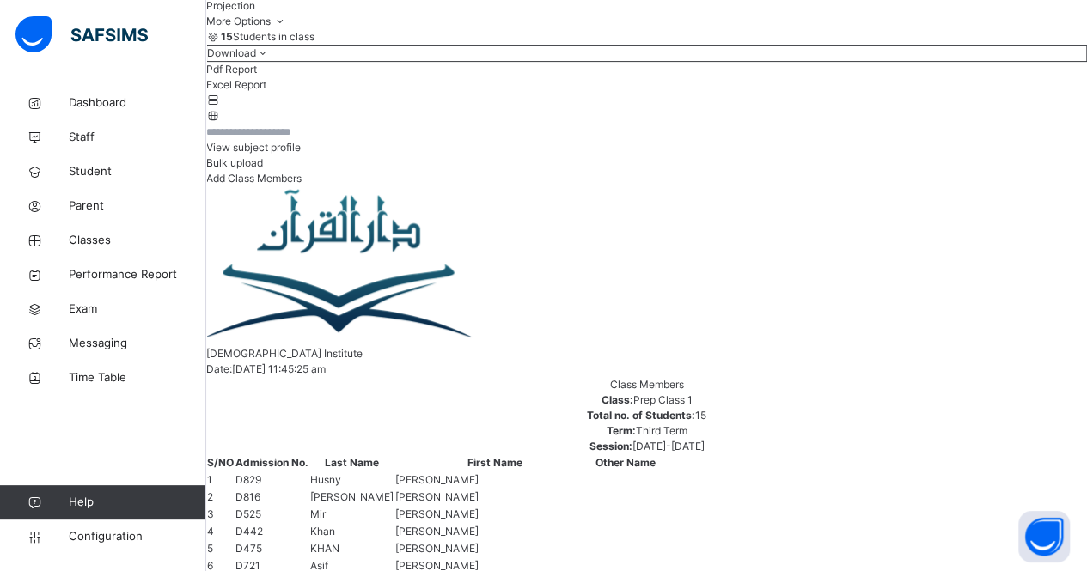
scroll to position [248, 0]
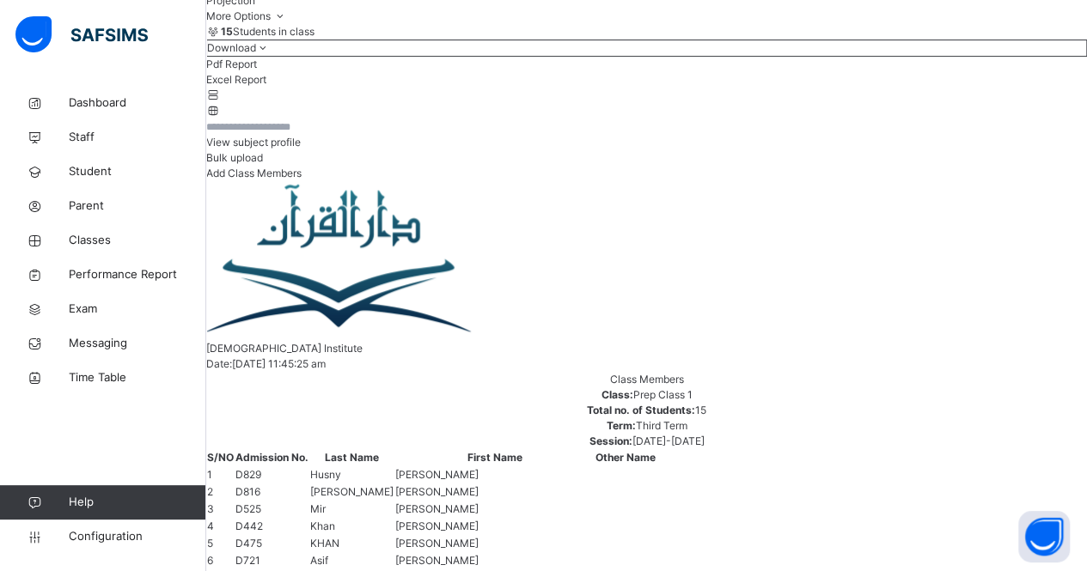
scroll to position [253, 0]
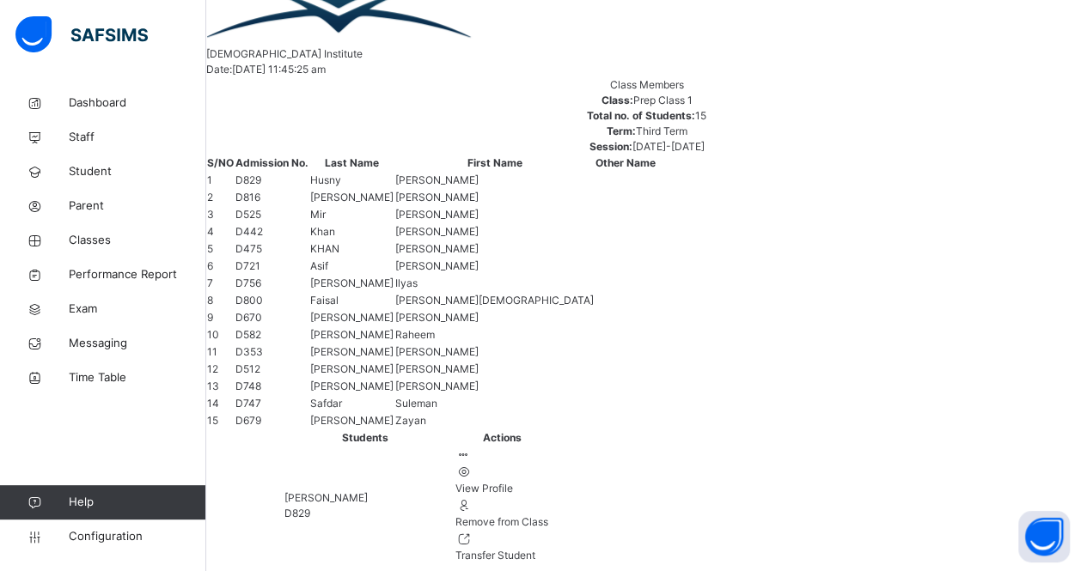
scroll to position [588, 0]
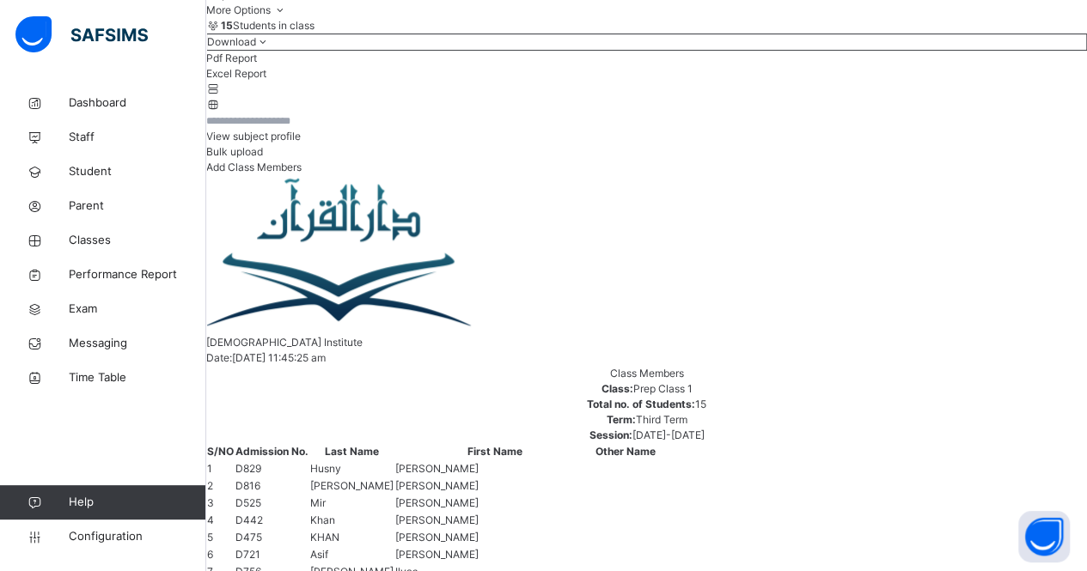
scroll to position [282, 0]
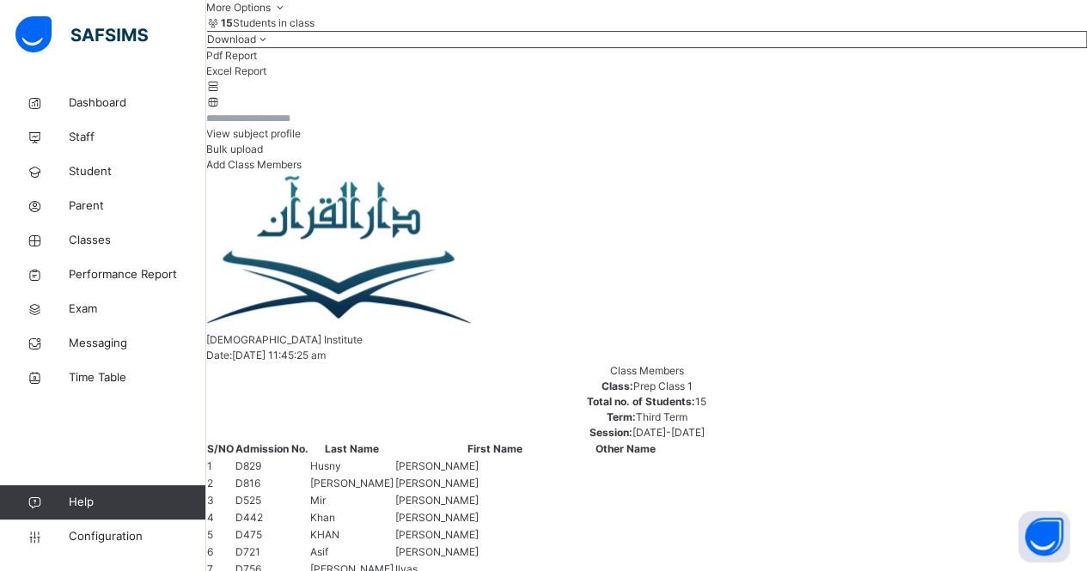
scroll to position [288, 0]
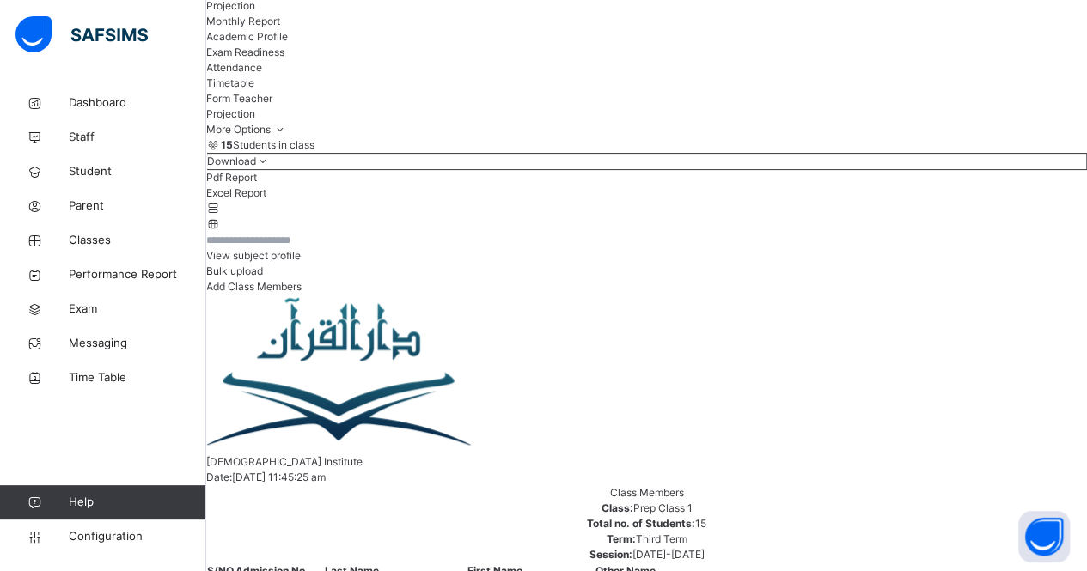
scroll to position [166, 0]
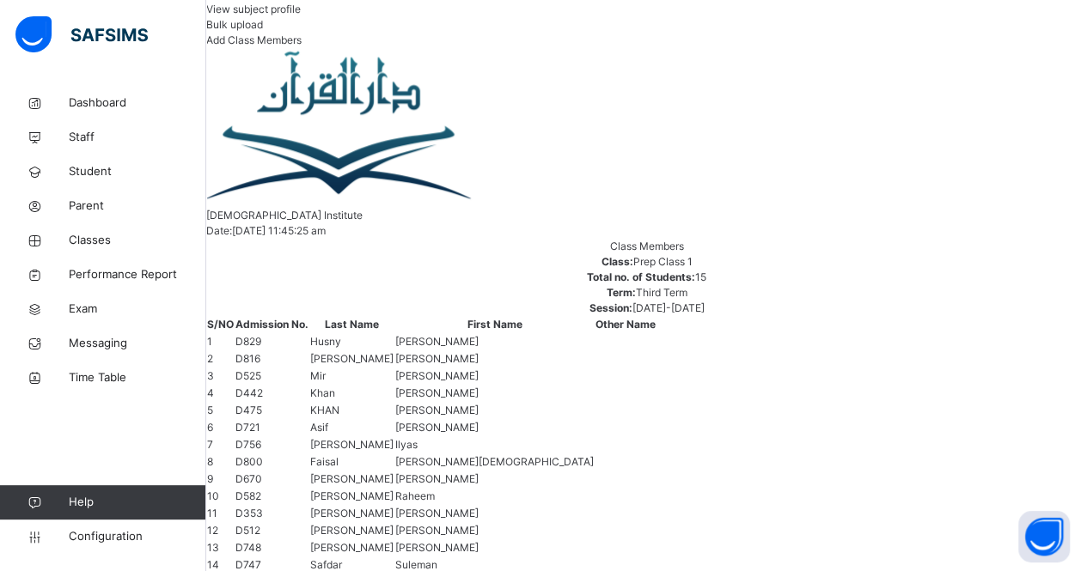
scroll to position [399, 0]
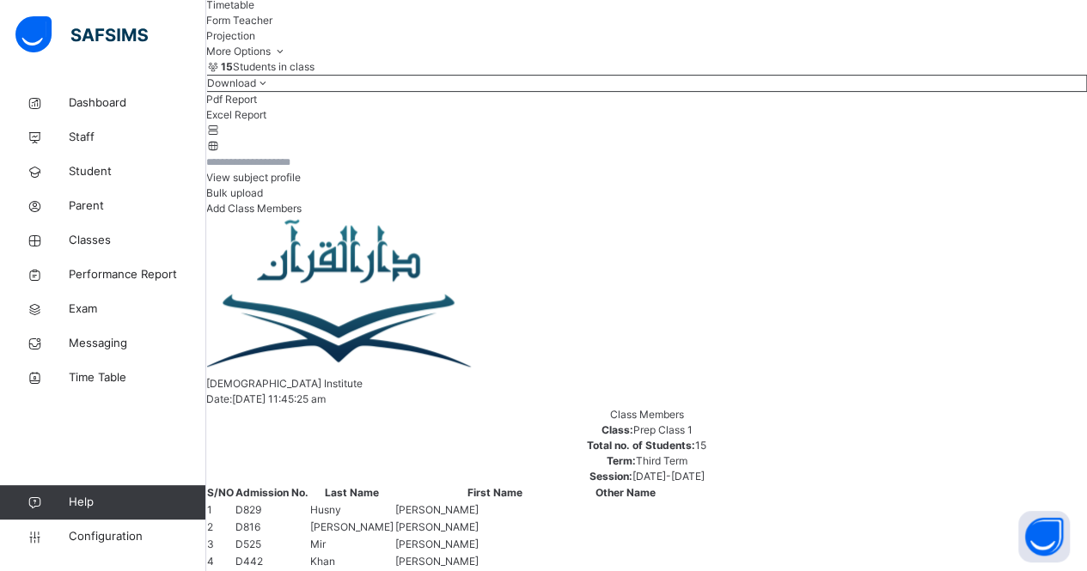
scroll to position [243, 0]
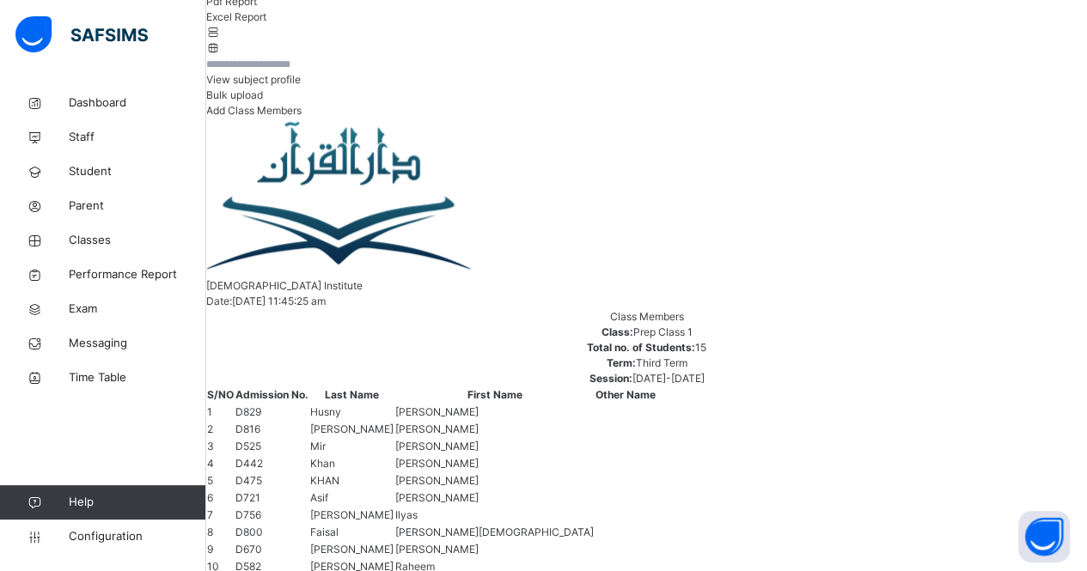
scroll to position [344, 0]
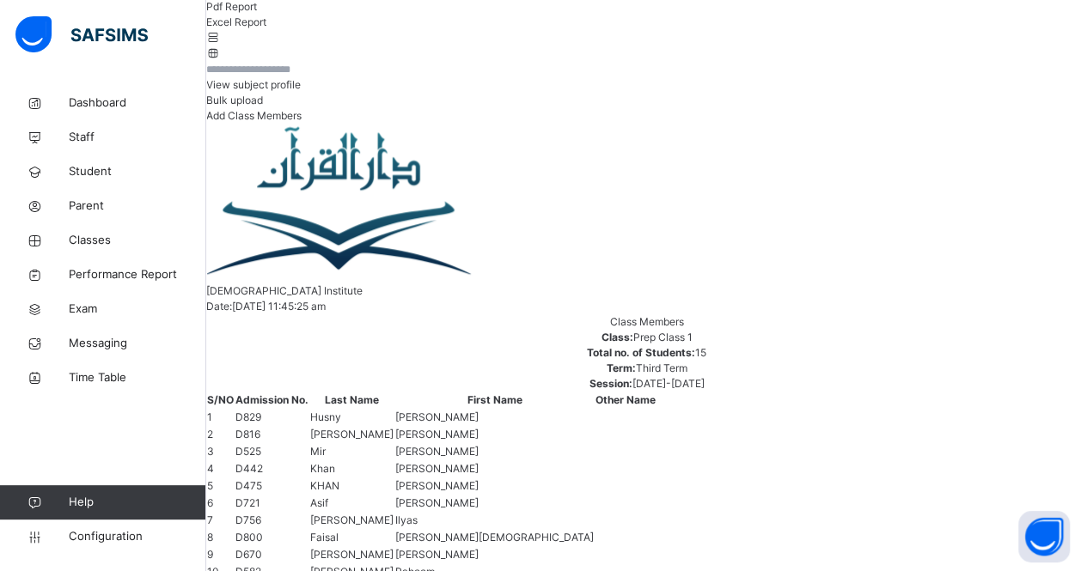
scroll to position [337, 0]
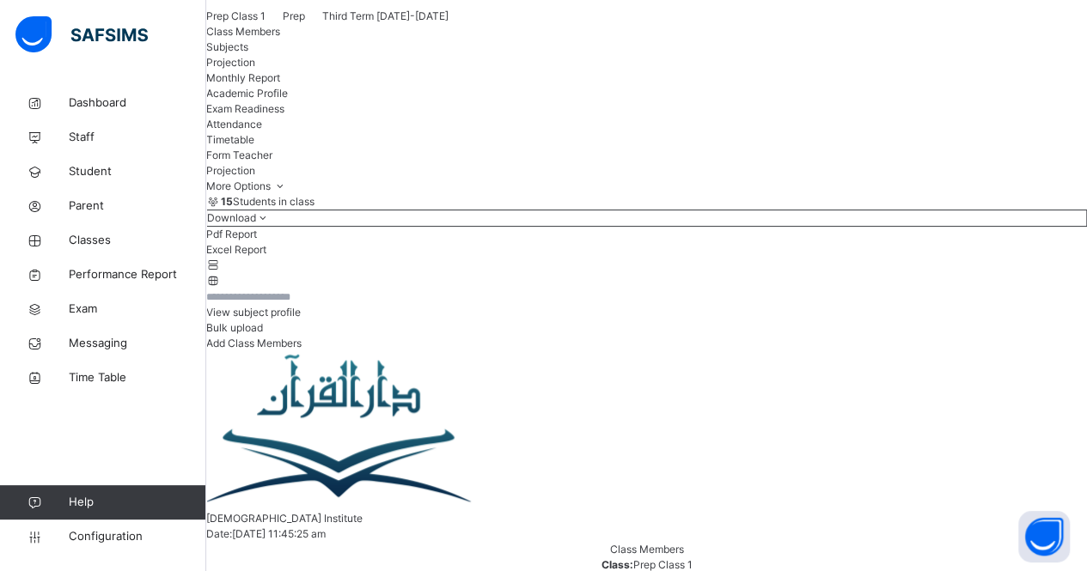
scroll to position [109, 0]
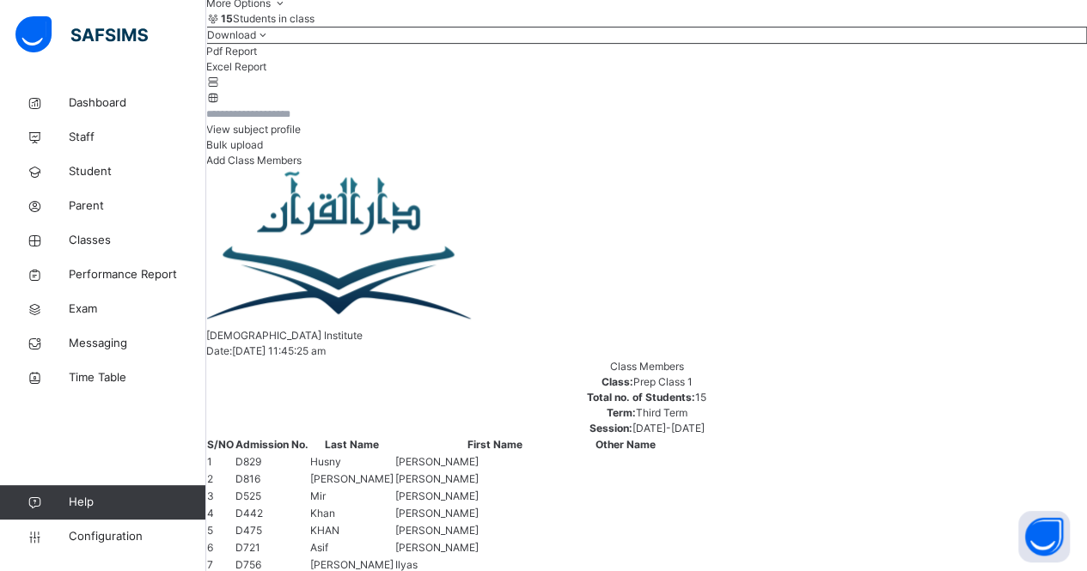
scroll to position [291, 0]
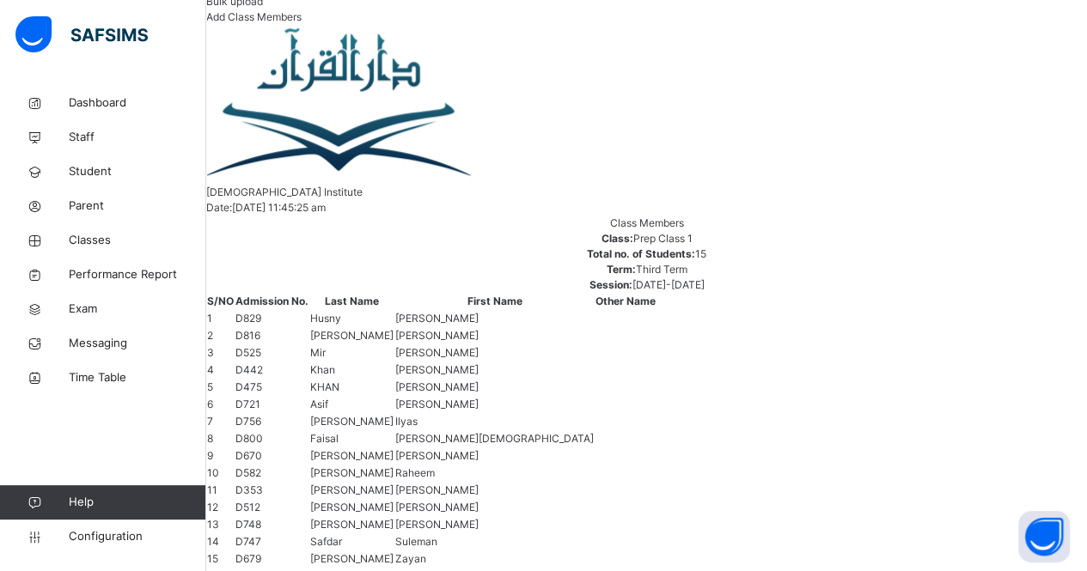
scroll to position [407, 0]
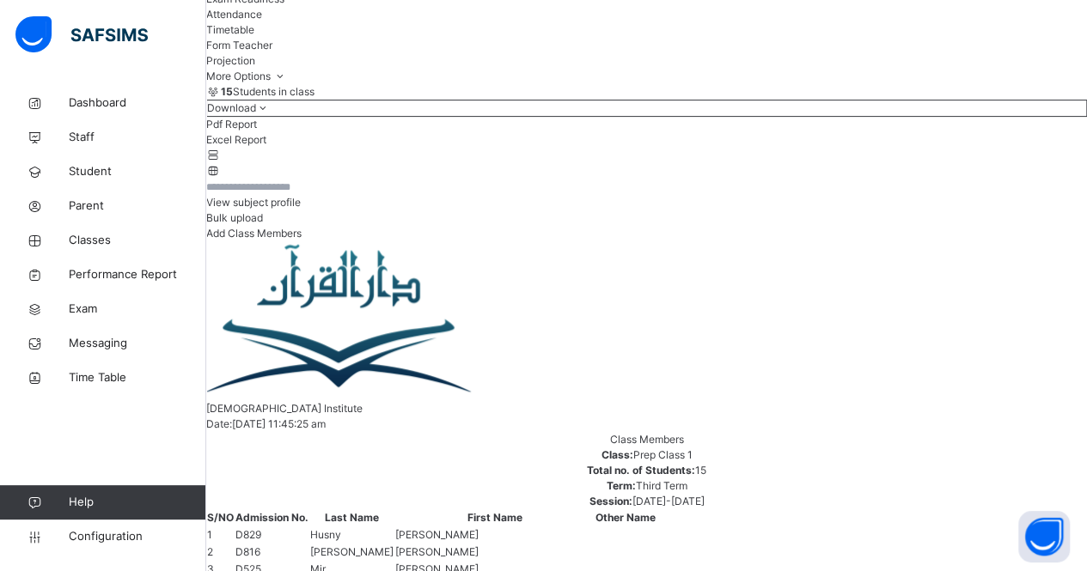
scroll to position [219, 0]
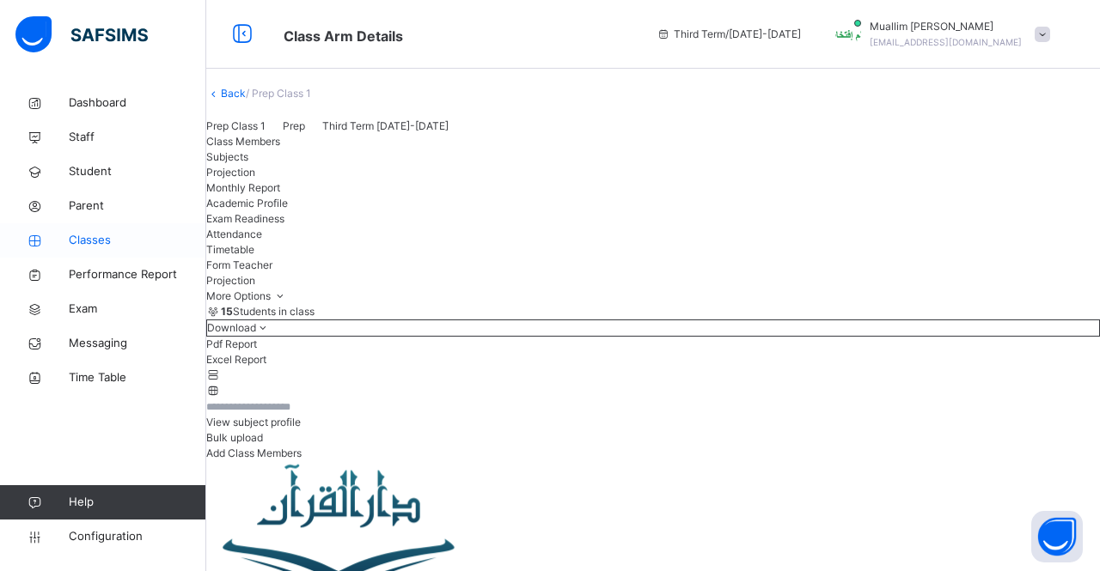
click at [70, 232] on span "Classes" at bounding box center [137, 240] width 137 height 17
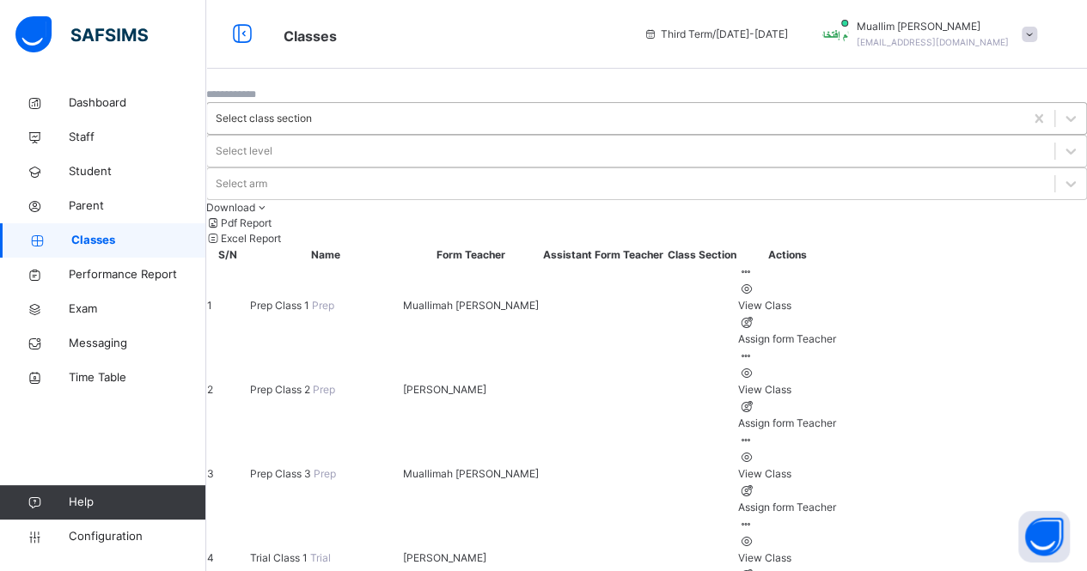
scroll to position [11, 0]
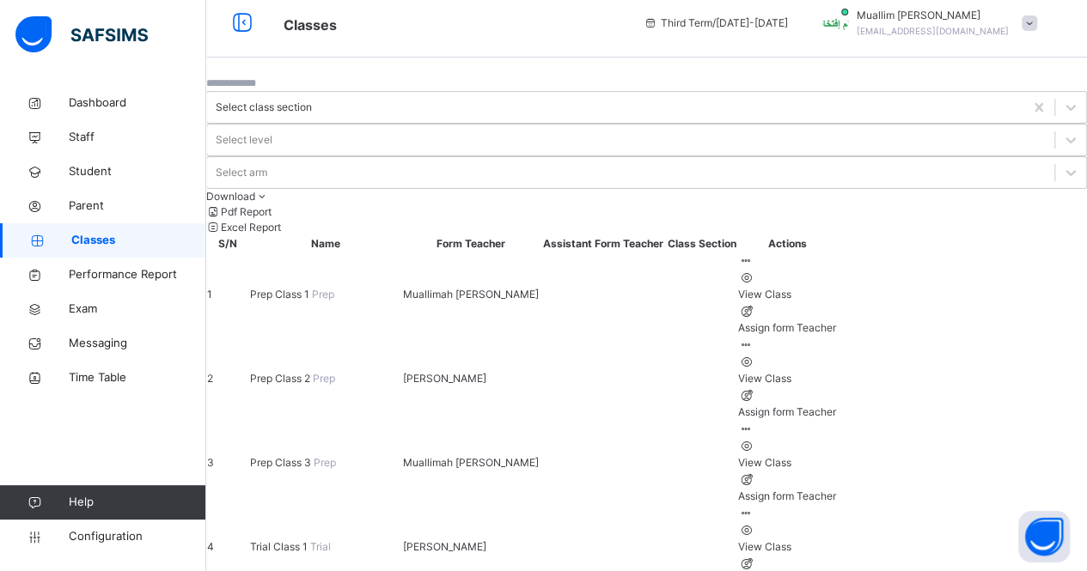
click at [313, 372] on span "Prep Class 2" at bounding box center [281, 378] width 63 height 13
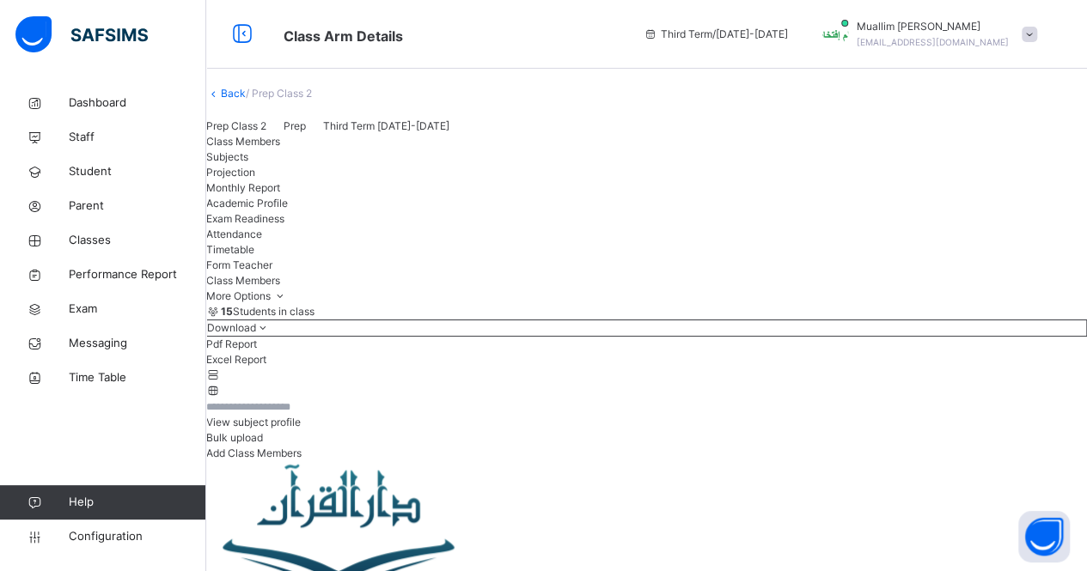
click at [255, 179] on span "Projection" at bounding box center [230, 172] width 49 height 13
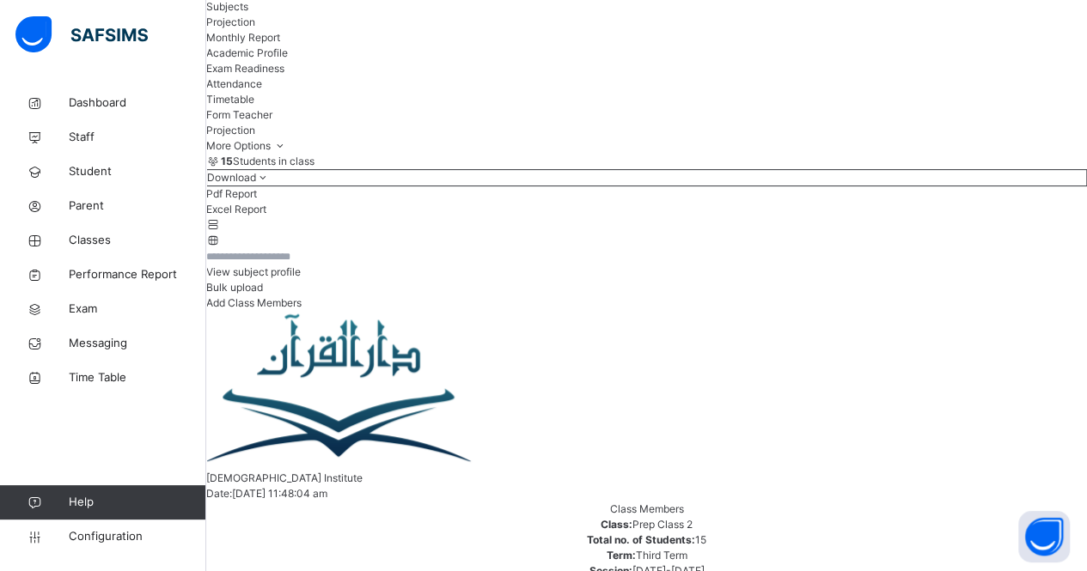
scroll to position [179, 0]
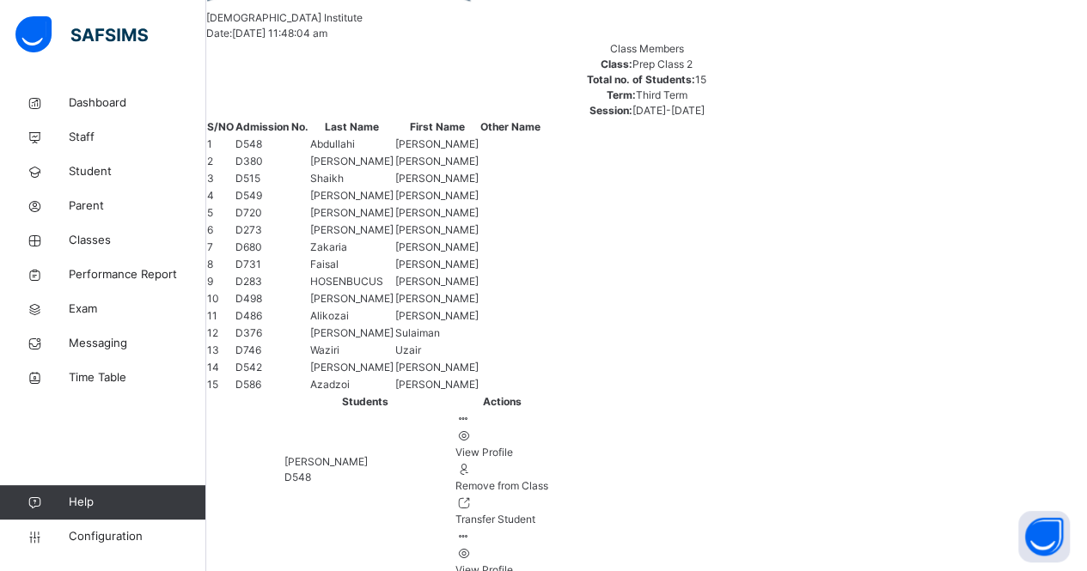
scroll to position [195, 0]
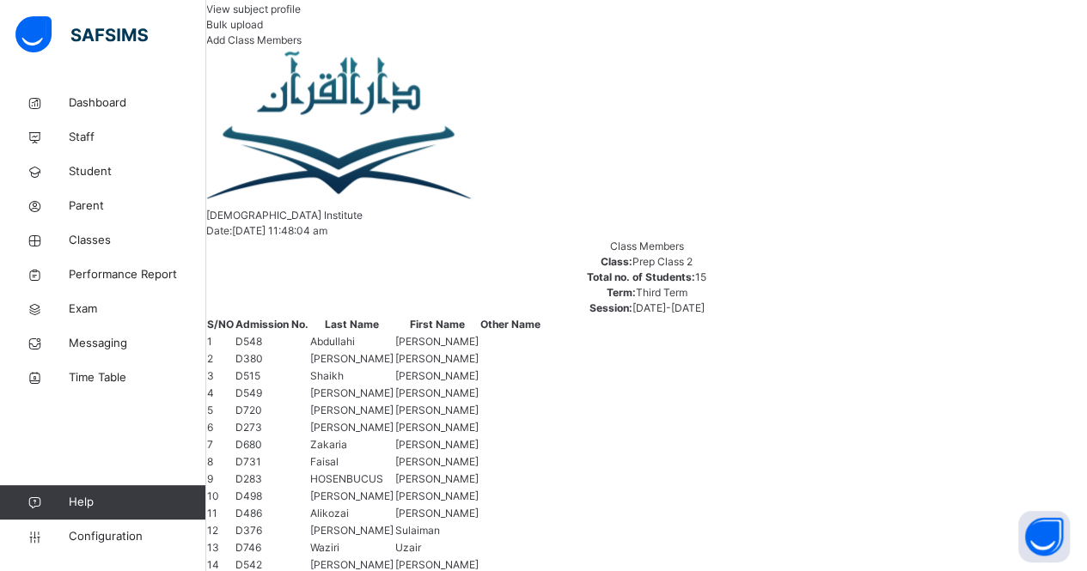
scroll to position [412, 0]
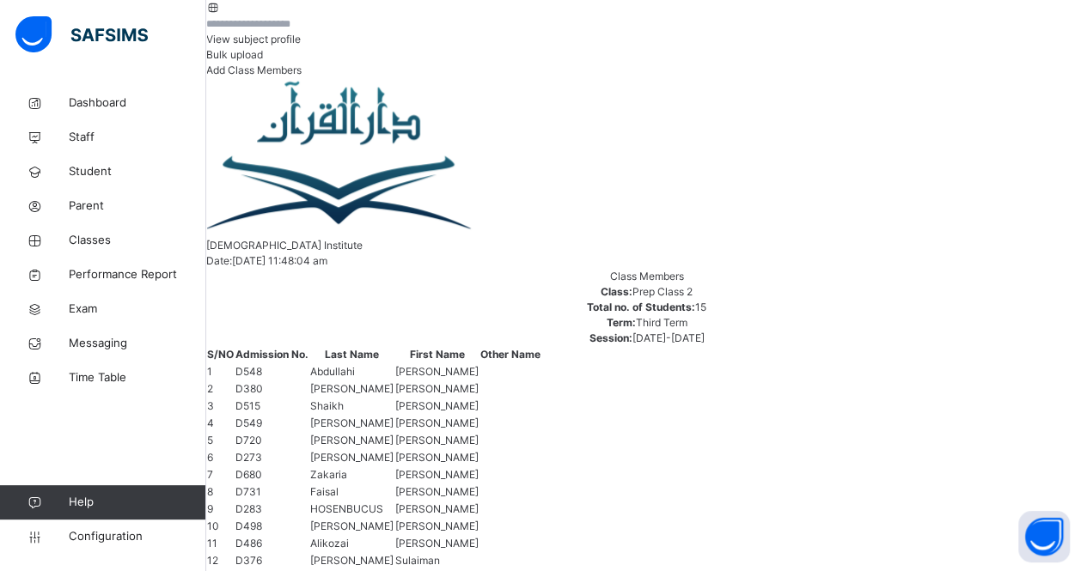
scroll to position [387, 0]
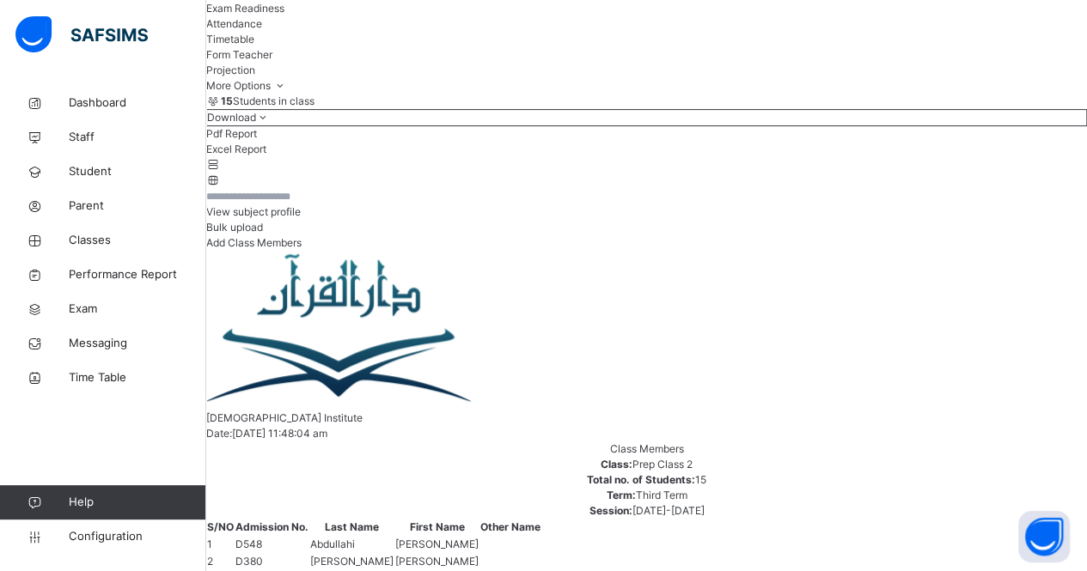
scroll to position [206, 0]
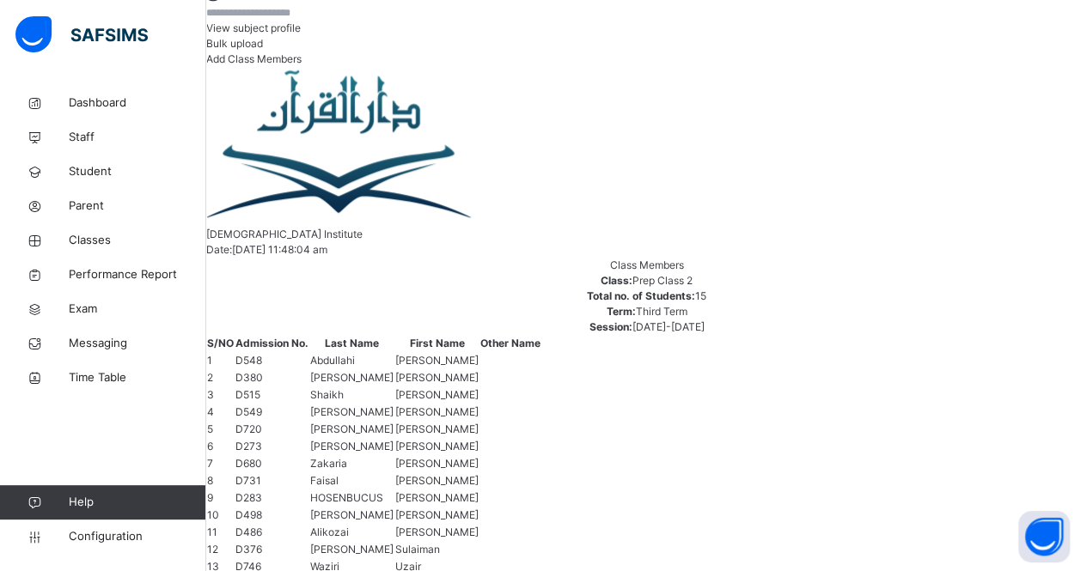
scroll to position [393, 0]
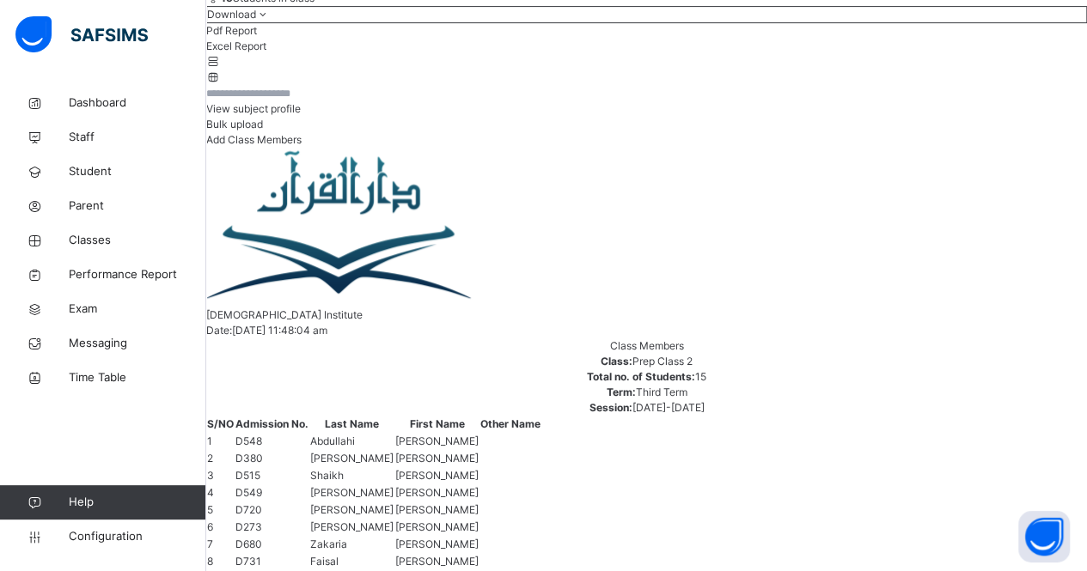
scroll to position [299, 0]
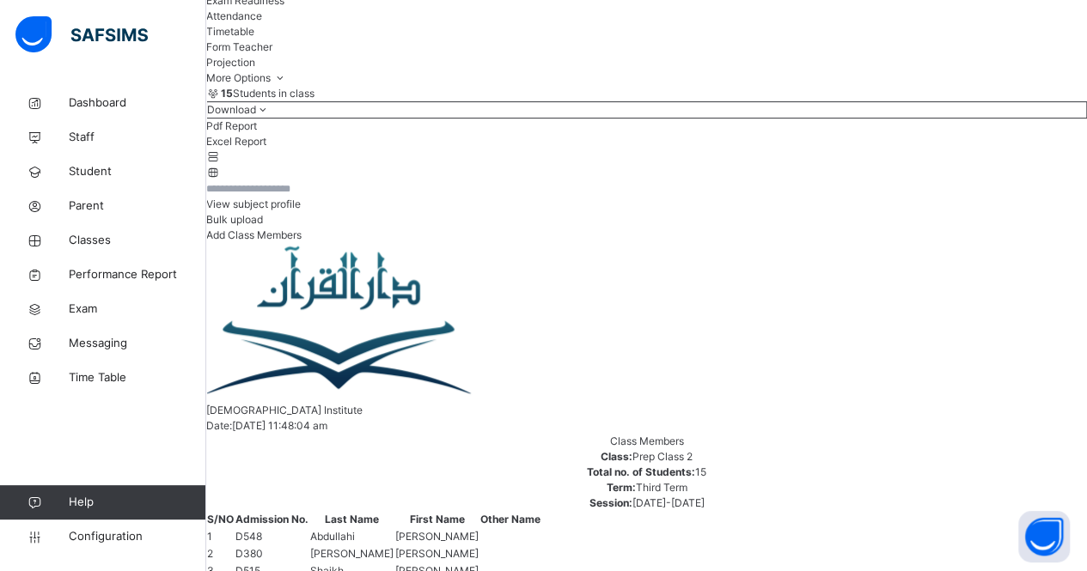
scroll to position [216, 0]
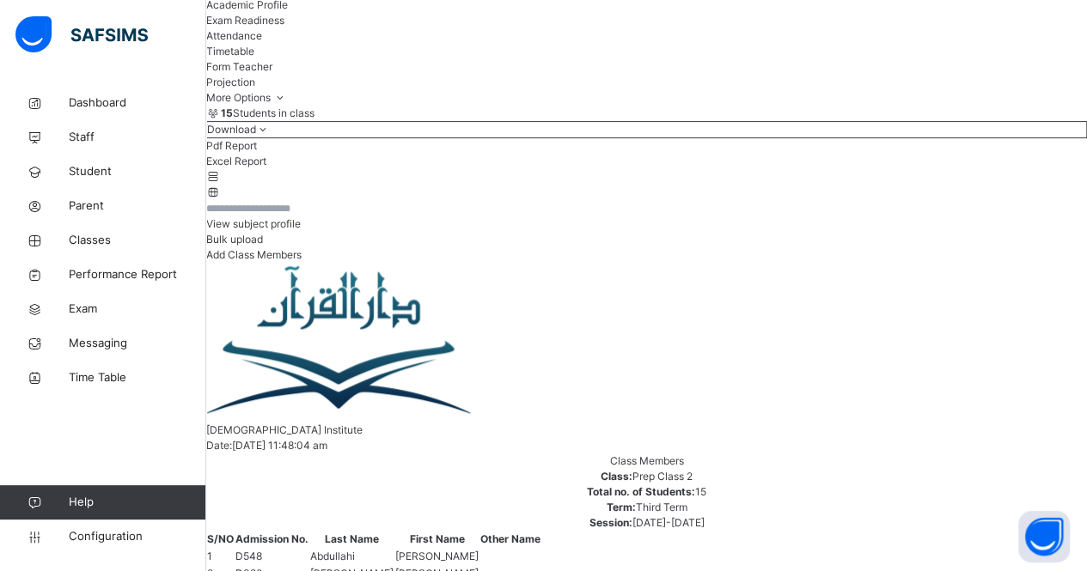
scroll to position [196, 0]
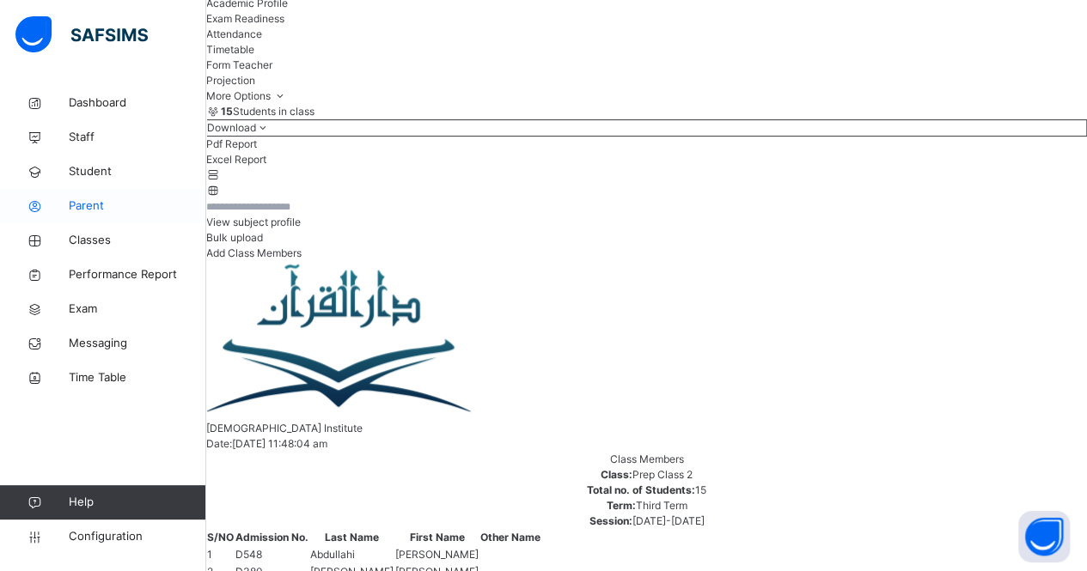
scroll to position [199, 0]
drag, startPoint x: 306, startPoint y: 188, endPoint x: 305, endPoint y: 198, distance: 9.5
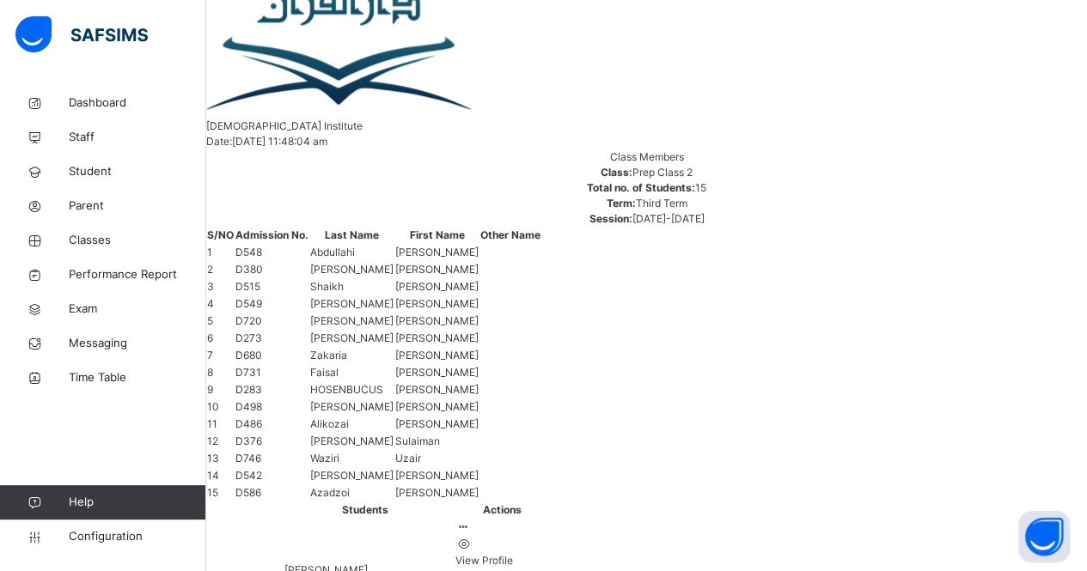
scroll to position [486, 0]
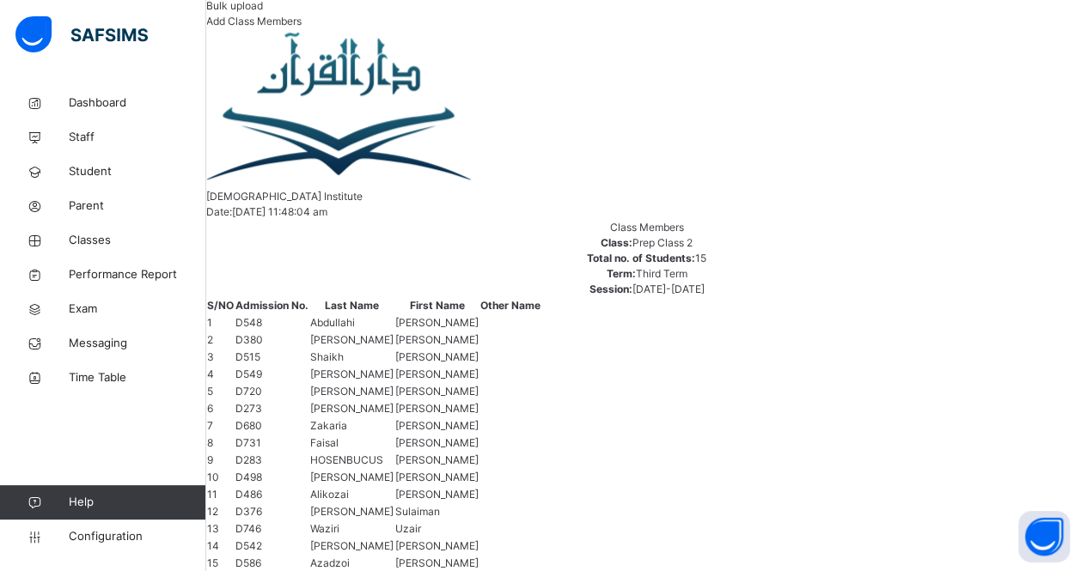
scroll to position [430, 0]
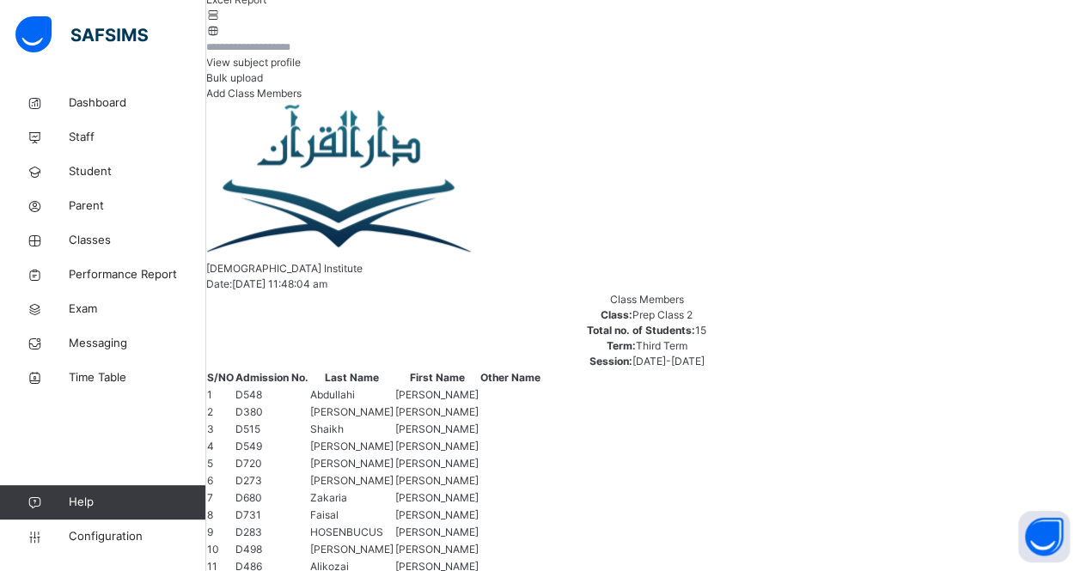
scroll to position [359, 0]
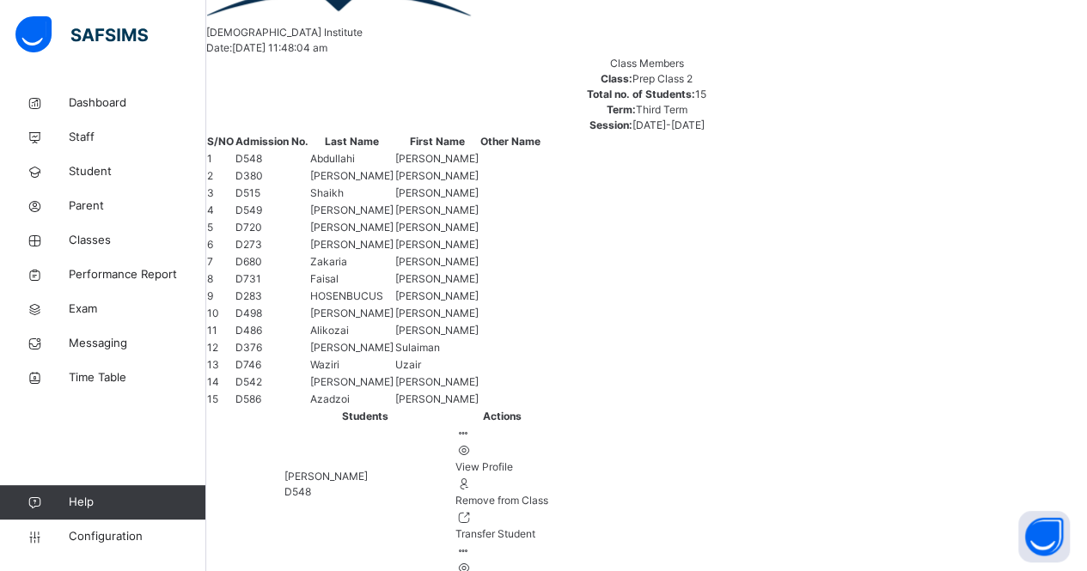
scroll to position [347, 0]
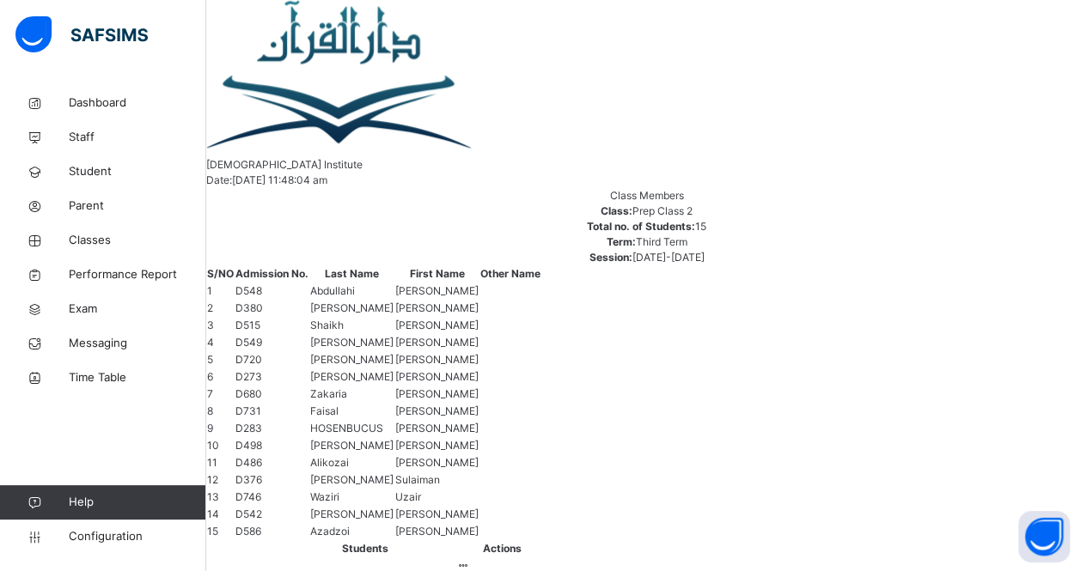
scroll to position [463, 0]
click at [53, 229] on link "Classes" at bounding box center [103, 240] width 206 height 34
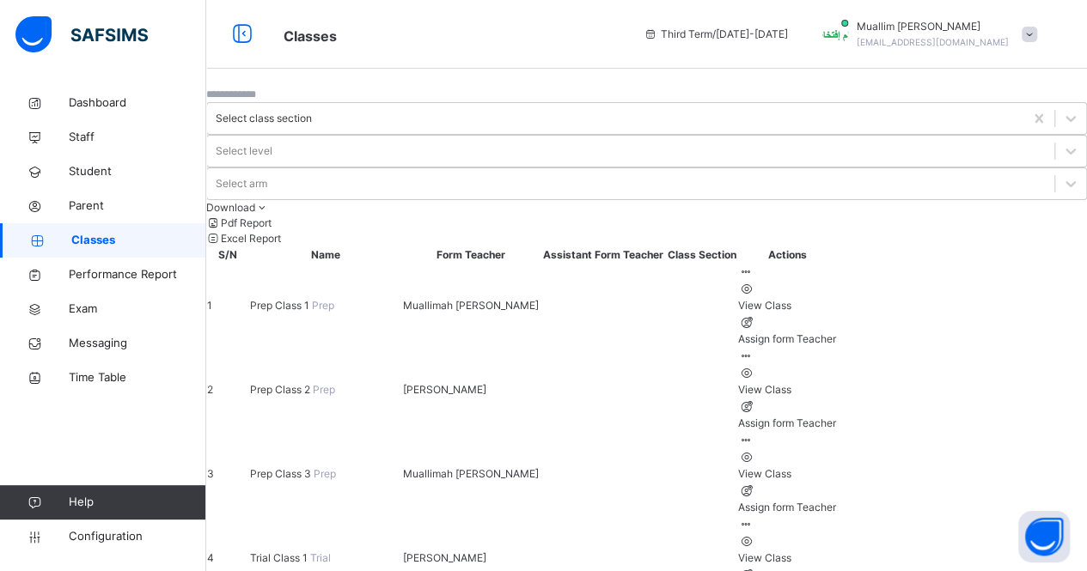
click at [314, 467] on span "Prep Class 3" at bounding box center [282, 473] width 64 height 13
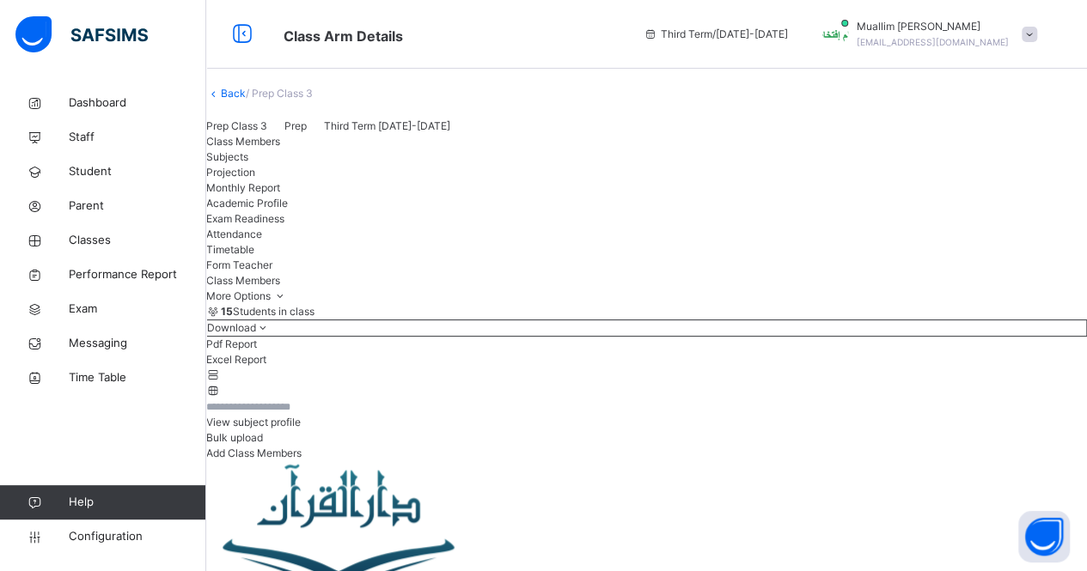
click at [255, 179] on span "Projection" at bounding box center [230, 172] width 49 height 13
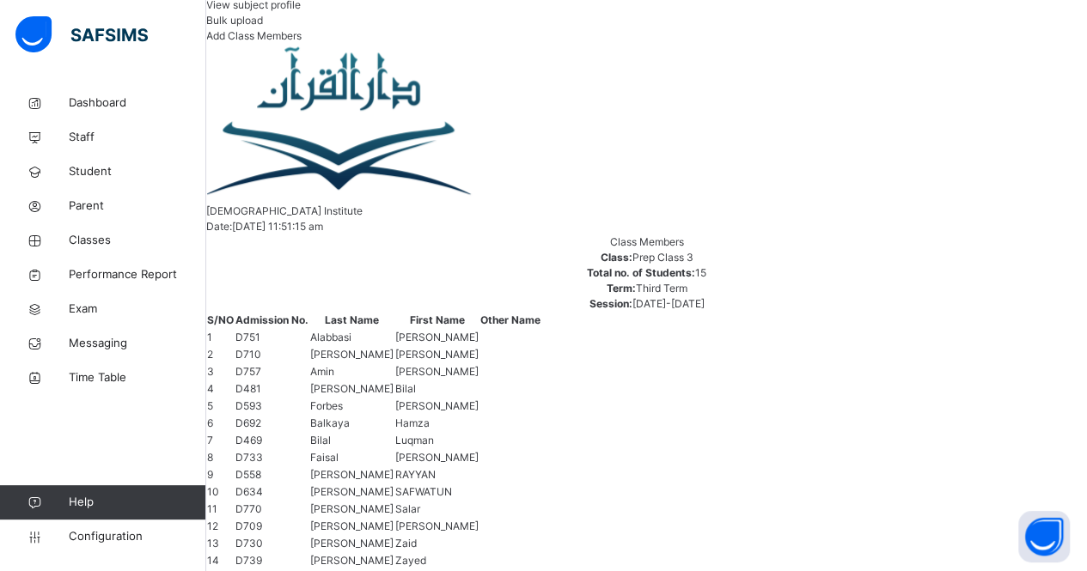
scroll to position [411, 0]
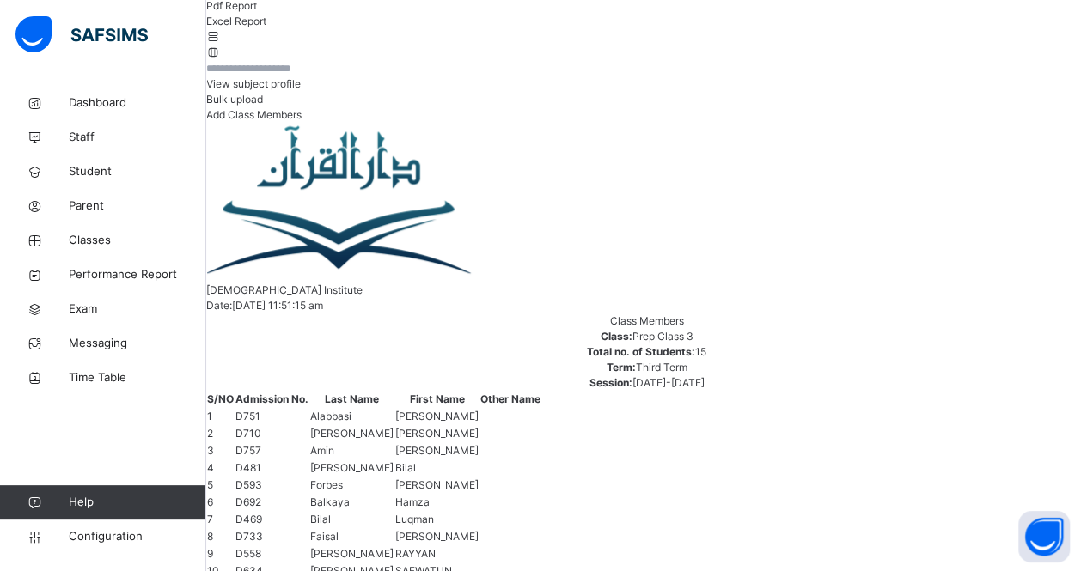
scroll to position [307, 0]
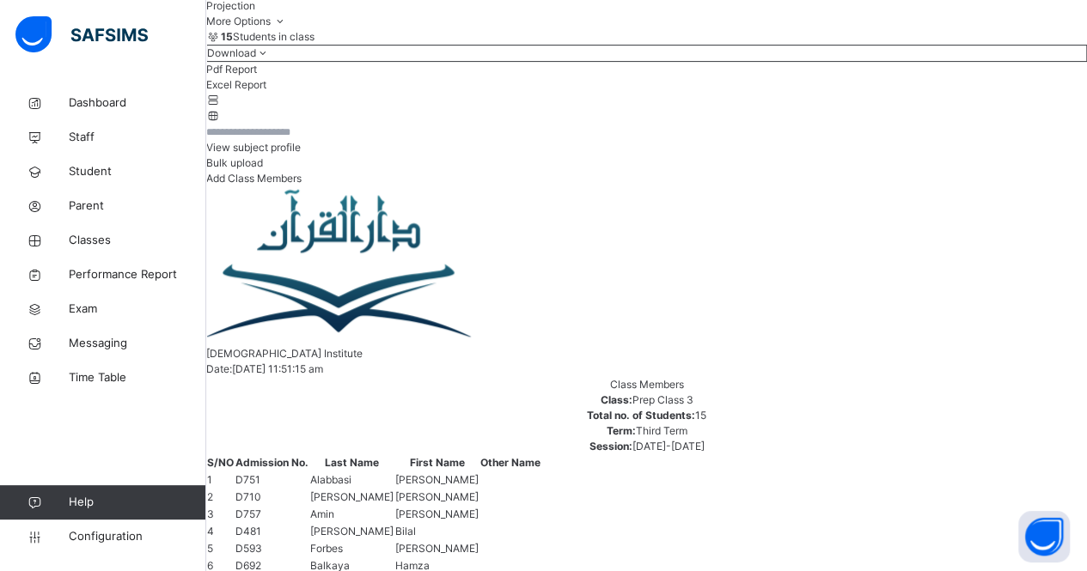
scroll to position [274, 0]
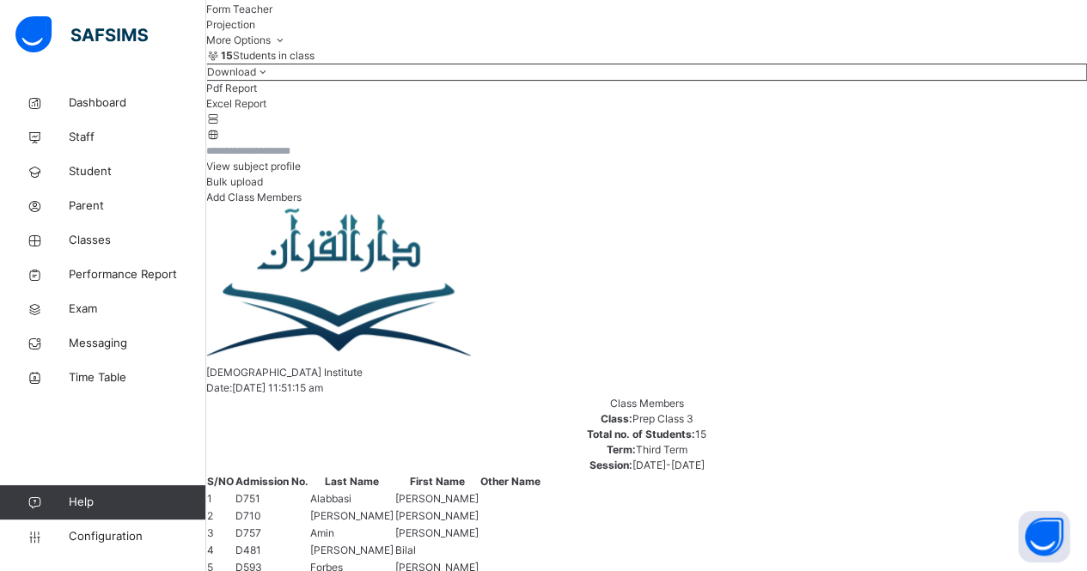
scroll to position [254, 0]
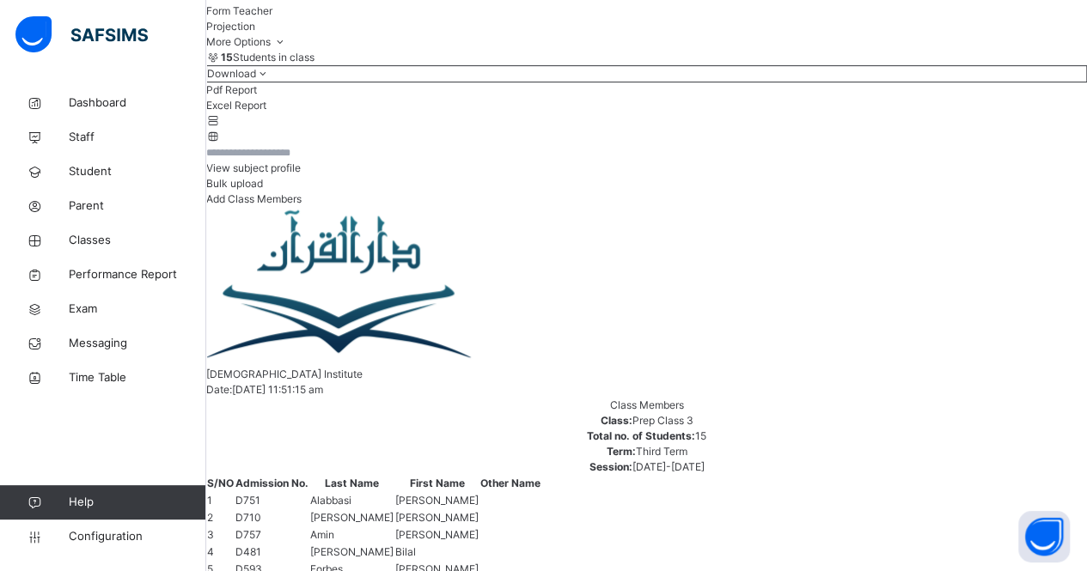
drag, startPoint x: 271, startPoint y: 159, endPoint x: 282, endPoint y: 186, distance: 29.4
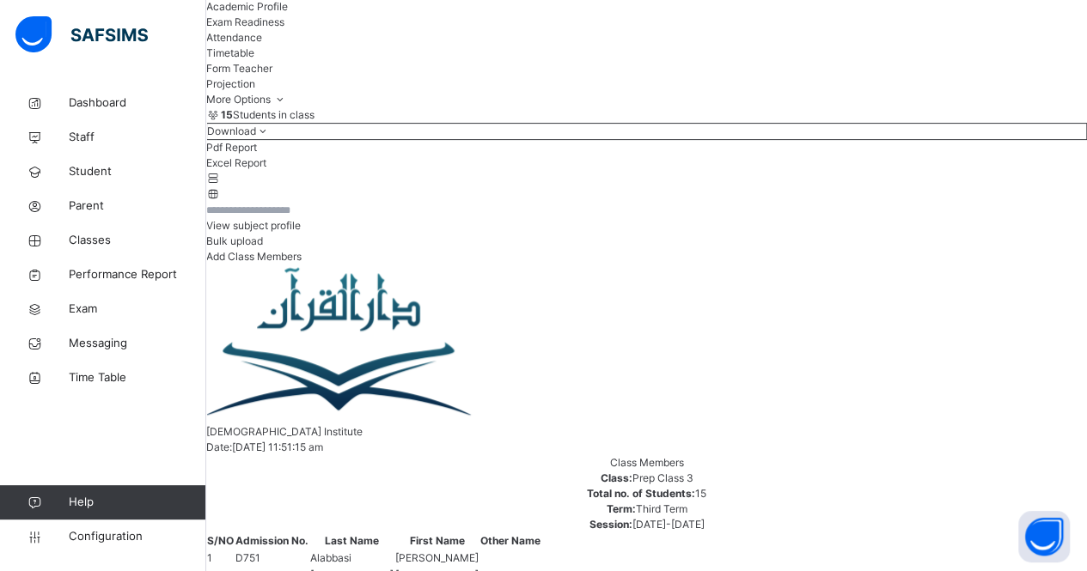
scroll to position [175, 0]
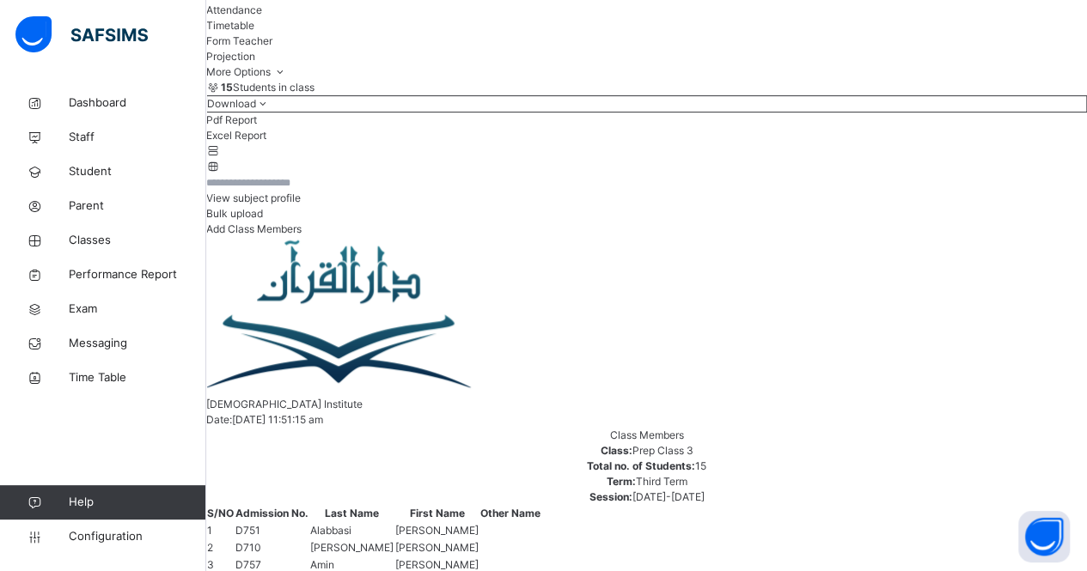
scroll to position [219, 0]
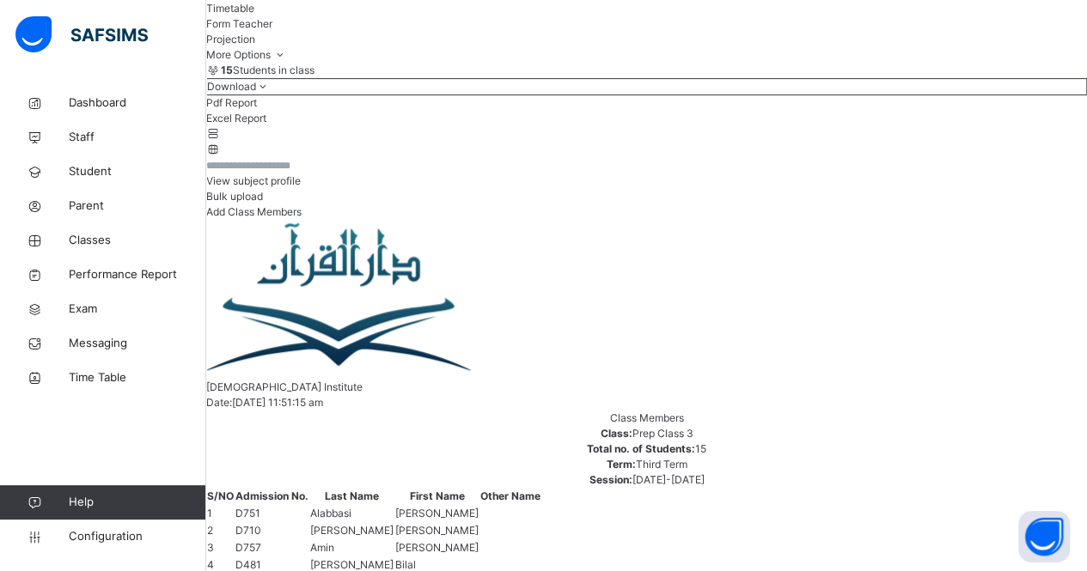
scroll to position [240, 0]
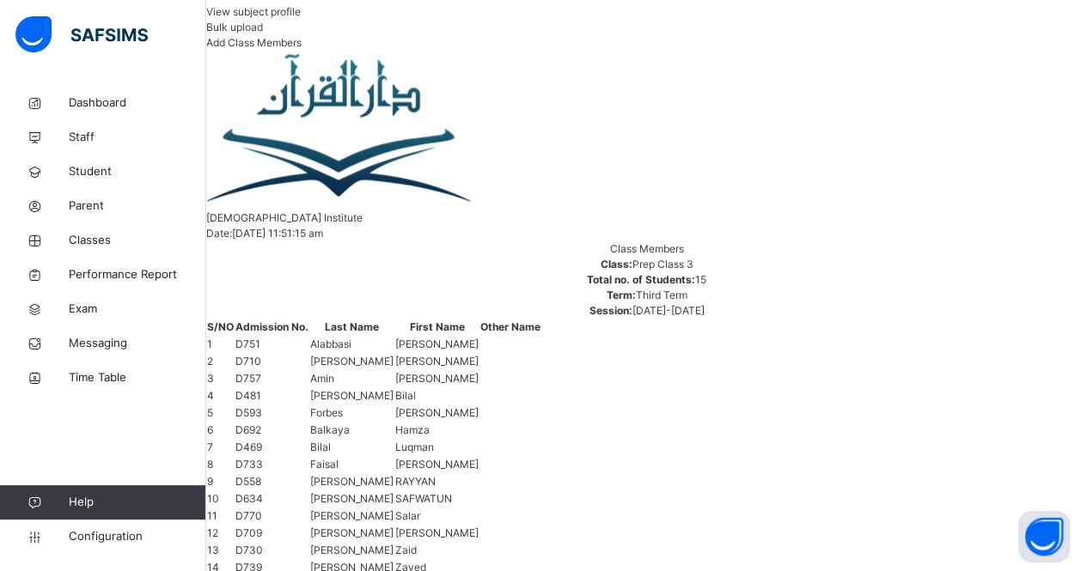
scroll to position [412, 0]
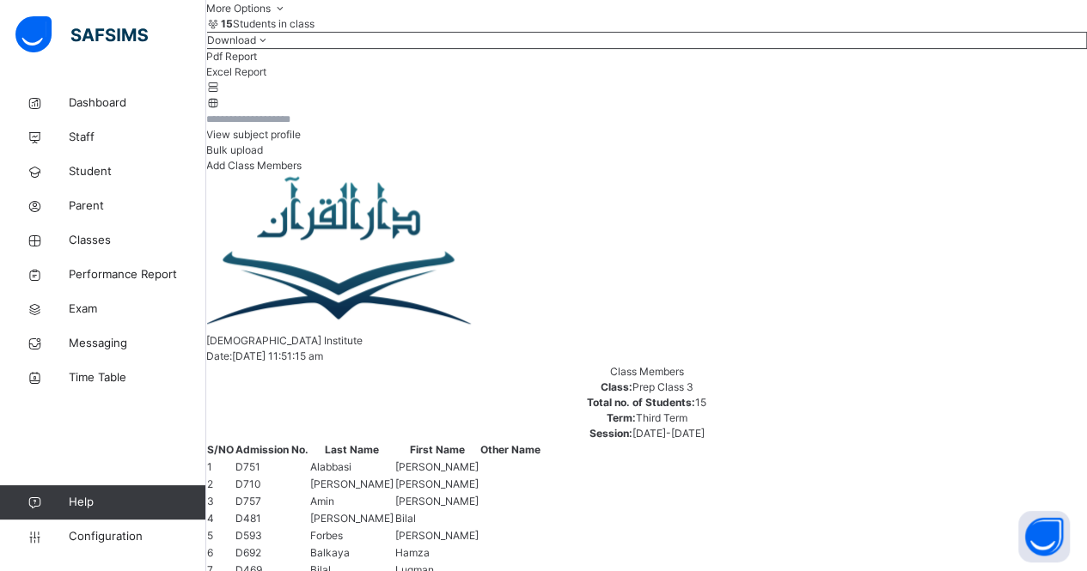
scroll to position [287, 0]
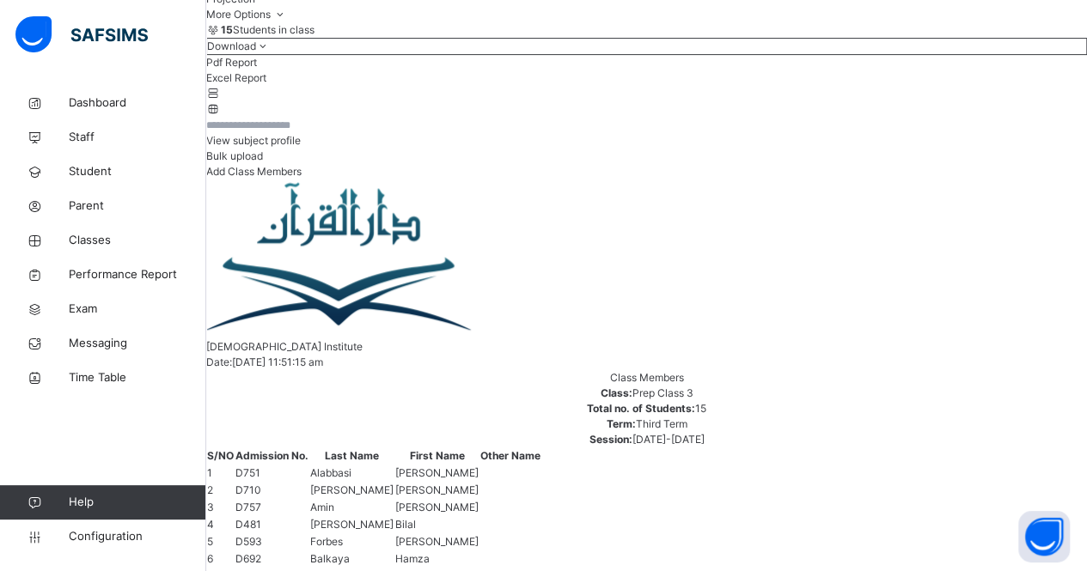
scroll to position [280, 0]
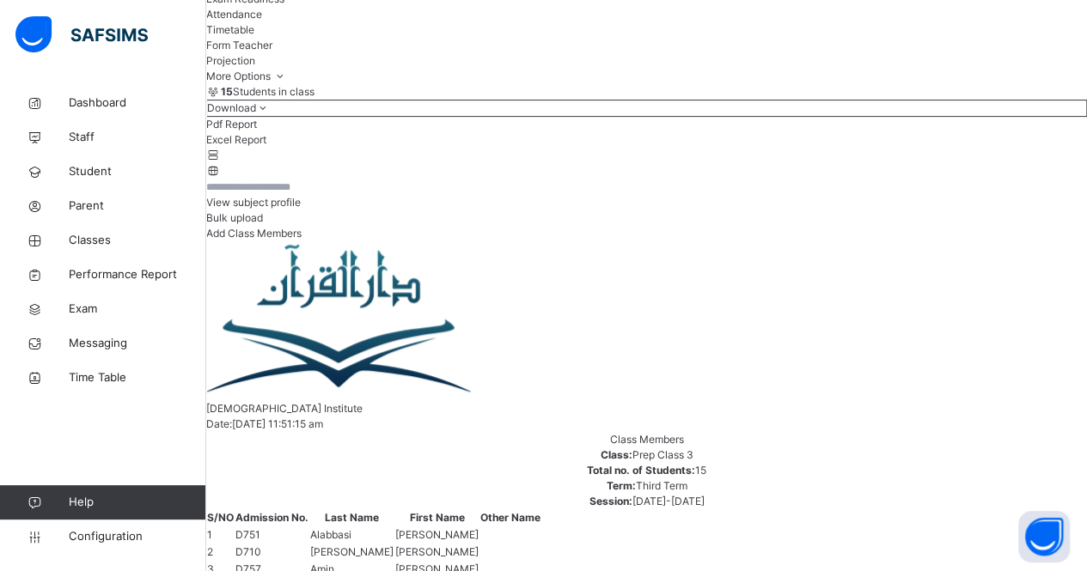
scroll to position [192, 0]
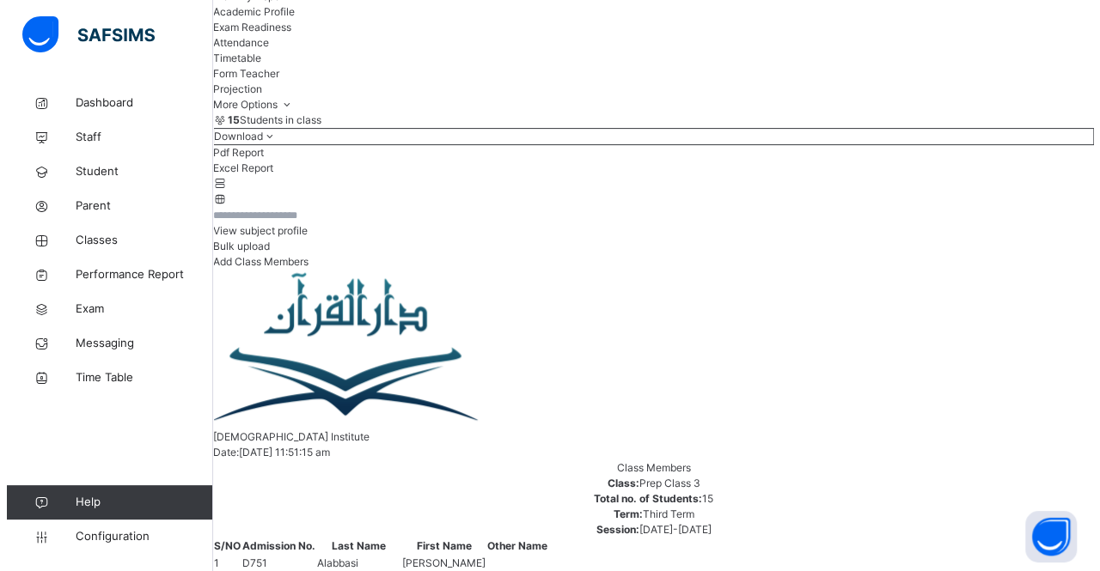
scroll to position [0, 0]
